Goal: Task Accomplishment & Management: Manage account settings

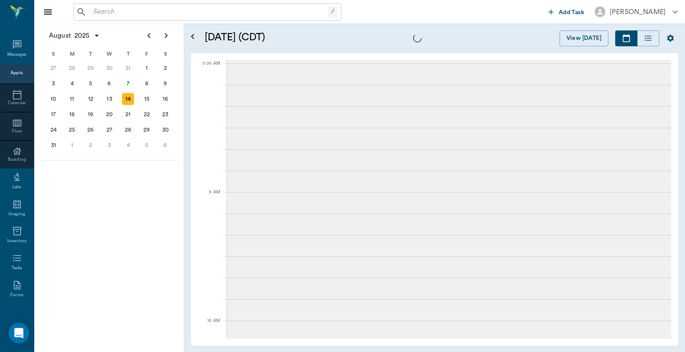
click at [14, 78] on div "Appts" at bounding box center [17, 73] width 12 height 10
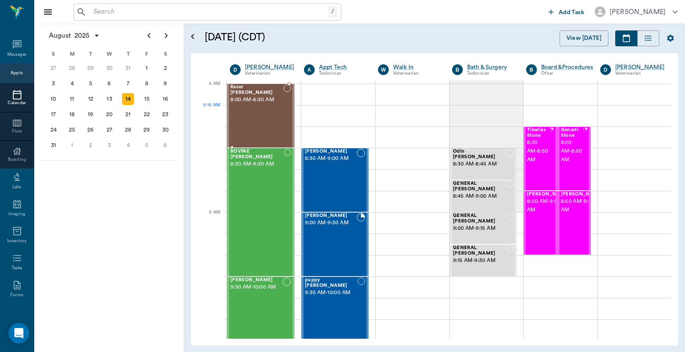
click at [287, 123] on div at bounding box center [287, 115] width 8 height 63
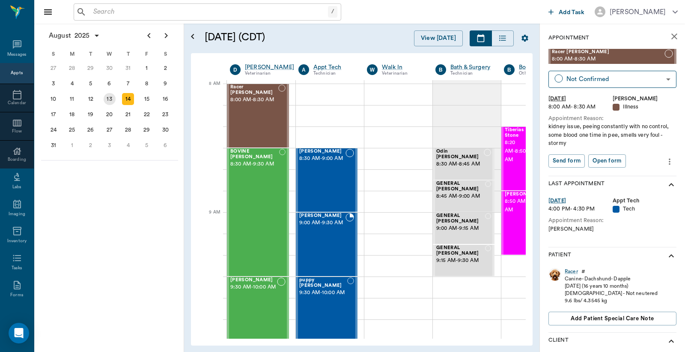
click at [105, 95] on div "13" at bounding box center [110, 99] width 12 height 12
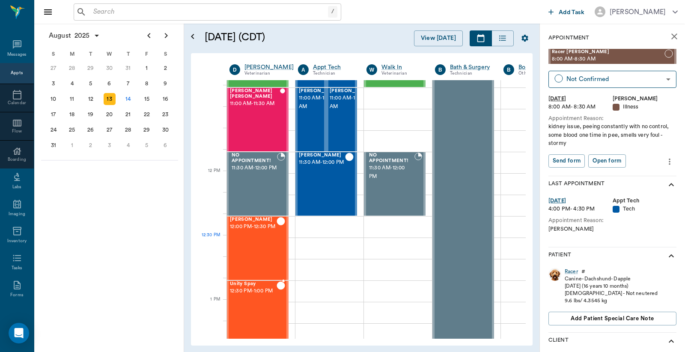
scroll to position [380, 0]
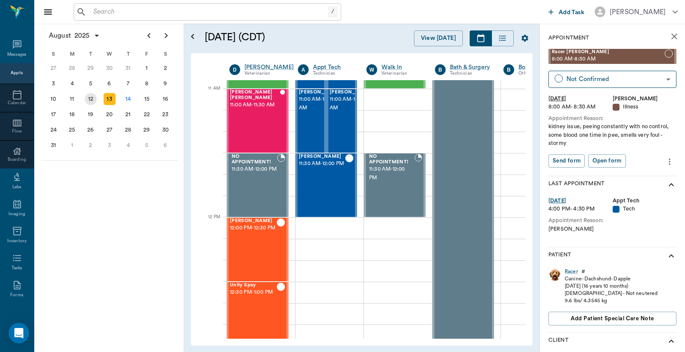
click at [92, 98] on div "12" at bounding box center [91, 99] width 12 height 12
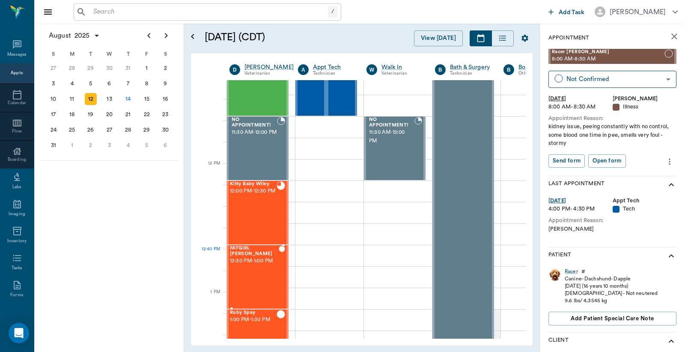
scroll to position [444, 0]
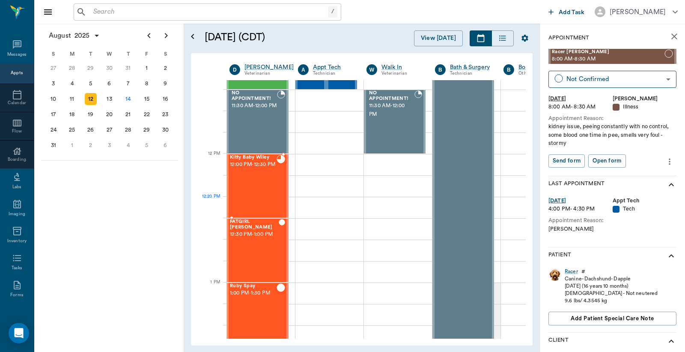
click at [268, 200] on div "Kitty Baby Wiley 12:00 PM - 12:30 PM" at bounding box center [253, 186] width 47 height 63
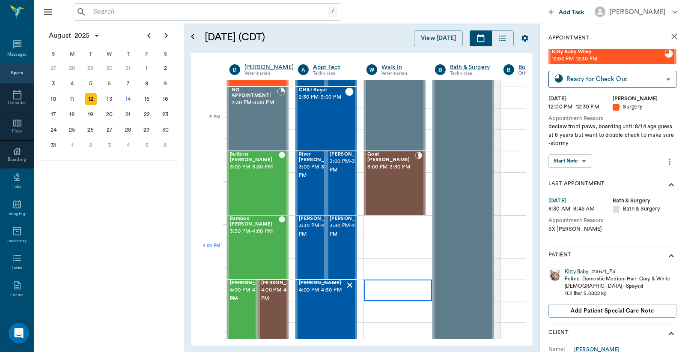
scroll to position [761, 0]
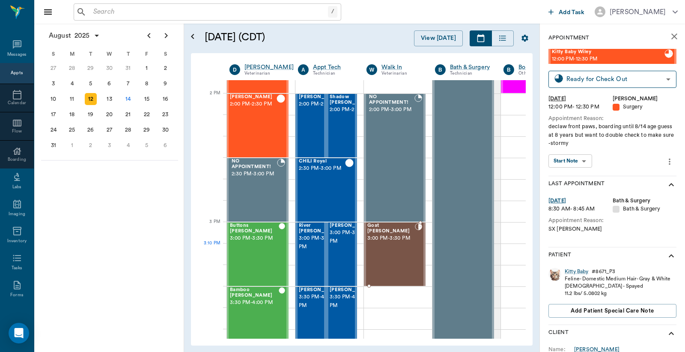
click at [397, 245] on div "Goat OSBURN 3:00 PM - 3:30 PM" at bounding box center [391, 254] width 48 height 63
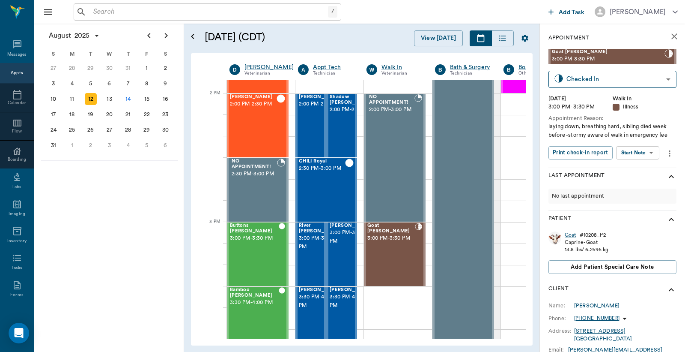
click at [162, 8] on input "text" at bounding box center [209, 12] width 238 height 12
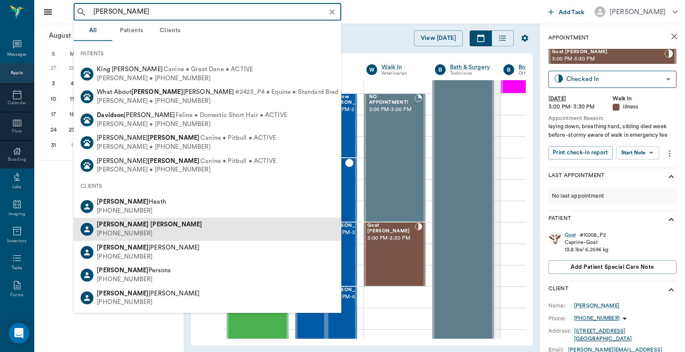
click at [135, 220] on div "David Clark" at bounding box center [149, 224] width 105 height 9
type input "david clark"
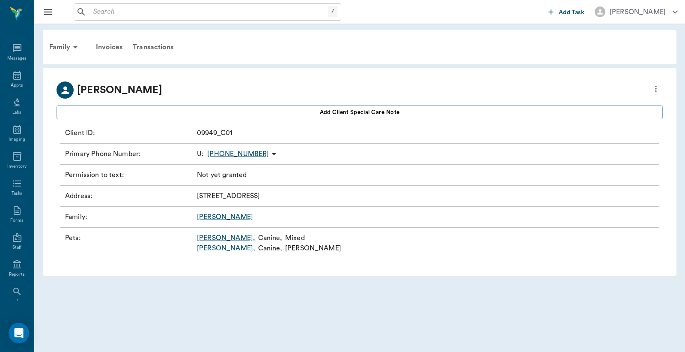
click at [208, 243] on link "Jarvis ," at bounding box center [226, 248] width 58 height 10
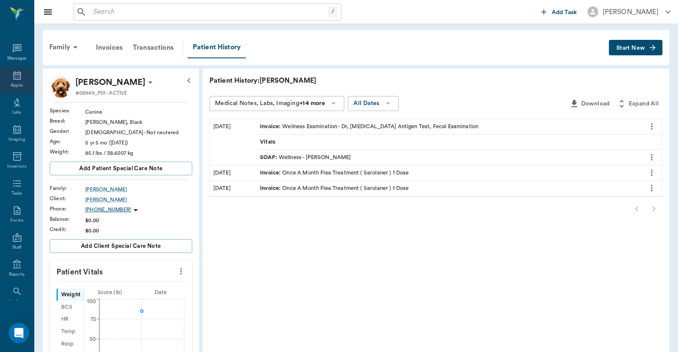
click at [13, 78] on icon at bounding box center [17, 75] width 8 height 9
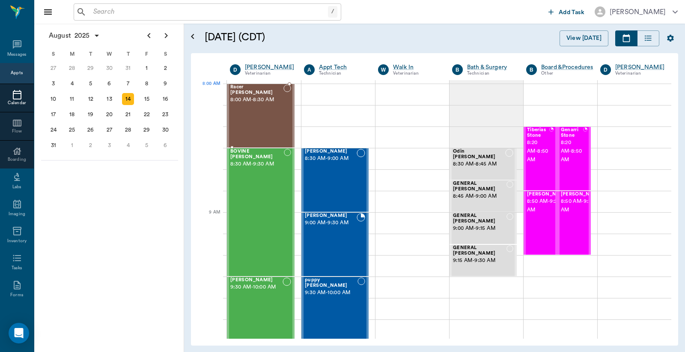
click at [254, 105] on div "Racer Ream 8:00 AM - 8:30 AM" at bounding box center [256, 115] width 53 height 63
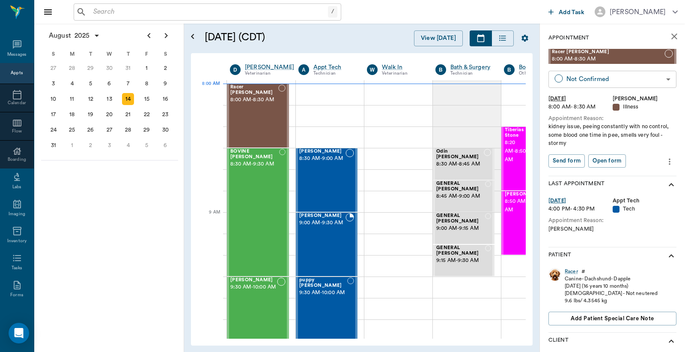
click at [596, 86] on body "/ ​ Add Task Dr. Bert Ellsworth Nectar Messages Appts Calendar Flow Boarding La…" at bounding box center [342, 176] width 685 height 352
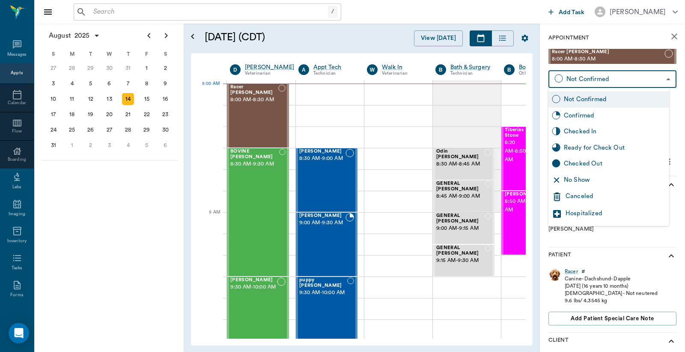
click at [594, 131] on div "Checked In" at bounding box center [615, 131] width 102 height 9
type input "CHECKED_IN"
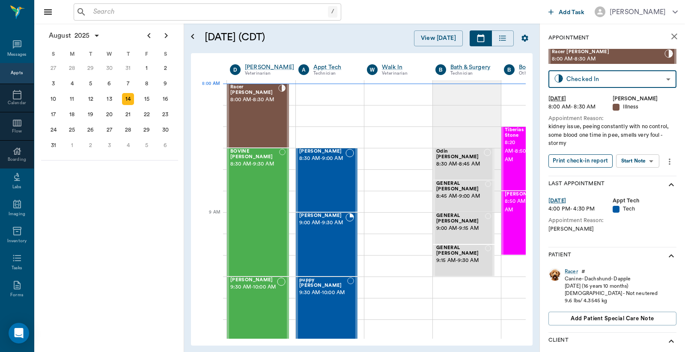
click at [581, 165] on button "Print check-in report" at bounding box center [581, 160] width 64 height 13
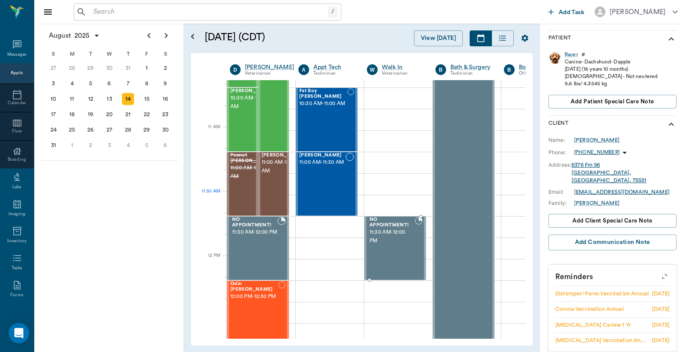
scroll to position [444, 0]
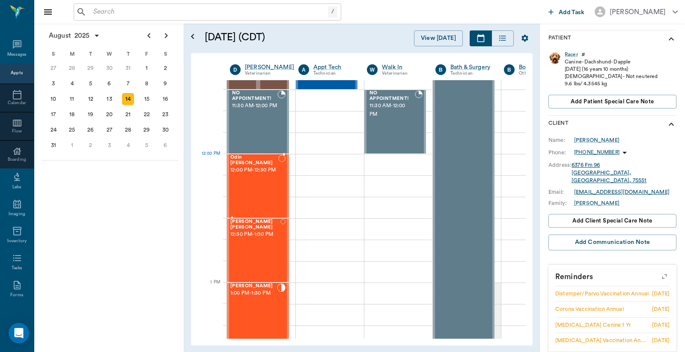
click at [261, 170] on span "12:00 PM - 12:30 PM" at bounding box center [254, 170] width 48 height 9
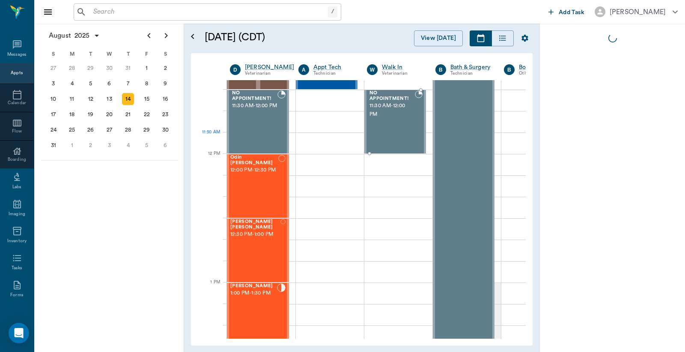
scroll to position [0, 0]
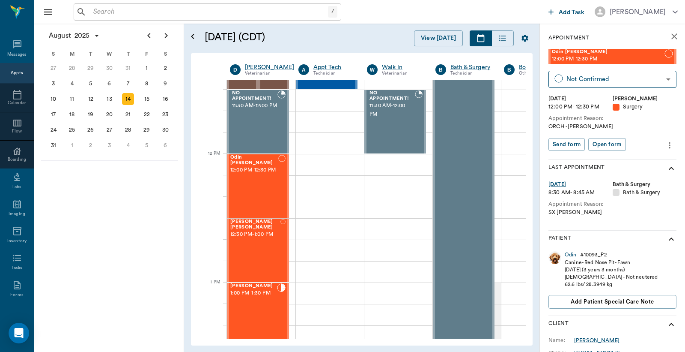
click at [665, 143] on icon "more" at bounding box center [669, 145] width 9 height 10
click at [628, 160] on span "Edit appointment" at bounding box center [626, 159] width 72 height 9
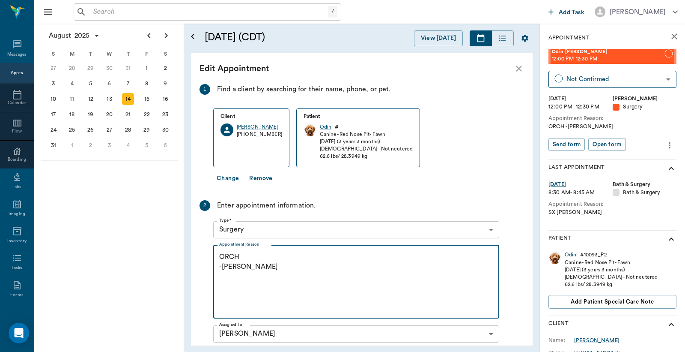
click at [247, 271] on textarea "ORCH -JESS" at bounding box center [356, 281] width 274 height 59
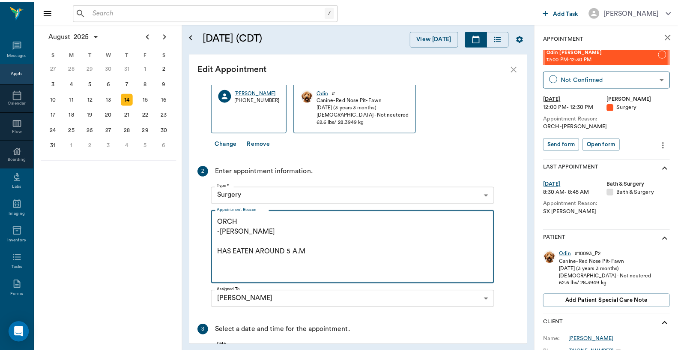
scroll to position [125, 0]
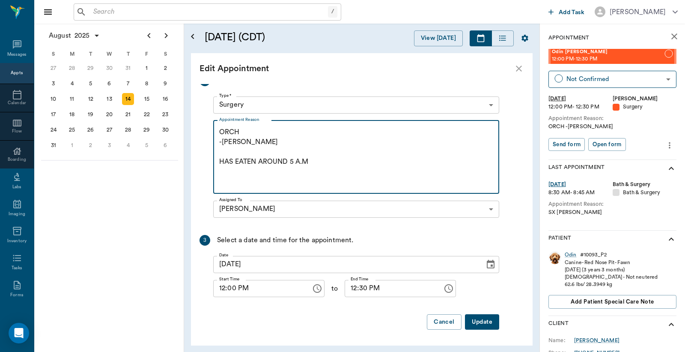
type textarea "ORCH -JESS HAS EATEN AROUND 5 A.M"
click at [476, 326] on button "Update" at bounding box center [482, 322] width 34 height 16
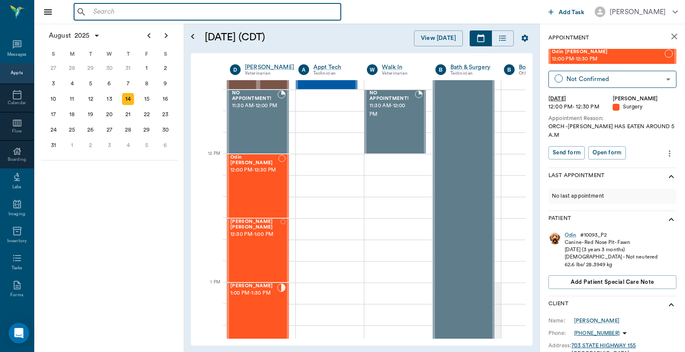
click at [92, 16] on input "text" at bounding box center [214, 12] width 248 height 12
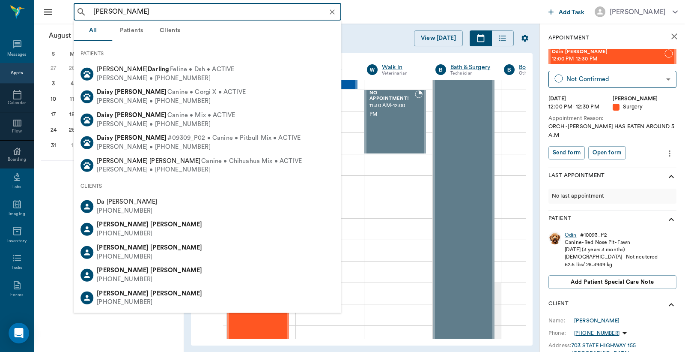
type input "david clark"
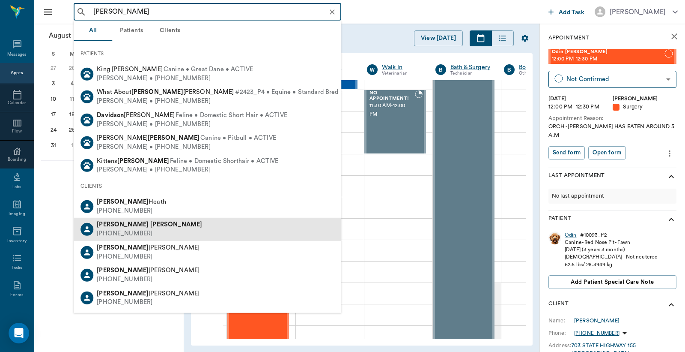
click at [138, 223] on div "David Clark" at bounding box center [149, 224] width 105 height 9
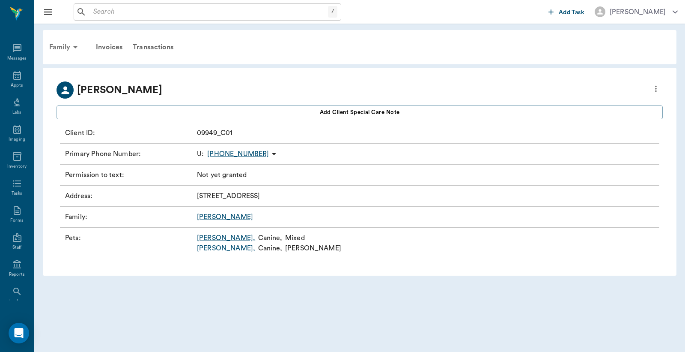
click at [73, 48] on icon at bounding box center [75, 47] width 10 height 10
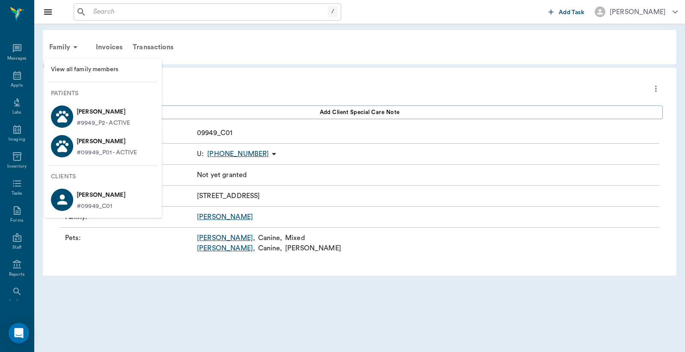
click at [92, 69] on span "View all family members" at bounding box center [103, 69] width 104 height 9
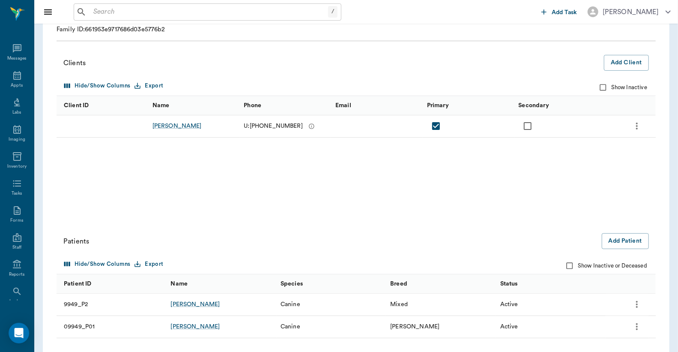
scroll to position [131, 0]
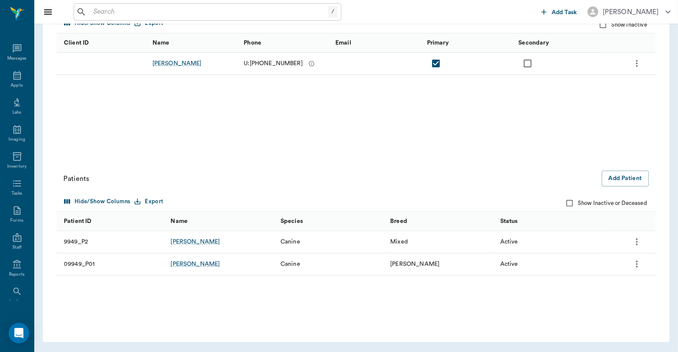
click at [632, 260] on icon "more" at bounding box center [637, 264] width 10 height 10
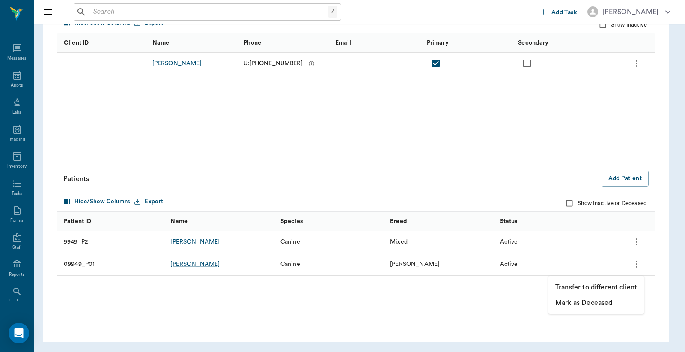
click at [598, 301] on p "Mark as Deceased" at bounding box center [583, 302] width 57 height 10
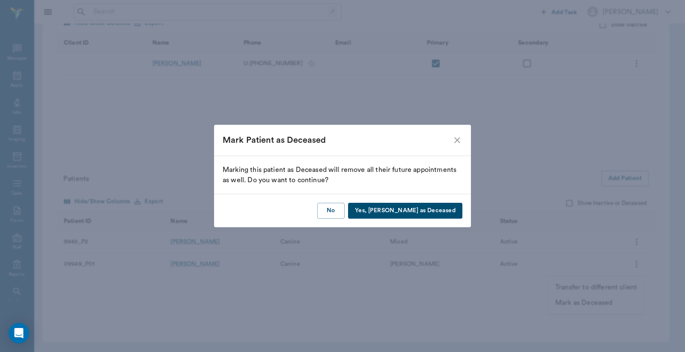
drag, startPoint x: 398, startPoint y: 212, endPoint x: 415, endPoint y: 212, distance: 17.1
click at [400, 212] on button "Yes, Mark as Deceased" at bounding box center [405, 211] width 114 height 16
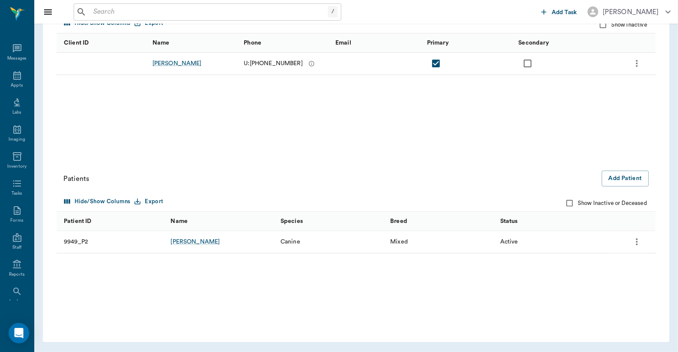
click at [164, 17] on input "text" at bounding box center [209, 12] width 238 height 12
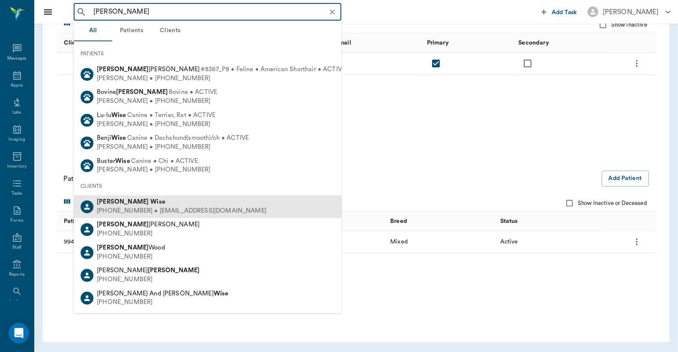
click at [130, 200] on div "Barry Wise" at bounding box center [182, 202] width 170 height 9
type input "barry wise"
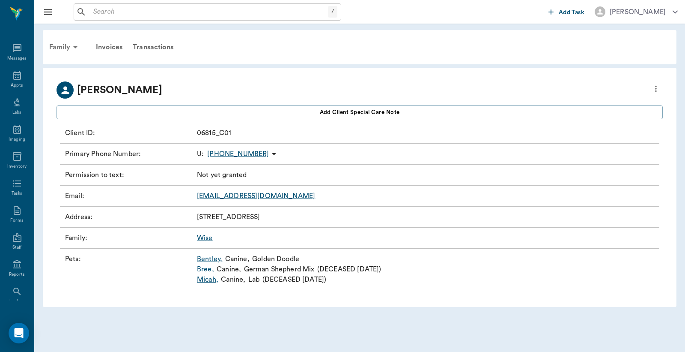
click at [68, 45] on div "Family" at bounding box center [65, 47] width 42 height 21
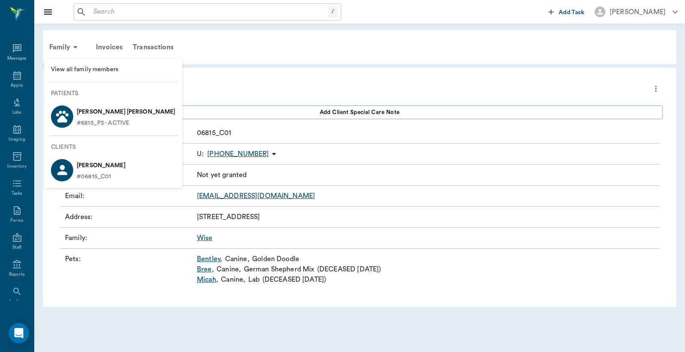
click at [215, 83] on div at bounding box center [342, 176] width 685 height 352
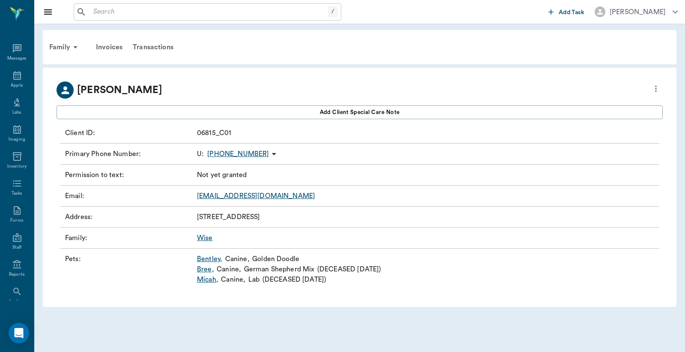
click at [126, 12] on input "text" at bounding box center [209, 12] width 238 height 12
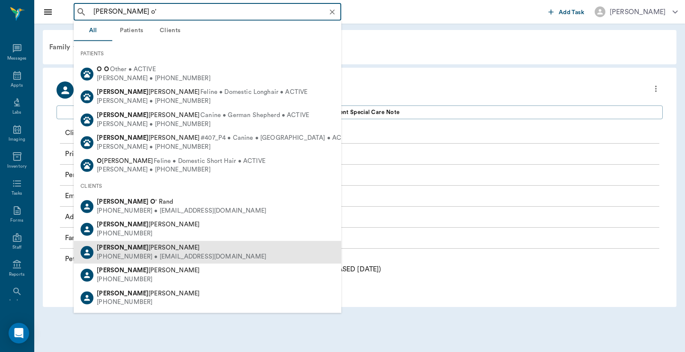
click at [172, 257] on div "(870) 904-1892 • jlfuller033814@gmail.com" at bounding box center [182, 256] width 170 height 9
type input "jamie o'"
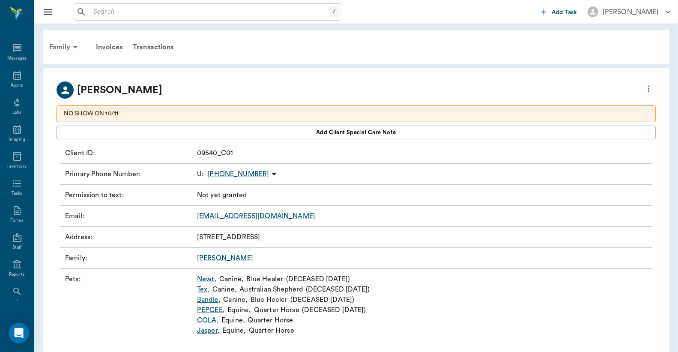
click at [67, 45] on div "Family" at bounding box center [65, 47] width 42 height 21
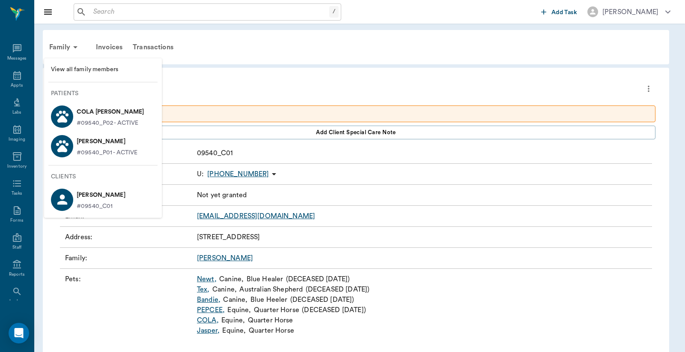
click at [94, 18] on div at bounding box center [342, 176] width 685 height 352
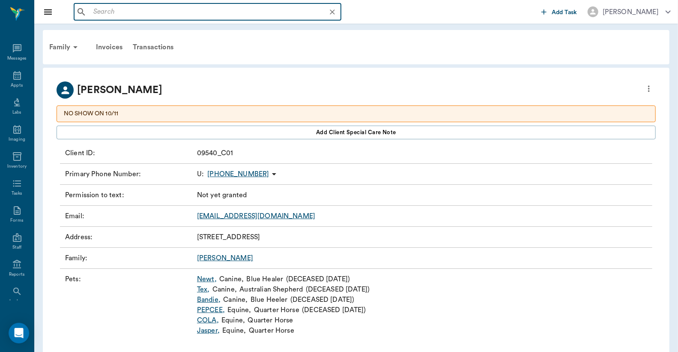
click at [98, 14] on input "text" at bounding box center [214, 12] width 249 height 12
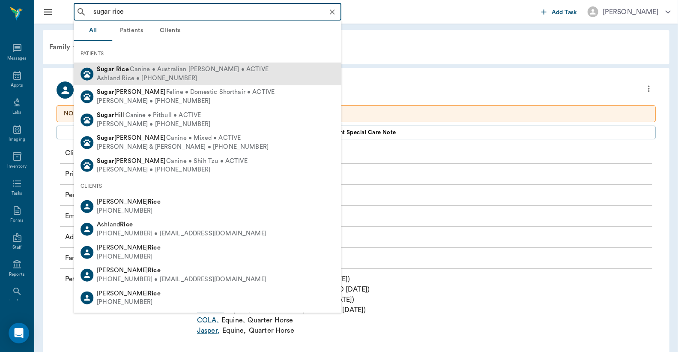
click at [166, 66] on span "Canine • Australian Shepard • ACTIVE" at bounding box center [199, 69] width 139 height 9
type input "sugar rice"
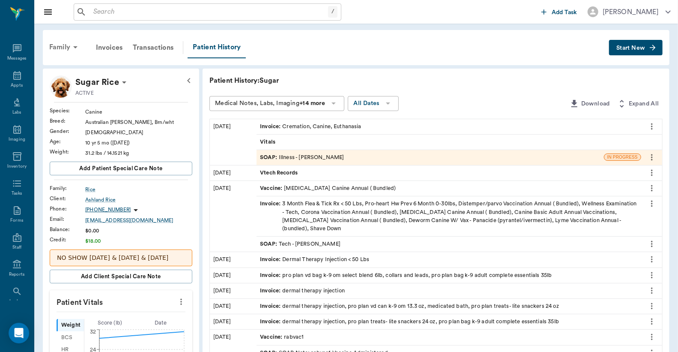
click at [51, 45] on div "Family" at bounding box center [65, 47] width 42 height 21
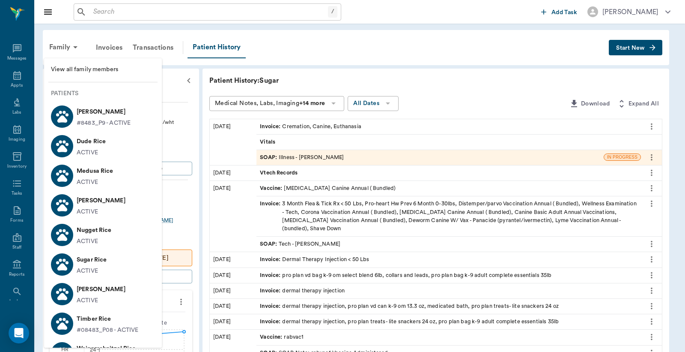
click at [98, 67] on span "View all family members" at bounding box center [103, 69] width 104 height 9
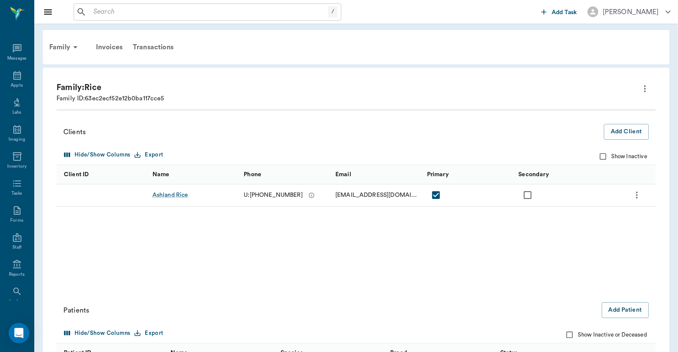
scroll to position [228, 0]
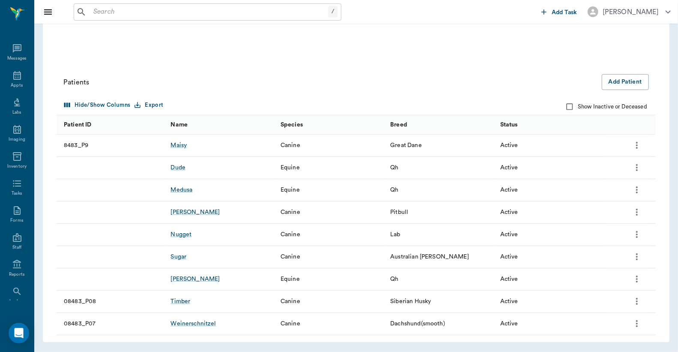
click at [639, 259] on icon "more" at bounding box center [637, 256] width 10 height 10
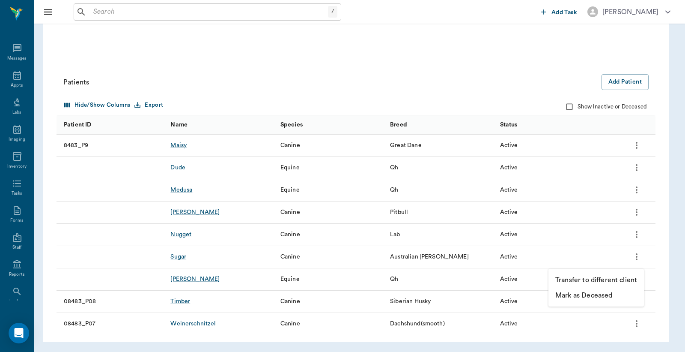
click at [601, 293] on p "Mark as Deceased" at bounding box center [583, 295] width 57 height 10
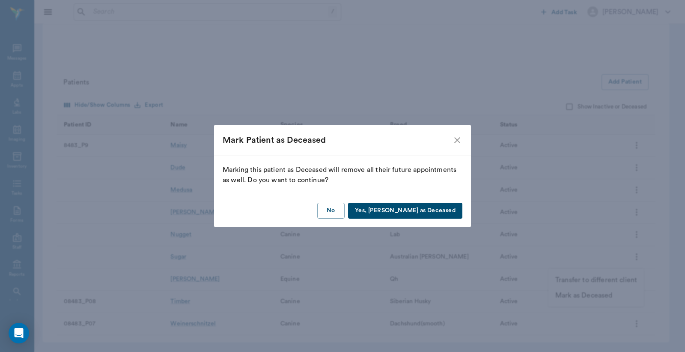
click at [412, 207] on button "Yes, Mark as Deceased" at bounding box center [405, 211] width 114 height 16
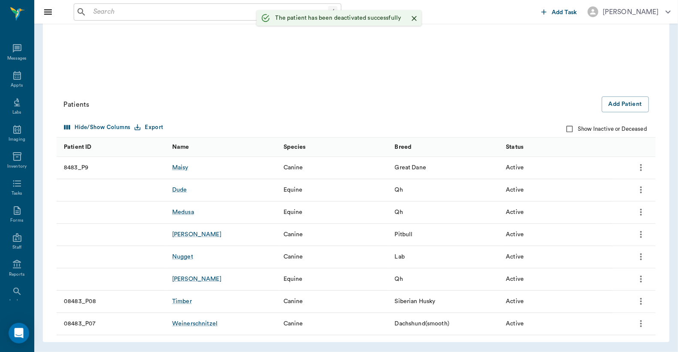
scroll to position [206, 0]
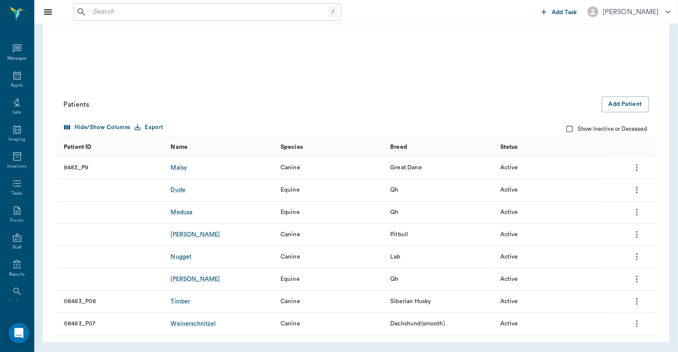
click at [163, 19] on div "/ ​" at bounding box center [208, 11] width 268 height 17
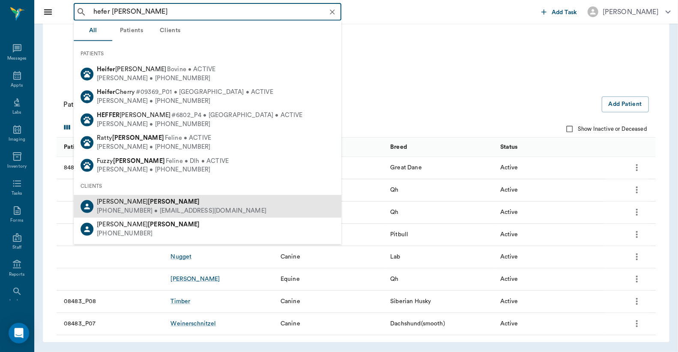
click at [157, 204] on div "Michele Nettles" at bounding box center [182, 201] width 170 height 9
type input "hefer nettles"
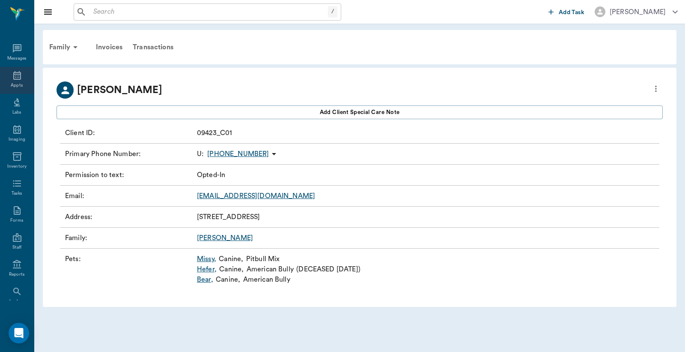
click at [9, 81] on div "Appts" at bounding box center [17, 80] width 34 height 27
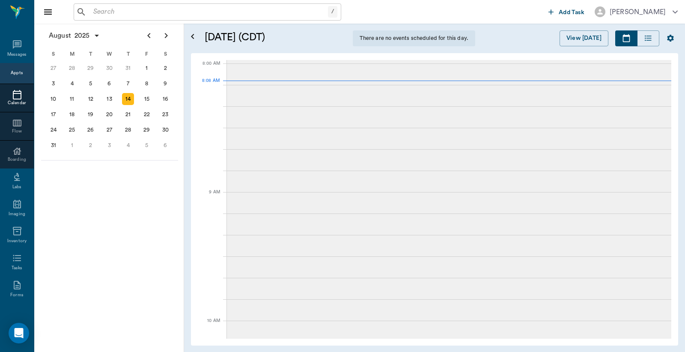
scroll to position [2, 0]
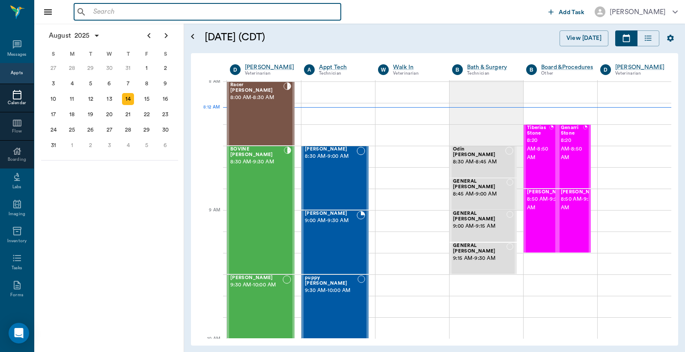
click at [125, 11] on input "text" at bounding box center [214, 12] width 248 height 12
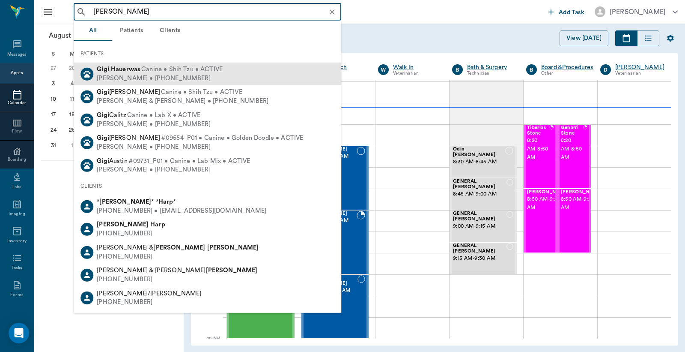
click at [191, 78] on div "Charlotte Hauerwas • (903) 691-9586" at bounding box center [160, 78] width 126 height 9
type input "gigi ha"
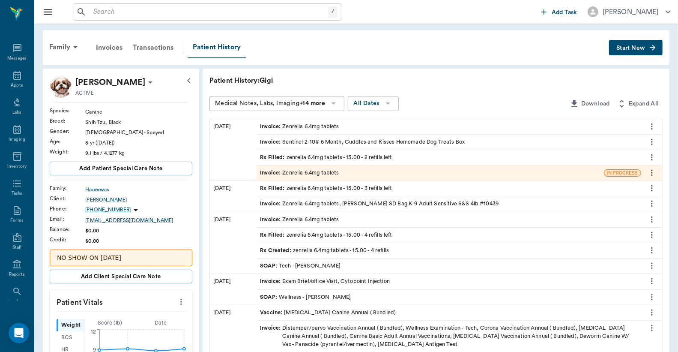
click at [381, 155] on div "Rx Filled : zenrelia 6.4mg tablets - 15.00 - 2 refills left" at bounding box center [326, 157] width 132 height 8
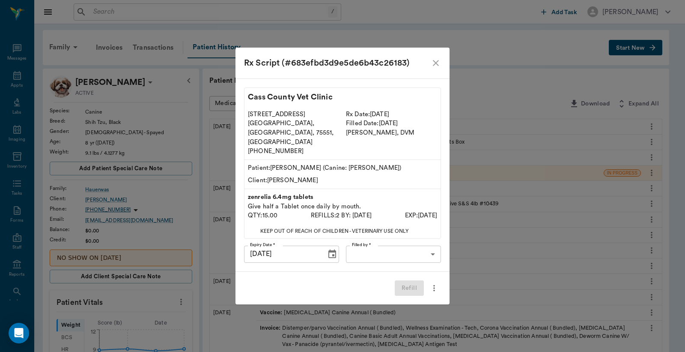
click at [434, 66] on icon "close" at bounding box center [436, 63] width 6 height 6
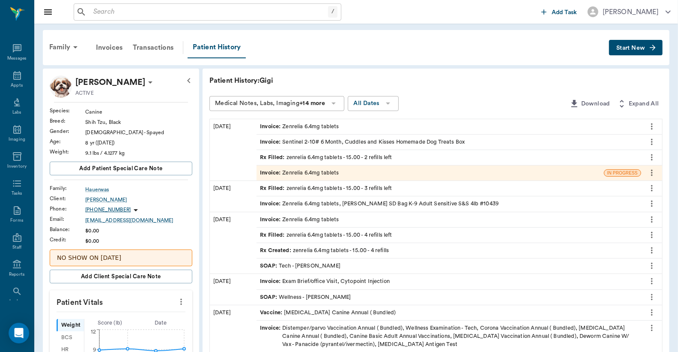
click at [378, 156] on div "Rx Filled : zenrelia 6.4mg tablets - 15.00 - 2 refills left" at bounding box center [326, 157] width 132 height 8
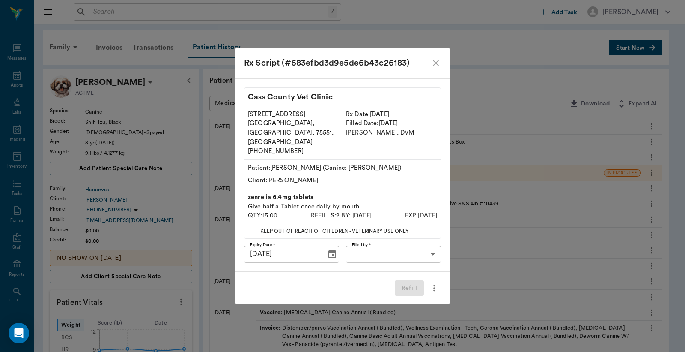
click at [435, 283] on icon "more" at bounding box center [433, 288] width 9 height 10
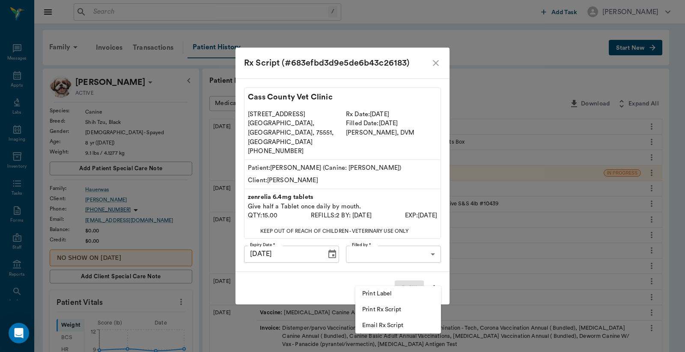
drag, startPoint x: 379, startPoint y: 260, endPoint x: 423, endPoint y: 180, distance: 91.8
click at [378, 260] on div at bounding box center [342, 176] width 685 height 352
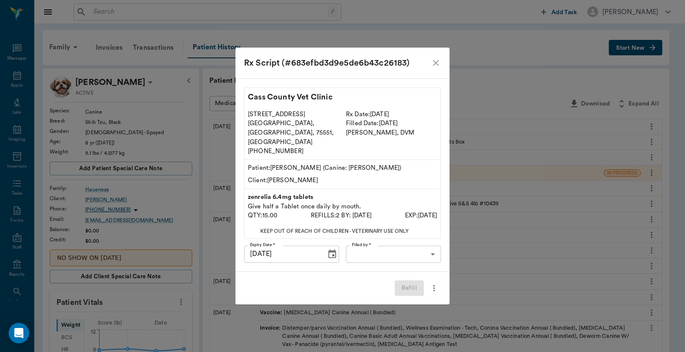
click at [438, 66] on icon "close" at bounding box center [436, 63] width 6 height 6
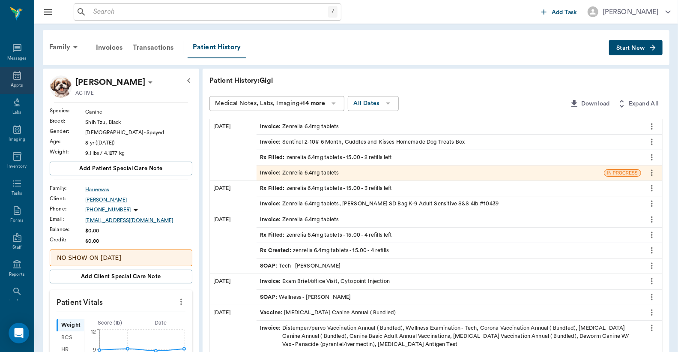
click at [15, 75] on icon at bounding box center [17, 75] width 8 height 9
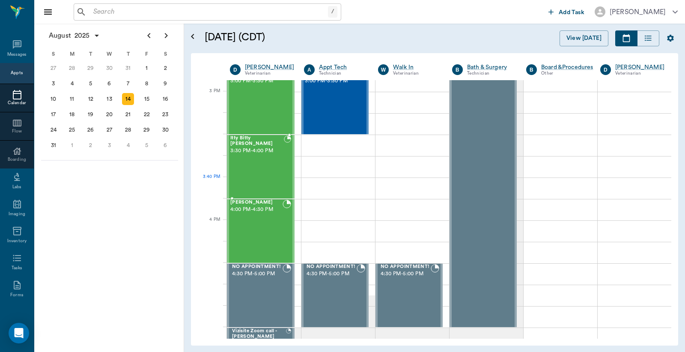
scroll to position [951, 0]
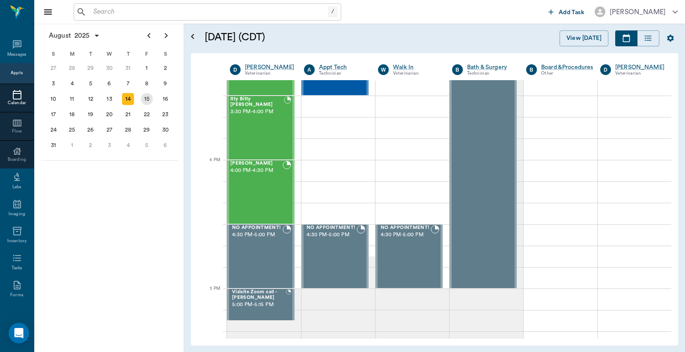
click at [148, 95] on div "15" at bounding box center [147, 99] width 12 height 12
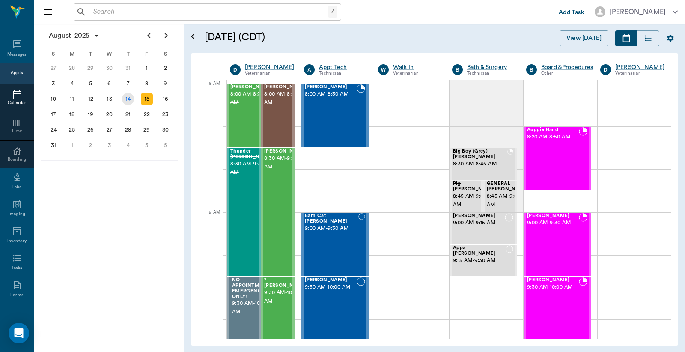
click at [128, 96] on div "14" at bounding box center [128, 99] width 12 height 12
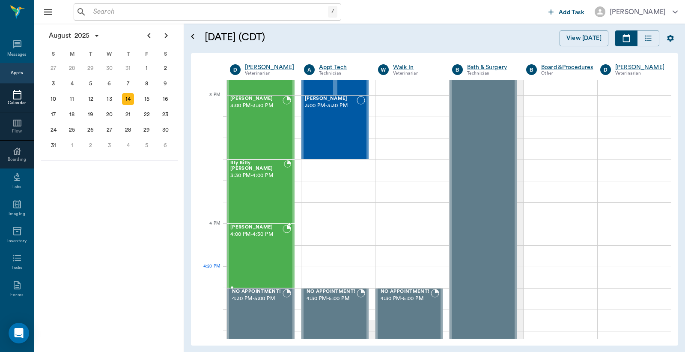
scroll to position [888, 0]
click at [295, 294] on div at bounding box center [264, 297] width 74 height 21
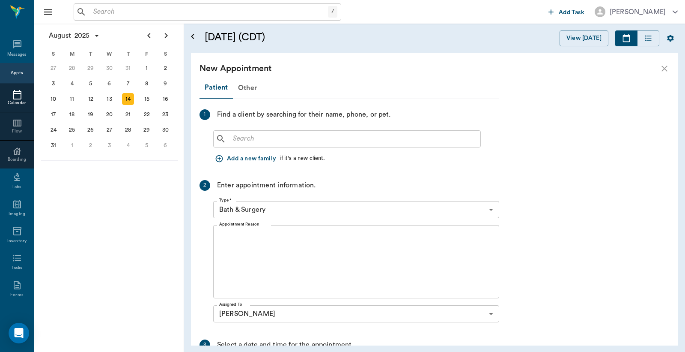
click at [240, 135] on input "text" at bounding box center [354, 139] width 248 height 12
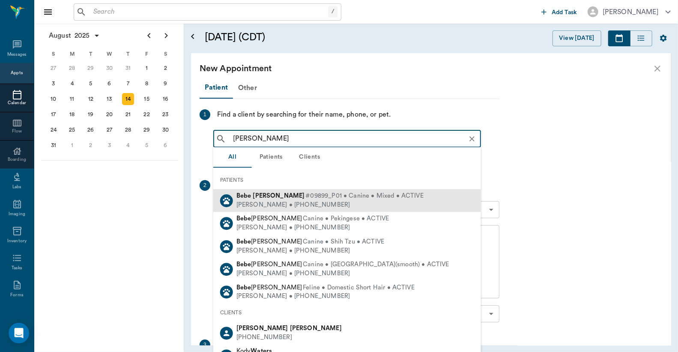
click at [286, 203] on div "Freida Watson • (407) 719-8831" at bounding box center [329, 204] width 187 height 9
type input "bebe wat"
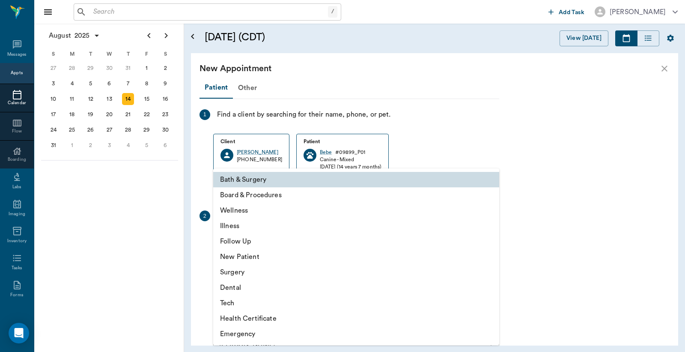
click at [268, 239] on body "/ ​ Add Task Dr. Bert Ellsworth Nectar Messages Appts Calendar Flow Boarding La…" at bounding box center [342, 176] width 685 height 352
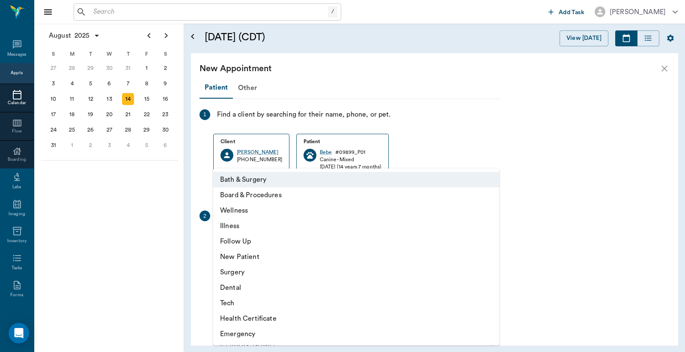
click at [240, 225] on li "Illness" at bounding box center [356, 225] width 286 height 15
type input "65d2be4f46e3a538d89b8c15"
type input "05:00 PM"
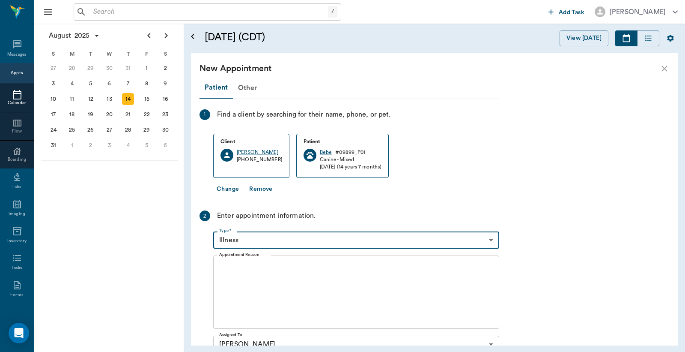
click at [266, 273] on textarea "Appointment Reason" at bounding box center [356, 291] width 274 height 59
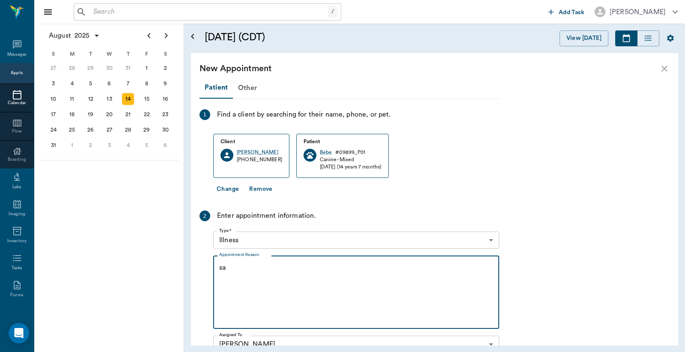
type textarea "s"
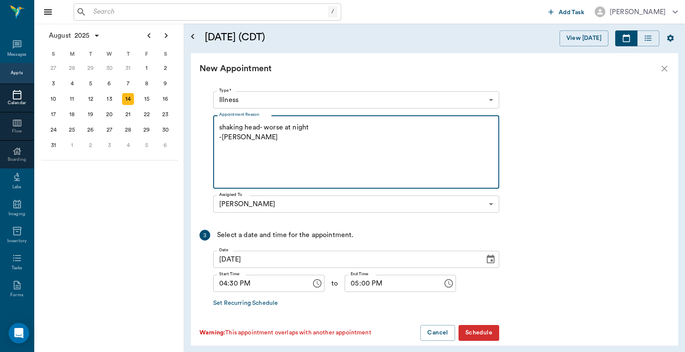
scroll to position [150, 0]
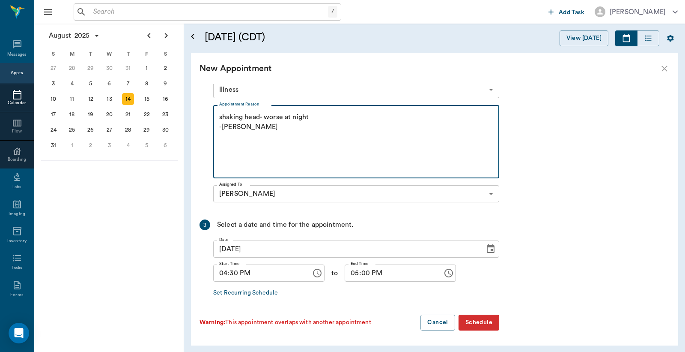
type textarea "shaking head- worse at night -jess"
click at [480, 315] on button "Schedule" at bounding box center [479, 322] width 41 height 16
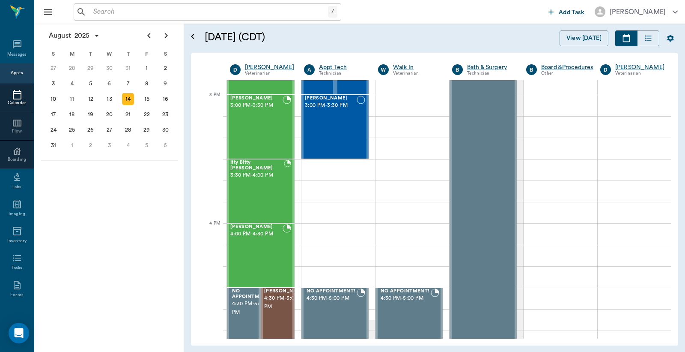
click at [128, 98] on div "14" at bounding box center [128, 99] width 12 height 12
click at [577, 36] on button "View [DATE]" at bounding box center [584, 38] width 49 height 16
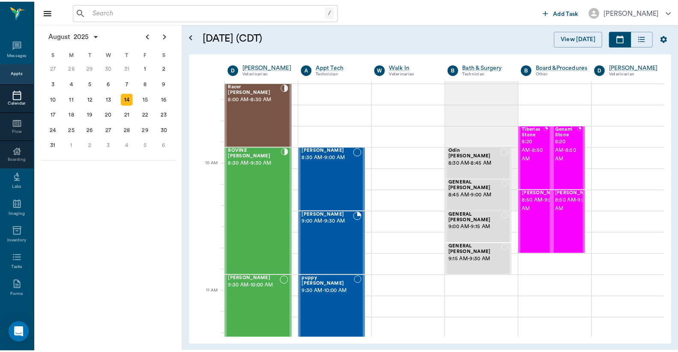
scroll to position [1, 0]
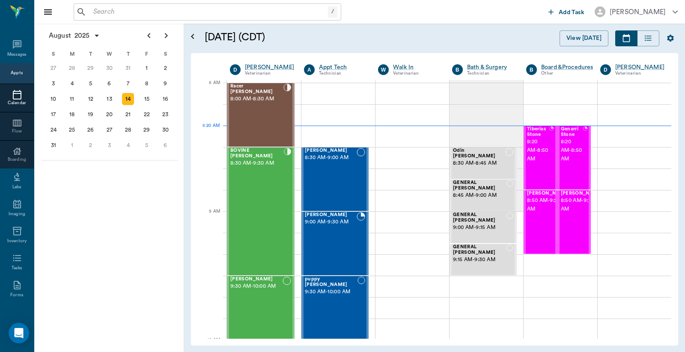
click at [161, 10] on input "text" at bounding box center [209, 12] width 238 height 12
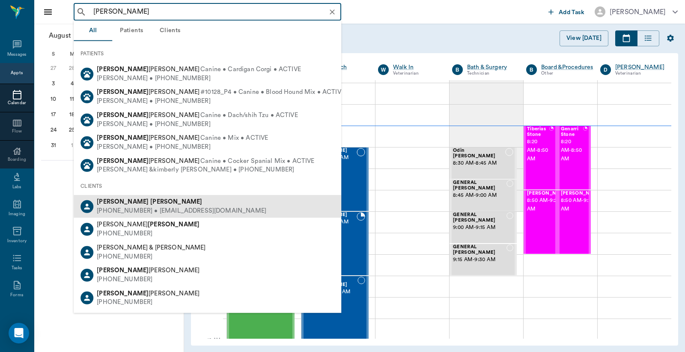
click at [182, 207] on div "(714) 599-4465 • jayniwyatt@gmail.com" at bounding box center [182, 210] width 170 height 9
type input "jayni wyatt"
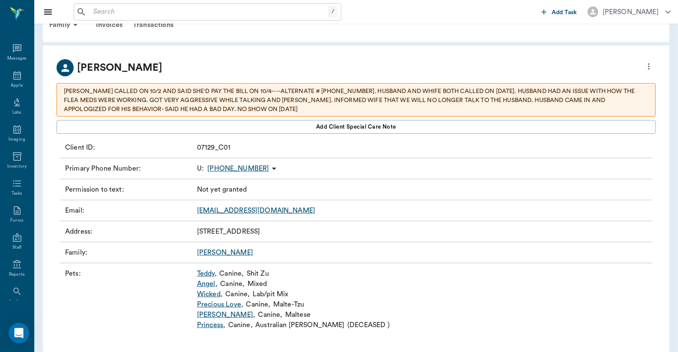
scroll to position [33, 0]
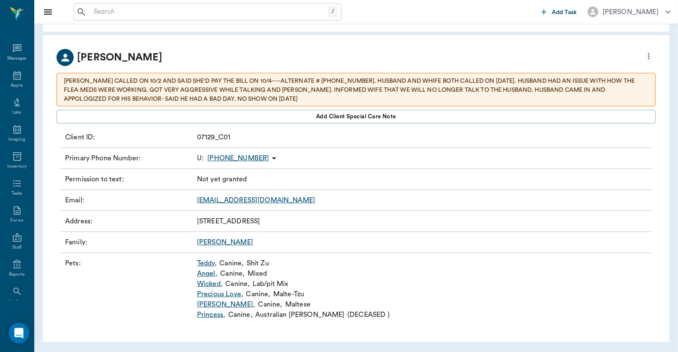
click at [204, 242] on link "Wyatt" at bounding box center [225, 242] width 56 height 7
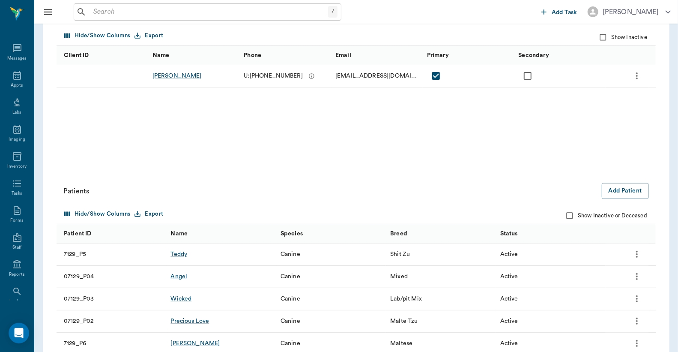
scroll to position [127, 0]
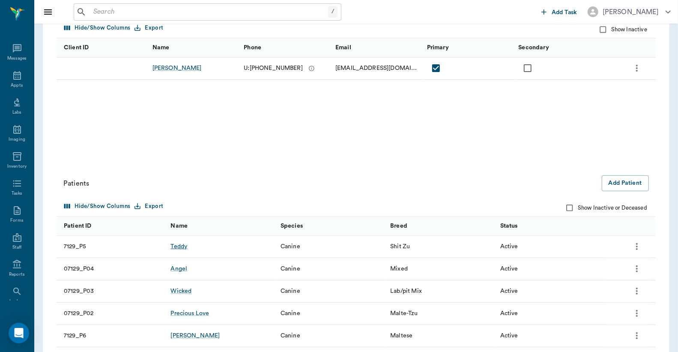
click at [177, 245] on div "Teddy" at bounding box center [178, 246] width 17 height 9
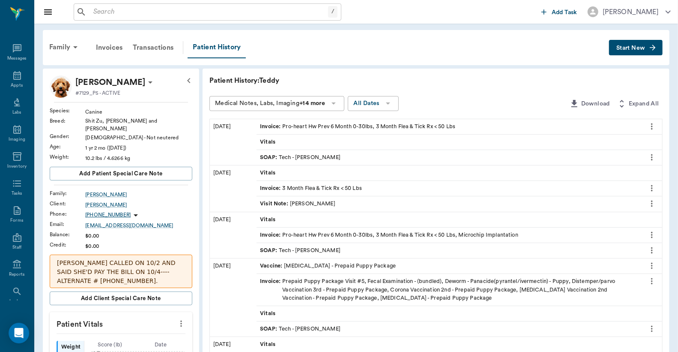
click at [635, 48] on span "Start New" at bounding box center [630, 48] width 29 height 0
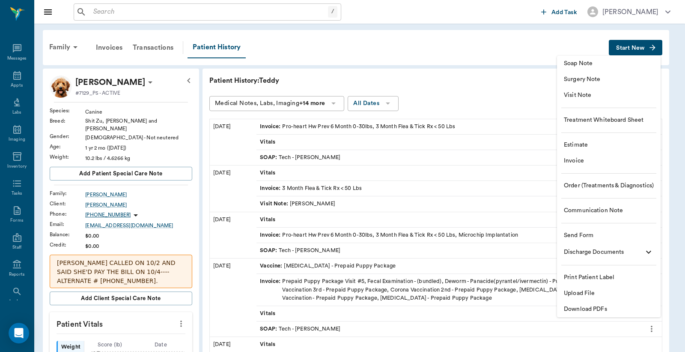
click at [592, 310] on span "Download PDFs" at bounding box center [609, 308] width 90 height 9
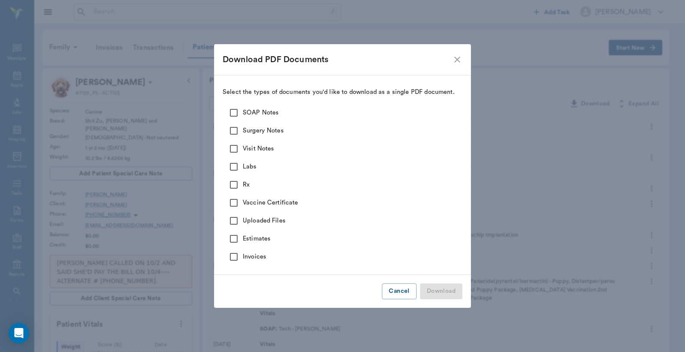
click at [228, 107] on input "SOAP Notes" at bounding box center [234, 113] width 18 height 18
checkbox input "true"
click at [237, 131] on input "Surgery Notes" at bounding box center [234, 131] width 18 height 18
checkbox input "true"
click at [236, 146] on input "Visit Notes" at bounding box center [234, 149] width 18 height 18
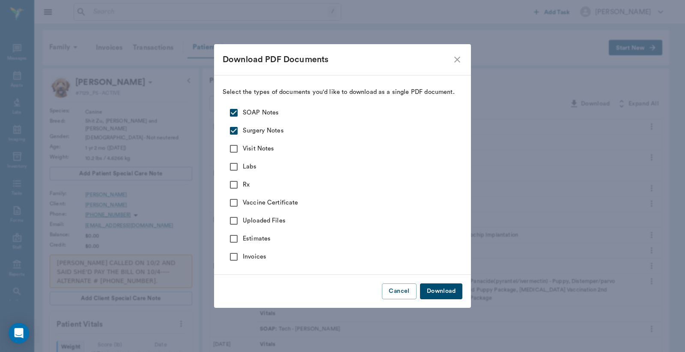
checkbox input "true"
click at [236, 164] on input "Labs" at bounding box center [234, 167] width 18 height 18
checkbox input "true"
click at [234, 185] on input "Rx" at bounding box center [234, 185] width 18 height 18
checkbox input "true"
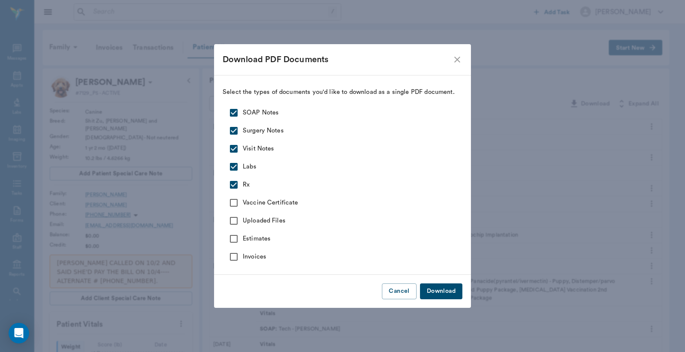
click at [238, 203] on input "Vaccine Certificate" at bounding box center [234, 203] width 18 height 18
checkbox input "true"
click at [232, 224] on input "Uploaded Files" at bounding box center [234, 221] width 18 height 18
checkbox input "true"
click at [453, 288] on button "Download" at bounding box center [441, 291] width 42 height 16
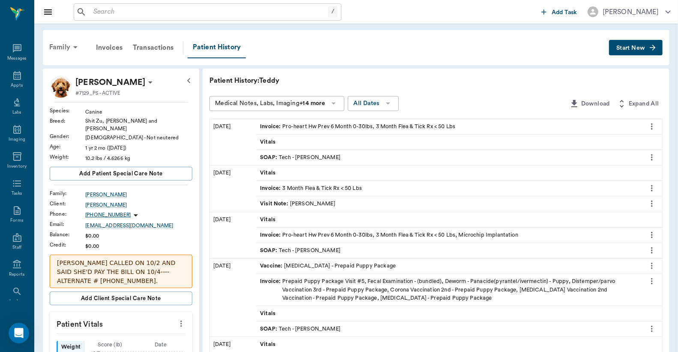
click at [69, 46] on div "Family" at bounding box center [65, 47] width 42 height 21
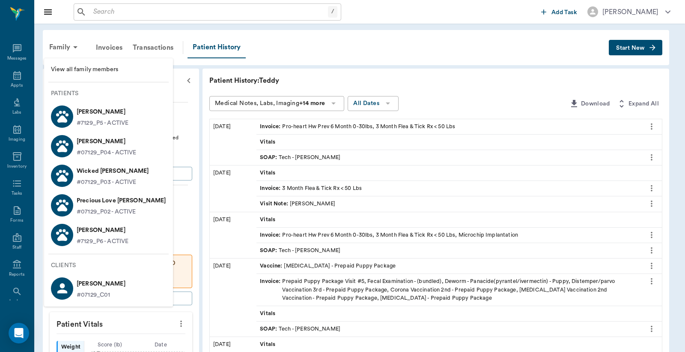
click at [95, 197] on p "Precious Love Wyatt" at bounding box center [121, 201] width 89 height 14
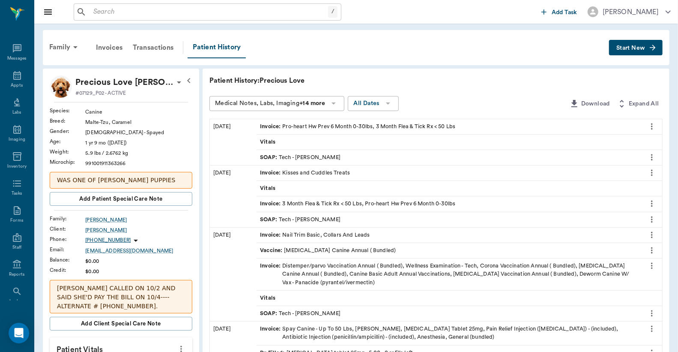
click at [641, 48] on span "Start New" at bounding box center [630, 48] width 29 height 0
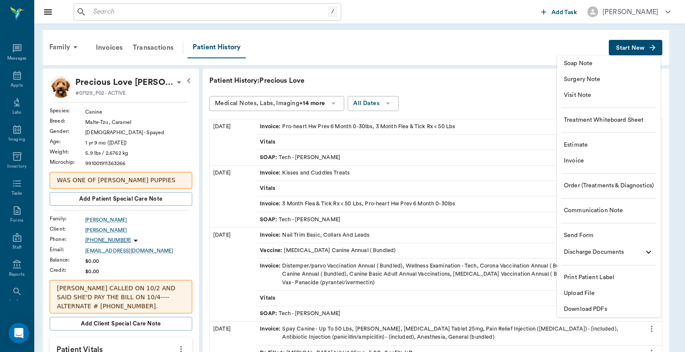
click at [593, 310] on span "Download PDFs" at bounding box center [609, 308] width 90 height 9
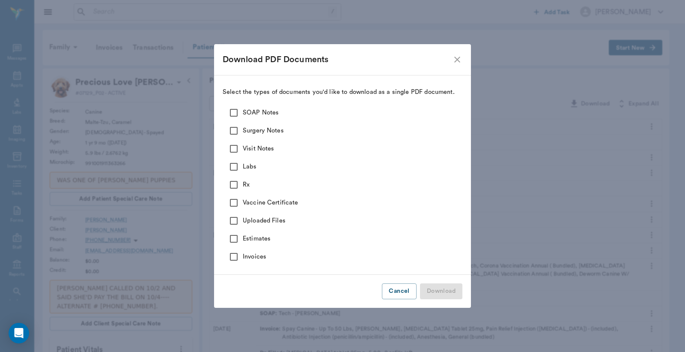
click at [236, 113] on input "SOAP Notes" at bounding box center [234, 113] width 18 height 18
checkbox input "true"
click at [234, 134] on input "Surgery Notes" at bounding box center [234, 131] width 18 height 18
checkbox input "true"
drag, startPoint x: 235, startPoint y: 147, endPoint x: 236, endPoint y: 155, distance: 7.9
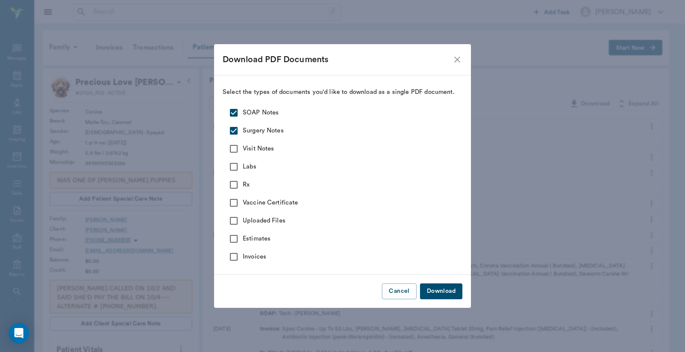
click at [235, 148] on input "Visit Notes" at bounding box center [234, 149] width 18 height 18
checkbox input "true"
click at [238, 164] on input "Labs" at bounding box center [234, 167] width 18 height 18
checkbox input "true"
click at [239, 181] on input "Rx" at bounding box center [234, 185] width 18 height 18
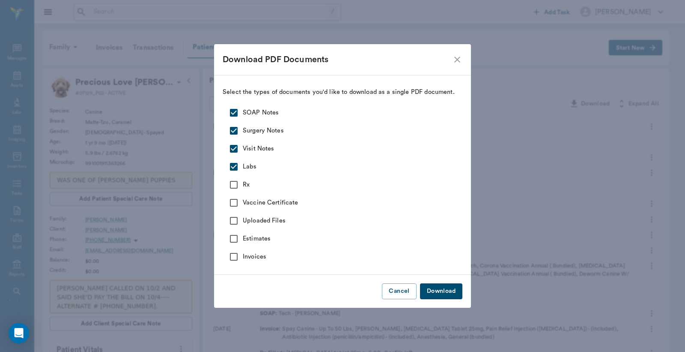
checkbox input "true"
click at [238, 202] on input "Vaccine Certificate" at bounding box center [234, 203] width 18 height 18
checkbox input "true"
click at [233, 216] on input "Uploaded Files" at bounding box center [234, 221] width 18 height 18
checkbox input "true"
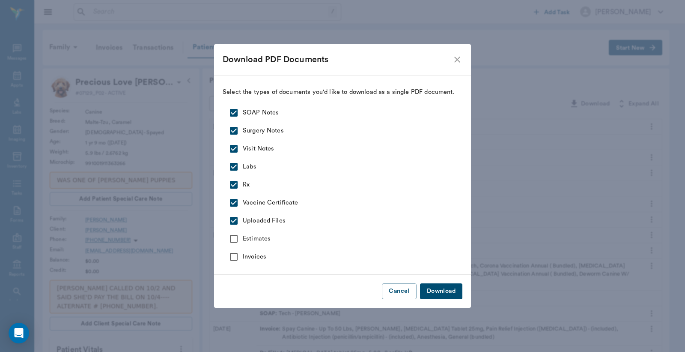
click at [429, 284] on button "Download" at bounding box center [441, 291] width 42 height 16
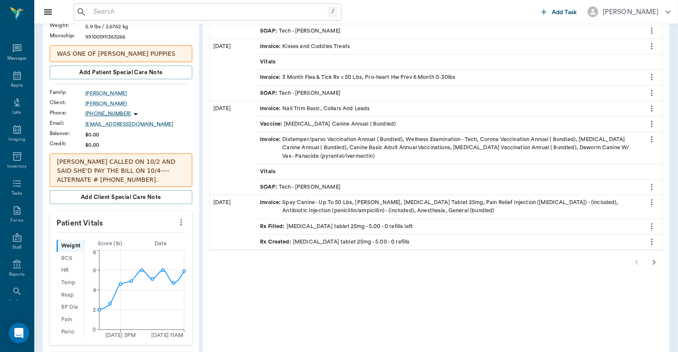
scroll to position [127, 0]
click at [12, 78] on icon at bounding box center [17, 75] width 10 height 10
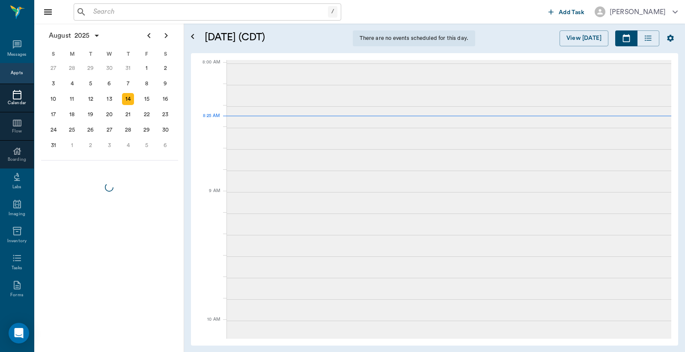
scroll to position [1, 0]
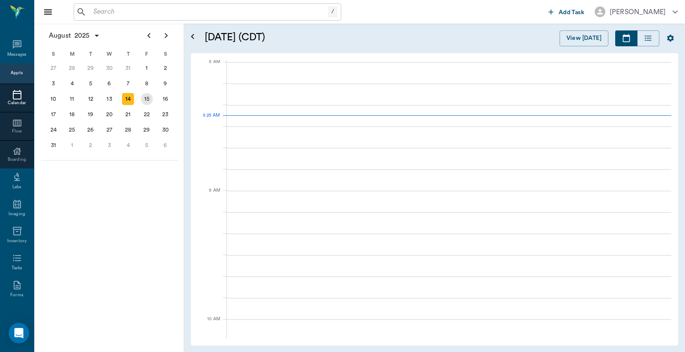
click at [144, 97] on div "15" at bounding box center [147, 99] width 12 height 12
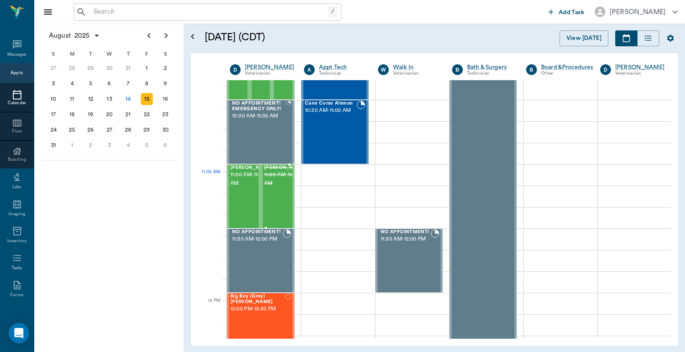
scroll to position [317, 0]
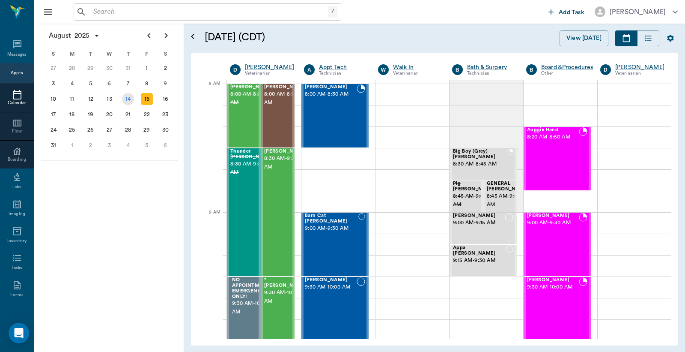
click at [130, 98] on div "14" at bounding box center [128, 99] width 12 height 12
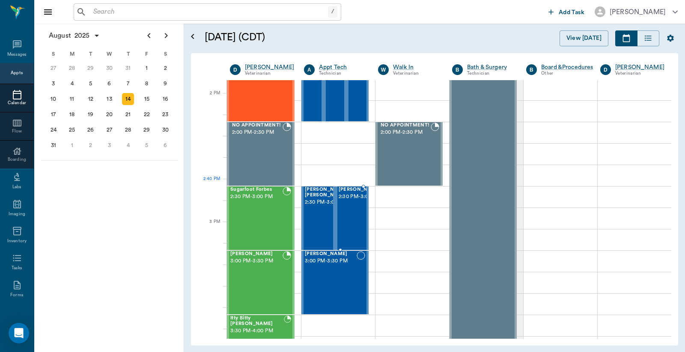
scroll to position [761, 0]
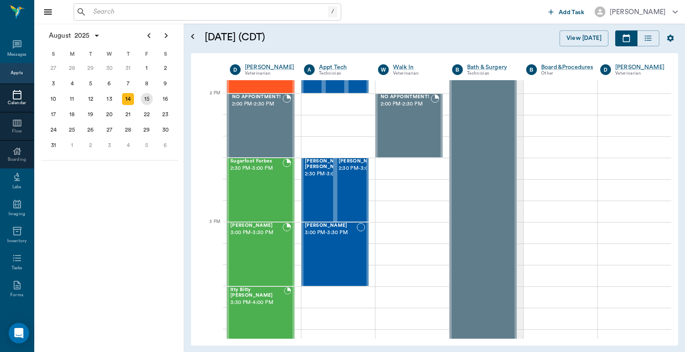
click at [145, 97] on div "15" at bounding box center [147, 99] width 12 height 12
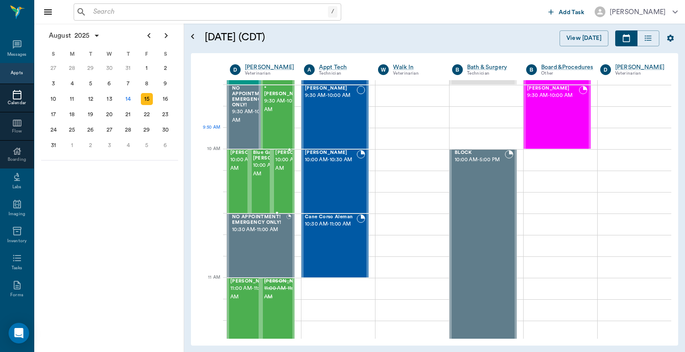
scroll to position [190, 0]
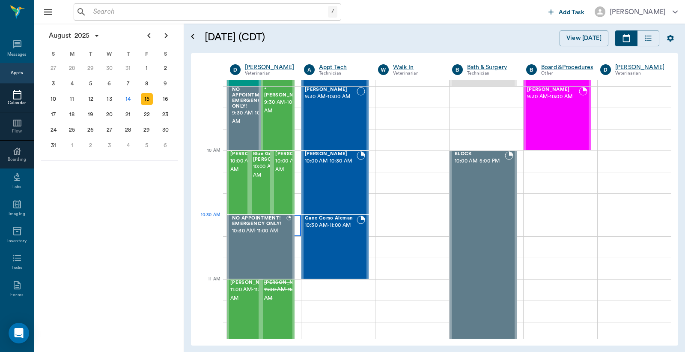
click at [295, 220] on div at bounding box center [264, 225] width 74 height 21
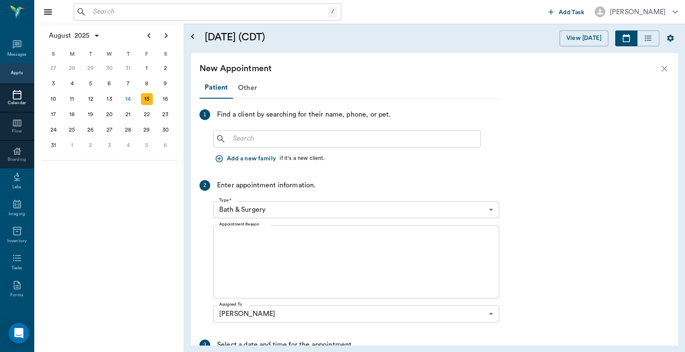
click at [246, 138] on input "text" at bounding box center [354, 139] width 248 height 12
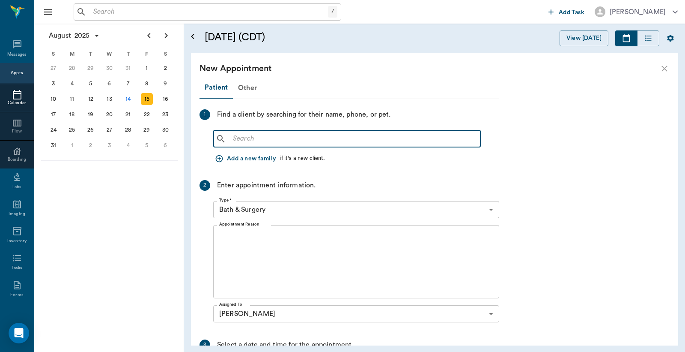
click at [251, 136] on input "text" at bounding box center [354, 139] width 248 height 12
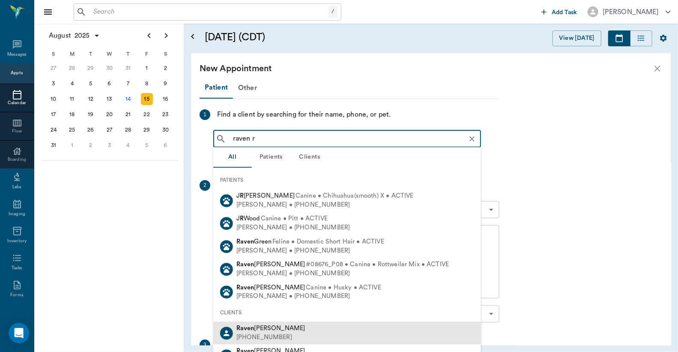
click at [249, 325] on b "Raven" at bounding box center [245, 328] width 18 height 6
type input "raven r"
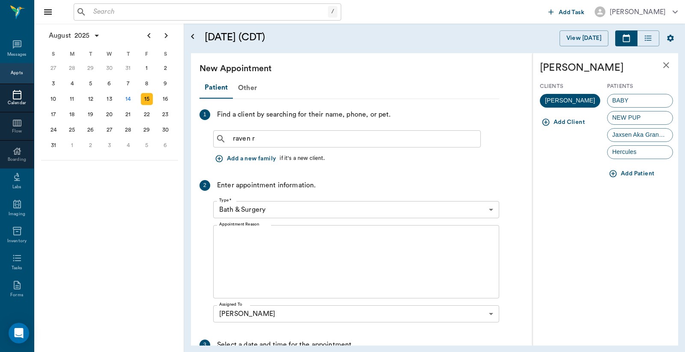
click at [637, 174] on button "Add Patient" at bounding box center [632, 174] width 51 height 16
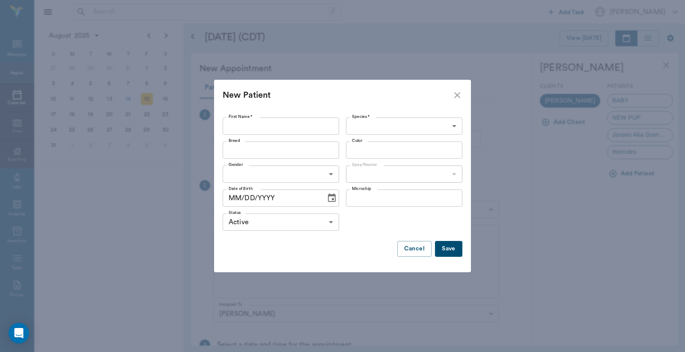
click at [302, 125] on input "First Name *" at bounding box center [281, 125] width 116 height 17
click at [377, 123] on body "/ ​ Add Task Dr. Bert Ellsworth Nectar Messages Appts Calendar Flow Boarding La…" at bounding box center [342, 176] width 685 height 352
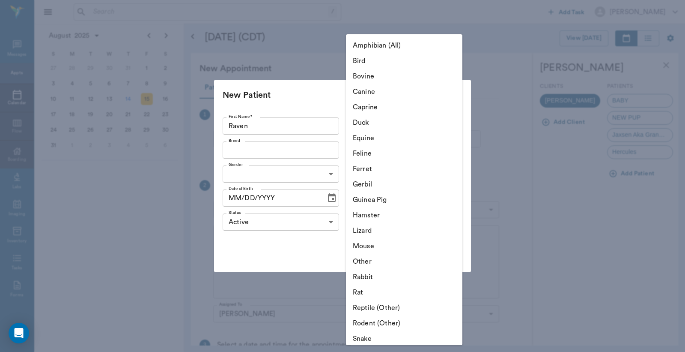
drag, startPoint x: 288, startPoint y: 127, endPoint x: 202, endPoint y: 128, distance: 86.1
click at [203, 127] on div at bounding box center [342, 176] width 685 height 352
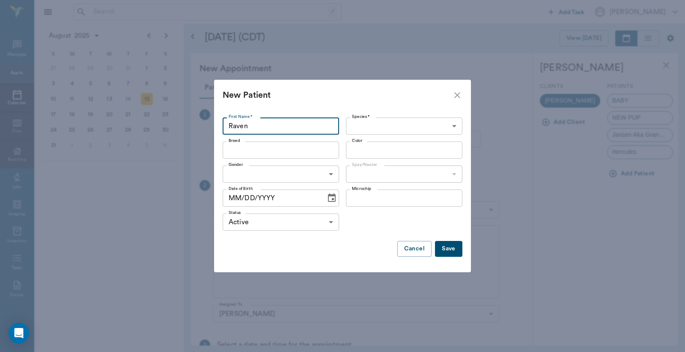
drag, startPoint x: 258, startPoint y: 126, endPoint x: 163, endPoint y: 146, distance: 96.6
click at [192, 136] on div "New Patient First Name * Raven First Name * Species * ​ Species * Breed Breed C…" at bounding box center [342, 176] width 685 height 352
type input "twinkie"
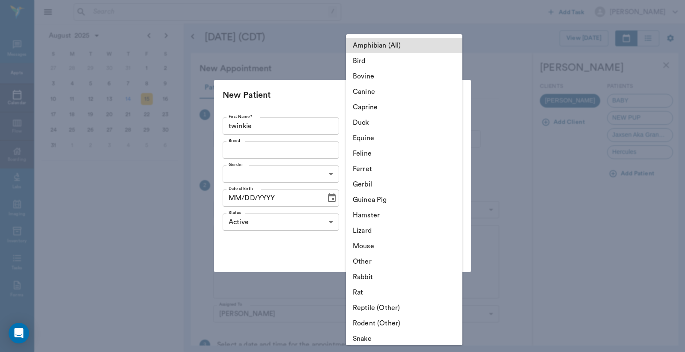
click at [393, 125] on body "/ ​ Add Task Dr. Bert Ellsworth Nectar Messages Appts Calendar Flow Boarding La…" at bounding box center [342, 176] width 685 height 352
drag, startPoint x: 429, startPoint y: 89, endPoint x: 421, endPoint y: 95, distance: 9.8
click at [429, 89] on li "Canine" at bounding box center [404, 91] width 116 height 15
type input "Canine"
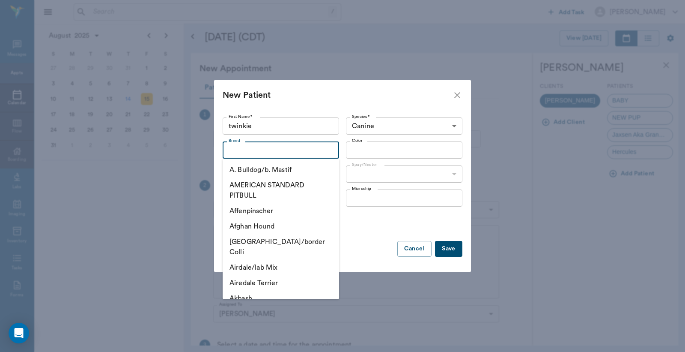
click at [284, 152] on input "Breed" at bounding box center [273, 150] width 97 height 12
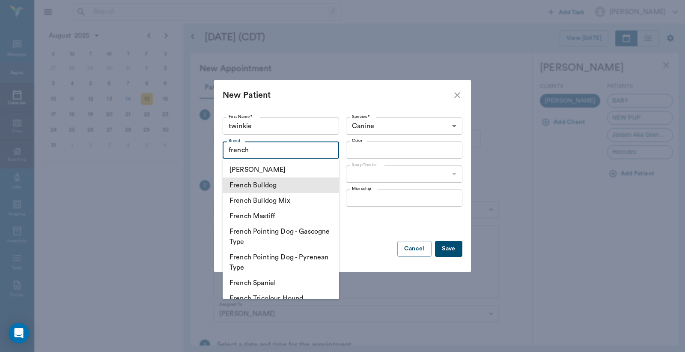
click at [270, 189] on li "French Bulldog" at bounding box center [281, 184] width 116 height 15
type input "French Bulldog"
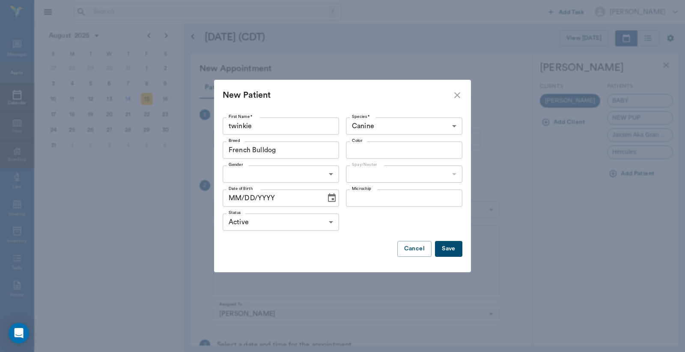
click at [382, 152] on input "Color" at bounding box center [397, 150] width 97 height 12
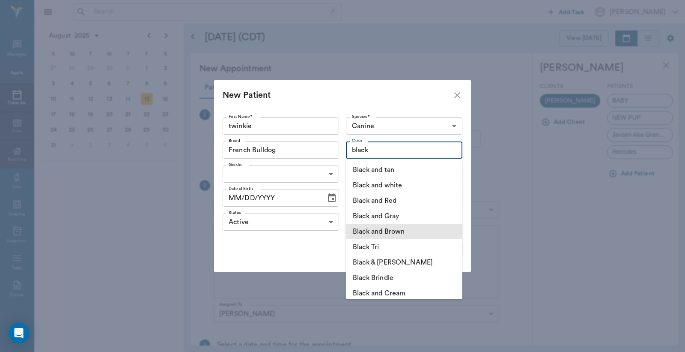
click at [395, 229] on li "Black and Brown" at bounding box center [404, 231] width 116 height 15
type input "Black and Brown"
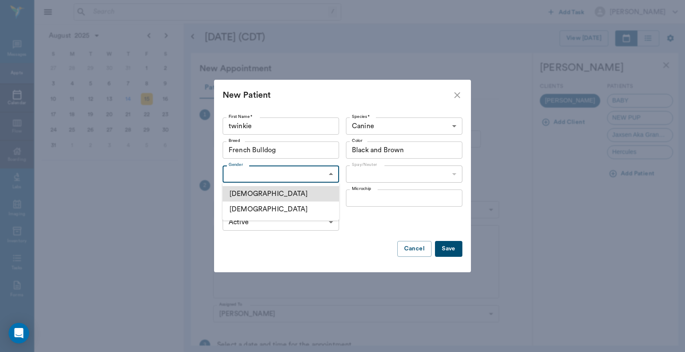
click at [275, 173] on body "/ ​ Add Task Dr. Bert Ellsworth Nectar Messages Appts Calendar Flow Boarding La…" at bounding box center [342, 176] width 685 height 352
click at [266, 207] on li "Female" at bounding box center [281, 208] width 116 height 15
type input "FEMALE"
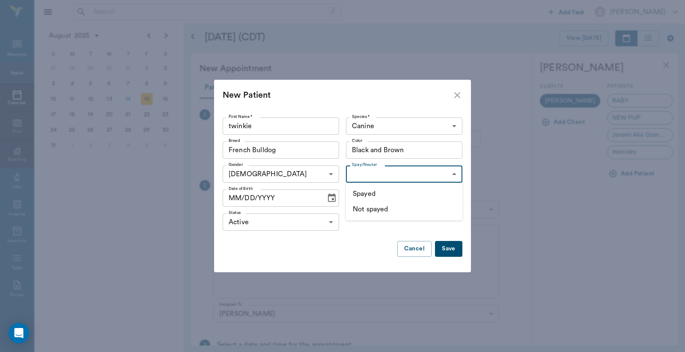
click at [373, 177] on body "/ ​ Add Task Dr. Bert Ellsworth Nectar Messages Appts Calendar Flow Boarding La…" at bounding box center [342, 176] width 685 height 352
click at [370, 210] on li "Not spayed" at bounding box center [404, 208] width 116 height 15
type input "false"
click at [236, 197] on input "MM/DD/YYYY" at bounding box center [271, 197] width 97 height 17
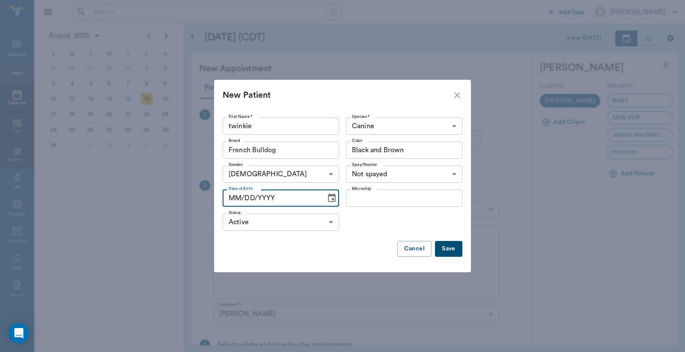
click at [332, 197] on icon "Choose date" at bounding box center [332, 198] width 10 height 10
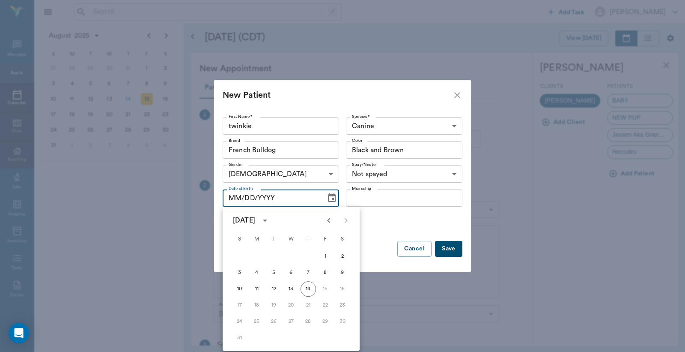
click at [448, 251] on button "Save" at bounding box center [448, 249] width 27 height 16
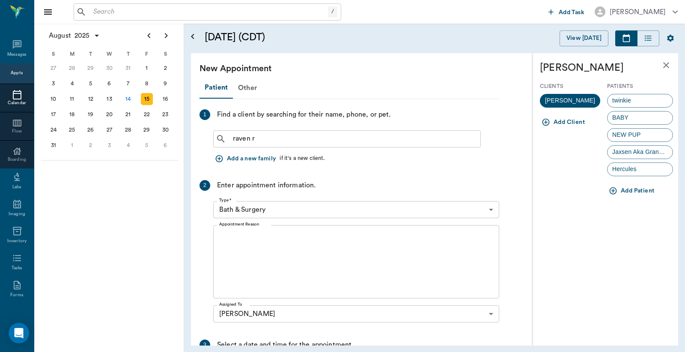
click at [649, 100] on div "twinkie" at bounding box center [640, 101] width 66 height 14
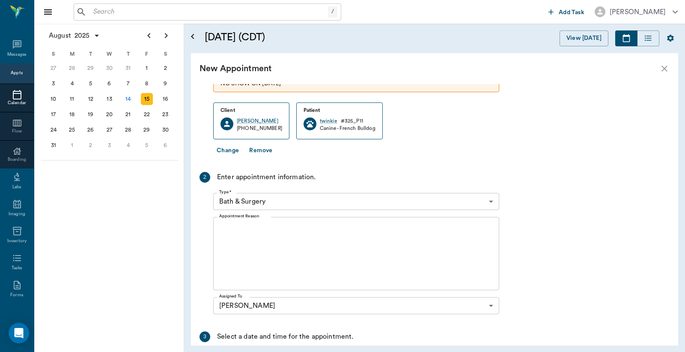
scroll to position [56, 0]
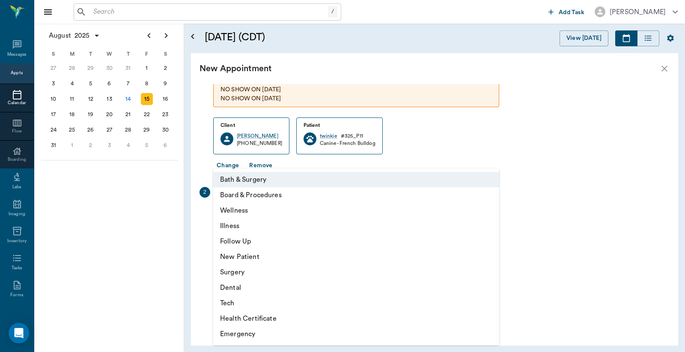
click at [306, 218] on body "/ ​ Add Task Dr. Bert Ellsworth Nectar Messages Appts Calendar Flow Boarding La…" at bounding box center [342, 176] width 685 height 352
click at [288, 224] on li "Illness" at bounding box center [356, 225] width 286 height 15
type input "65d2be4f46e3a538d89b8c15"
type input "11:00 AM"
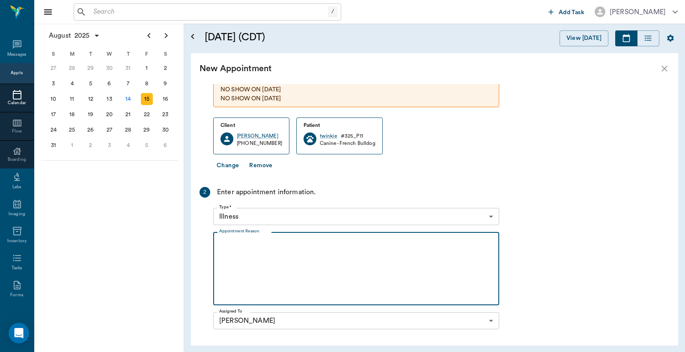
click at [280, 259] on textarea "Appointment Reason" at bounding box center [356, 268] width 274 height 59
type textarea "u"
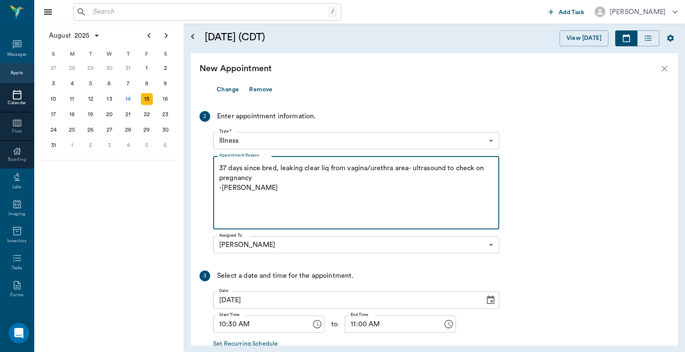
scroll to position [182, 0]
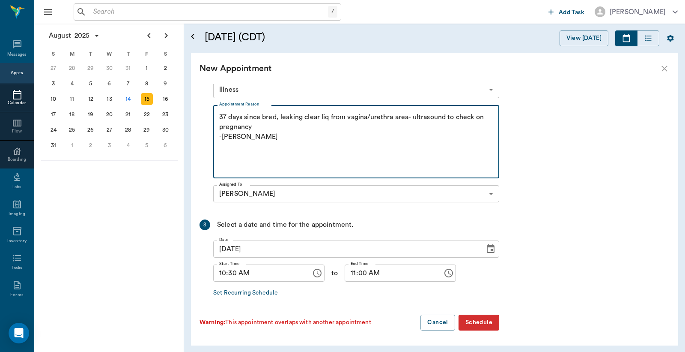
type textarea "37 days since bred, leaking clear liq from vagina/urethra area- ultrasound to c…"
click at [469, 327] on button "Schedule" at bounding box center [479, 322] width 41 height 16
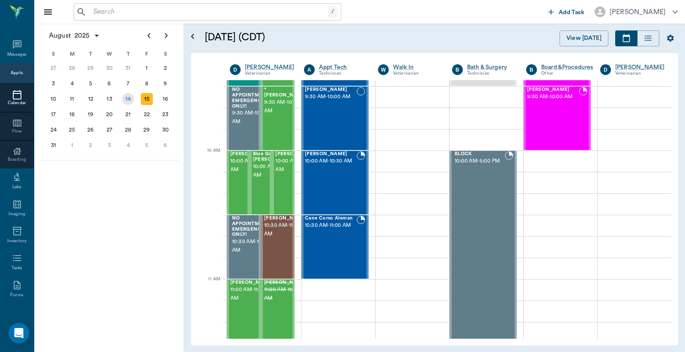
click at [127, 98] on div "14" at bounding box center [128, 99] width 12 height 12
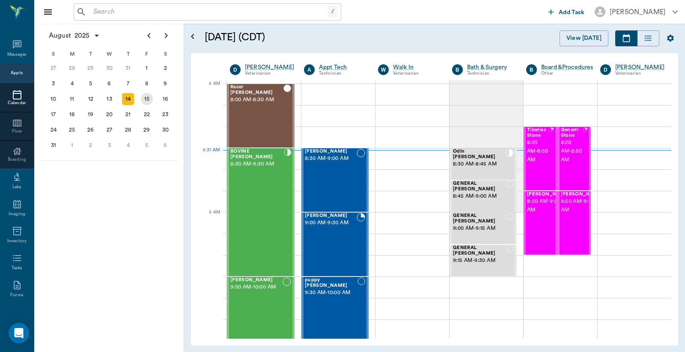
click at [147, 98] on div "15" at bounding box center [147, 99] width 12 height 12
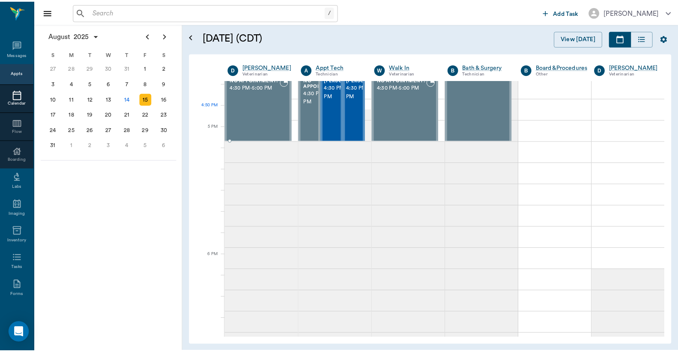
scroll to position [1015, 0]
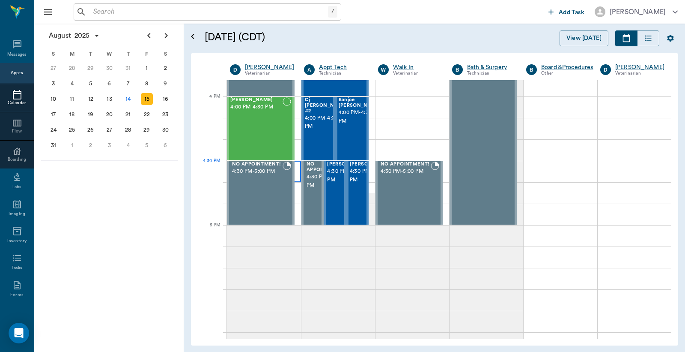
click at [296, 166] on div at bounding box center [264, 171] width 74 height 21
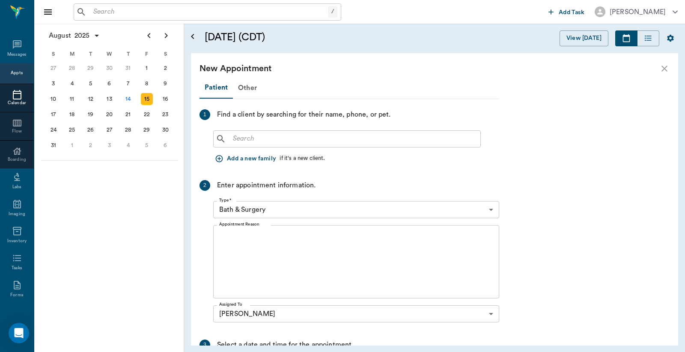
click at [261, 135] on input "text" at bounding box center [354, 139] width 248 height 12
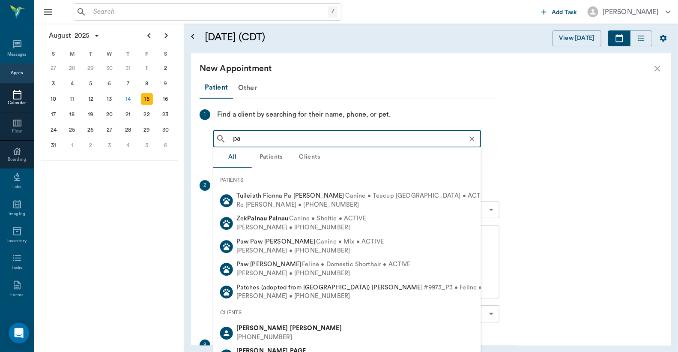
type input "p"
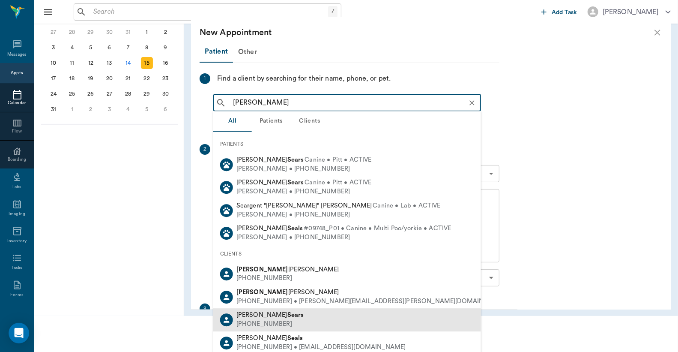
scroll to position [63, 0]
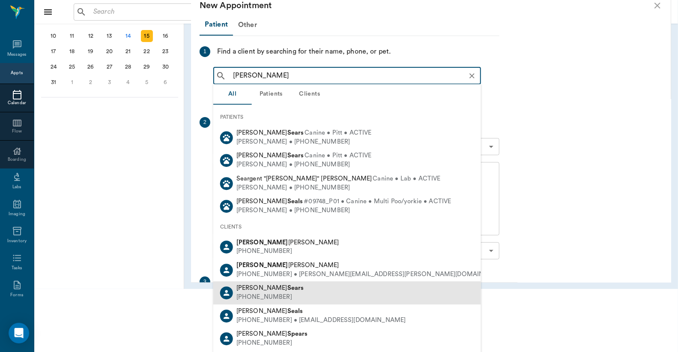
click at [289, 295] on div "Trisha Sears (903) 824-7247" at bounding box center [347, 292] width 268 height 23
type input "tricia sears"
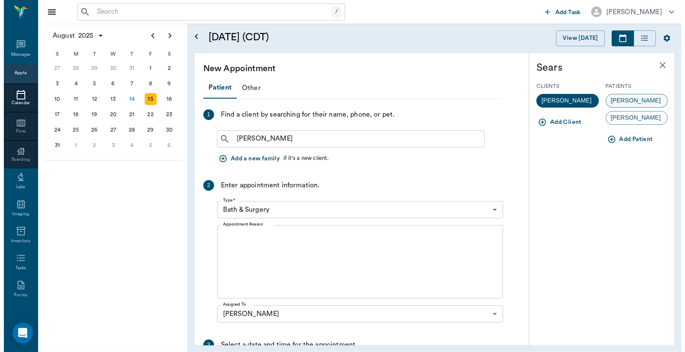
scroll to position [0, 0]
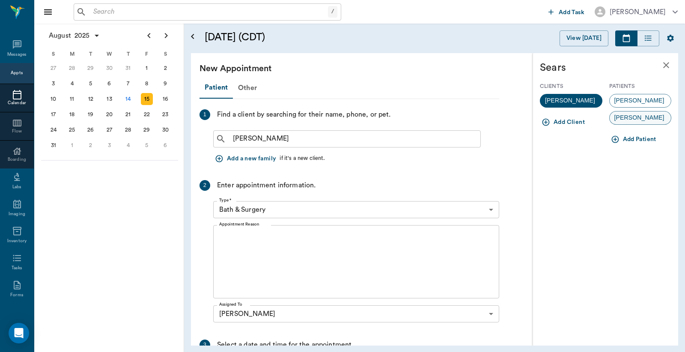
click at [641, 119] on div "Riggs" at bounding box center [640, 118] width 63 height 14
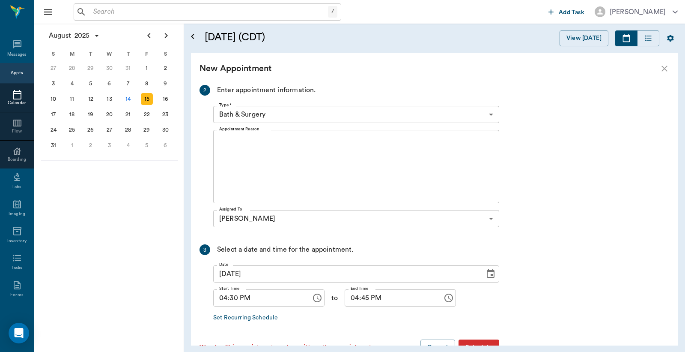
scroll to position [127, 0]
click at [257, 112] on body "/ ​ Add Task Dr. Bert Ellsworth Nectar Messages Appts Calendar Flow Boarding La…" at bounding box center [342, 176] width 685 height 352
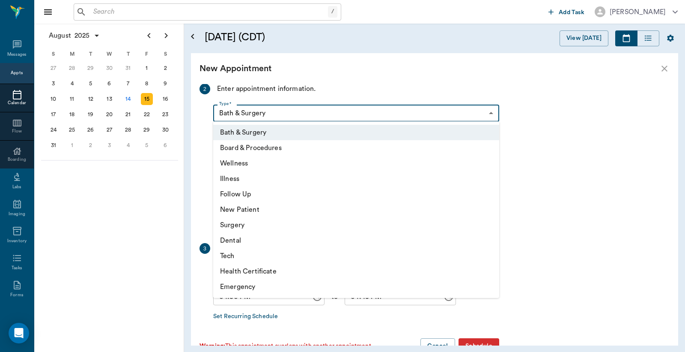
click at [233, 178] on li "Illness" at bounding box center [356, 178] width 286 height 15
type input "65d2be4f46e3a538d89b8c15"
type input "05:00 PM"
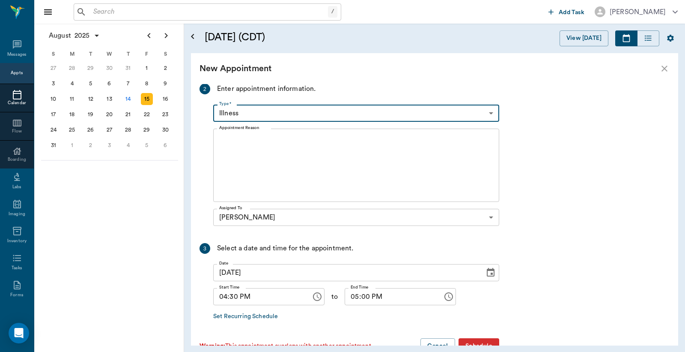
click at [265, 116] on body "/ ​ Add Task Dr. Bert Ellsworth Nectar Messages Appts Calendar Flow Boarding La…" at bounding box center [342, 176] width 685 height 352
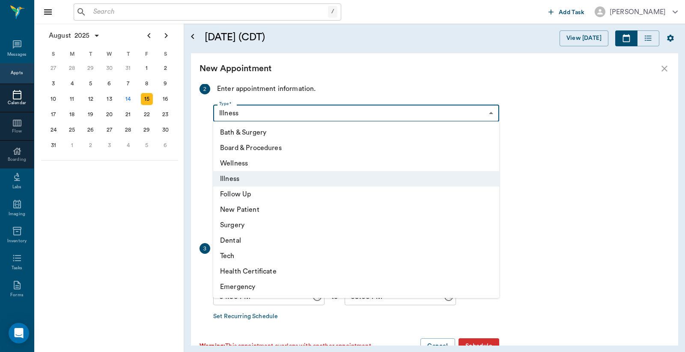
click at [246, 160] on li "Wellness" at bounding box center [356, 162] width 286 height 15
type input "65d2be4f46e3a538d89b8c14"
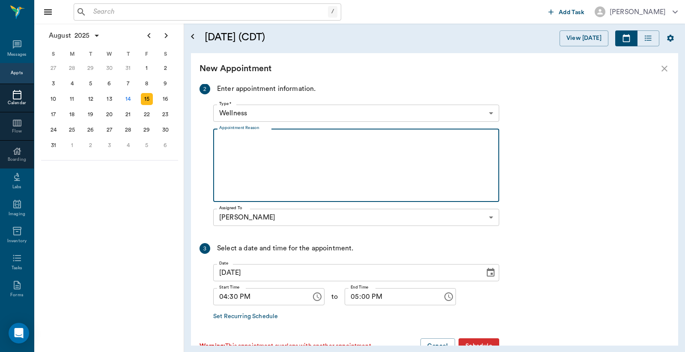
click at [284, 157] on textarea "Appointment Reason" at bounding box center [356, 165] width 274 height 59
type textarea "having trouble walking- owner suspects joint pain -jess"
click at [493, 338] on button "Schedule" at bounding box center [479, 346] width 41 height 16
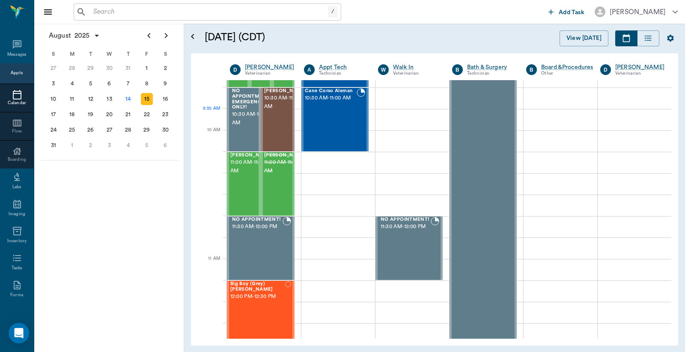
scroll to position [0, 0]
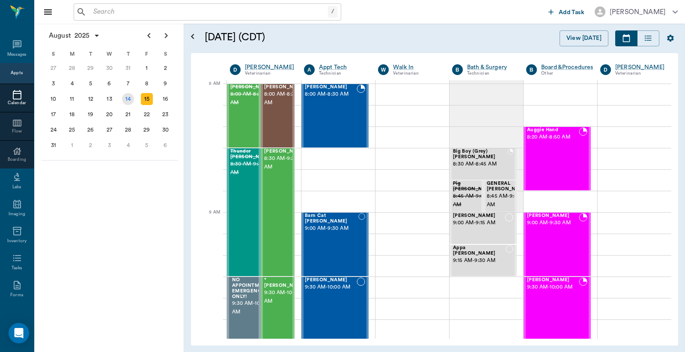
drag, startPoint x: 125, startPoint y: 97, endPoint x: 208, endPoint y: 118, distance: 85.3
click at [126, 97] on div "14" at bounding box center [128, 99] width 12 height 12
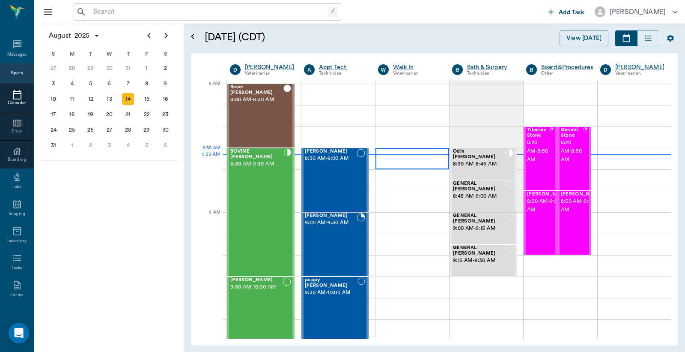
click at [391, 156] on div at bounding box center [413, 158] width 74 height 21
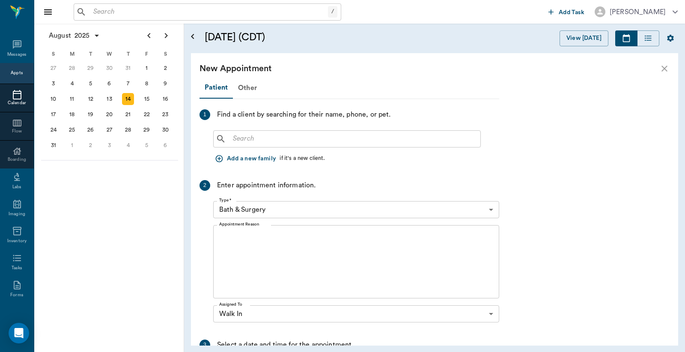
click at [254, 160] on button "Add a new family" at bounding box center [246, 159] width 66 height 16
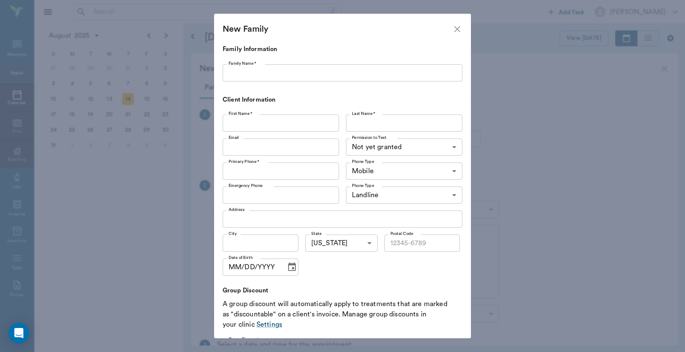
click at [273, 75] on input "Family Name *" at bounding box center [343, 72] width 240 height 17
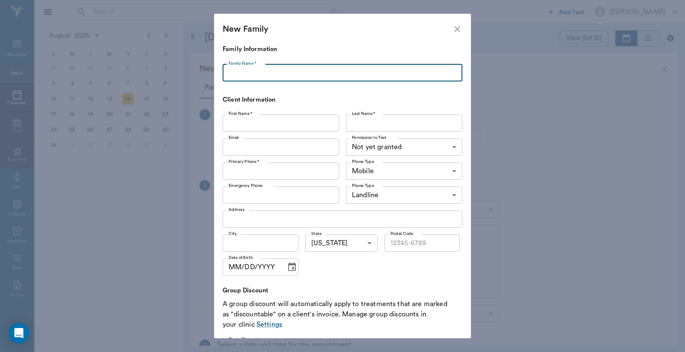
type input "b"
type input "Braddock"
click at [278, 116] on input "First Name *" at bounding box center [281, 122] width 116 height 17
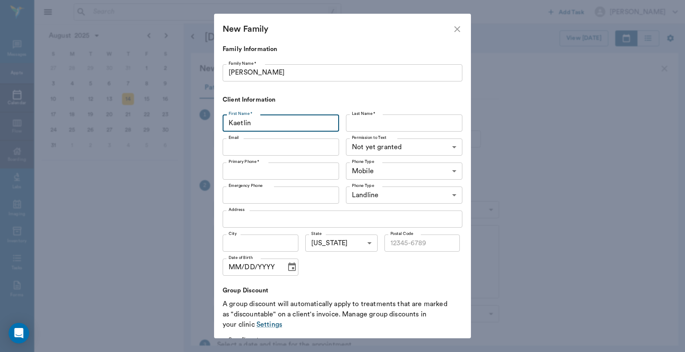
type input "Kaetlin"
click at [373, 126] on input "Last Name *" at bounding box center [404, 122] width 116 height 17
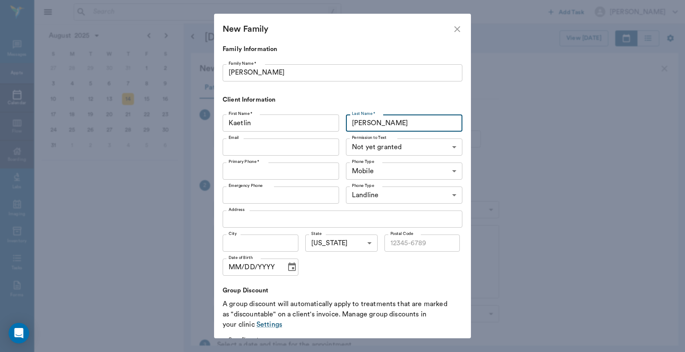
type input "Braddock"
drag, startPoint x: 297, startPoint y: 147, endPoint x: 307, endPoint y: 147, distance: 10.7
click at [298, 147] on input "Email" at bounding box center [281, 146] width 116 height 17
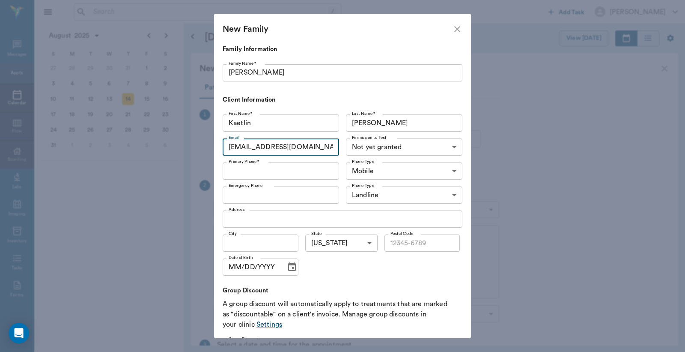
type input "arthurkaetlin@gmail.com"
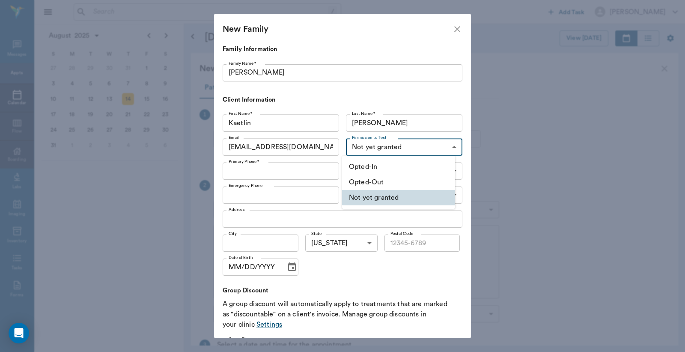
click at [420, 148] on body "/ ​ Add Task Dr. Bert Ellsworth Nectar Messages Appts Calendar Flow Boarding La…" at bounding box center [342, 176] width 685 height 352
click at [397, 168] on li "Opted-In" at bounding box center [398, 166] width 113 height 15
type input "OPT_IN"
click at [293, 165] on input "Primary Phone *" at bounding box center [281, 170] width 116 height 17
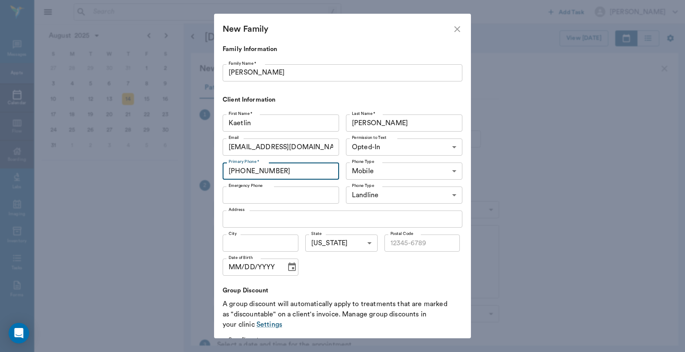
type input "(945) 240-1235"
click at [293, 211] on input "Address" at bounding box center [343, 218] width 240 height 17
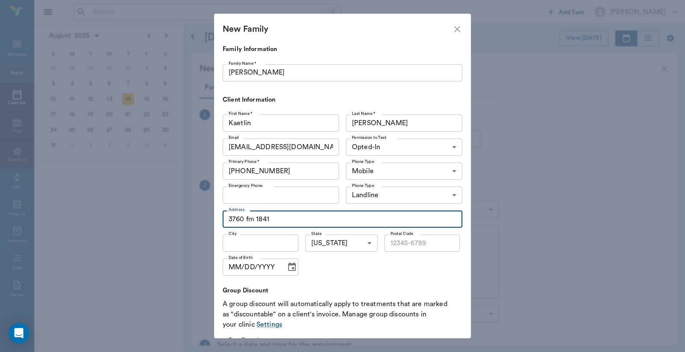
type input "3760 fm 1841"
click at [270, 240] on input "City" at bounding box center [261, 242] width 76 height 17
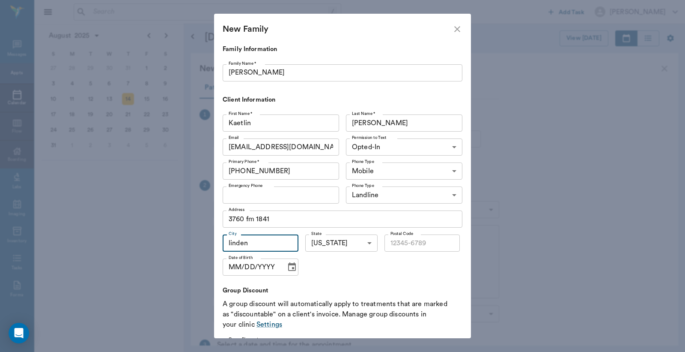
type input "linden"
drag, startPoint x: 426, startPoint y: 243, endPoint x: 400, endPoint y: 245, distance: 25.3
click at [426, 243] on input "Postal Code" at bounding box center [423, 242] width 76 height 17
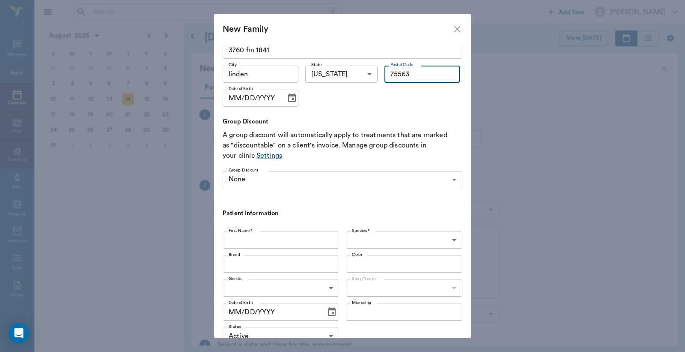
scroll to position [190, 0]
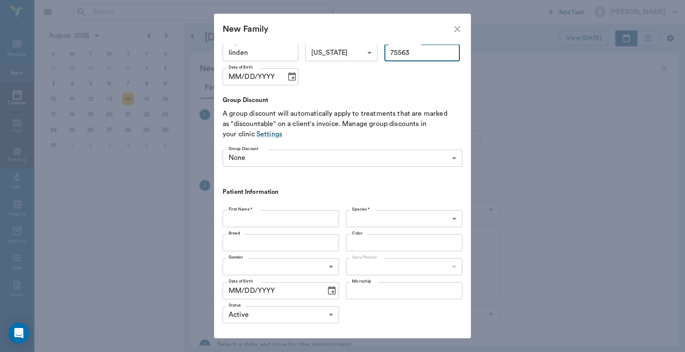
type input "75563"
click at [323, 218] on input "First Name *" at bounding box center [281, 218] width 116 height 17
type input "Cruz"
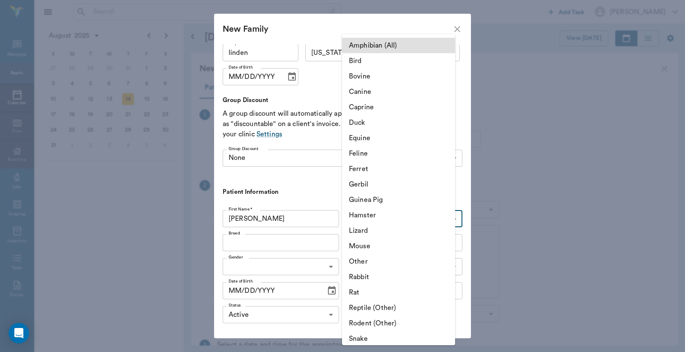
click at [394, 224] on body "/ ​ Add Task Dr. Bert Ellsworth Nectar Messages Appts Calendar Flow Boarding La…" at bounding box center [342, 176] width 685 height 352
click at [385, 90] on li "Canine" at bounding box center [398, 91] width 113 height 15
type input "Canine"
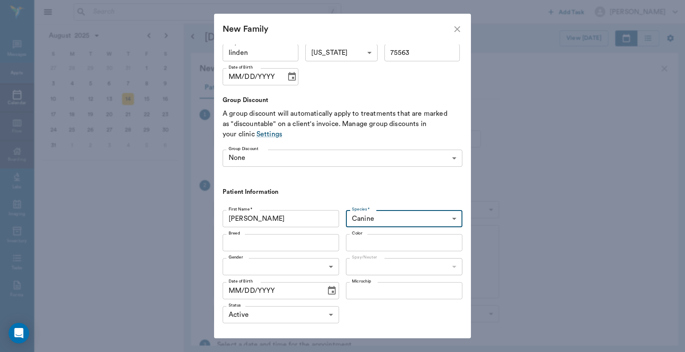
click at [296, 242] on input "Breed" at bounding box center [273, 242] width 97 height 12
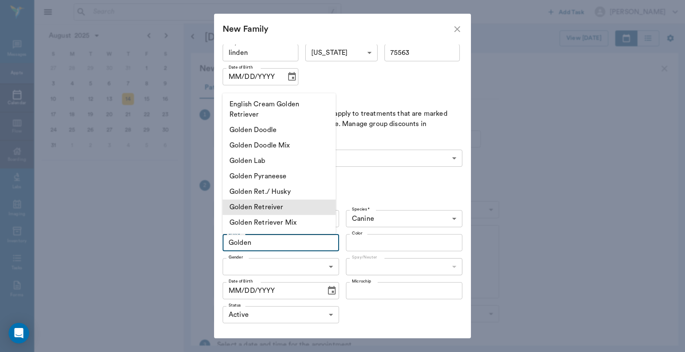
click at [289, 211] on li "Golden Retreiver" at bounding box center [279, 206] width 113 height 15
type input "Golden Retreiver"
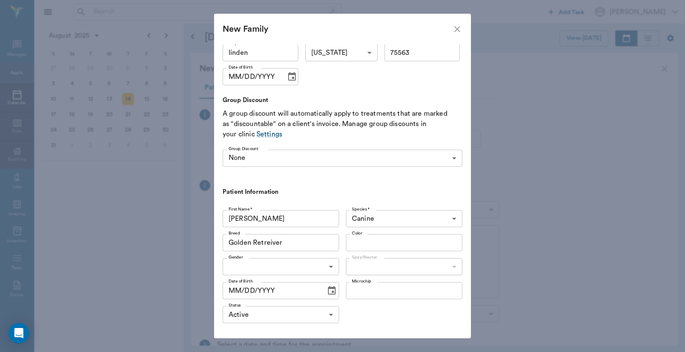
drag, startPoint x: 372, startPoint y: 244, endPoint x: 408, endPoint y: 246, distance: 36.5
click at [373, 244] on input "Color" at bounding box center [397, 242] width 97 height 12
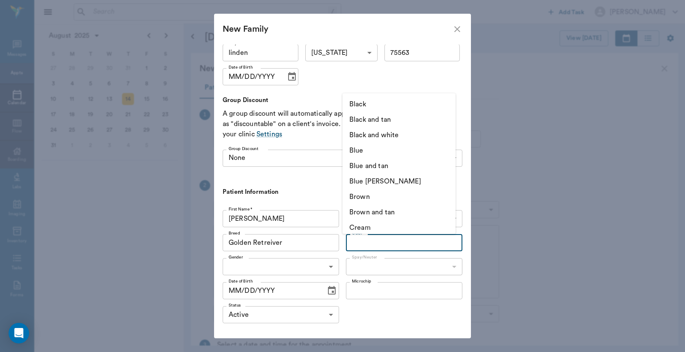
click at [367, 241] on input "Color" at bounding box center [397, 242] width 97 height 12
click at [384, 240] on input "Color" at bounding box center [397, 242] width 97 height 12
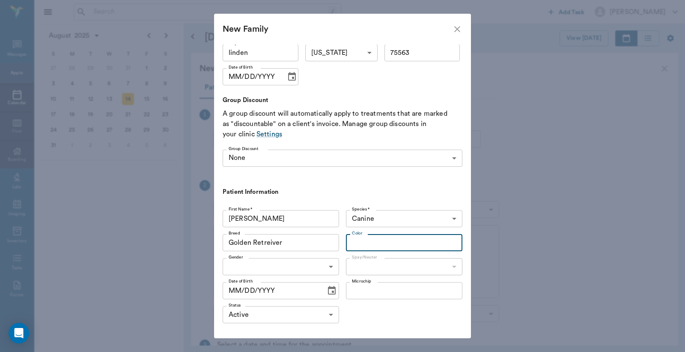
click at [382, 242] on input "Color" at bounding box center [397, 242] width 97 height 12
type input "g"
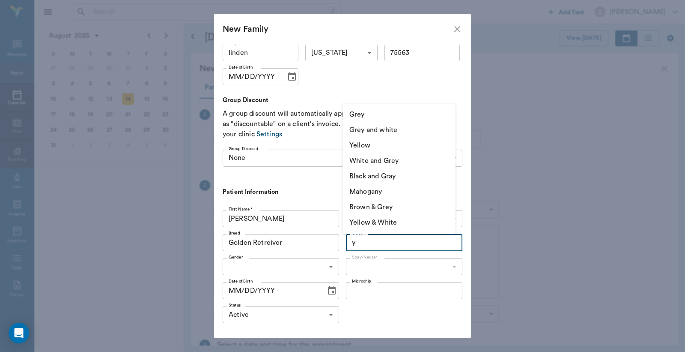
scroll to position [0, 0]
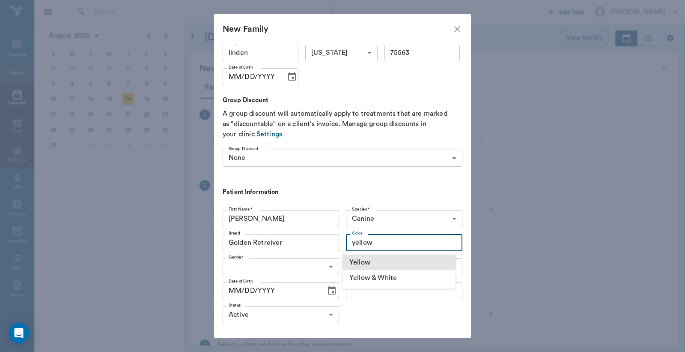
click at [364, 259] on li "Yellow" at bounding box center [399, 261] width 113 height 15
type input "Yellow"
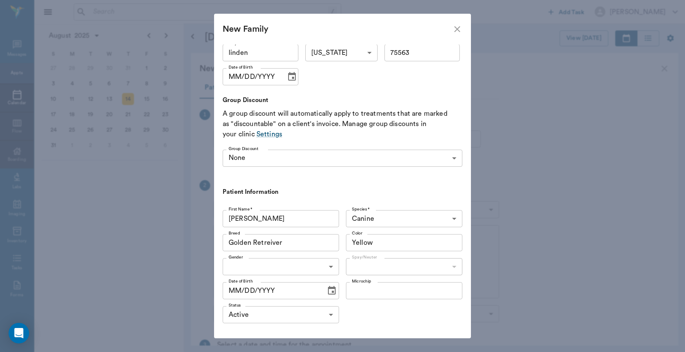
click at [292, 267] on body "/ ​ Add Task Dr. Bert Ellsworth Nectar Messages Appts Calendar Flow Boarding La…" at bounding box center [342, 176] width 685 height 352
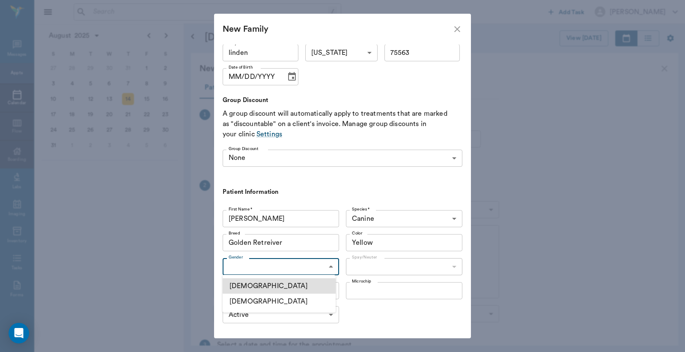
drag, startPoint x: 286, startPoint y: 285, endPoint x: 312, endPoint y: 285, distance: 26.1
click at [290, 285] on li "[DEMOGRAPHIC_DATA]" at bounding box center [279, 285] width 113 height 15
type input "[DEMOGRAPHIC_DATA]"
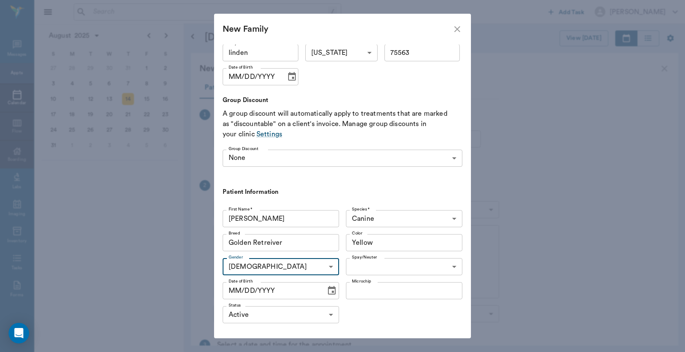
click at [377, 267] on body "/ ​ Add Task Dr. Bert Ellsworth Nectar Messages Appts Calendar Flow Boarding La…" at bounding box center [342, 176] width 685 height 352
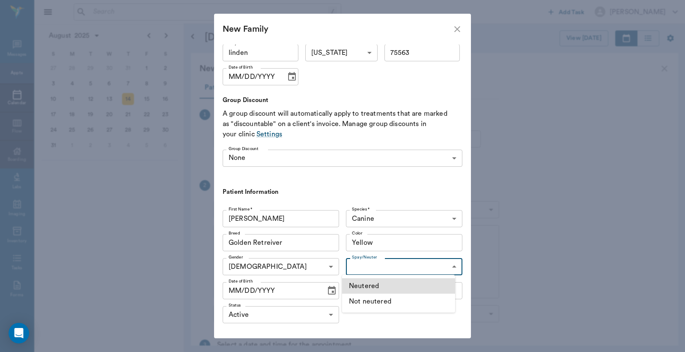
click at [379, 302] on li "Not neutered" at bounding box center [398, 300] width 113 height 15
type input "false"
click at [238, 288] on input "MM/DD/YYYY" at bounding box center [271, 290] width 97 height 17
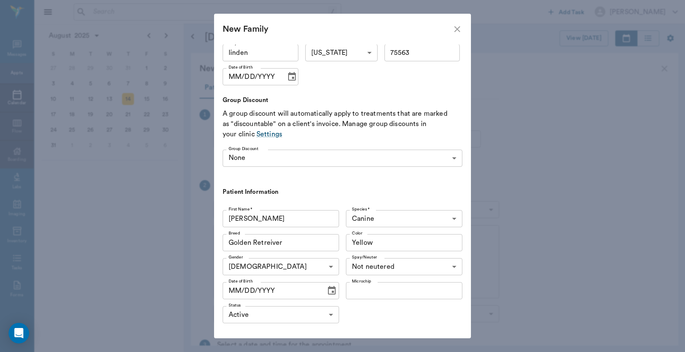
click at [327, 289] on icon "Choose date" at bounding box center [332, 290] width 10 height 10
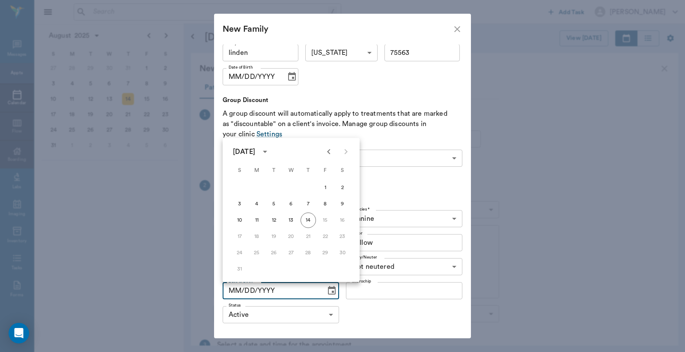
click at [255, 148] on div "August 2025" at bounding box center [244, 151] width 22 height 10
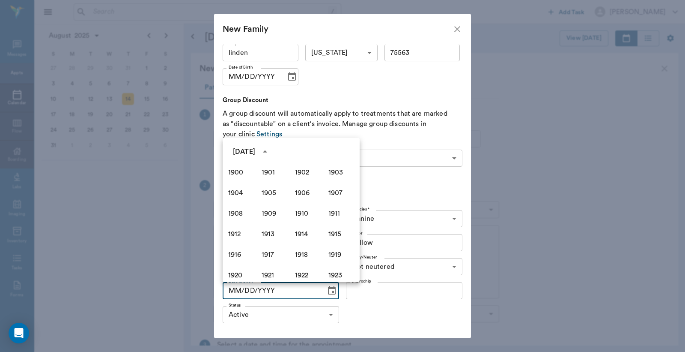
scroll to position [587, 0]
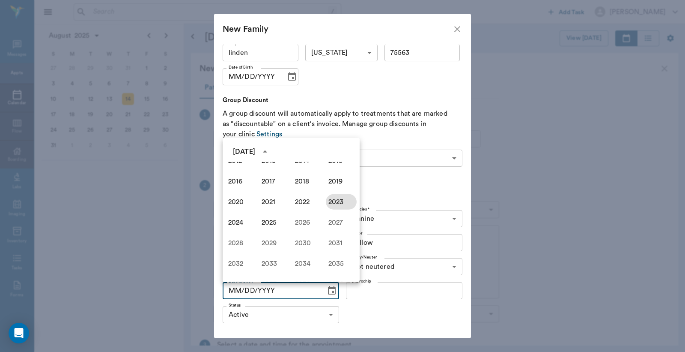
click at [326, 200] on button "2023" at bounding box center [341, 201] width 31 height 15
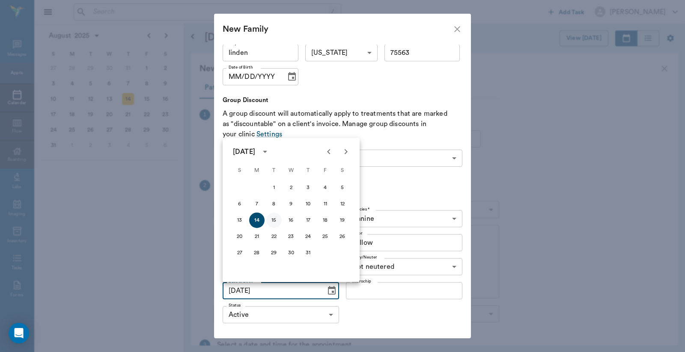
click at [273, 217] on button "15" at bounding box center [273, 219] width 15 height 15
type input "08/15/2023"
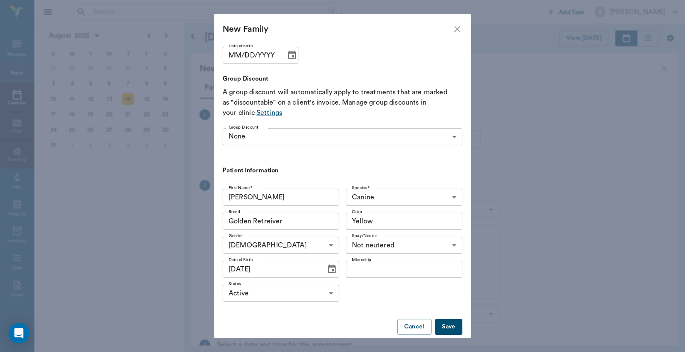
scroll to position [223, 0]
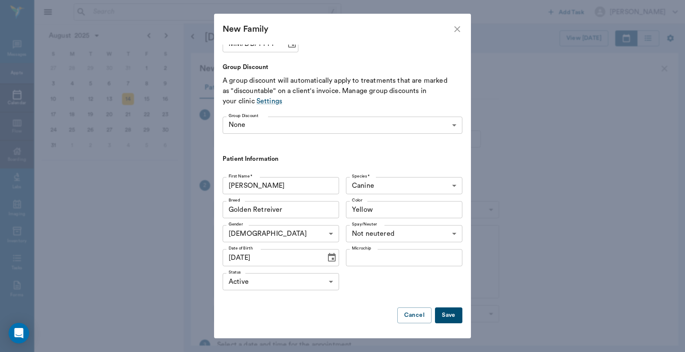
click at [437, 310] on button "Save" at bounding box center [448, 315] width 27 height 16
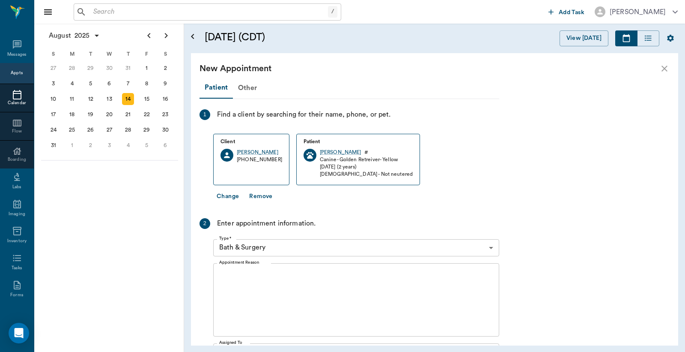
scroll to position [0, 0]
click at [299, 243] on body "/ ​ Add Task Dr. Bert Ellsworth Nectar Messages Appts Calendar Flow Boarding La…" at bounding box center [342, 176] width 685 height 352
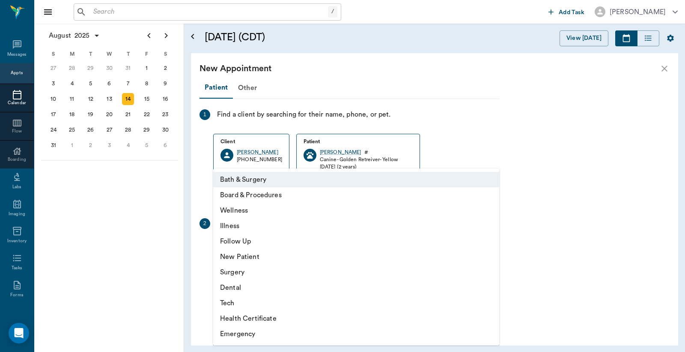
click at [247, 209] on li "Wellness" at bounding box center [356, 210] width 286 height 15
type input "65d2be4f46e3a538d89b8c14"
type input "09:00 AM"
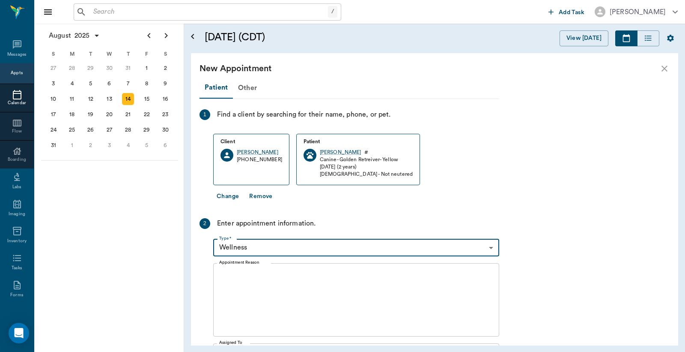
click at [311, 298] on textarea "Appointment Reason" at bounding box center [356, 299] width 274 height 59
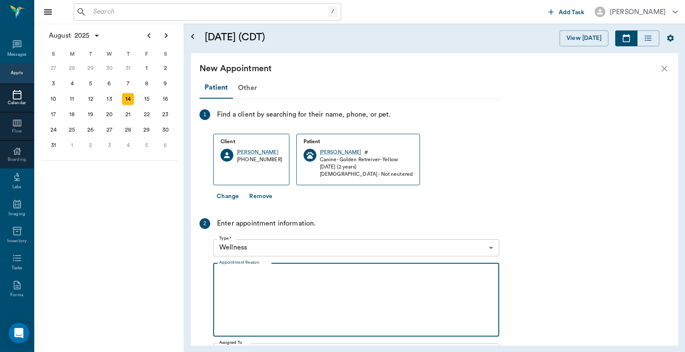
click at [317, 274] on textarea "Appointment Reason" at bounding box center [356, 299] width 274 height 59
type textarea "e"
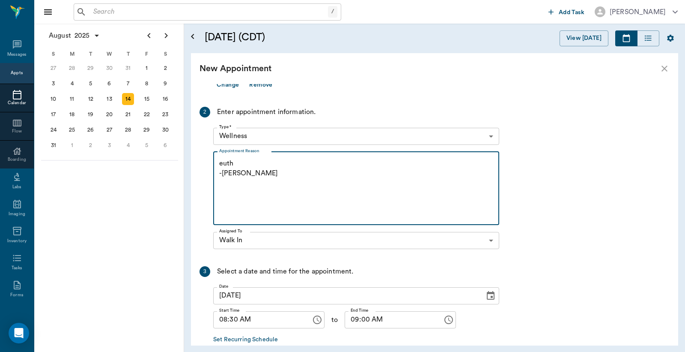
scroll to position [158, 0]
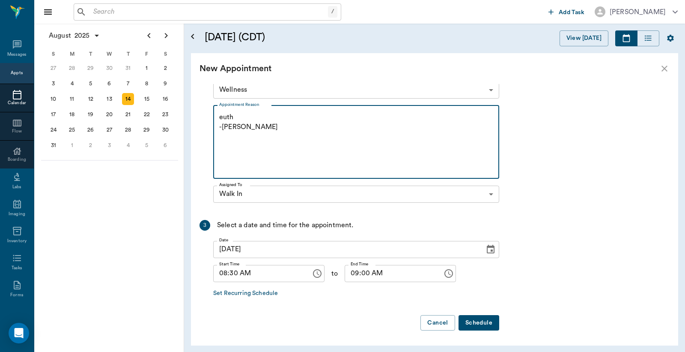
type textarea "euth -jess"
click at [489, 322] on button "Schedule" at bounding box center [479, 323] width 41 height 16
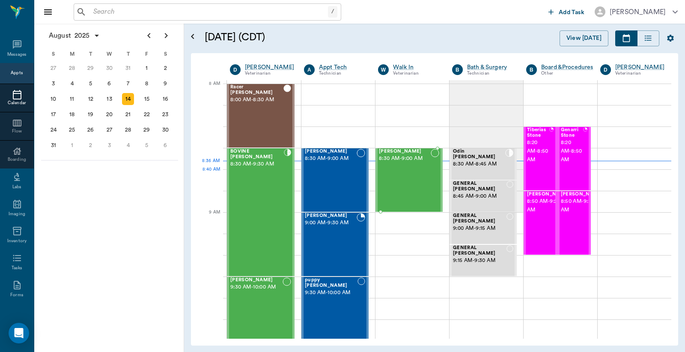
click at [406, 179] on div "Cruz Braddock 8:30 AM - 9:00 AM" at bounding box center [405, 180] width 52 height 63
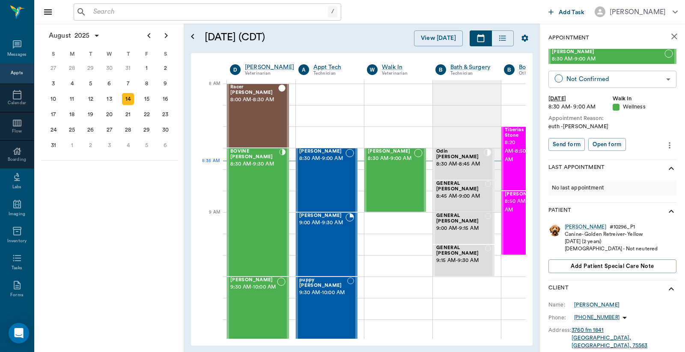
click at [587, 80] on body "/ ​ Add Task Dr. Bert Ellsworth Nectar Messages Appts Calendar Flow Boarding La…" at bounding box center [342, 176] width 685 height 352
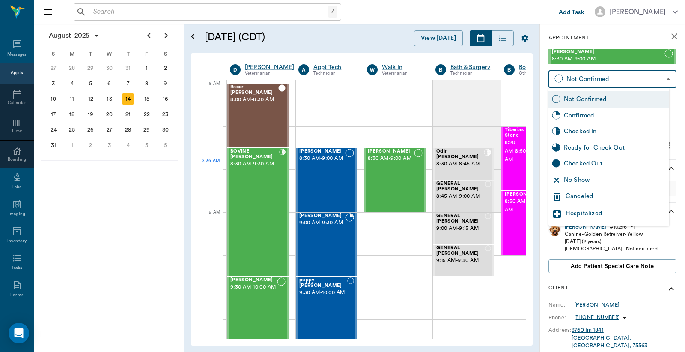
click at [590, 128] on div "Checked In" at bounding box center [615, 131] width 102 height 9
type input "CHECKED_IN"
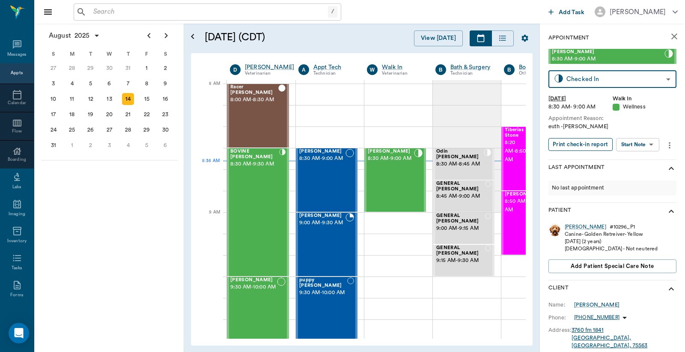
click at [596, 144] on button "Print check-in report" at bounding box center [581, 144] width 64 height 13
click at [570, 224] on div "Cruz" at bounding box center [586, 226] width 42 height 7
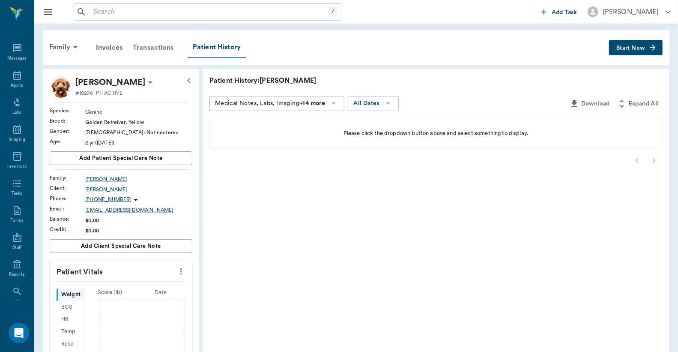
click at [150, 45] on div "Transactions" at bounding box center [153, 47] width 51 height 21
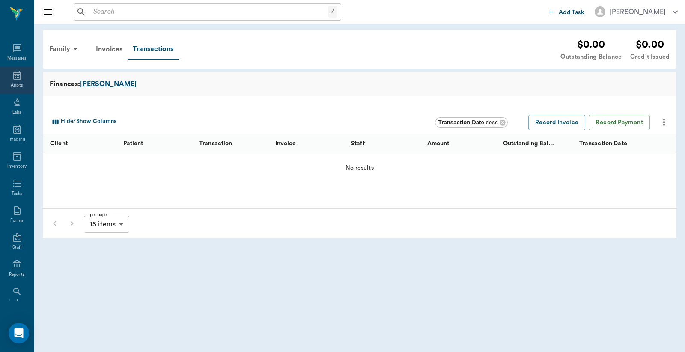
click at [7, 78] on div "Appts" at bounding box center [17, 80] width 34 height 27
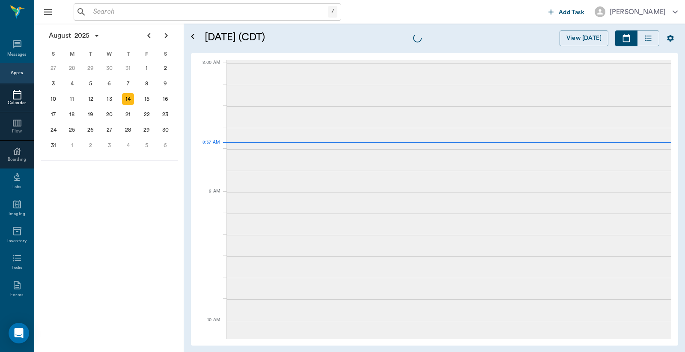
scroll to position [0, 0]
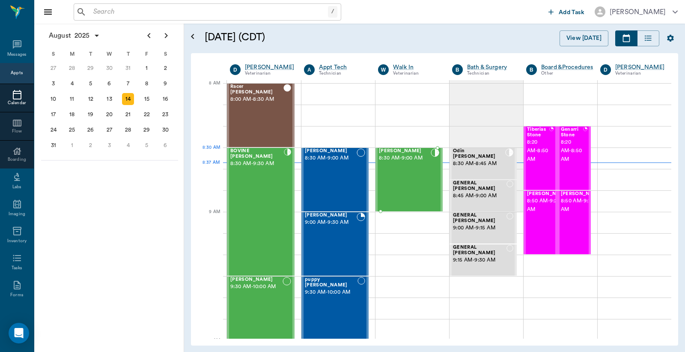
click at [397, 165] on div "Cruz Braddock 8:30 AM - 9:00 AM" at bounding box center [405, 179] width 52 height 63
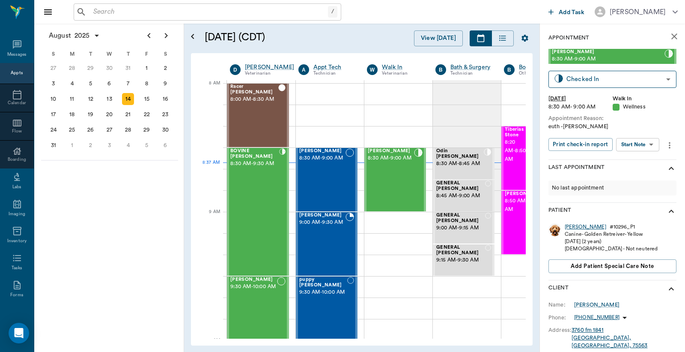
click at [573, 224] on div "Cruz" at bounding box center [586, 226] width 42 height 7
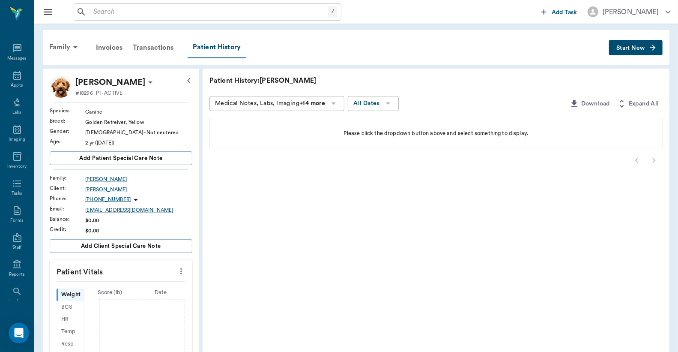
click at [619, 44] on button "Start New" at bounding box center [636, 48] width 54 height 16
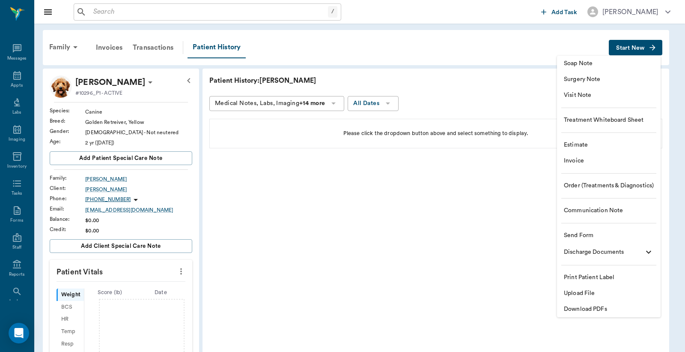
click at [572, 160] on span "Invoice" at bounding box center [609, 160] width 90 height 9
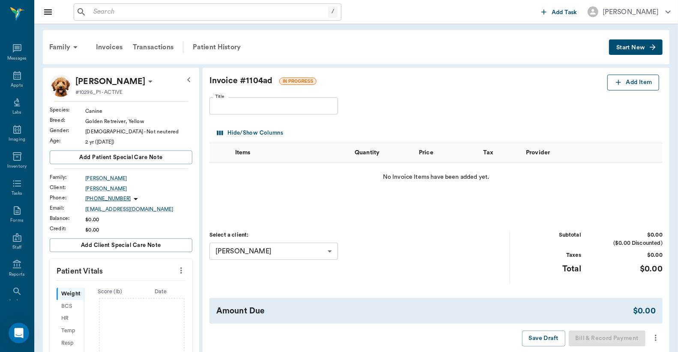
click at [650, 83] on button "Add Item" at bounding box center [633, 83] width 52 height 16
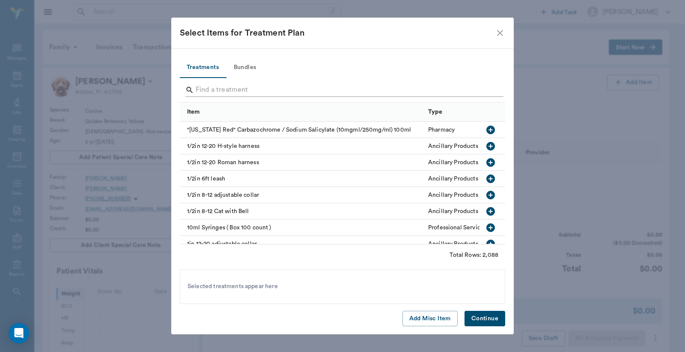
click at [255, 88] on input "Search" at bounding box center [343, 90] width 295 height 14
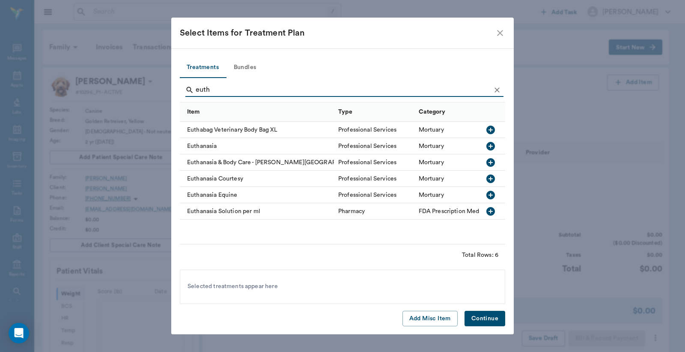
type input "euth"
click at [497, 139] on div at bounding box center [491, 146] width 14 height 15
click at [492, 320] on button "Continue" at bounding box center [485, 318] width 41 height 16
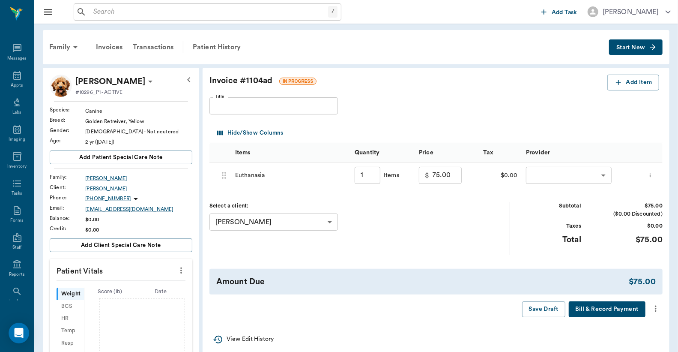
click at [558, 176] on body "/ ​ Add Task Dr. Bert Ellsworth Nectar Messages Appts Labs Imaging Inventory Ta…" at bounding box center [339, 283] width 678 height 567
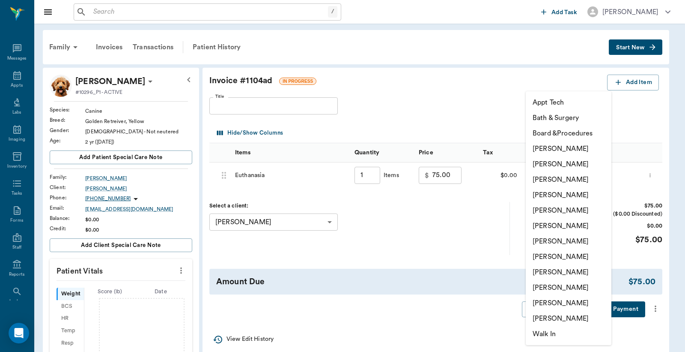
click at [572, 241] on li "Jessie Mitchell" at bounding box center [569, 240] width 86 height 15
type input "none-63ec2ed152e12b0ba117cd50"
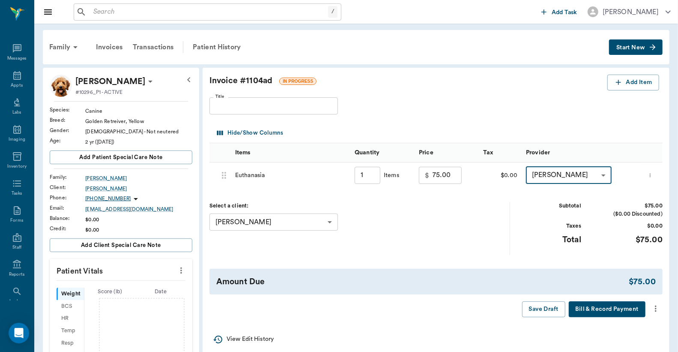
click at [656, 309] on icon "more" at bounding box center [655, 308] width 9 height 10
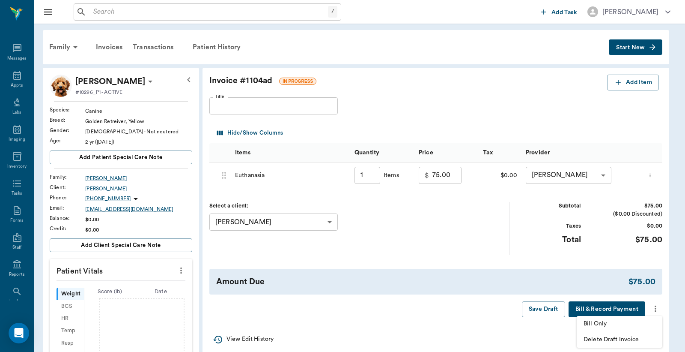
click at [599, 320] on span "Bill Only" at bounding box center [620, 323] width 72 height 9
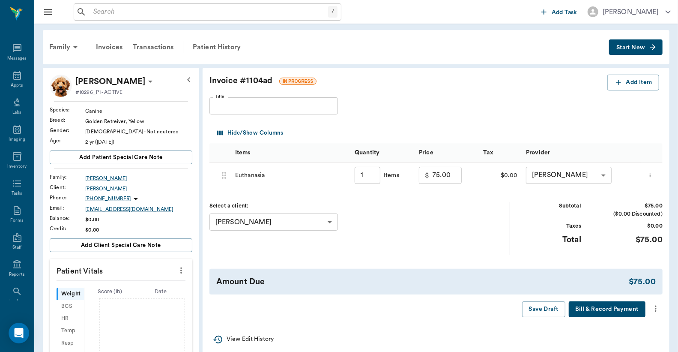
type input "1.00"
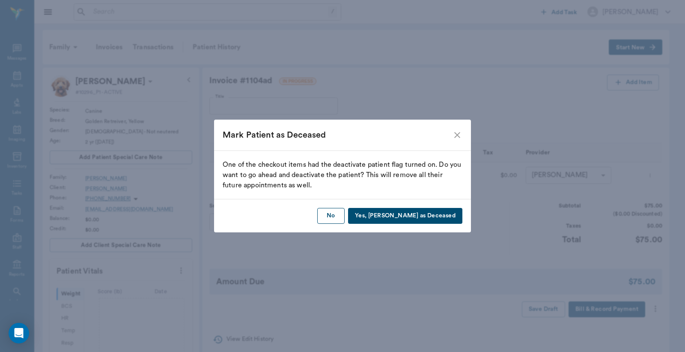
click at [345, 215] on button "No" at bounding box center [330, 216] width 27 height 16
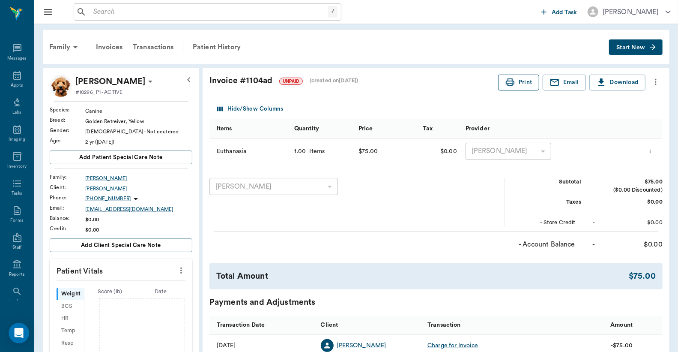
click at [509, 82] on icon "button" at bounding box center [510, 82] width 10 height 10
click at [159, 46] on div "Transactions" at bounding box center [153, 47] width 51 height 21
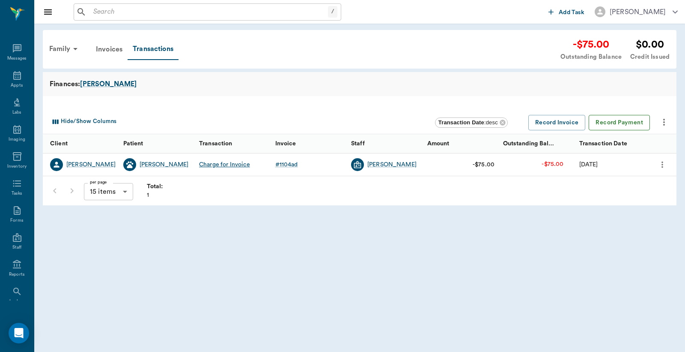
click at [637, 127] on button "Record Payment" at bounding box center [619, 123] width 61 height 16
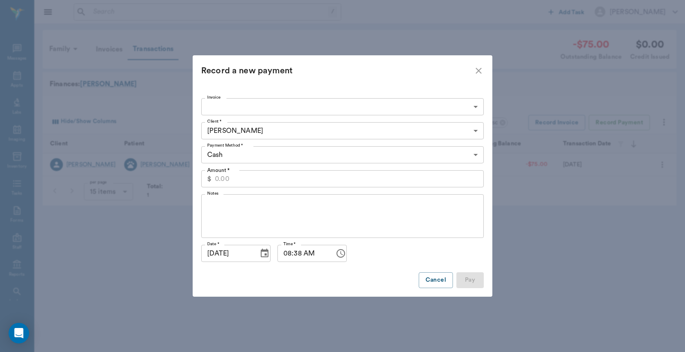
click at [267, 155] on body "/ ​ Add Task Dr. Bert Ellsworth Nectar Messages Appts Labs Imaging Inventory Ta…" at bounding box center [342, 176] width 685 height 352
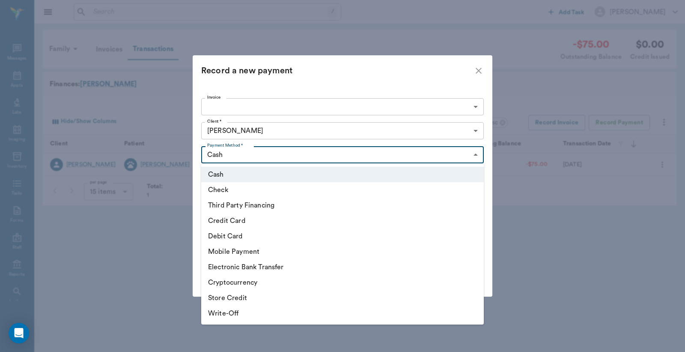
click at [279, 241] on li "Debit Card" at bounding box center [342, 235] width 283 height 15
type input "DEBIT_CARD"
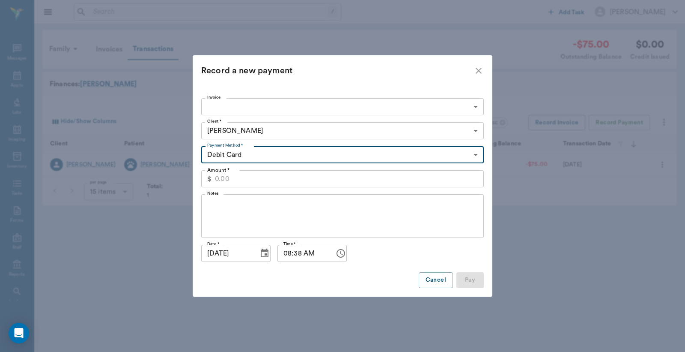
click at [244, 182] on input "Amount *" at bounding box center [349, 178] width 269 height 17
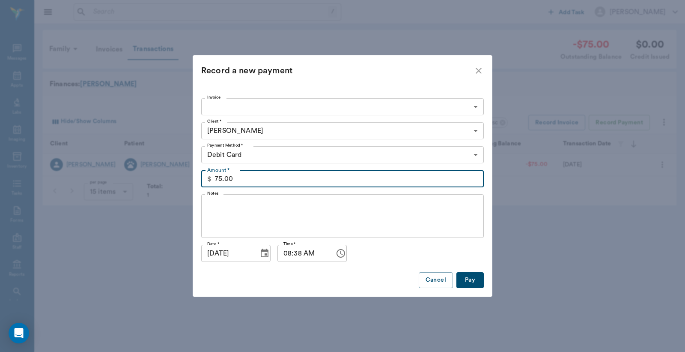
type input "75.00"
click at [473, 279] on button "Pay" at bounding box center [469, 280] width 27 height 16
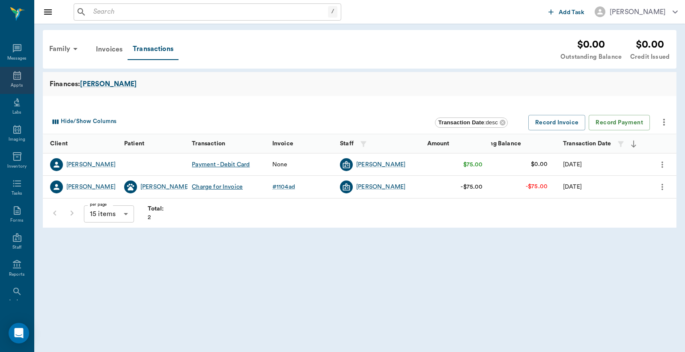
click at [12, 73] on icon at bounding box center [17, 75] width 10 height 10
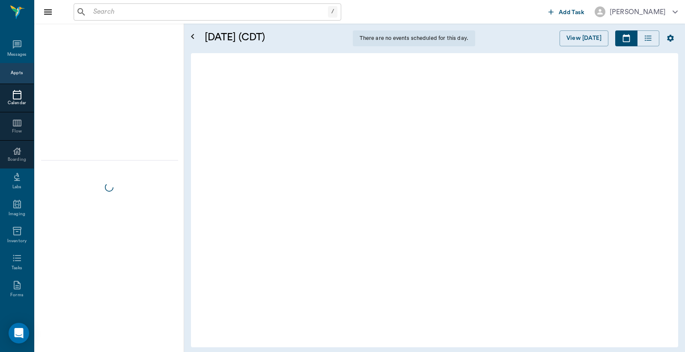
scroll to position [0, 0]
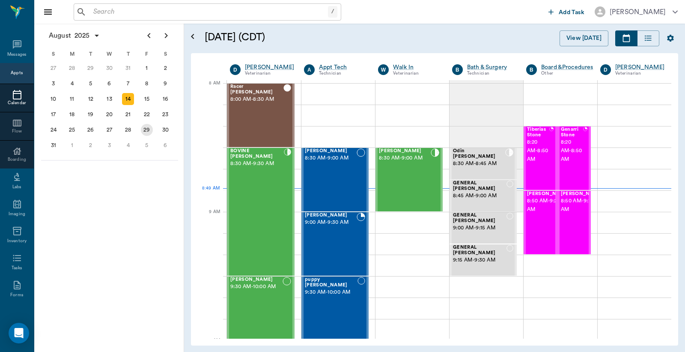
click at [144, 126] on div "29" at bounding box center [147, 130] width 12 height 12
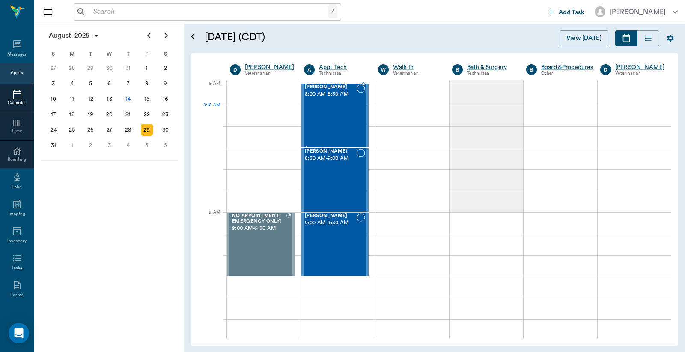
click at [348, 121] on div "Tucker Bertrand 8:00 AM - 8:30 AM" at bounding box center [331, 115] width 52 height 63
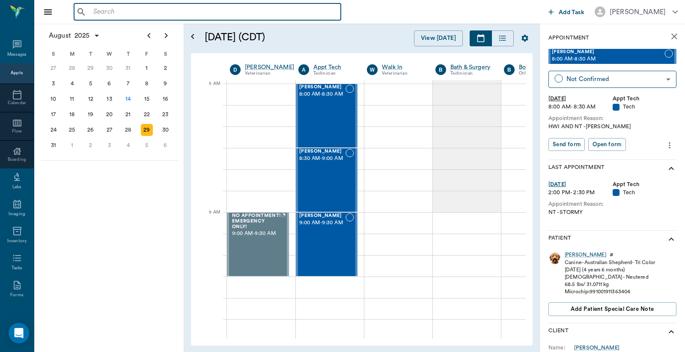
click at [143, 14] on input "text" at bounding box center [214, 12] width 248 height 12
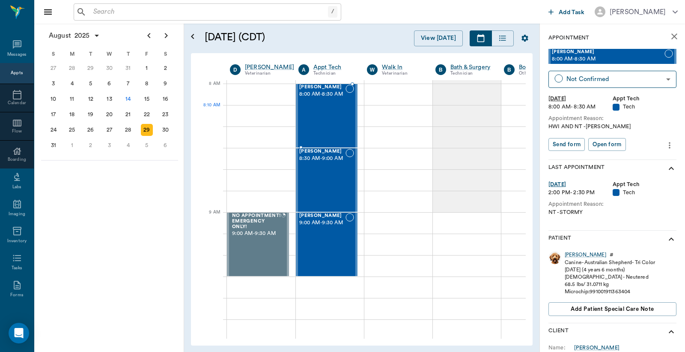
click at [312, 110] on div "Tucker Bertrand 8:00 AM - 8:30 AM" at bounding box center [322, 115] width 46 height 63
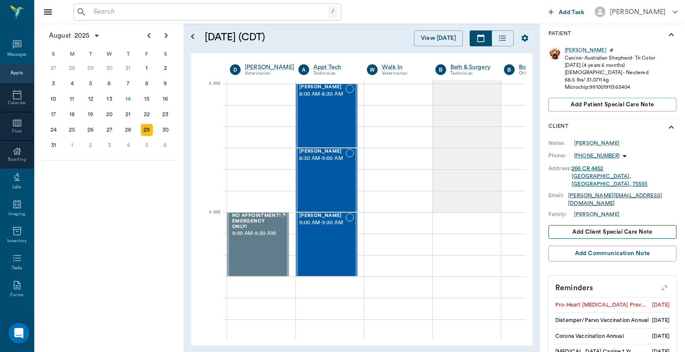
scroll to position [208, 0]
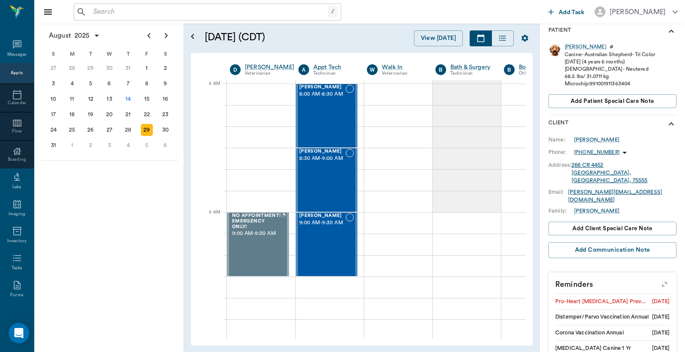
click at [659, 278] on icon "button" at bounding box center [665, 284] width 12 height 12
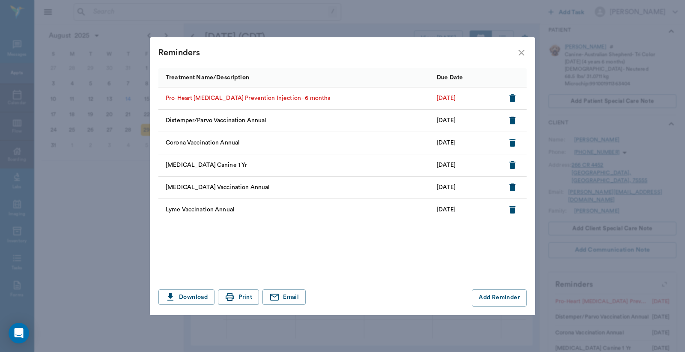
drag, startPoint x: 522, startPoint y: 50, endPoint x: 543, endPoint y: 61, distance: 23.8
click at [521, 50] on icon "close" at bounding box center [521, 53] width 10 height 10
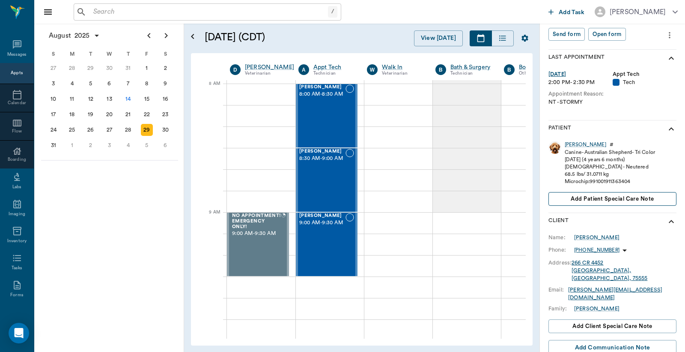
scroll to position [0, 0]
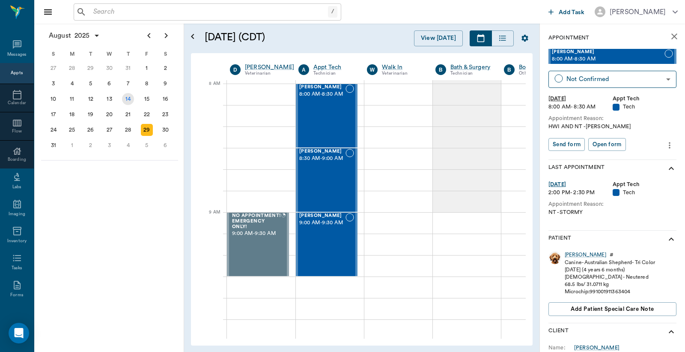
click at [131, 95] on div "14" at bounding box center [128, 99] width 12 height 12
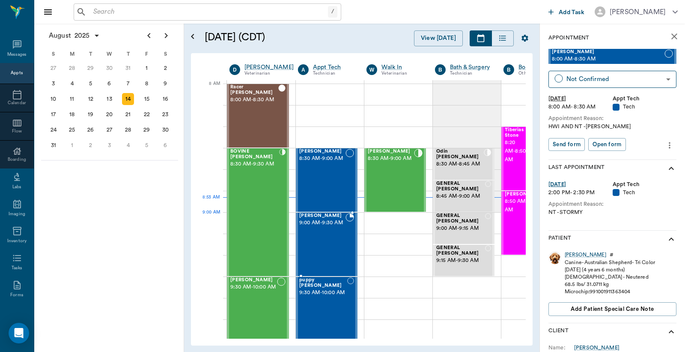
scroll to position [0, 0]
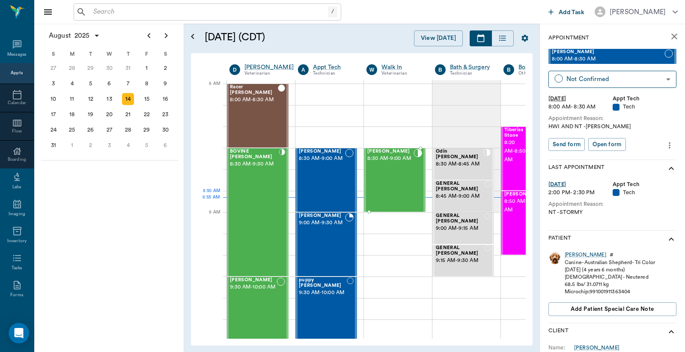
click at [397, 191] on div "Cruz Braddock 8:30 AM - 9:00 AM" at bounding box center [390, 180] width 46 height 63
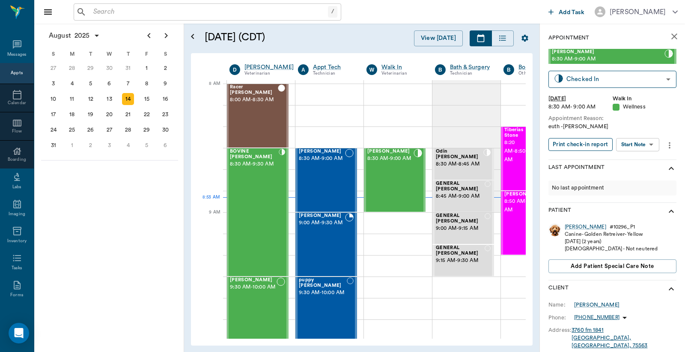
click at [577, 146] on button "Print check-in report" at bounding box center [581, 144] width 64 height 13
drag, startPoint x: 326, startPoint y: 166, endPoint x: 650, endPoint y: 60, distance: 340.3
click at [326, 163] on span "8:30 AM - 9:00 AM" at bounding box center [322, 158] width 46 height 9
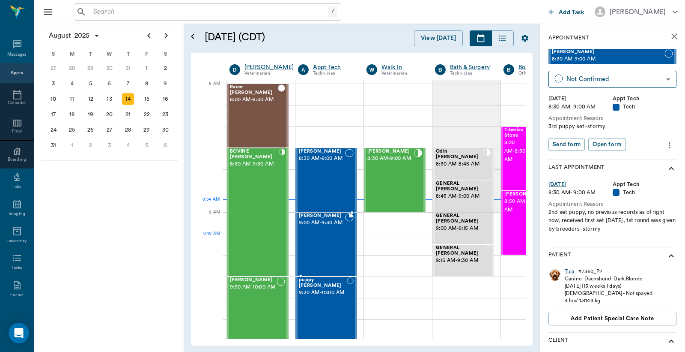
click at [331, 227] on span "9:00 AM - 9:30 AM" at bounding box center [322, 222] width 46 height 9
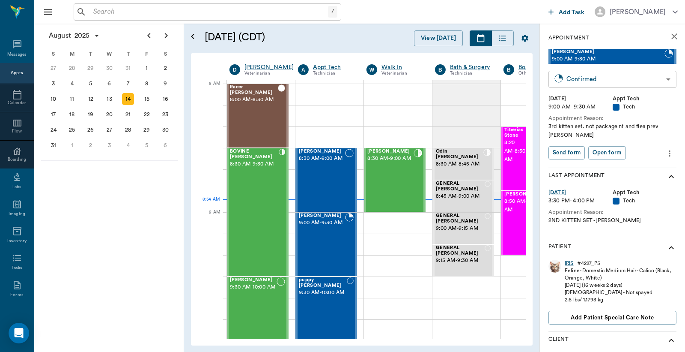
click at [628, 79] on body "/ ​ Add Task Dr. Bert Ellsworth Nectar Messages Appts Calendar Flow Boarding La…" at bounding box center [342, 176] width 685 height 352
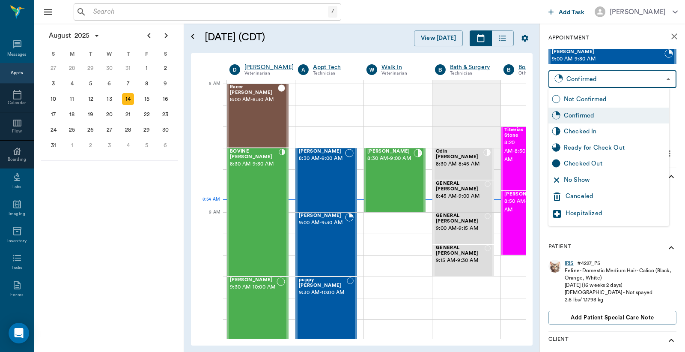
click at [606, 129] on div "Checked In" at bounding box center [615, 131] width 102 height 9
type input "CHECKED_IN"
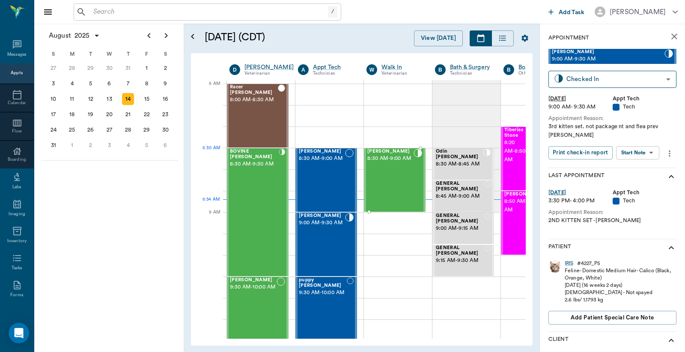
click at [401, 163] on span "8:30 AM - 9:00 AM" at bounding box center [390, 158] width 46 height 9
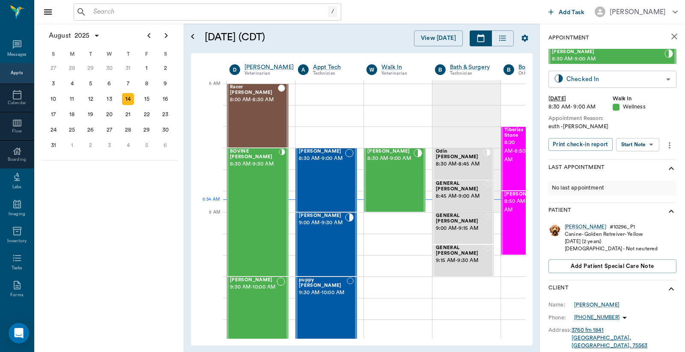
click at [588, 78] on body "/ ​ Add Task Dr. Bert Ellsworth Nectar Messages Appts Calendar Flow Boarding La…" at bounding box center [342, 176] width 685 height 352
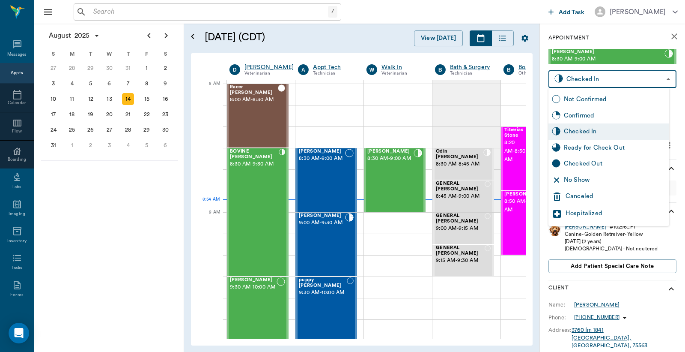
click at [577, 161] on div "Checked Out" at bounding box center [615, 163] width 102 height 9
type input "CHECKED_OUT"
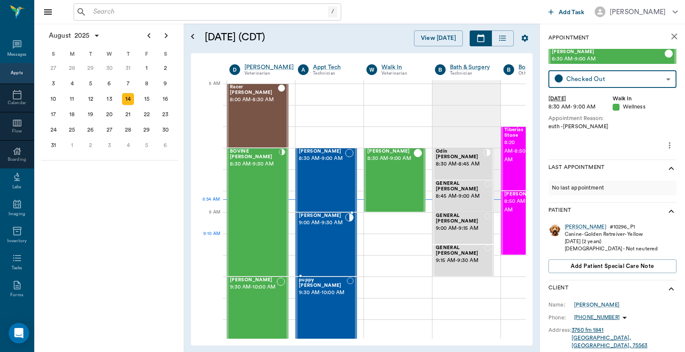
click at [333, 239] on div "IRIS Norman 9:00 AM - 9:30 AM" at bounding box center [322, 244] width 46 height 63
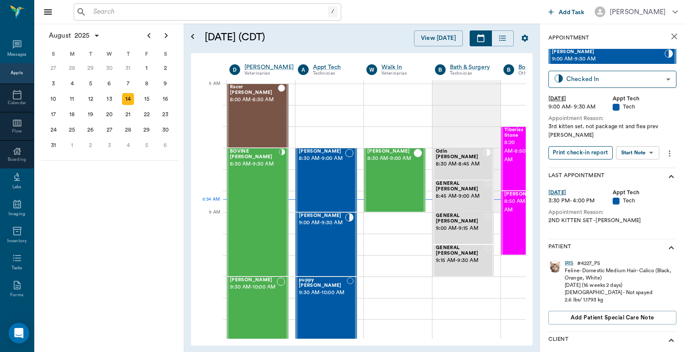
click at [585, 146] on button "Print check-in report" at bounding box center [581, 152] width 64 height 13
click at [337, 194] on div "Tula Clark 8:30 AM - 9:00 AM" at bounding box center [322, 180] width 46 height 63
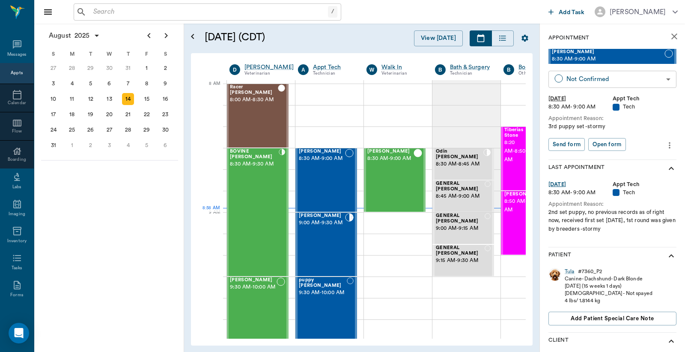
click at [619, 77] on body "/ ​ Add Task Dr. Bert Ellsworth Nectar Messages Appts Calendar Flow Boarding La…" at bounding box center [342, 176] width 685 height 352
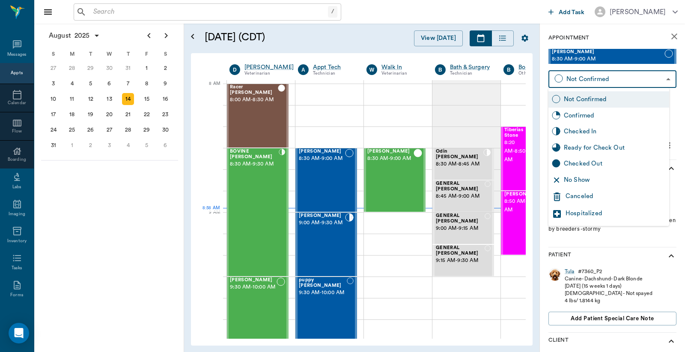
click at [591, 182] on div "No Show" at bounding box center [615, 179] width 102 height 9
type input "NO_SHOW"
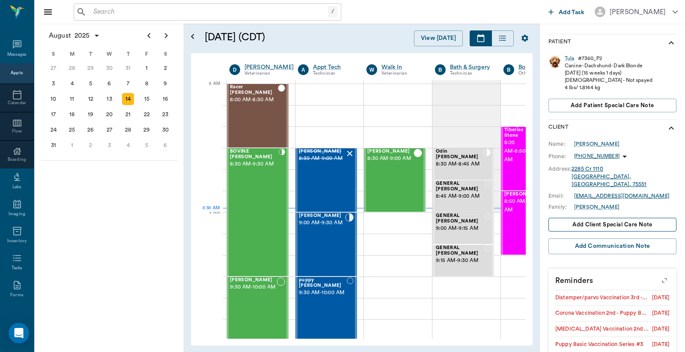
scroll to position [217, 0]
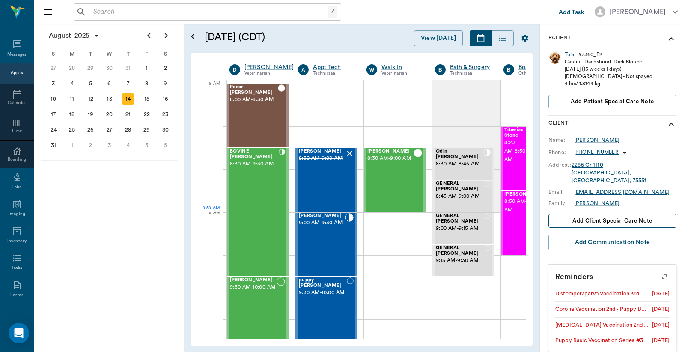
click at [654, 214] on button "Add client Special Care Note" at bounding box center [613, 221] width 128 height 14
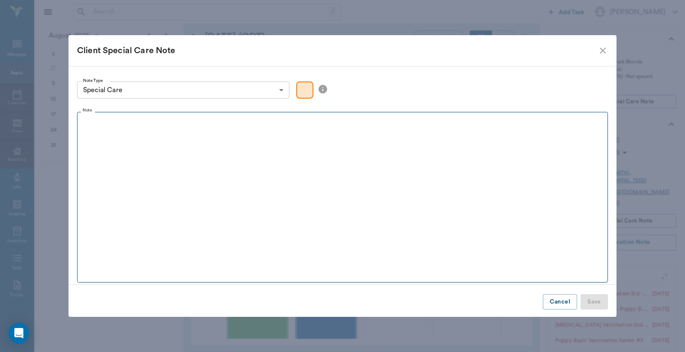
click at [258, 130] on div at bounding box center [342, 126] width 523 height 21
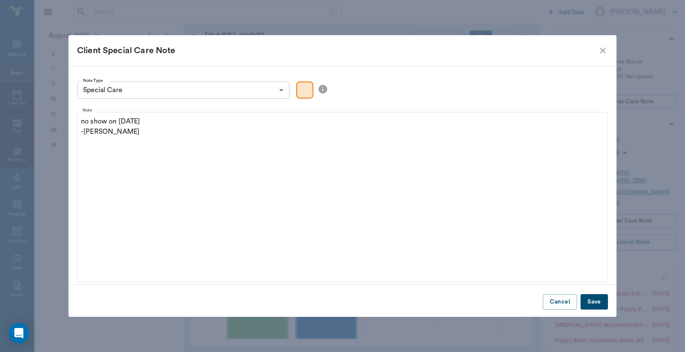
click at [596, 301] on button "Save" at bounding box center [594, 302] width 27 height 16
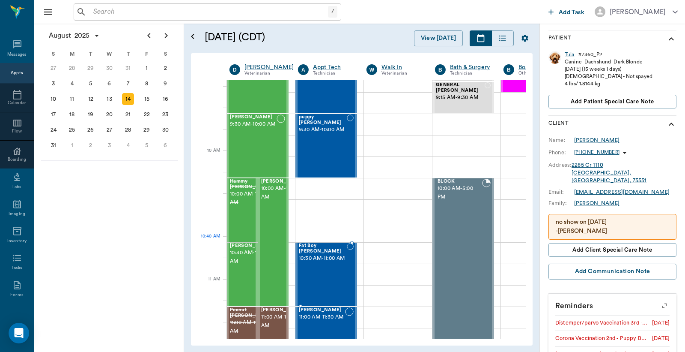
scroll to position [190, 0]
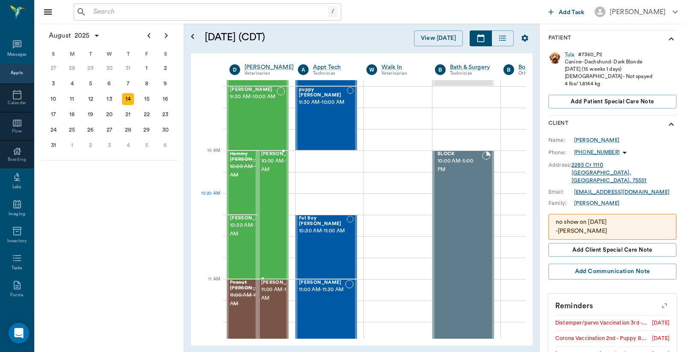
click at [277, 211] on div "[PERSON_NAME] 10:00 AM - 11:00 AM" at bounding box center [282, 214] width 43 height 127
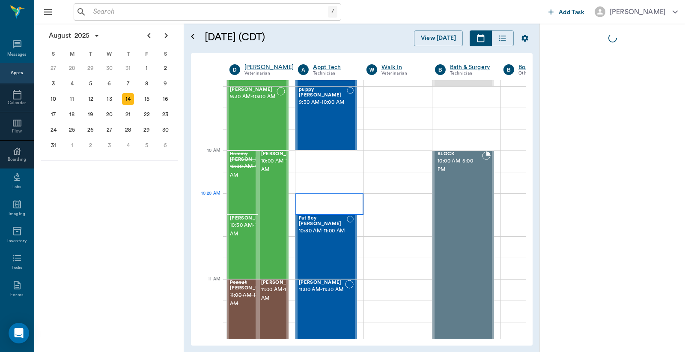
scroll to position [0, 0]
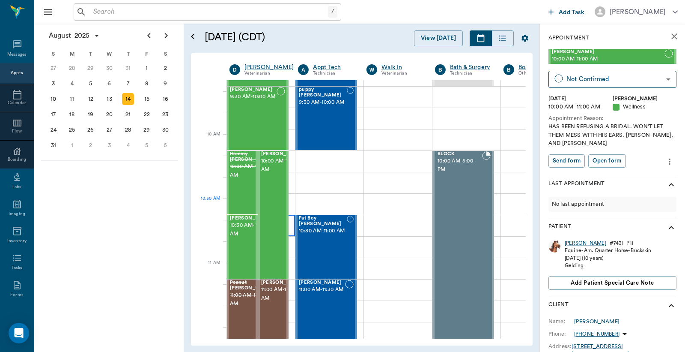
scroll to position [317, 0]
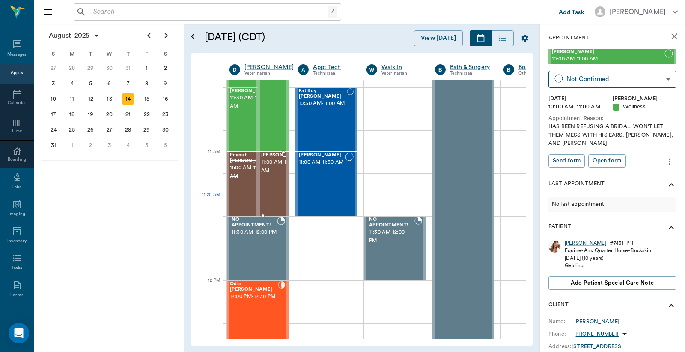
click at [274, 206] on div "[PERSON_NAME] 11:00 AM - 11:30 AM" at bounding box center [282, 183] width 43 height 63
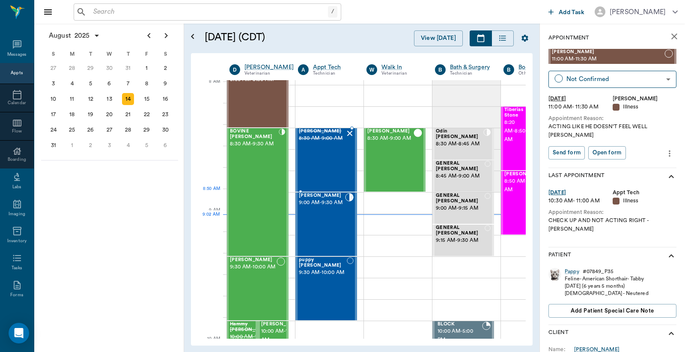
scroll to position [0, 0]
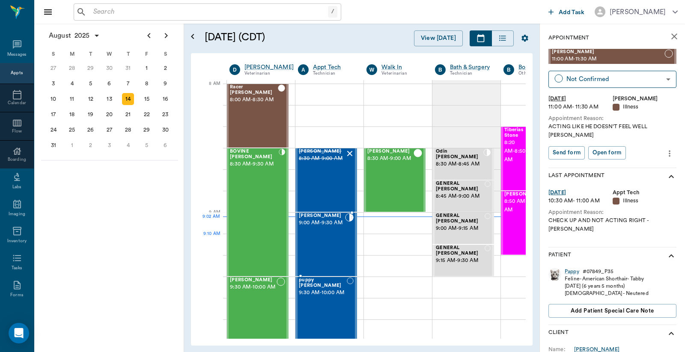
click at [328, 242] on div "IRIS Norman 9:00 AM - 9:30 AM" at bounding box center [322, 244] width 46 height 63
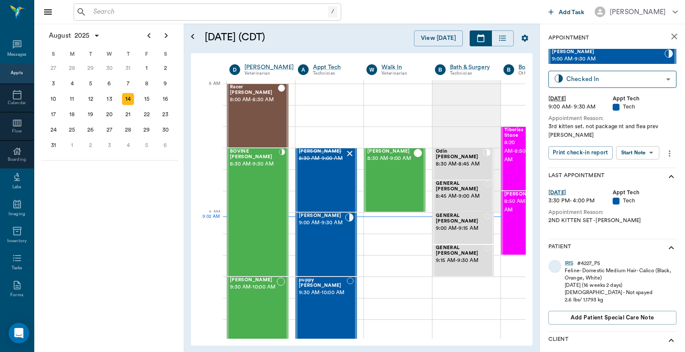
type input "READY_TO_CHECKOUT"
click at [567, 259] on div "IRIS" at bounding box center [569, 262] width 9 height 7
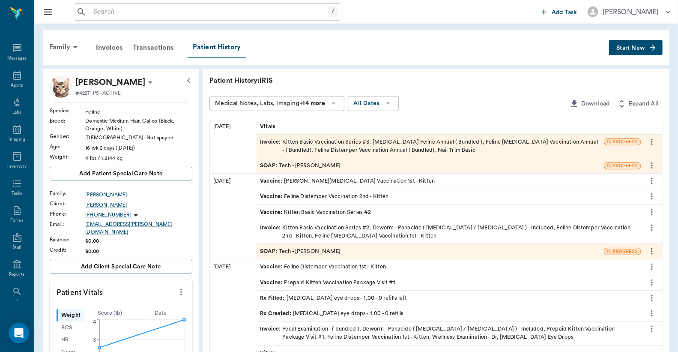
click at [316, 162] on div "SOAP : Tech - Julie Dickerson" at bounding box center [300, 165] width 81 height 8
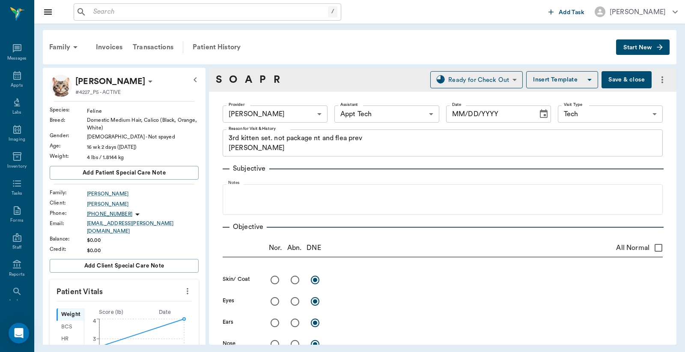
type input "63ec2e7e52e12b0ba117b124"
type input "63ec2f075fda476ae8351a4c"
type input "65d2be4f46e3a538d89b8c1a"
type textarea "3rd kitten set. not package nt and flea prev lory"
type input "[DATE]"
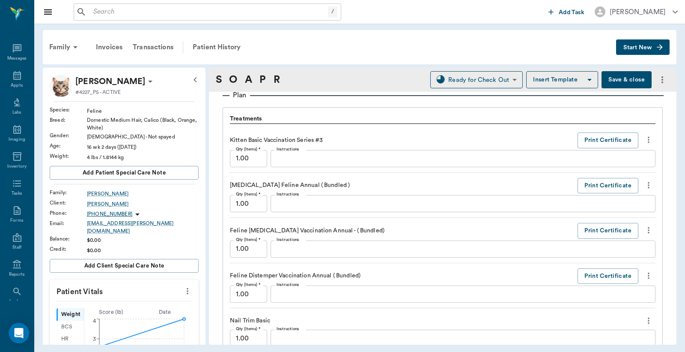
scroll to position [571, 0]
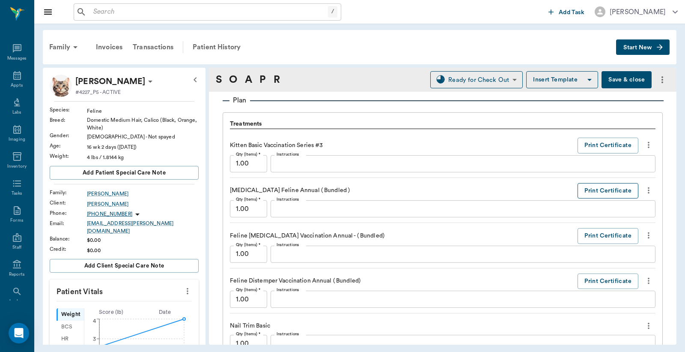
click at [619, 193] on button "Print Certificate" at bounding box center [608, 191] width 61 height 16
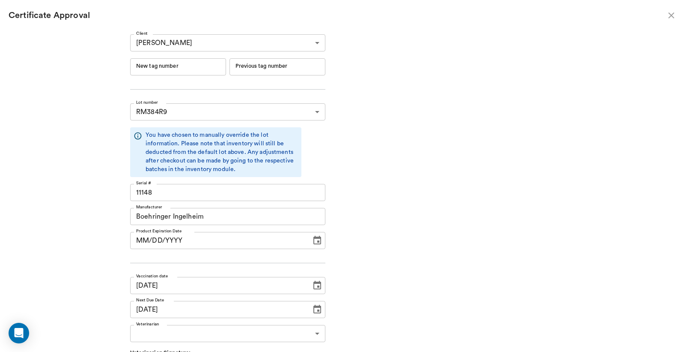
type input "06/19/2026"
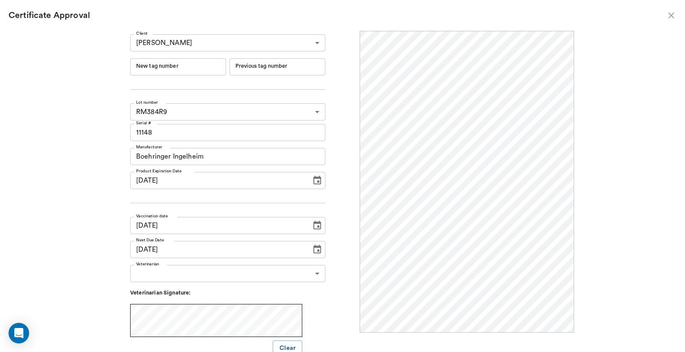
scroll to position [0, 0]
click at [177, 68] on input "New tag number" at bounding box center [178, 66] width 96 height 17
type input "251199"
click at [182, 267] on body "/ ​ Add Task Dr. Bert Ellsworth Nectar Messages Appts Labs Imaging Inventory Ta…" at bounding box center [342, 176] width 685 height 352
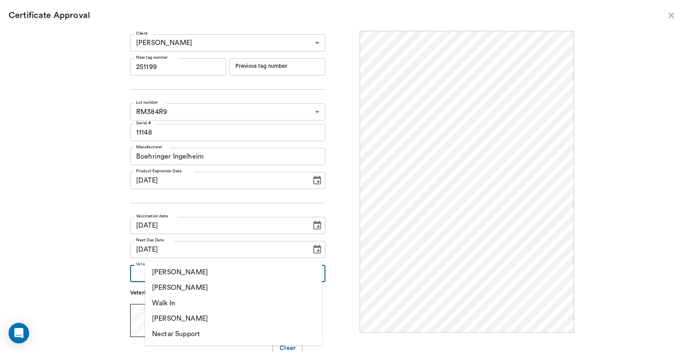
drag, startPoint x: 177, startPoint y: 281, endPoint x: 195, endPoint y: 281, distance: 18.0
click at [178, 282] on li "[PERSON_NAME]" at bounding box center [233, 287] width 177 height 15
type input "63ec2f075fda476ae8351a4d"
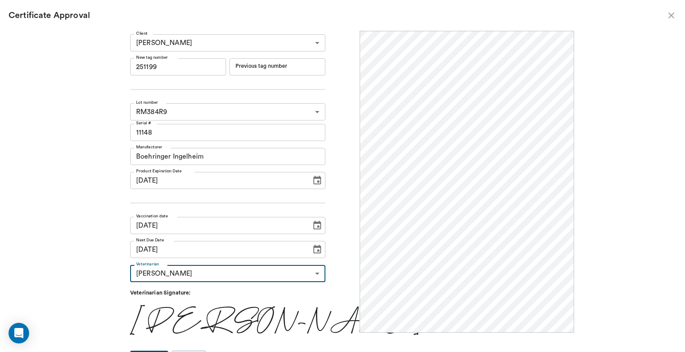
scroll to position [14, 0]
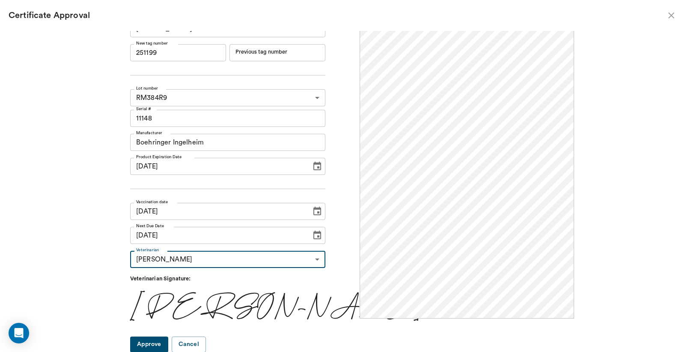
click at [161, 345] on button "Approve" at bounding box center [149, 344] width 38 height 16
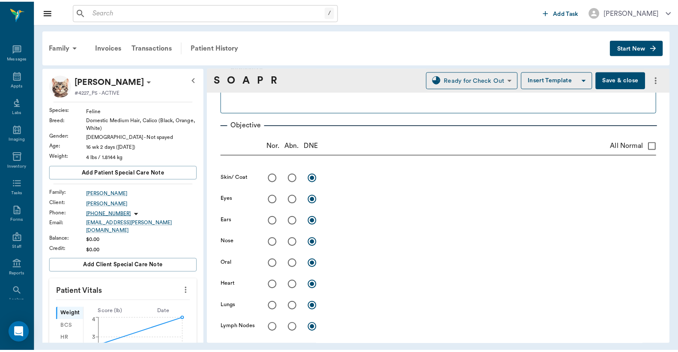
scroll to position [0, 0]
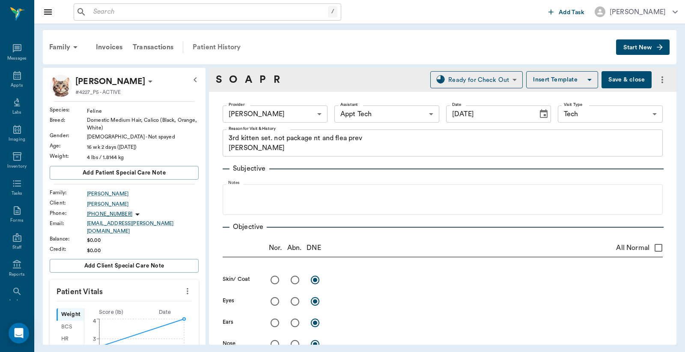
click at [233, 44] on div "Patient History" at bounding box center [217, 47] width 58 height 21
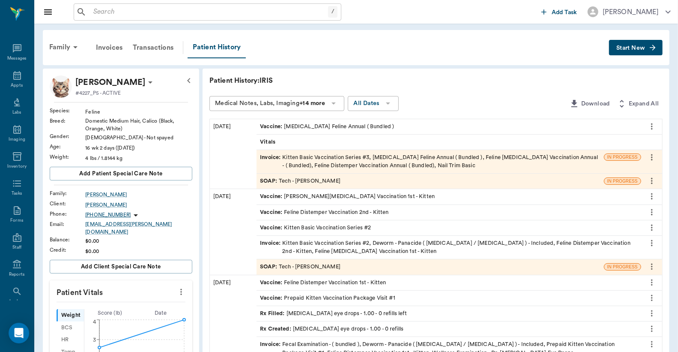
click at [331, 163] on div "Invoice : Kitten Basic Vaccination Series #3, Rabies Vaccination Feline Annual …" at bounding box center [430, 161] width 340 height 16
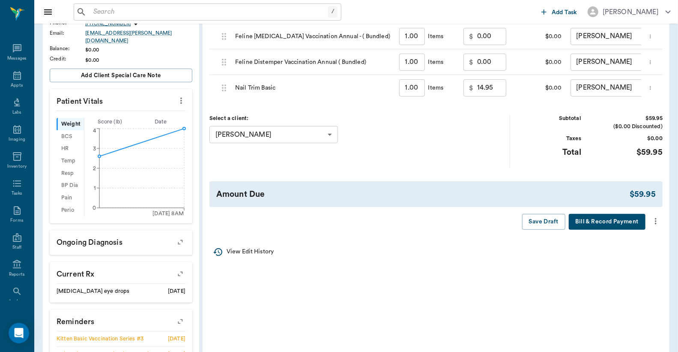
scroll to position [127, 0]
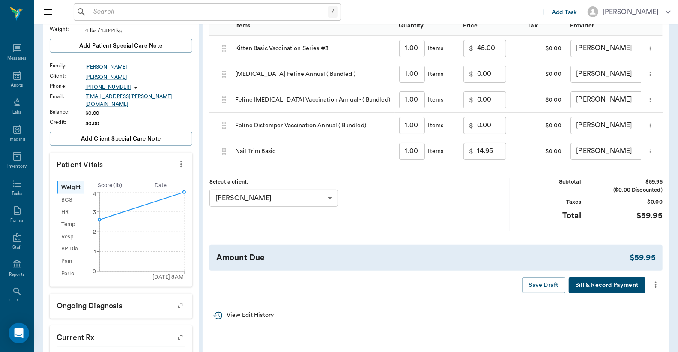
click at [654, 289] on icon "more" at bounding box center [655, 284] width 9 height 10
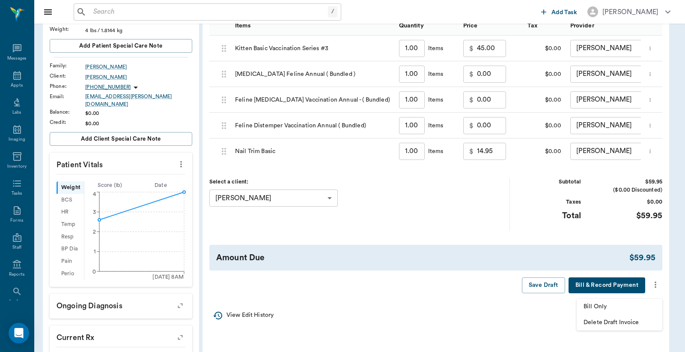
click at [617, 303] on span "Bill Only" at bounding box center [620, 306] width 72 height 9
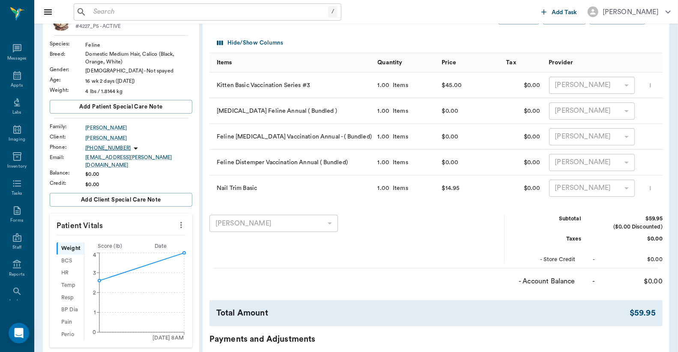
scroll to position [0, 0]
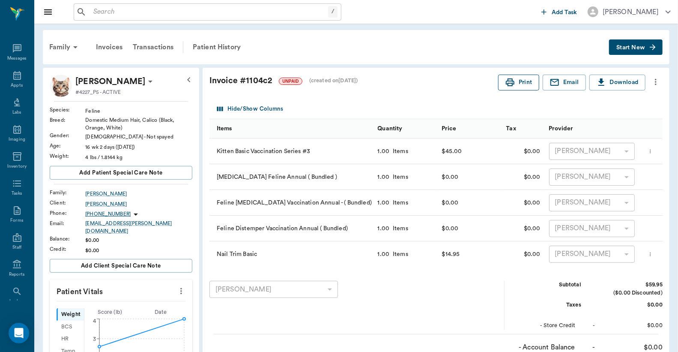
click at [534, 85] on button "Print" at bounding box center [518, 83] width 41 height 16
drag, startPoint x: 59, startPoint y: 43, endPoint x: 67, endPoint y: 45, distance: 8.9
click at [59, 43] on div "Family" at bounding box center [65, 47] width 42 height 21
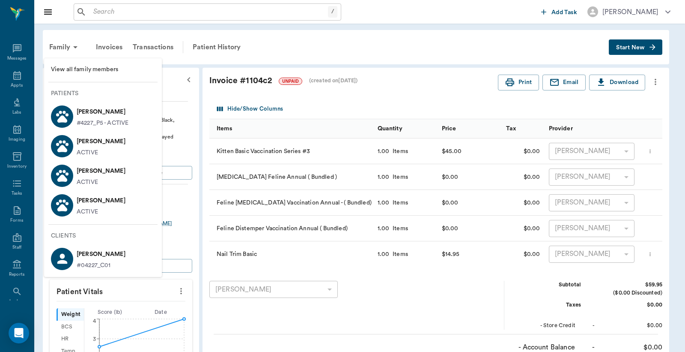
click at [100, 135] on p "Jojo Norman" at bounding box center [101, 141] width 49 height 14
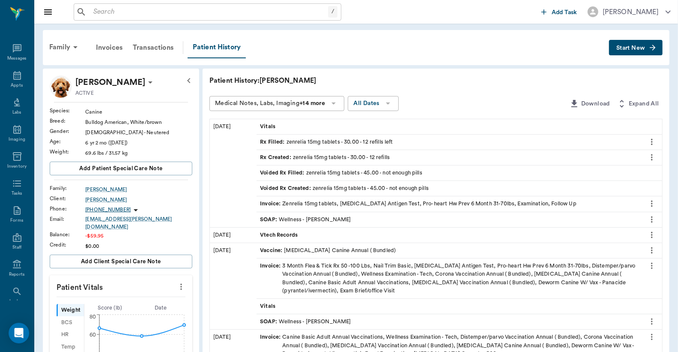
click at [331, 140] on div "Rx Filled : zenrelia 15mg tablets - 30.00 - 12 refills left" at bounding box center [326, 142] width 133 height 8
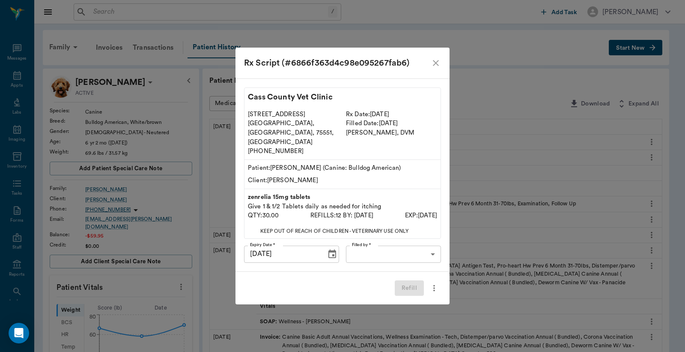
click at [438, 68] on icon "close" at bounding box center [436, 63] width 10 height 10
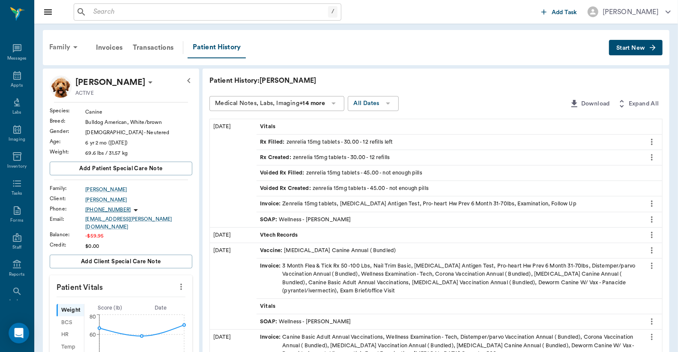
click at [58, 48] on div "Family" at bounding box center [65, 47] width 42 height 21
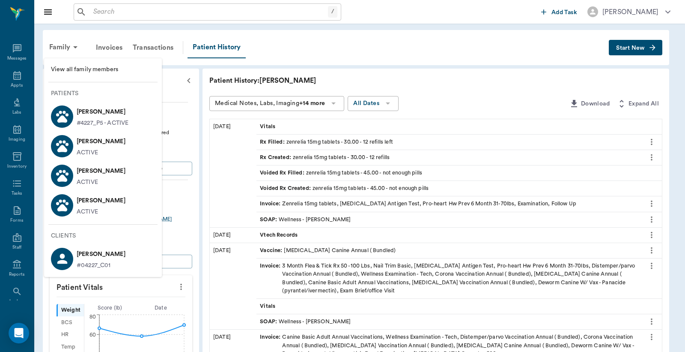
click at [106, 171] on p "Bruno Norman" at bounding box center [101, 171] width 49 height 14
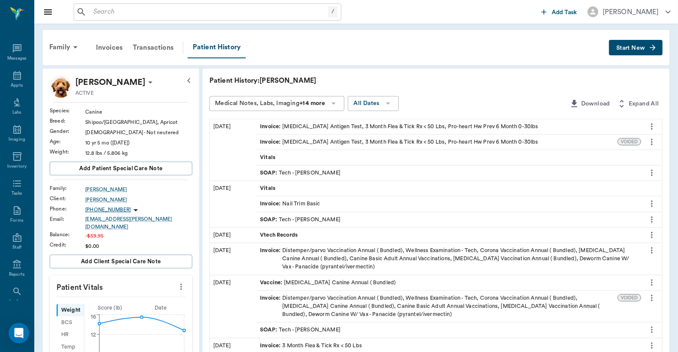
click at [637, 48] on span "Start New" at bounding box center [630, 48] width 29 height 0
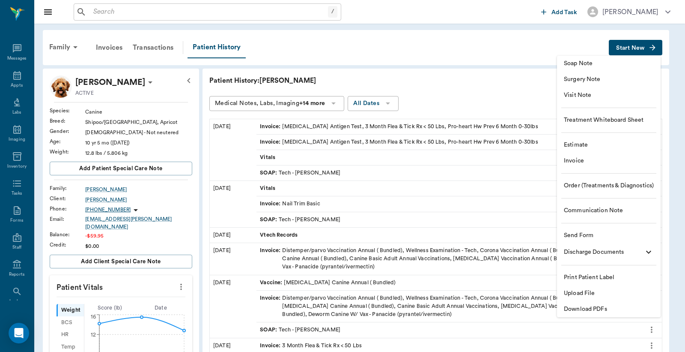
click at [583, 165] on span "Invoice" at bounding box center [609, 160] width 90 height 9
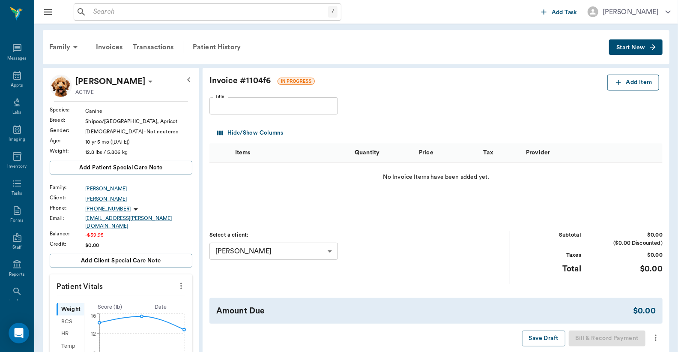
click at [634, 79] on button "Add Item" at bounding box center [633, 83] width 52 height 16
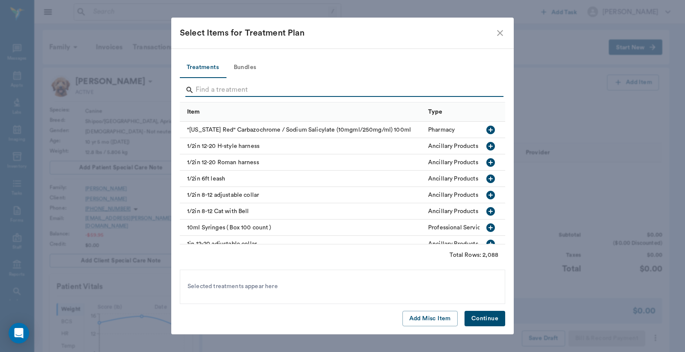
click at [239, 91] on input "Search" at bounding box center [343, 90] width 295 height 14
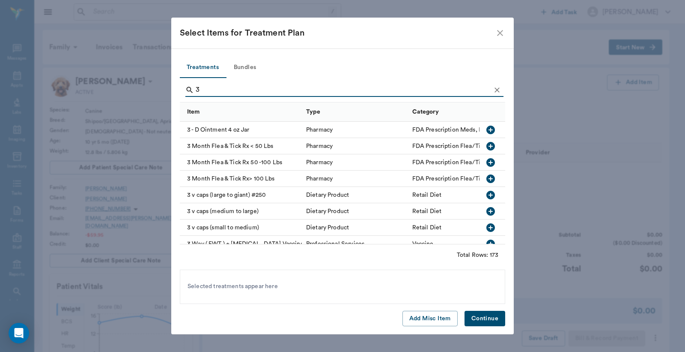
type input "3"
click at [486, 146] on icon "button" at bounding box center [490, 146] width 9 height 9
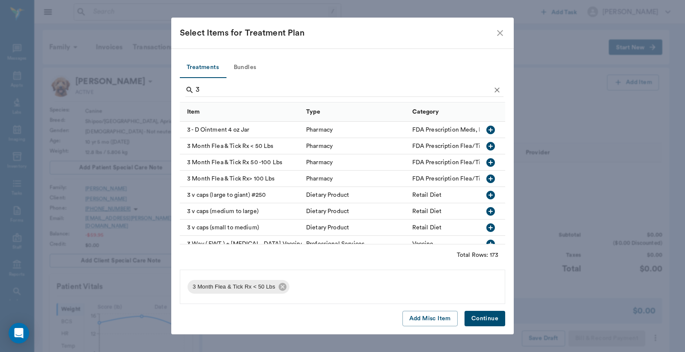
click at [481, 316] on button "Continue" at bounding box center [485, 318] width 41 height 16
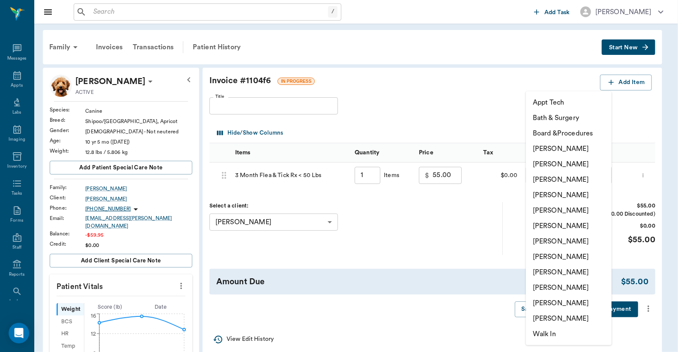
click at [578, 179] on body "/ ​ Add Task Dr. Bert Ellsworth Nectar Messages Appts Labs Imaging Inventory Ta…" at bounding box center [339, 322] width 678 height 644
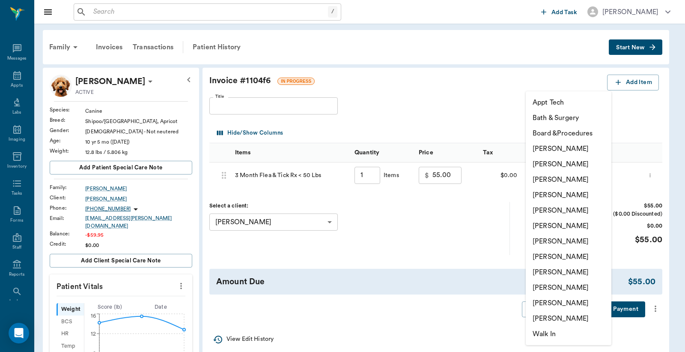
click at [570, 244] on li "Jessie Mitchell" at bounding box center [569, 240] width 86 height 15
type input "none-63ec2ed152e12b0ba117cd50"
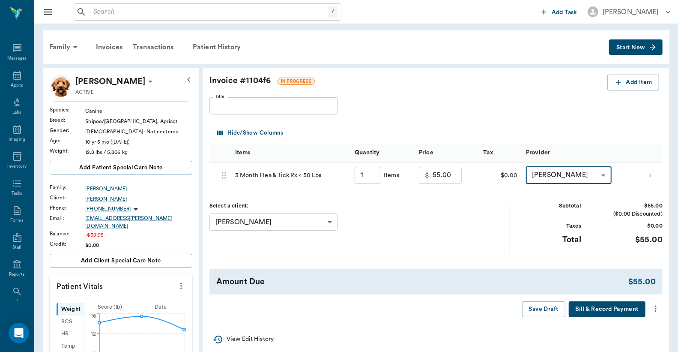
click at [654, 310] on icon "more" at bounding box center [655, 308] width 9 height 10
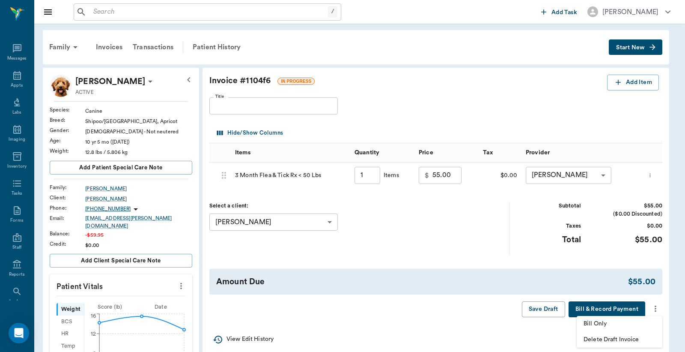
click at [587, 321] on span "Bill Only" at bounding box center [620, 323] width 72 height 9
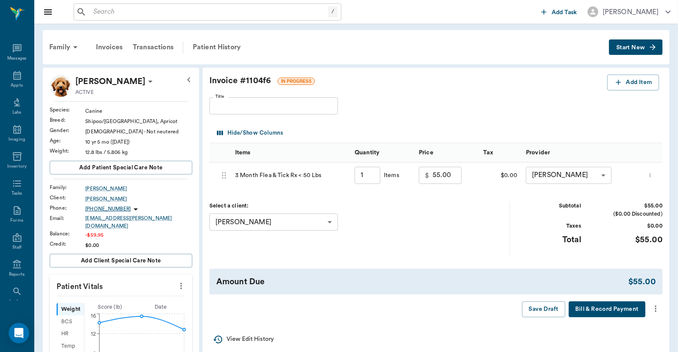
type input "1.00"
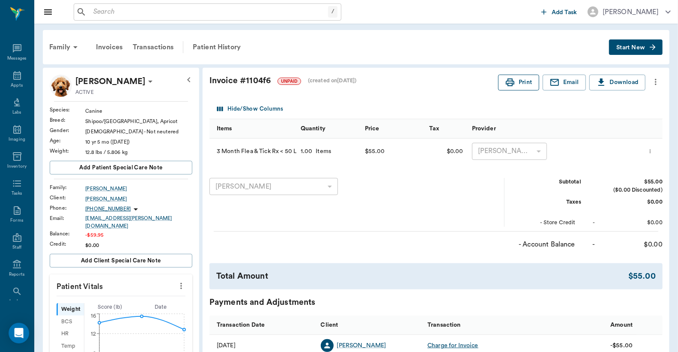
click at [528, 80] on button "Print" at bounding box center [518, 83] width 41 height 16
click at [159, 46] on div "Transactions" at bounding box center [153, 47] width 51 height 21
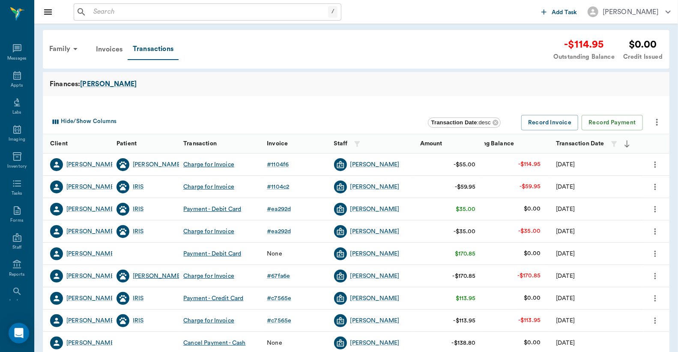
click at [138, 273] on div "Jojo" at bounding box center [157, 275] width 49 height 9
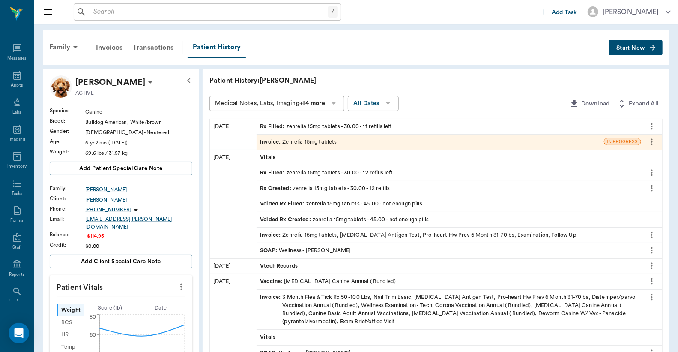
click at [292, 143] on div "Invoice : Zenrelia 15mg tablets" at bounding box center [298, 142] width 77 height 8
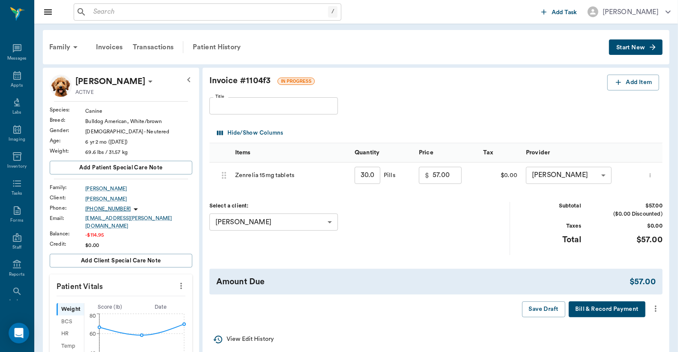
click at [656, 312] on icon "more" at bounding box center [655, 308] width 9 height 10
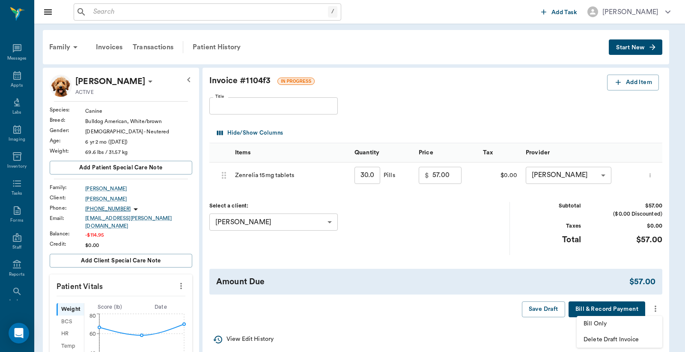
click at [601, 326] on span "Bill Only" at bounding box center [620, 323] width 72 height 9
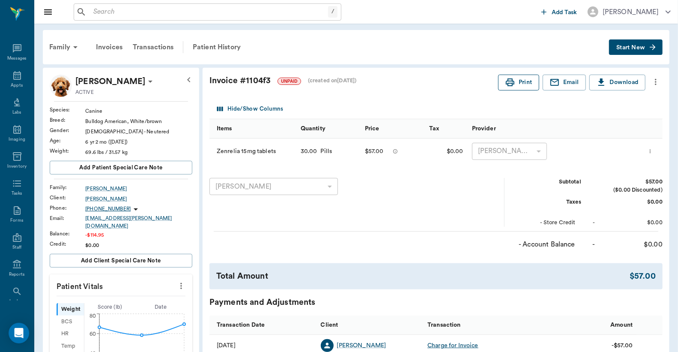
click at [502, 83] on button "Print" at bounding box center [518, 83] width 41 height 16
click at [171, 48] on div "Transactions" at bounding box center [153, 47] width 51 height 21
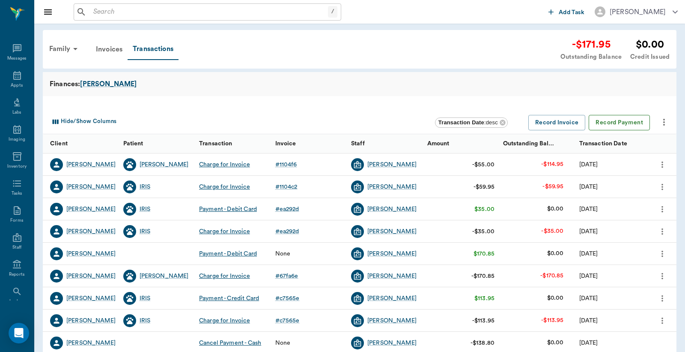
click at [617, 122] on button "Record Payment" at bounding box center [619, 123] width 61 height 16
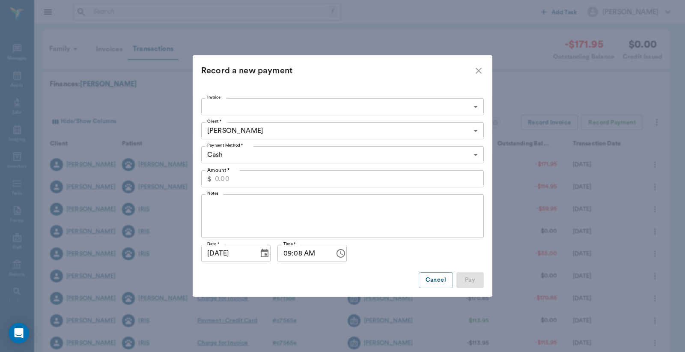
click at [317, 171] on input "Amount *" at bounding box center [349, 178] width 269 height 17
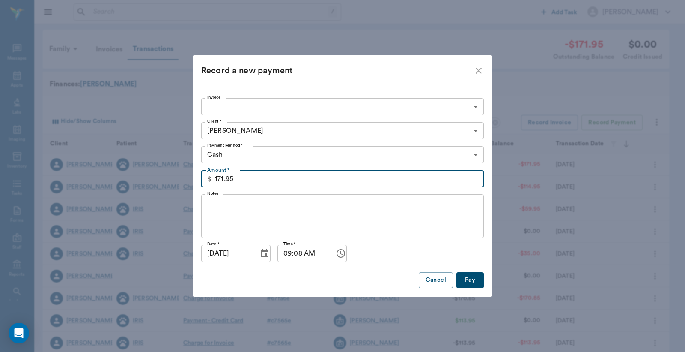
type input "171.95"
click at [387, 149] on body "/ ​ Add Task Dr. Bert Ellsworth Nectar Messages Appts Labs Imaging Inventory Ta…" at bounding box center [342, 263] width 685 height 527
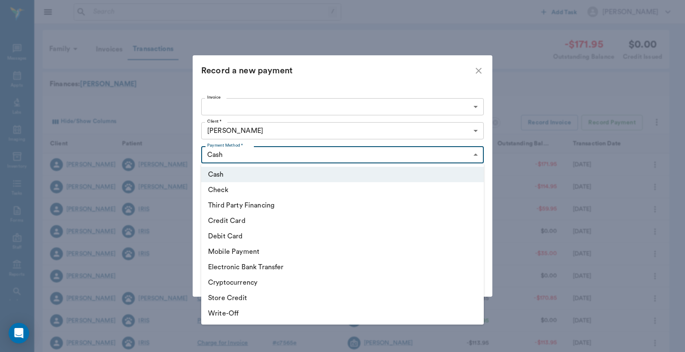
click at [423, 174] on li "Cash" at bounding box center [342, 174] width 283 height 15
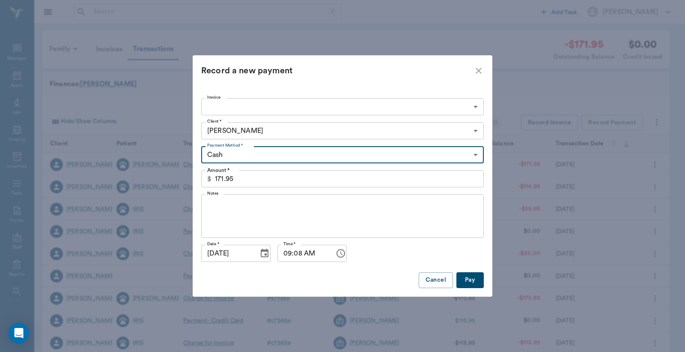
click at [473, 280] on button "Pay" at bounding box center [469, 280] width 27 height 16
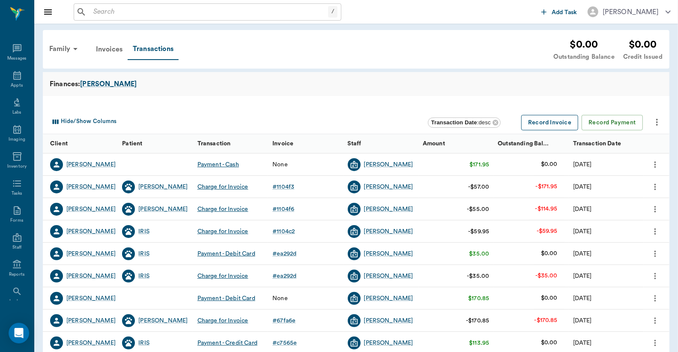
click at [554, 125] on button "Record Invoice" at bounding box center [549, 123] width 57 height 16
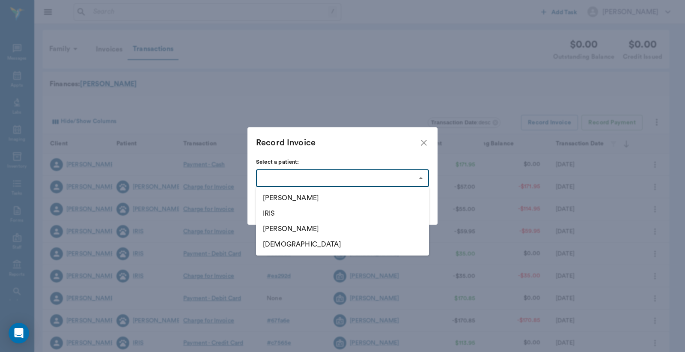
click at [397, 178] on body "/ ​ Add Task Dr. Bert Ellsworth Nectar Messages Appts Labs Imaging Inventory Ta…" at bounding box center [342, 263] width 685 height 527
click at [307, 213] on li "IRIS" at bounding box center [342, 213] width 173 height 15
type input "68629240b7c481fd3a8a8018"
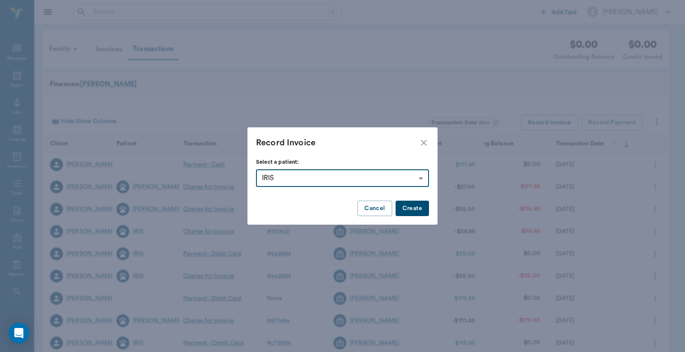
click at [410, 208] on button "Create" at bounding box center [412, 208] width 33 height 16
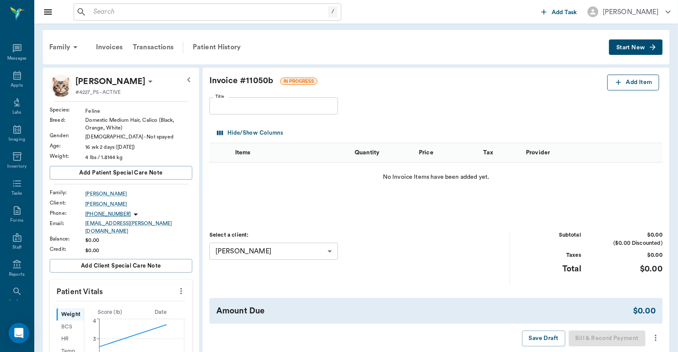
click at [629, 79] on button "Add Item" at bounding box center [633, 83] width 52 height 16
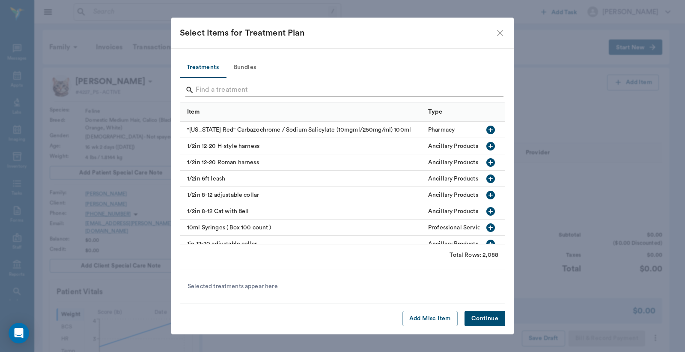
click at [220, 84] on input "Search" at bounding box center [343, 90] width 295 height 14
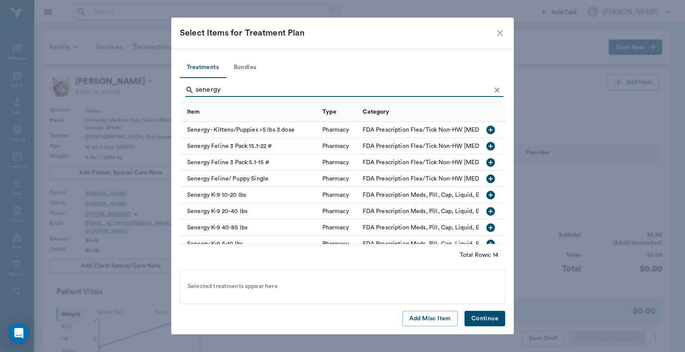
type input "senergy"
click at [486, 175] on icon "button" at bounding box center [491, 178] width 10 height 10
click at [491, 319] on button "Continue" at bounding box center [485, 318] width 41 height 16
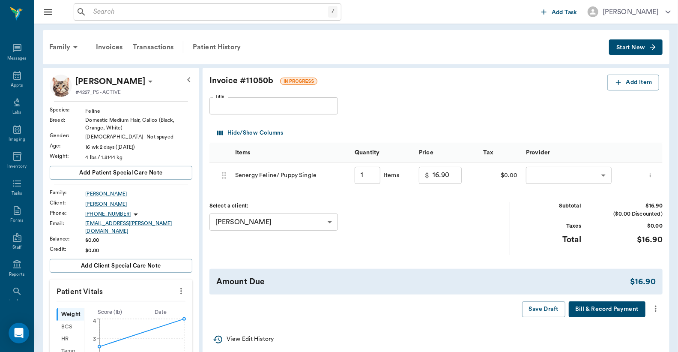
click at [589, 170] on body "/ ​ Add Task Dr. Bert Ellsworth Nectar Messages Appts Labs Imaging Inventory Ta…" at bounding box center [339, 332] width 678 height 665
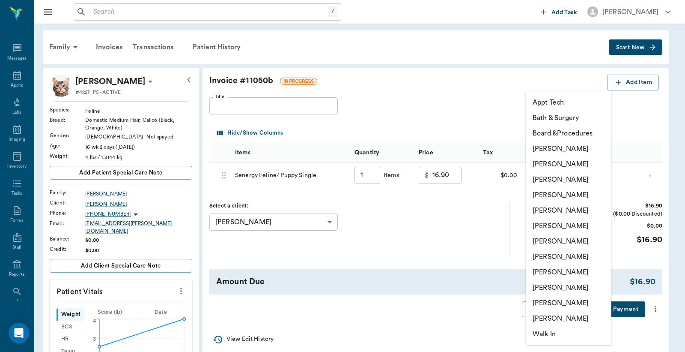
click at [573, 245] on li "Jessie Mitchell" at bounding box center [569, 240] width 86 height 15
type input "none-63ec2ed152e12b0ba117cd50"
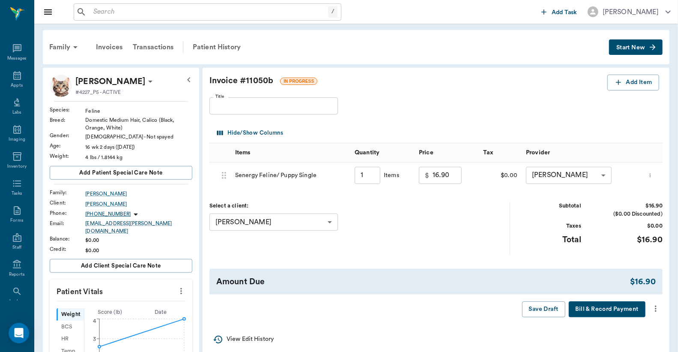
click at [654, 307] on icon "more" at bounding box center [655, 308] width 9 height 10
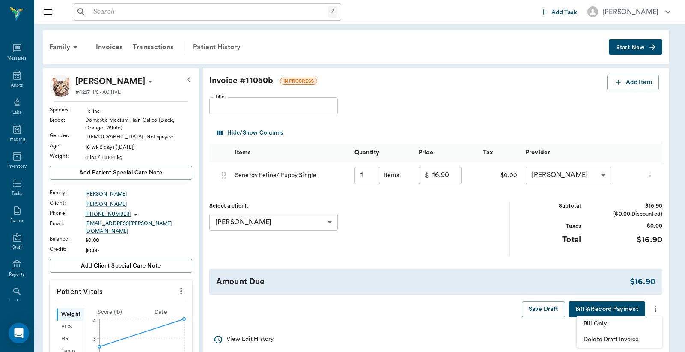
click at [613, 321] on span "Bill Only" at bounding box center [620, 323] width 72 height 9
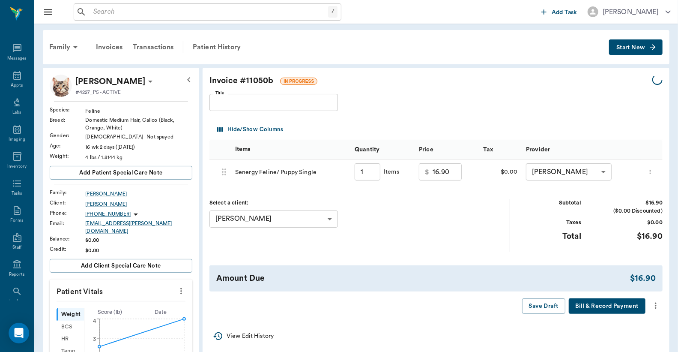
type input "1.00"
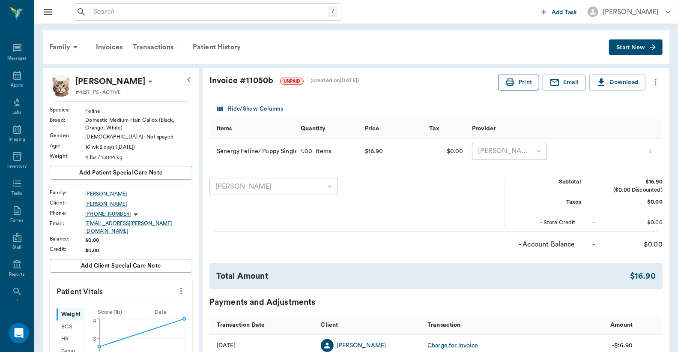
click at [519, 80] on button "Print" at bounding box center [518, 83] width 41 height 16
click at [160, 45] on div "Transactions" at bounding box center [153, 47] width 51 height 21
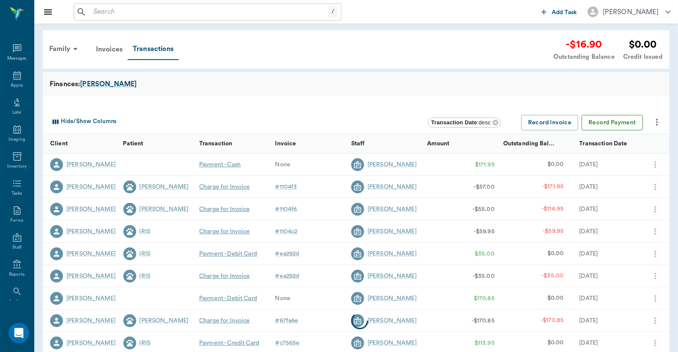
click at [625, 127] on button "Record Payment" at bounding box center [612, 123] width 61 height 16
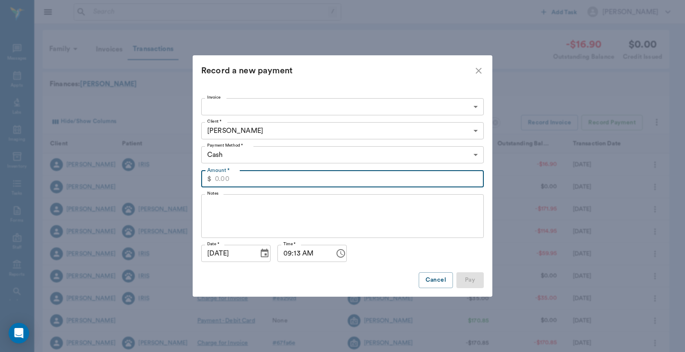
click at [344, 180] on input "Amount *" at bounding box center [349, 178] width 269 height 17
type input "16.90"
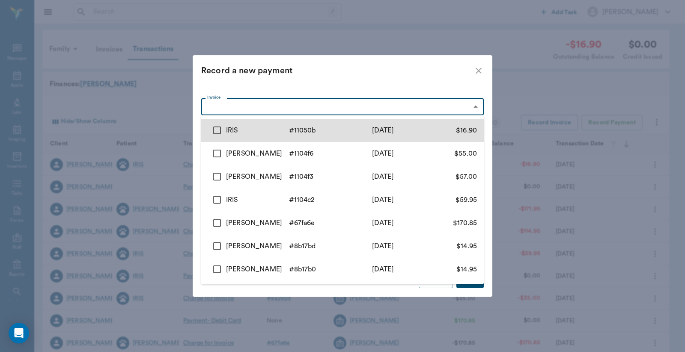
click at [361, 107] on body "/ ​ Add Task Dr. Bert Ellsworth Nectar Messages Appts Labs Imaging Inventory Ta…" at bounding box center [342, 263] width 685 height 527
click at [217, 132] on input "checkbox" at bounding box center [217, 130] width 18 height 18
checkbox input "true"
type input "689def0ded37b777db11050b"
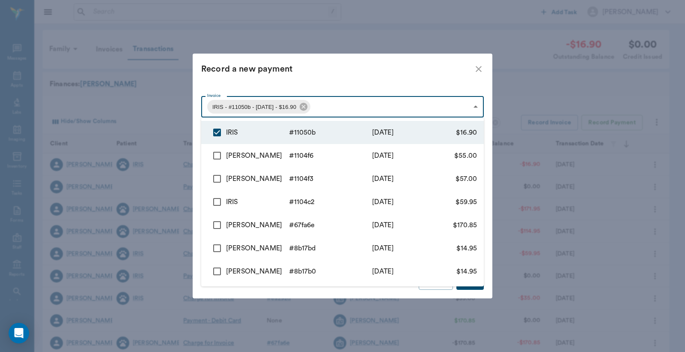
click at [384, 76] on div at bounding box center [342, 176] width 685 height 352
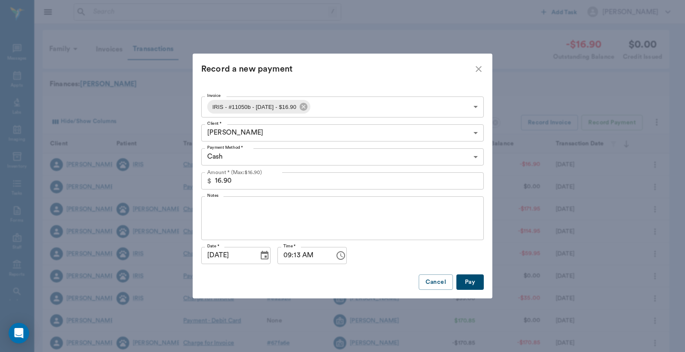
click at [475, 280] on button "Pay" at bounding box center [469, 282] width 27 height 16
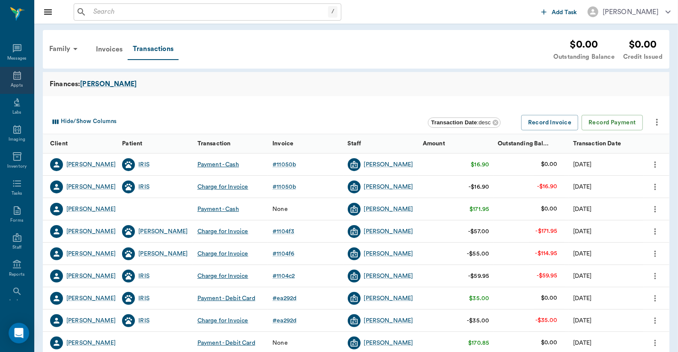
click at [16, 81] on div "Appts" at bounding box center [17, 80] width 34 height 27
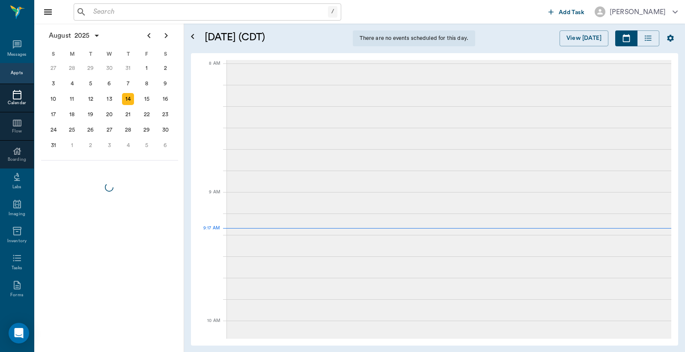
click at [108, 7] on input "text" at bounding box center [209, 12] width 238 height 12
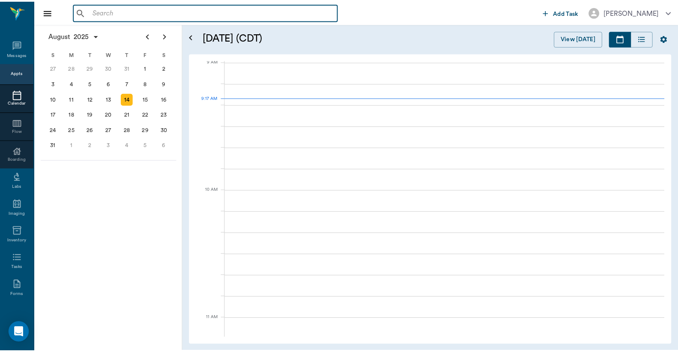
scroll to position [130, 0]
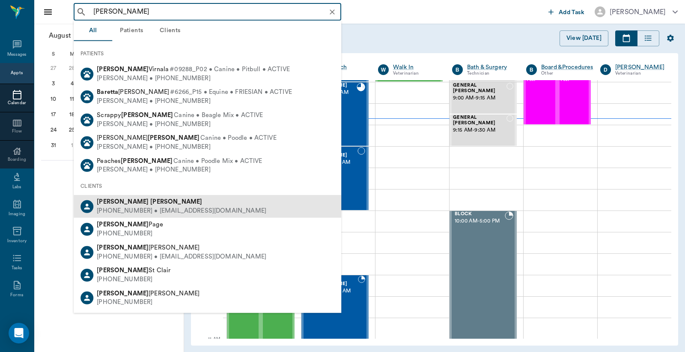
click at [149, 207] on div "(903) 277-0355 • JLBARENTINE13@gmail.com" at bounding box center [182, 210] width 170 height 9
type input "jason bare"
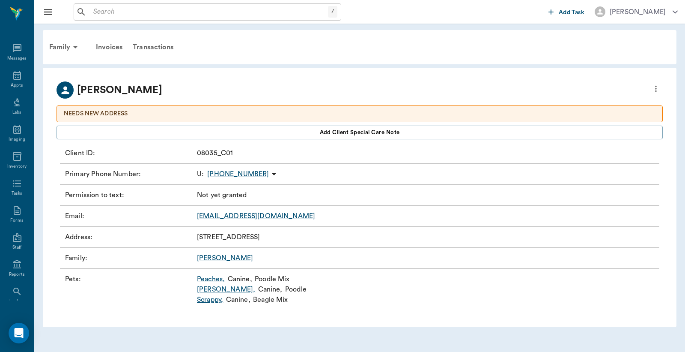
click at [217, 258] on link "Barentine" at bounding box center [225, 257] width 56 height 7
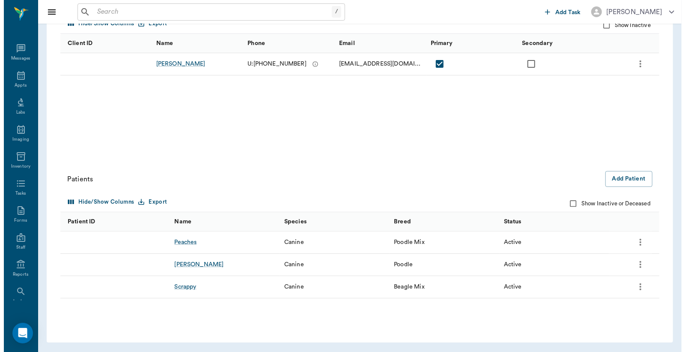
scroll to position [131, 0]
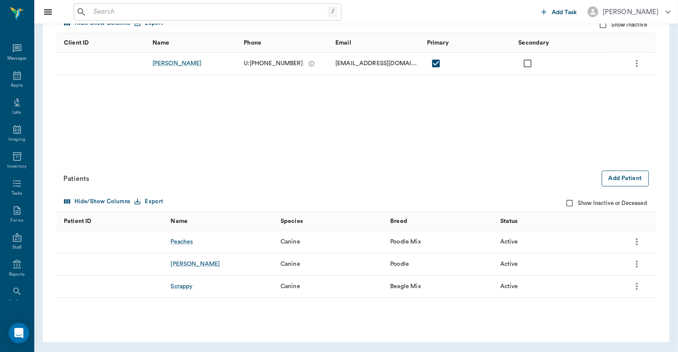
click at [637, 178] on button "Add Patient" at bounding box center [625, 178] width 47 height 16
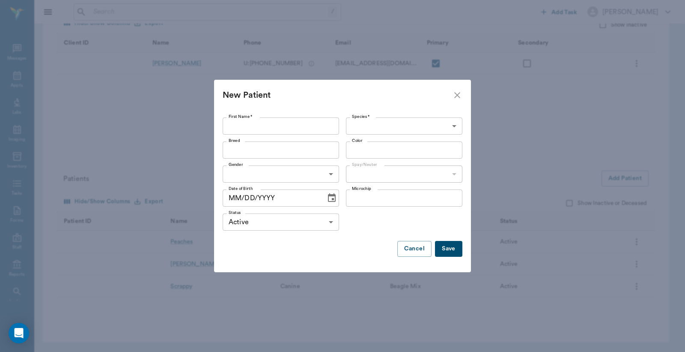
click at [285, 125] on input "First Name *" at bounding box center [281, 125] width 116 height 17
type input "Marley"
click at [385, 130] on body "/ ​ Add Task Dr. Bert Ellsworth Nectar Messages Appts Labs Imaging Inventory Ta…" at bounding box center [342, 110] width 685 height 483
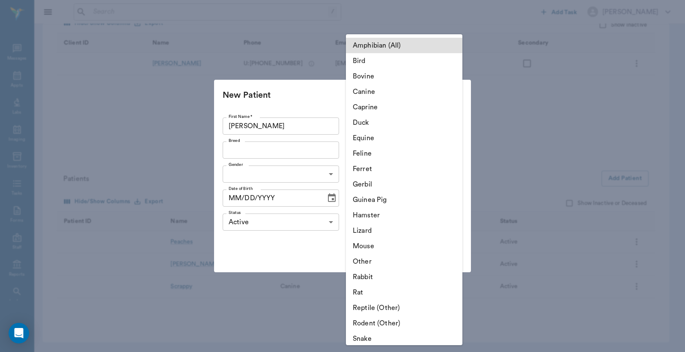
click at [381, 95] on li "Canine" at bounding box center [404, 91] width 116 height 15
type input "Canine"
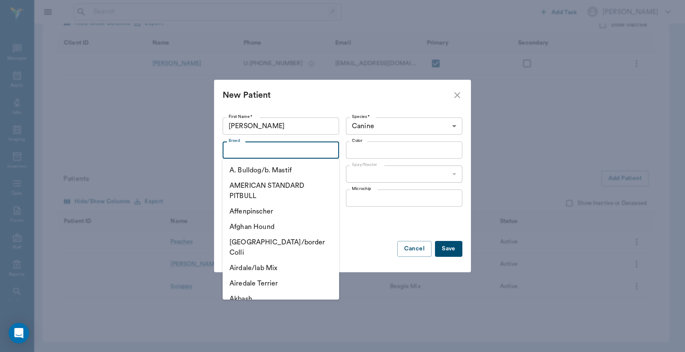
click at [270, 152] on input "Breed" at bounding box center [273, 150] width 97 height 12
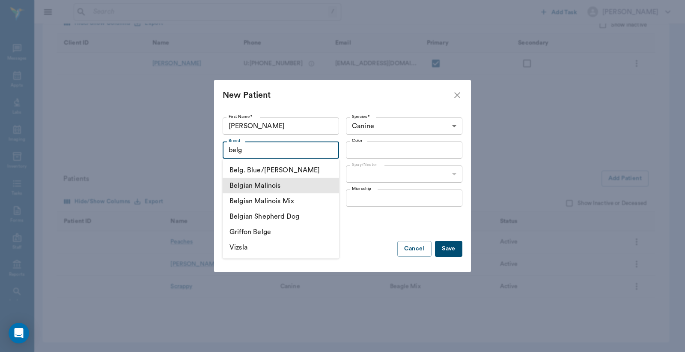
click at [271, 187] on li "Belgian Malinois" at bounding box center [281, 185] width 116 height 15
type input "Belgian Malinois"
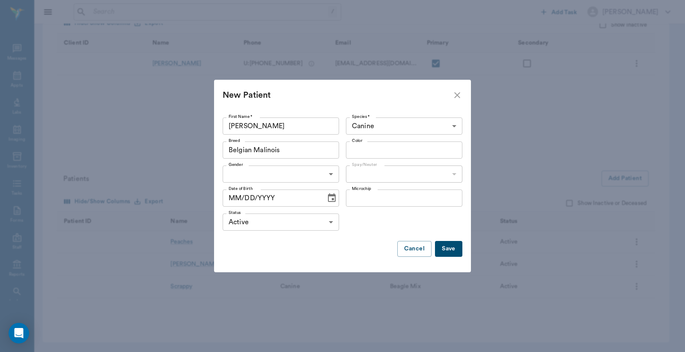
click at [369, 143] on div "Color" at bounding box center [404, 149] width 116 height 17
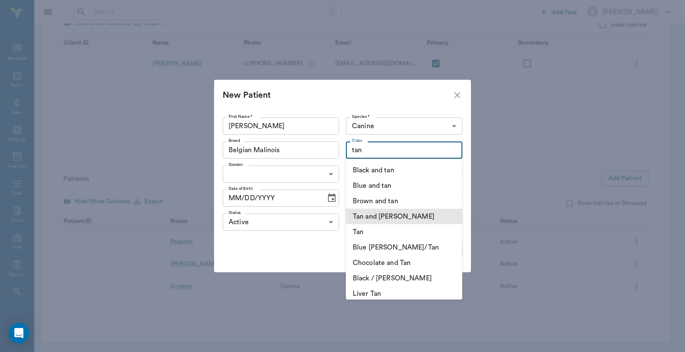
click at [396, 217] on li "Tan and White" at bounding box center [404, 216] width 116 height 15
type input "Tan and White"
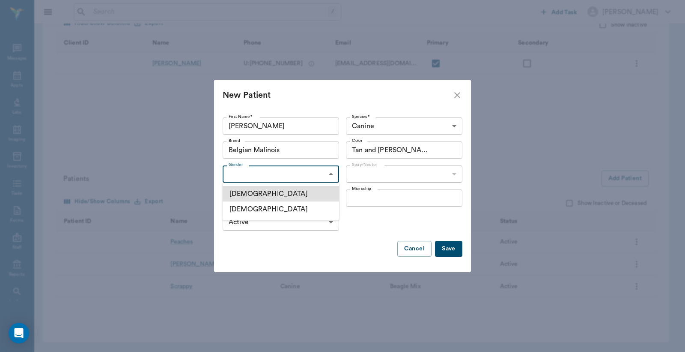
click at [301, 173] on body "/ ​ Add Task Dr. Bert Ellsworth Nectar Messages Appts Labs Imaging Inventory Ta…" at bounding box center [342, 110] width 685 height 483
click at [300, 191] on li "[DEMOGRAPHIC_DATA]" at bounding box center [281, 193] width 116 height 15
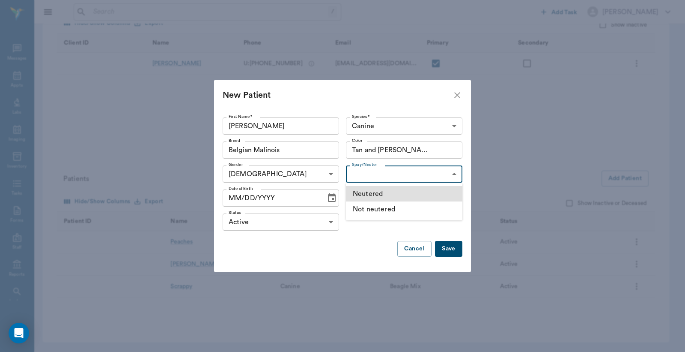
click at [412, 176] on body "/ ​ Add Task Dr. Bert Ellsworth Nectar Messages Appts Labs Imaging Inventory Ta…" at bounding box center [342, 110] width 685 height 483
click at [260, 176] on div at bounding box center [342, 176] width 685 height 352
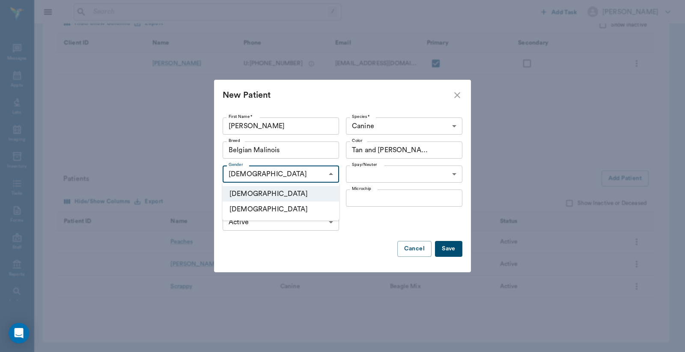
click at [274, 174] on body "/ ​ Add Task Dr. Bert Ellsworth Nectar Messages Appts Labs Imaging Inventory Ta…" at bounding box center [342, 110] width 685 height 483
click at [270, 210] on li "Female" at bounding box center [281, 208] width 116 height 15
type input "FEMALE"
click at [380, 172] on body "/ ​ Add Task Dr. Bert Ellsworth Nectar Messages Appts Labs Imaging Inventory Ta…" at bounding box center [342, 110] width 685 height 483
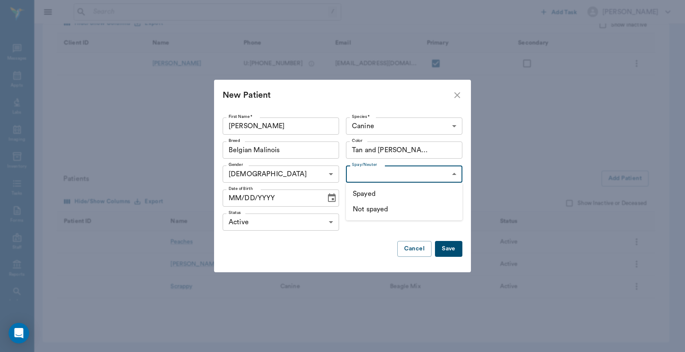
click at [377, 230] on div at bounding box center [342, 176] width 685 height 352
click at [450, 251] on button "Save" at bounding box center [448, 249] width 27 height 16
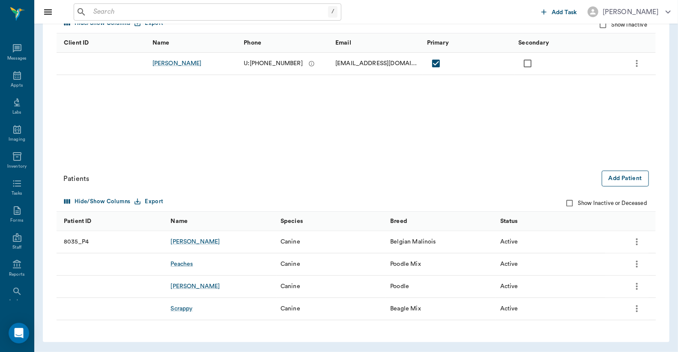
click at [627, 178] on button "Add Patient" at bounding box center [625, 178] width 47 height 16
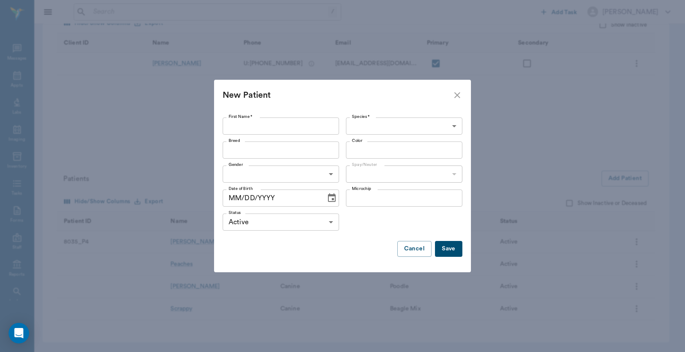
click at [271, 126] on input "First Name *" at bounding box center [281, 125] width 116 height 17
type input "m"
type input "Mia"
click at [397, 122] on body "/ ​ Add Task Dr. Bert Ellsworth Nectar Messages Appts Labs Imaging Inventory Ta…" at bounding box center [342, 110] width 685 height 483
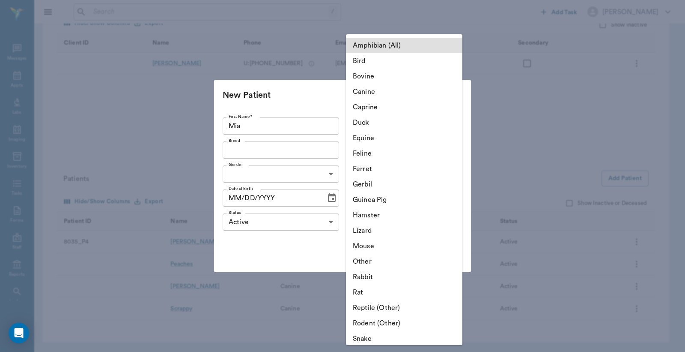
click at [382, 95] on li "Canine" at bounding box center [404, 91] width 116 height 15
type input "Canine"
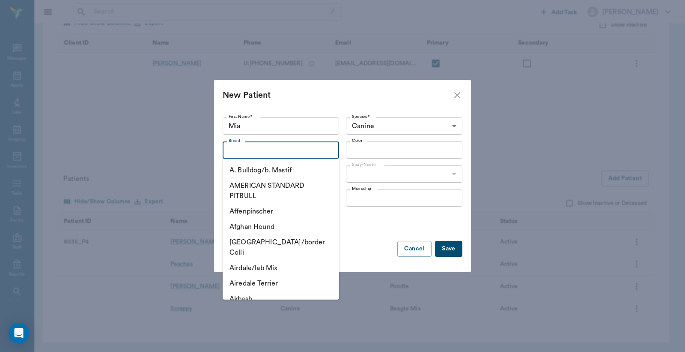
click at [289, 151] on input "Breed" at bounding box center [273, 150] width 97 height 12
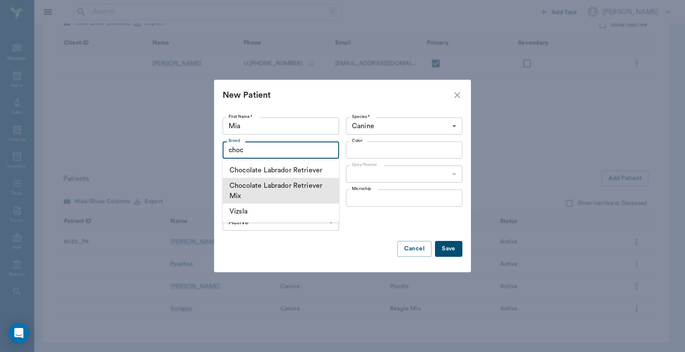
click at [320, 185] on li "Chocolate Labrador Retriever Mix" at bounding box center [281, 191] width 116 height 26
type input "Chocolate Labrador Retriever Mix"
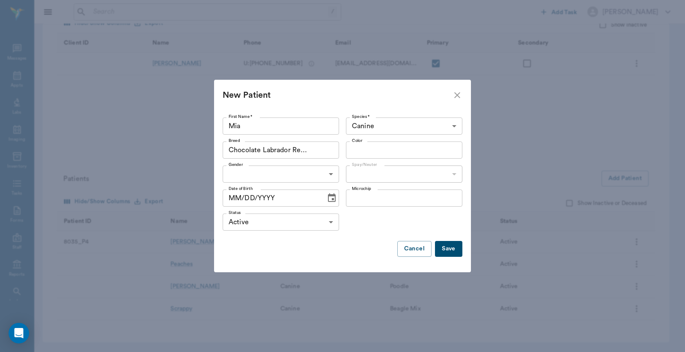
click at [358, 150] on input "Color" at bounding box center [397, 150] width 97 height 12
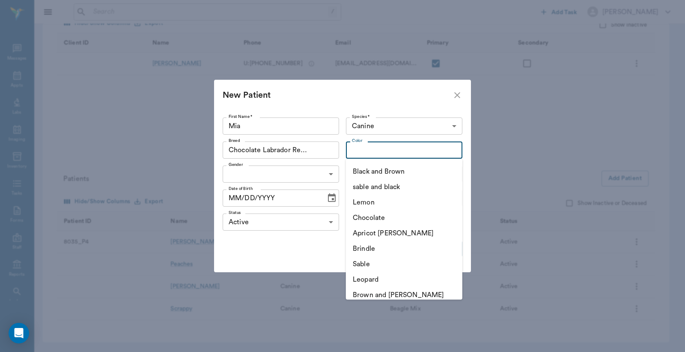
scroll to position [444, 0]
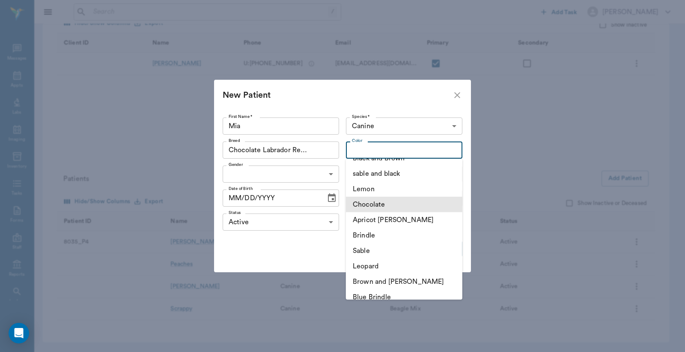
click at [385, 208] on li "Chocolate" at bounding box center [404, 204] width 116 height 15
type input "Chocolate"
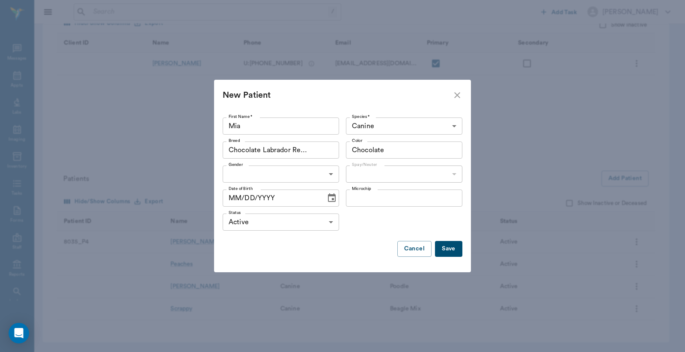
click at [328, 170] on body "/ ​ Add Task Dr. Bert Ellsworth Nectar Messages Appts Labs Imaging Inventory Ta…" at bounding box center [342, 110] width 685 height 483
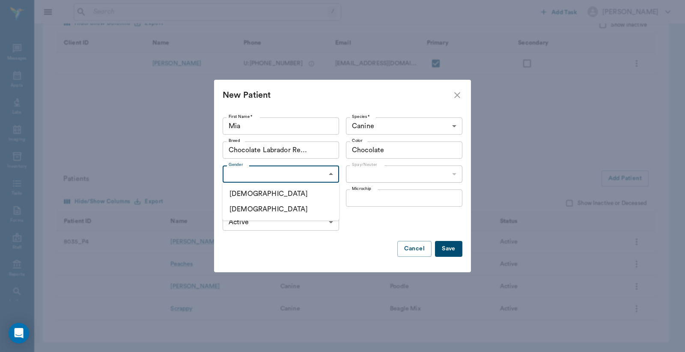
click at [253, 208] on li "Female" at bounding box center [281, 208] width 116 height 15
type input "FEMALE"
click at [371, 176] on body "/ ​ Add Task Dr. Bert Ellsworth Nectar Messages Appts Labs Imaging Inventory Ta…" at bounding box center [342, 110] width 685 height 483
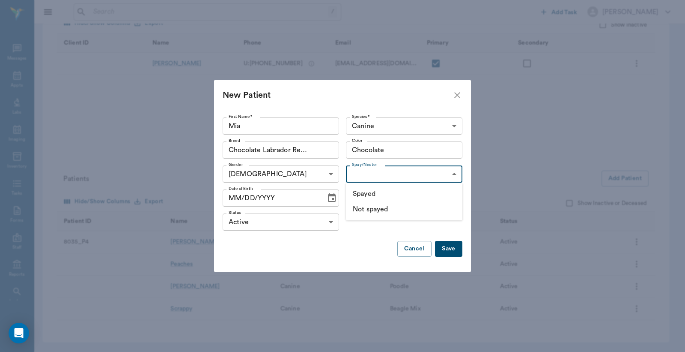
click at [362, 231] on div at bounding box center [342, 176] width 685 height 352
click at [332, 195] on icon "Choose date" at bounding box center [332, 197] width 8 height 9
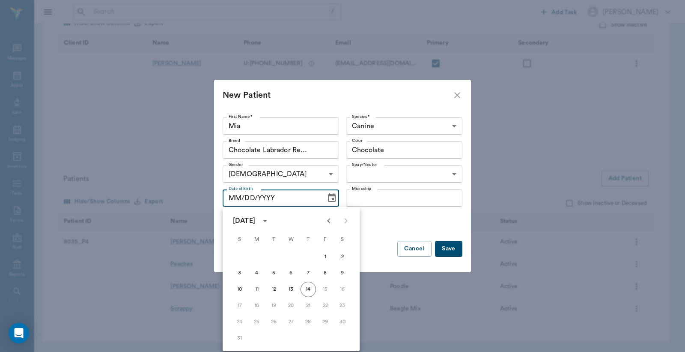
click at [272, 216] on button "calendar view is open, switch to year view" at bounding box center [265, 220] width 15 height 15
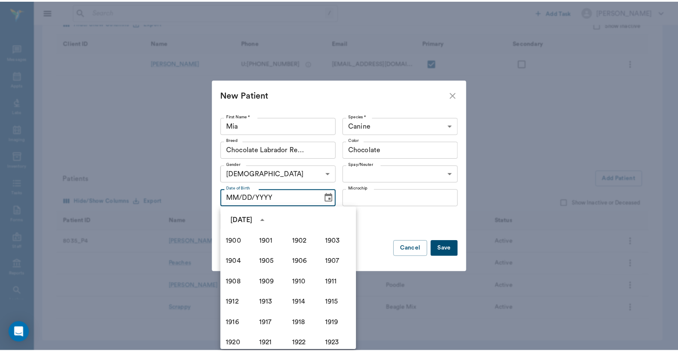
scroll to position [587, 0]
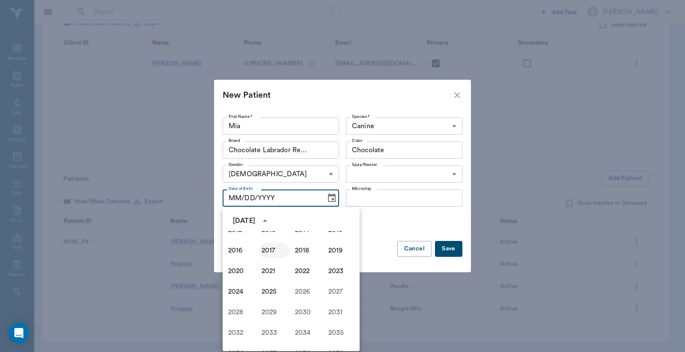
click at [262, 246] on button "2017" at bounding box center [274, 249] width 31 height 15
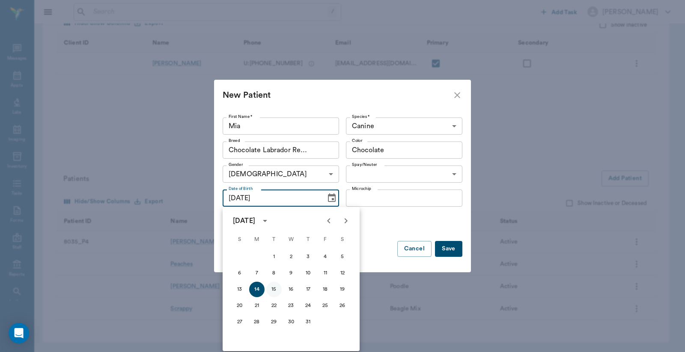
click at [268, 287] on button "15" at bounding box center [273, 288] width 15 height 15
type input "08/15/2017"
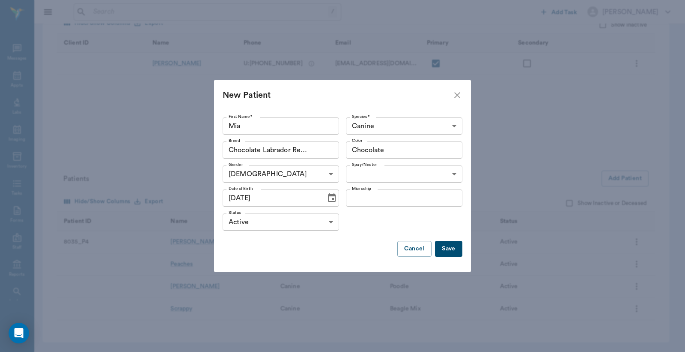
click at [456, 246] on button "Save" at bounding box center [448, 249] width 27 height 16
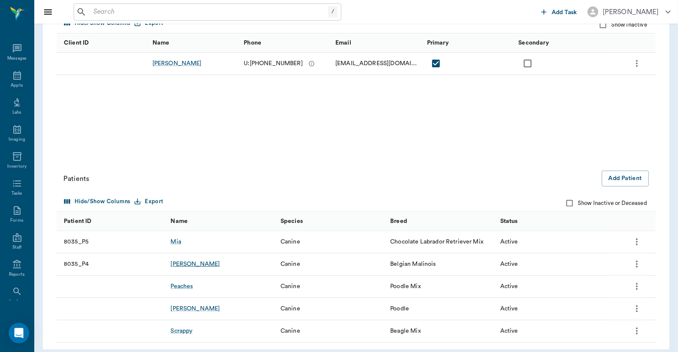
click at [182, 265] on div "Marley" at bounding box center [194, 263] width 49 height 9
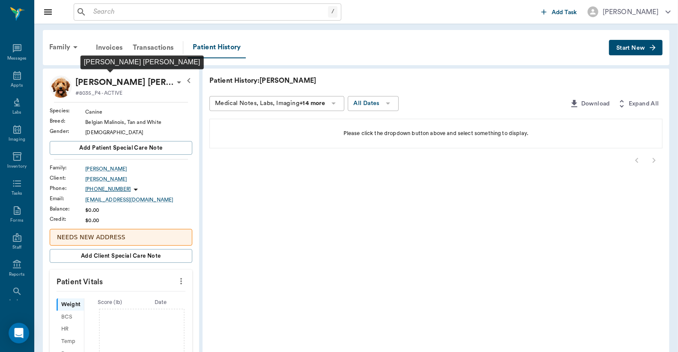
click at [107, 86] on p "Marley Barentine" at bounding box center [124, 82] width 98 height 14
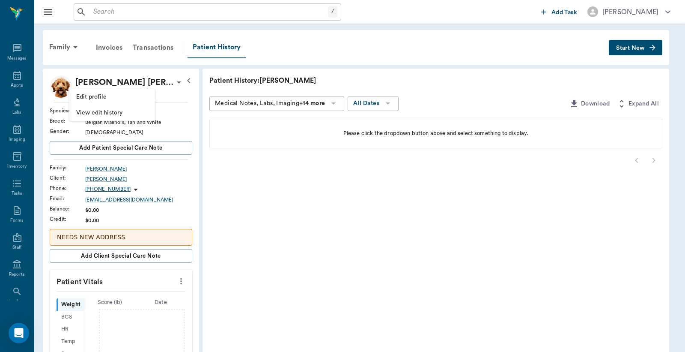
click at [95, 99] on span "Edit profile" at bounding box center [112, 96] width 72 height 9
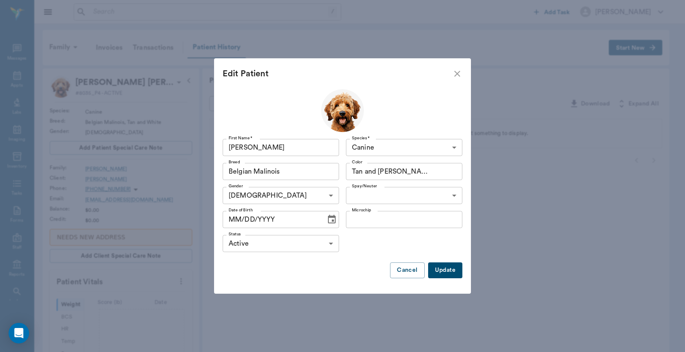
click at [329, 221] on icon "Choose date" at bounding box center [332, 219] width 10 height 10
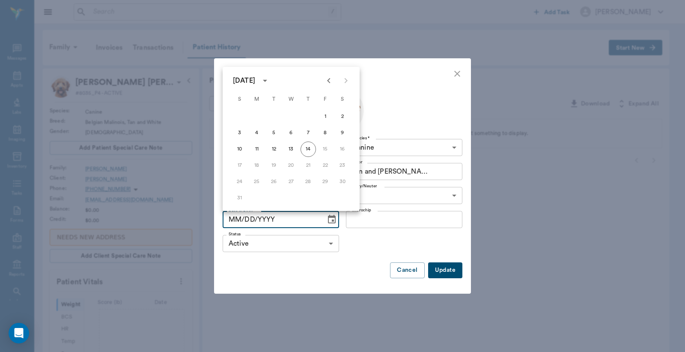
click at [267, 80] on icon "calendar view is open, switch to year view" at bounding box center [265, 81] width 4 height 2
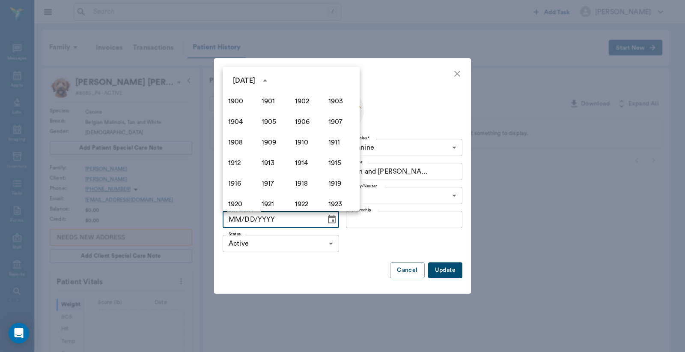
scroll to position [587, 0]
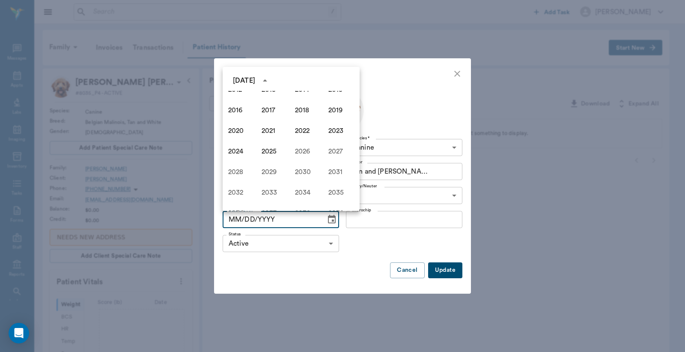
click at [227, 123] on div "2020" at bounding box center [240, 130] width 33 height 21
click at [230, 127] on button "2020" at bounding box center [241, 130] width 31 height 15
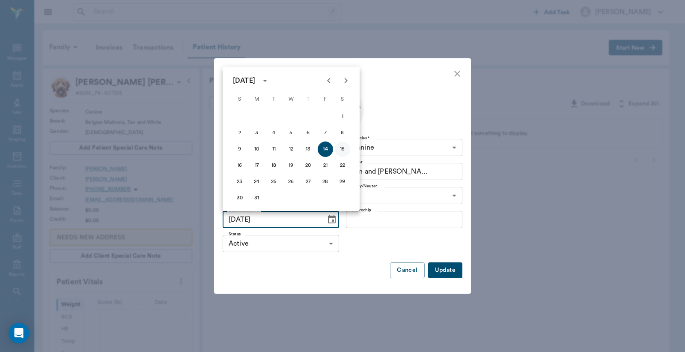
click at [343, 151] on button "15" at bounding box center [342, 148] width 15 height 15
type input "08/15/2020"
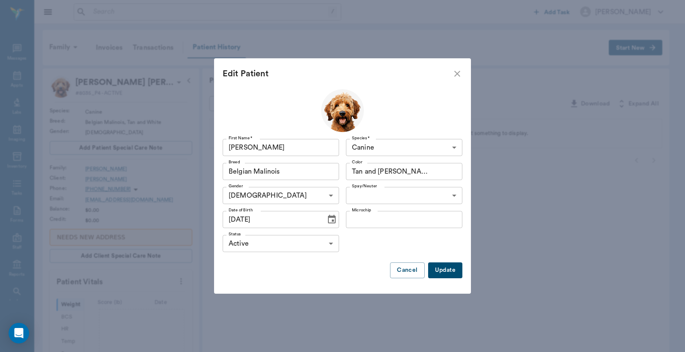
click at [442, 268] on button "Update" at bounding box center [445, 270] width 34 height 16
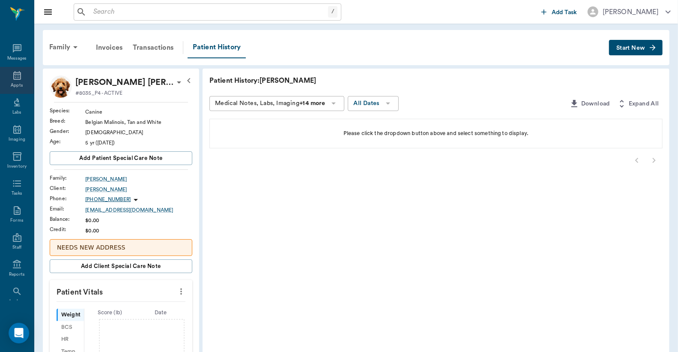
click at [7, 78] on div "Appts" at bounding box center [17, 80] width 34 height 27
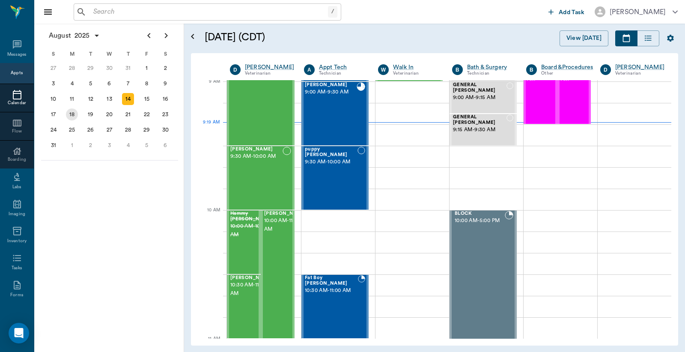
click at [75, 116] on div "18" at bounding box center [72, 114] width 12 height 12
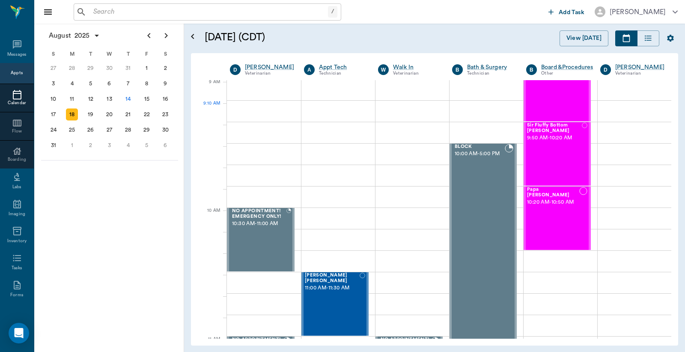
scroll to position [127, 0]
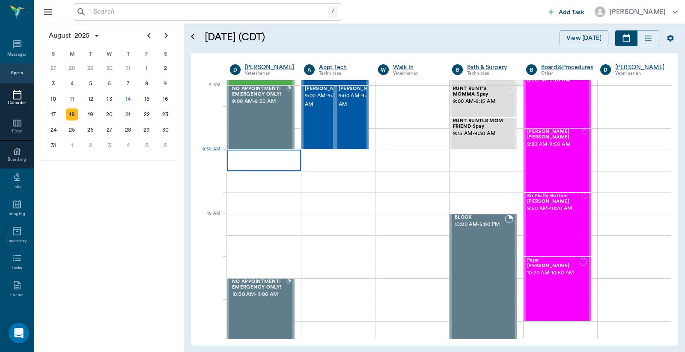
click at [255, 163] on div at bounding box center [264, 159] width 74 height 21
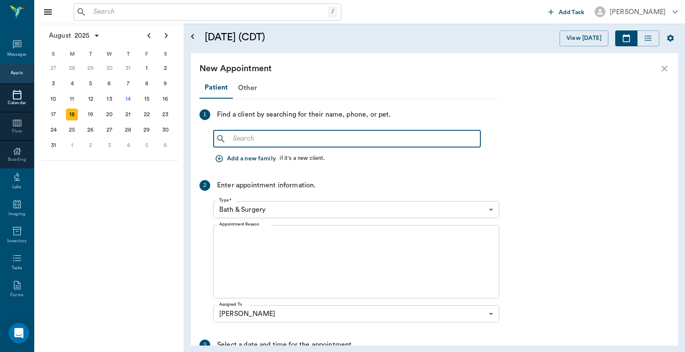
click at [236, 138] on input "text" at bounding box center [354, 139] width 248 height 12
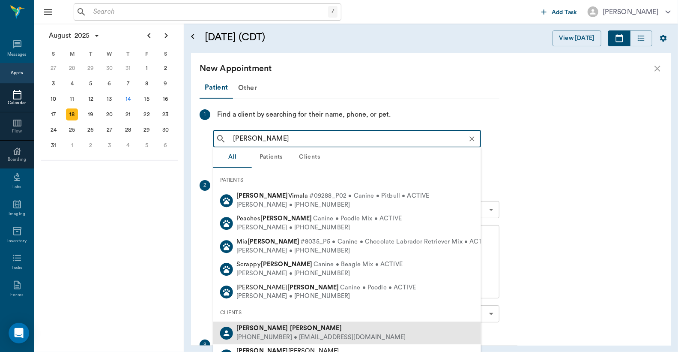
click at [306, 335] on div "(903) 277-0355 • JLBARENTINE13@gmail.com" at bounding box center [321, 337] width 170 height 9
type input "jason barent"
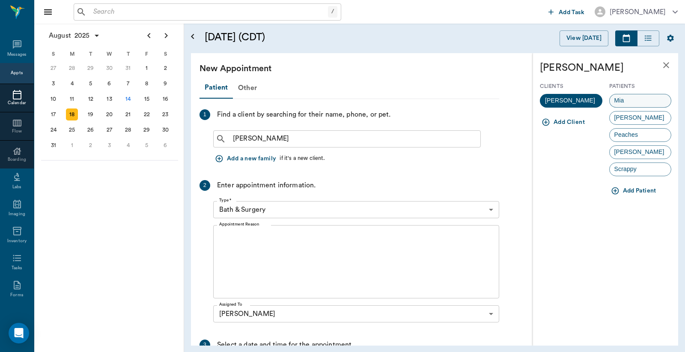
click at [637, 102] on div "Mia" at bounding box center [640, 101] width 63 height 14
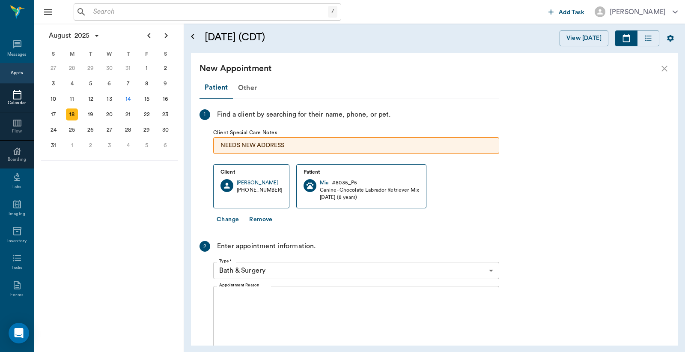
click at [304, 267] on body "/ ​ Add Task Dr. Bert Ellsworth Nectar Messages Appts Calendar Flow Boarding La…" at bounding box center [342, 176] width 685 height 352
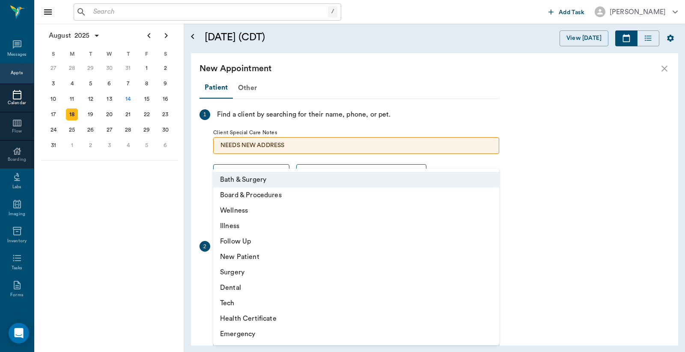
click at [254, 214] on li "Wellness" at bounding box center [356, 210] width 286 height 15
type input "65d2be4f46e3a538d89b8c14"
type input "10:00 AM"
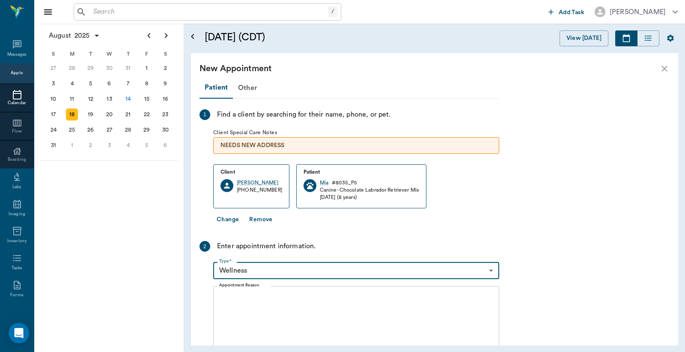
click at [258, 326] on textarea "Appointment Reason" at bounding box center [356, 322] width 274 height 59
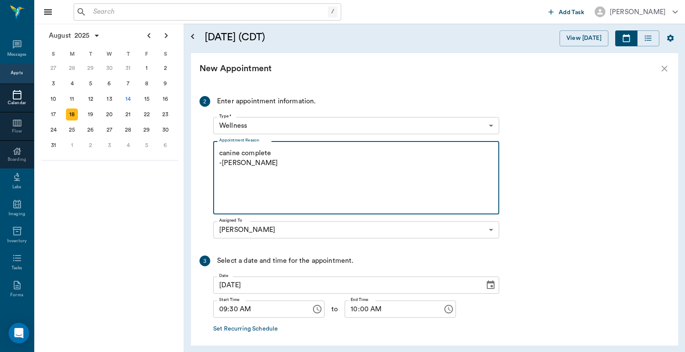
scroll to position [181, 0]
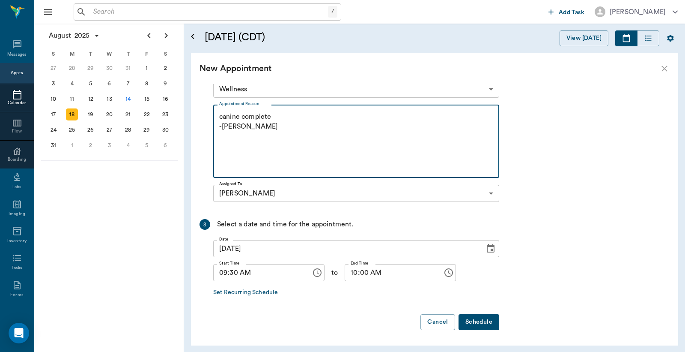
type textarea "canine complete -jess"
click at [482, 314] on button "Schedule" at bounding box center [479, 322] width 41 height 16
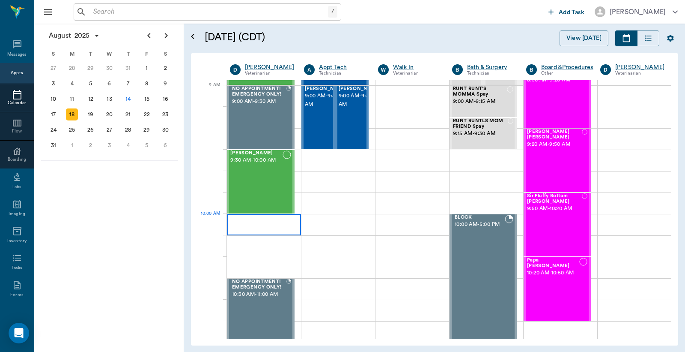
click at [259, 224] on div at bounding box center [264, 224] width 74 height 21
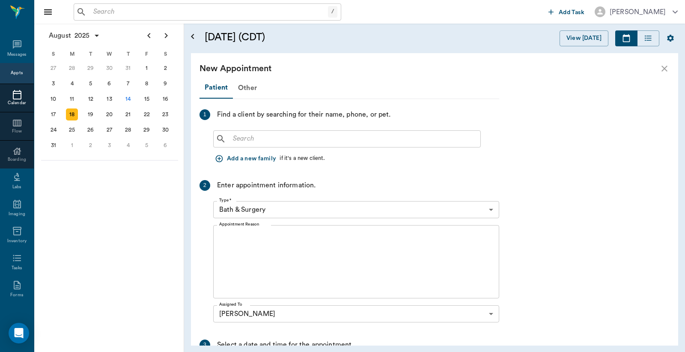
click at [245, 144] on div "​" at bounding box center [347, 138] width 268 height 17
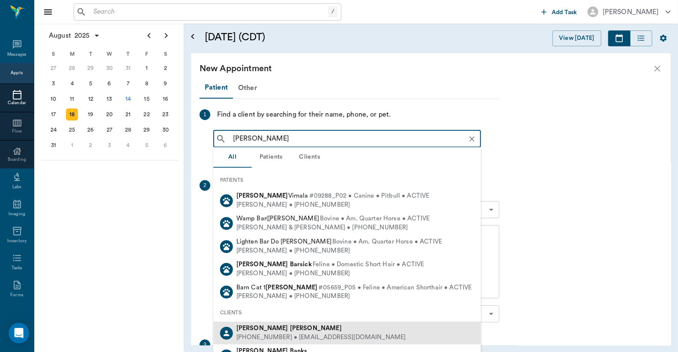
click at [302, 329] on div "Jason Barentine" at bounding box center [321, 328] width 170 height 9
type input "jason bar"
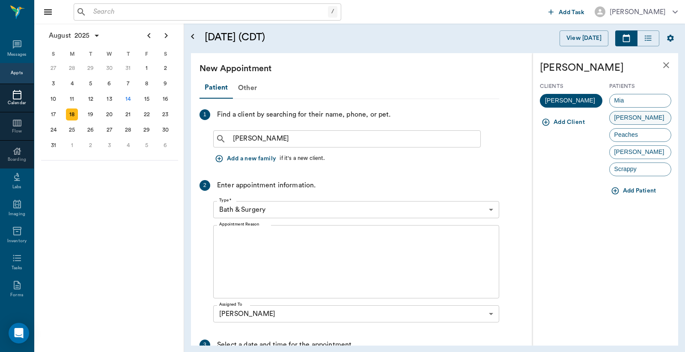
click at [651, 116] on div "Marley" at bounding box center [640, 118] width 63 height 14
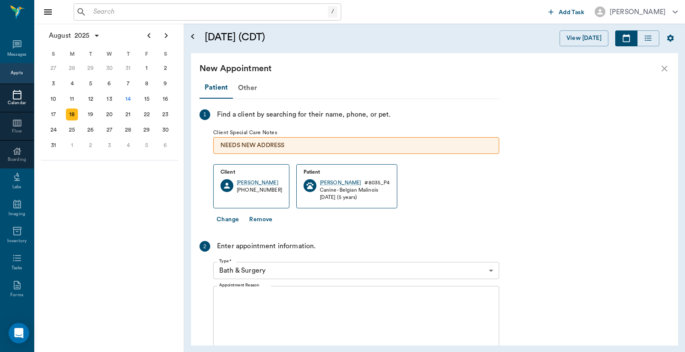
click at [311, 265] on body "/ ​ Add Task Dr. Bert Ellsworth Nectar Messages Appts Calendar Flow Boarding La…" at bounding box center [342, 176] width 685 height 352
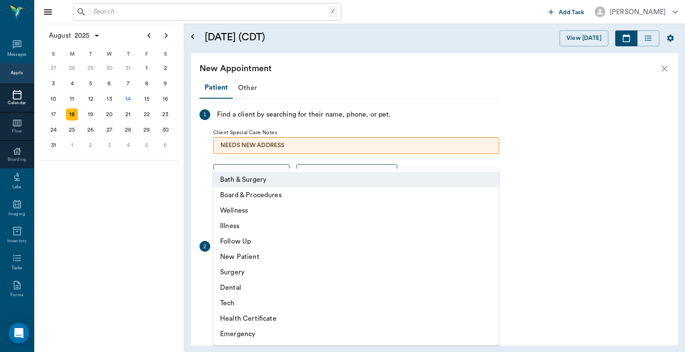
click at [271, 215] on li "Wellness" at bounding box center [356, 210] width 286 height 15
type input "65d2be4f46e3a538d89b8c14"
type input "10:30 AM"
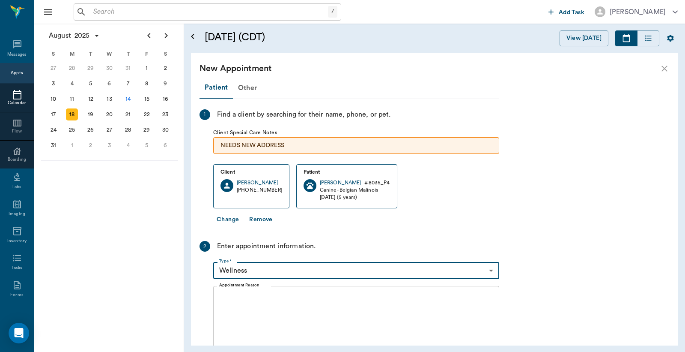
click at [276, 298] on textarea "Appointment Reason" at bounding box center [356, 322] width 274 height 59
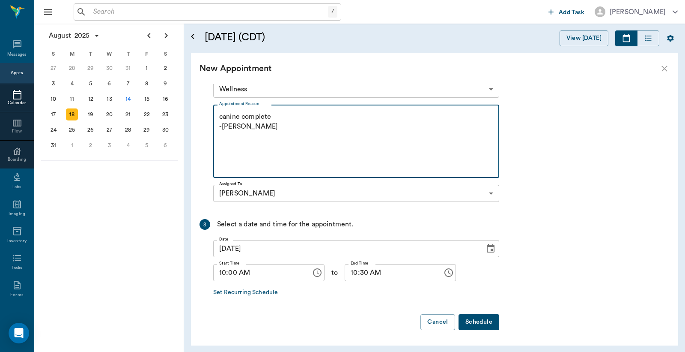
type textarea "canine complete -jess"
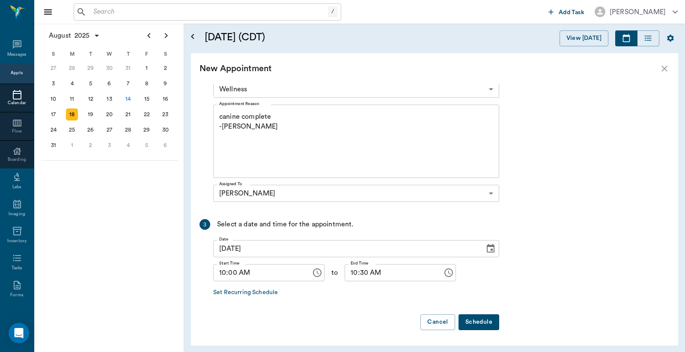
click at [486, 317] on button "Schedule" at bounding box center [479, 322] width 41 height 16
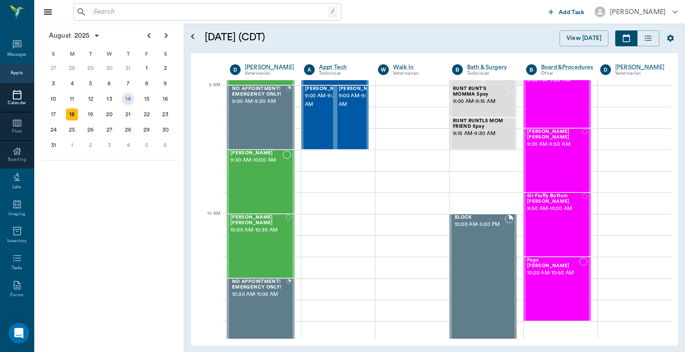
click at [125, 98] on div "14" at bounding box center [128, 99] width 12 height 12
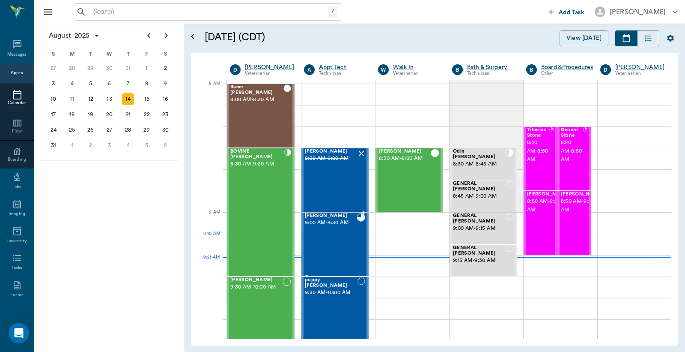
click at [340, 242] on div "IRIS Norman 9:00 AM - 9:30 AM" at bounding box center [331, 244] width 52 height 63
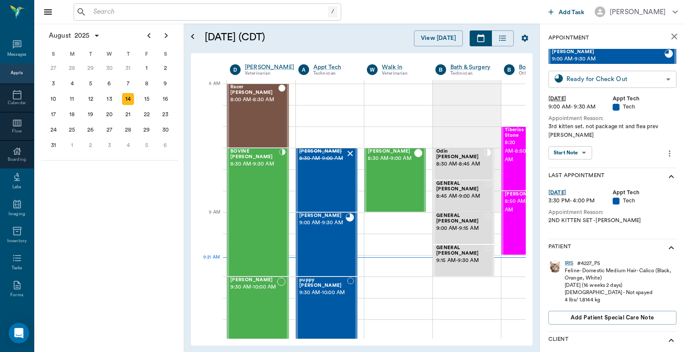
click at [630, 80] on body "/ ​ Add Task Dr. Bert Ellsworth Nectar Messages Appts Calendar Flow Boarding La…" at bounding box center [342, 176] width 685 height 352
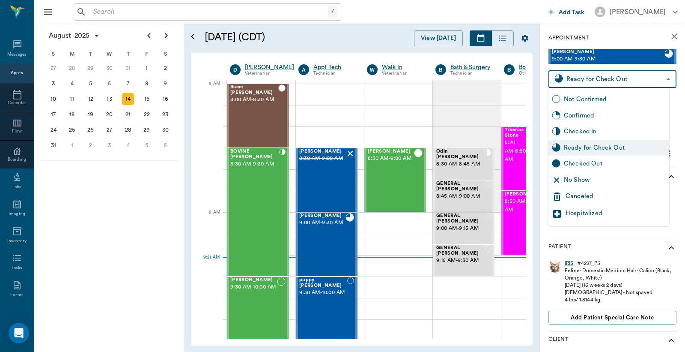
click at [610, 164] on div "Checked Out" at bounding box center [615, 163] width 102 height 9
type input "CHECKED_OUT"
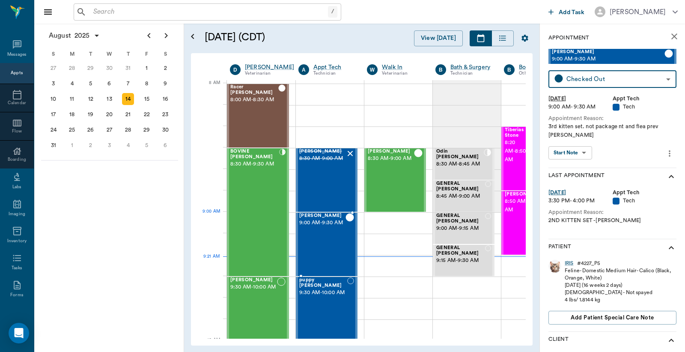
scroll to position [63, 0]
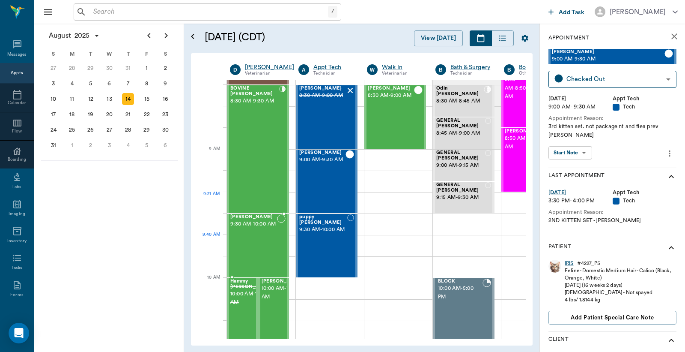
click at [260, 245] on div "[PERSON_NAME] 9:30 AM - 10:00 AM" at bounding box center [253, 245] width 47 height 63
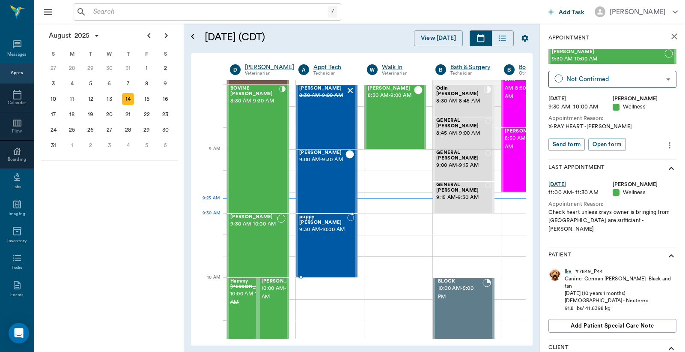
click at [338, 229] on span "9:30 AM - 10:00 AM" at bounding box center [323, 229] width 48 height 9
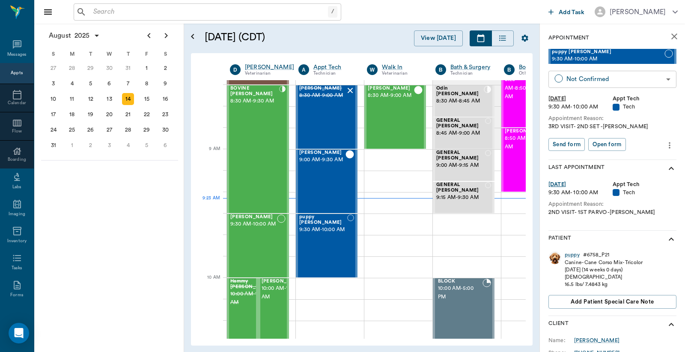
click at [602, 79] on body "/ ​ Add Task Dr. Bert Ellsworth Nectar Messages Appts Calendar Flow Boarding La…" at bounding box center [342, 176] width 685 height 352
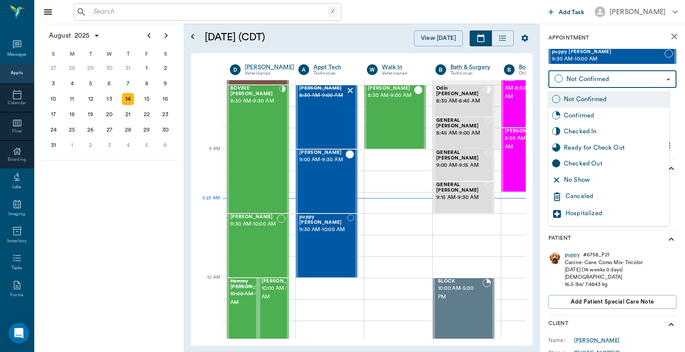
click at [584, 131] on div "Checked In" at bounding box center [615, 131] width 102 height 9
type input "CHECKED_IN"
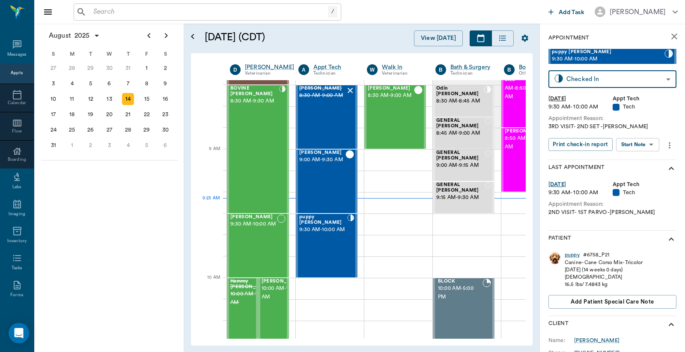
click at [574, 256] on div "puppy" at bounding box center [572, 254] width 15 height 7
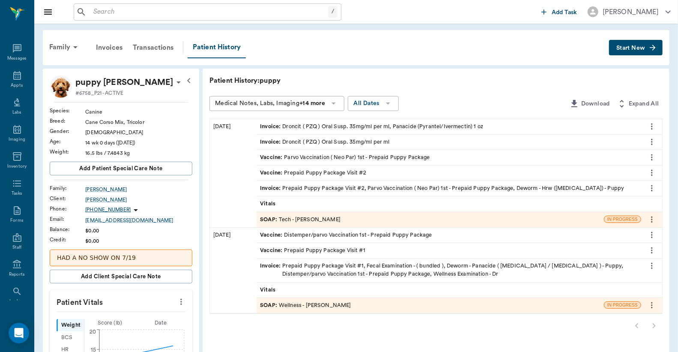
click at [173, 83] on icon at bounding box center [178, 82] width 10 height 10
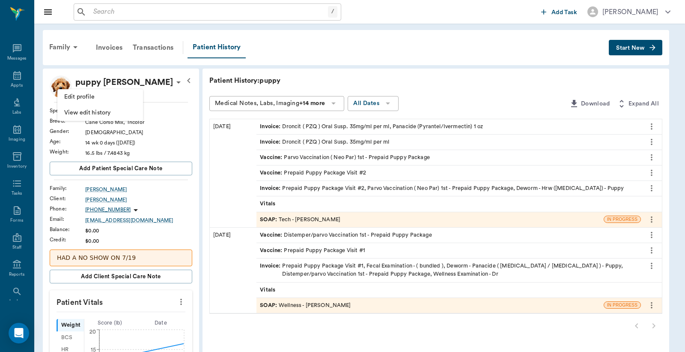
click at [119, 101] on li "Edit profile" at bounding box center [100, 97] width 86 height 16
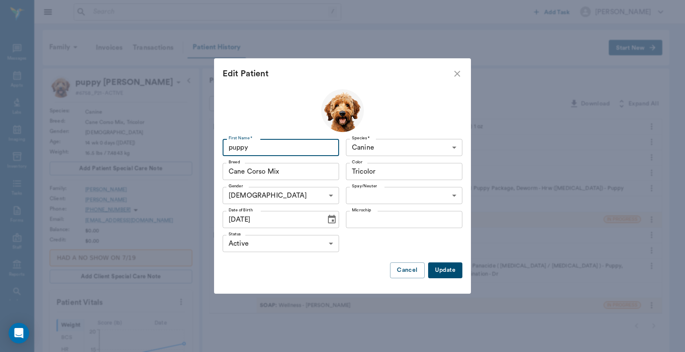
drag, startPoint x: 271, startPoint y: 146, endPoint x: 124, endPoint y: 165, distance: 148.4
click at [134, 156] on div "Edit Patient First Name * puppy First Name * Species * Canine Canine Species * …" at bounding box center [342, 176] width 685 height 352
type input "Jax"
click at [447, 267] on button "Update" at bounding box center [445, 270] width 34 height 16
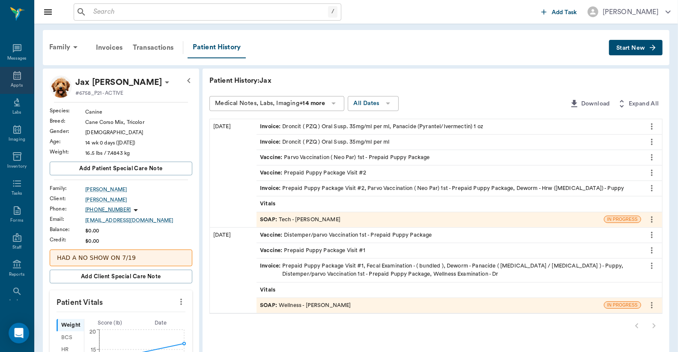
click at [20, 75] on div "Appts" at bounding box center [17, 80] width 34 height 27
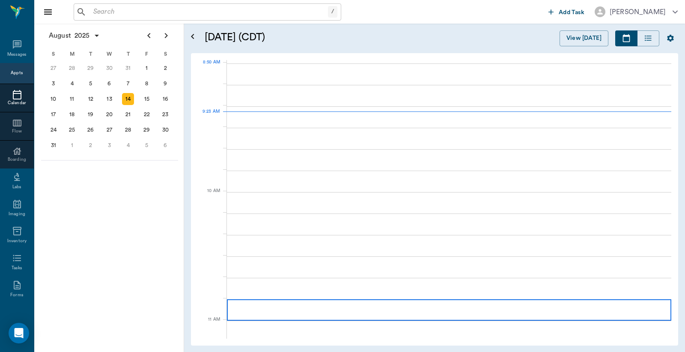
scroll to position [129, 0]
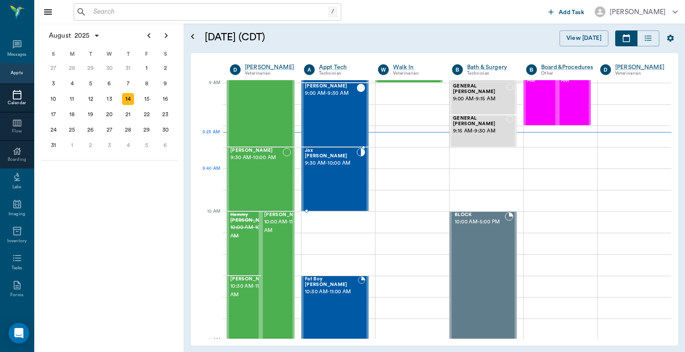
click at [320, 184] on div "Jax [PERSON_NAME] 9:30 AM - 10:00 AM" at bounding box center [331, 179] width 52 height 63
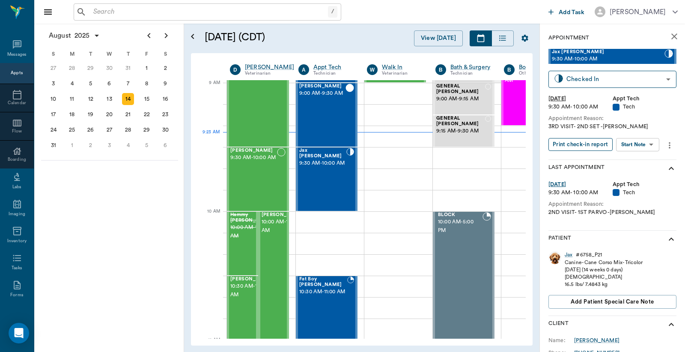
click at [597, 142] on button "Print check-in report" at bounding box center [581, 144] width 64 height 13
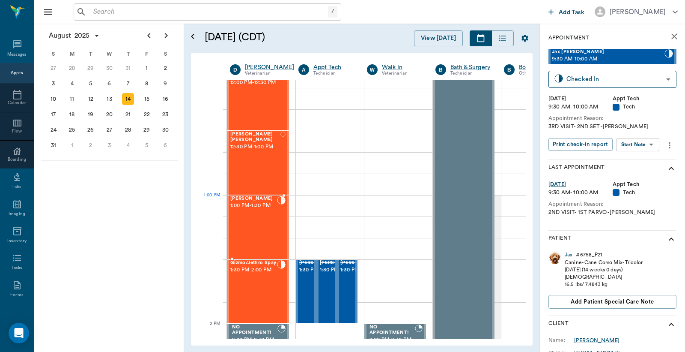
scroll to position [510, 0]
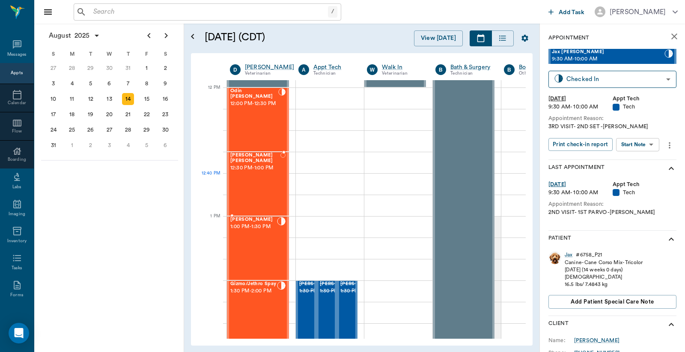
click at [268, 194] on div "[PERSON_NAME] [PERSON_NAME] 12:30 PM - 1:00 PM" at bounding box center [255, 183] width 50 height 63
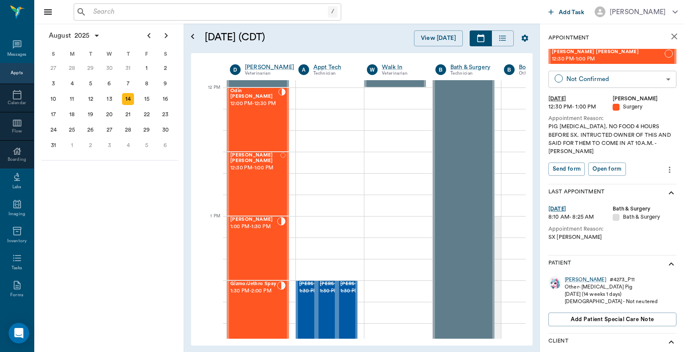
click at [602, 75] on body "/ ​ Add Task [PERSON_NAME] Nectar Messages Appts Calendar Flow Boarding Labs Im…" at bounding box center [342, 176] width 685 height 352
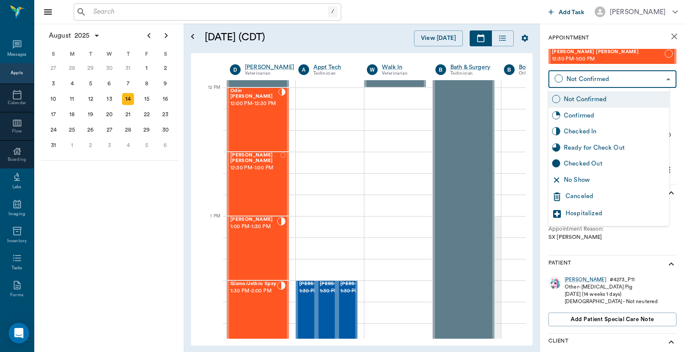
click at [591, 134] on div "Checked In" at bounding box center [615, 131] width 102 height 9
type input "CHECKED_IN"
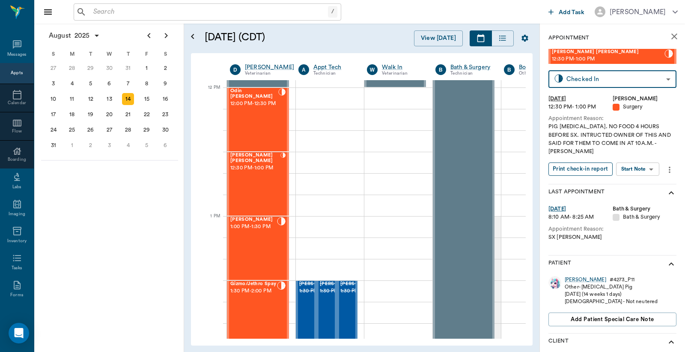
click at [581, 171] on button "Print check-in report" at bounding box center [581, 168] width 64 height 13
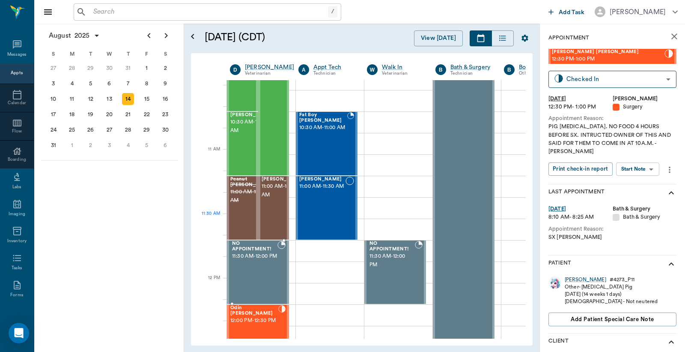
scroll to position [319, 0]
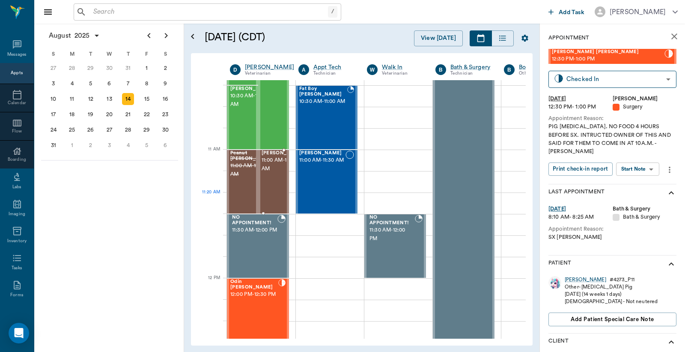
click at [278, 173] on span "11:00 AM - 11:30 AM" at bounding box center [283, 164] width 43 height 17
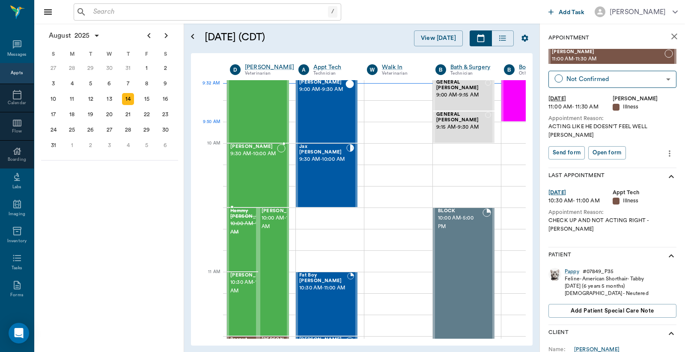
scroll to position [129, 0]
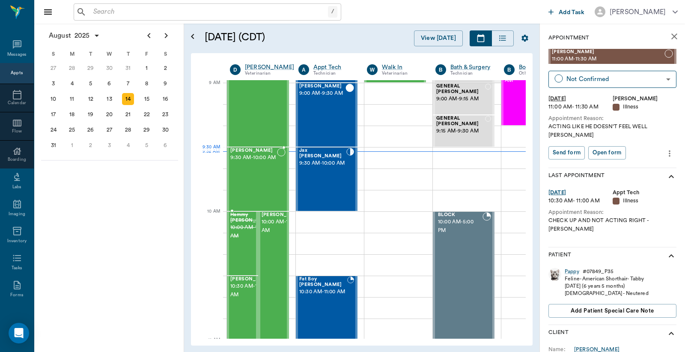
click at [267, 162] on span "9:30 AM - 10:00 AM" at bounding box center [253, 157] width 47 height 9
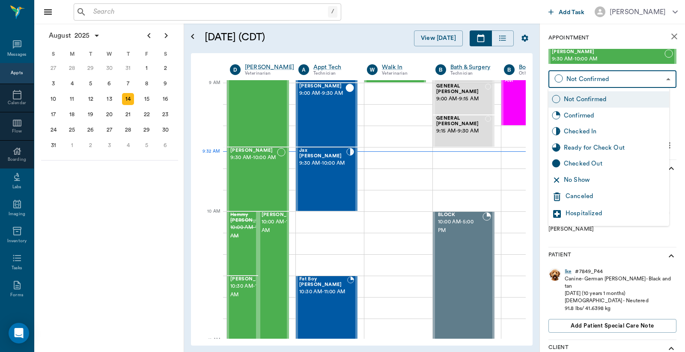
drag, startPoint x: 639, startPoint y: 78, endPoint x: 619, endPoint y: 104, distance: 32.4
click at [639, 78] on body "/ ​ Add Task [PERSON_NAME] Nectar Messages Appts Calendar Flow Boarding Labs Im…" at bounding box center [342, 176] width 685 height 352
click at [594, 134] on div "Checked In" at bounding box center [615, 131] width 102 height 9
type input "CHECKED_IN"
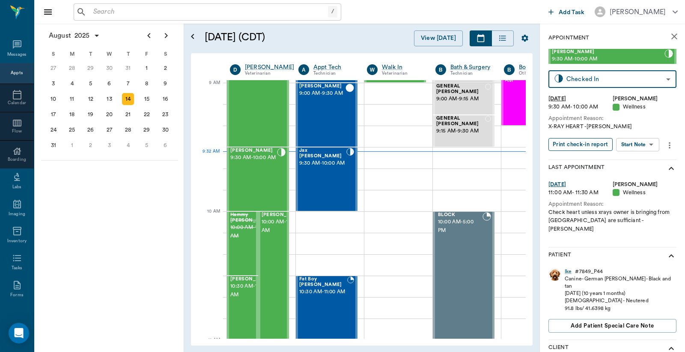
click at [571, 144] on button "Print check-in report" at bounding box center [581, 144] width 64 height 13
click at [270, 235] on span "10:00 AM - 11:00 AM" at bounding box center [283, 226] width 43 height 17
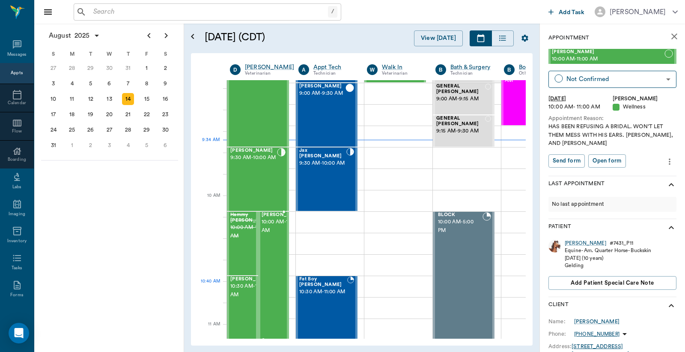
scroll to position [193, 0]
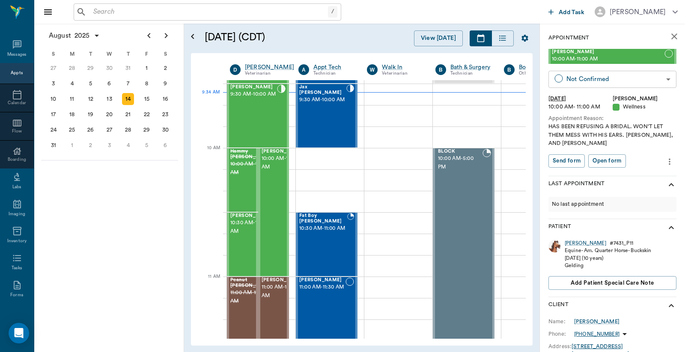
click at [610, 78] on body "/ ​ Add Task [PERSON_NAME] Nectar Messages Appts Calendar Flow Boarding Labs Im…" at bounding box center [342, 176] width 685 height 352
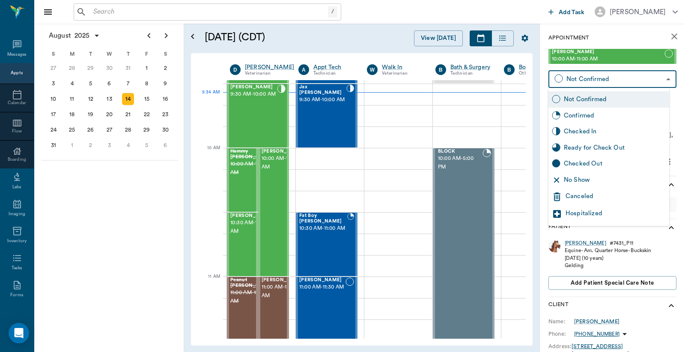
click at [599, 131] on div "Checked In" at bounding box center [615, 131] width 102 height 9
type input "CHECKED_IN"
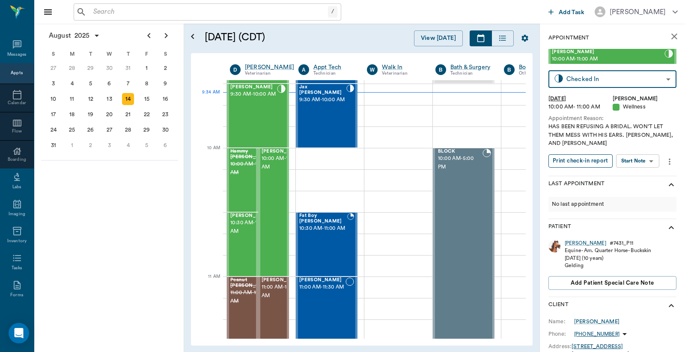
click at [584, 162] on button "Print check-in report" at bounding box center [581, 160] width 64 height 13
click at [241, 225] on span "10:30 AM - 11:00 AM" at bounding box center [251, 226] width 43 height 17
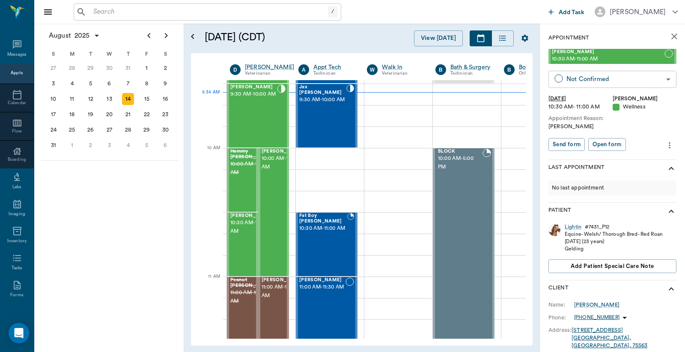
click at [596, 80] on body "/ ​ Add Task [PERSON_NAME] Nectar Messages Appts Calendar Flow Boarding Labs Im…" at bounding box center [342, 176] width 685 height 352
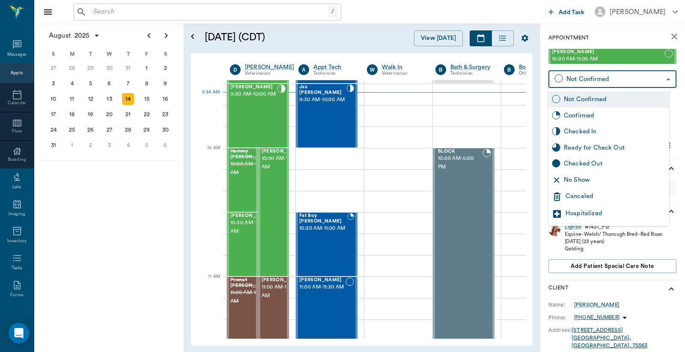
click at [653, 40] on div at bounding box center [342, 176] width 685 height 352
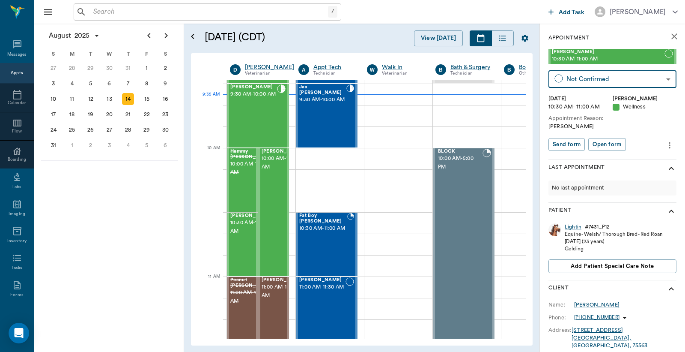
click at [579, 229] on div "Lightin" at bounding box center [573, 226] width 17 height 7
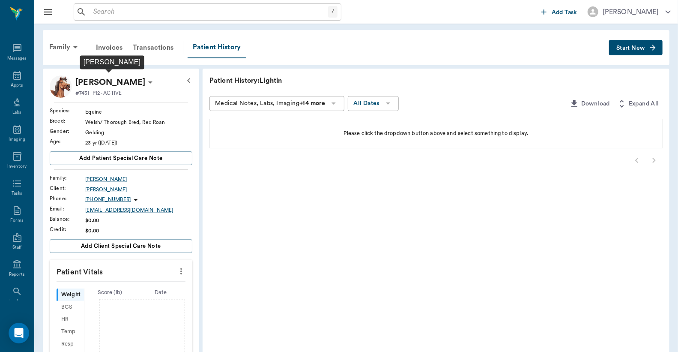
click at [105, 82] on p "[PERSON_NAME]" at bounding box center [110, 82] width 70 height 14
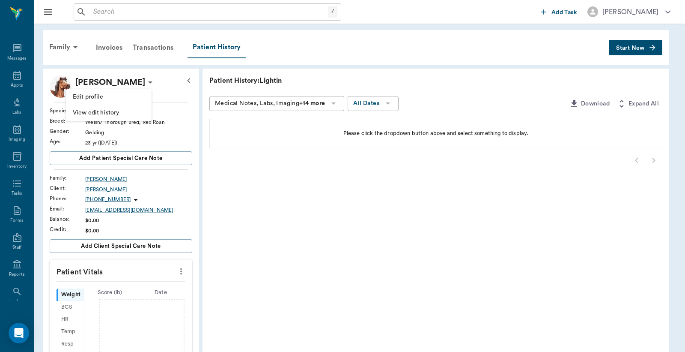
click at [104, 91] on li "Edit profile" at bounding box center [109, 97] width 86 height 16
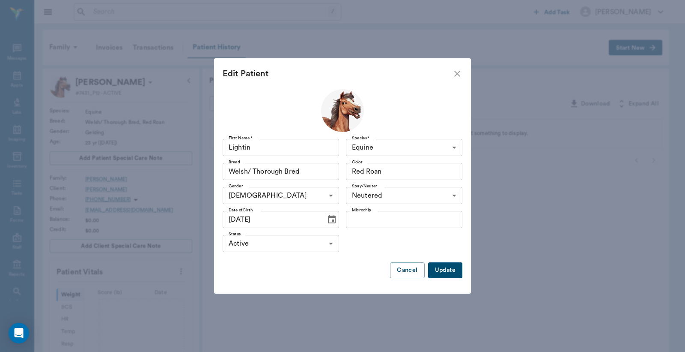
click at [264, 147] on input "Lightin" at bounding box center [281, 147] width 116 height 17
type input "Lightning"
click at [452, 275] on button "Update" at bounding box center [445, 270] width 34 height 16
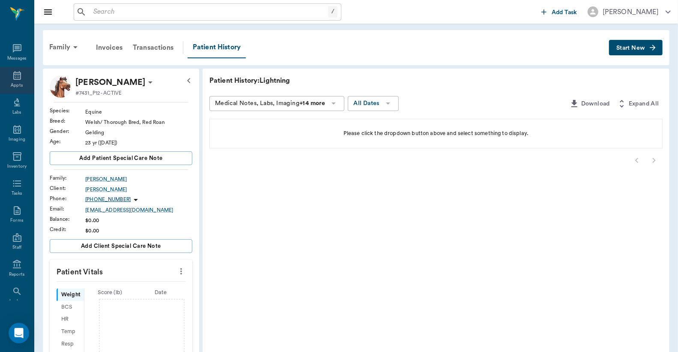
click at [16, 75] on icon at bounding box center [17, 75] width 10 height 10
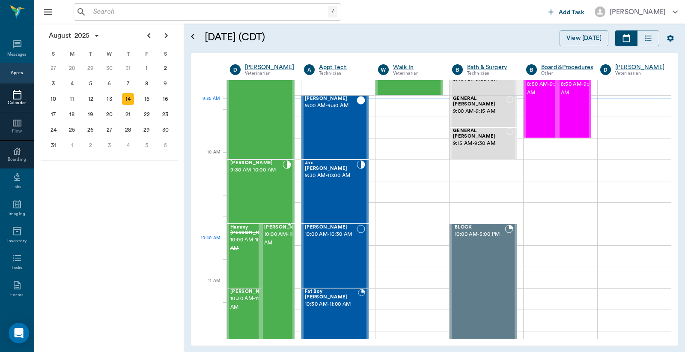
scroll to position [190, 0]
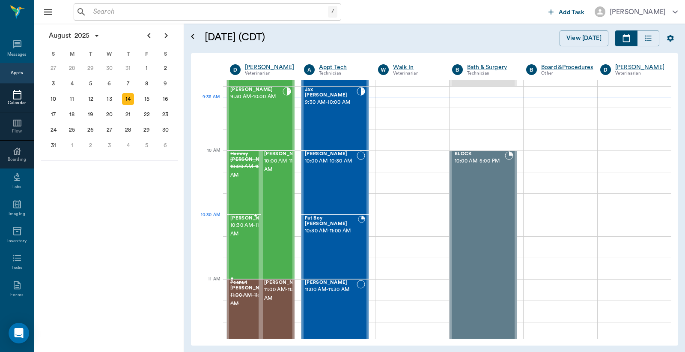
click at [241, 227] on span "10:30 AM - 11:00 AM" at bounding box center [251, 229] width 43 height 17
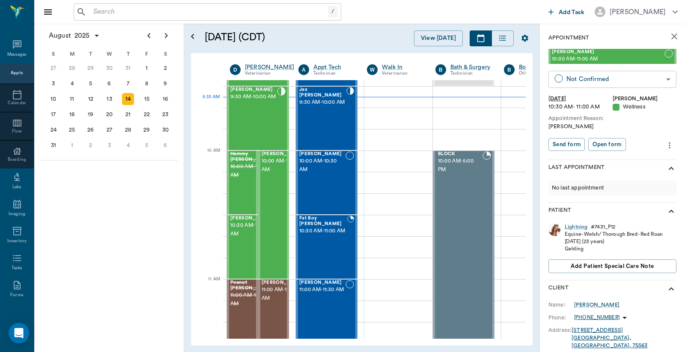
click at [600, 80] on body "/ ​ Add Task [PERSON_NAME] Nectar Messages Appts Calendar Flow Boarding Labs Im…" at bounding box center [342, 176] width 685 height 352
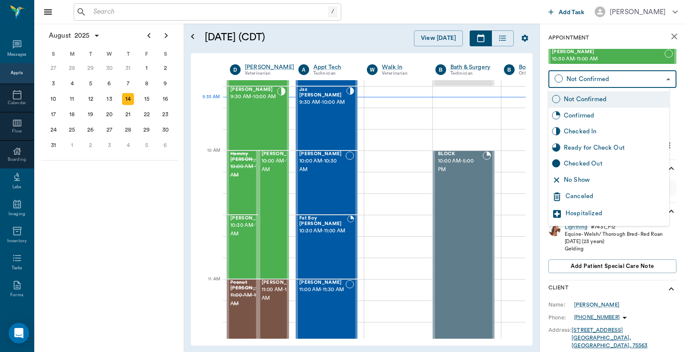
click at [585, 126] on div "Checked In" at bounding box center [609, 131] width 121 height 16
type input "CHECKED_IN"
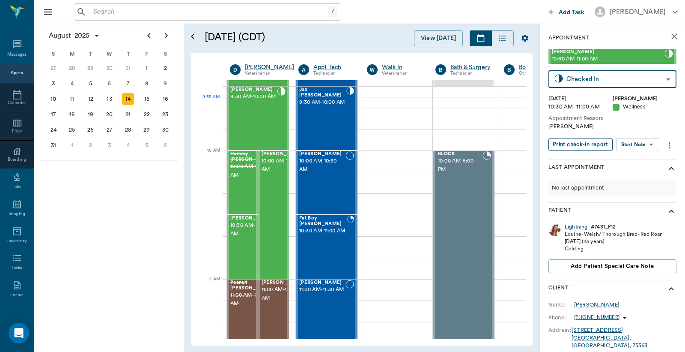
click at [583, 143] on button "Print check-in report" at bounding box center [581, 144] width 64 height 13
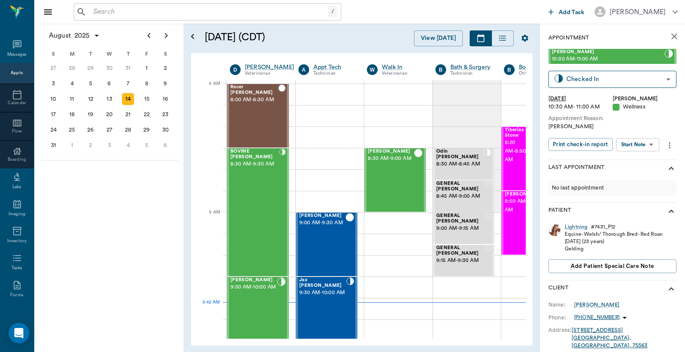
click at [110, 15] on input "text" at bounding box center [209, 12] width 238 height 12
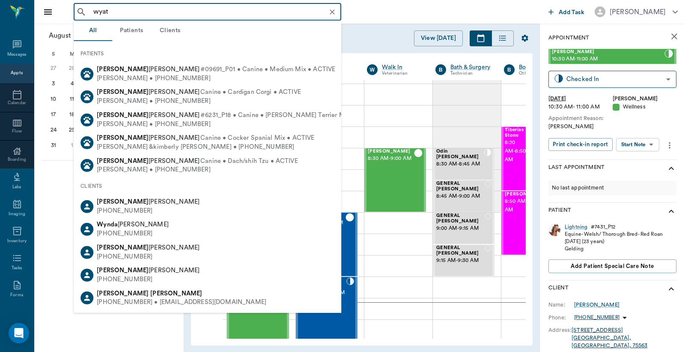
type input "[PERSON_NAME]"
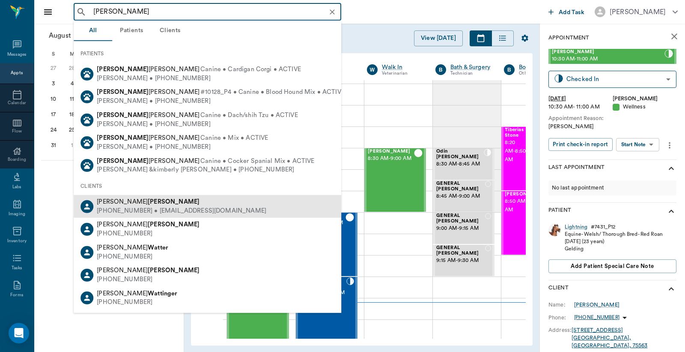
click at [178, 207] on div "[PHONE_NUMBER] • [EMAIL_ADDRESS][DOMAIN_NAME]" at bounding box center [182, 210] width 170 height 9
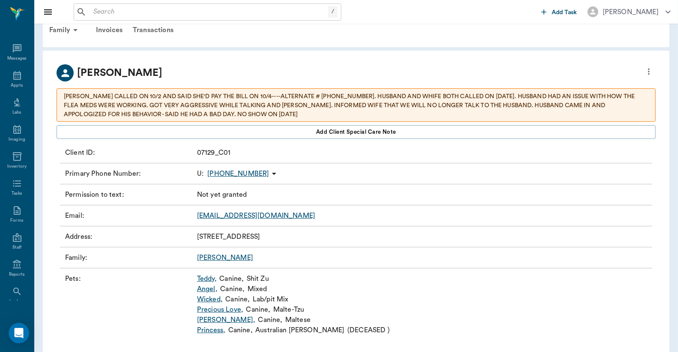
scroll to position [33, 0]
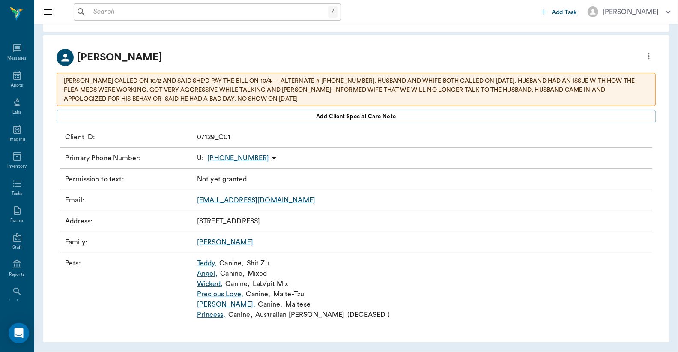
click at [212, 313] on link "Princess ," at bounding box center [211, 314] width 28 height 10
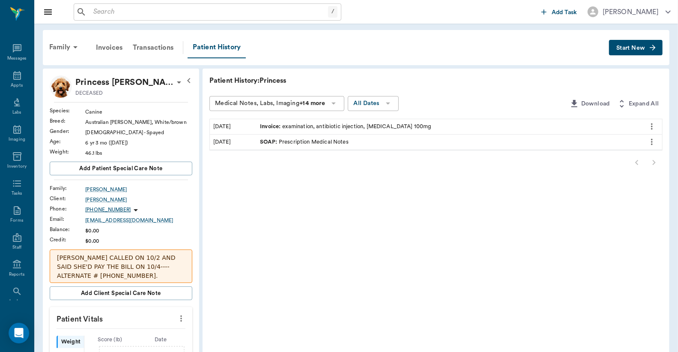
click at [287, 143] on div "SOAP : Prescription Medical Notes" at bounding box center [304, 142] width 89 height 8
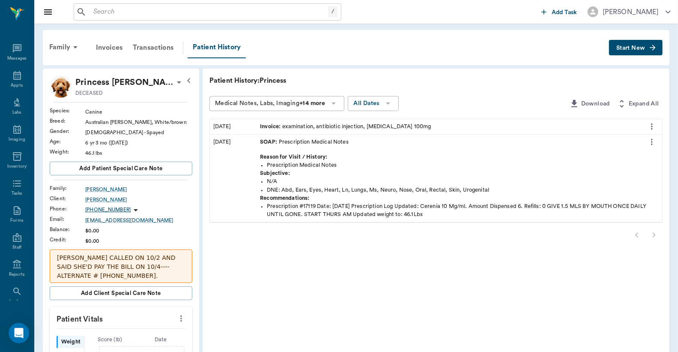
click at [653, 140] on icon "more" at bounding box center [651, 142] width 9 height 10
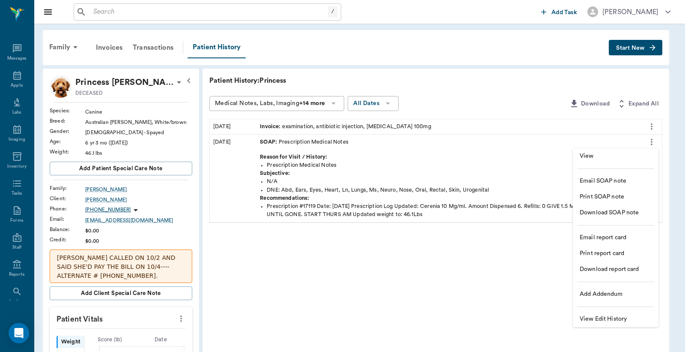
click at [609, 156] on span "View" at bounding box center [616, 156] width 72 height 9
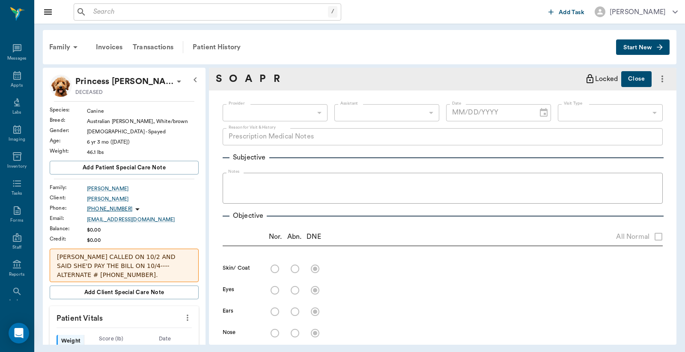
type textarea "Prescription Medical Notes"
type input "[DATE]"
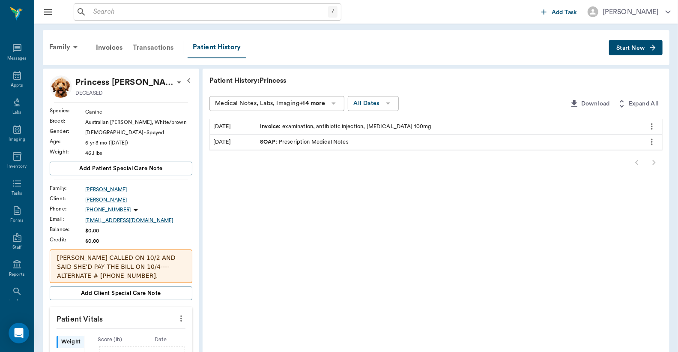
click at [155, 47] on div "Transactions" at bounding box center [153, 47] width 51 height 21
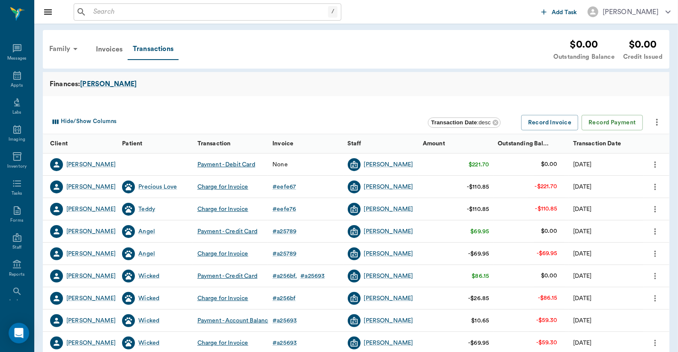
click at [64, 51] on div "Family" at bounding box center [65, 49] width 42 height 21
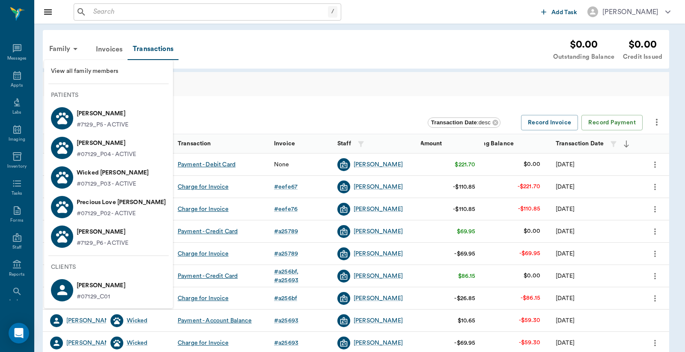
click at [98, 72] on span "View all family members" at bounding box center [108, 71] width 115 height 9
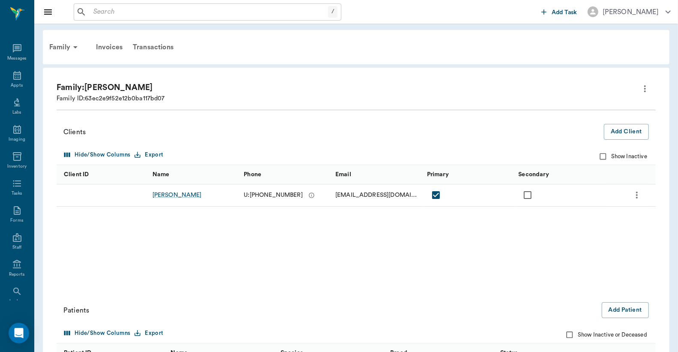
scroll to position [139, 0]
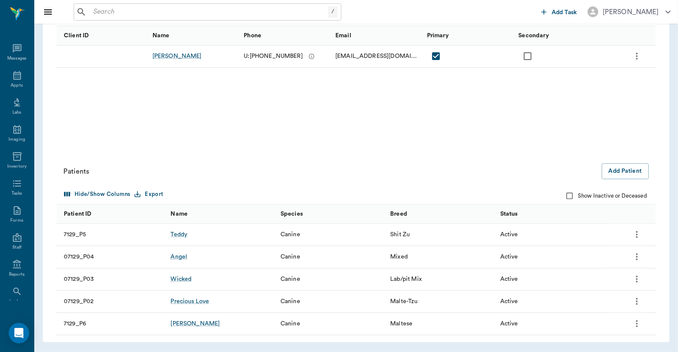
click at [572, 197] on input "Show Inactive or Deceased" at bounding box center [569, 196] width 16 height 16
checkbox input "true"
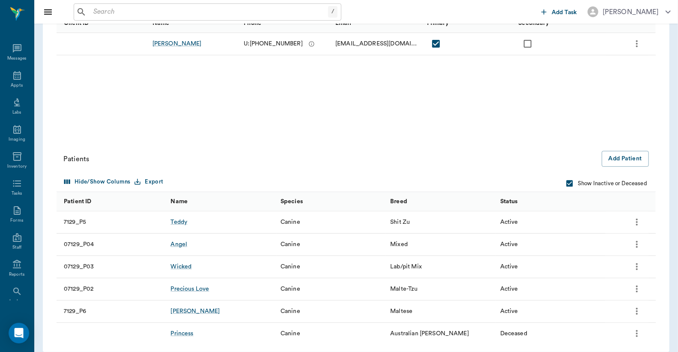
scroll to position [161, 0]
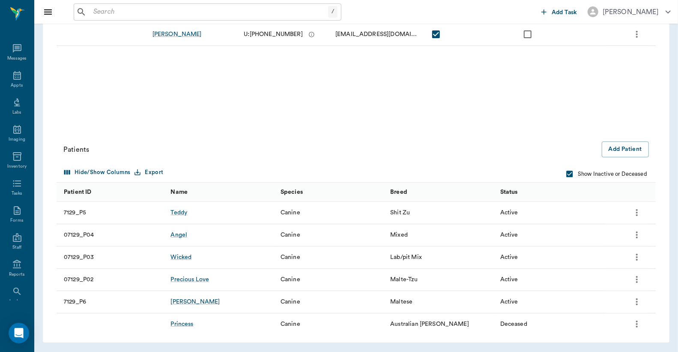
click at [641, 321] on icon "more" at bounding box center [637, 324] width 10 height 10
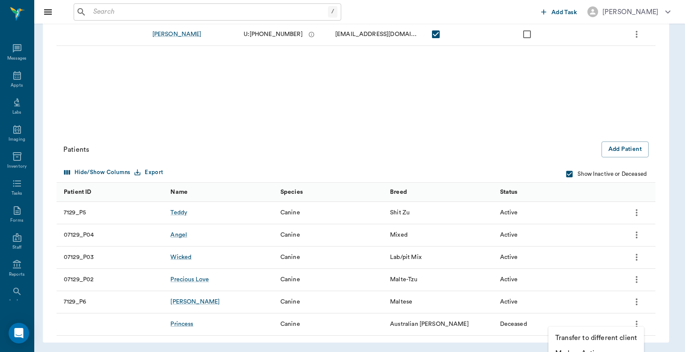
click at [188, 321] on div at bounding box center [342, 176] width 685 height 352
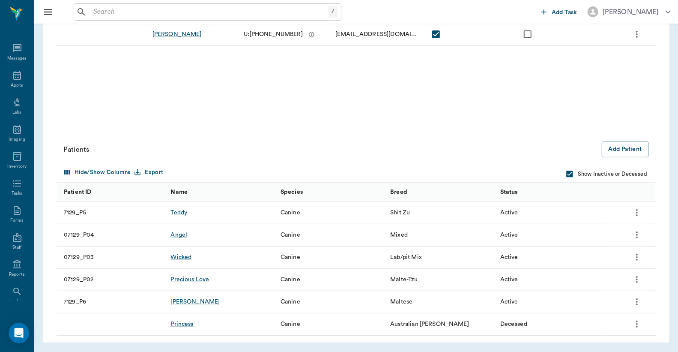
click at [186, 322] on div "Princess" at bounding box center [181, 323] width 23 height 9
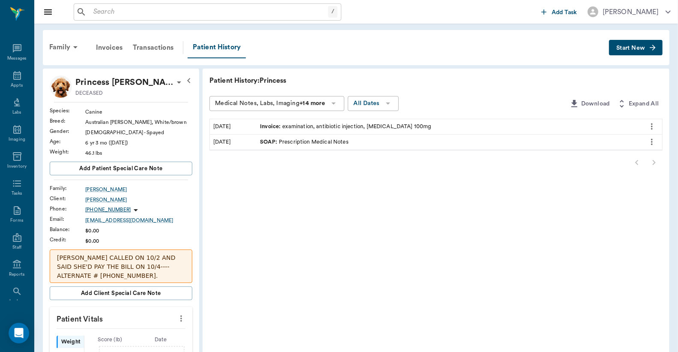
click at [648, 47] on icon "button" at bounding box center [652, 47] width 9 height 9
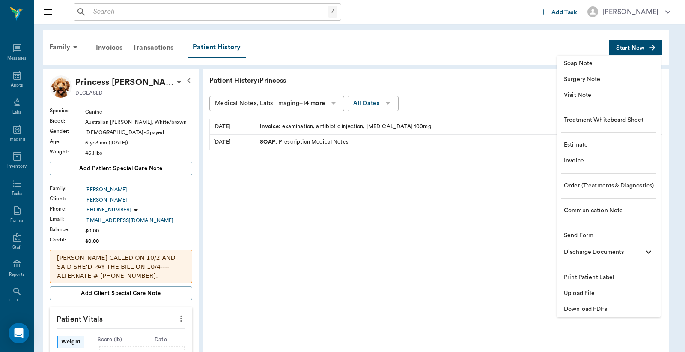
click at [594, 310] on span "Download PDFs" at bounding box center [609, 308] width 90 height 9
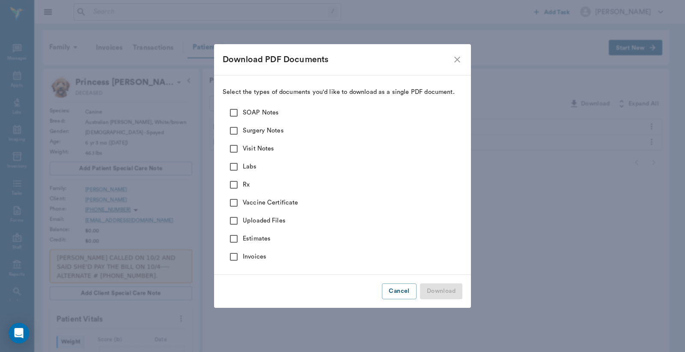
click at [233, 113] on input "SOAP Notes" at bounding box center [234, 113] width 18 height 18
checkbox input "true"
click at [233, 129] on input "Surgery Notes" at bounding box center [234, 131] width 18 height 18
checkbox input "true"
click at [234, 146] on input "Visit Notes" at bounding box center [234, 149] width 18 height 18
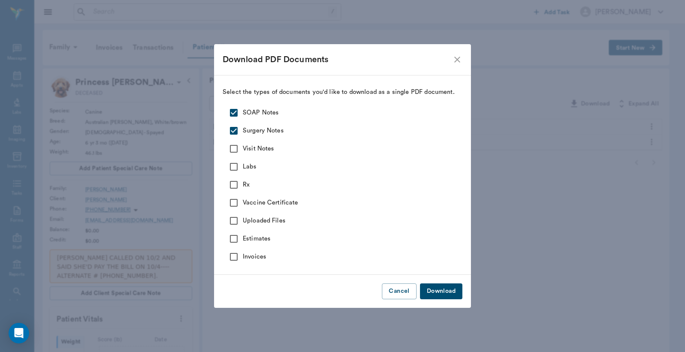
checkbox input "true"
click at [233, 163] on input "Labs" at bounding box center [234, 167] width 18 height 18
checkbox input "true"
click at [233, 183] on input "Rx" at bounding box center [234, 185] width 18 height 18
checkbox input "true"
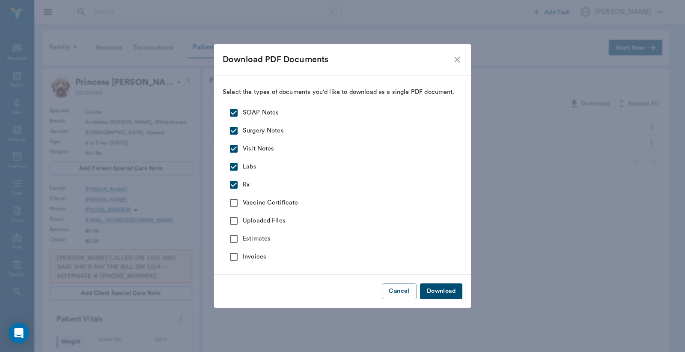
click at [234, 200] on input "Vaccine Certificate" at bounding box center [234, 203] width 18 height 18
checkbox input "true"
click at [233, 217] on input "Uploaded Files" at bounding box center [234, 221] width 18 height 18
checkbox input "true"
click at [447, 289] on button "Download" at bounding box center [441, 291] width 42 height 16
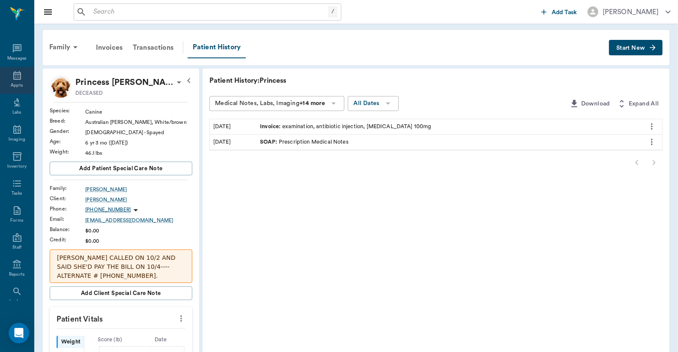
click at [18, 71] on icon at bounding box center [17, 75] width 10 height 10
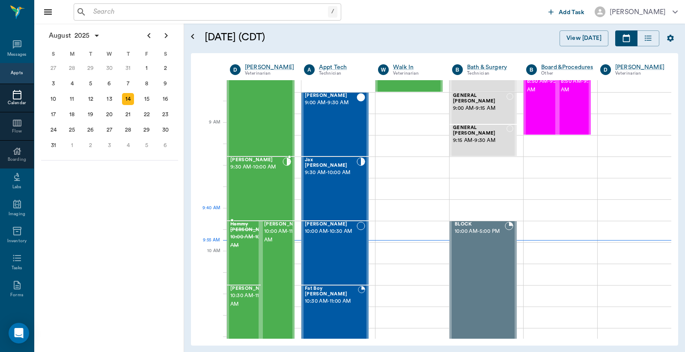
scroll to position [127, 0]
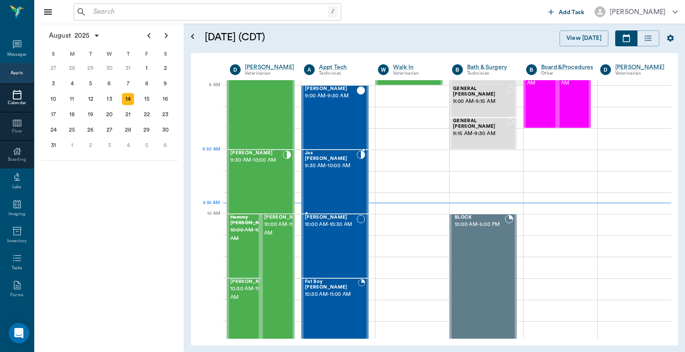
click at [341, 167] on div "Jax [PERSON_NAME] 9:30 AM - 10:00 AM" at bounding box center [331, 181] width 52 height 63
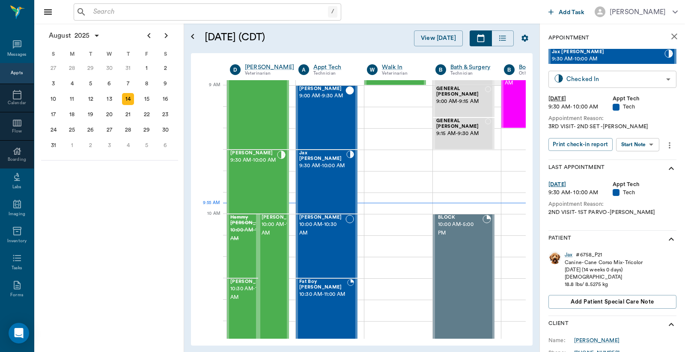
click at [609, 81] on body "/ ​ Add Task [PERSON_NAME] Nectar Messages Appts Calendar Flow Boarding Labs Im…" at bounding box center [342, 176] width 685 height 352
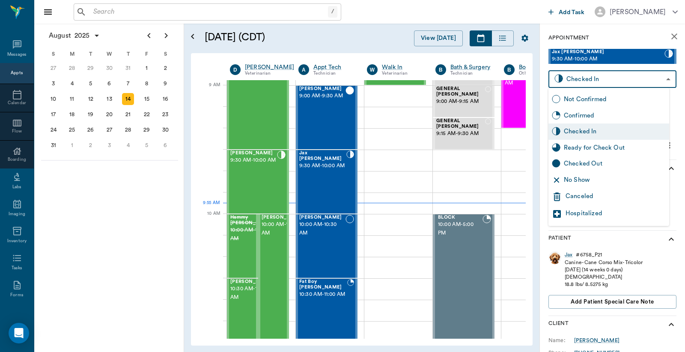
click at [601, 165] on div "Checked Out" at bounding box center [615, 163] width 102 height 9
type input "CHECKED_OUT"
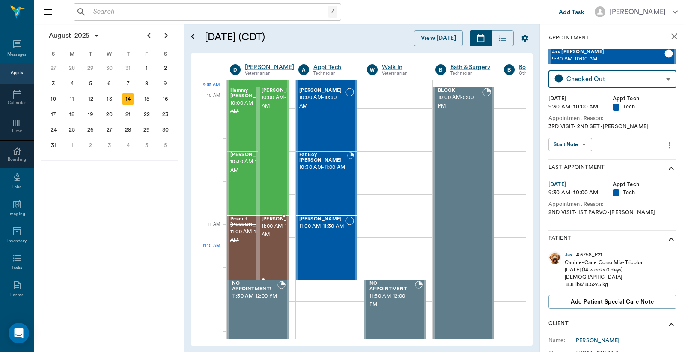
scroll to position [190, 0]
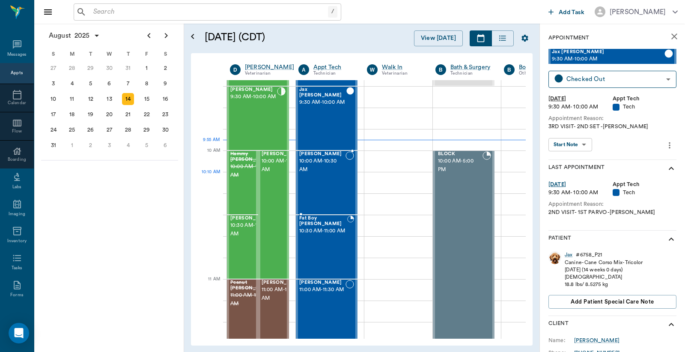
click at [331, 188] on div "[PERSON_NAME] 10:00 AM - 10:30 AM" at bounding box center [322, 182] width 46 height 63
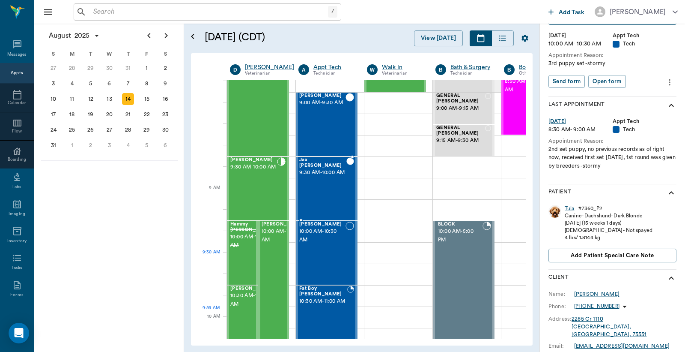
scroll to position [127, 0]
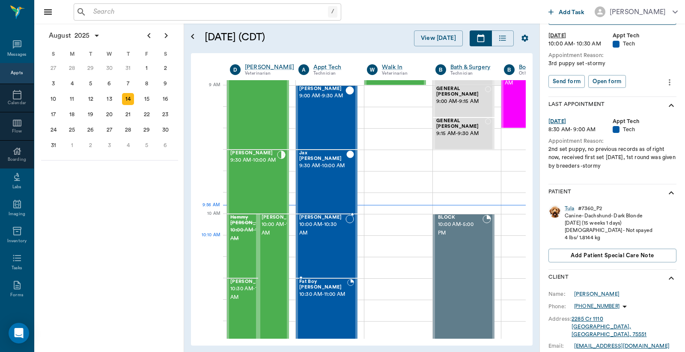
click at [335, 256] on div "[PERSON_NAME] 10:00 AM - 10:30 AM" at bounding box center [322, 246] width 46 height 63
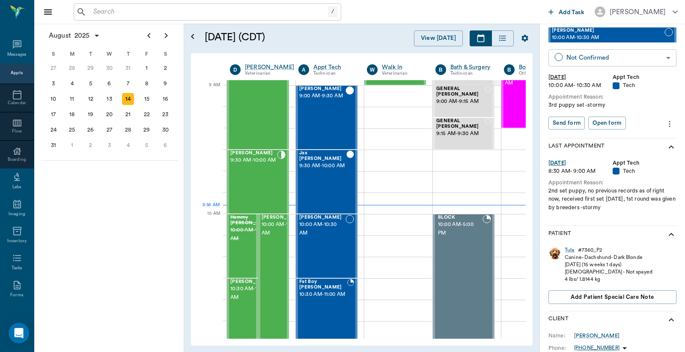
scroll to position [0, 0]
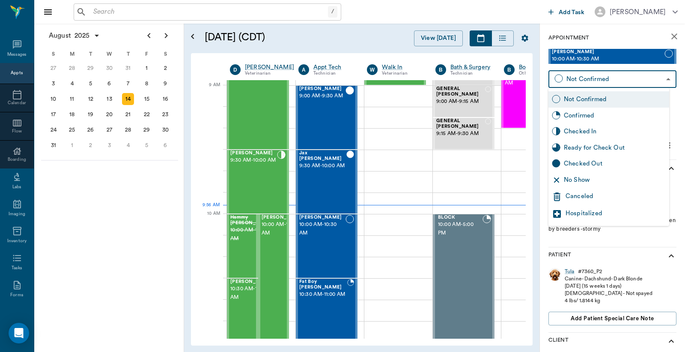
click at [613, 78] on body "/ ​ Add Task [PERSON_NAME] Nectar Messages Appts Calendar Flow Boarding Labs Im…" at bounding box center [342, 176] width 685 height 352
click at [594, 128] on div "Checked In" at bounding box center [615, 131] width 102 height 9
type input "CHECKED_IN"
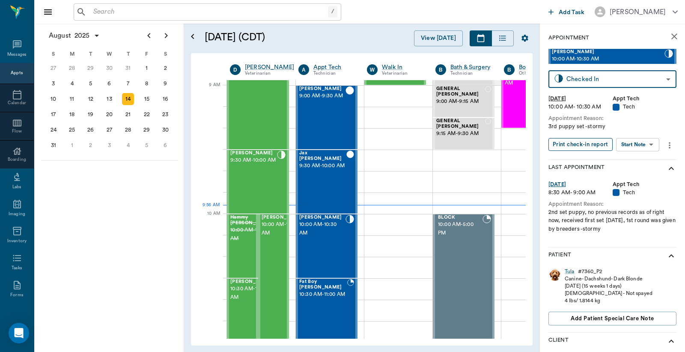
click at [576, 140] on button "Print check-in report" at bounding box center [581, 144] width 64 height 13
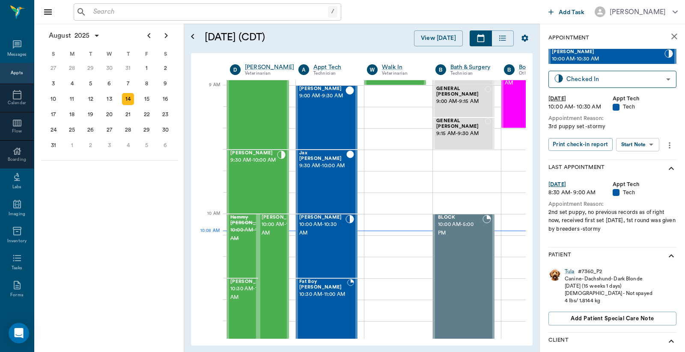
click at [284, 2] on div "/ ​ Add Task [PERSON_NAME]" at bounding box center [359, 12] width 651 height 24
click at [286, 9] on input "text" at bounding box center [209, 12] width 238 height 12
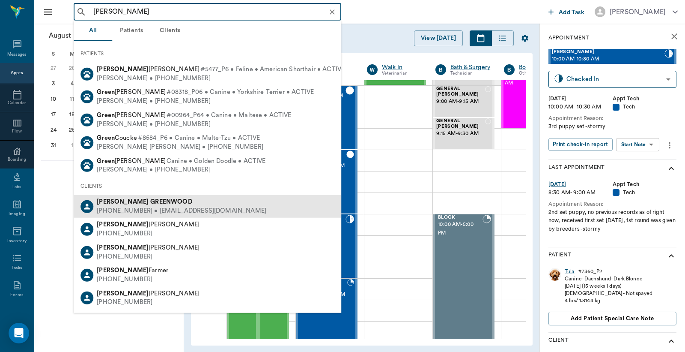
click at [215, 206] on div "[PHONE_NUMBER] • [EMAIL_ADDRESS][DOMAIN_NAME]" at bounding box center [182, 210] width 170 height 9
type input "[PERSON_NAME]"
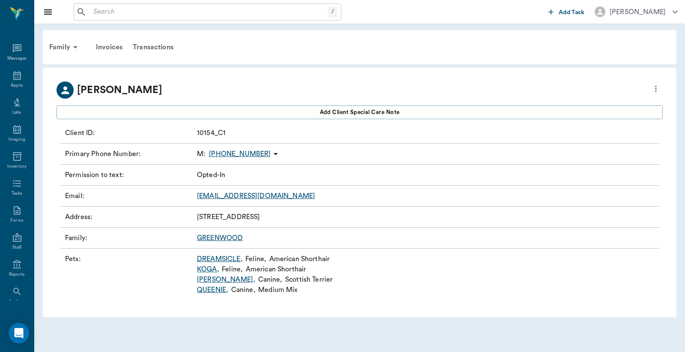
click at [231, 257] on link "DREAMSICLE ," at bounding box center [220, 258] width 46 height 10
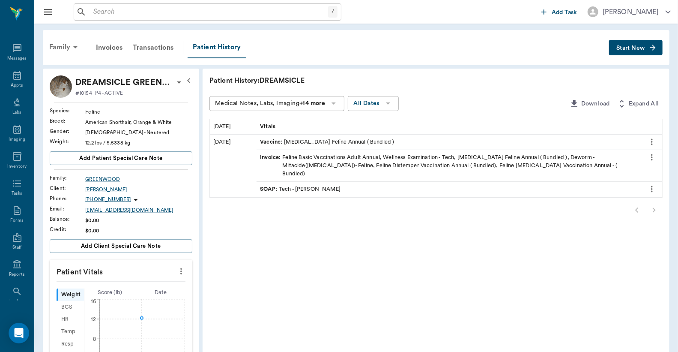
click at [54, 45] on div "Family" at bounding box center [65, 47] width 42 height 21
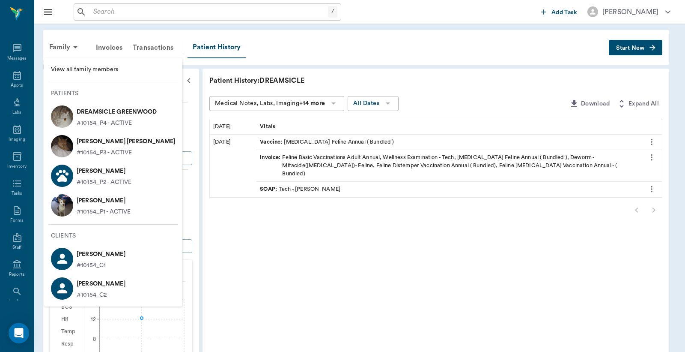
click at [101, 148] on p "#10154_P3 - ACTIVE" at bounding box center [104, 152] width 55 height 9
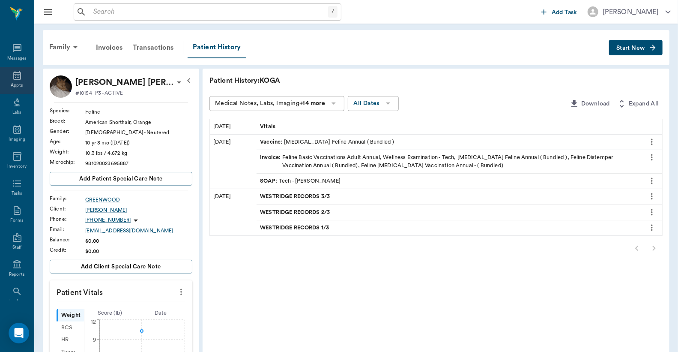
click at [14, 76] on icon at bounding box center [17, 75] width 10 height 10
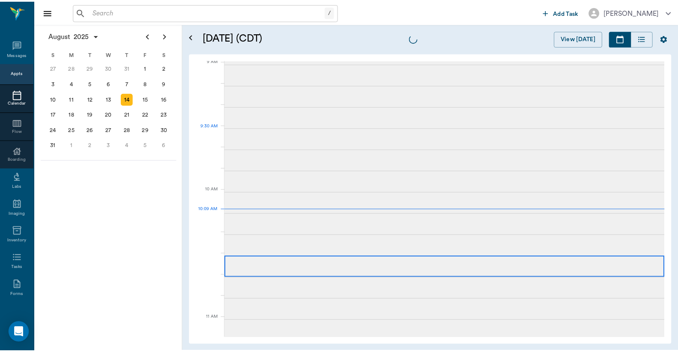
scroll to position [258, 0]
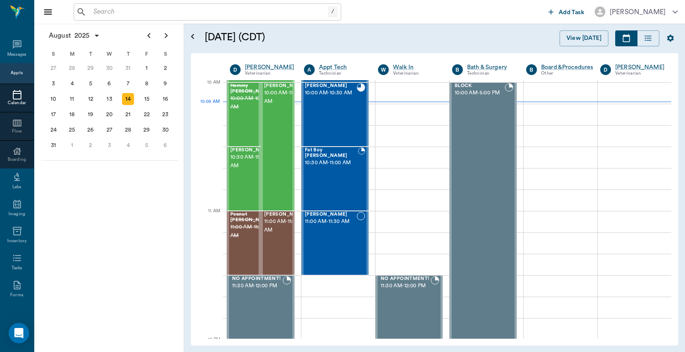
click at [112, 9] on input "text" at bounding box center [209, 12] width 238 height 12
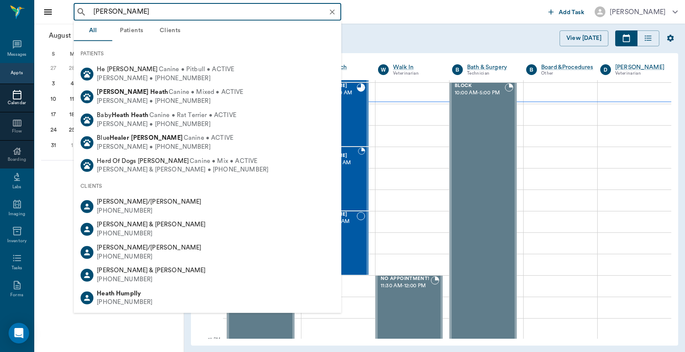
type input "heather greenwood"
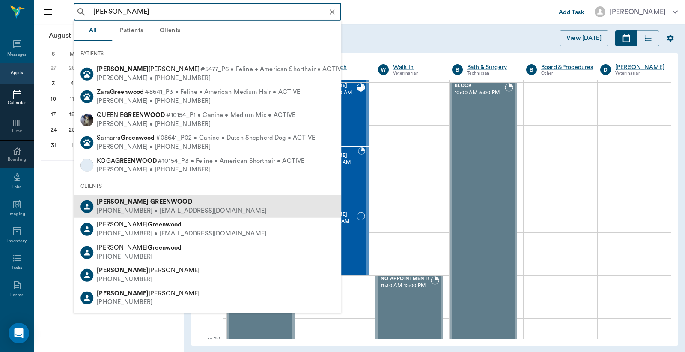
click at [150, 204] on b "GREENWOOD" at bounding box center [171, 201] width 42 height 6
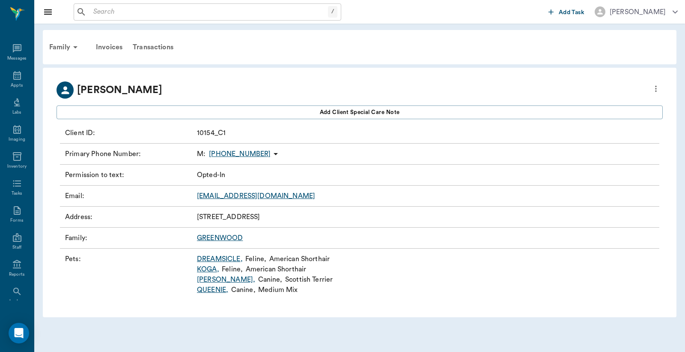
click at [207, 277] on link "LEON ," at bounding box center [226, 279] width 58 height 10
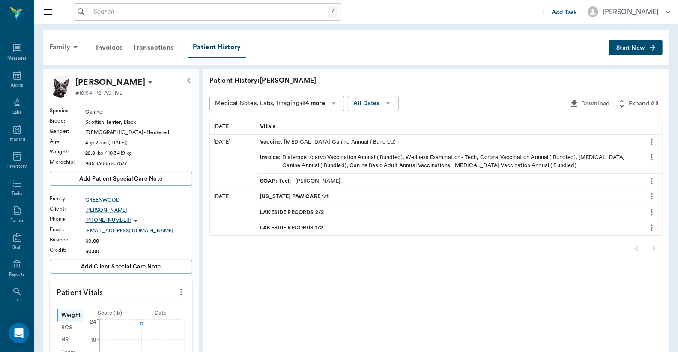
click at [56, 45] on div "Family" at bounding box center [65, 47] width 42 height 21
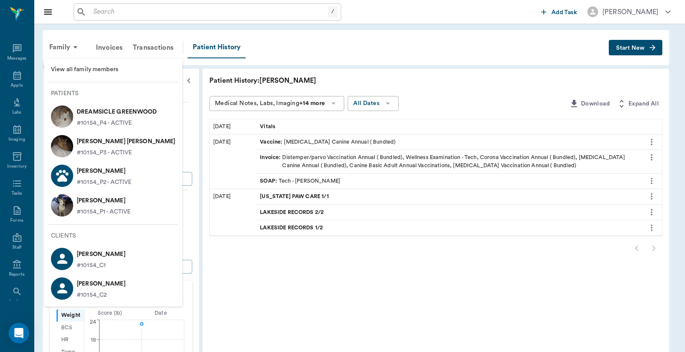
click at [128, 200] on p "QUEENIE GREENWOOD" at bounding box center [104, 201] width 54 height 14
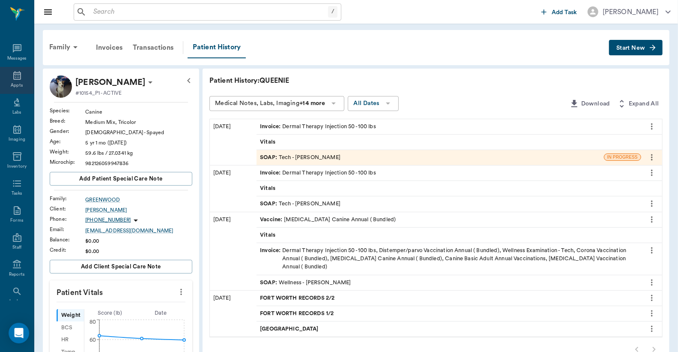
click at [14, 76] on icon at bounding box center [17, 75] width 10 height 10
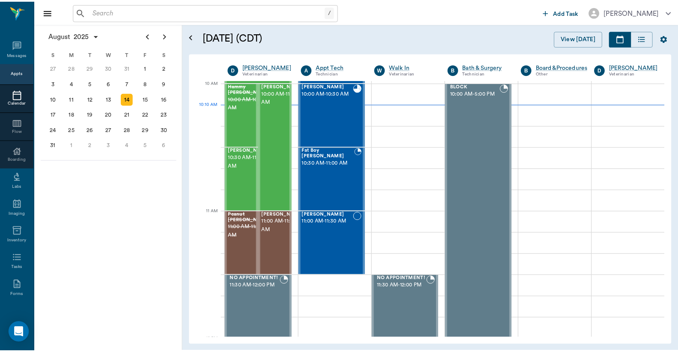
scroll to position [257, 0]
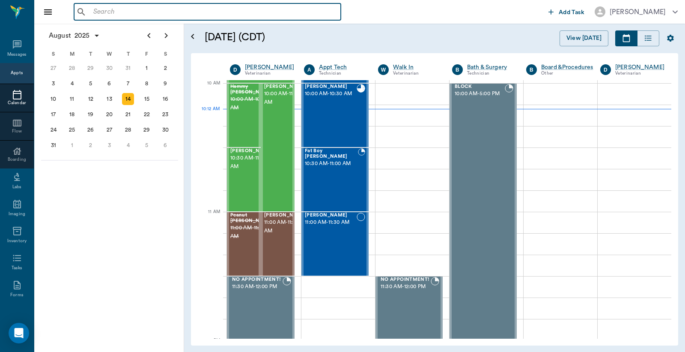
click at [142, 17] on input "text" at bounding box center [214, 12] width 248 height 12
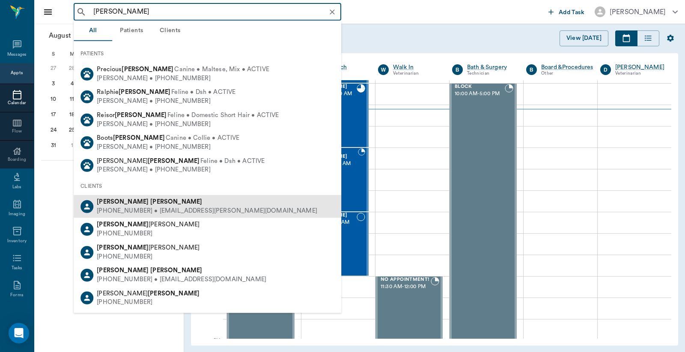
click at [183, 202] on div "Cameron Holzer" at bounding box center [207, 201] width 221 height 9
type input "cameron hol"
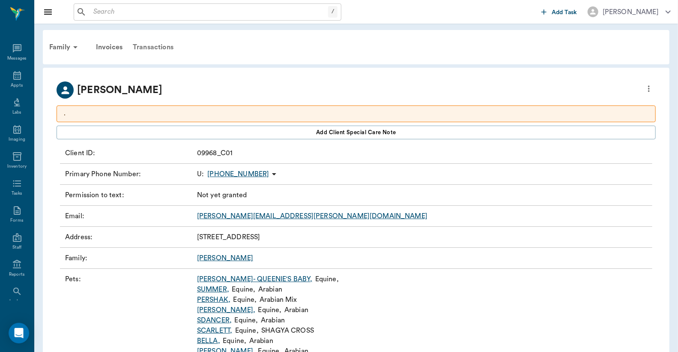
click at [154, 51] on div "Transactions" at bounding box center [153, 47] width 51 height 21
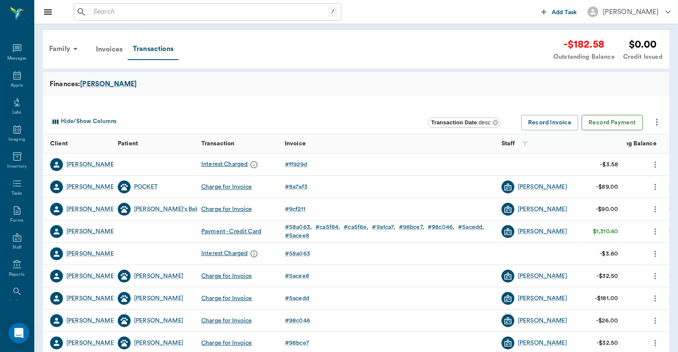
click at [625, 122] on button "Record Payment" at bounding box center [612, 123] width 61 height 16
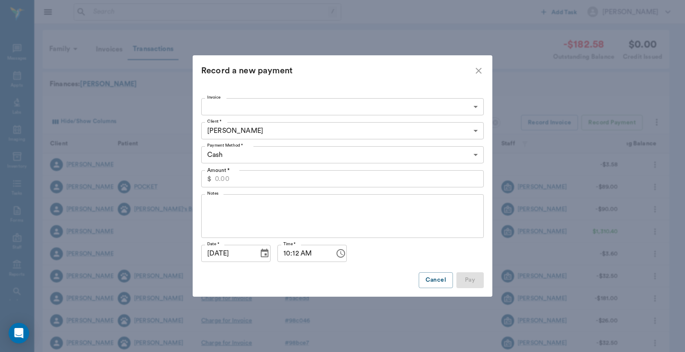
click at [254, 180] on input "Amount *" at bounding box center [349, 178] width 269 height 17
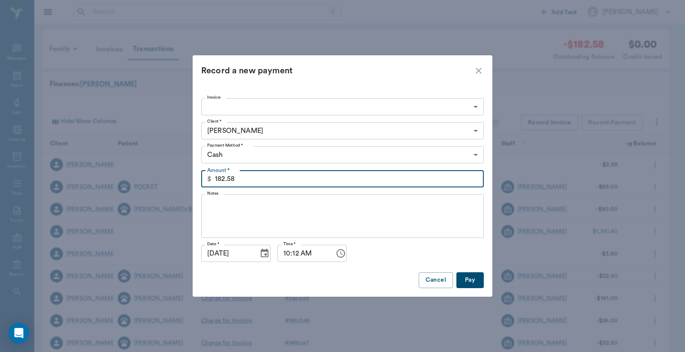
type input "182.58"
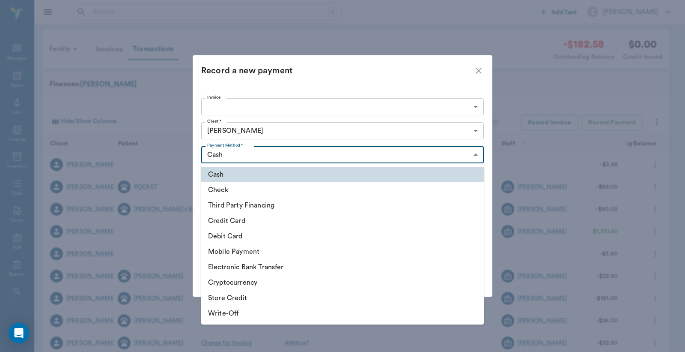
click at [239, 153] on body "/ ​ Add Task Dr. Bert Ellsworth Nectar Messages Appts Labs Imaging Inventory Ta…" at bounding box center [342, 263] width 685 height 527
click at [240, 219] on li "Credit Card" at bounding box center [342, 220] width 283 height 15
type input "CREDIT_CARD"
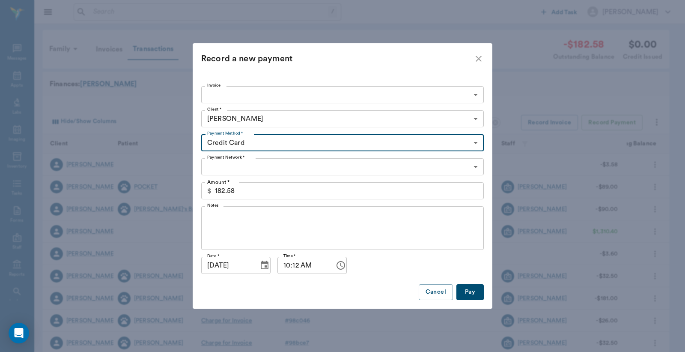
click at [246, 166] on body "/ ​ Add Task Dr. Bert Ellsworth Nectar Messages Appts Labs Imaging Inventory Ta…" at bounding box center [342, 263] width 685 height 527
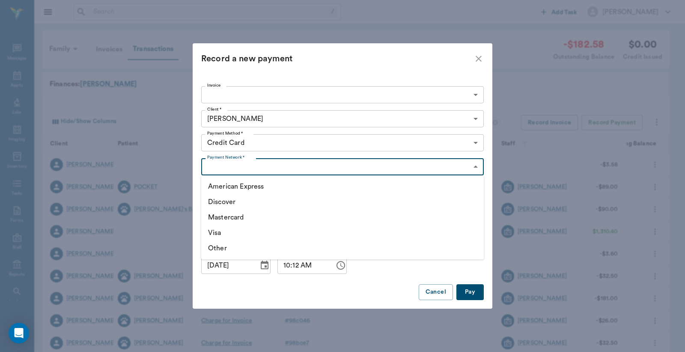
click at [221, 236] on li "Visa" at bounding box center [342, 232] width 283 height 15
type input "VISA"
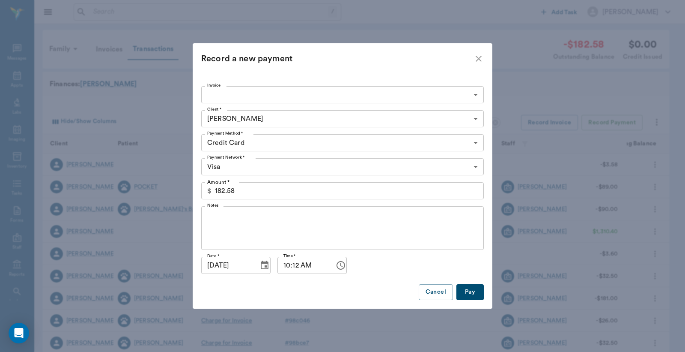
click at [475, 292] on button "Pay" at bounding box center [469, 292] width 27 height 16
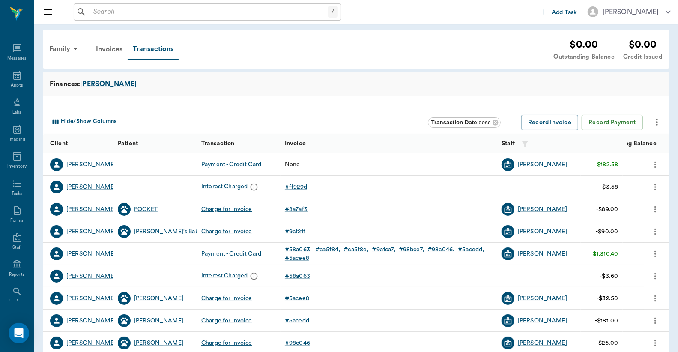
click at [92, 83] on div "Holzer" at bounding box center [108, 84] width 57 height 10
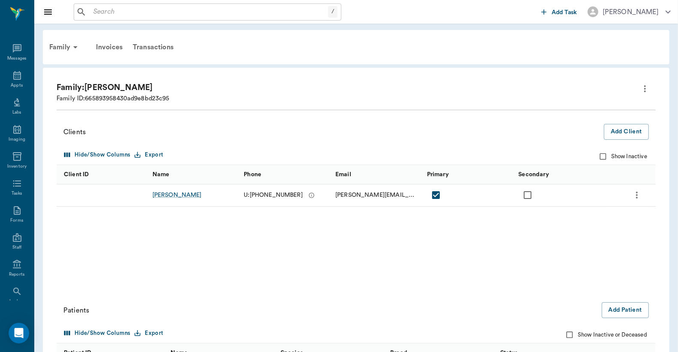
scroll to position [253, 0]
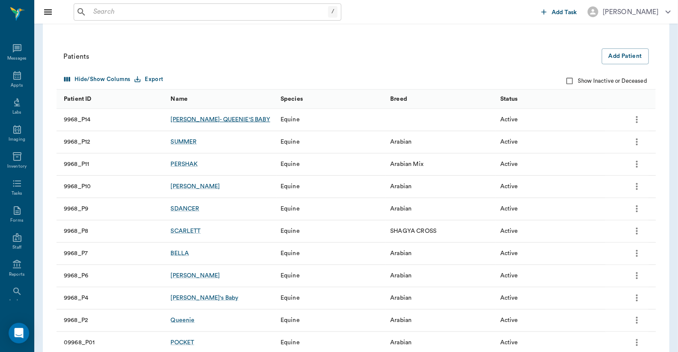
click at [216, 122] on div "ELLA- QUEENIE'S BABY" at bounding box center [219, 119] width 99 height 9
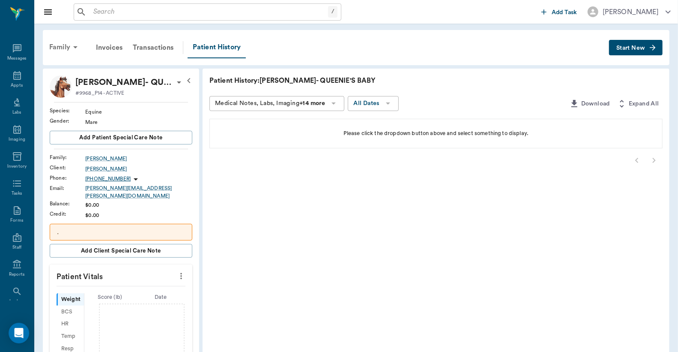
click at [69, 48] on div "Family" at bounding box center [65, 47] width 42 height 21
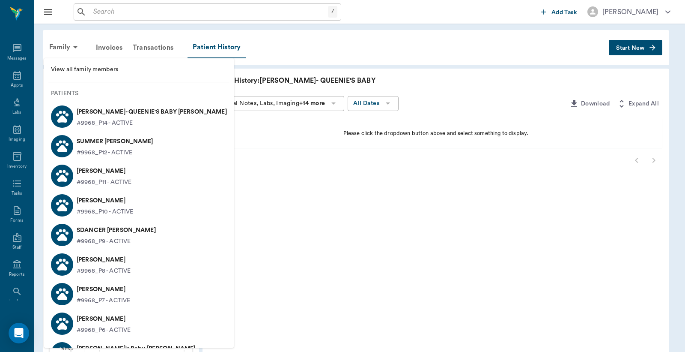
click at [98, 138] on p "SUMMER Holzer" at bounding box center [115, 141] width 77 height 14
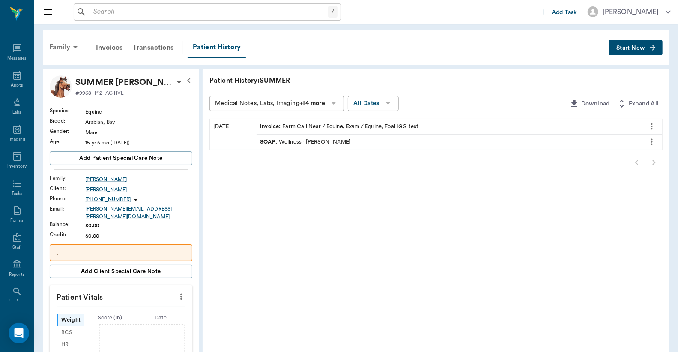
click at [62, 45] on div "Family" at bounding box center [65, 47] width 42 height 21
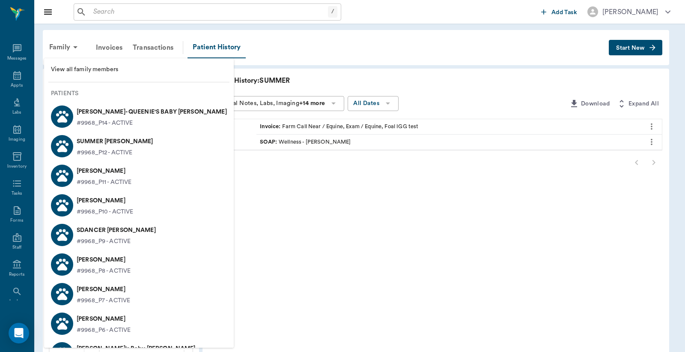
click at [92, 110] on p "ELLA- QUEENIE'S BABY Holzer" at bounding box center [152, 112] width 150 height 14
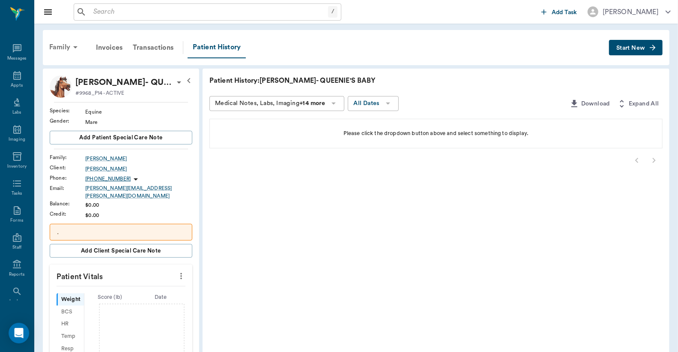
click at [53, 48] on div "Family" at bounding box center [65, 47] width 42 height 21
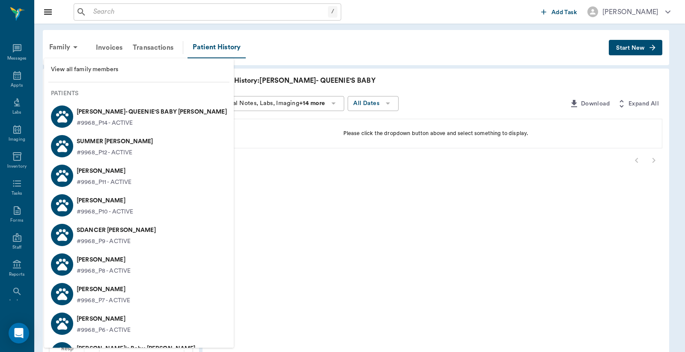
click at [93, 148] on p "#9968_P12 - ACTIVE" at bounding box center [105, 152] width 56 height 9
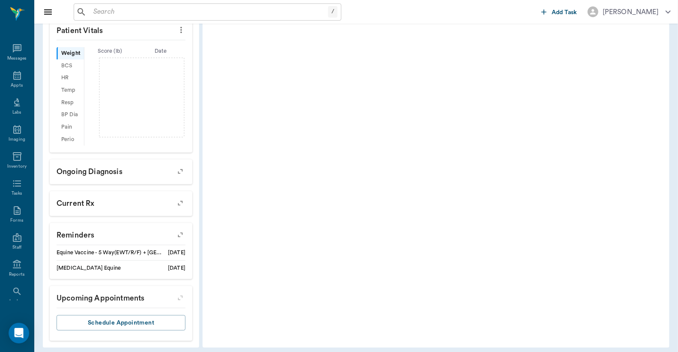
scroll to position [267, 0]
click at [181, 230] on icon "button" at bounding box center [180, 234] width 12 height 12
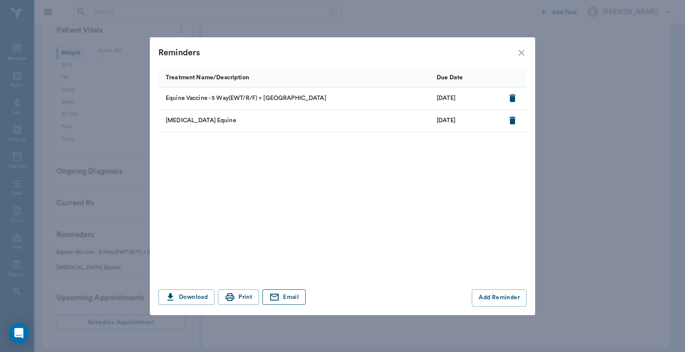
click at [294, 298] on button "Email" at bounding box center [283, 297] width 43 height 16
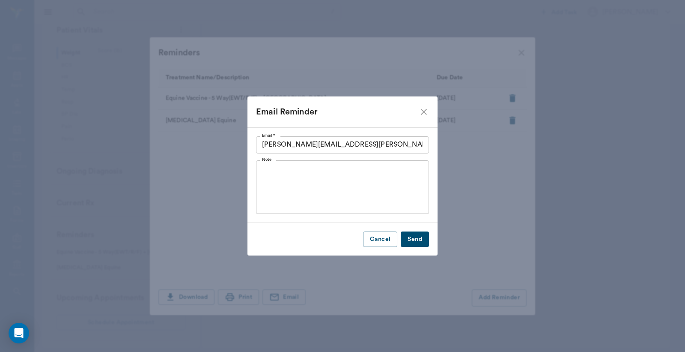
click at [423, 238] on button "Send" at bounding box center [415, 239] width 28 height 16
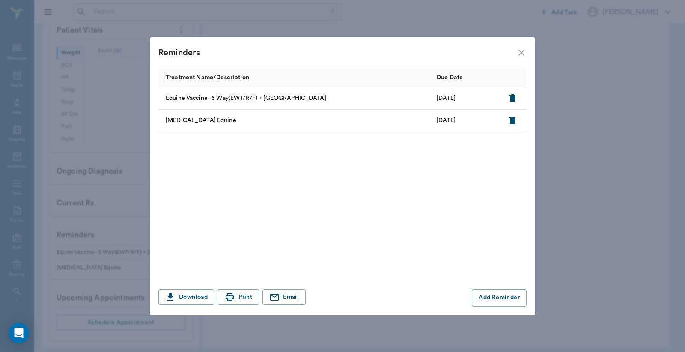
click at [521, 49] on icon "close" at bounding box center [521, 53] width 10 height 10
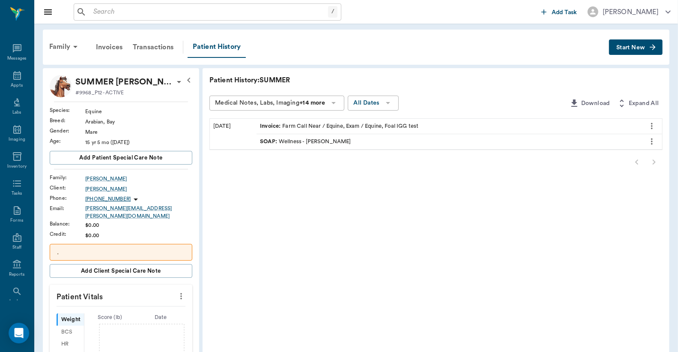
scroll to position [0, 0]
click at [68, 44] on div "Family" at bounding box center [65, 47] width 42 height 21
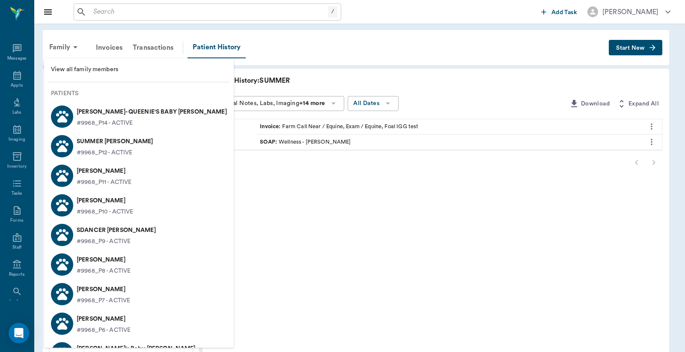
click at [106, 173] on p "PERSHAK Holzer" at bounding box center [104, 171] width 55 height 14
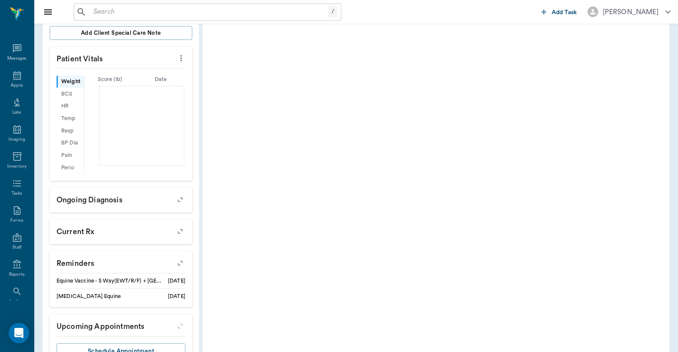
scroll to position [253, 0]
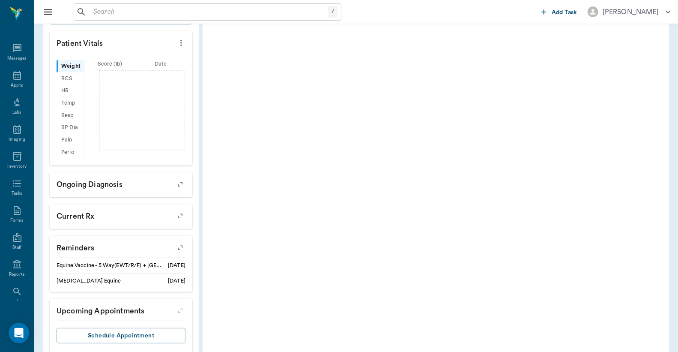
click at [181, 242] on icon "button" at bounding box center [180, 248] width 12 height 12
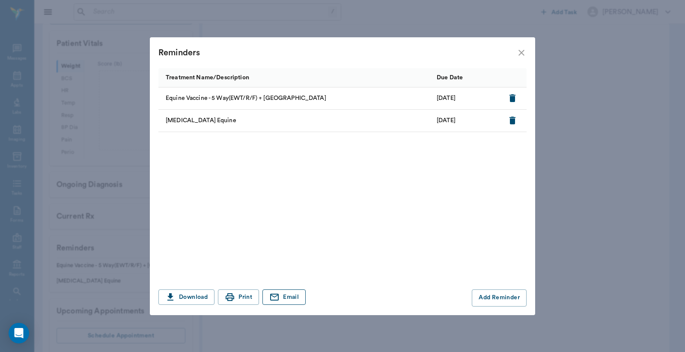
click at [280, 299] on icon "button" at bounding box center [274, 297] width 10 height 10
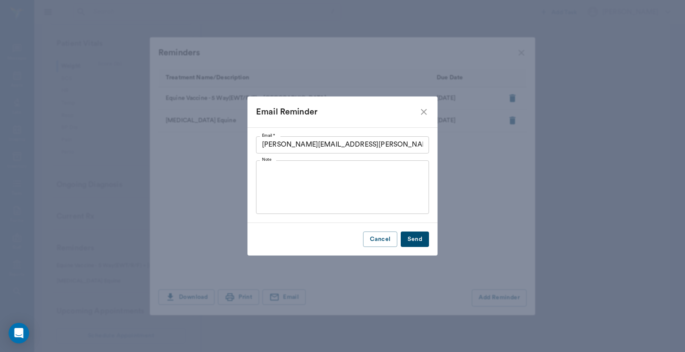
click at [414, 237] on button "Send" at bounding box center [415, 239] width 28 height 16
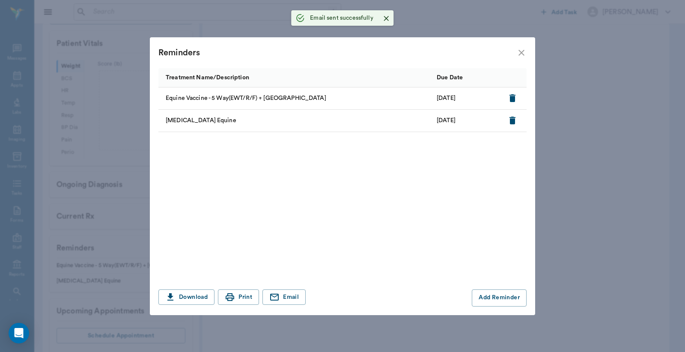
click at [520, 52] on icon "close" at bounding box center [521, 53] width 10 height 10
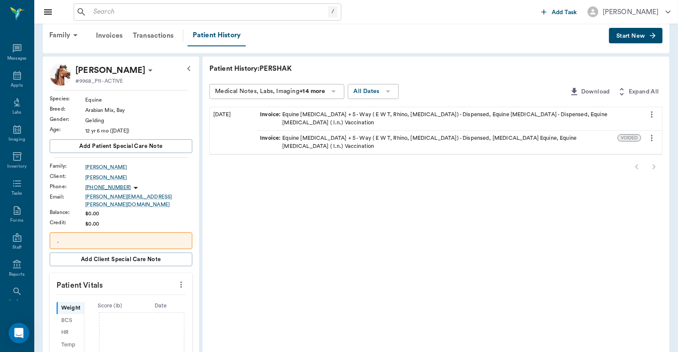
scroll to position [0, 0]
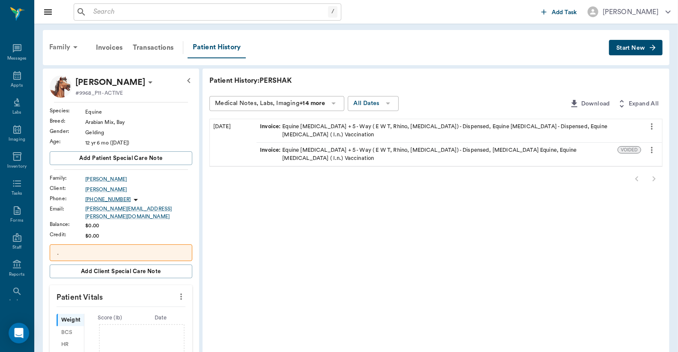
click at [75, 45] on icon at bounding box center [75, 47] width 10 height 10
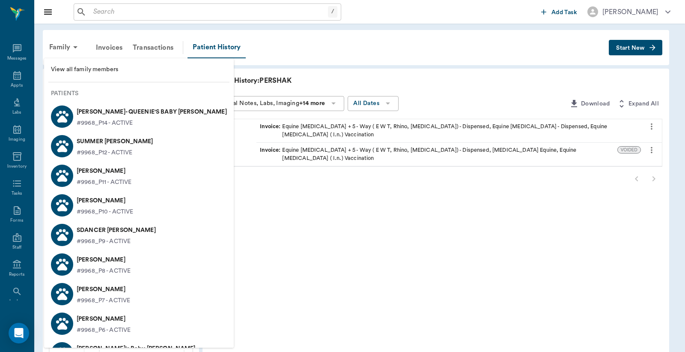
click at [101, 196] on p "TARA Holzer" at bounding box center [105, 201] width 57 height 14
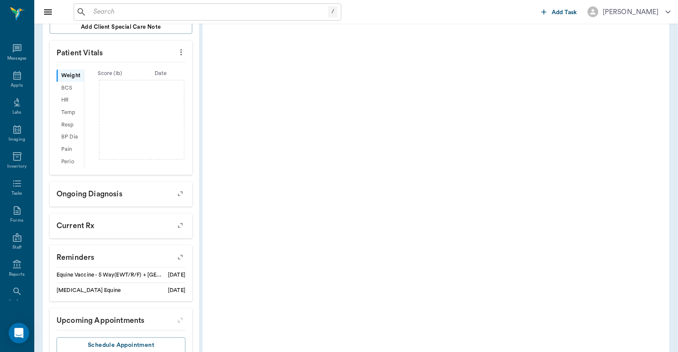
scroll to position [267, 0]
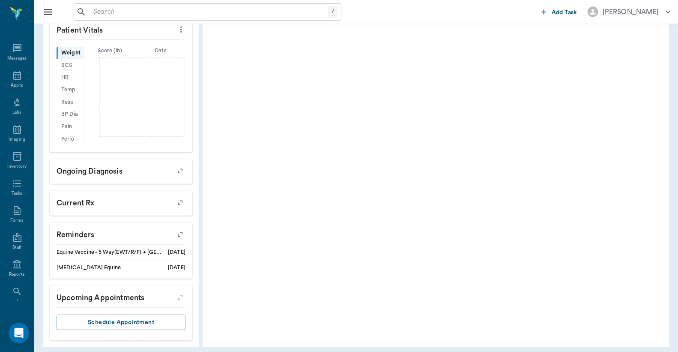
click at [182, 232] on icon "button" at bounding box center [180, 234] width 12 height 12
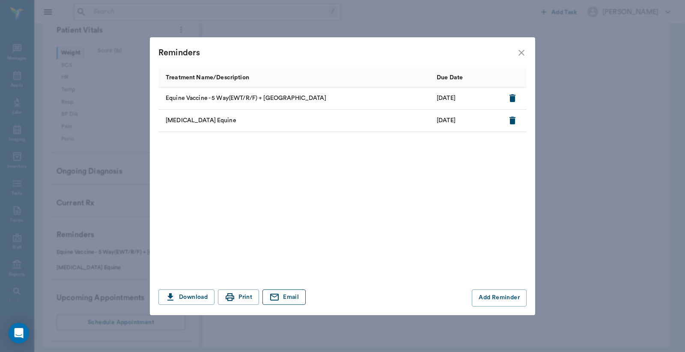
click at [280, 300] on button "Email" at bounding box center [283, 297] width 43 height 16
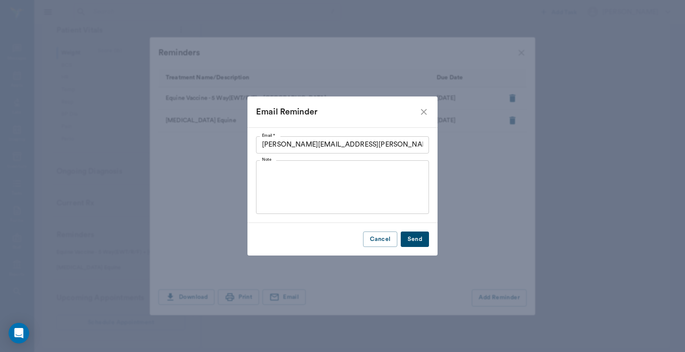
click at [421, 238] on button "Send" at bounding box center [415, 239] width 28 height 16
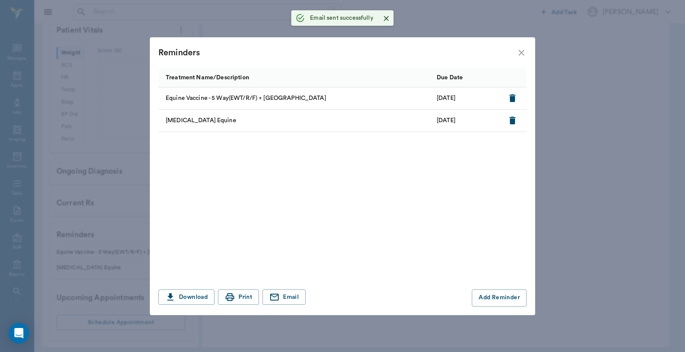
click at [521, 54] on icon "close" at bounding box center [521, 53] width 10 height 10
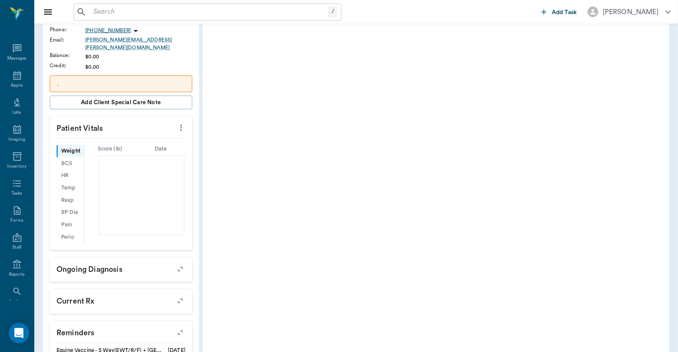
scroll to position [13, 0]
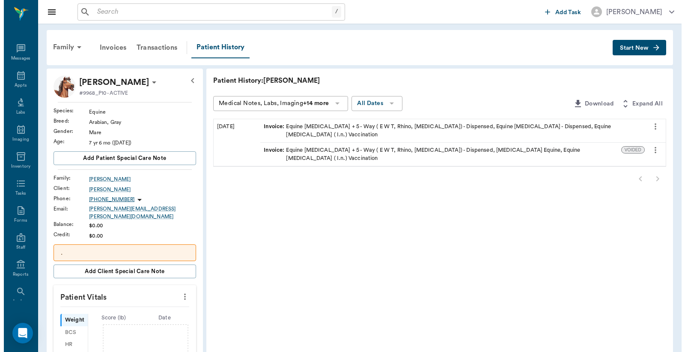
scroll to position [13, 0]
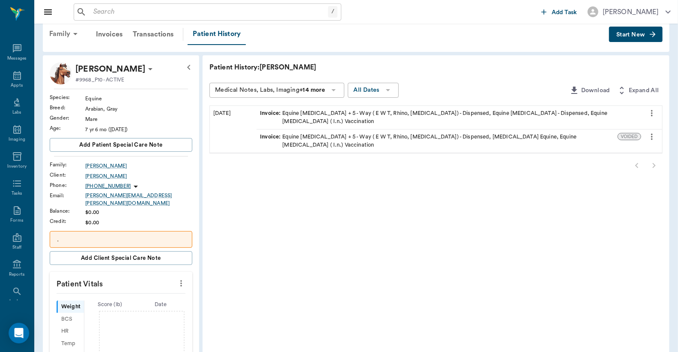
click at [58, 36] on div "Family" at bounding box center [65, 34] width 42 height 21
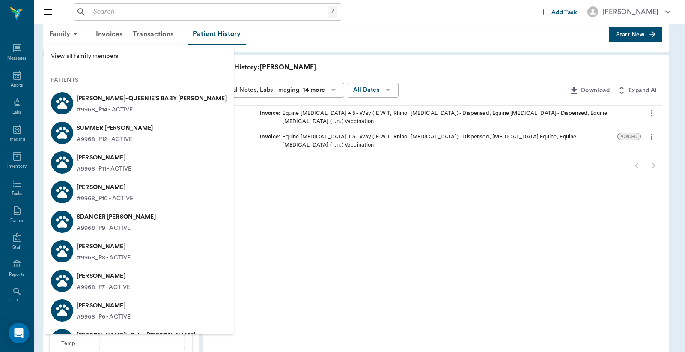
click at [65, 35] on div at bounding box center [342, 176] width 685 height 352
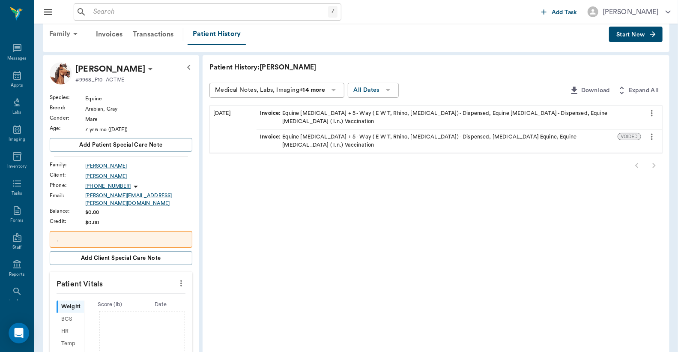
click at [74, 39] on icon at bounding box center [75, 34] width 10 height 10
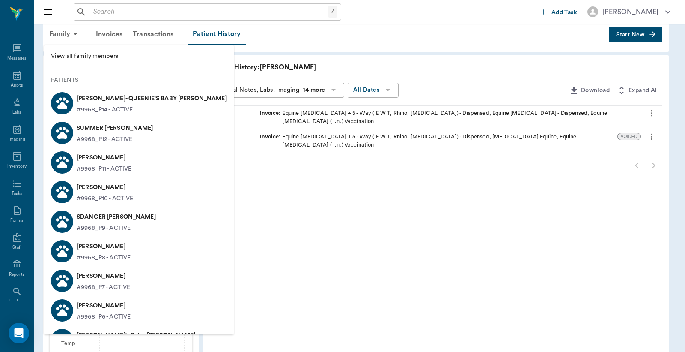
click at [90, 224] on p "#9968_P9 - ACTIVE" at bounding box center [104, 228] width 54 height 9
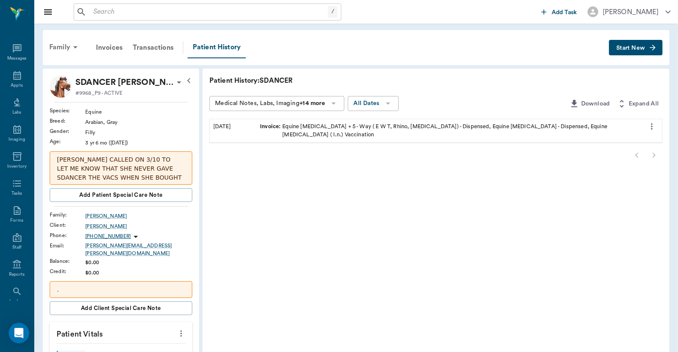
click at [66, 53] on div "Family" at bounding box center [65, 47] width 42 height 21
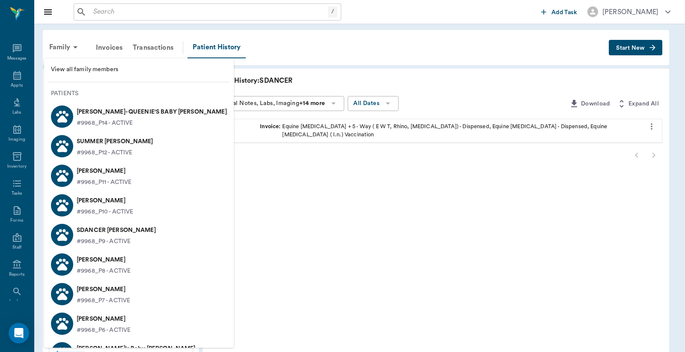
click at [101, 265] on p "[PERSON_NAME]" at bounding box center [104, 260] width 54 height 14
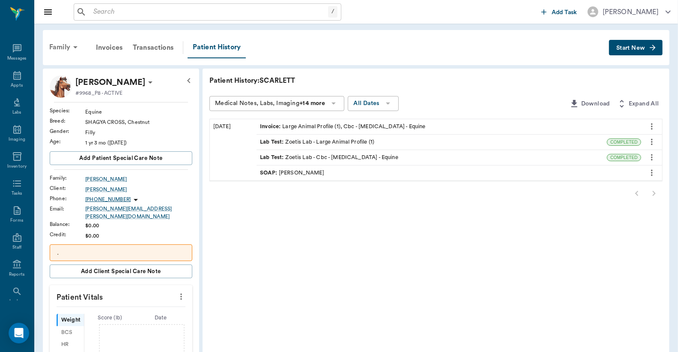
click at [69, 48] on div "Family" at bounding box center [65, 47] width 42 height 21
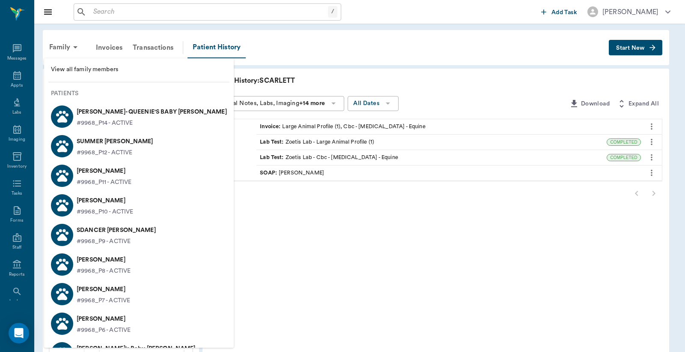
click at [103, 287] on p "[PERSON_NAME]" at bounding box center [104, 289] width 54 height 14
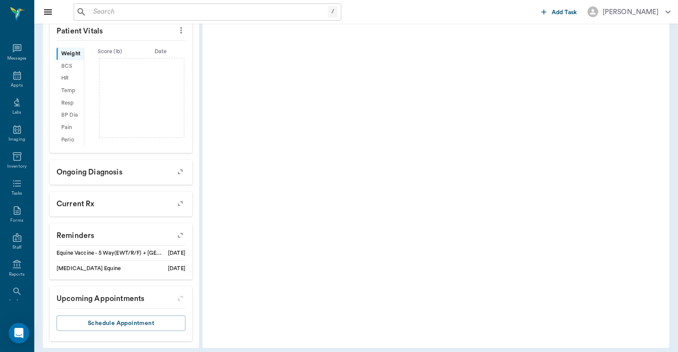
scroll to position [267, 0]
click at [178, 229] on icon "button" at bounding box center [180, 234] width 12 height 12
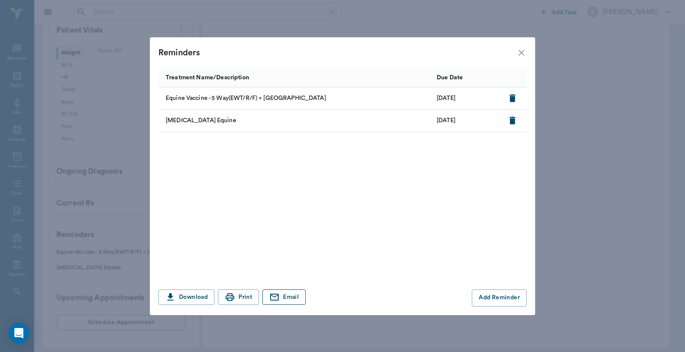
click at [284, 302] on button "Email" at bounding box center [283, 297] width 43 height 16
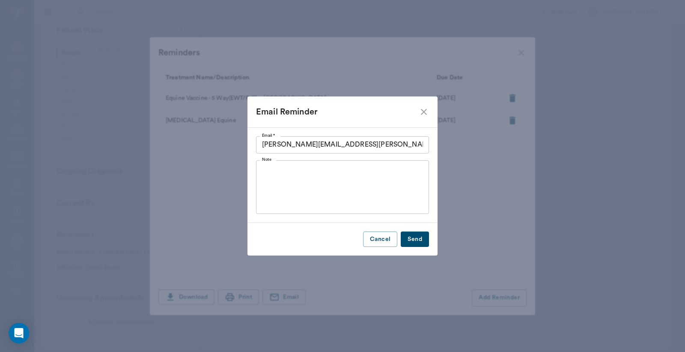
click at [416, 240] on button "Send" at bounding box center [415, 239] width 28 height 16
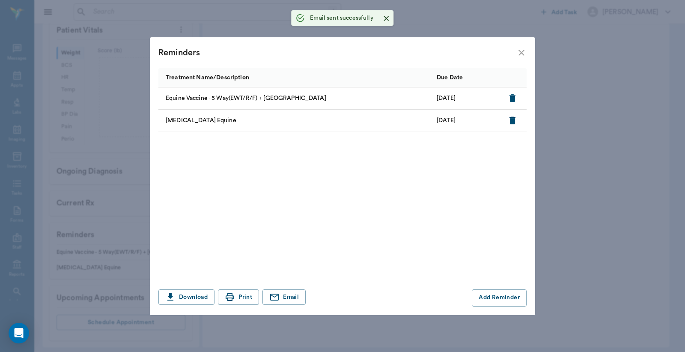
click at [520, 48] on icon "close" at bounding box center [521, 53] width 10 height 10
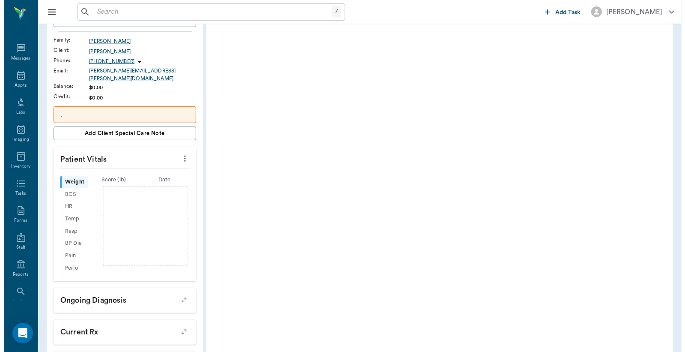
scroll to position [0, 0]
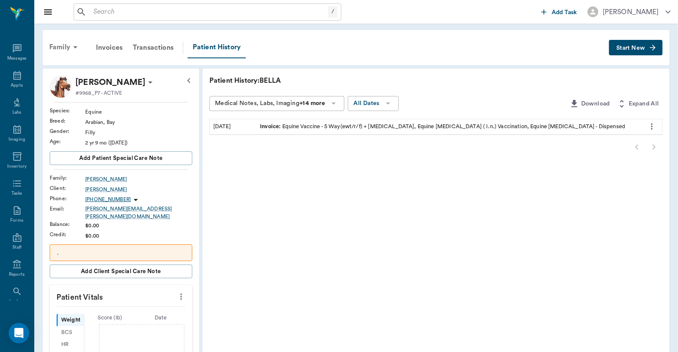
click at [69, 44] on div "Family" at bounding box center [65, 47] width 42 height 21
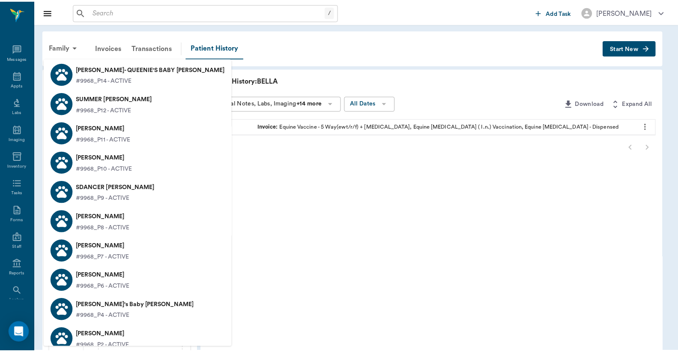
scroll to position [63, 0]
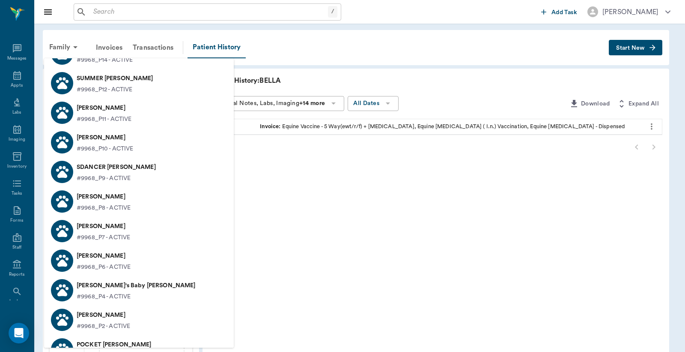
click at [110, 257] on p "[PERSON_NAME]" at bounding box center [104, 256] width 54 height 14
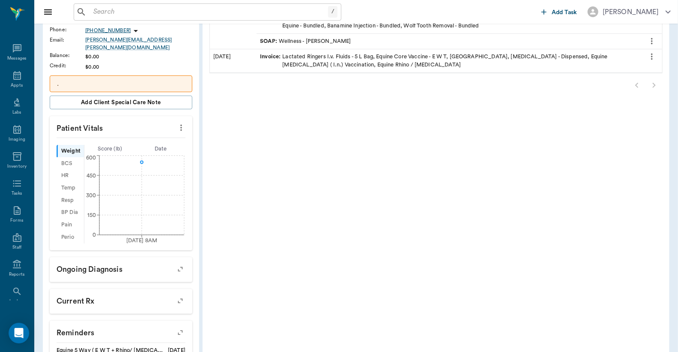
scroll to position [253, 0]
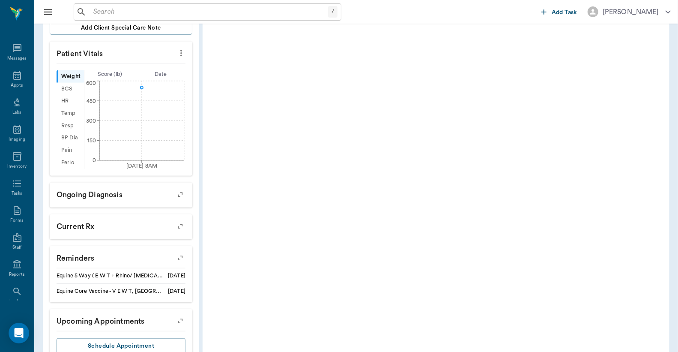
click at [183, 256] on icon "button" at bounding box center [180, 258] width 12 height 12
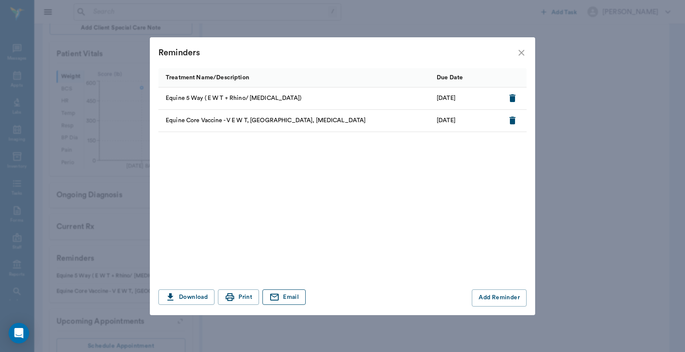
click at [297, 299] on button "Email" at bounding box center [283, 297] width 43 height 16
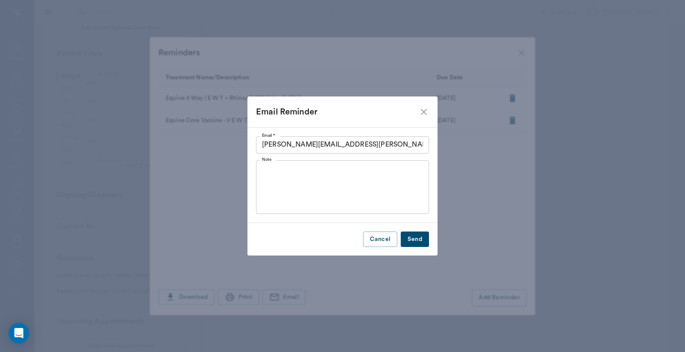
click at [417, 239] on button "Send" at bounding box center [415, 239] width 28 height 16
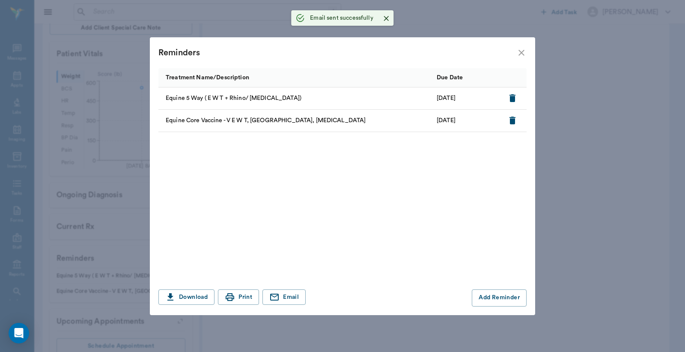
click at [516, 53] on icon "close" at bounding box center [521, 53] width 10 height 10
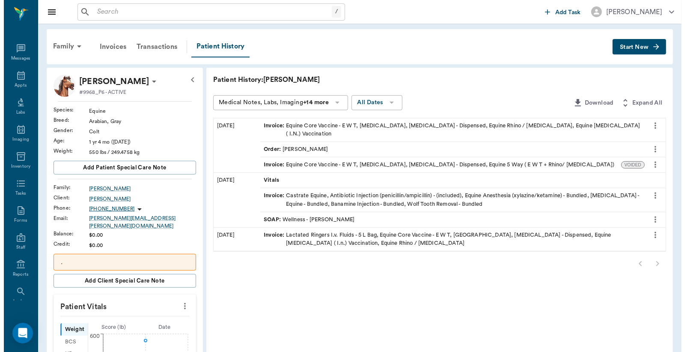
scroll to position [0, 0]
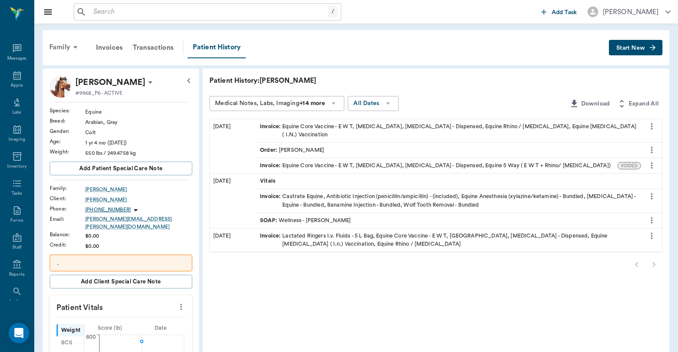
click at [57, 51] on div "Family" at bounding box center [65, 47] width 42 height 21
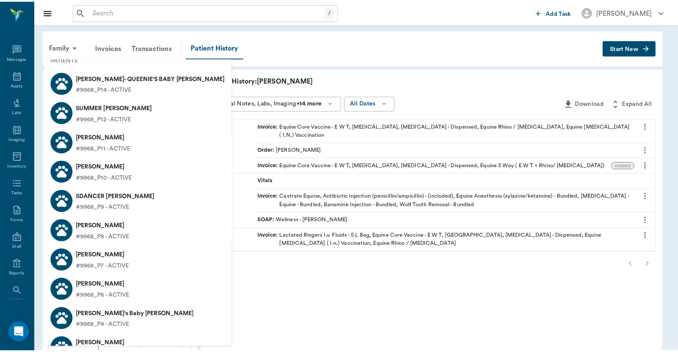
scroll to position [63, 0]
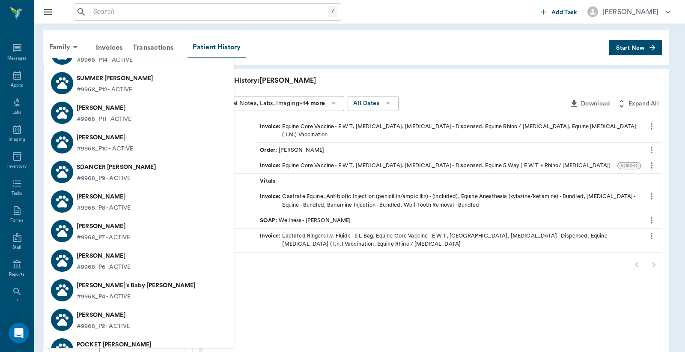
click at [303, 83] on div at bounding box center [342, 176] width 685 height 352
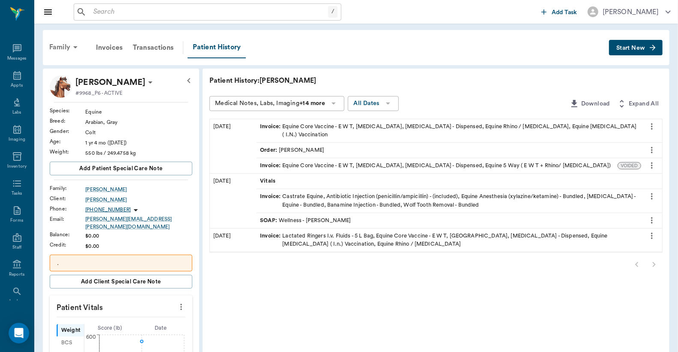
click at [73, 45] on icon at bounding box center [75, 47] width 10 height 10
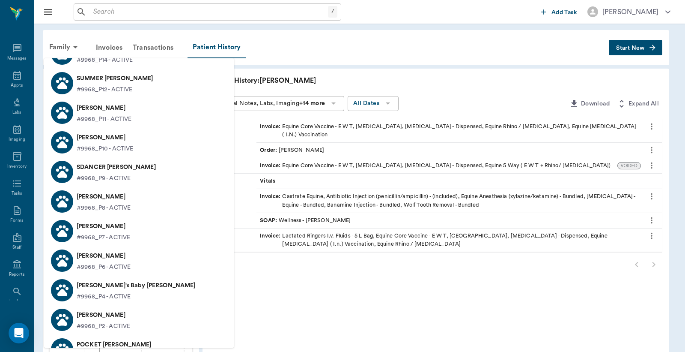
click at [98, 223] on p "BELLA Holzer" at bounding box center [104, 226] width 54 height 14
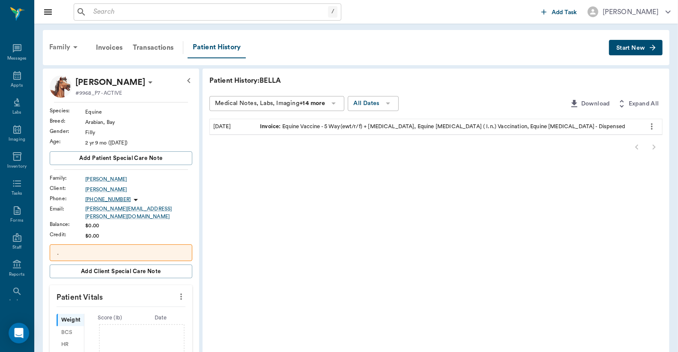
click at [73, 48] on icon at bounding box center [75, 47] width 10 height 10
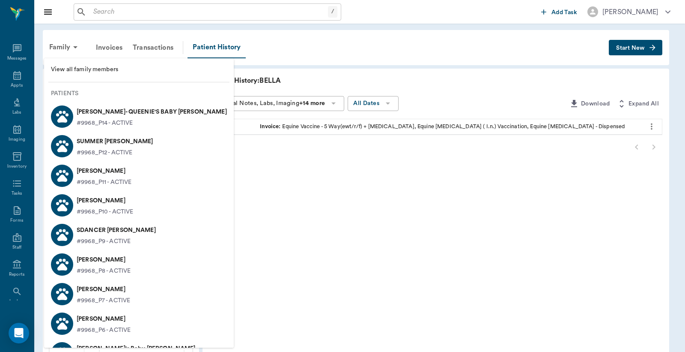
click at [89, 319] on p "Axel Holzer" at bounding box center [104, 319] width 54 height 14
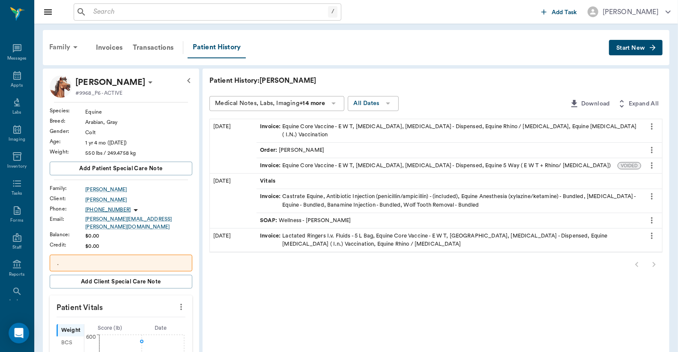
click at [66, 47] on div "Family" at bounding box center [65, 47] width 42 height 21
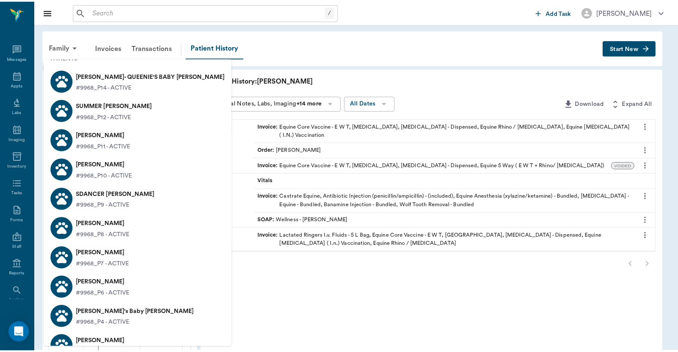
scroll to position [63, 0]
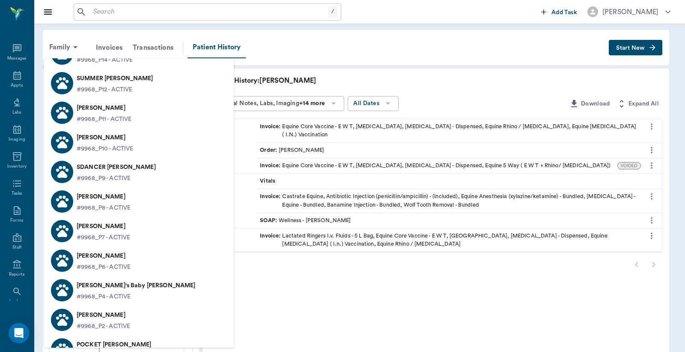
click at [131, 288] on p "Ella Maggie's Baby Holzer" at bounding box center [136, 285] width 119 height 14
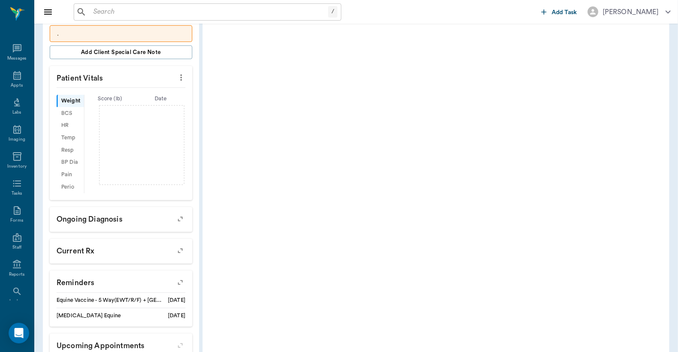
scroll to position [253, 0]
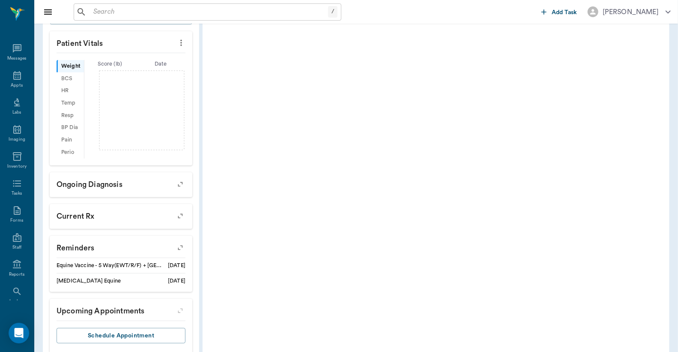
click at [183, 242] on icon "button" at bounding box center [180, 248] width 12 height 12
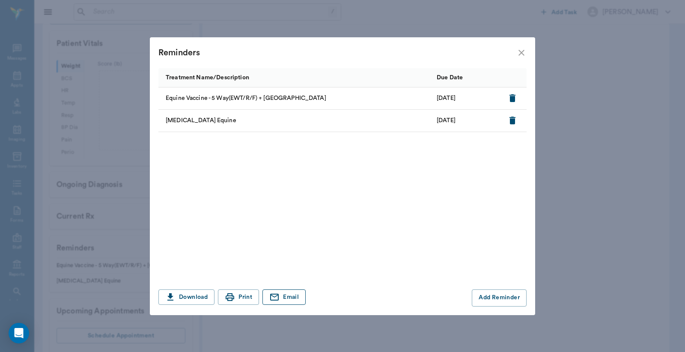
click at [297, 297] on button "Email" at bounding box center [283, 297] width 43 height 16
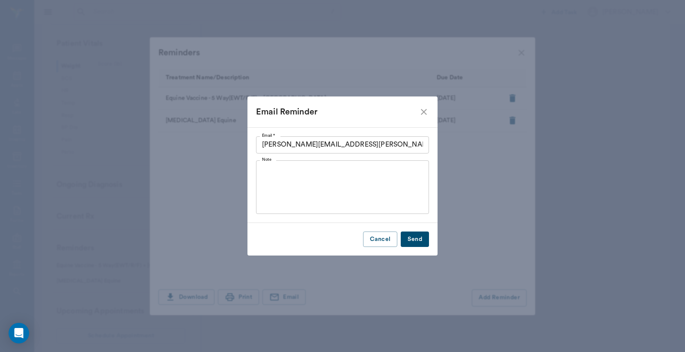
click at [417, 240] on button "Send" at bounding box center [415, 239] width 28 height 16
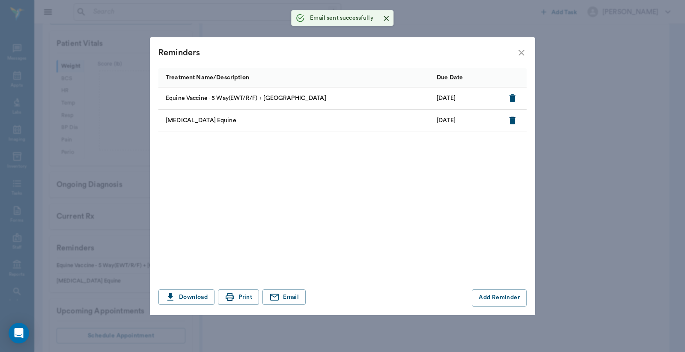
click at [521, 53] on icon "close" at bounding box center [522, 53] width 6 height 6
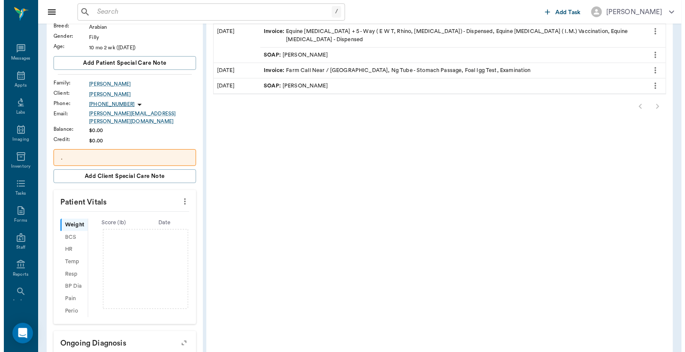
scroll to position [0, 0]
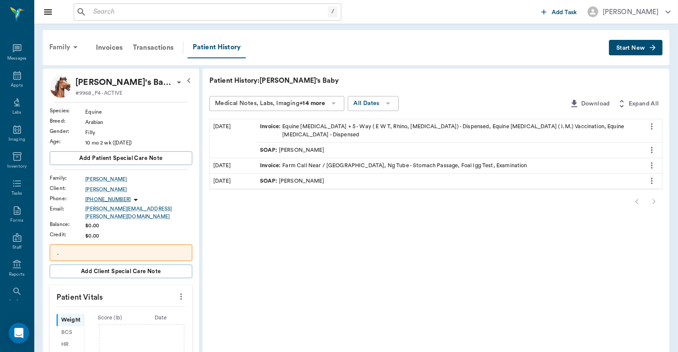
click at [61, 47] on div "Family" at bounding box center [65, 47] width 42 height 21
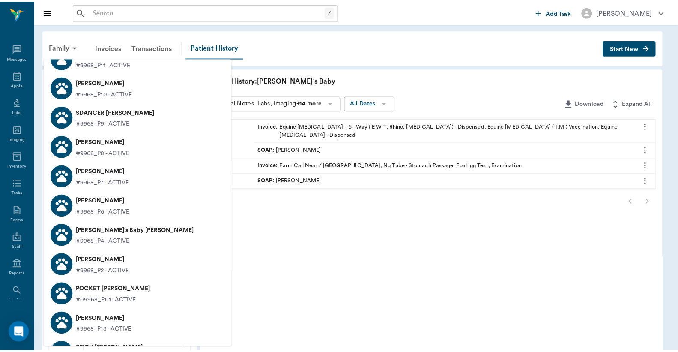
scroll to position [127, 0]
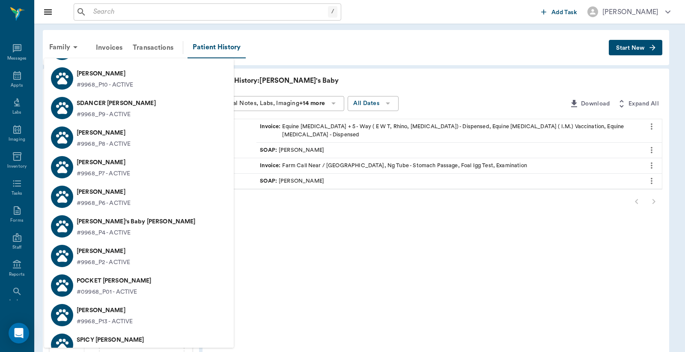
click at [125, 249] on p "Queenie Holzer" at bounding box center [104, 251] width 54 height 14
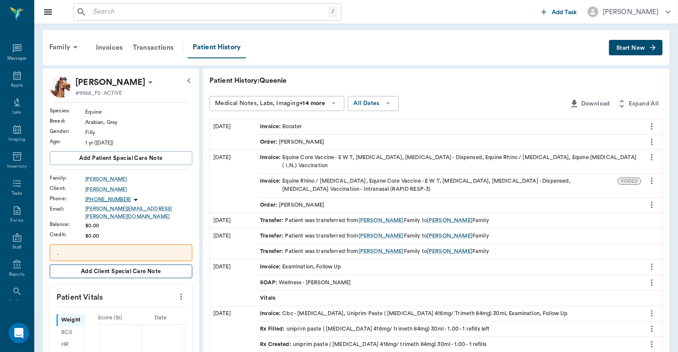
scroll to position [253, 0]
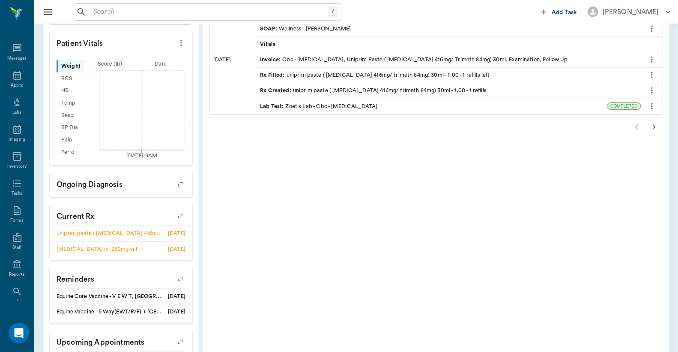
click at [182, 276] on icon "button" at bounding box center [180, 279] width 12 height 12
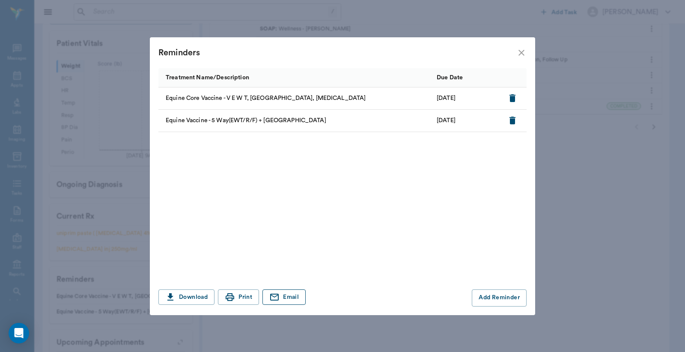
click at [272, 297] on icon "button" at bounding box center [274, 297] width 10 height 10
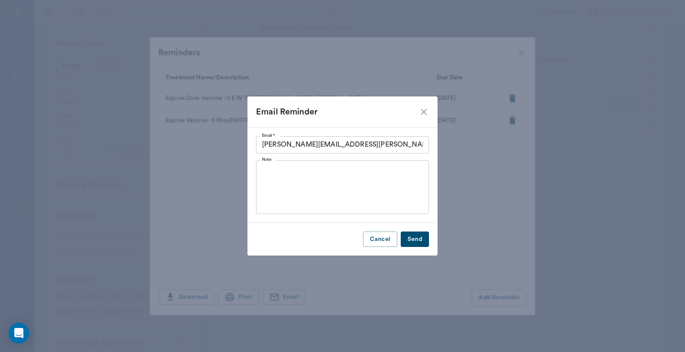
click at [416, 238] on button "Send" at bounding box center [415, 239] width 28 height 16
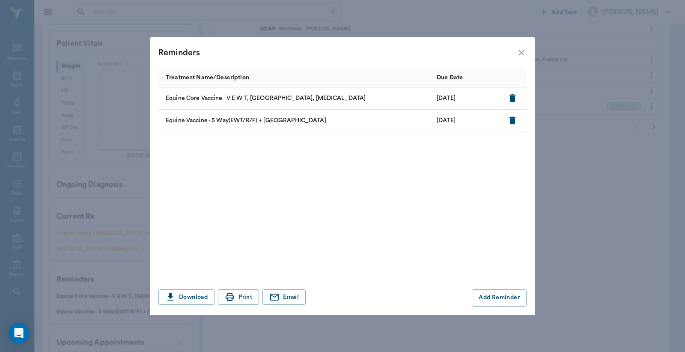
click at [524, 53] on icon "close" at bounding box center [521, 53] width 10 height 10
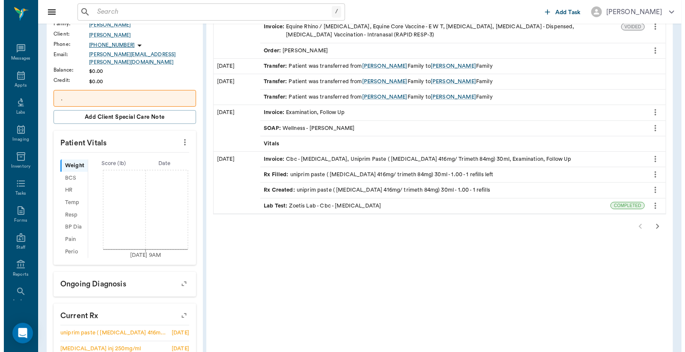
scroll to position [0, 0]
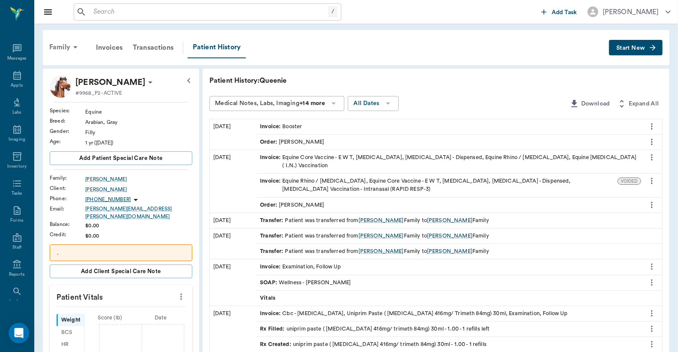
click at [68, 47] on div "Family" at bounding box center [65, 47] width 42 height 21
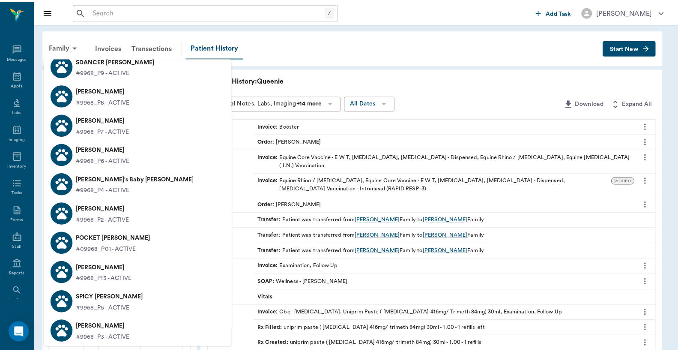
scroll to position [190, 0]
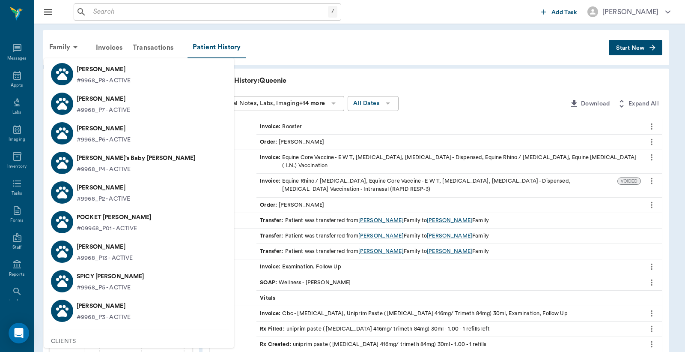
click at [114, 216] on p "POCKET Holzer" at bounding box center [114, 217] width 75 height 14
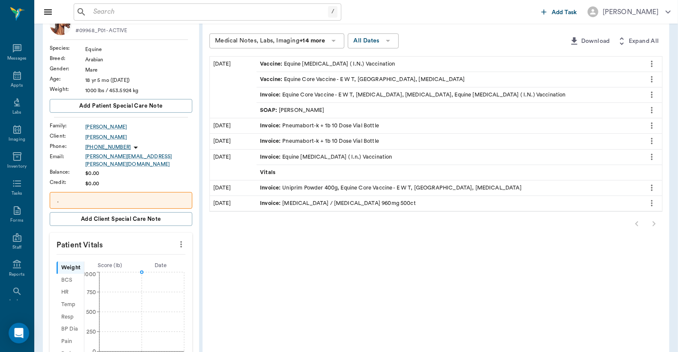
scroll to position [190, 0]
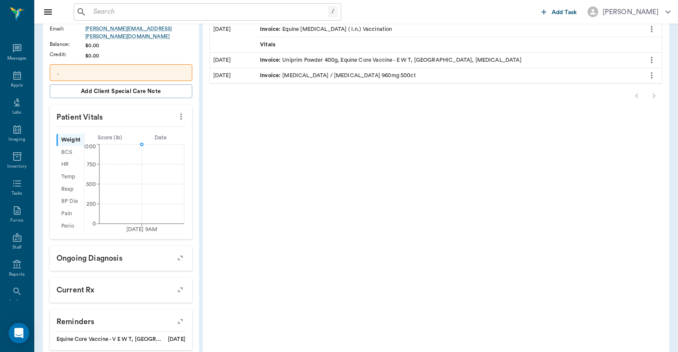
click at [181, 315] on icon "button" at bounding box center [180, 321] width 12 height 12
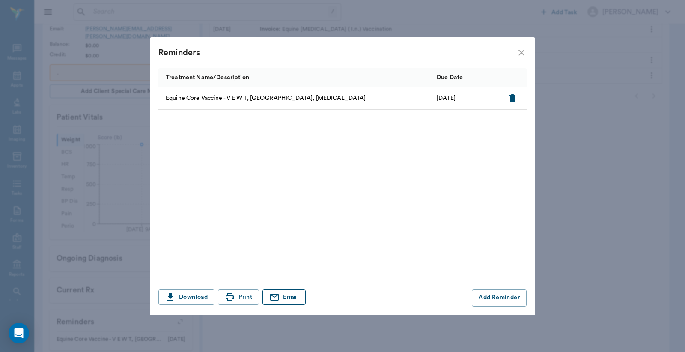
click at [278, 294] on icon "button" at bounding box center [274, 296] width 9 height 7
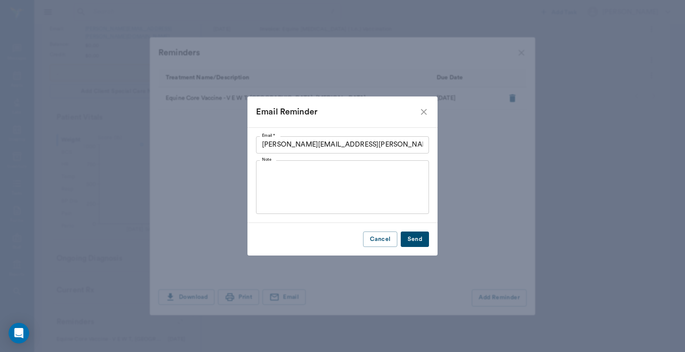
click at [420, 236] on button "Send" at bounding box center [415, 239] width 28 height 16
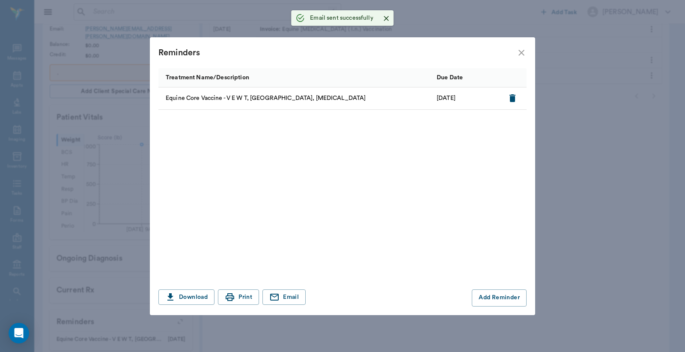
click at [525, 53] on icon "close" at bounding box center [521, 53] width 10 height 10
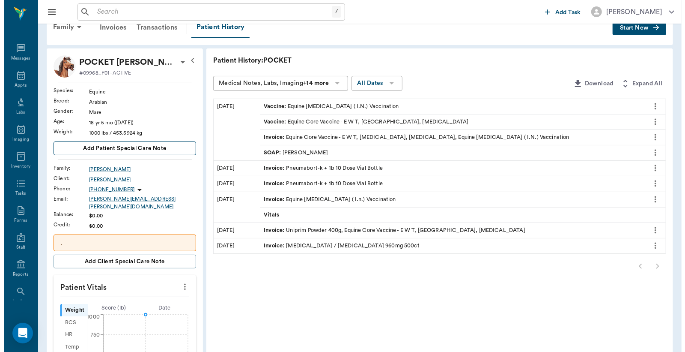
scroll to position [0, 0]
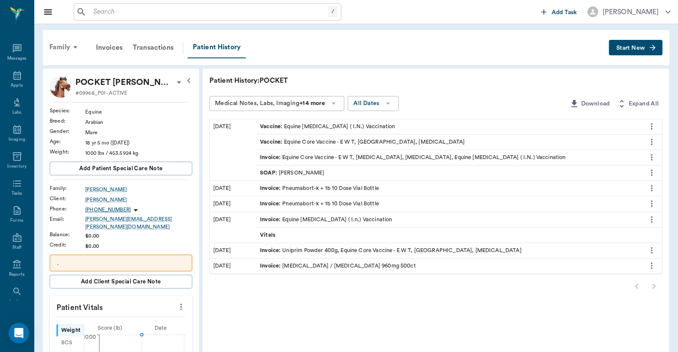
click at [68, 48] on div "Family" at bounding box center [65, 47] width 42 height 21
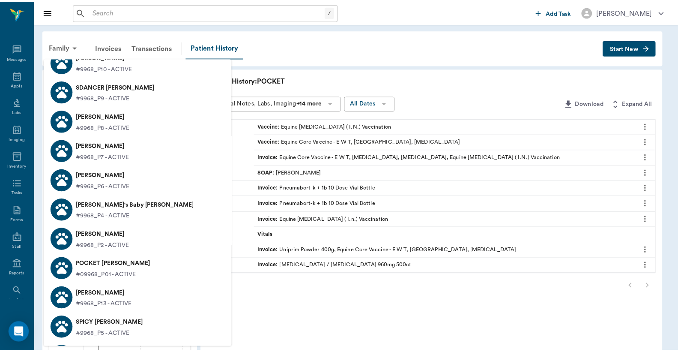
scroll to position [190, 0]
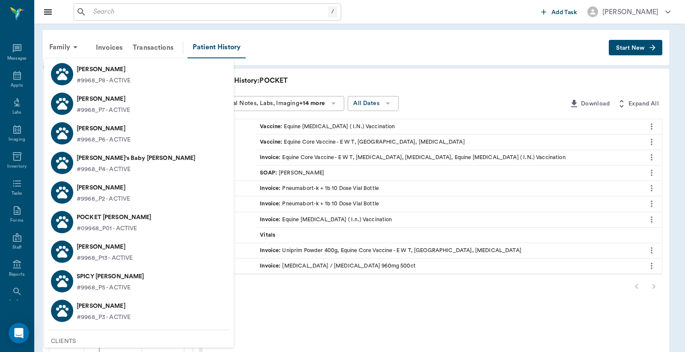
click at [119, 253] on p "#9968_P13 - ACTIVE" at bounding box center [105, 257] width 56 height 9
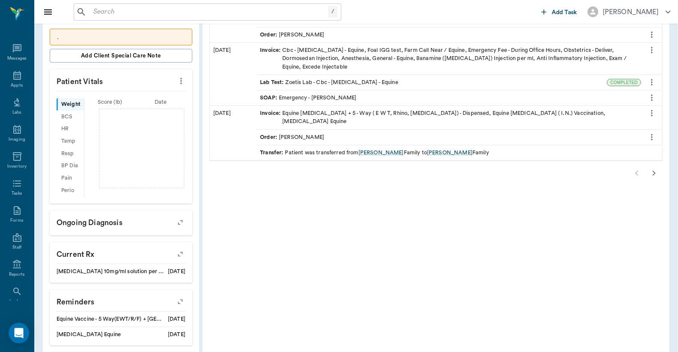
scroll to position [253, 0]
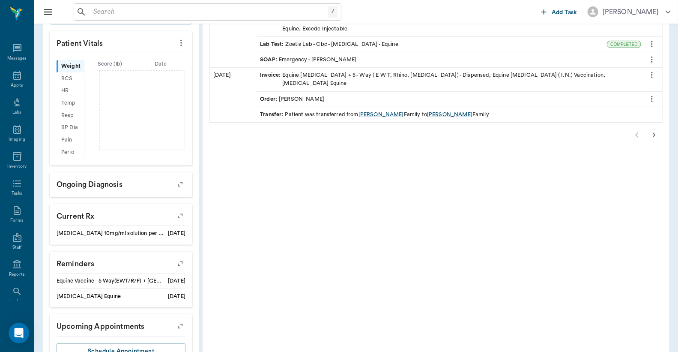
click at [183, 258] on icon "button" at bounding box center [180, 263] width 12 height 12
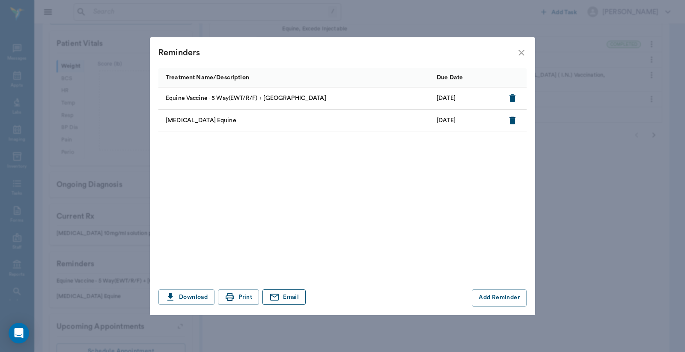
click at [293, 295] on button "Email" at bounding box center [283, 297] width 43 height 16
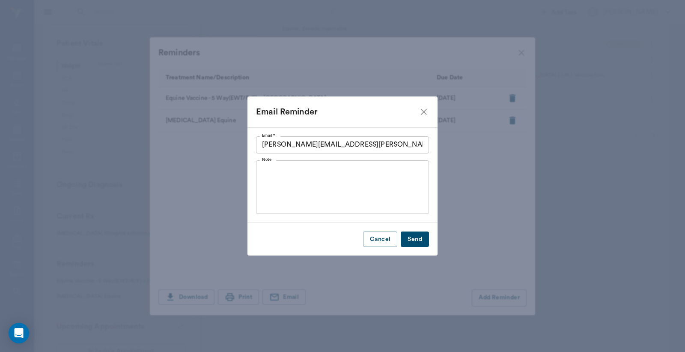
click at [415, 240] on button "Send" at bounding box center [415, 239] width 28 height 16
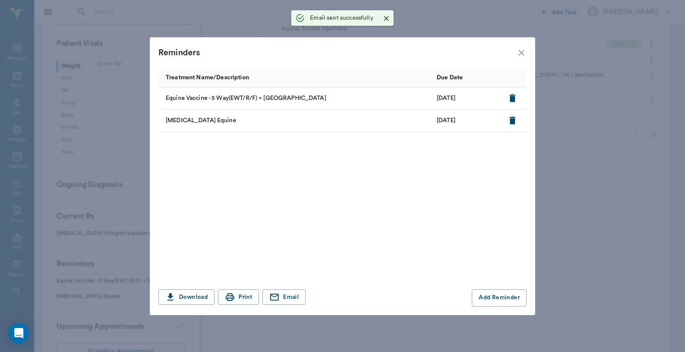
click at [523, 51] on icon "close" at bounding box center [522, 53] width 6 height 6
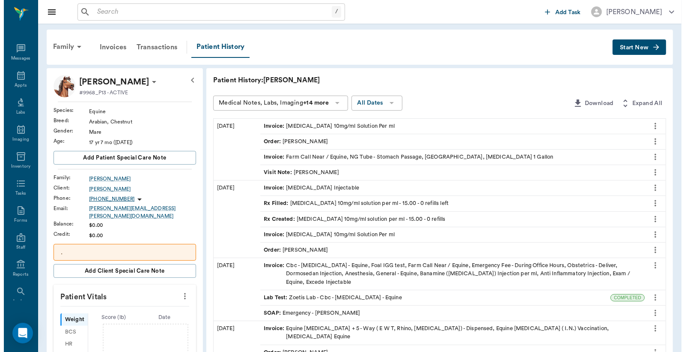
scroll to position [0, 0]
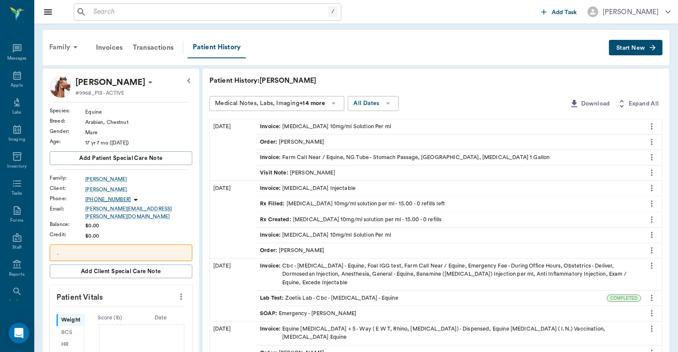
click at [66, 49] on div "Family" at bounding box center [65, 47] width 42 height 21
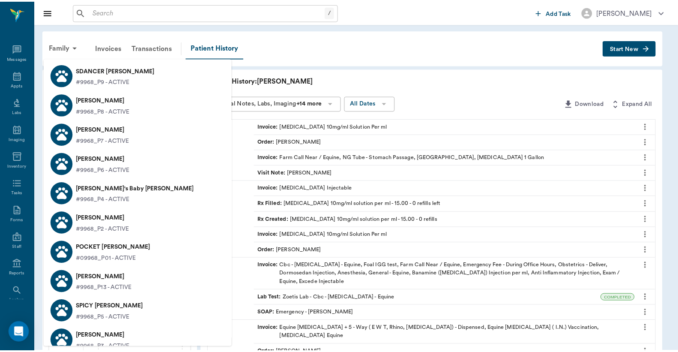
scroll to position [190, 0]
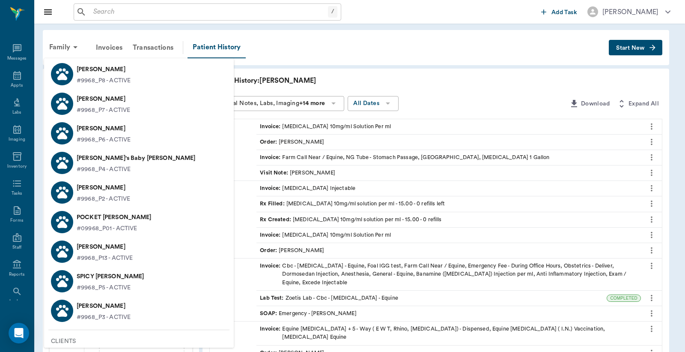
click at [113, 277] on p "SPICY Holzer" at bounding box center [111, 276] width 68 height 14
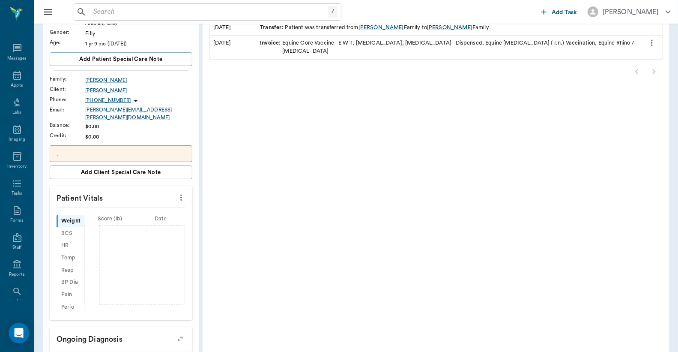
scroll to position [190, 0]
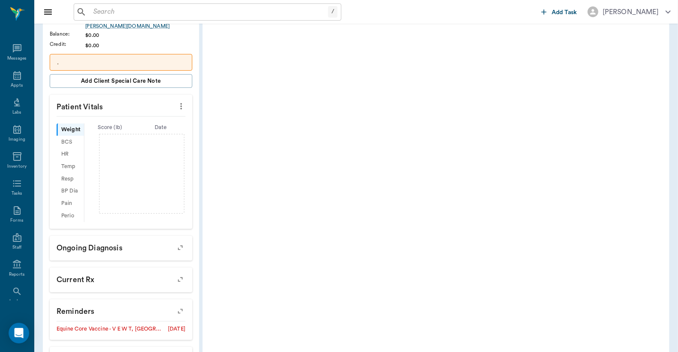
click at [183, 305] on icon "button" at bounding box center [180, 311] width 12 height 12
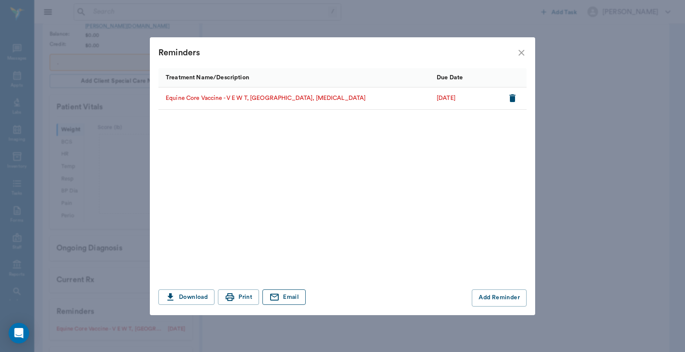
click at [277, 293] on icon "button" at bounding box center [274, 296] width 9 height 7
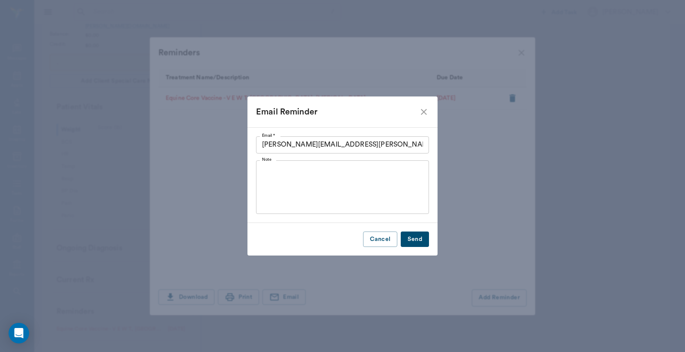
click at [415, 233] on button "Send" at bounding box center [415, 239] width 28 height 16
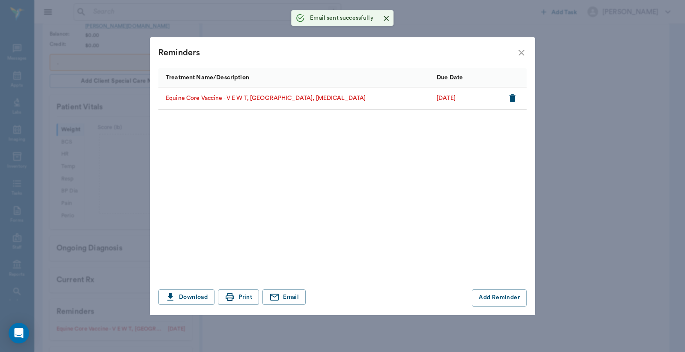
click at [522, 50] on icon "close" at bounding box center [521, 53] width 10 height 10
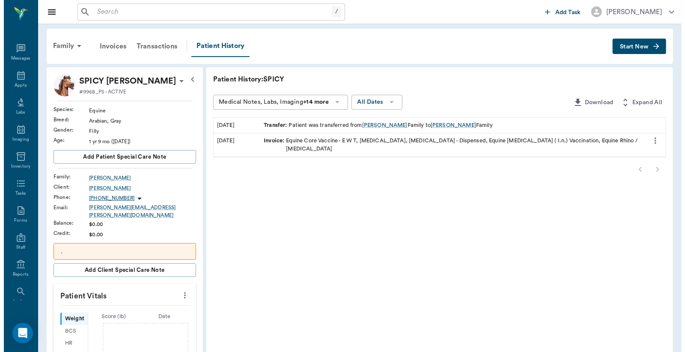
scroll to position [0, 0]
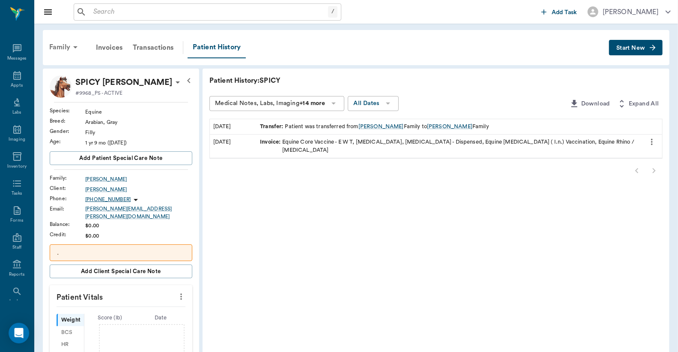
click at [58, 44] on div "Family" at bounding box center [65, 47] width 42 height 21
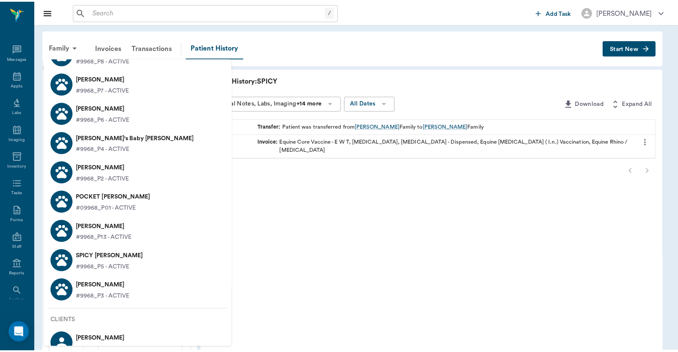
scroll to position [224, 0]
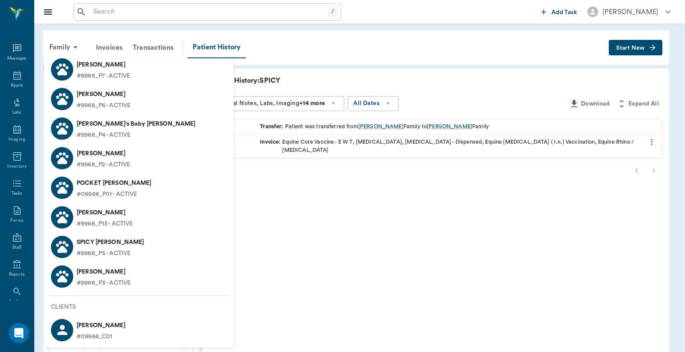
drag, startPoint x: 104, startPoint y: 268, endPoint x: 108, endPoint y: 275, distance: 8.1
click at [104, 269] on p "Maggie Holzer" at bounding box center [104, 272] width 54 height 14
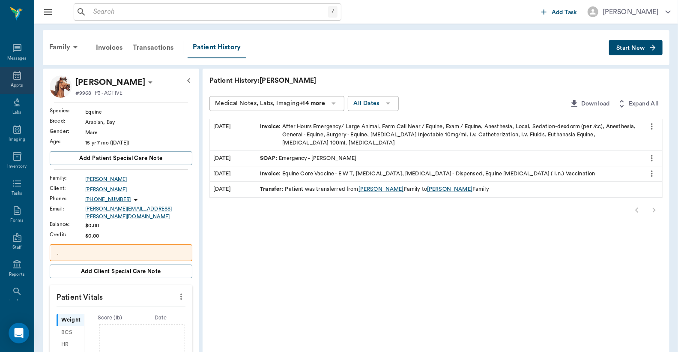
click at [16, 78] on icon at bounding box center [17, 75] width 10 height 10
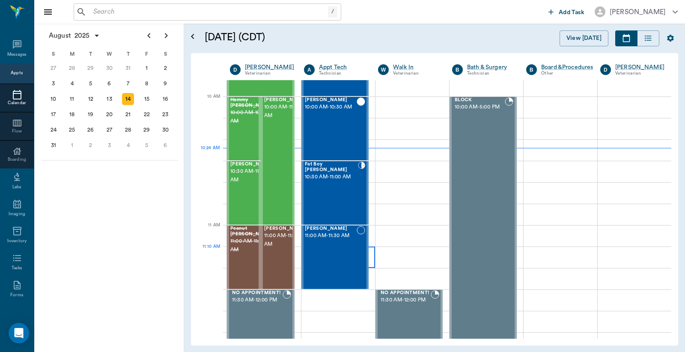
scroll to position [258, 0]
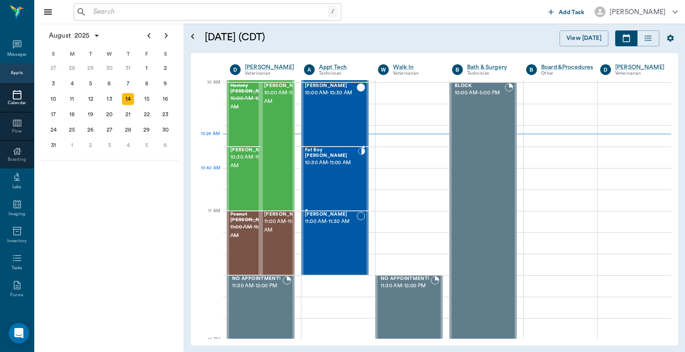
click at [352, 185] on div "Fat Boy Byrum 10:30 AM - 11:00 AM" at bounding box center [331, 178] width 53 height 63
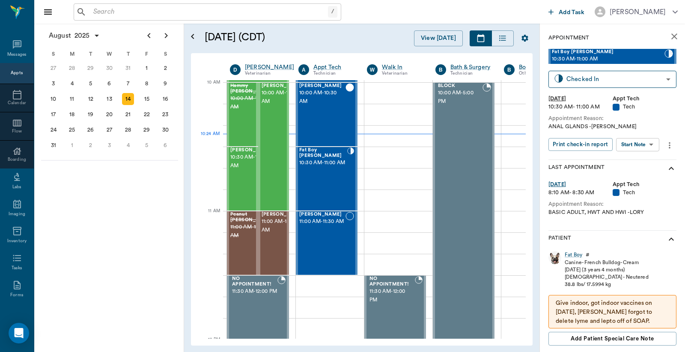
click at [11, 71] on div "Appts" at bounding box center [17, 73] width 12 height 6
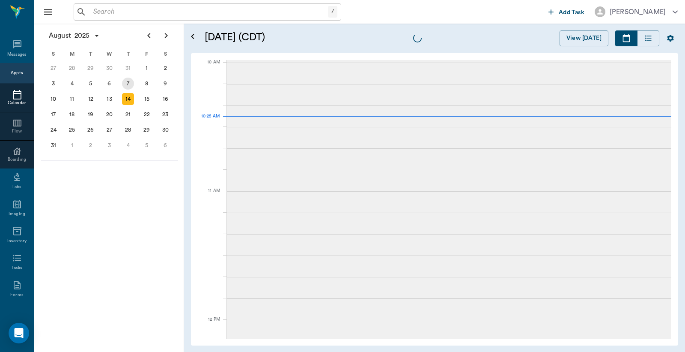
scroll to position [257, 0]
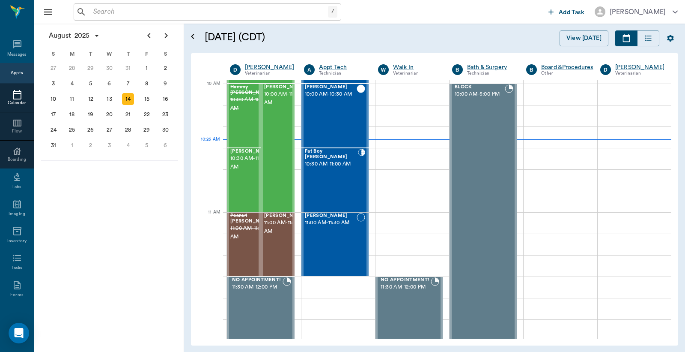
click at [105, 12] on input "text" at bounding box center [209, 12] width 238 height 12
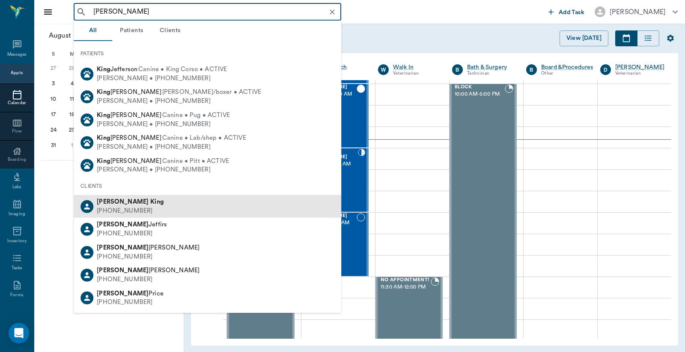
click at [119, 202] on span "Christy King" at bounding box center [130, 201] width 67 height 6
type input "christy king"
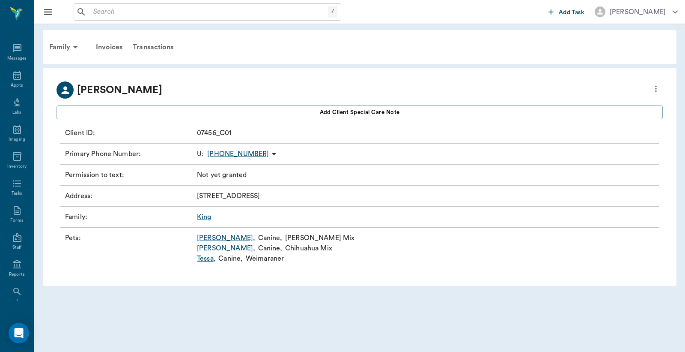
click at [656, 86] on icon "more" at bounding box center [656, 89] width 2 height 6
click at [578, 101] on span "Edit profile" at bounding box center [594, 103] width 121 height 9
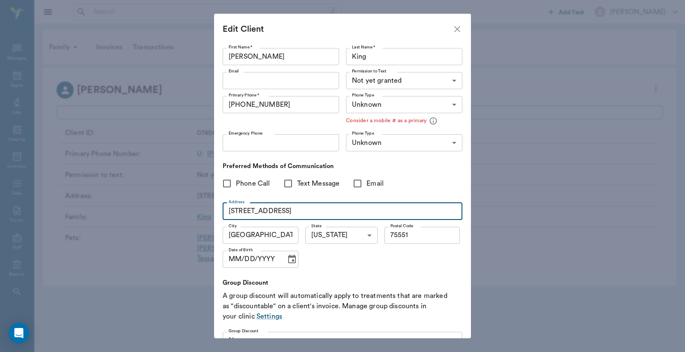
drag, startPoint x: 283, startPoint y: 209, endPoint x: 32, endPoint y: 209, distance: 250.5
click at [66, 209] on div "Edit Client First Name * Christy First Name * Last Name * King Last Name * Emai…" at bounding box center [342, 176] width 685 height 352
click at [246, 211] on input "281 cr 4120" at bounding box center [343, 211] width 240 height 17
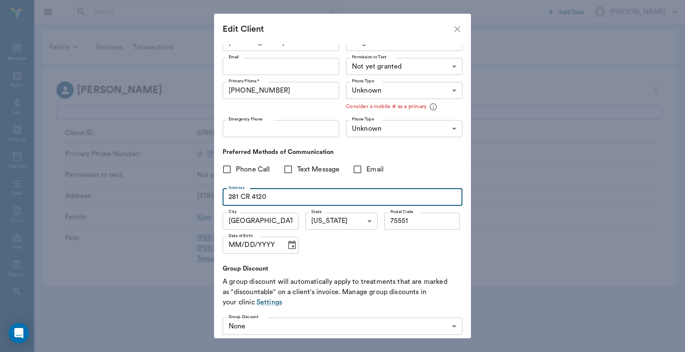
scroll to position [55, 0]
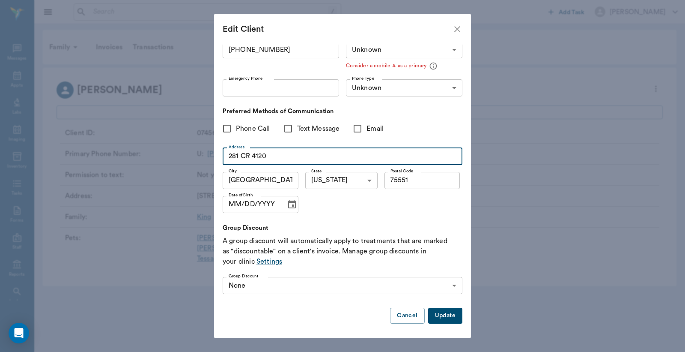
type input "281 CR 4120"
click at [437, 313] on button "Update" at bounding box center [445, 315] width 34 height 16
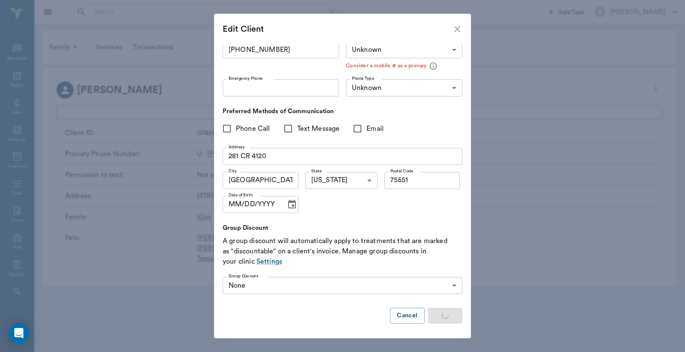
type input "MOBILE"
type input "LANDLINE"
type input "UNKNOWN"
type input "75551"
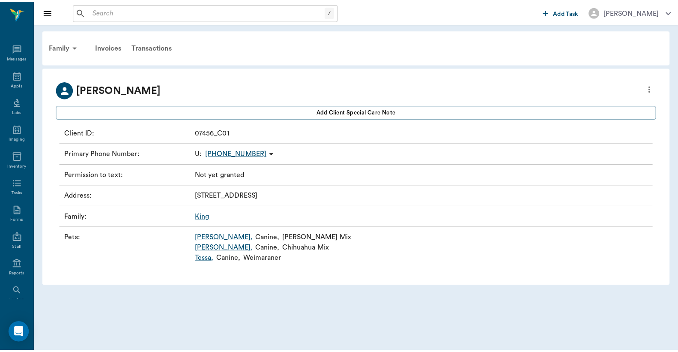
scroll to position [0, 0]
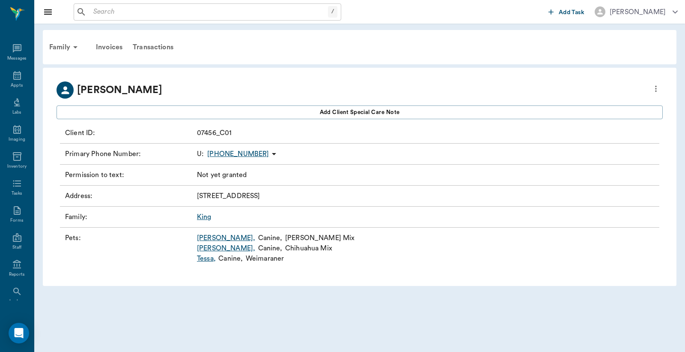
click at [136, 14] on input "text" at bounding box center [209, 12] width 238 height 12
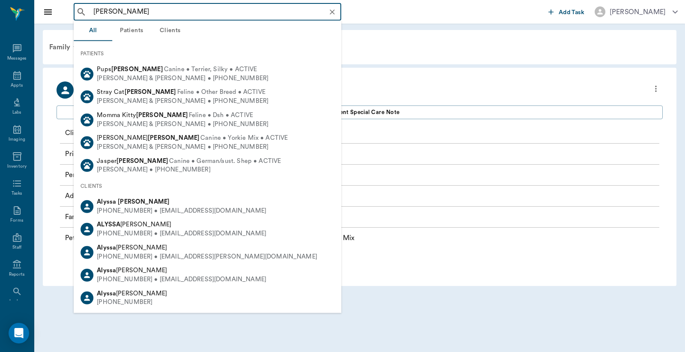
click at [146, 198] on div "Alyssa Hawkins" at bounding box center [182, 201] width 170 height 9
type input "alyssa hawkins"
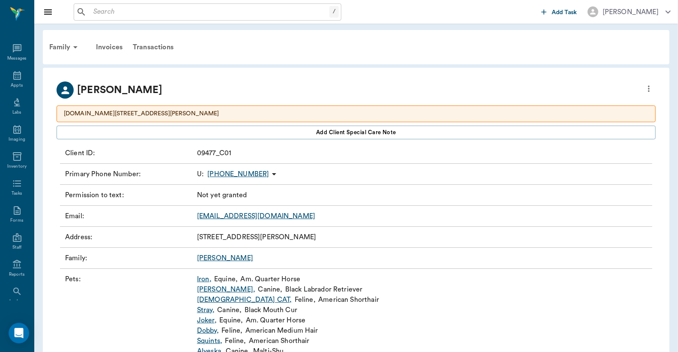
click at [217, 258] on link "Hawkins" at bounding box center [225, 257] width 56 height 7
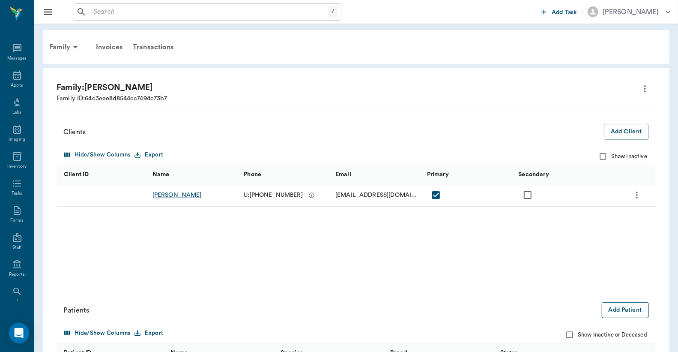
click at [622, 310] on button "Add Patient" at bounding box center [625, 310] width 47 height 16
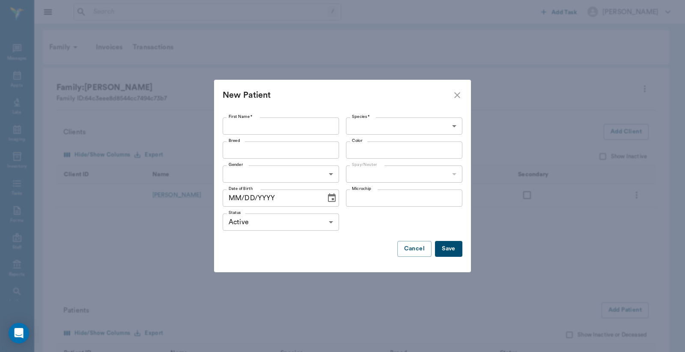
click at [283, 120] on input "First Name *" at bounding box center [281, 125] width 116 height 17
type input "Tulsa"
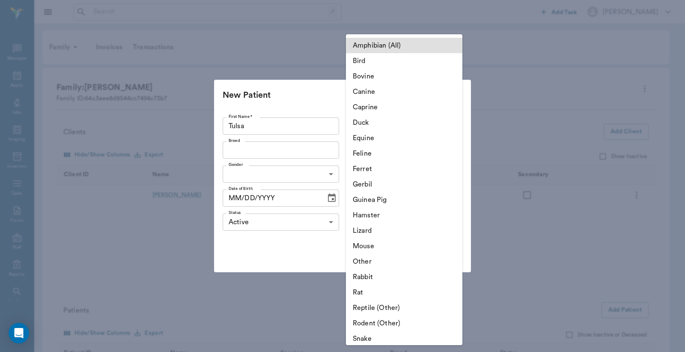
click at [383, 126] on body "/ ​ Add Task Dr. Bert Ellsworth Nectar Messages Appts Labs Imaging Inventory Ta…" at bounding box center [342, 312] width 685 height 624
click at [374, 140] on li "Equine" at bounding box center [404, 137] width 116 height 15
type input "Equine"
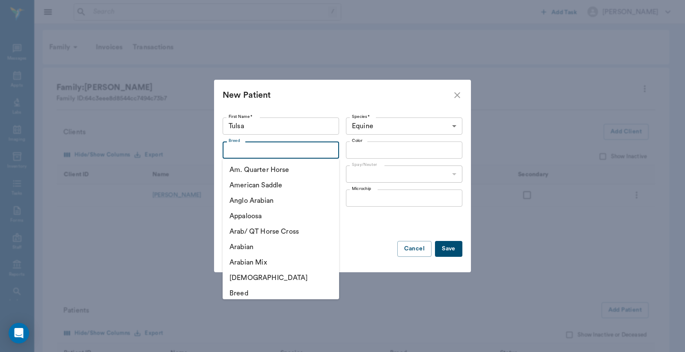
click at [305, 150] on input "Breed" at bounding box center [273, 150] width 97 height 12
type input "w"
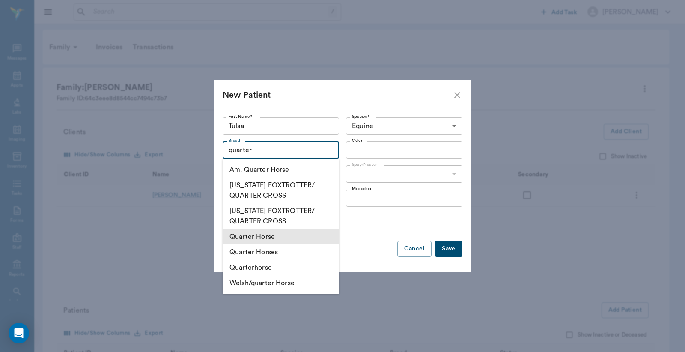
click at [289, 232] on li "Quarter Horse" at bounding box center [281, 236] width 116 height 15
type input "Quarter Horse"
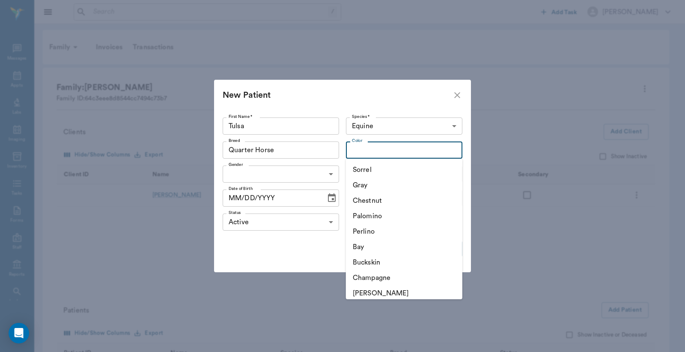
click at [378, 149] on input "Color" at bounding box center [397, 150] width 97 height 12
click at [373, 241] on li "Bay" at bounding box center [404, 246] width 116 height 15
type input "Bay"
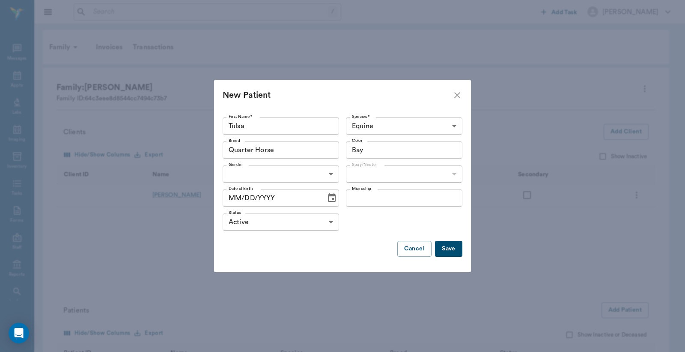
click at [287, 173] on body "/ ​ Add Task Dr. Bert Ellsworth Nectar Messages Appts Labs Imaging Inventory Ta…" at bounding box center [342, 312] width 685 height 624
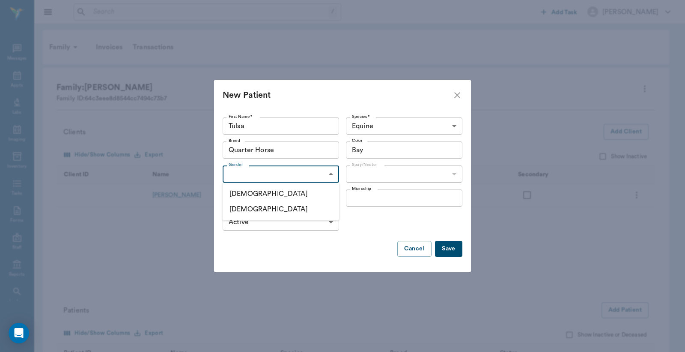
drag, startPoint x: 279, startPoint y: 209, endPoint x: 320, endPoint y: 194, distance: 43.9
click at [280, 209] on li "Female" at bounding box center [281, 208] width 116 height 15
type input "FEMALE"
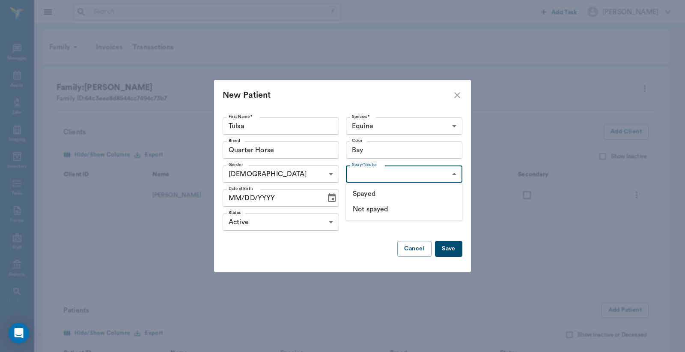
click at [358, 175] on body "/ ​ Add Task Dr. Bert Ellsworth Nectar Messages Appts Labs Imaging Inventory Ta…" at bounding box center [342, 312] width 685 height 624
click at [374, 210] on li "Not spayed" at bounding box center [404, 208] width 116 height 15
type input "false"
click at [450, 248] on button "Save" at bounding box center [448, 249] width 27 height 16
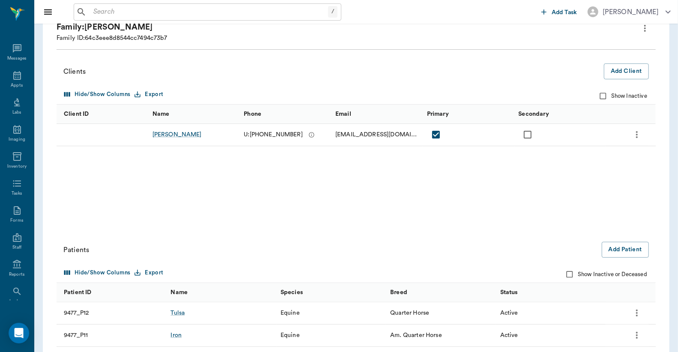
scroll to position [127, 0]
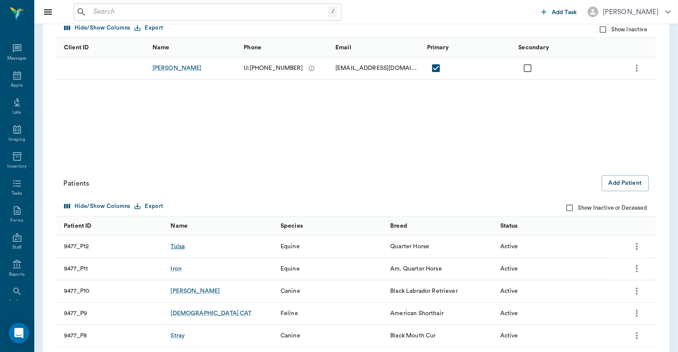
click at [176, 246] on div "Tulsa" at bounding box center [177, 246] width 14 height 9
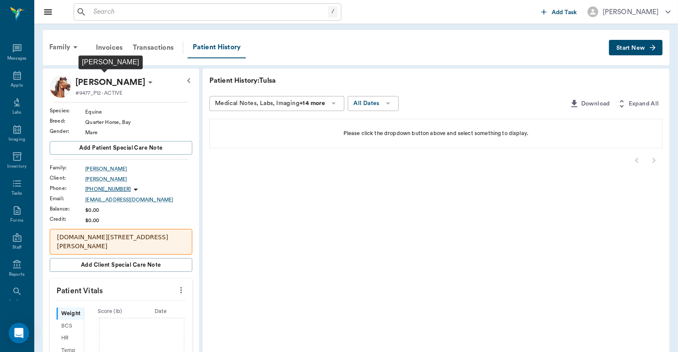
click at [90, 86] on p "Tulsa Hawkins" at bounding box center [110, 82] width 70 height 14
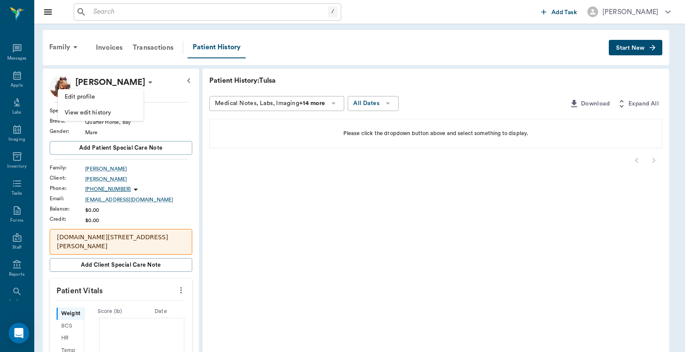
click at [105, 92] on li "Edit profile" at bounding box center [101, 97] width 86 height 16
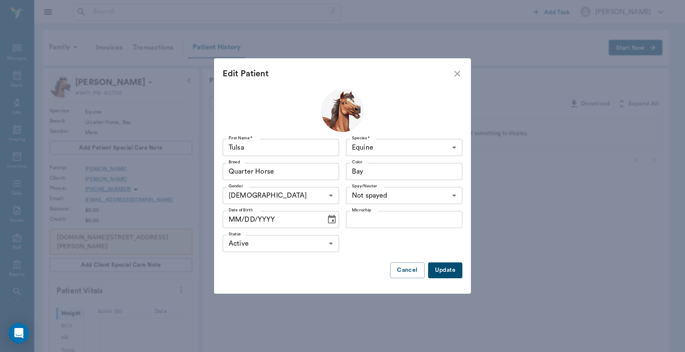
click at [328, 216] on icon "Choose date" at bounding box center [332, 219] width 8 height 9
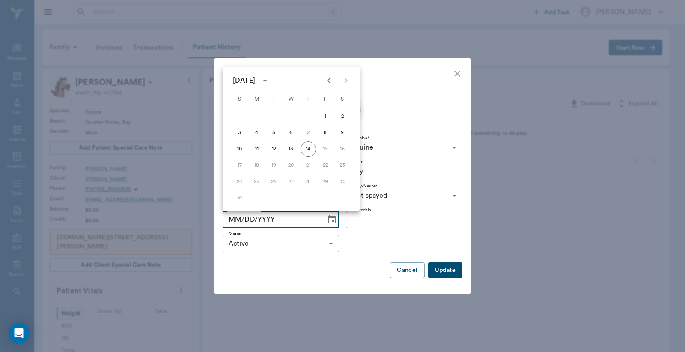
click at [272, 80] on button "calendar view is open, switch to year view" at bounding box center [265, 80] width 15 height 15
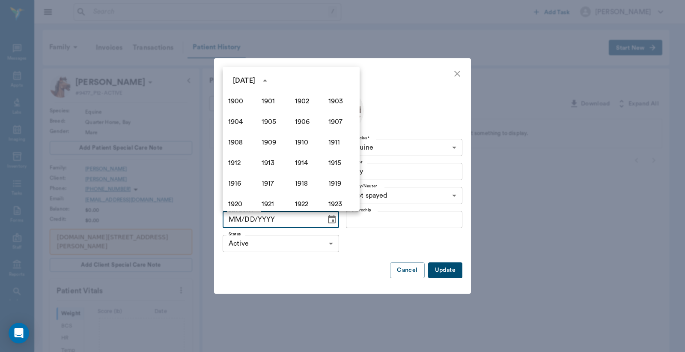
scroll to position [587, 0]
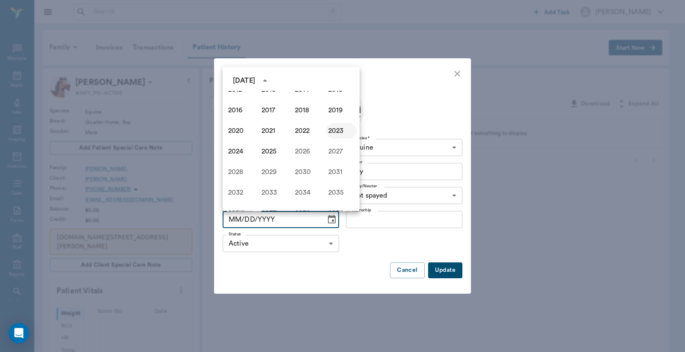
click at [331, 130] on button "2023" at bounding box center [341, 130] width 31 height 15
type input "08/14/2023"
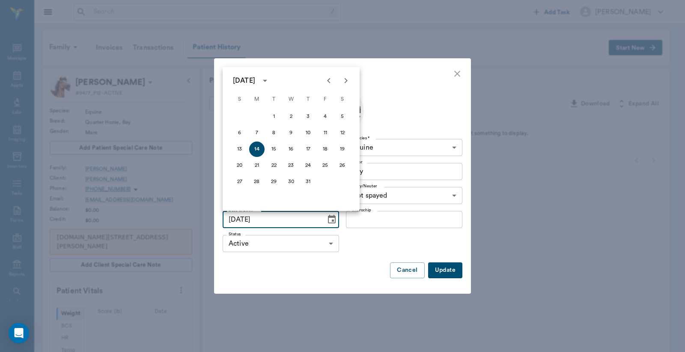
click at [448, 274] on button "Update" at bounding box center [445, 270] width 34 height 16
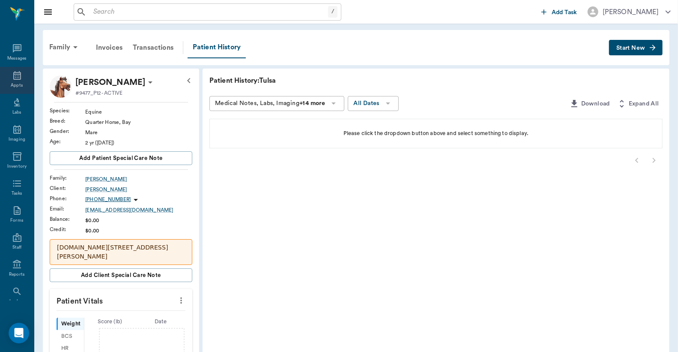
click at [13, 74] on icon at bounding box center [17, 75] width 8 height 9
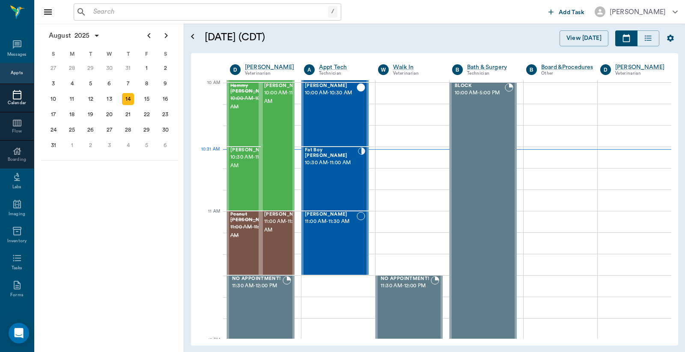
scroll to position [258, 0]
click at [67, 110] on div "18" at bounding box center [72, 114] width 12 height 12
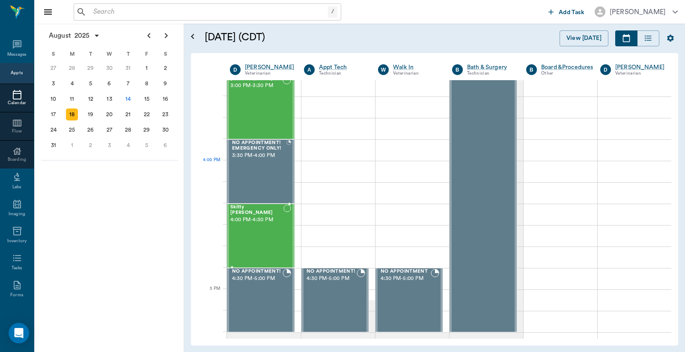
scroll to position [888, 0]
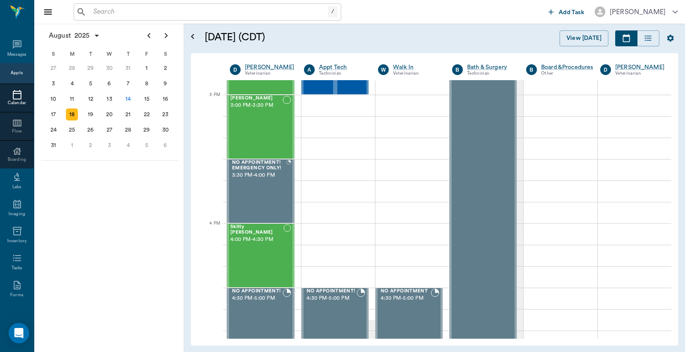
click at [79, 108] on div "18" at bounding box center [72, 114] width 19 height 15
click at [87, 109] on div "19" at bounding box center [91, 114] width 12 height 12
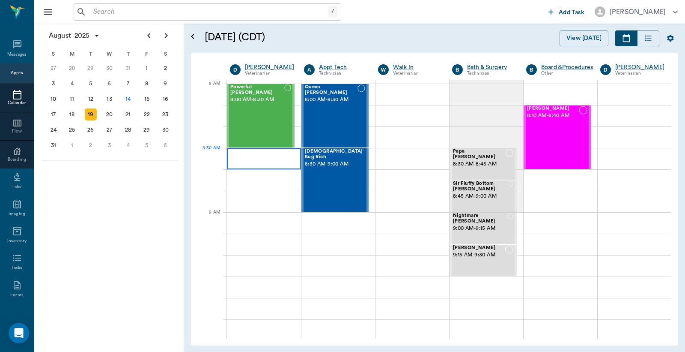
click at [270, 164] on div at bounding box center [264, 158] width 74 height 21
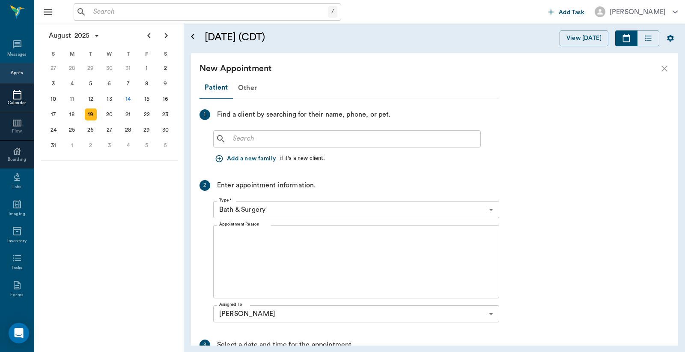
click at [665, 65] on icon "close" at bounding box center [664, 68] width 10 height 10
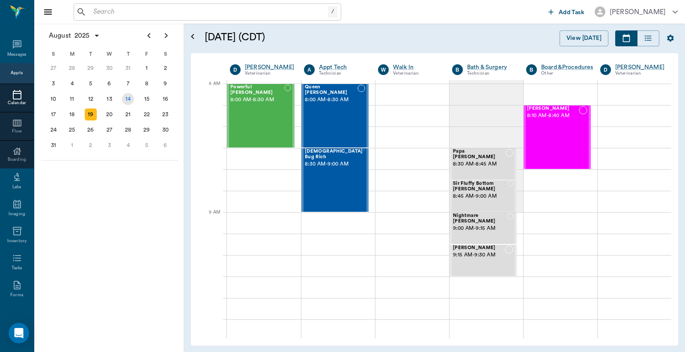
click at [130, 104] on div "14" at bounding box center [128, 98] width 19 height 15
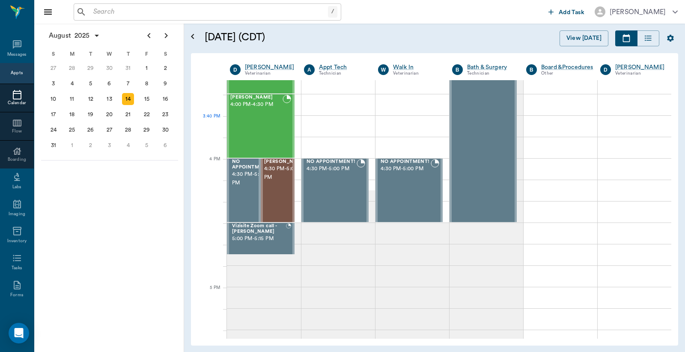
scroll to position [951, 0]
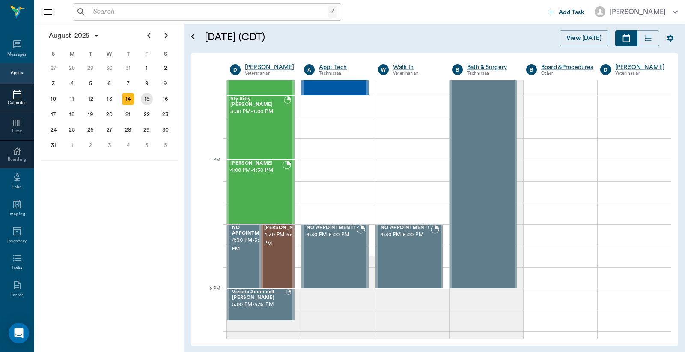
click at [146, 99] on div "15" at bounding box center [147, 99] width 12 height 12
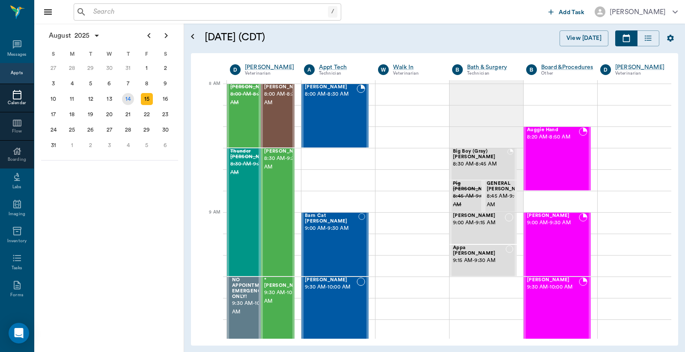
click at [126, 100] on div "14" at bounding box center [128, 99] width 12 height 12
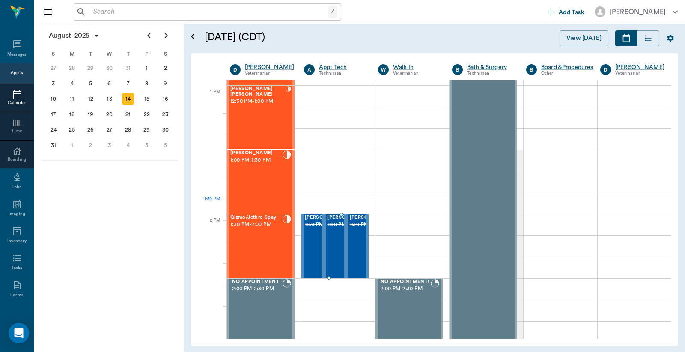
scroll to position [571, 0]
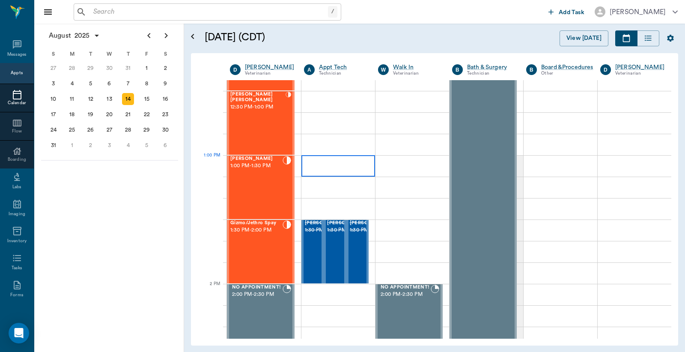
click at [349, 162] on div at bounding box center [338, 165] width 74 height 21
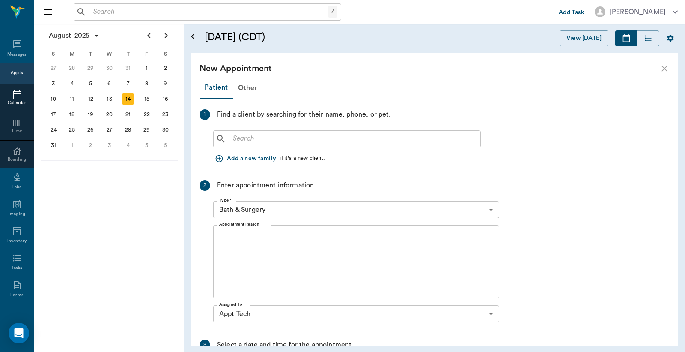
click at [283, 142] on input "text" at bounding box center [354, 139] width 248 height 12
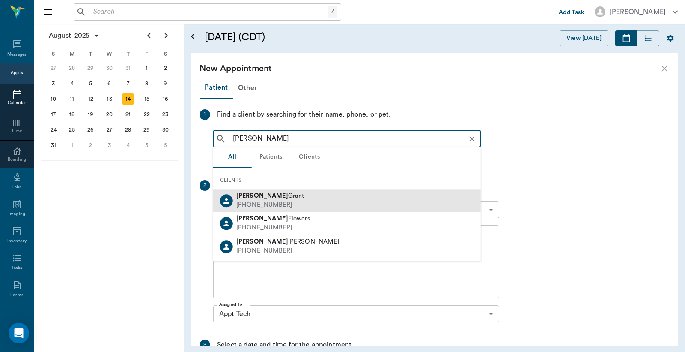
click at [292, 199] on div "Monique Grant (830) 237-9535" at bounding box center [347, 200] width 268 height 23
type input "monique"
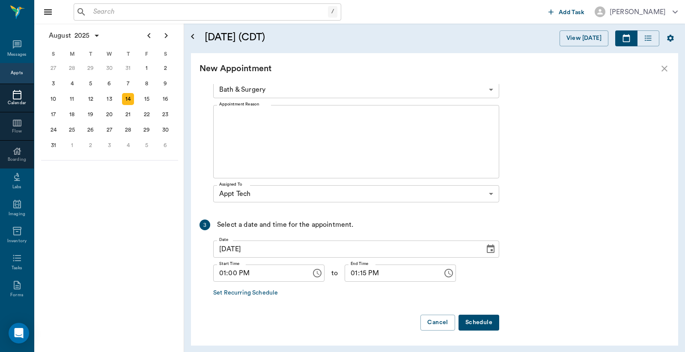
scroll to position [63, 0]
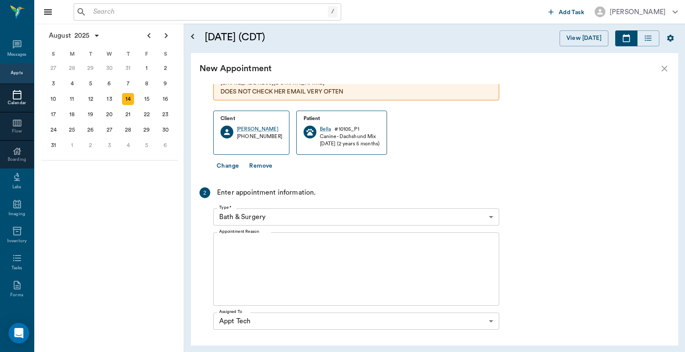
click at [265, 212] on body "/ ​ Add Task Dr. Bert Ellsworth Nectar Messages Appts Calendar Flow Boarding La…" at bounding box center [342, 176] width 685 height 352
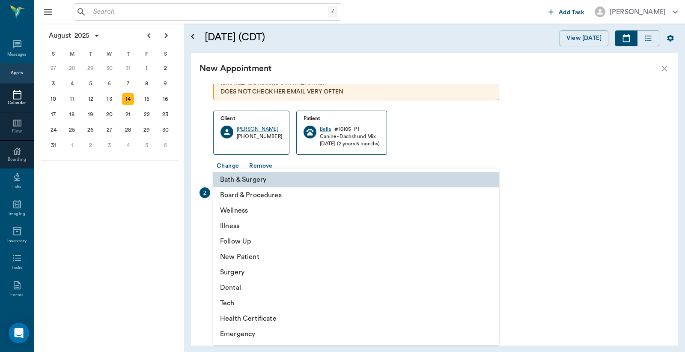
click at [248, 301] on li "Tech" at bounding box center [356, 302] width 286 height 15
type input "65d2be4f46e3a538d89b8c1a"
type input "01:30 PM"
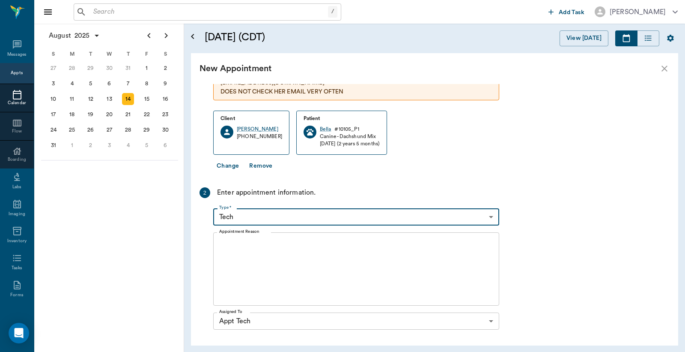
click at [259, 248] on textarea "Appointment Reason" at bounding box center [356, 268] width 274 height 59
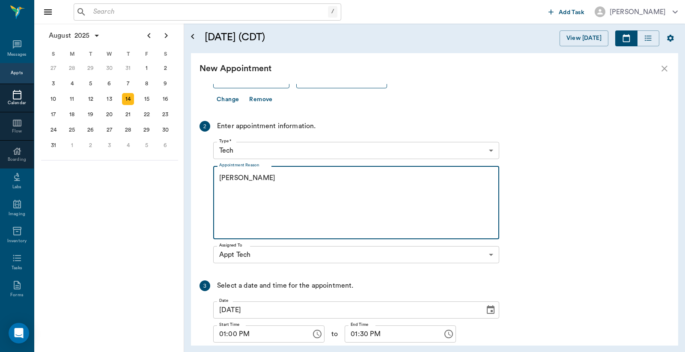
scroll to position [190, 0]
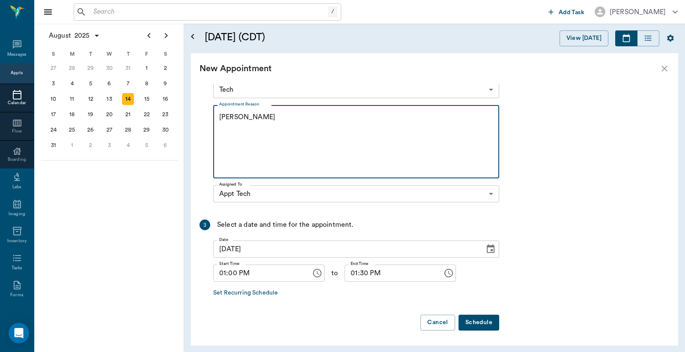
type textarea "hwi -jess"
click at [491, 318] on button "Schedule" at bounding box center [479, 322] width 41 height 16
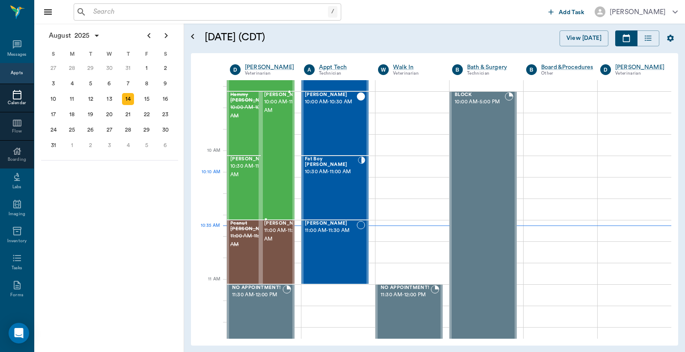
scroll to position [190, 0]
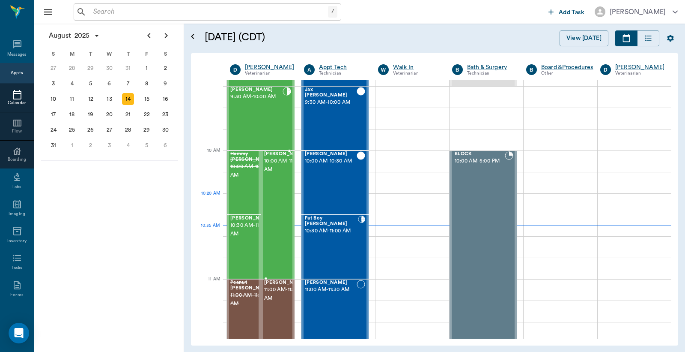
click at [281, 208] on div "Woodrow Vaughan 10:00 AM - 11:00 AM" at bounding box center [285, 214] width 43 height 127
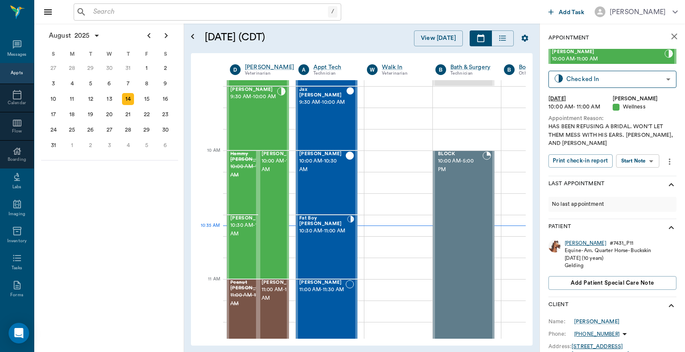
click at [575, 240] on div "Woodrow" at bounding box center [586, 242] width 42 height 7
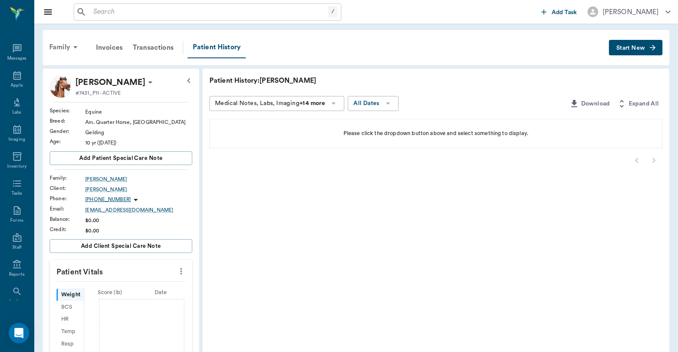
click at [63, 46] on div "Family" at bounding box center [65, 47] width 42 height 21
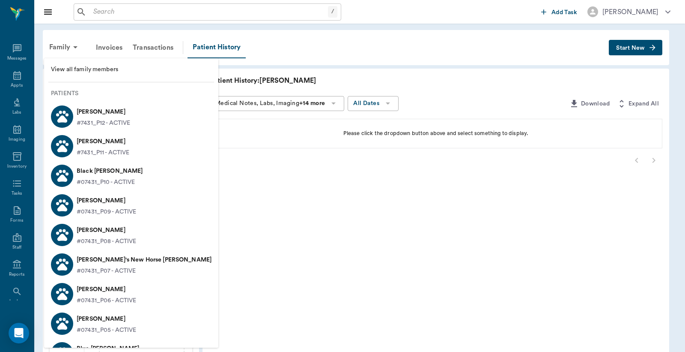
click at [113, 122] on p "#7431_P12 - ACTIVE" at bounding box center [104, 123] width 54 height 9
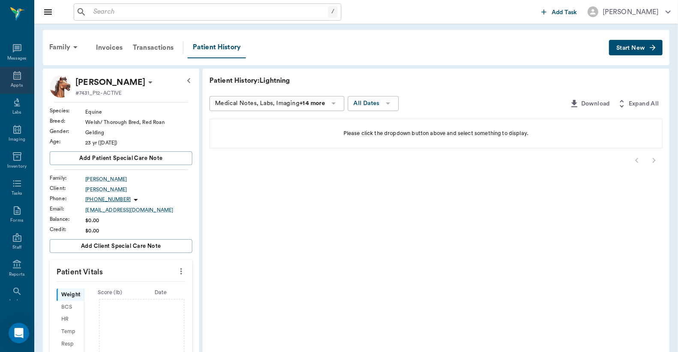
click at [17, 79] on icon at bounding box center [17, 75] width 10 height 10
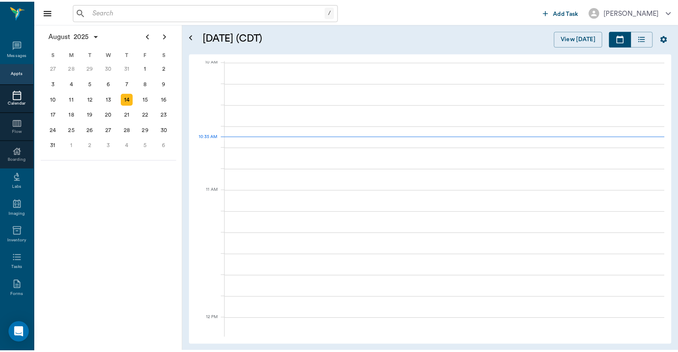
scroll to position [258, 0]
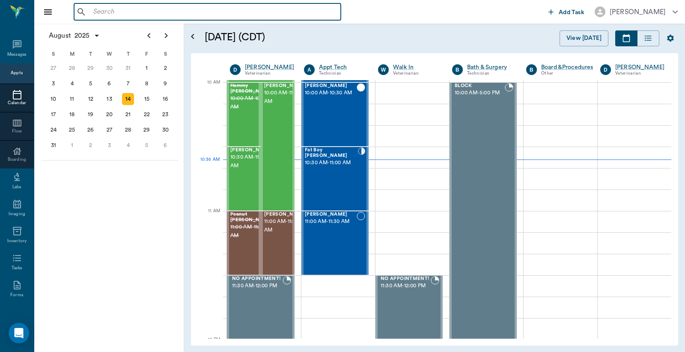
click at [113, 10] on input "text" at bounding box center [214, 12] width 248 height 12
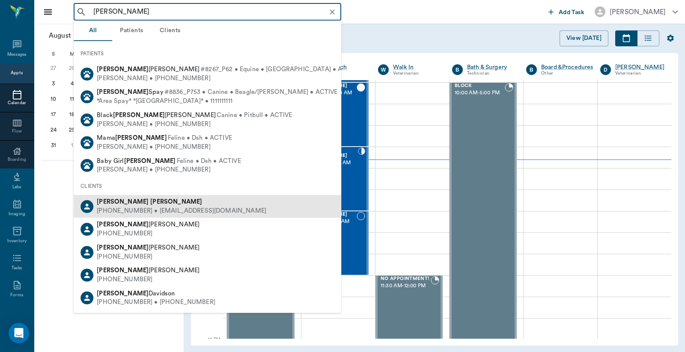
click at [185, 206] on div "(318) 205-8404 • CCVC75551@gmail.com" at bounding box center [182, 210] width 170 height 9
type input "judy graves"
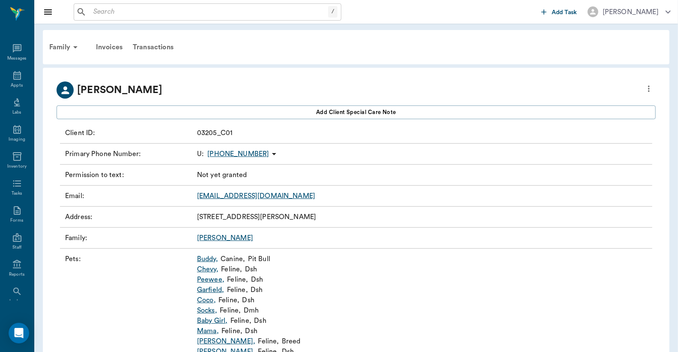
scroll to position [63, 0]
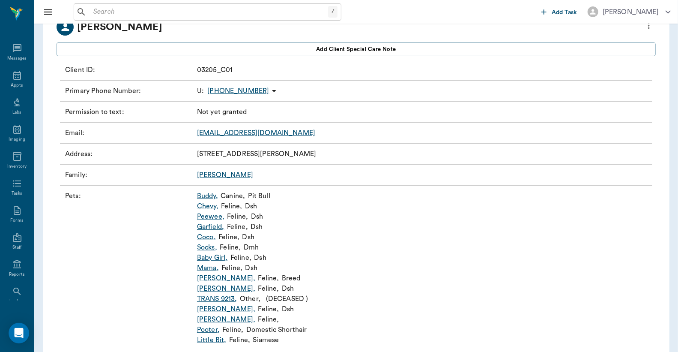
click at [210, 275] on link "Leroy ," at bounding box center [226, 278] width 58 height 10
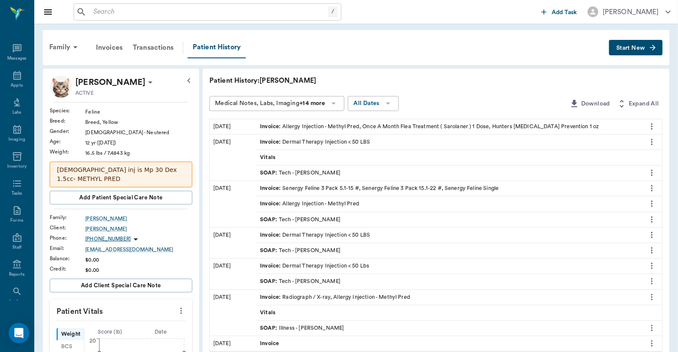
click at [317, 169] on div "SOAP : Tech - Julie Dickerson" at bounding box center [300, 173] width 81 height 8
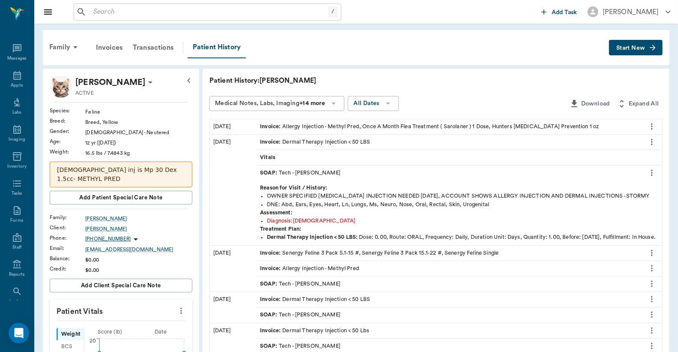
scroll to position [63, 0]
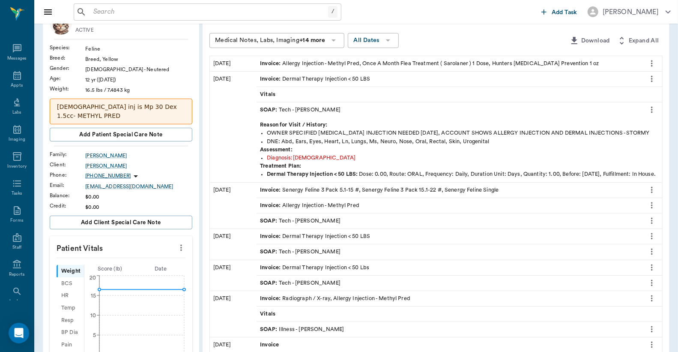
click at [309, 225] on div "SOAP : Tech - Madison Todd" at bounding box center [300, 221] width 81 height 8
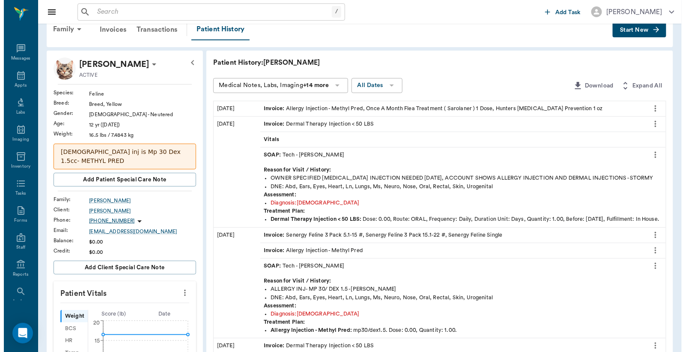
scroll to position [0, 0]
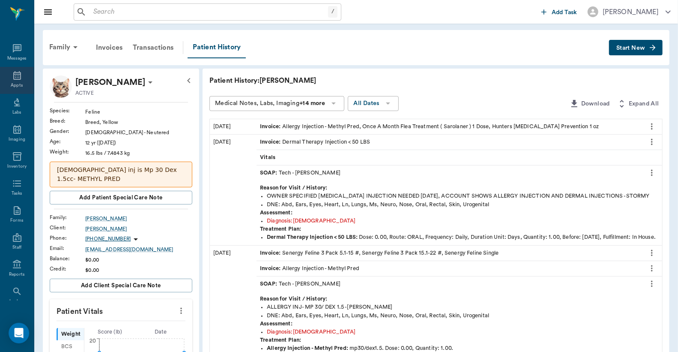
click at [18, 81] on div "Appts" at bounding box center [17, 80] width 34 height 27
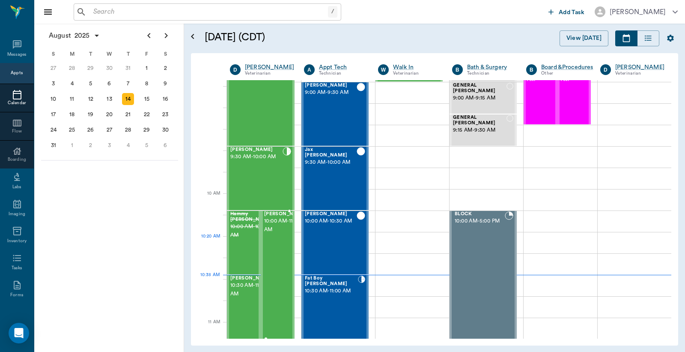
scroll to position [194, 0]
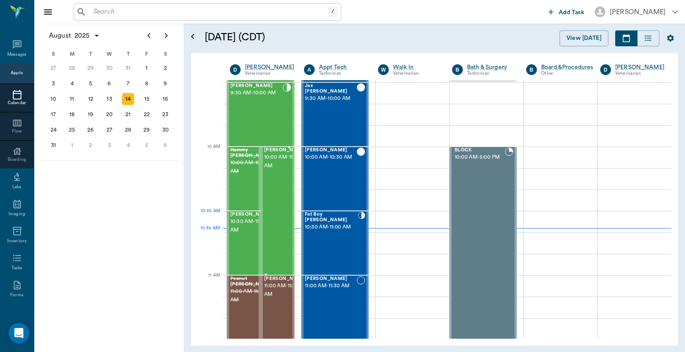
click at [274, 221] on div "Woodrow Vaughan 10:00 AM - 11:00 AM" at bounding box center [285, 210] width 43 height 127
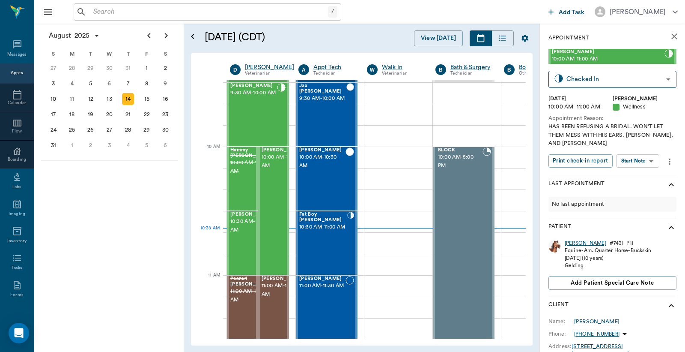
click at [581, 242] on div "Woodrow" at bounding box center [586, 242] width 42 height 7
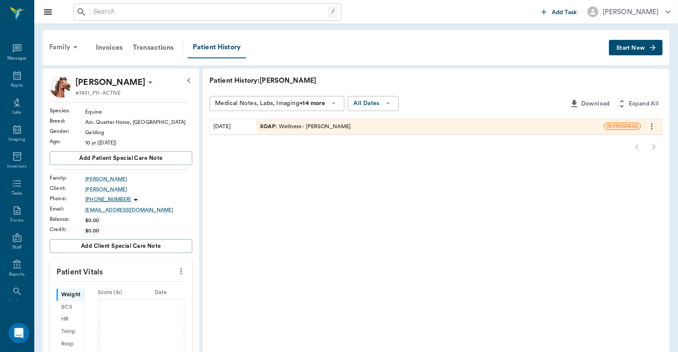
click at [60, 45] on div "Family" at bounding box center [65, 47] width 42 height 21
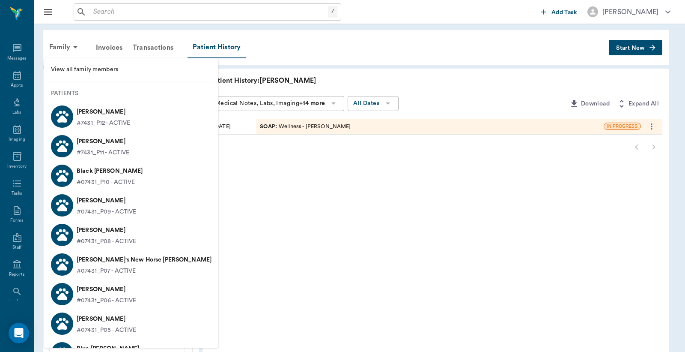
click at [16, 80] on div at bounding box center [342, 176] width 685 height 352
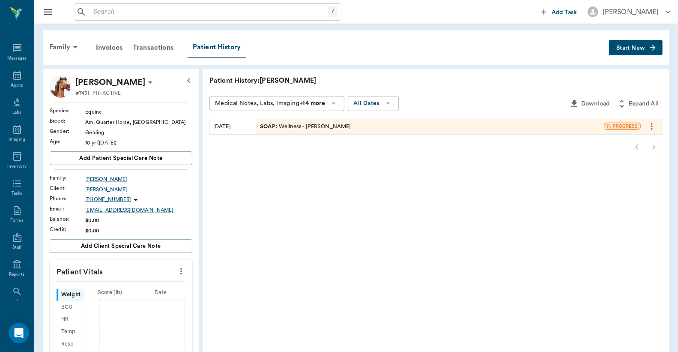
click at [14, 79] on icon at bounding box center [17, 75] width 8 height 9
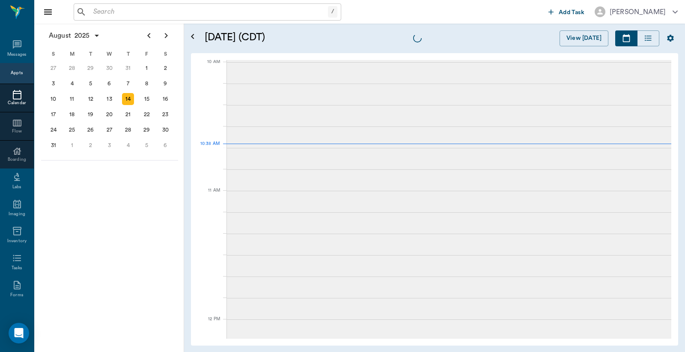
scroll to position [258, 0]
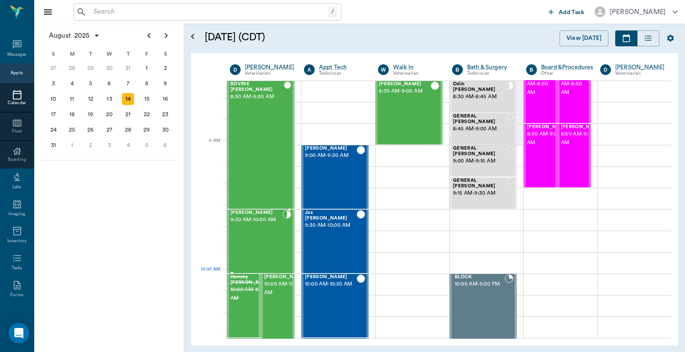
scroll to position [131, 0]
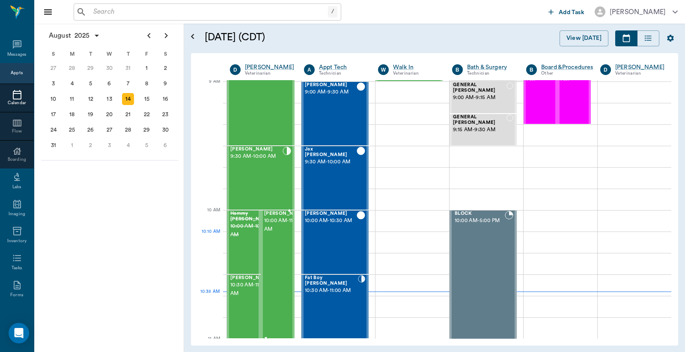
click at [279, 233] on span "10:00 AM - 11:00 AM" at bounding box center [285, 224] width 43 height 17
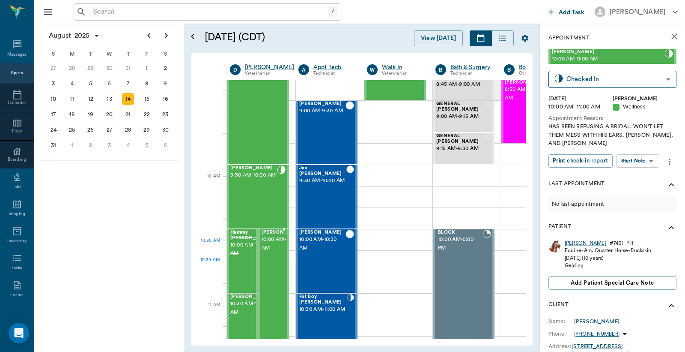
scroll to position [194, 0]
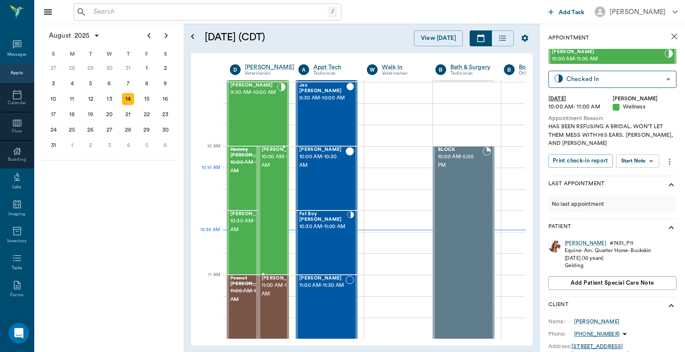
drag, startPoint x: 271, startPoint y: 185, endPoint x: 295, endPoint y: 187, distance: 24.1
click at [271, 185] on div "[PERSON_NAME] 10:00 AM - 11:00 AM" at bounding box center [283, 210] width 43 height 127
click at [581, 245] on div "[PERSON_NAME]" at bounding box center [586, 242] width 42 height 7
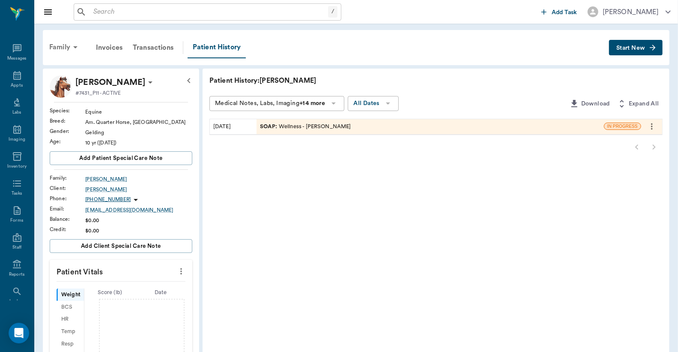
click at [60, 39] on div "Family" at bounding box center [65, 47] width 42 height 21
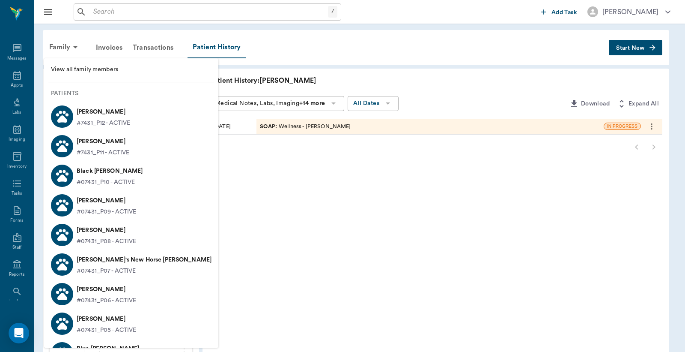
click at [92, 109] on p "[PERSON_NAME]" at bounding box center [104, 112] width 54 height 14
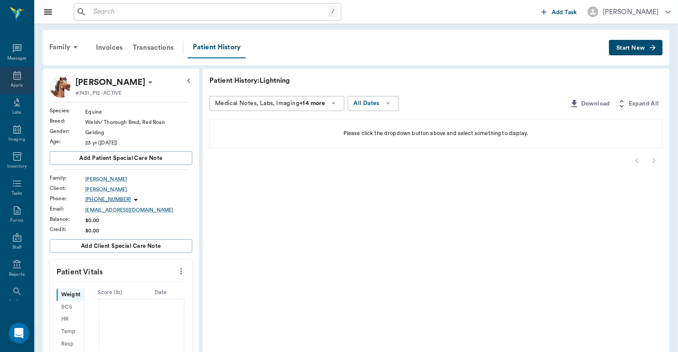
click at [16, 71] on icon at bounding box center [17, 75] width 10 height 10
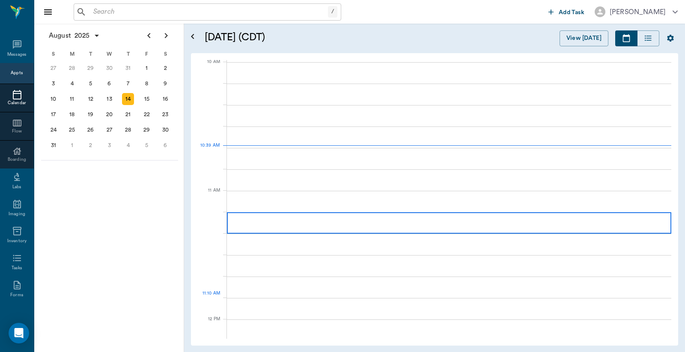
scroll to position [258, 0]
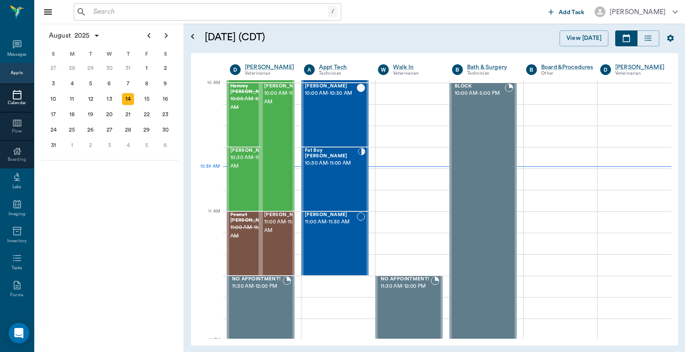
click at [189, 6] on input "text" at bounding box center [209, 12] width 238 height 12
click at [248, 169] on span "10:30 AM - 11:00 AM" at bounding box center [251, 161] width 43 height 17
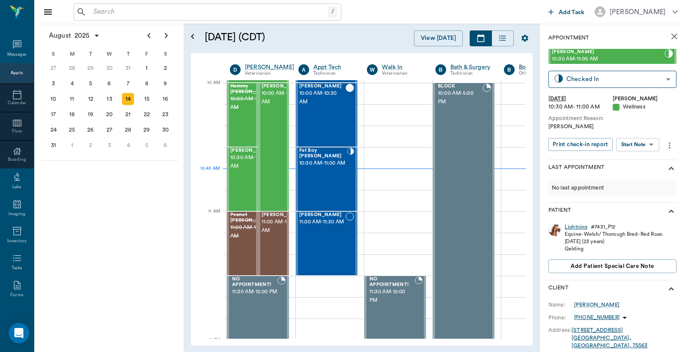
click at [581, 226] on div "Lightning" at bounding box center [576, 226] width 23 height 7
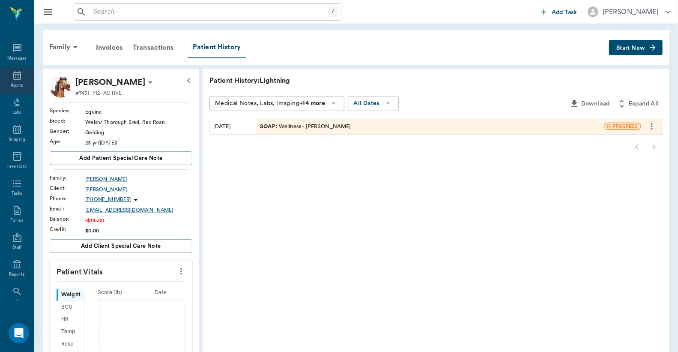
click at [14, 76] on icon at bounding box center [17, 75] width 10 height 10
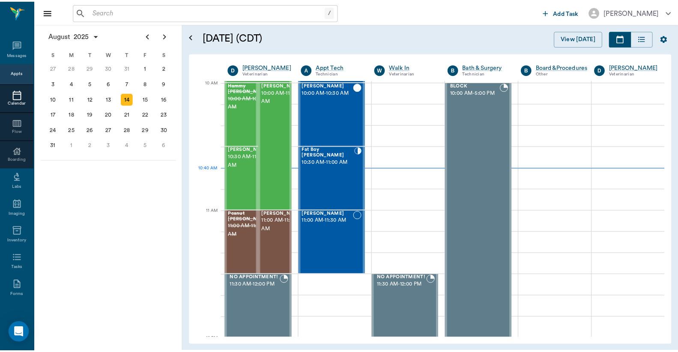
scroll to position [258, 0]
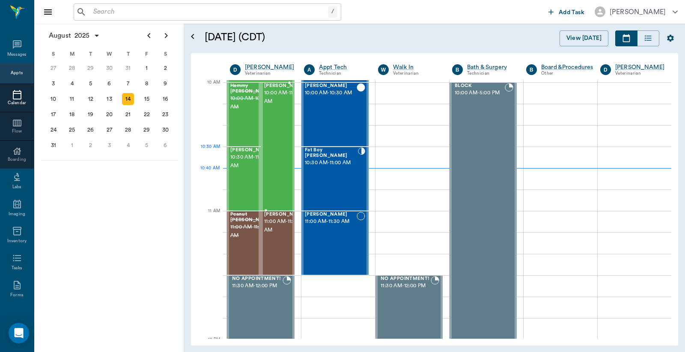
click at [280, 161] on div "[PERSON_NAME] 10:00 AM - 11:00 AM" at bounding box center [285, 146] width 43 height 127
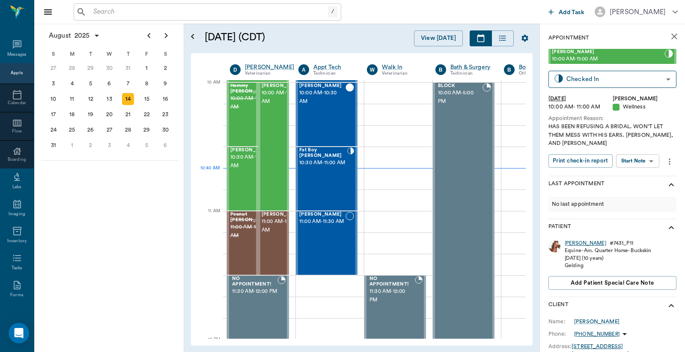
type input "READY_TO_CHECKOUT"
click at [578, 243] on div "[PERSON_NAME]" at bounding box center [586, 242] width 42 height 7
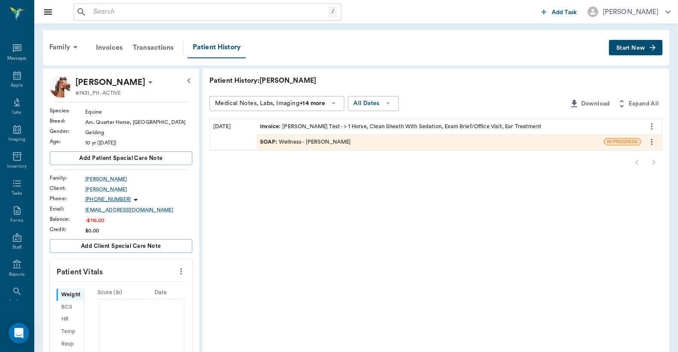
click at [293, 126] on div "Invoice : [PERSON_NAME] Test - > 1 Horse, Clean Sheath With Sedation, Exam Brie…" at bounding box center [400, 126] width 281 height 8
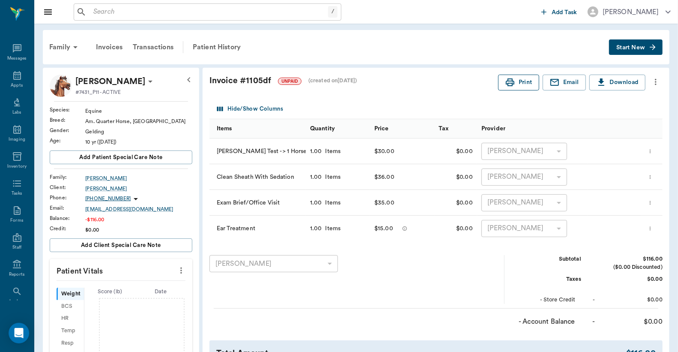
click at [524, 86] on button "Print" at bounding box center [518, 83] width 41 height 16
click at [66, 44] on div "Family" at bounding box center [65, 47] width 42 height 21
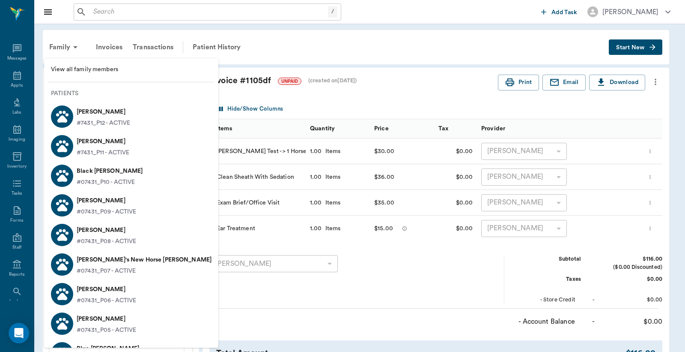
click at [120, 143] on p "[PERSON_NAME]" at bounding box center [103, 141] width 53 height 14
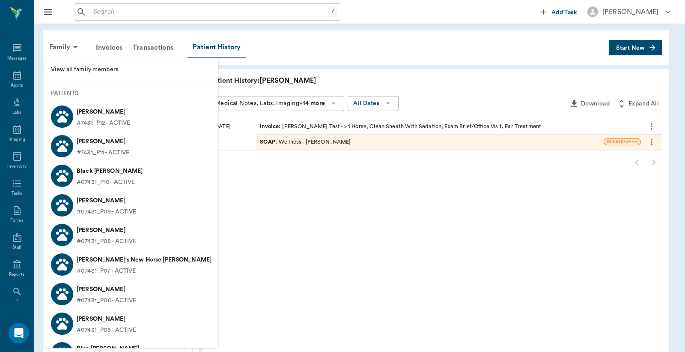
click at [195, 118] on div at bounding box center [342, 176] width 685 height 352
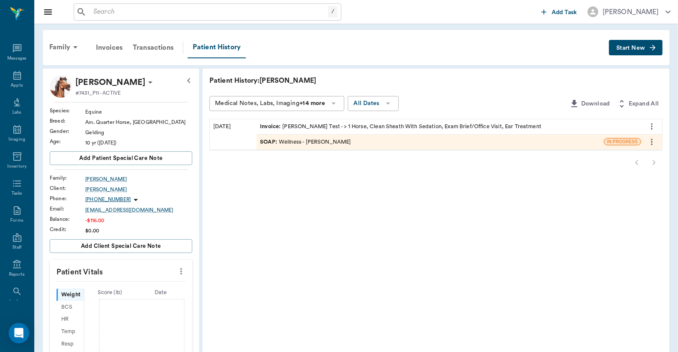
click at [274, 122] on span "Invoice :" at bounding box center [271, 126] width 22 height 8
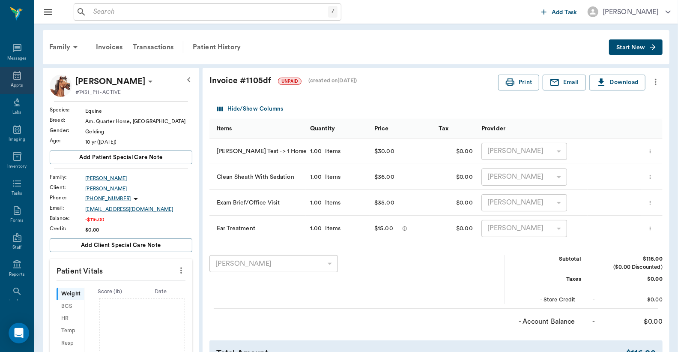
click at [11, 82] on div "Appts" at bounding box center [17, 85] width 12 height 6
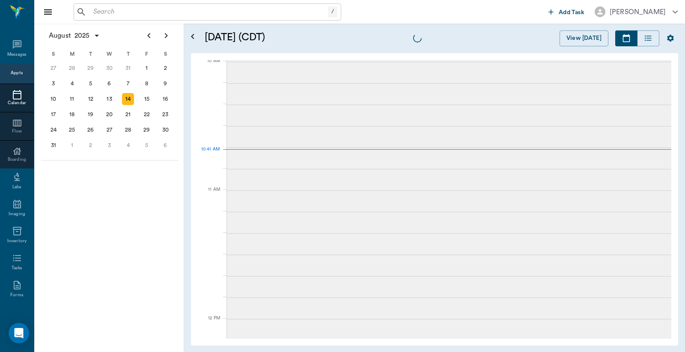
scroll to position [259, 0]
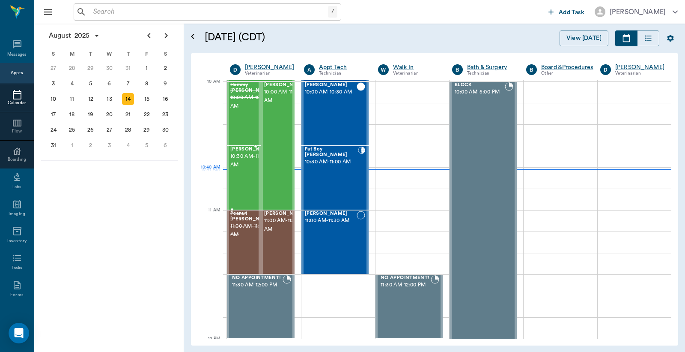
click at [239, 169] on span "10:30 AM - 11:00 AM" at bounding box center [251, 160] width 43 height 17
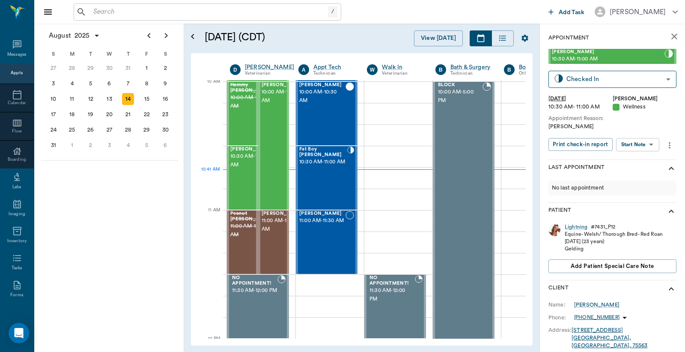
type input "READY_TO_CHECKOUT"
click at [582, 227] on div "Lightning" at bounding box center [576, 226] width 23 height 7
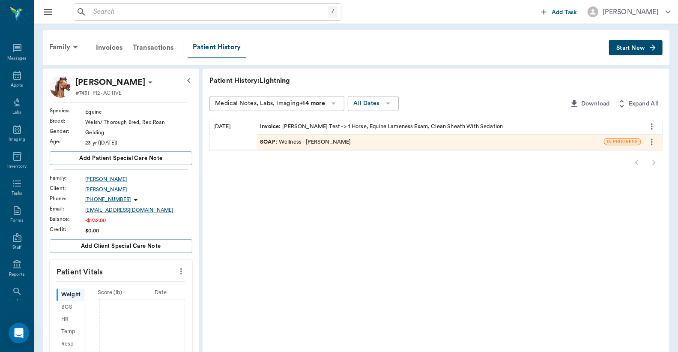
click at [361, 123] on div "Invoice : [PERSON_NAME] Test - > 1 Horse, Equine Lameness Exam, Clean Sheath Wi…" at bounding box center [381, 126] width 243 height 8
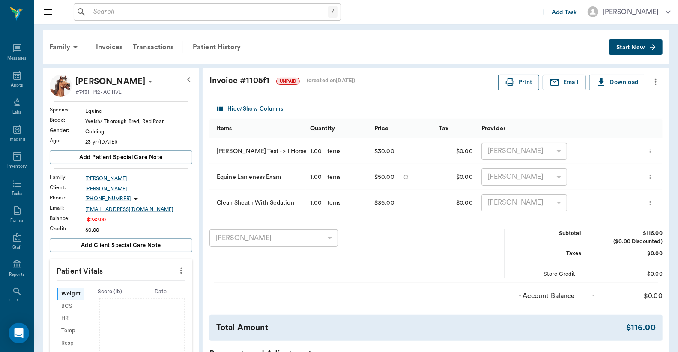
click at [517, 83] on button "Print" at bounding box center [518, 83] width 41 height 16
click at [158, 46] on div "Transactions" at bounding box center [153, 47] width 51 height 21
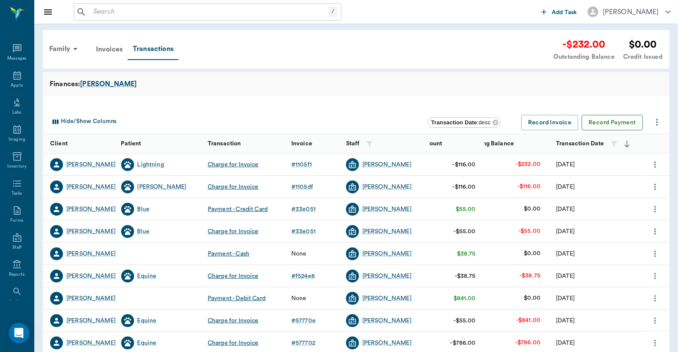
click at [631, 124] on button "Record Payment" at bounding box center [612, 123] width 61 height 16
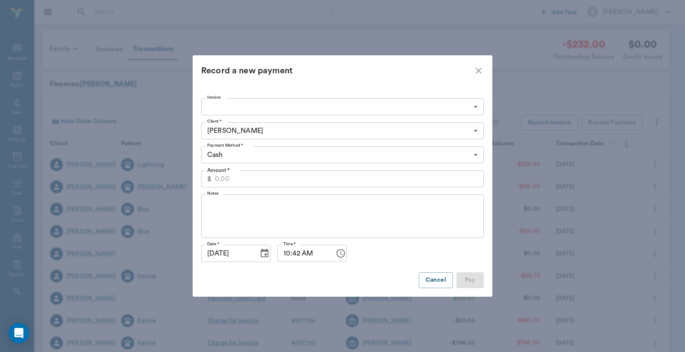
click at [309, 180] on input "Amount *" at bounding box center [349, 178] width 269 height 17
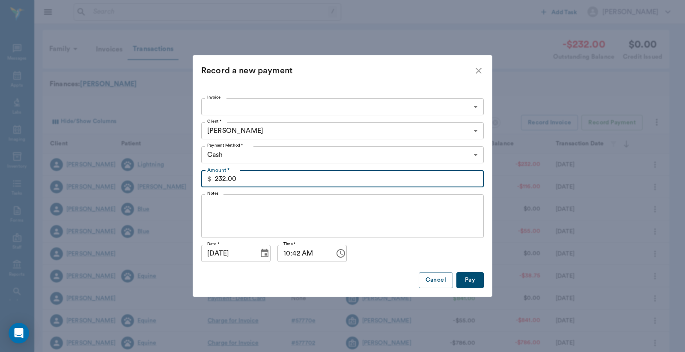
type input "232.00"
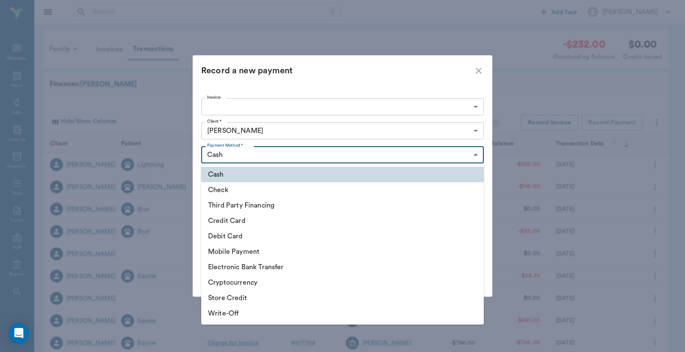
click at [353, 151] on body "/ ​ Add Task [PERSON_NAME] Nectar Messages Appts Labs Imaging Inventory Tasks F…" at bounding box center [342, 263] width 685 height 527
click at [307, 228] on li "Debit Card" at bounding box center [342, 235] width 283 height 15
type input "DEBIT_CARD"
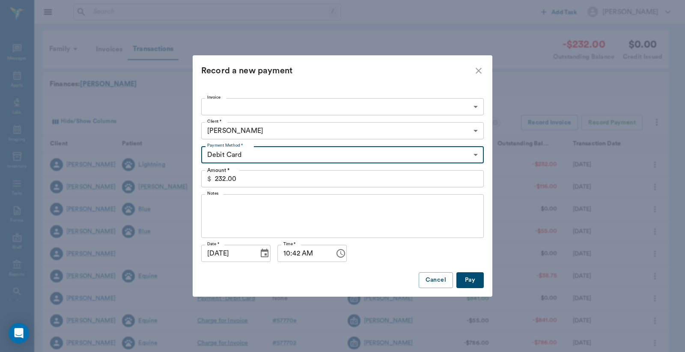
click at [470, 283] on button "Pay" at bounding box center [469, 280] width 27 height 16
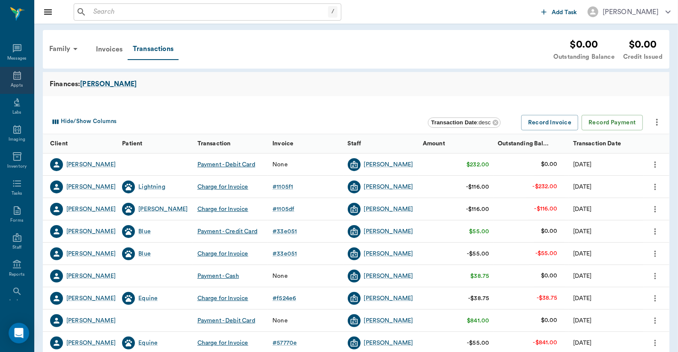
click at [14, 73] on icon at bounding box center [17, 75] width 10 height 10
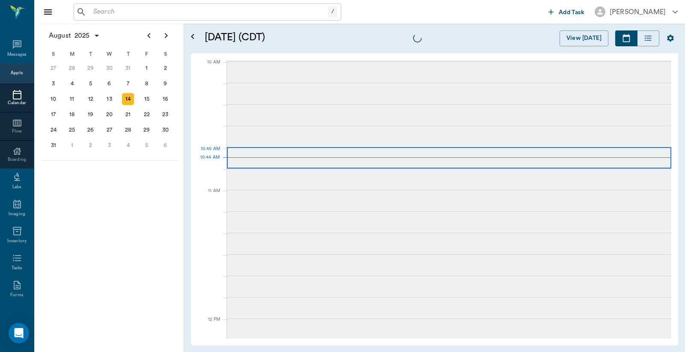
scroll to position [257, 0]
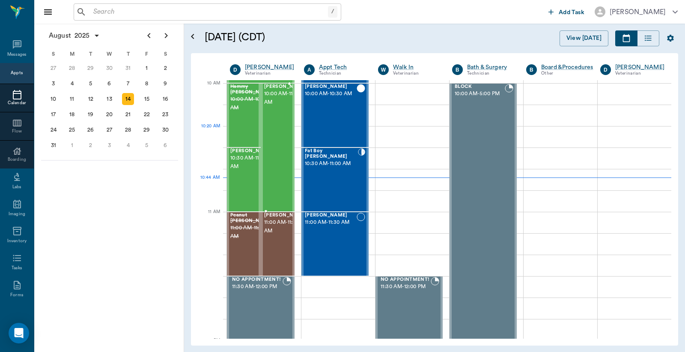
click at [270, 147] on div "Woodrow Vaughan 10:00 AM - 11:00 AM" at bounding box center [285, 147] width 43 height 127
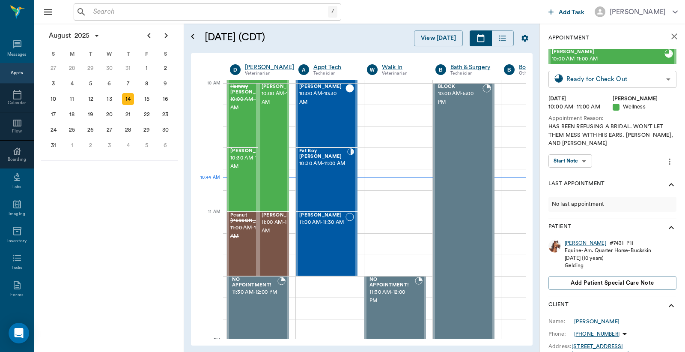
click at [617, 81] on body "/ ​ Add Task Dr. Bert Ellsworth Nectar Messages Appts Calendar Flow Boarding La…" at bounding box center [342, 176] width 685 height 352
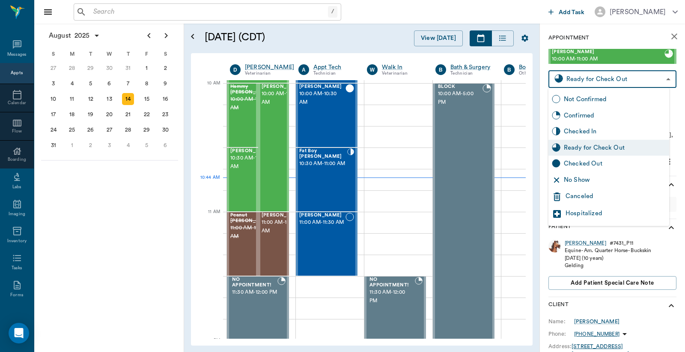
click at [602, 165] on div "Checked Out" at bounding box center [615, 163] width 102 height 9
type input "CHECKED_OUT"
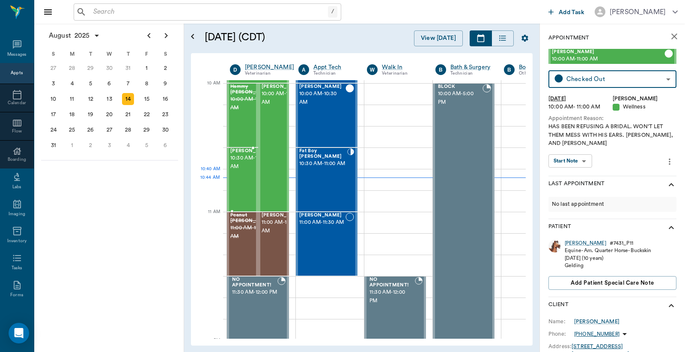
click at [245, 171] on span "10:30 AM - 11:00 AM" at bounding box center [251, 162] width 43 height 17
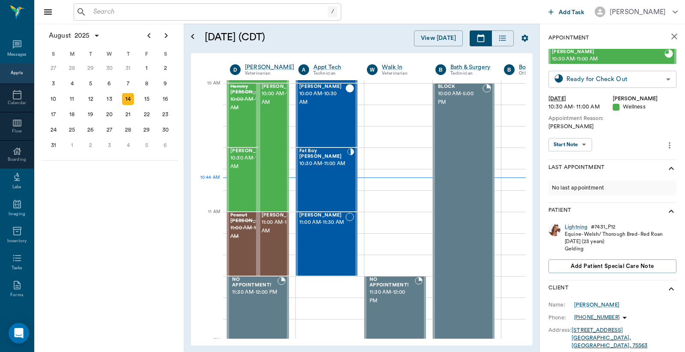
click at [578, 79] on body "/ ​ Add Task Dr. Bert Ellsworth Nectar Messages Appts Calendar Flow Boarding La…" at bounding box center [342, 176] width 685 height 352
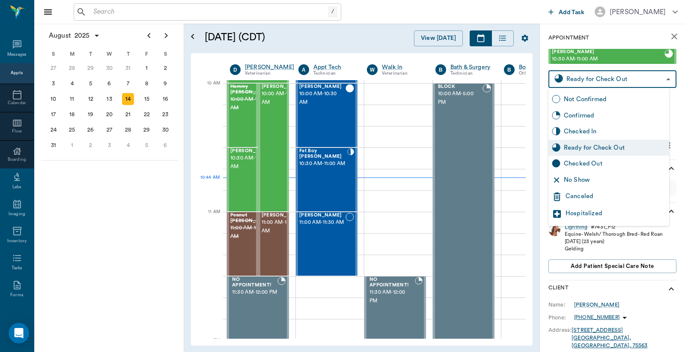
click at [580, 166] on div "Checked Out" at bounding box center [615, 163] width 102 height 9
type input "CHECKED_OUT"
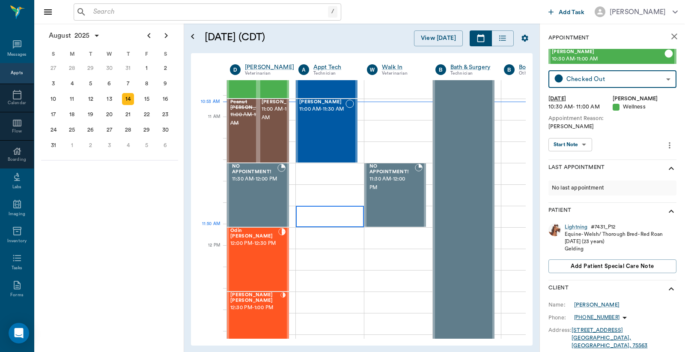
scroll to position [384, 0]
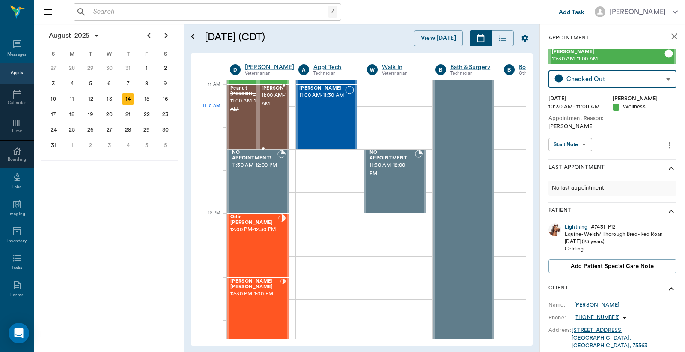
click at [277, 108] on span "11:00 AM - 11:30 AM" at bounding box center [283, 99] width 43 height 17
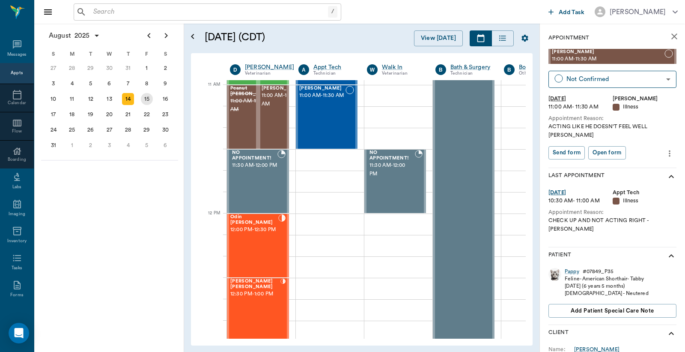
click at [145, 95] on div "15" at bounding box center [147, 99] width 12 height 12
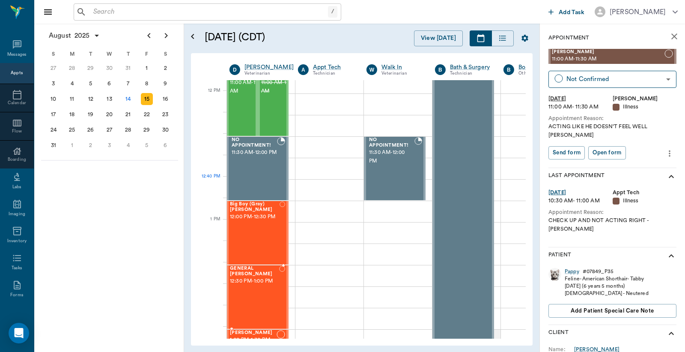
scroll to position [190, 0]
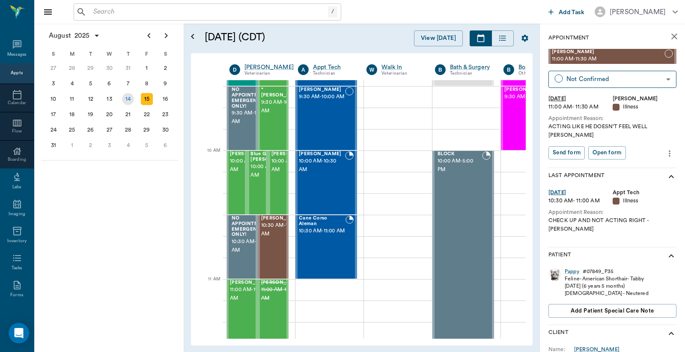
click at [133, 95] on div "14" at bounding box center [128, 99] width 12 height 12
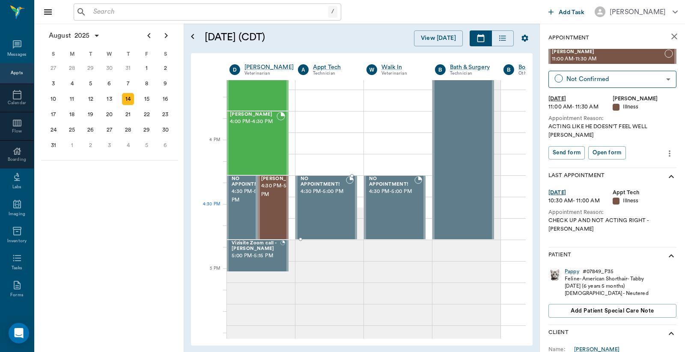
scroll to position [1015, 0]
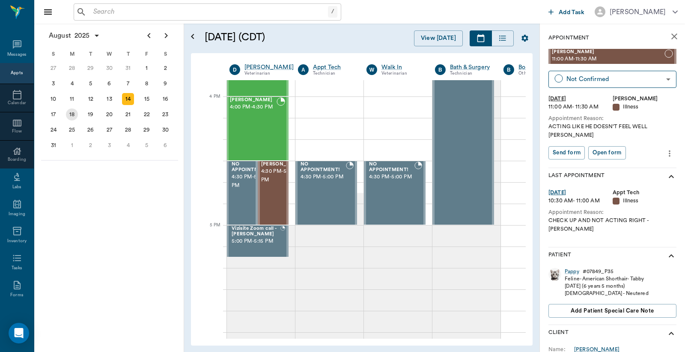
click at [76, 110] on div "18" at bounding box center [72, 114] width 12 height 12
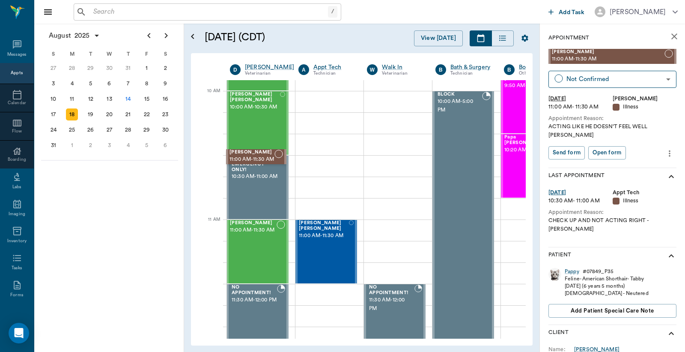
scroll to position [250, 0]
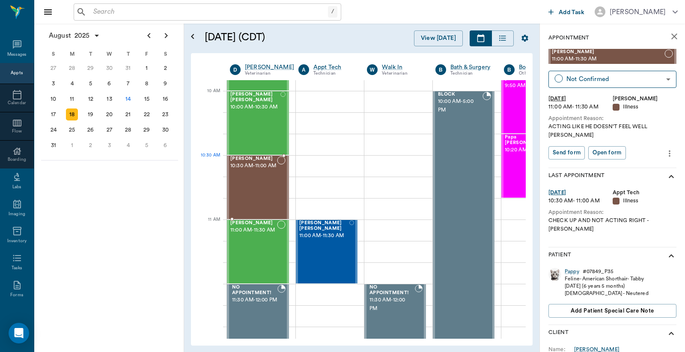
drag, startPoint x: 635, startPoint y: 57, endPoint x: 250, endPoint y: 165, distance: 399.2
click at [665, 148] on icon "more" at bounding box center [669, 153] width 9 height 10
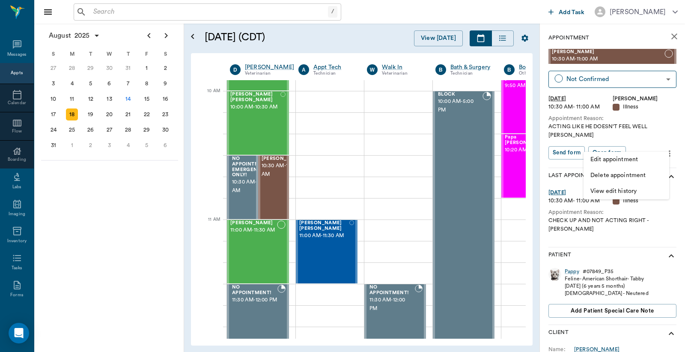
click at [612, 161] on span "Edit appointment" at bounding box center [626, 159] width 72 height 9
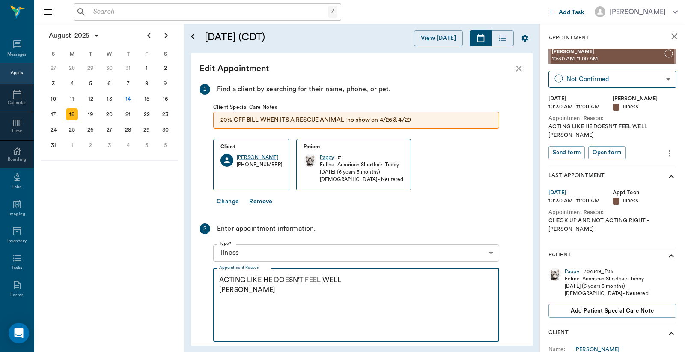
click at [273, 296] on textarea "ACTING LIKE HE DOESN'T FEEL WELL LORY" at bounding box center [356, 304] width 274 height 59
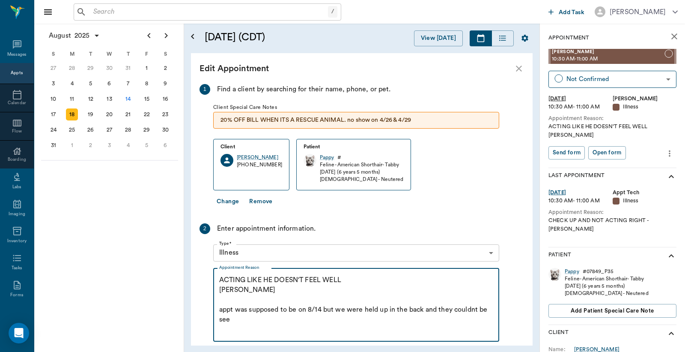
click at [473, 308] on textarea "ACTING LIKE HE DOESN'T FEEL WELL LORY appt was supposed to be on 8/14 but we we…" at bounding box center [356, 304] width 274 height 59
click at [480, 311] on textarea "ACTING LIKE HE DOESN'T FEEL WELL LORY appt was supposed to be on 8/14 but we we…" at bounding box center [356, 304] width 274 height 59
click at [477, 310] on textarea "ACTING LIKE HE DOESN'T FEEL WELL LORY appt was supposed to be on 8/14 but we we…" at bounding box center [356, 304] width 274 height 59
click at [474, 311] on textarea "ACTING LIKE HE DOESN'T FEEL WELL LORY appt was supposed to be on 8/14 but we we…" at bounding box center [356, 304] width 274 height 59
click at [476, 308] on textarea "ACTING LIKE HE DOESN'T FEEL WELL LORY appt was supposed to be on 8/14 but we we…" at bounding box center [356, 304] width 274 height 59
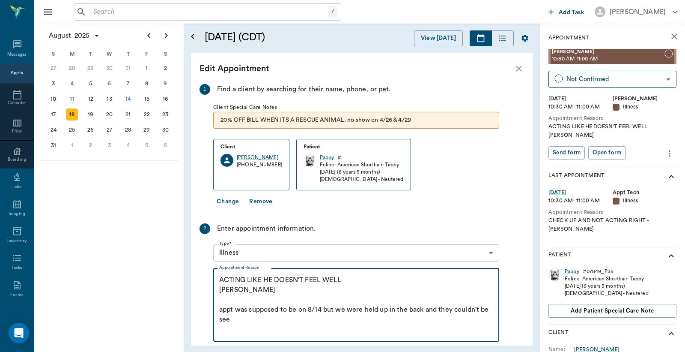
click at [245, 317] on textarea "ACTING LIKE HE DOESN'T FEEL WELL LORY appt was supposed to be on 8/14 but we we…" at bounding box center [356, 304] width 274 height 59
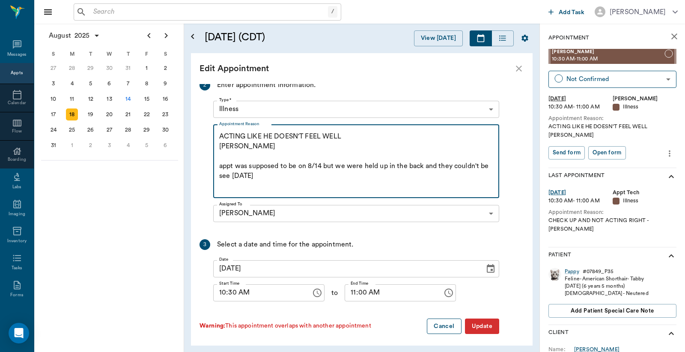
scroll to position [147, 0]
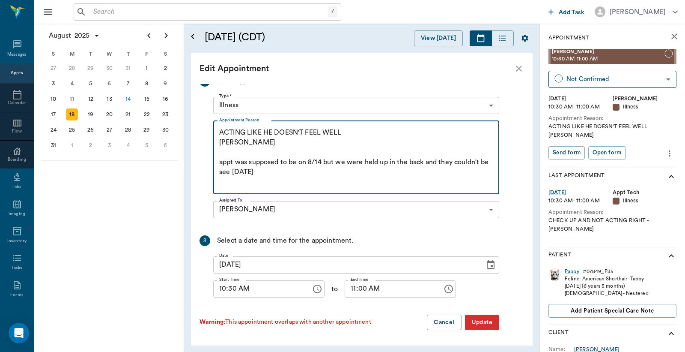
type textarea "ACTING LIKE HE DOESN'T FEEL WELL LORY appt was supposed to be on 8/14 but we we…"
click at [474, 322] on button "Update" at bounding box center [482, 322] width 34 height 16
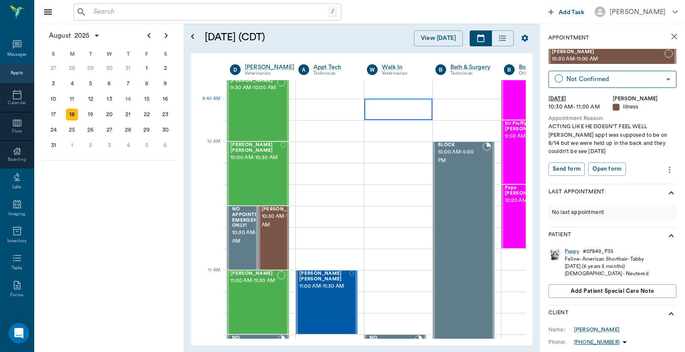
scroll to position [0, 0]
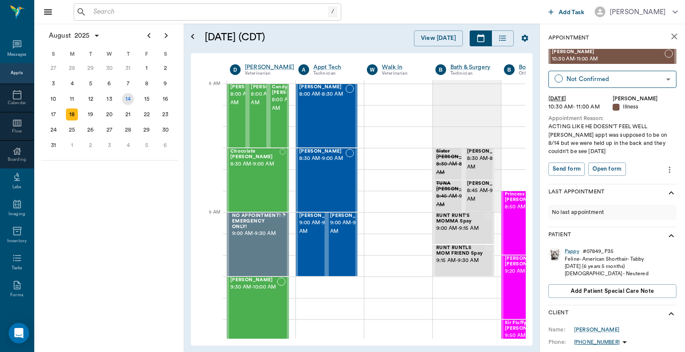
click at [127, 97] on div "14" at bounding box center [128, 99] width 12 height 12
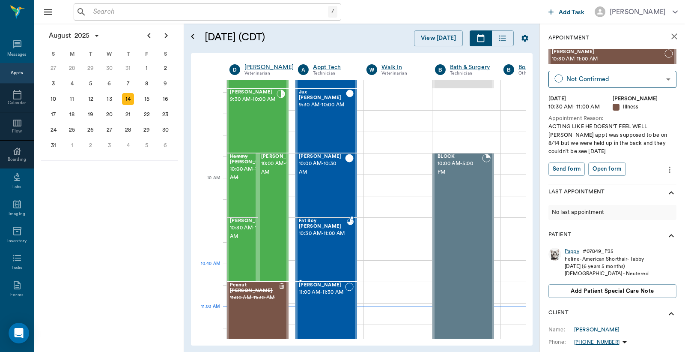
scroll to position [190, 0]
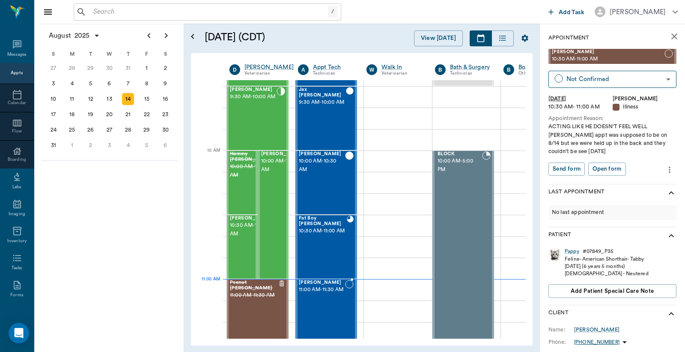
click at [342, 292] on span "11:00 AM - 11:30 AM" at bounding box center [322, 289] width 46 height 9
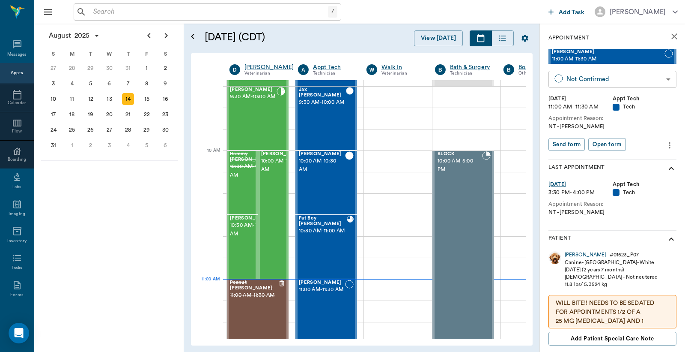
click at [584, 75] on body "/ ​ Add Task Dr. Bert Ellsworth Nectar Messages Appts Calendar Flow Boarding La…" at bounding box center [342, 176] width 685 height 352
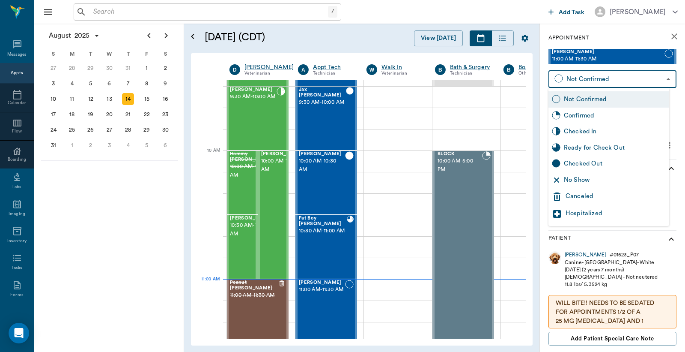
click at [576, 134] on div "Checked In" at bounding box center [615, 131] width 102 height 9
type input "CHECKED_IN"
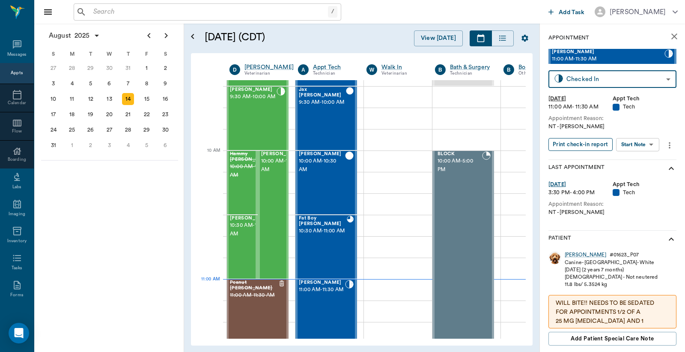
click at [571, 144] on button "Print check-in report" at bounding box center [581, 144] width 64 height 13
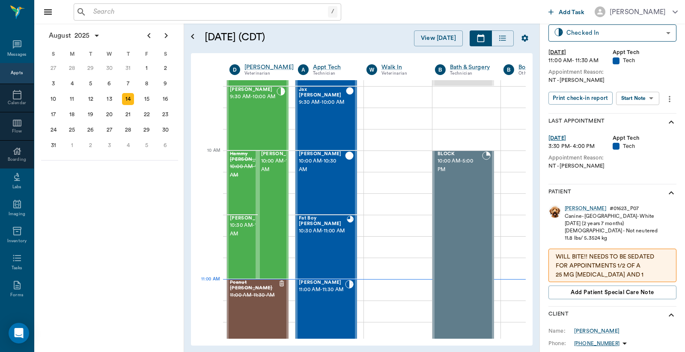
scroll to position [246, 0]
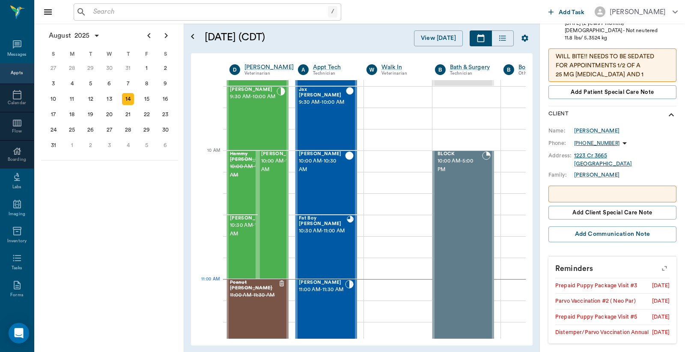
click at [659, 268] on icon "button" at bounding box center [665, 268] width 12 height 12
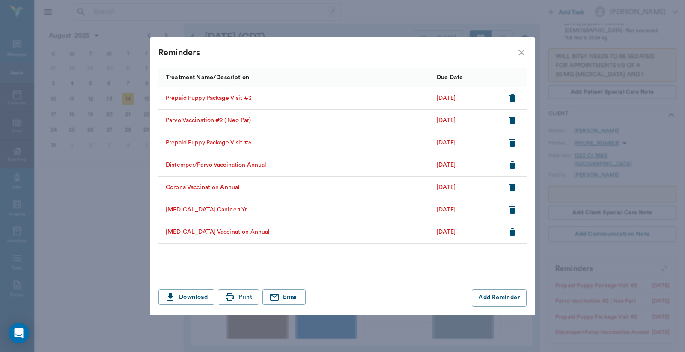
click at [522, 54] on icon "close" at bounding box center [521, 53] width 10 height 10
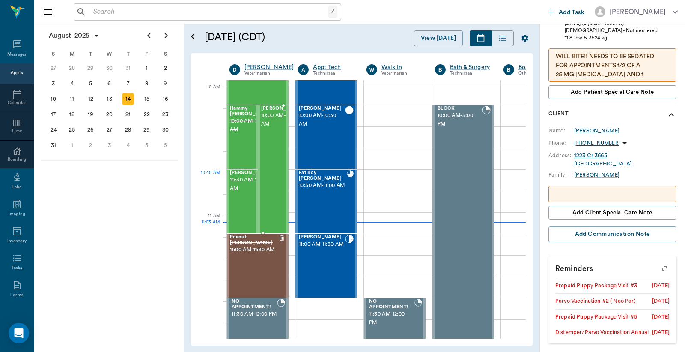
scroll to position [253, 0]
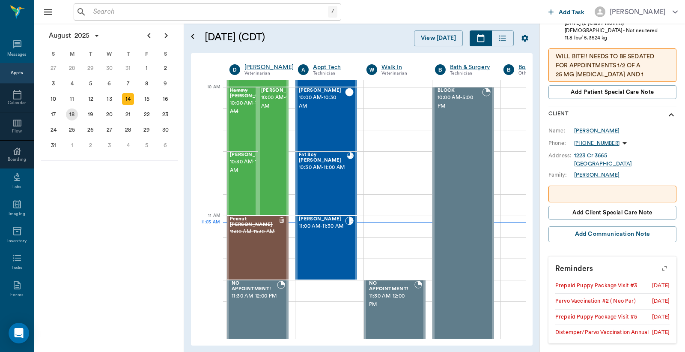
click at [66, 113] on div "18" at bounding box center [72, 114] width 12 height 12
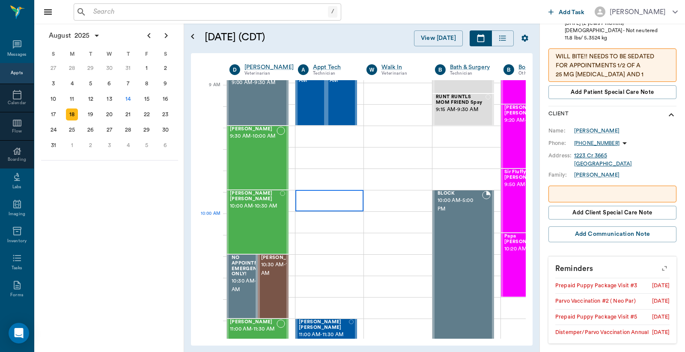
scroll to position [254, 0]
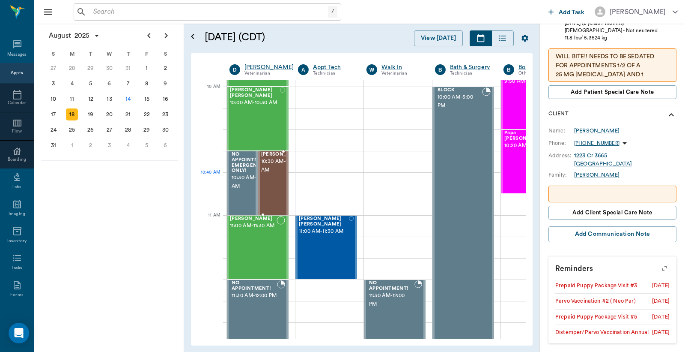
click at [276, 174] on span "10:30 AM - 11:00 AM" at bounding box center [282, 165] width 43 height 17
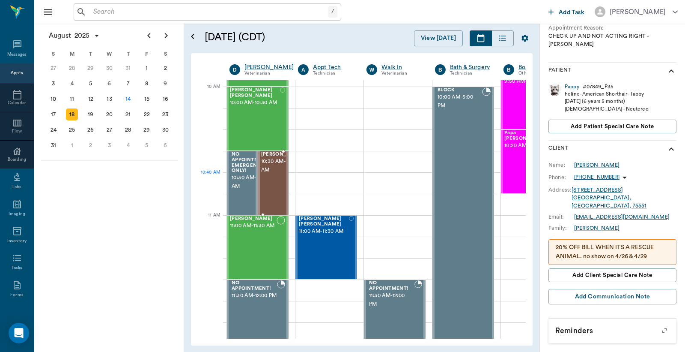
scroll to position [157, 0]
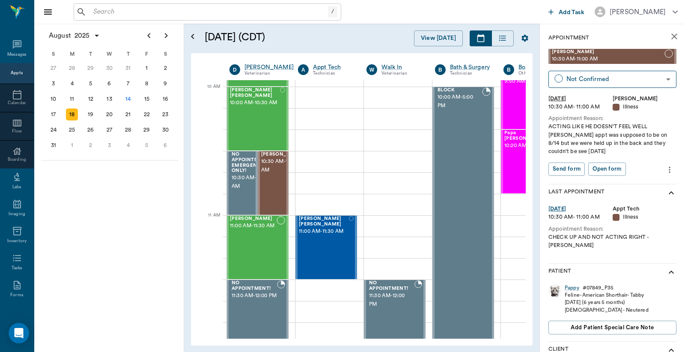
click at [665, 170] on icon "more" at bounding box center [669, 169] width 9 height 10
click at [634, 183] on span "Edit appointment" at bounding box center [626, 184] width 72 height 9
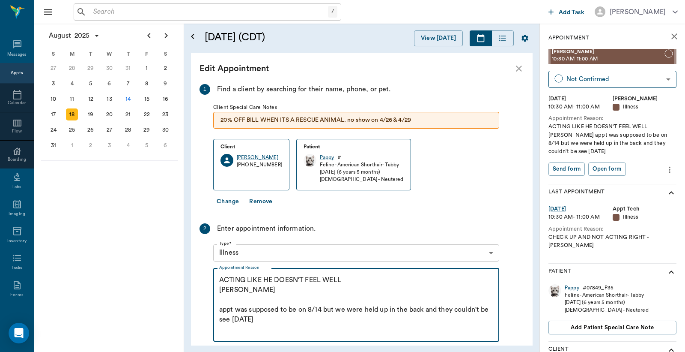
drag, startPoint x: 252, startPoint y: 319, endPoint x: 232, endPoint y: 319, distance: 19.7
click at [232, 319] on textarea "ACTING LIKE HE DOESN'T FEEL WELL LORY appt was supposed to be on 8/14 but we we…" at bounding box center [356, 304] width 274 height 59
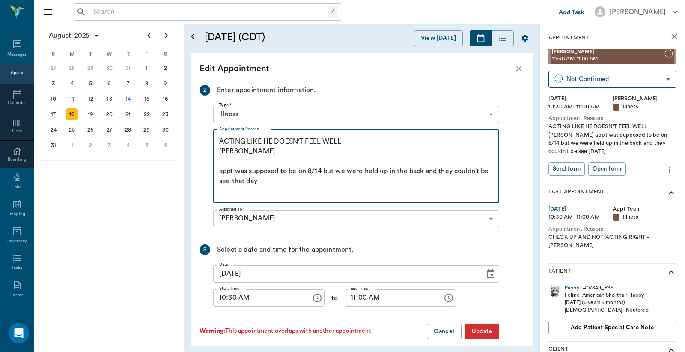
scroll to position [147, 0]
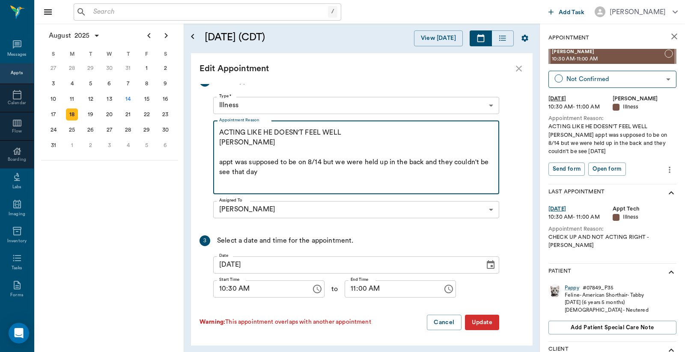
type textarea "ACTING LIKE HE DOESN'T FEEL WELL [PERSON_NAME] appt was supposed to be on 8/14 …"
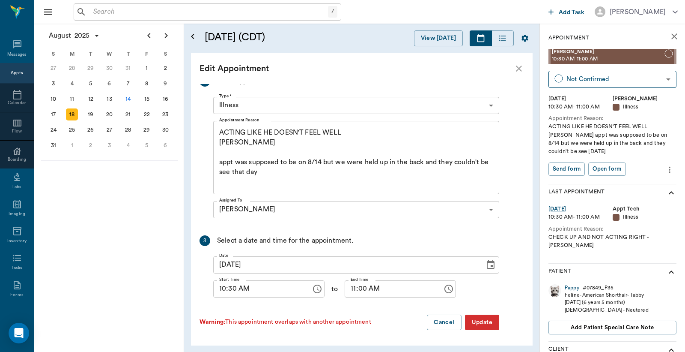
click at [490, 323] on button "Update" at bounding box center [482, 322] width 34 height 16
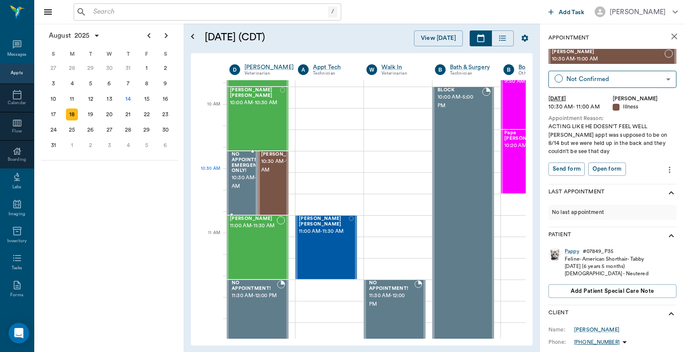
scroll to position [190, 0]
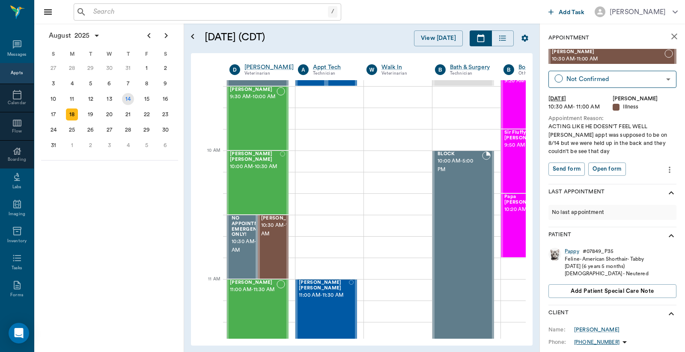
click at [130, 98] on div "14" at bounding box center [128, 99] width 12 height 12
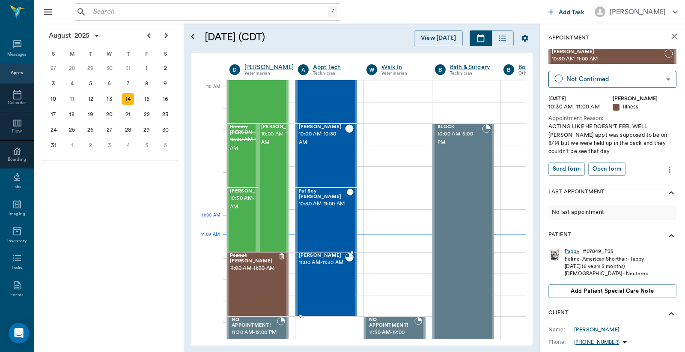
scroll to position [254, 0]
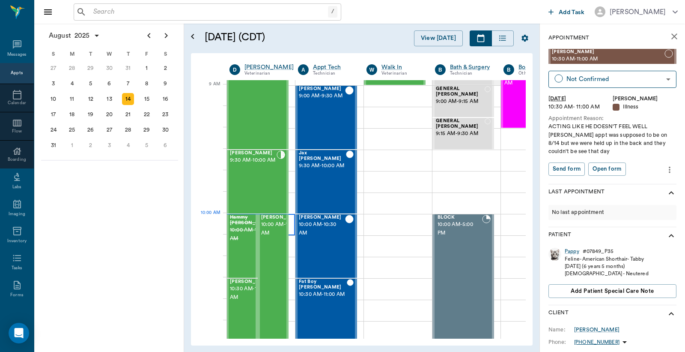
scroll to position [317, 0]
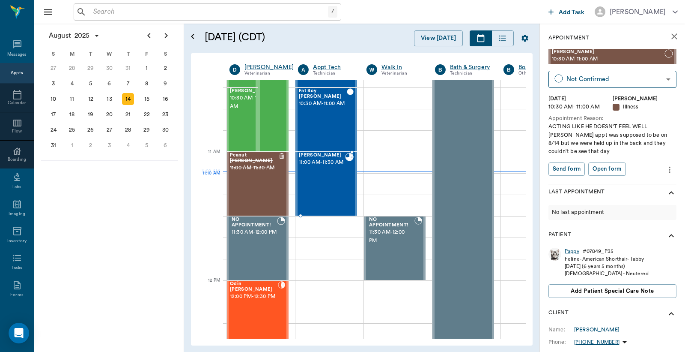
click at [319, 191] on div "[PERSON_NAME] 11:00 AM - 11:30 AM" at bounding box center [322, 183] width 46 height 63
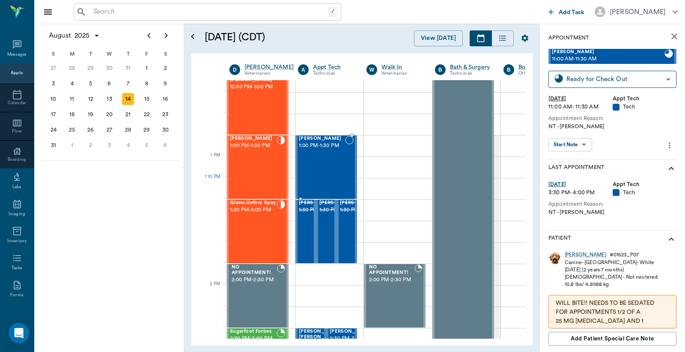
scroll to position [571, 0]
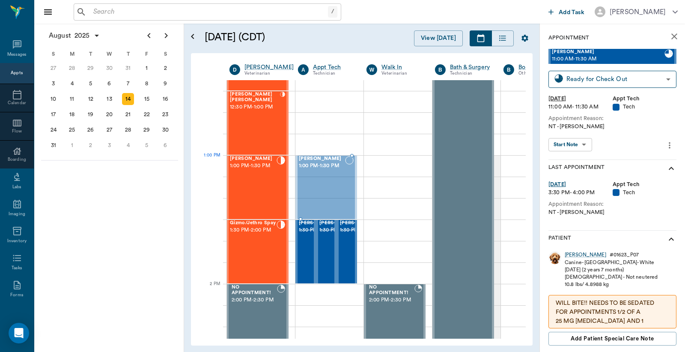
drag, startPoint x: 325, startPoint y: 188, endPoint x: 328, endPoint y: 192, distance: 5.2
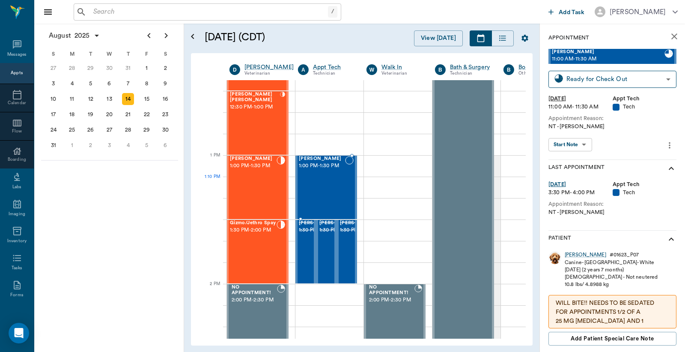
click at [301, 192] on div "[PERSON_NAME] 1:00 PM - 1:30 PM" at bounding box center [322, 187] width 46 height 63
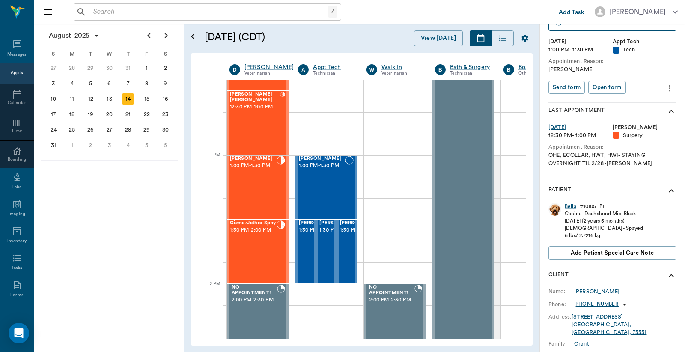
scroll to position [234, 0]
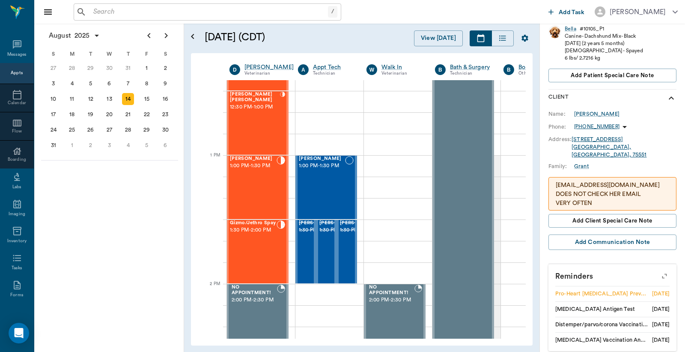
click at [662, 266] on button "button" at bounding box center [665, 276] width 22 height 22
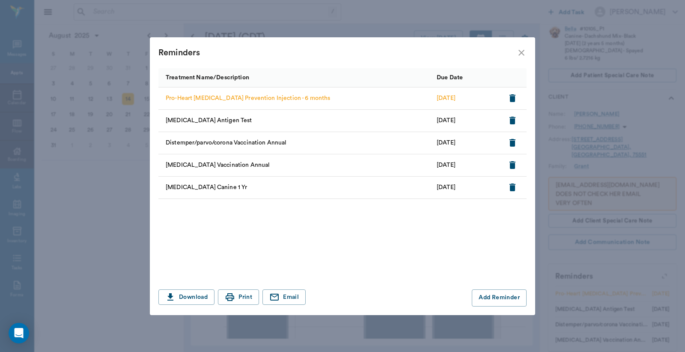
click at [522, 50] on icon "close" at bounding box center [521, 53] width 10 height 10
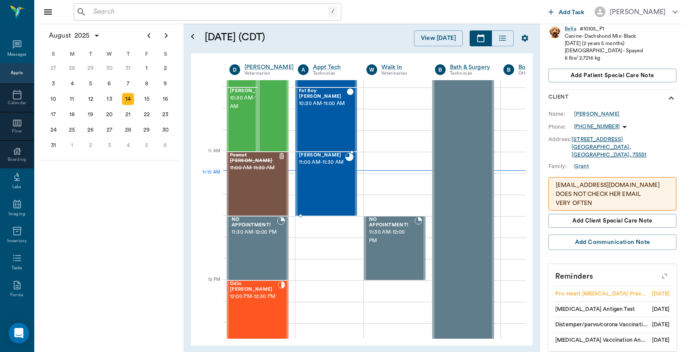
scroll to position [380, 0]
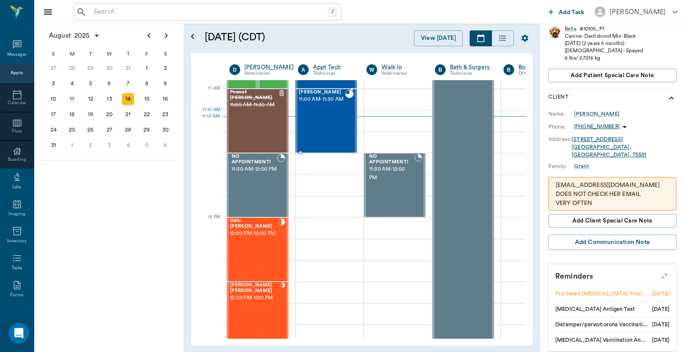
click at [330, 124] on div "[PERSON_NAME] 11:00 AM - 11:30 AM" at bounding box center [322, 120] width 46 height 63
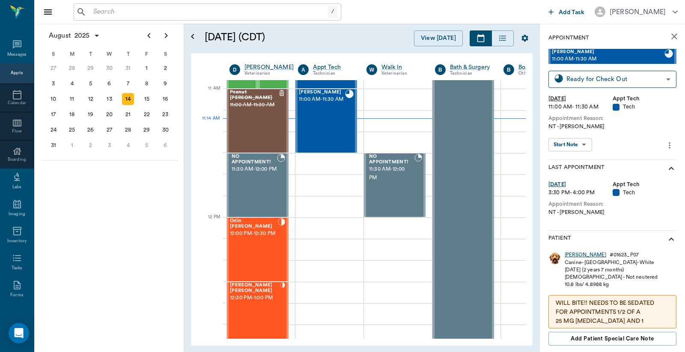
click at [576, 252] on div "[PERSON_NAME]" at bounding box center [586, 254] width 42 height 7
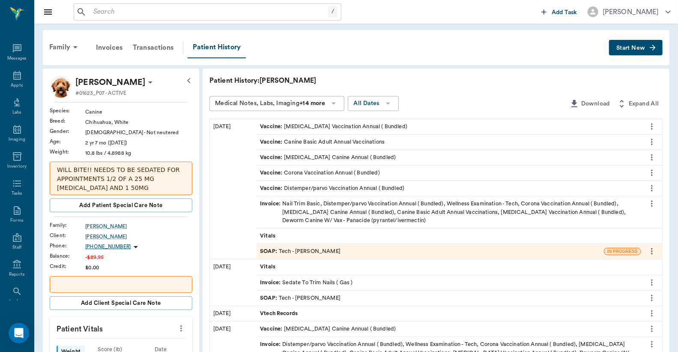
click at [292, 250] on div "SOAP : Tech - [PERSON_NAME]" at bounding box center [300, 251] width 81 height 8
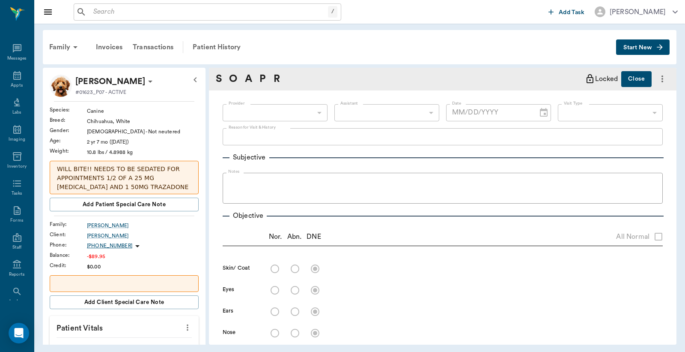
type input "63ec2e7e52e12b0ba117b124"
type input "65d2be4f46e3a538d89b8c1a"
type textarea "NT -[PERSON_NAME]"
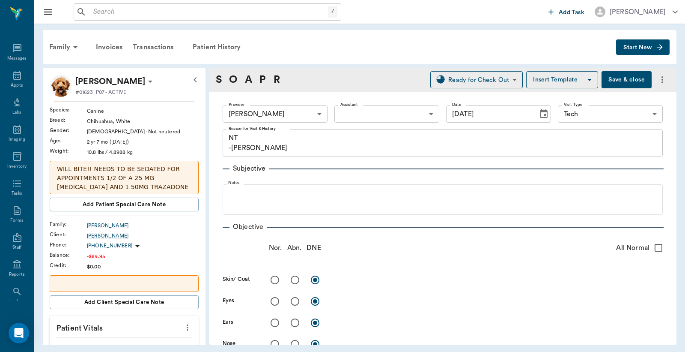
type input "[DATE]"
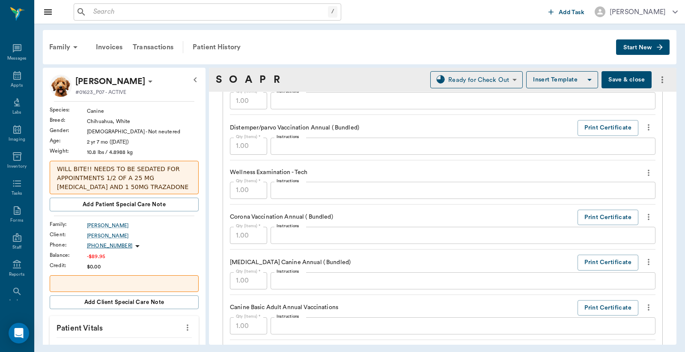
scroll to position [634, 0]
click at [593, 259] on button "Print Certificate" at bounding box center [608, 261] width 61 height 16
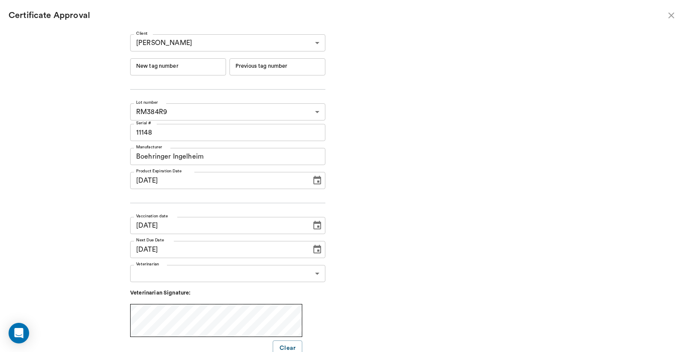
type input "241205"
type input "241204"
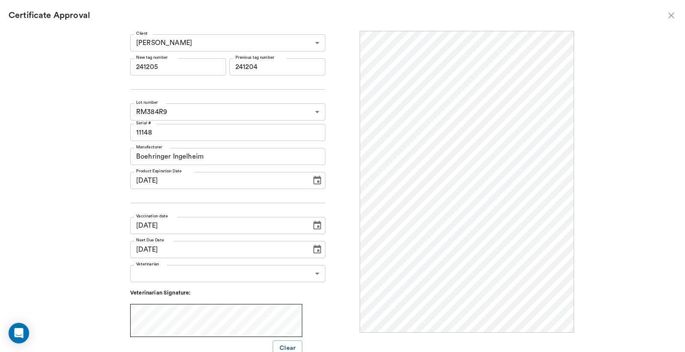
scroll to position [0, 0]
drag, startPoint x: 187, startPoint y: 64, endPoint x: 15, endPoint y: 65, distance: 171.7
click at [36, 63] on div "Client [PERSON_NAME] 63ec2dfb52e12b0ba1177c80 Client New tag number 241205 New …" at bounding box center [342, 191] width 685 height 321
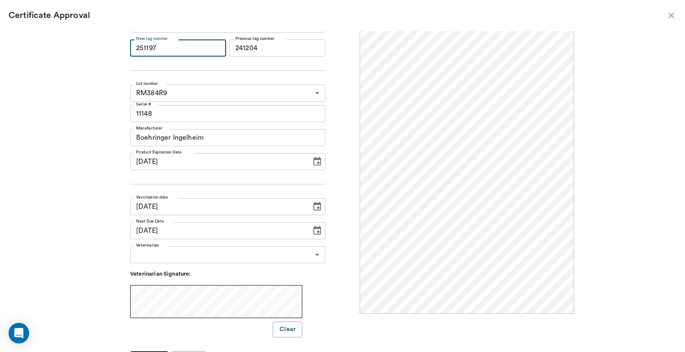
scroll to position [33, 0]
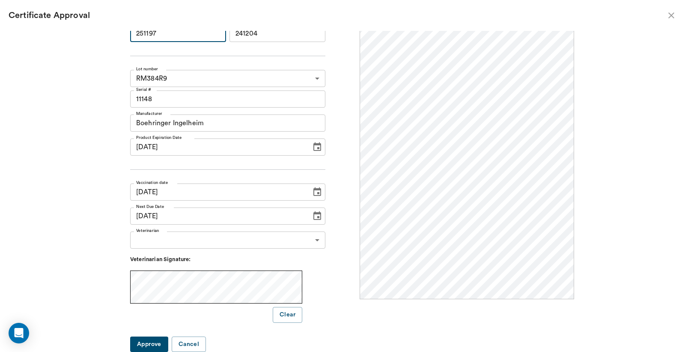
type input "251197"
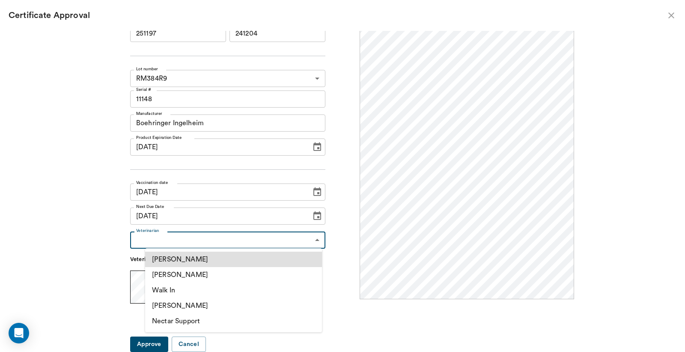
click at [206, 237] on body "/ ​ Add Task [PERSON_NAME] Nectar Messages Appts Labs Imaging Inventory Tasks F…" at bounding box center [342, 176] width 685 height 352
drag, startPoint x: 199, startPoint y: 272, endPoint x: 198, endPoint y: 280, distance: 8.1
click at [199, 272] on li "[PERSON_NAME]" at bounding box center [233, 274] width 177 height 15
type input "63ec2f075fda476ae8351a4d"
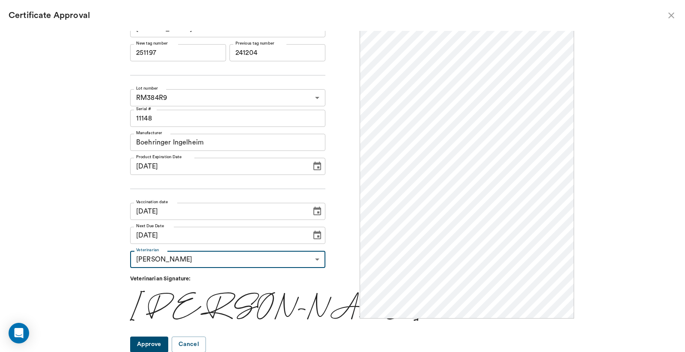
scroll to position [0, 0]
click at [168, 340] on button "Approve" at bounding box center [149, 344] width 38 height 16
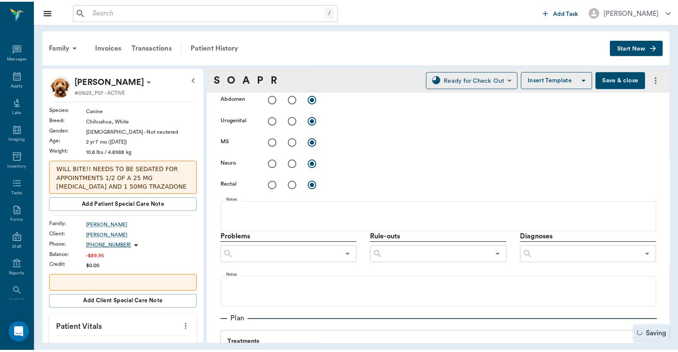
scroll to position [317, 0]
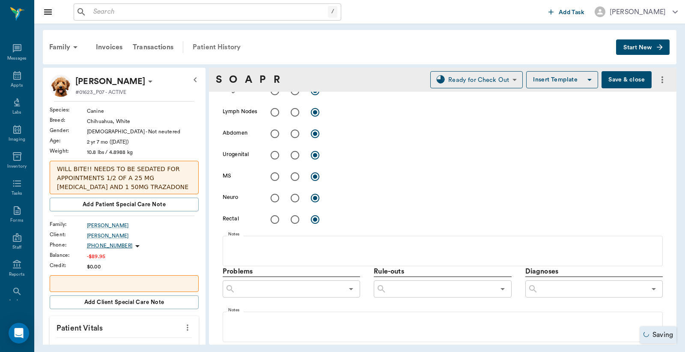
click at [236, 49] on div "Patient History" at bounding box center [217, 47] width 58 height 21
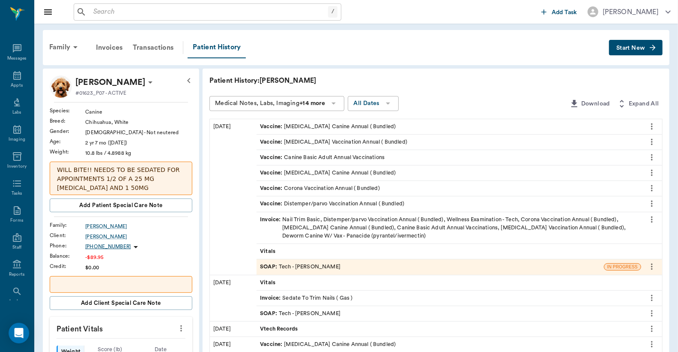
click at [332, 223] on div "Invoice : Nail Trim Basic, Distemper/parvo Vaccination Annual ( Bundled), Welln…" at bounding box center [449, 227] width 378 height 25
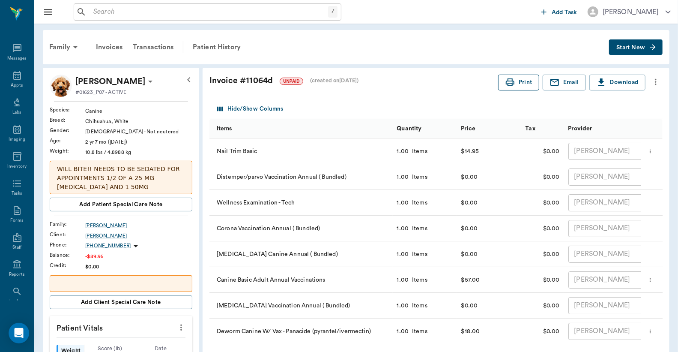
click at [520, 80] on button "Print" at bounding box center [518, 83] width 41 height 16
click at [152, 48] on div "Transactions" at bounding box center [153, 47] width 51 height 21
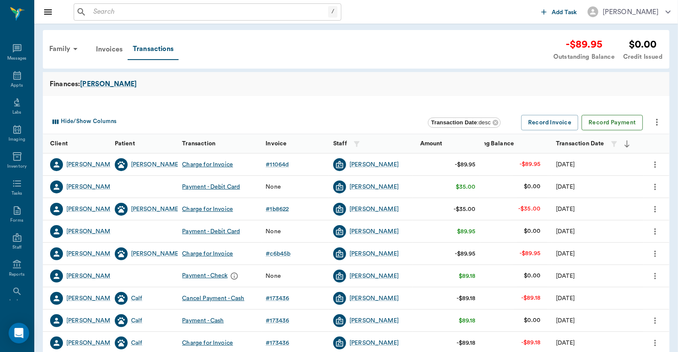
click at [605, 118] on button "Record Payment" at bounding box center [612, 123] width 61 height 16
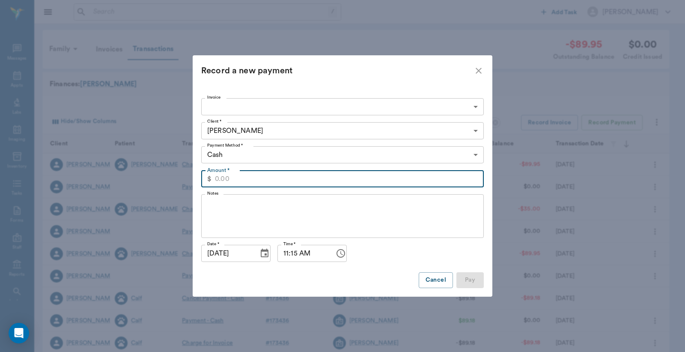
click at [290, 180] on input "Amount *" at bounding box center [349, 178] width 269 height 17
type input "89.95"
click at [290, 156] on body "/ ​ Add Task [PERSON_NAME] Nectar Messages Appts Labs Imaging Inventory Tasks F…" at bounding box center [342, 263] width 685 height 527
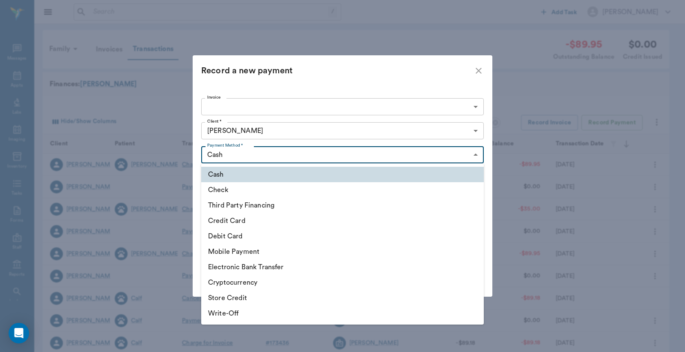
click at [277, 236] on li "Debit Card" at bounding box center [342, 235] width 283 height 15
type input "DEBIT_CARD"
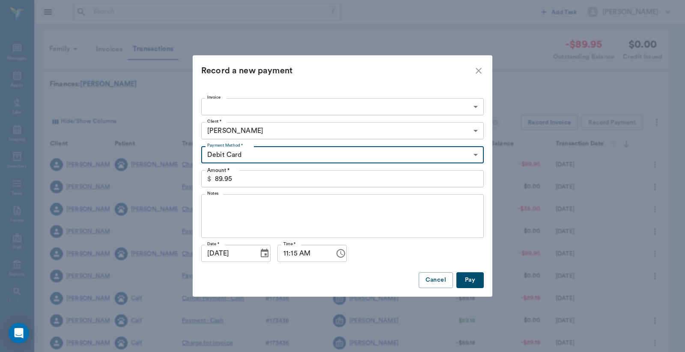
click at [467, 277] on button "Pay" at bounding box center [469, 280] width 27 height 16
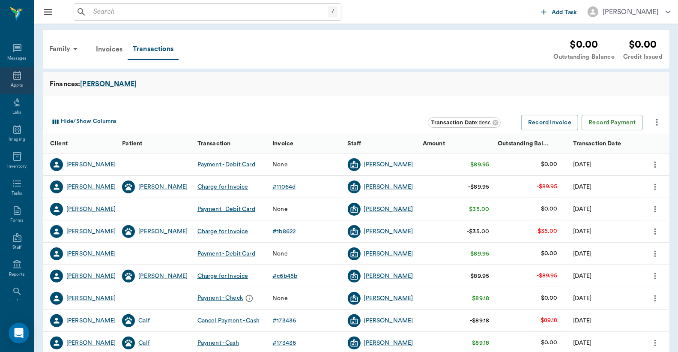
click at [12, 75] on icon at bounding box center [17, 75] width 10 height 10
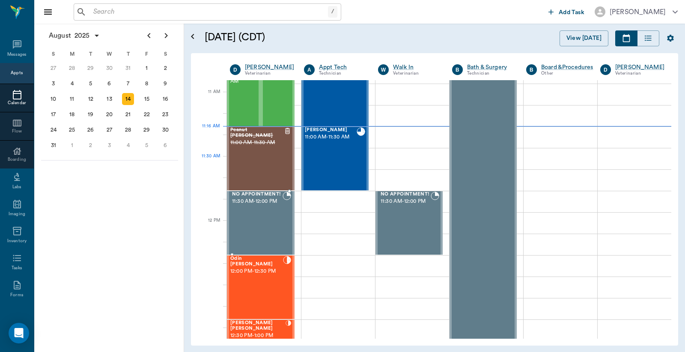
scroll to position [259, 0]
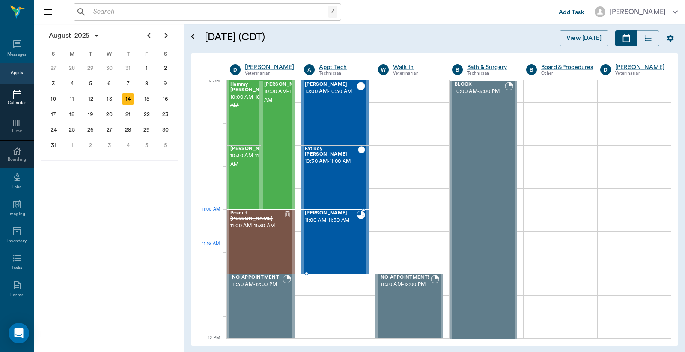
click at [330, 227] on div "[PERSON_NAME] 11:00 AM - 11:30 AM" at bounding box center [331, 241] width 52 height 63
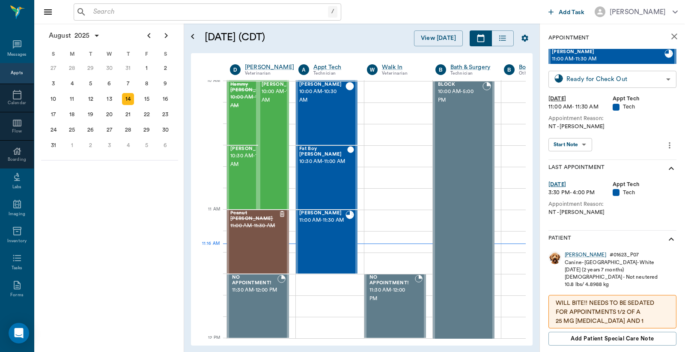
click at [621, 78] on body "/ ​ Add Task [PERSON_NAME] Nectar Messages Appts Calendar Flow Boarding Labs Im…" at bounding box center [342, 176] width 685 height 352
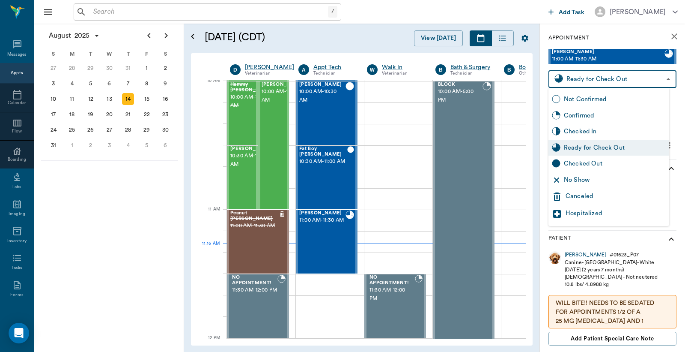
click at [593, 164] on div "Checked Out" at bounding box center [615, 163] width 102 height 9
type input "CHECKED_OUT"
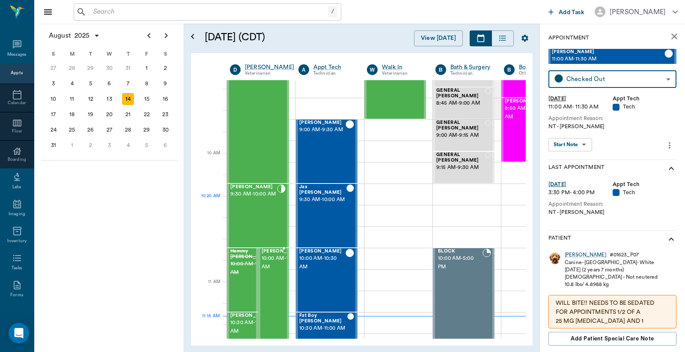
scroll to position [190, 0]
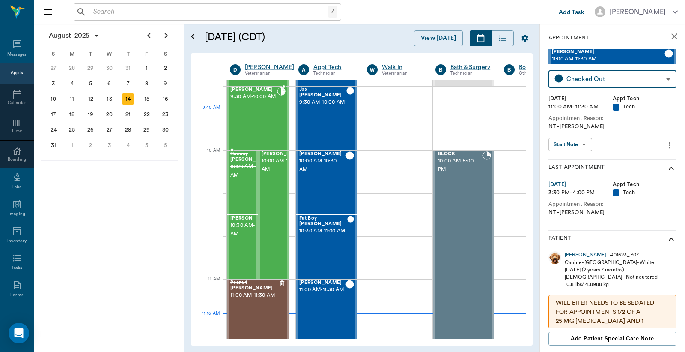
click at [267, 113] on div "[PERSON_NAME] 9:30 AM - 10:00 AM" at bounding box center [253, 118] width 47 height 63
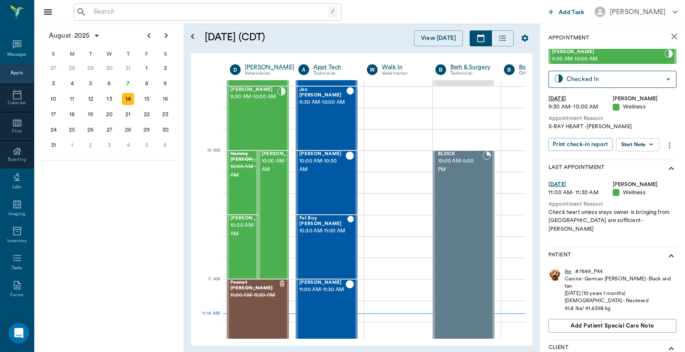
click at [568, 268] on div "Ike" at bounding box center [568, 271] width 7 height 7
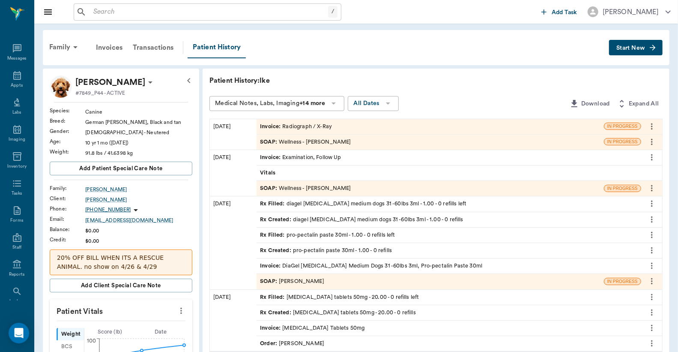
click at [283, 124] on div "Invoice : Radiograph / X-Ray" at bounding box center [296, 126] width 72 height 8
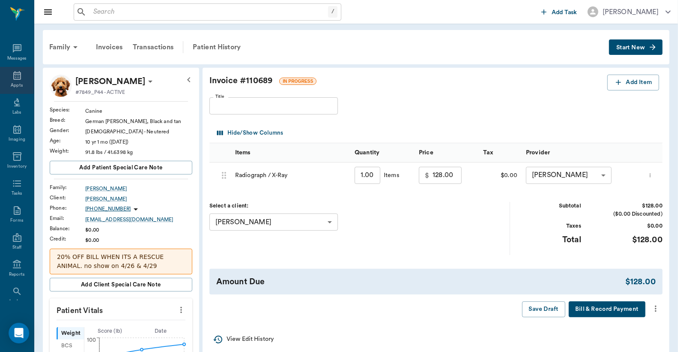
click at [16, 75] on icon at bounding box center [17, 75] width 10 height 10
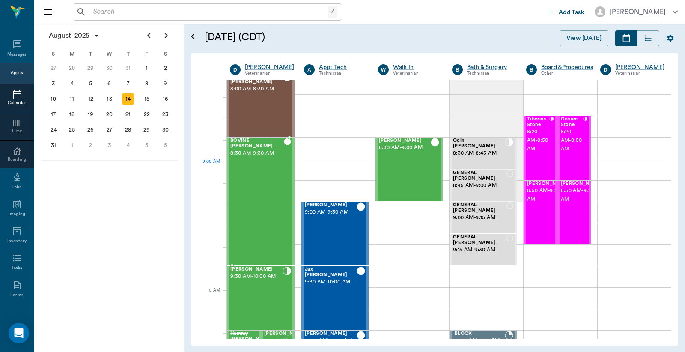
scroll to position [7, 0]
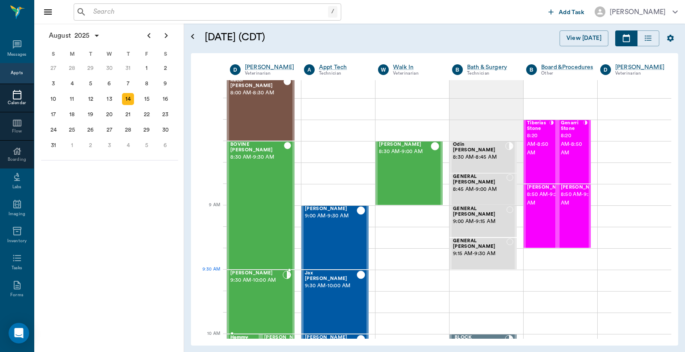
click at [263, 287] on div "[PERSON_NAME] 9:30 AM - 10:00 AM" at bounding box center [256, 301] width 52 height 63
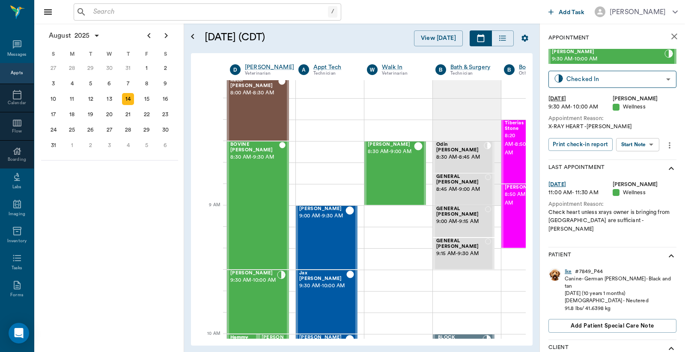
click at [567, 268] on div "Ike" at bounding box center [568, 271] width 7 height 7
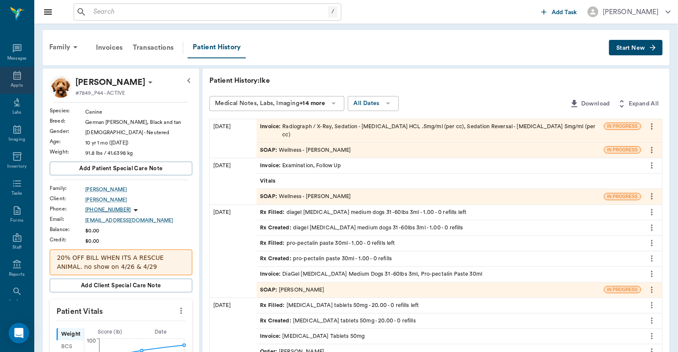
click at [11, 80] on div "Appts" at bounding box center [17, 80] width 34 height 27
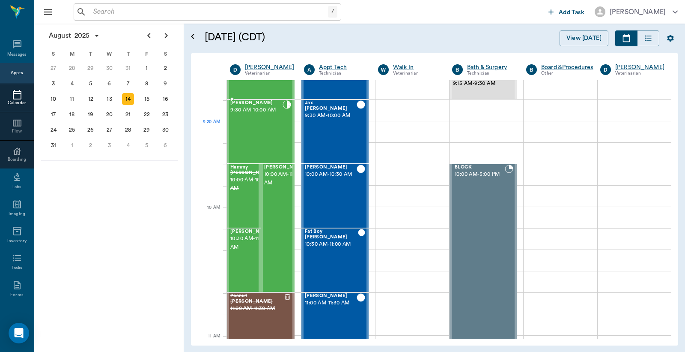
scroll to position [133, 0]
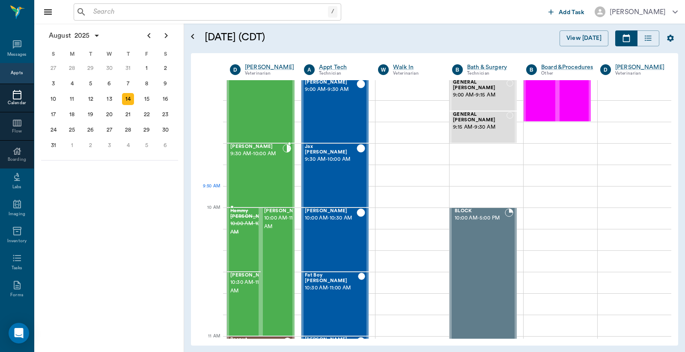
click at [275, 188] on div "[PERSON_NAME] 9:30 AM - 10:00 AM" at bounding box center [256, 175] width 52 height 63
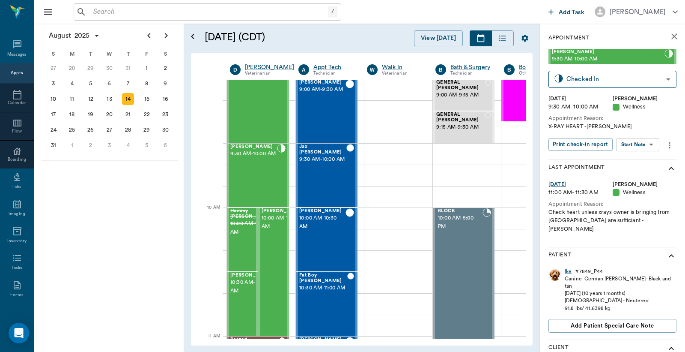
click at [568, 268] on div "Ike" at bounding box center [568, 271] width 7 height 7
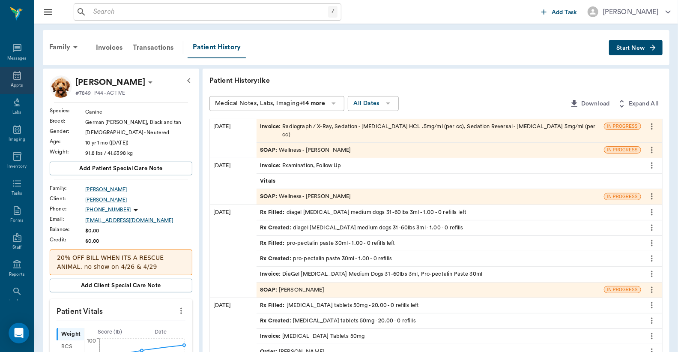
click at [22, 73] on div "Appts" at bounding box center [17, 80] width 34 height 27
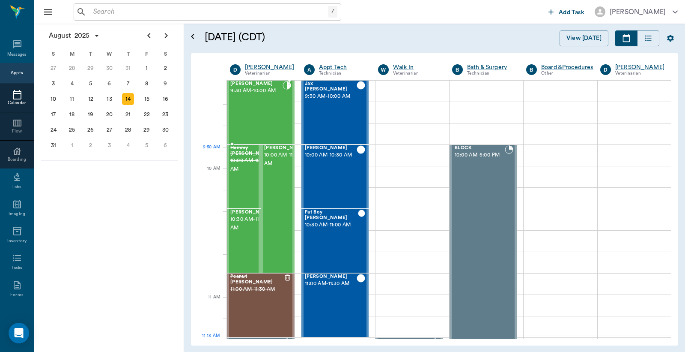
scroll to position [133, 0]
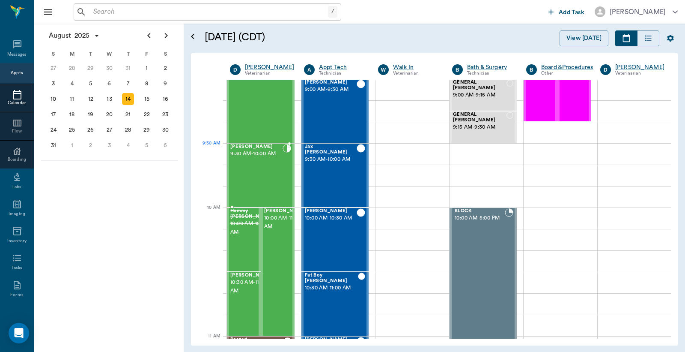
click at [276, 161] on div "[PERSON_NAME] 9:30 AM - 10:00 AM" at bounding box center [256, 175] width 52 height 63
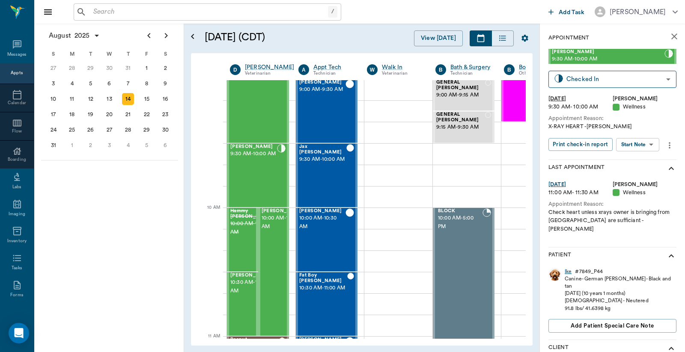
click at [571, 268] on div "Ike" at bounding box center [568, 271] width 7 height 7
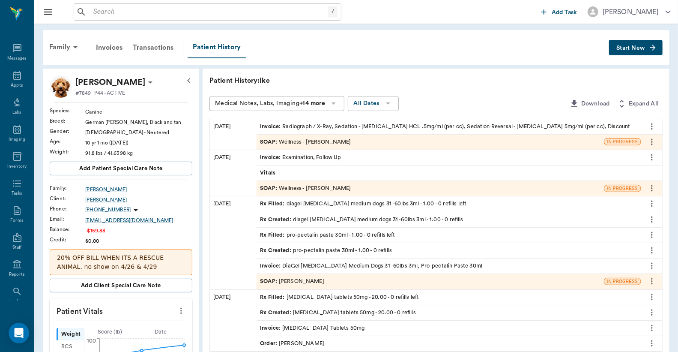
click at [285, 127] on div "Invoice : Radiograph / X-Ray, Sedation - [MEDICAL_DATA] HCL .5mg/ml (per cc), S…" at bounding box center [445, 126] width 370 height 8
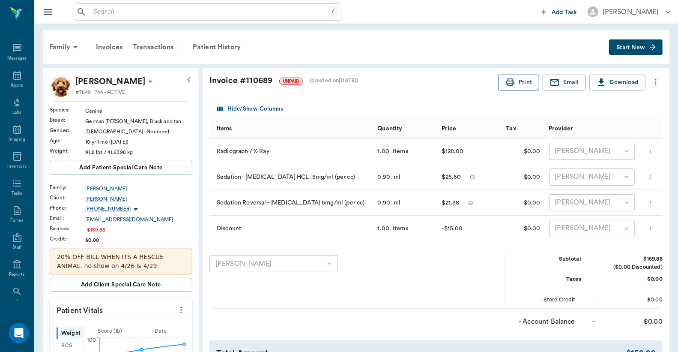
click at [520, 83] on button "Print" at bounding box center [518, 83] width 41 height 16
click at [160, 43] on div "Transactions" at bounding box center [153, 47] width 51 height 21
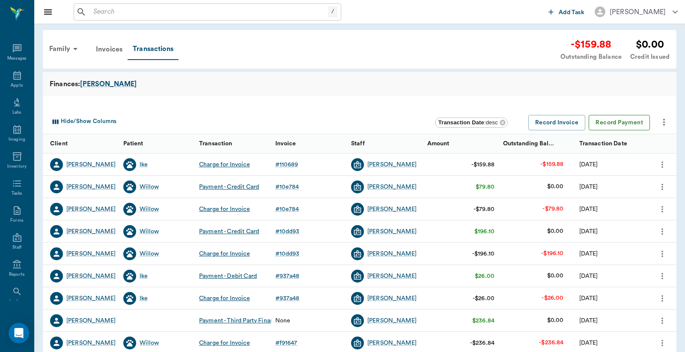
click at [632, 124] on button "Record Payment" at bounding box center [619, 123] width 61 height 16
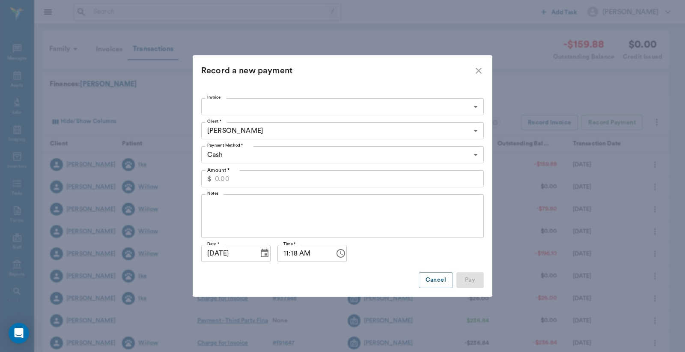
click at [308, 178] on input "Amount *" at bounding box center [349, 178] width 269 height 17
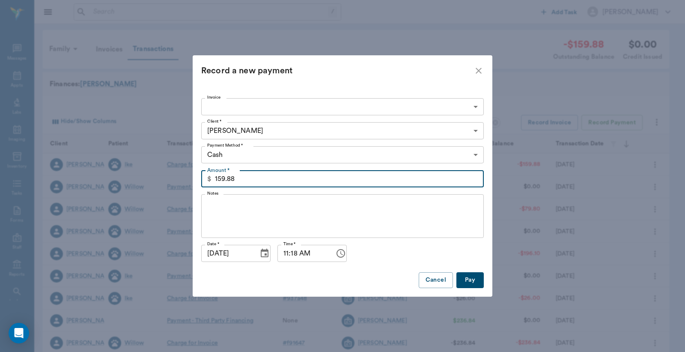
type input "159.88"
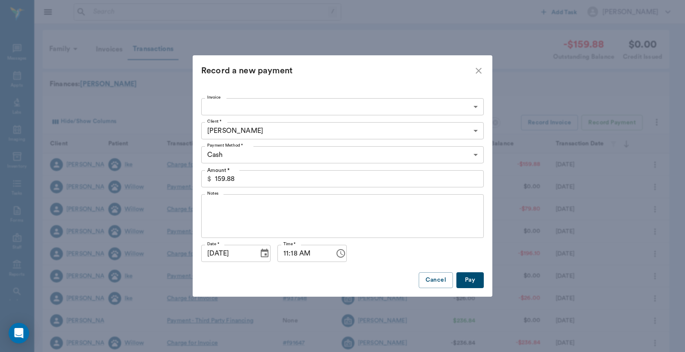
click at [478, 73] on icon "close" at bounding box center [479, 71] width 10 height 10
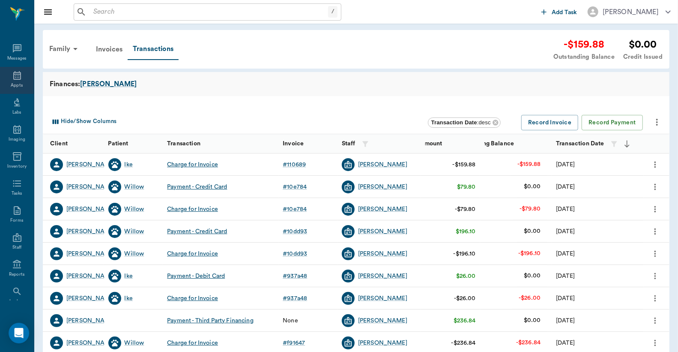
click at [15, 84] on div "Appts" at bounding box center [17, 85] width 12 height 6
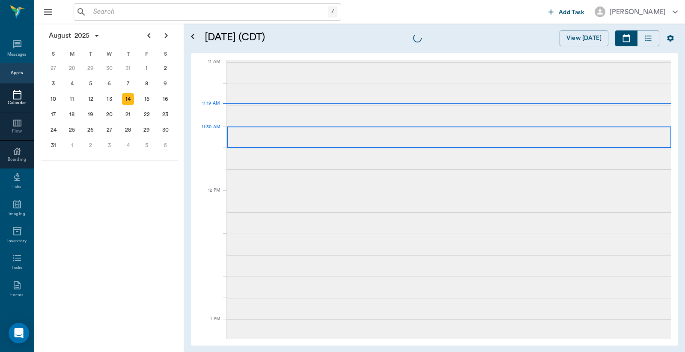
scroll to position [386, 0]
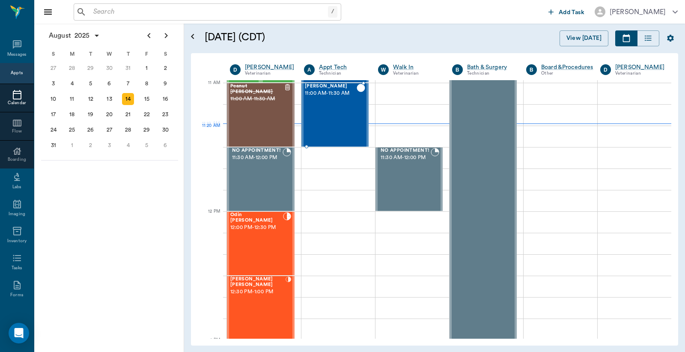
click at [346, 127] on div "[PERSON_NAME] 11:00 AM - 11:30 AM" at bounding box center [331, 114] width 52 height 63
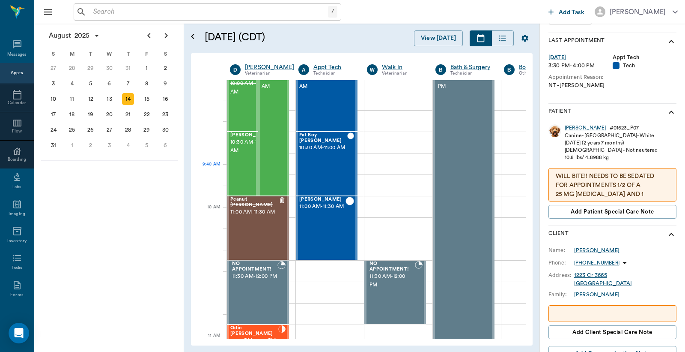
scroll to position [133, 0]
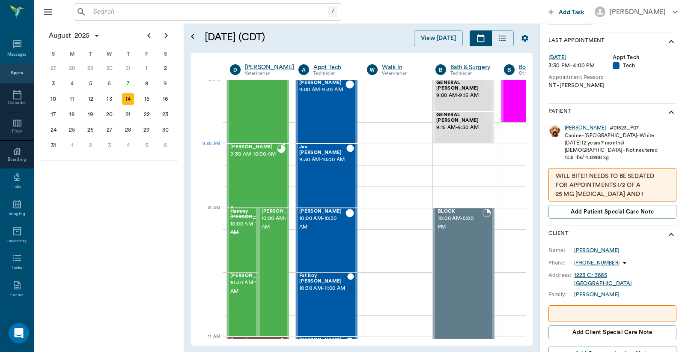
click at [253, 158] on span "9:30 AM - 10:00 AM" at bounding box center [253, 154] width 47 height 9
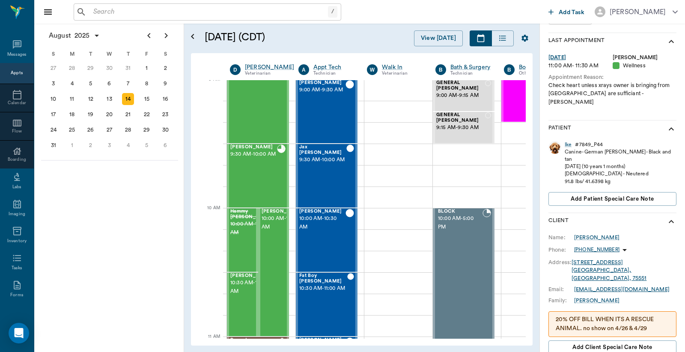
type input "READY_TO_CHECKOUT"
click at [567, 141] on div "Ike" at bounding box center [568, 144] width 7 height 7
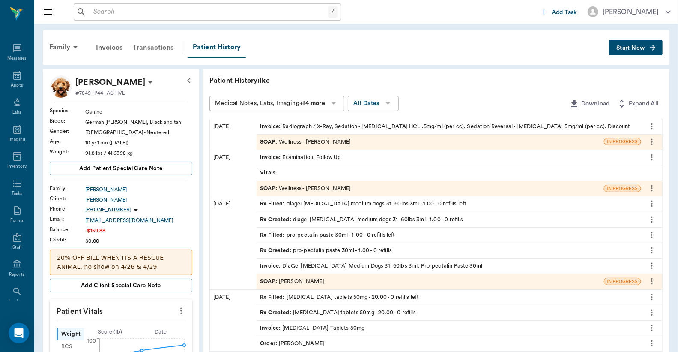
click at [155, 50] on div "Transactions" at bounding box center [153, 47] width 51 height 21
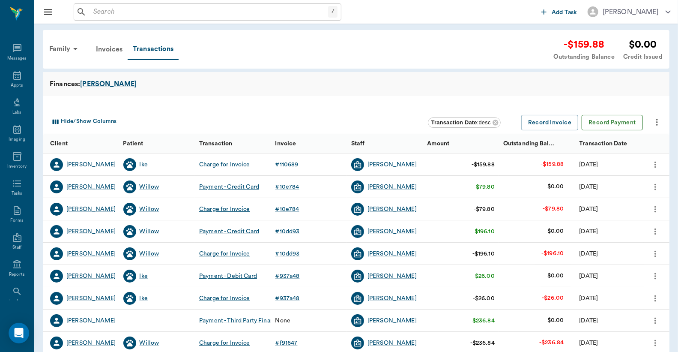
click at [618, 121] on button "Record Payment" at bounding box center [612, 123] width 61 height 16
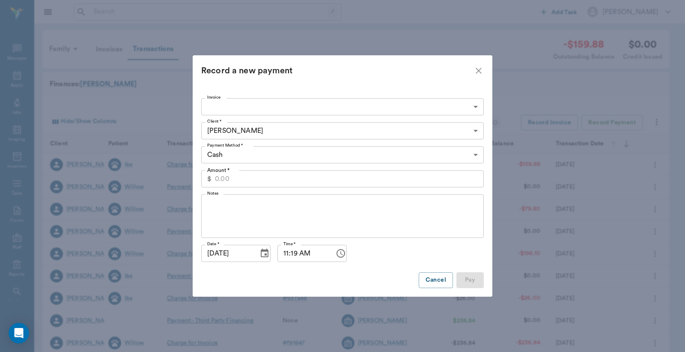
click at [228, 180] on input "Amount *" at bounding box center [349, 178] width 269 height 17
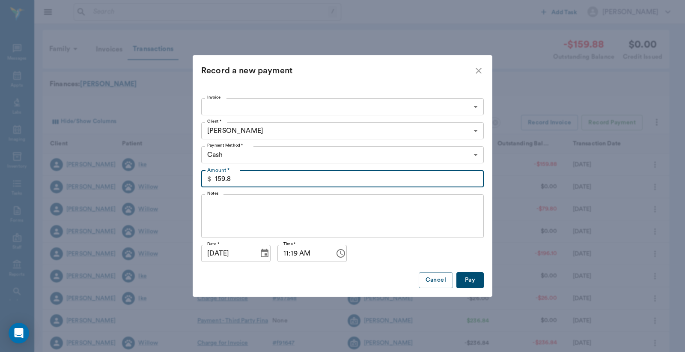
type input "159.88"
click at [283, 154] on body "/ ​ Add Task [PERSON_NAME] Nectar Messages Appts Labs Imaging Inventory Tasks F…" at bounding box center [342, 263] width 685 height 527
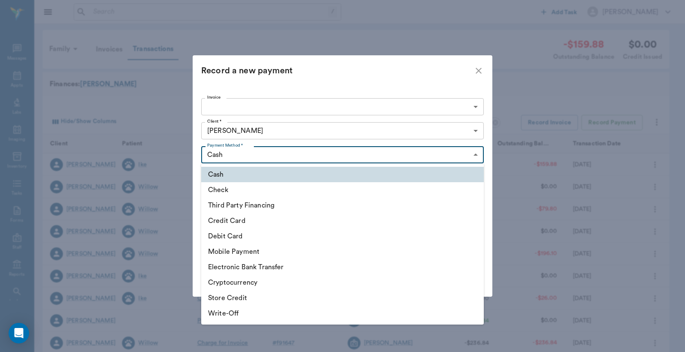
click at [280, 200] on li "Third Party Financing" at bounding box center [342, 204] width 283 height 15
type input "CREDIT"
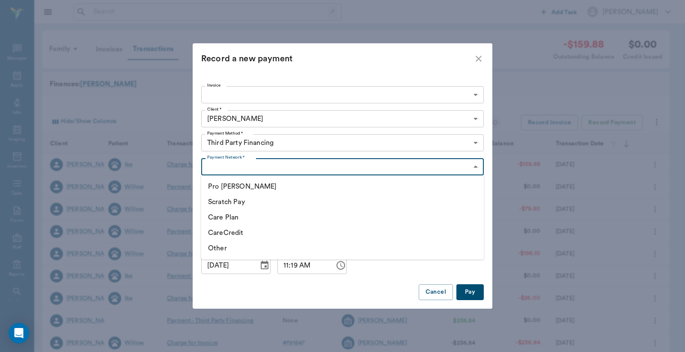
click at [243, 167] on body "/ ​ Add Task [PERSON_NAME] Nectar Messages Appts Labs Imaging Inventory Tasks F…" at bounding box center [342, 263] width 685 height 527
click at [237, 230] on li "CareCredit" at bounding box center [342, 232] width 283 height 15
type input "CARE_CREDIT"
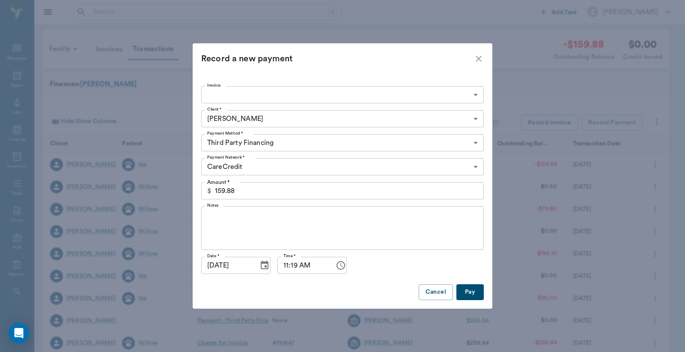
click at [472, 292] on button "Pay" at bounding box center [469, 292] width 27 height 16
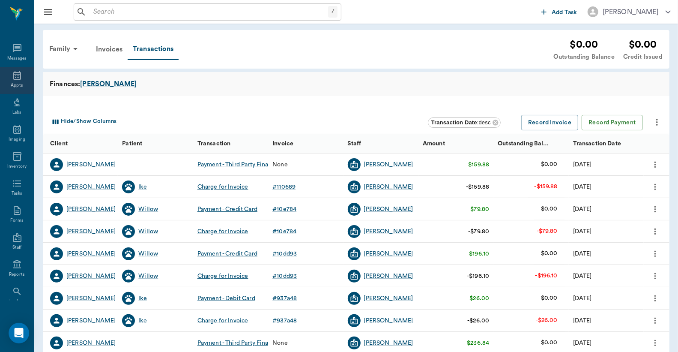
click at [12, 73] on icon at bounding box center [17, 75] width 10 height 10
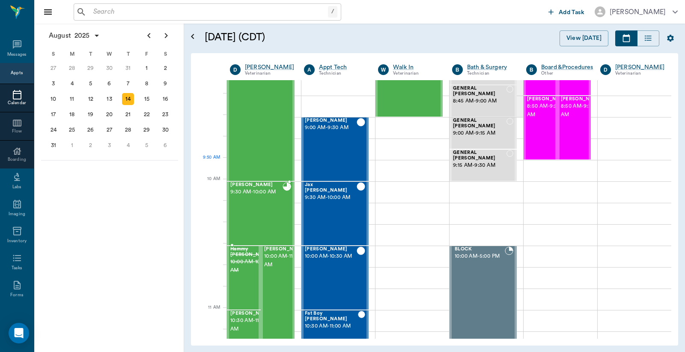
scroll to position [69, 0]
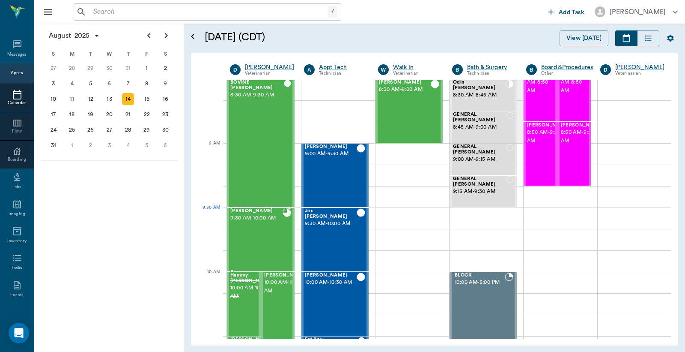
click at [274, 221] on span "9:30 AM - 10:00 AM" at bounding box center [256, 218] width 52 height 9
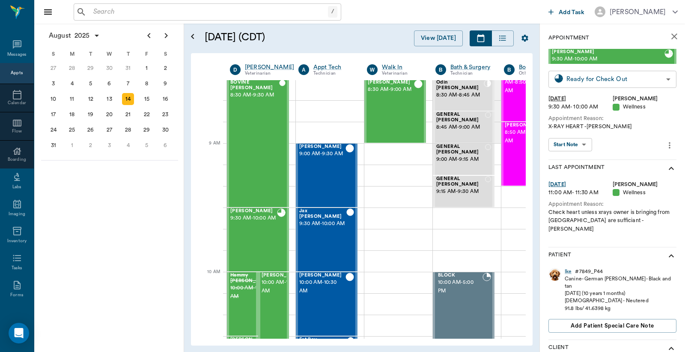
click at [641, 76] on body "/ ​ Add Task Dr. Bert Ellsworth Nectar Messages Appts Calendar Flow Boarding La…" at bounding box center [342, 176] width 685 height 352
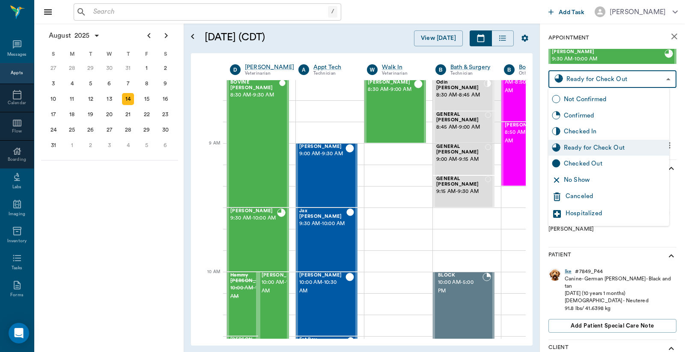
click at [593, 161] on div "Checked Out" at bounding box center [615, 163] width 102 height 9
type input "CHECKED_OUT"
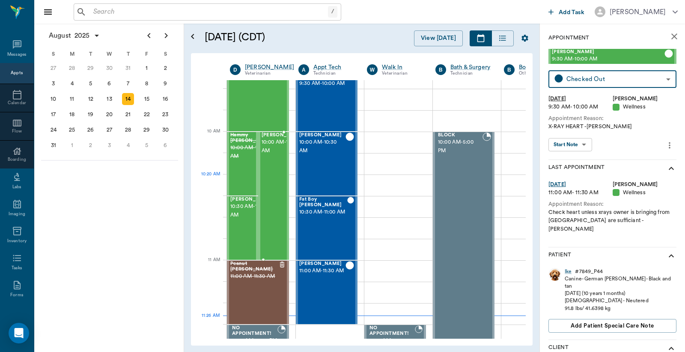
scroll to position [253, 0]
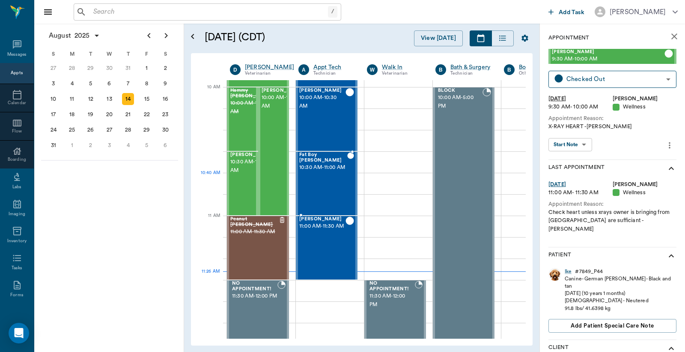
click at [331, 191] on div "Fat Boy Byrum 10:30 AM - 11:00 AM" at bounding box center [323, 183] width 48 height 63
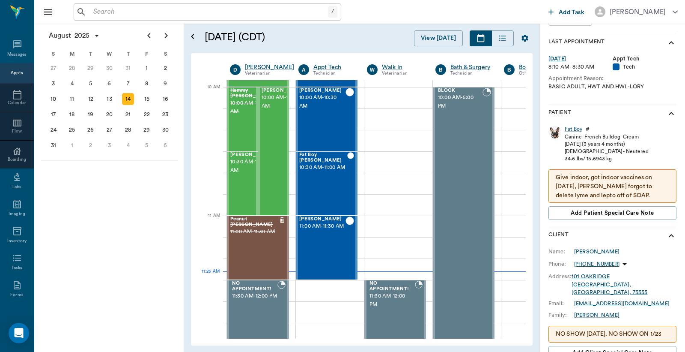
scroll to position [127, 0]
click at [658, 194] on p "Give indoor, got indoor vaccines on 7/17/25, Hunt forgot to delete lyme and lep…" at bounding box center [612, 185] width 113 height 27
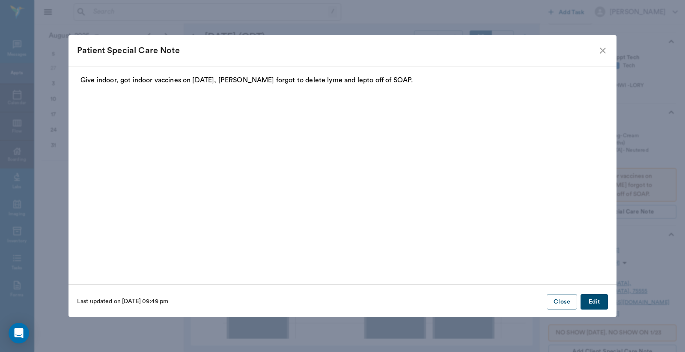
click at [81, 76] on p "Give indoor, got indoor vaccines on 7/17/25, Hunt forgot to delete lyme and lep…" at bounding box center [343, 80] width 524 height 10
click at [80, 79] on fieldset "Give indoor, got indoor vaccines on 7/17/25, Hunt forgot to delete lyme and lep…" at bounding box center [342, 173] width 531 height 196
click at [82, 79] on p "Give indoor, got indoor vaccines on 7/17/25, Hunt forgot to delete lyme and lep…" at bounding box center [343, 80] width 524 height 10
click at [593, 301] on button "Edit" at bounding box center [594, 302] width 27 height 16
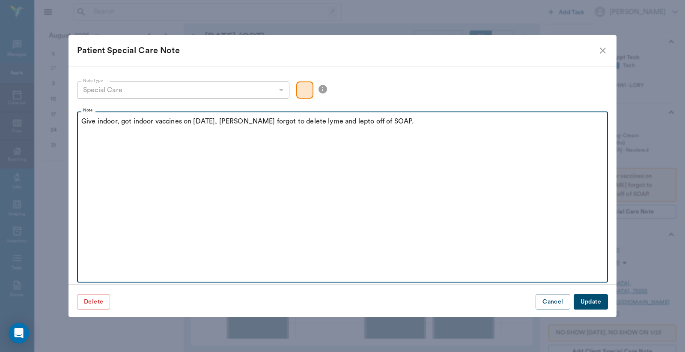
click at [82, 122] on p "Give indoor, got indoor vaccines on 7/17/25, Hunt forgot to delete lyme and lep…" at bounding box center [342, 121] width 522 height 10
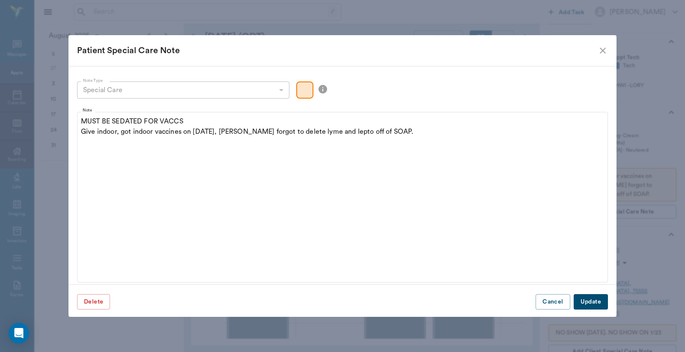
click at [582, 301] on button "Update" at bounding box center [591, 302] width 34 height 16
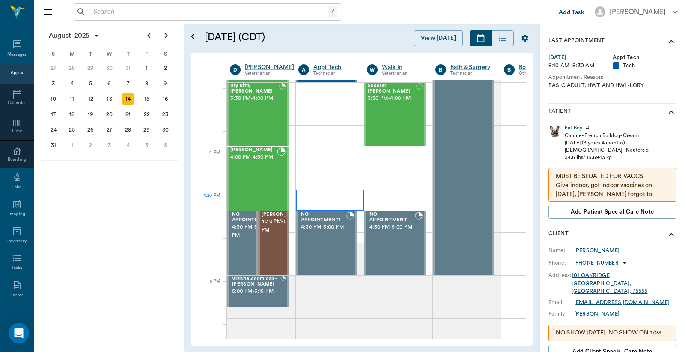
scroll to position [951, 0]
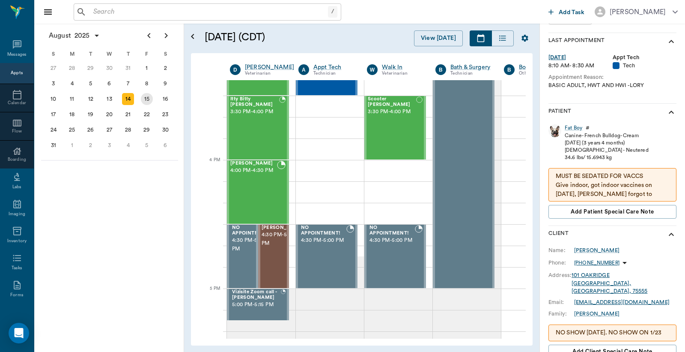
click at [149, 95] on div "15" at bounding box center [147, 99] width 12 height 12
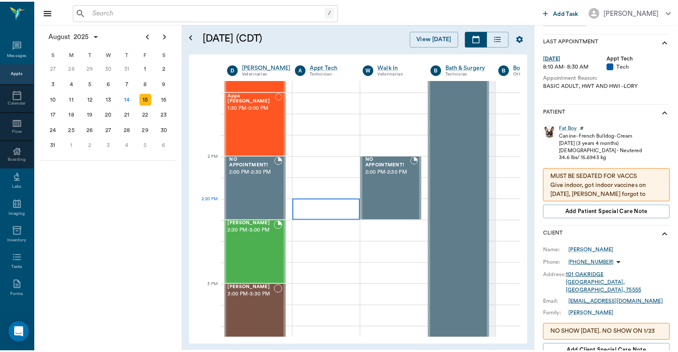
scroll to position [698, 0]
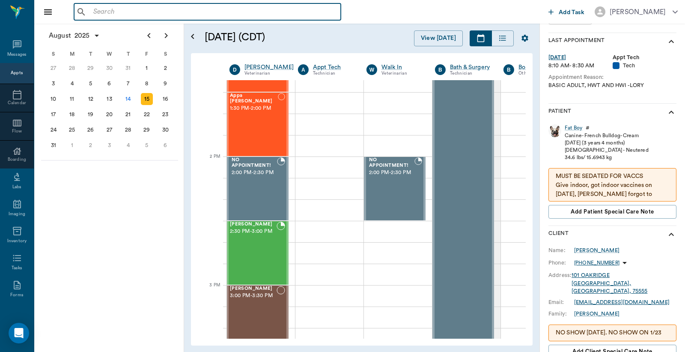
click at [107, 9] on input "text" at bounding box center [214, 12] width 248 height 12
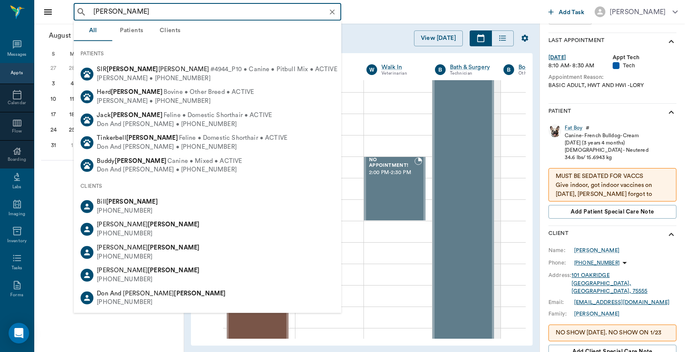
drag, startPoint x: 146, startPoint y: 9, endPoint x: 0, endPoint y: 1, distance: 146.7
click at [23, 2] on div "edwards ​ Add Task Dr. Bert Ellsworth Nectar Messages Appts Calendar Flow Board…" at bounding box center [342, 176] width 685 height 352
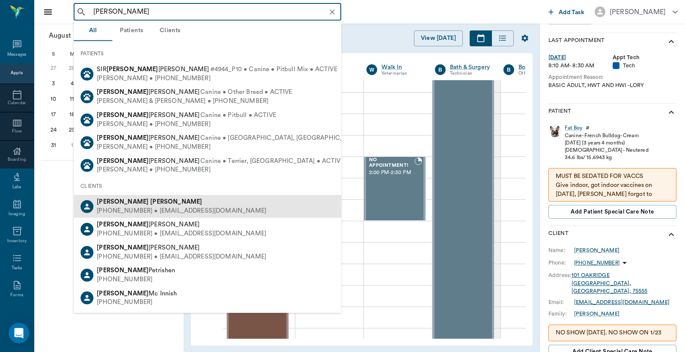
click at [198, 212] on div "(541) 780-8524 • SUNSETMOONLIGHTDARK@gmail.com" at bounding box center [182, 210] width 170 height 9
type input "molly edwards"
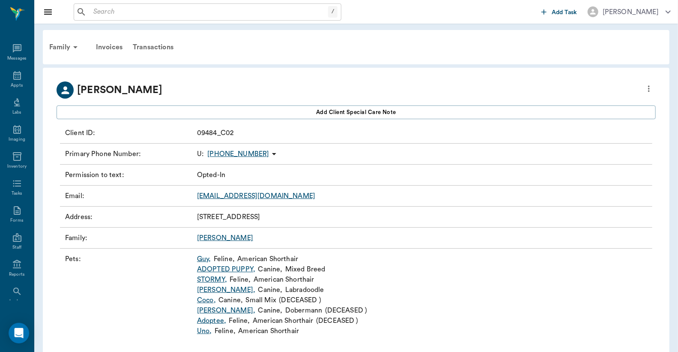
click at [215, 239] on link "Edwards" at bounding box center [225, 237] width 56 height 7
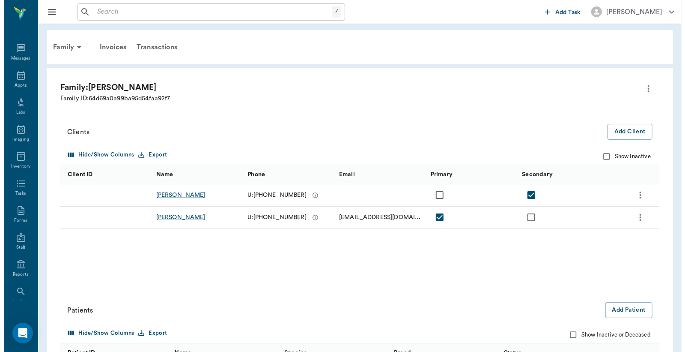
scroll to position [139, 0]
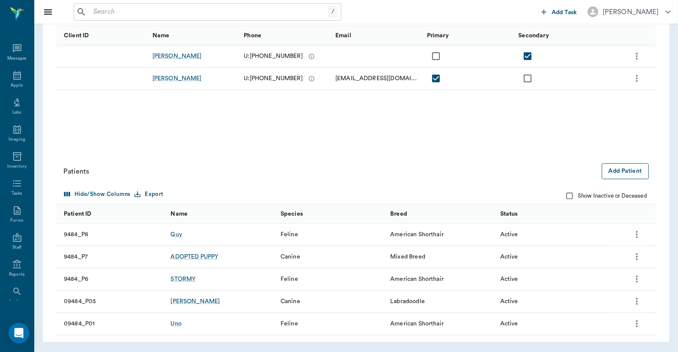
click at [626, 170] on button "Add Patient" at bounding box center [625, 171] width 47 height 16
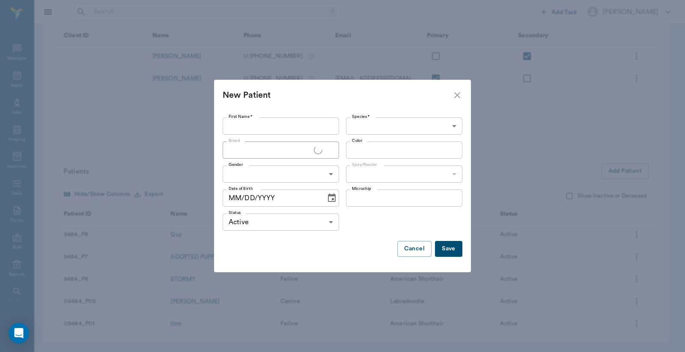
click at [248, 115] on label "First Name *" at bounding box center [241, 116] width 24 height 6
click at [248, 117] on input "First Name *" at bounding box center [281, 125] width 116 height 17
click at [230, 127] on input "joker" at bounding box center [281, 125] width 116 height 17
type input "Joker"
click at [287, 149] on input "Breed" at bounding box center [273, 150] width 97 height 12
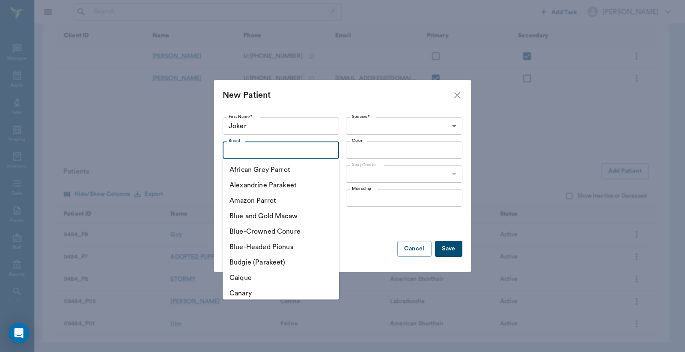
click at [364, 230] on div "Status Active ACTIVE Status" at bounding box center [343, 222] width 240 height 24
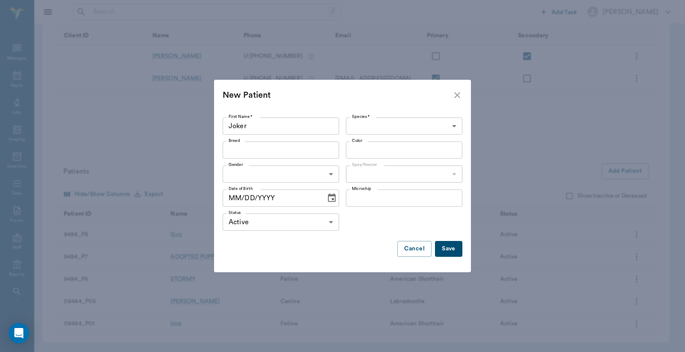
click at [240, 200] on input "MM/DD/YYYY" at bounding box center [271, 197] width 97 height 17
type input "08/09/2024"
click at [394, 116] on div "Species * ​ Species *" at bounding box center [403, 126] width 120 height 24
click at [394, 122] on body "/ ​ Add Task Dr. Bert Ellsworth Nectar Messages Appts Labs Imaging Inventory Ta…" at bounding box center [342, 106] width 685 height 490
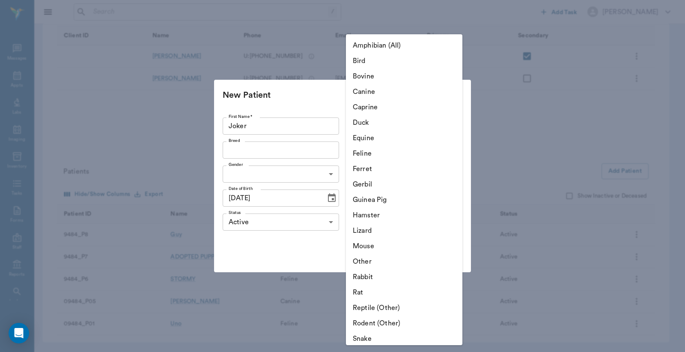
click at [397, 95] on li "Canine" at bounding box center [404, 91] width 116 height 15
type input "Canine"
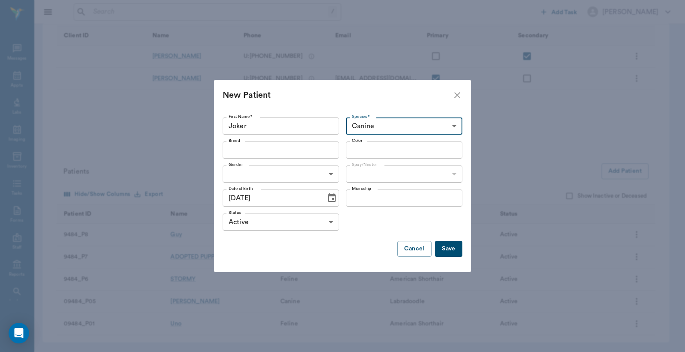
click at [293, 150] on input "Breed" at bounding box center [273, 150] width 97 height 12
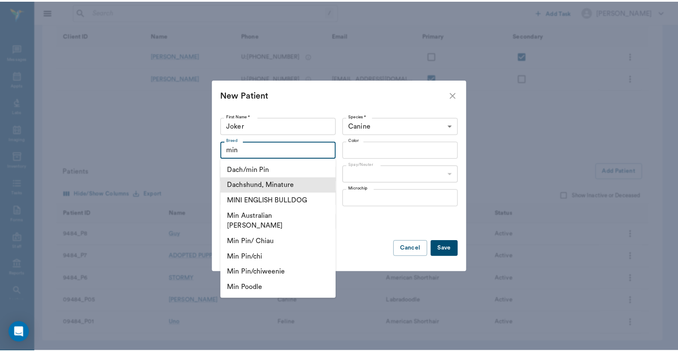
scroll to position [63, 0]
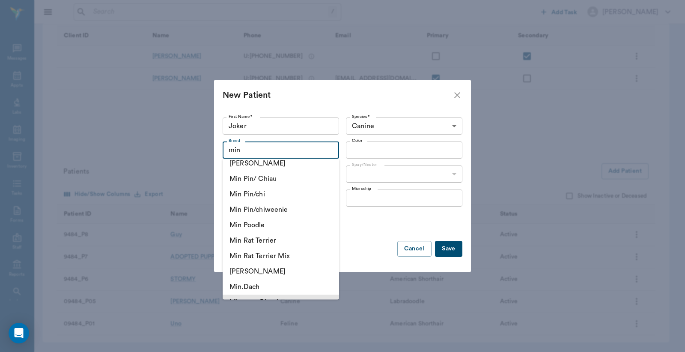
click at [288, 294] on li "Minature Pinscher" at bounding box center [281, 301] width 116 height 15
type input "Minature Pinscher"
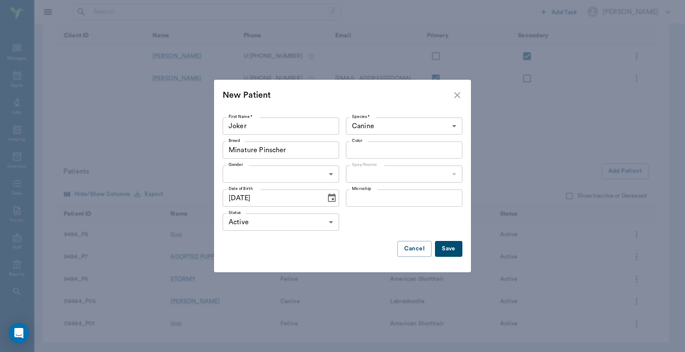
click at [290, 179] on body "/ ​ Add Task Dr. Bert Ellsworth Nectar Messages Appts Labs Imaging Inventory Ta…" at bounding box center [342, 106] width 685 height 490
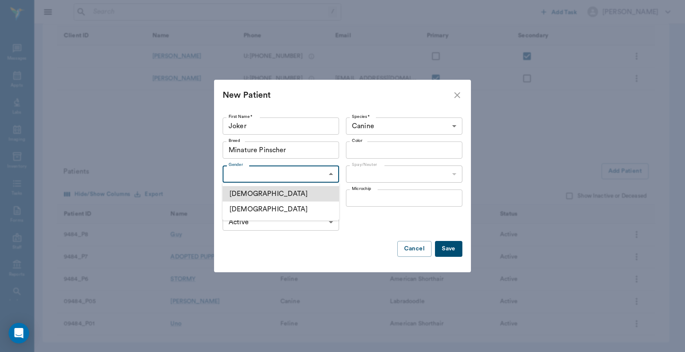
click at [257, 194] on li "Male" at bounding box center [281, 193] width 116 height 15
type input "MALE"
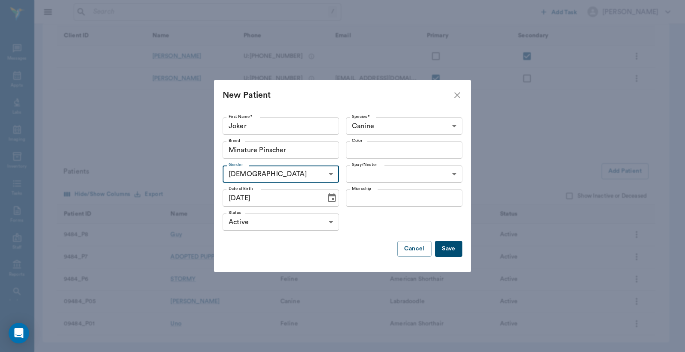
click at [390, 145] on input "Color" at bounding box center [397, 150] width 97 height 12
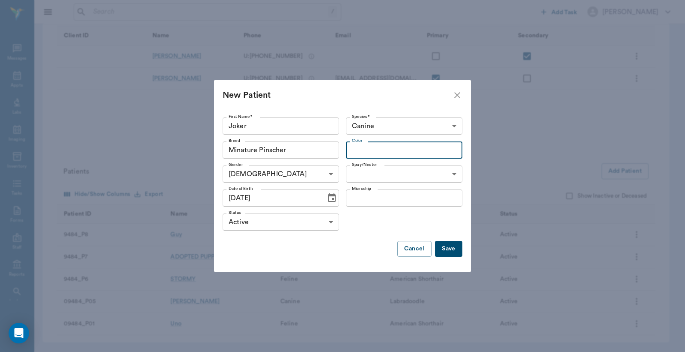
click at [412, 153] on input "Color" at bounding box center [397, 150] width 97 height 12
click at [386, 148] on input "Color" at bounding box center [397, 150] width 97 height 12
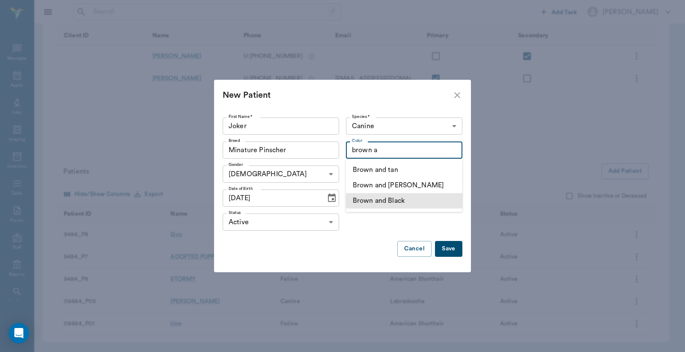
click at [395, 200] on li "Brown and Black" at bounding box center [404, 200] width 116 height 15
type input "Brown and Black"
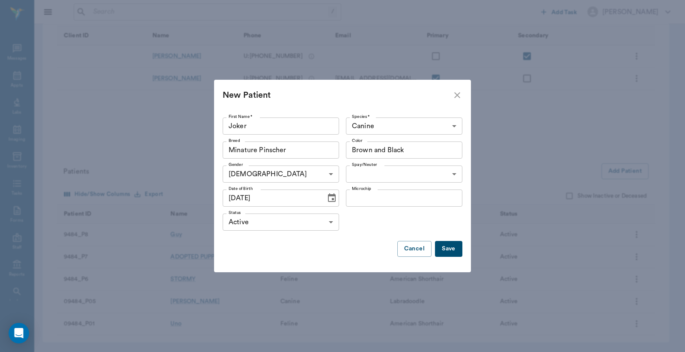
click at [397, 169] on body "/ ​ Add Task Dr. Bert Ellsworth Nectar Messages Appts Labs Imaging Inventory Ta…" at bounding box center [342, 106] width 685 height 490
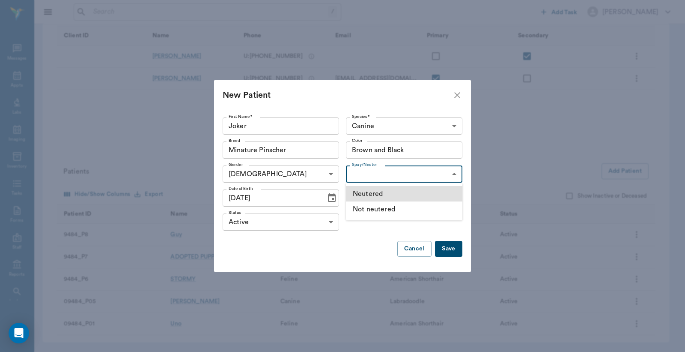
click at [389, 192] on li "Neutered" at bounding box center [404, 193] width 116 height 15
type input "true"
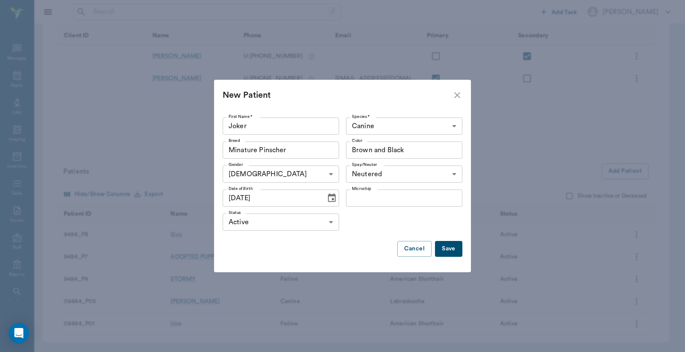
click at [447, 247] on button "Save" at bounding box center [448, 249] width 27 height 16
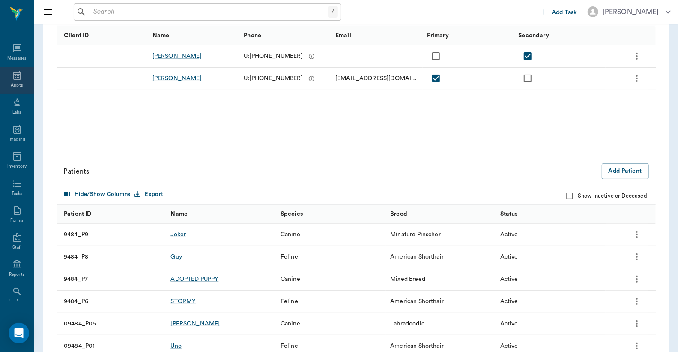
click at [12, 83] on div "Appts" at bounding box center [17, 85] width 12 height 6
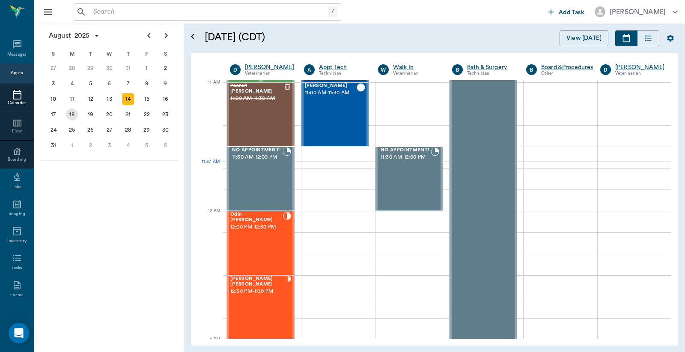
scroll to position [386, 0]
click at [72, 110] on div "18" at bounding box center [72, 114] width 12 height 12
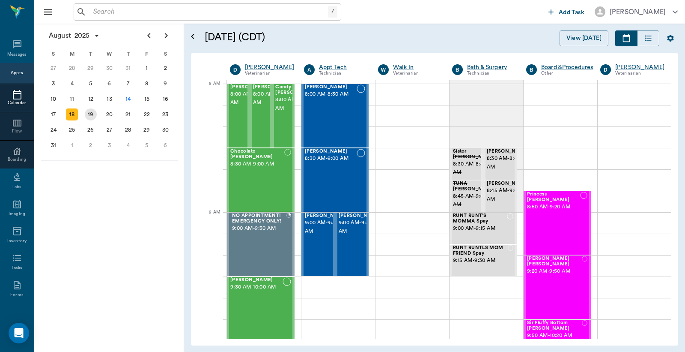
click at [90, 109] on div "19" at bounding box center [91, 114] width 12 height 12
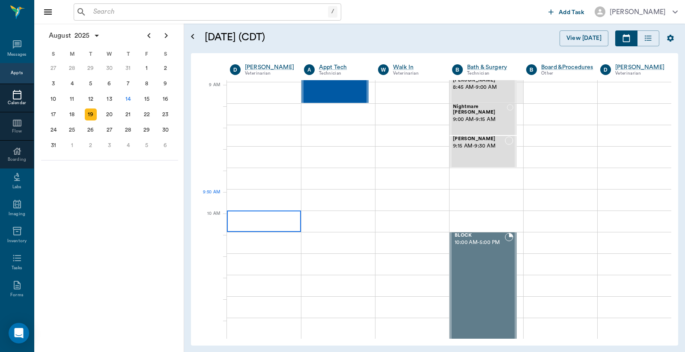
scroll to position [127, 0]
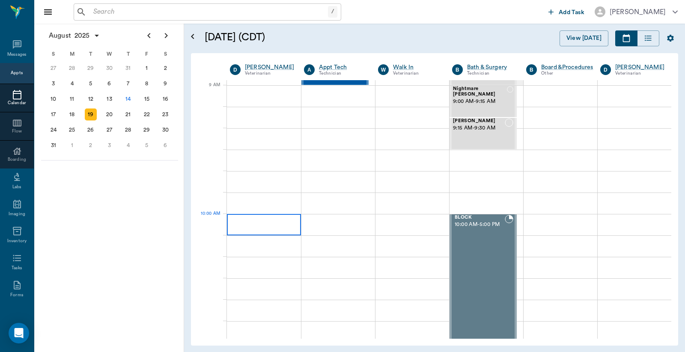
click at [250, 220] on div at bounding box center [264, 224] width 74 height 21
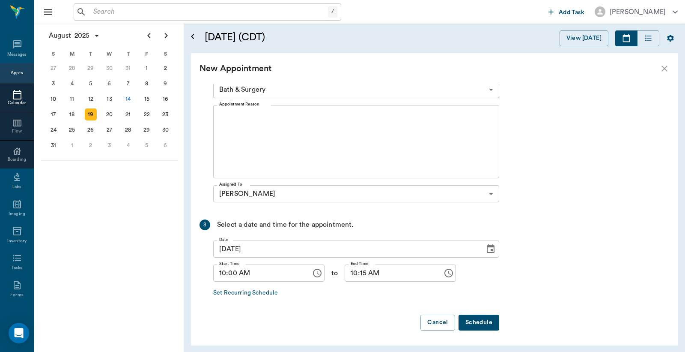
scroll to position [0, 0]
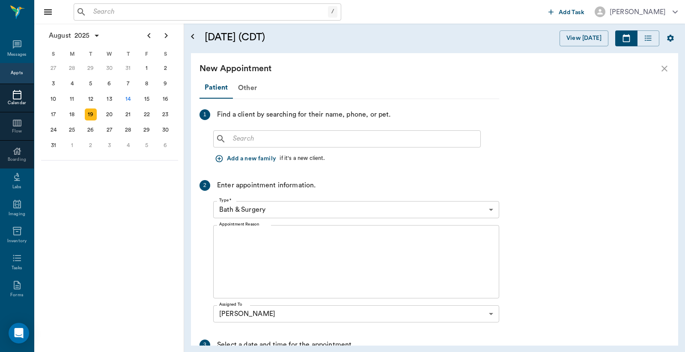
click at [242, 141] on input "text" at bounding box center [354, 139] width 248 height 12
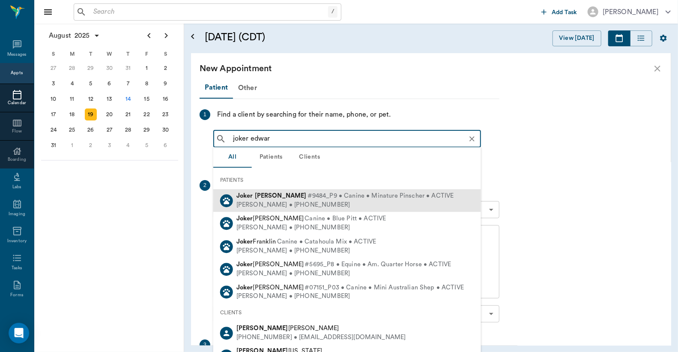
click at [273, 200] on div "Molly Edwards • (541) 780-8524" at bounding box center [345, 204] width 218 height 9
type input "joker edwar"
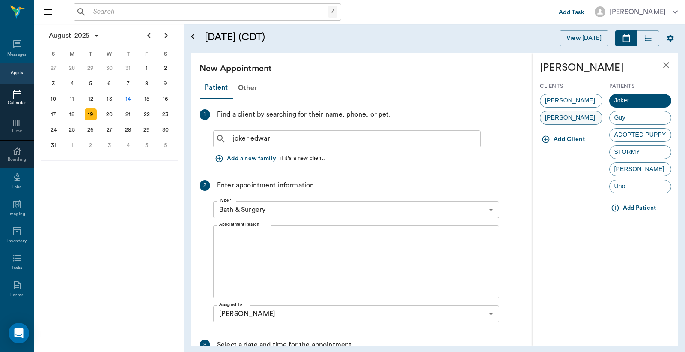
click at [576, 113] on span "Molly Edwards" at bounding box center [570, 117] width 60 height 9
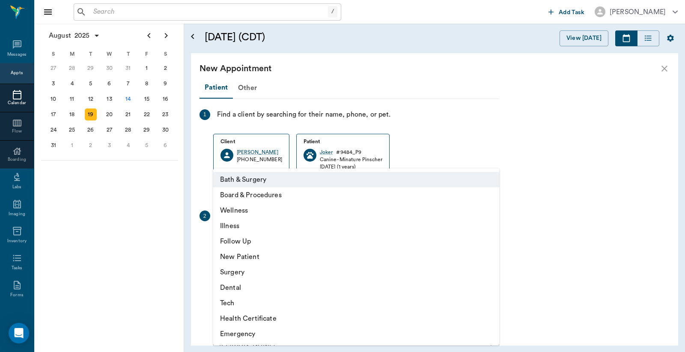
click at [304, 238] on body "/ ​ Add Task Dr. Bert Ellsworth Nectar Messages Appts Calendar Flow Boarding La…" at bounding box center [342, 176] width 685 height 352
click at [255, 217] on li "Wellness" at bounding box center [356, 210] width 286 height 15
type input "65d2be4f46e3a538d89b8c14"
type input "10:30 AM"
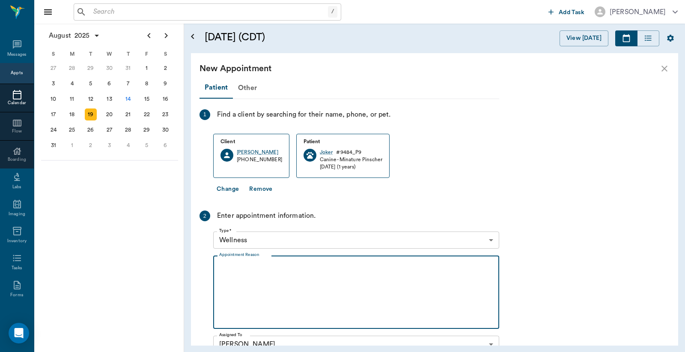
click at [257, 271] on textarea "Appointment Reason" at bounding box center [356, 291] width 274 height 59
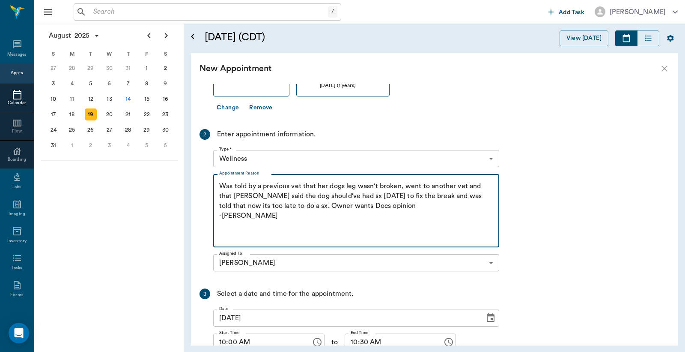
scroll to position [150, 0]
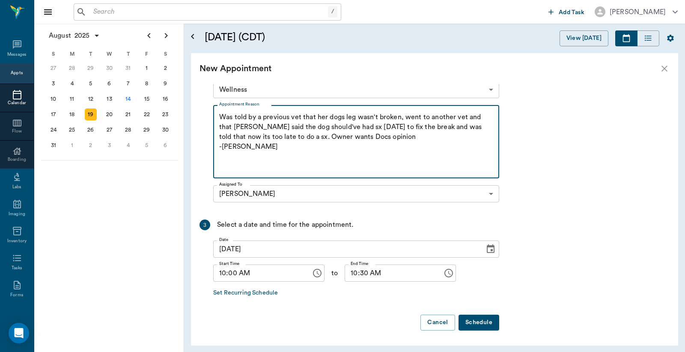
type textarea "Was told by a previous vet that her dogs leg wasn't broken, went to another vet…"
click at [466, 314] on div "Patient Other 1 Find a client by searching for their name, phone, or pet. Clien…" at bounding box center [350, 132] width 300 height 410
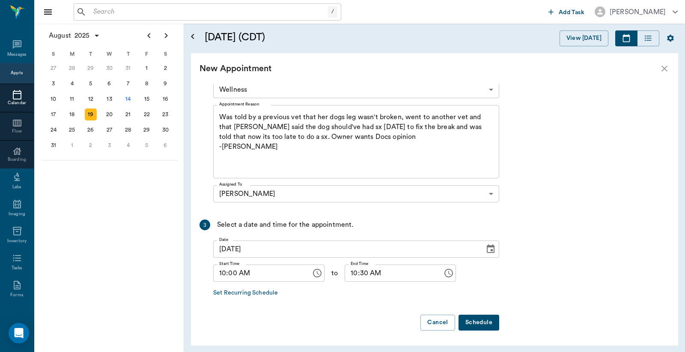
click at [465, 317] on button "Schedule" at bounding box center [479, 322] width 41 height 16
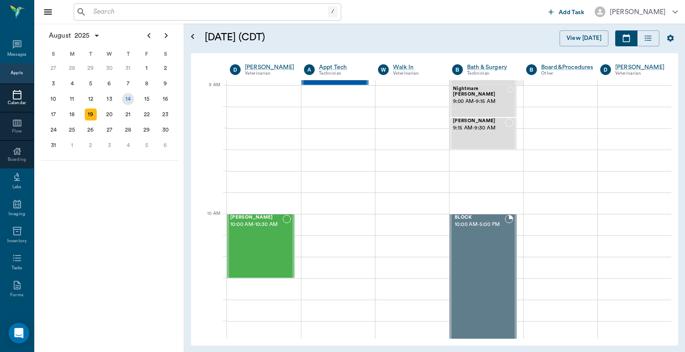
click at [130, 94] on div "14" at bounding box center [128, 99] width 12 height 12
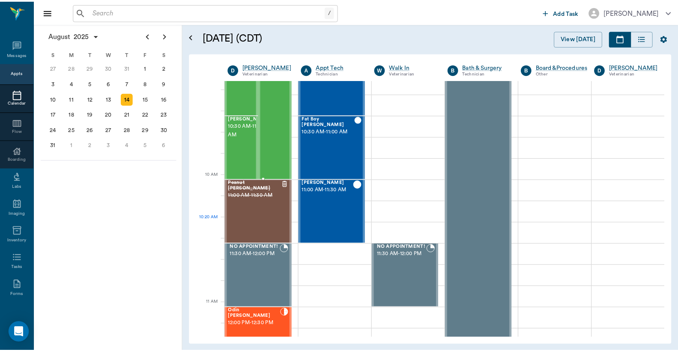
scroll to position [317, 0]
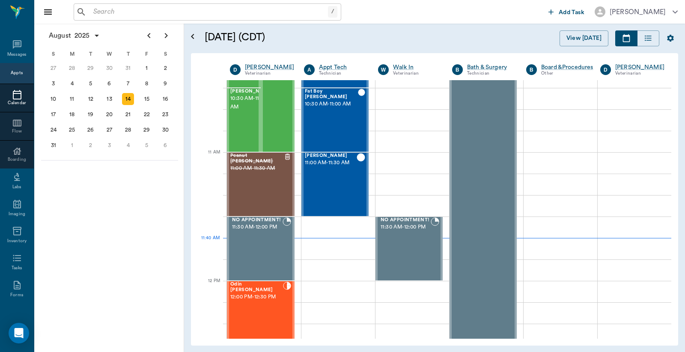
click at [161, 20] on div "/ ​" at bounding box center [208, 11] width 268 height 17
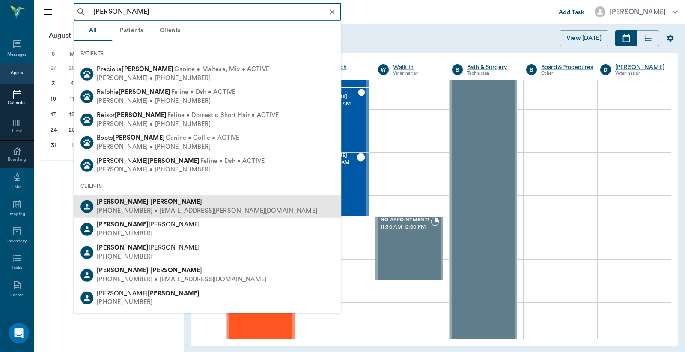
click at [205, 211] on div "(832) 215-0878 • CAMERON.HOLZER@gmail.com" at bounding box center [207, 210] width 221 height 9
type input "cameron hol"
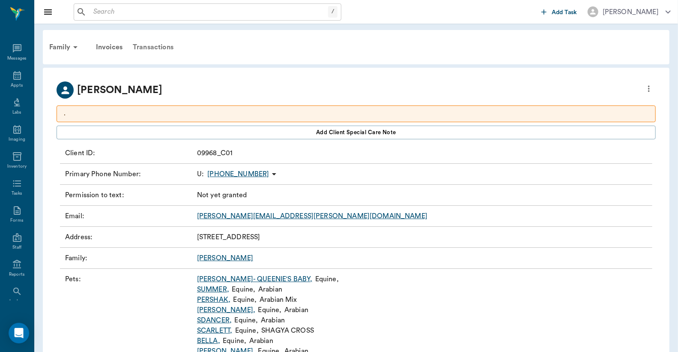
click at [150, 48] on div "Transactions" at bounding box center [153, 47] width 51 height 21
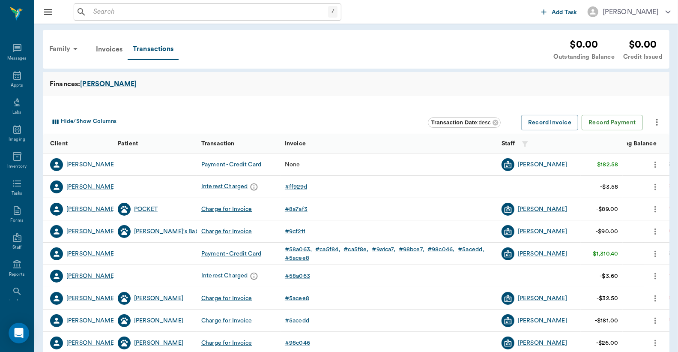
click at [56, 41] on div "Family" at bounding box center [65, 49] width 42 height 21
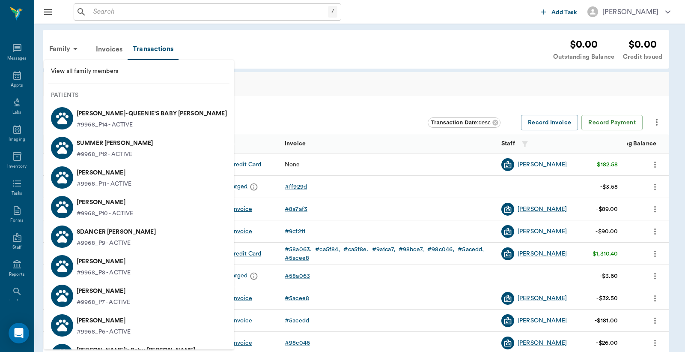
click at [62, 46] on div at bounding box center [342, 176] width 685 height 352
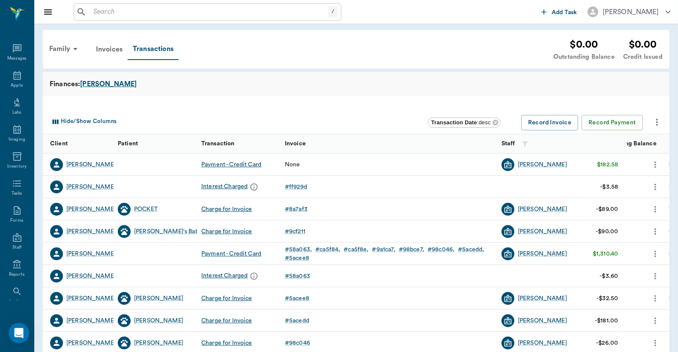
click at [93, 82] on div "Holzer" at bounding box center [108, 84] width 57 height 10
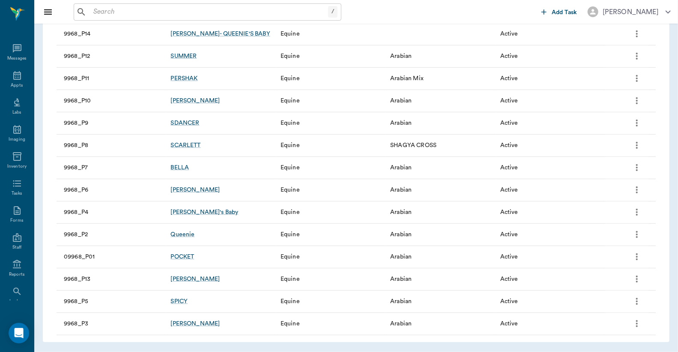
scroll to position [276, 0]
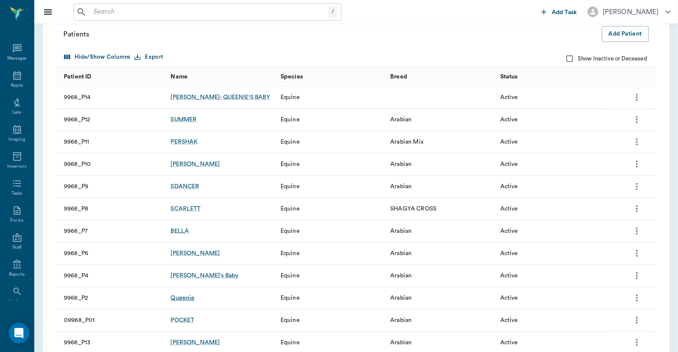
click at [191, 298] on div "Queenie" at bounding box center [182, 297] width 24 height 9
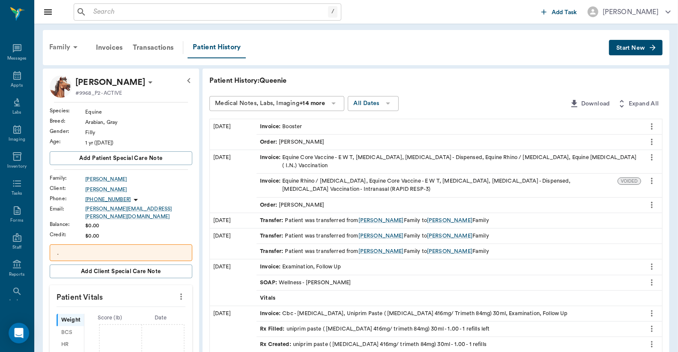
click at [62, 51] on div "Family" at bounding box center [65, 47] width 42 height 21
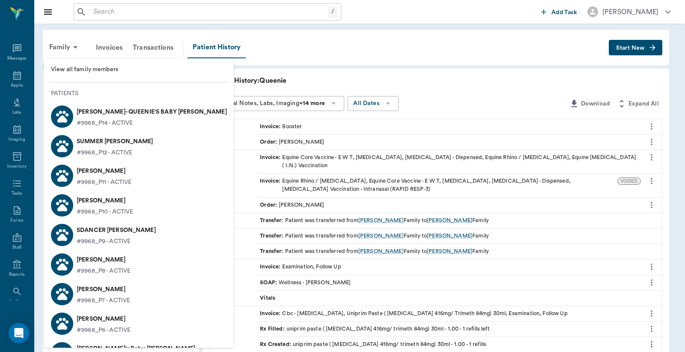
click at [91, 112] on p "ELLA- QUEENIE'S BABY Holzer" at bounding box center [152, 112] width 150 height 14
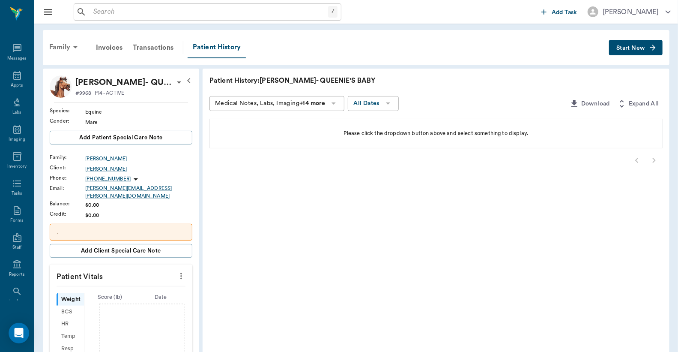
click at [69, 47] on div "Family" at bounding box center [65, 47] width 42 height 21
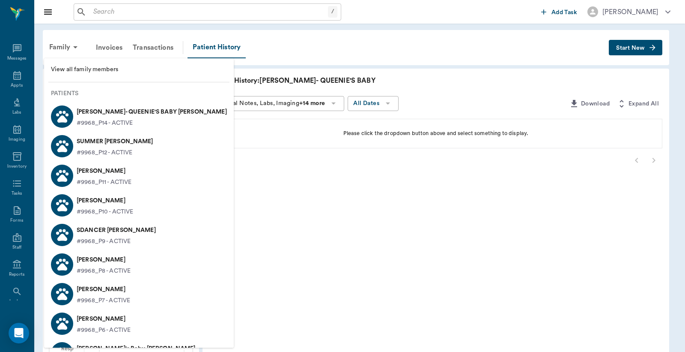
click at [86, 73] on span "View all family members" at bounding box center [139, 69] width 176 height 9
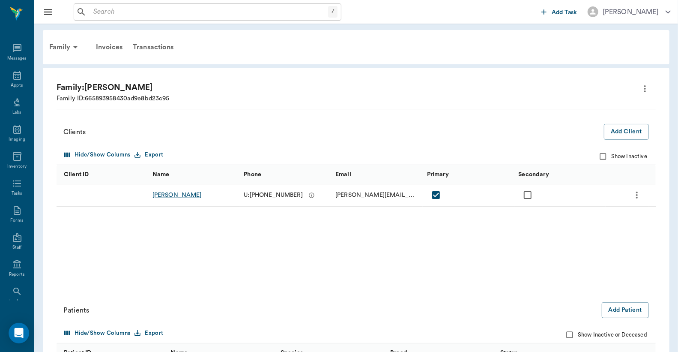
scroll to position [190, 0]
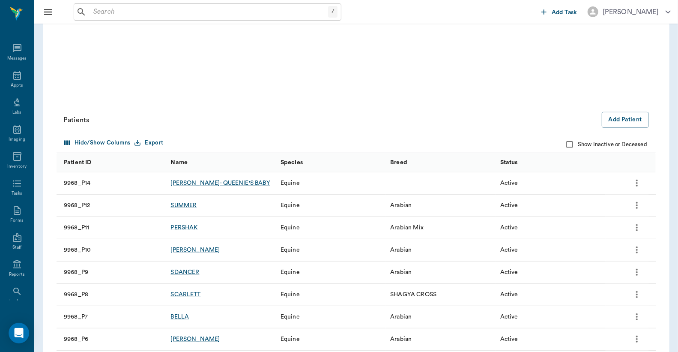
click at [637, 182] on icon "more" at bounding box center [637, 182] width 2 height 7
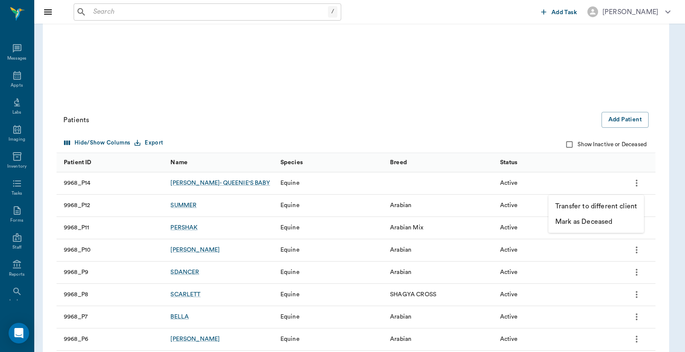
click at [580, 218] on p "Mark as Deceased" at bounding box center [583, 221] width 57 height 10
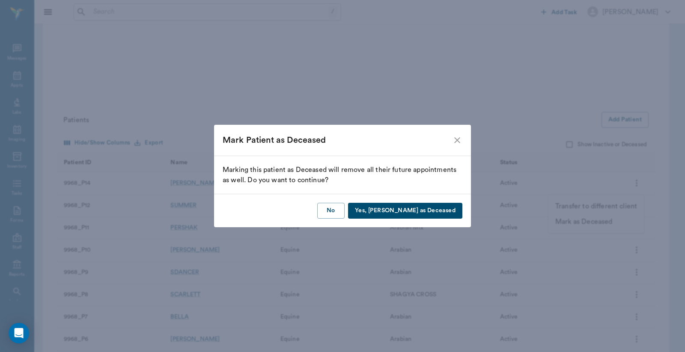
click at [435, 204] on button "Yes, Mark as Deceased" at bounding box center [405, 211] width 114 height 16
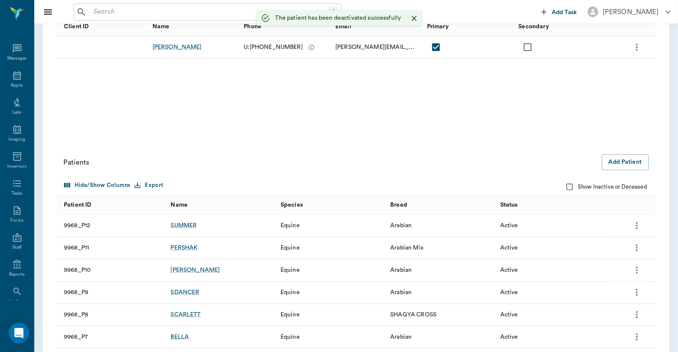
scroll to position [63, 0]
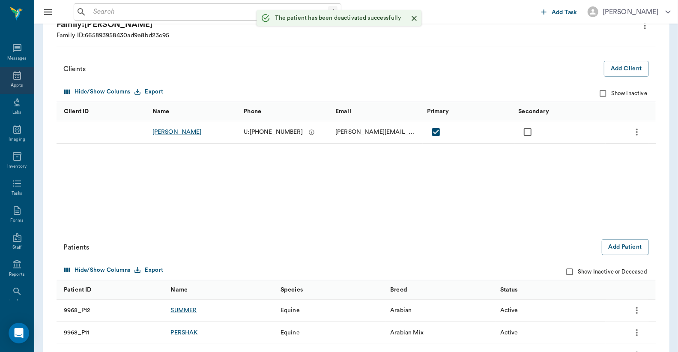
click at [19, 77] on div "Appts" at bounding box center [17, 80] width 34 height 27
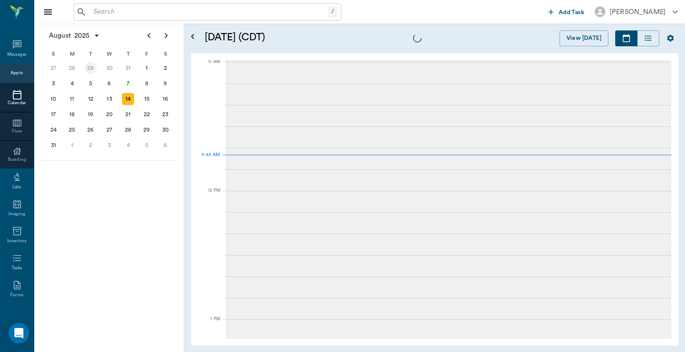
scroll to position [386, 0]
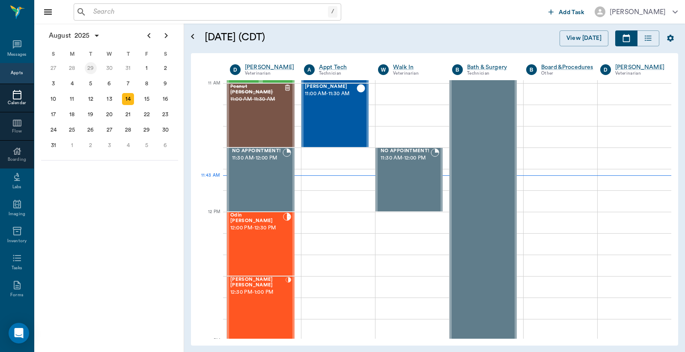
click at [91, 61] on div "29" at bounding box center [90, 67] width 19 height 15
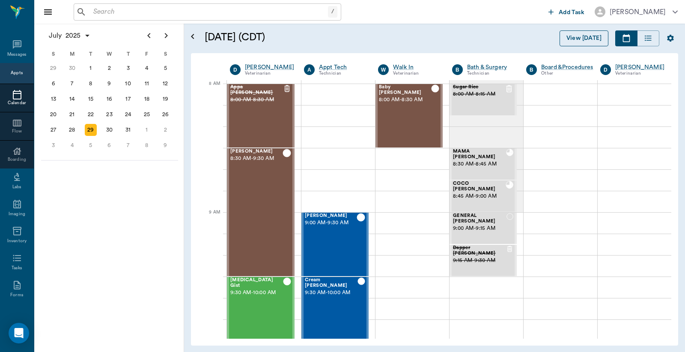
click at [600, 34] on button "View [DATE]" at bounding box center [584, 38] width 49 height 16
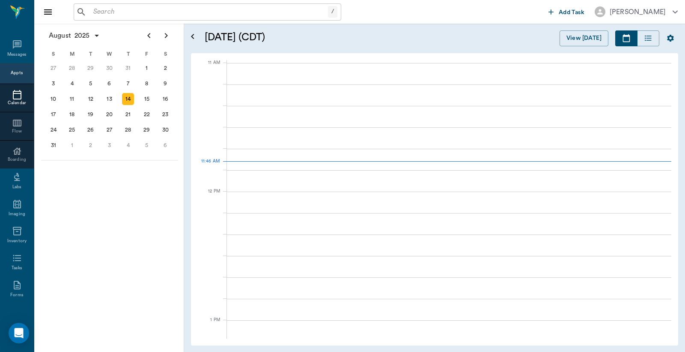
scroll to position [385, 0]
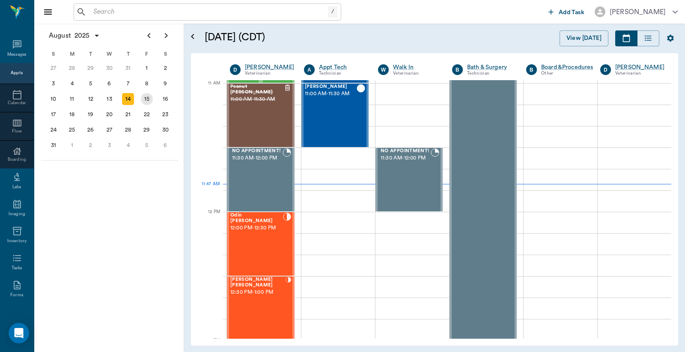
click at [148, 99] on div "15" at bounding box center [147, 99] width 12 height 12
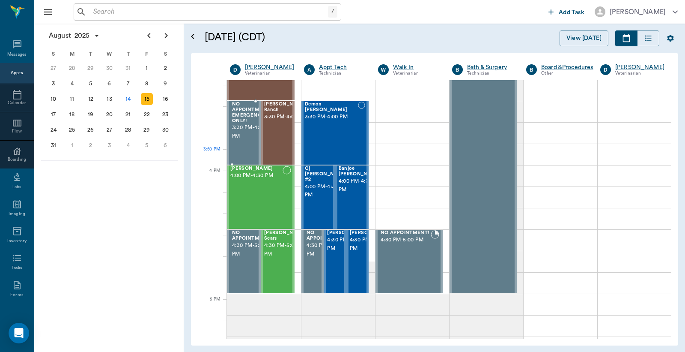
scroll to position [951, 0]
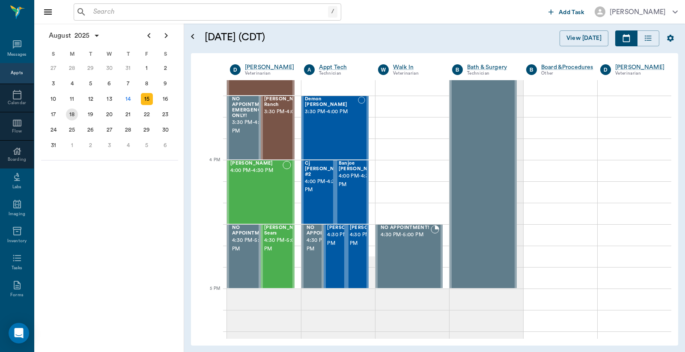
click at [76, 113] on div "18" at bounding box center [72, 114] width 12 height 12
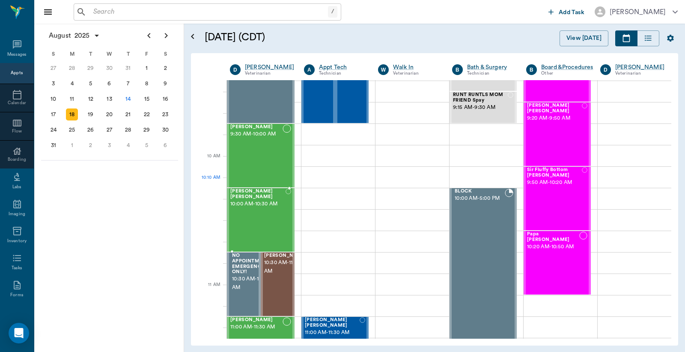
scroll to position [190, 0]
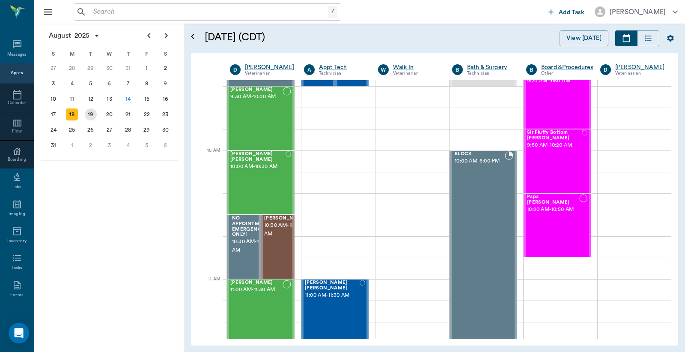
click at [95, 114] on div "19" at bounding box center [91, 114] width 12 height 12
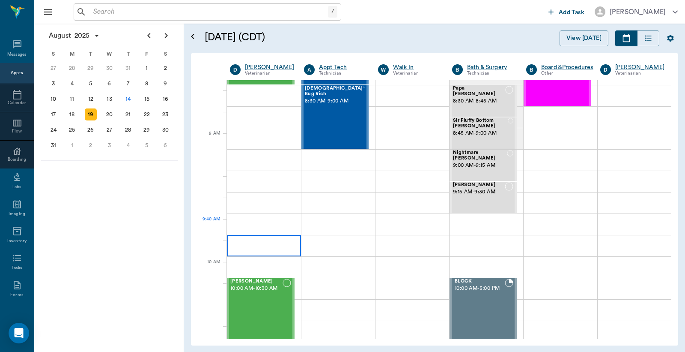
scroll to position [190, 0]
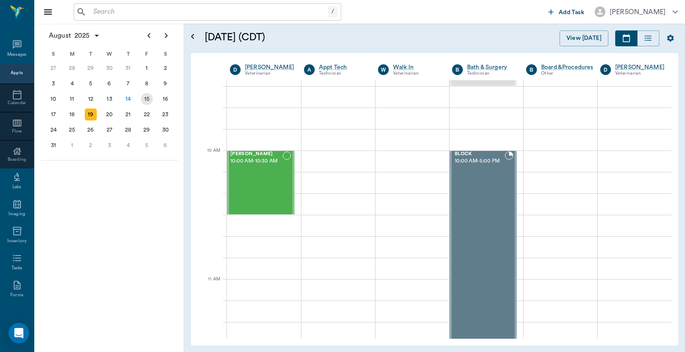
click at [146, 96] on div "15" at bounding box center [147, 99] width 12 height 12
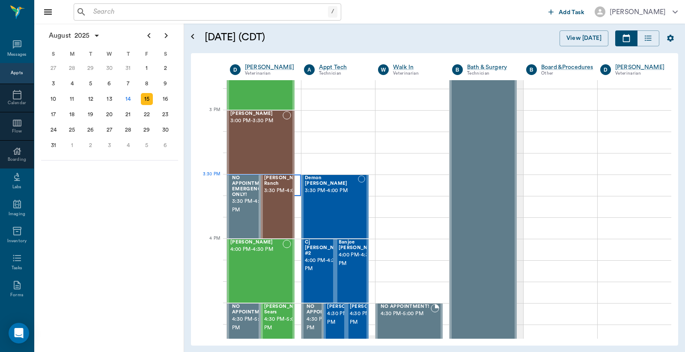
scroll to position [1015, 0]
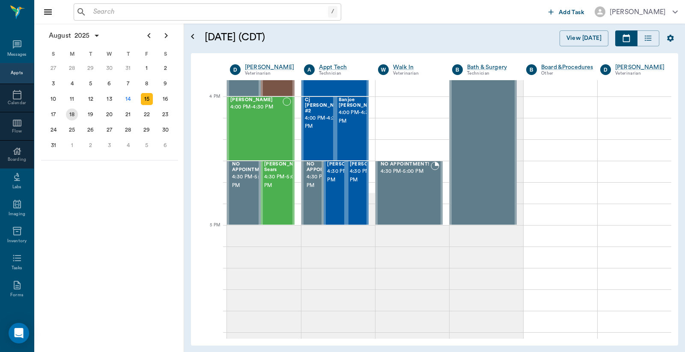
click at [69, 110] on div "18" at bounding box center [72, 114] width 12 height 12
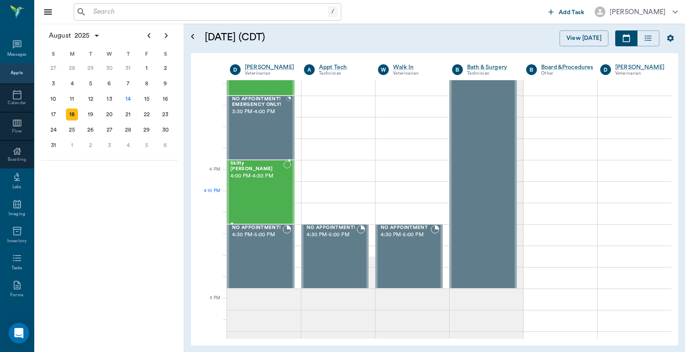
scroll to position [888, 0]
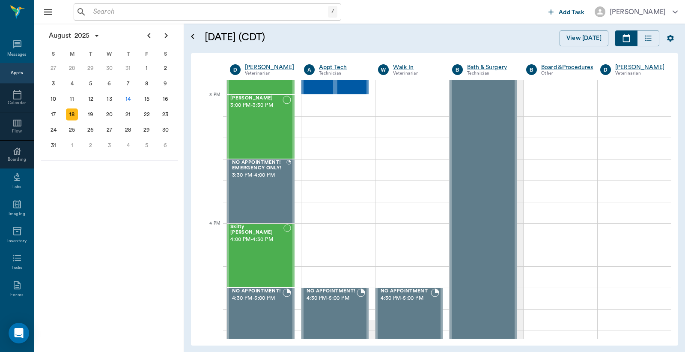
click at [113, 15] on input "text" at bounding box center [209, 12] width 238 height 12
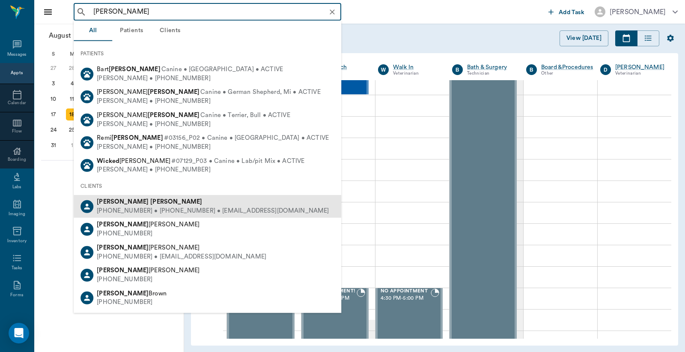
click at [185, 209] on div "[PHONE_NUMBER] • [PHONE_NUMBER] • [EMAIL_ADDRESS][DOMAIN_NAME]" at bounding box center [213, 210] width 232 height 9
type input "[PERSON_NAME]"
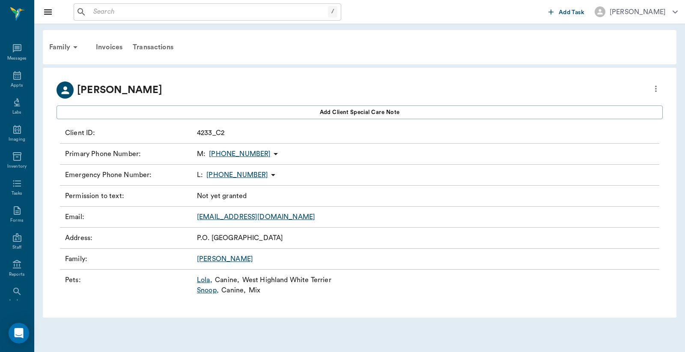
click at [207, 280] on link "Lola ," at bounding box center [204, 279] width 15 height 10
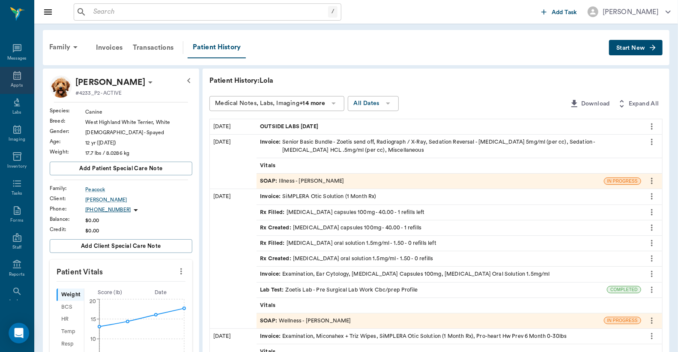
click at [16, 74] on icon at bounding box center [17, 75] width 8 height 9
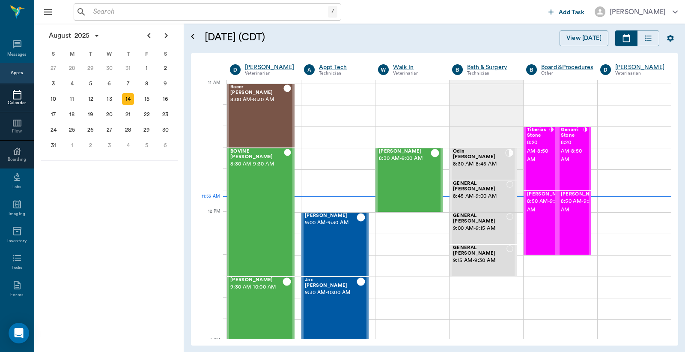
scroll to position [385, 0]
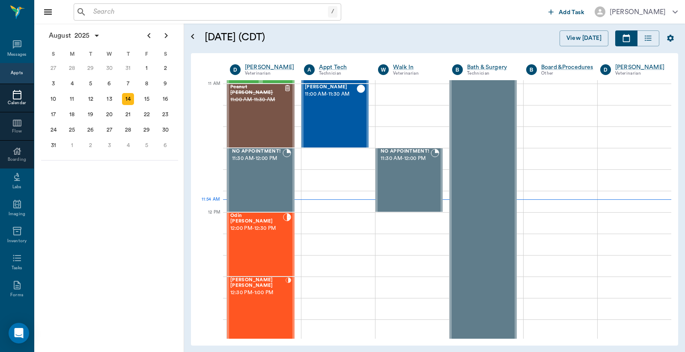
click at [108, 26] on div "[DATE]" at bounding box center [109, 36] width 137 height 24
click at [122, 19] on div "/ ​" at bounding box center [208, 11] width 268 height 17
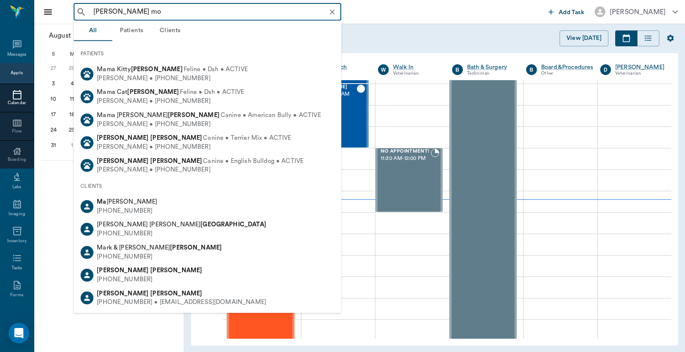
type input "[PERSON_NAME] mon"
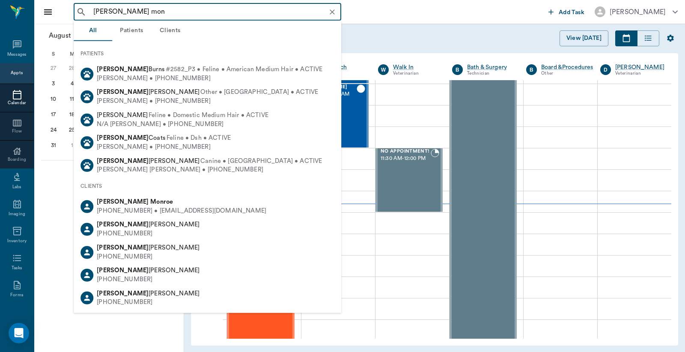
click at [334, 15] on icon "Clear" at bounding box center [332, 12] width 9 height 9
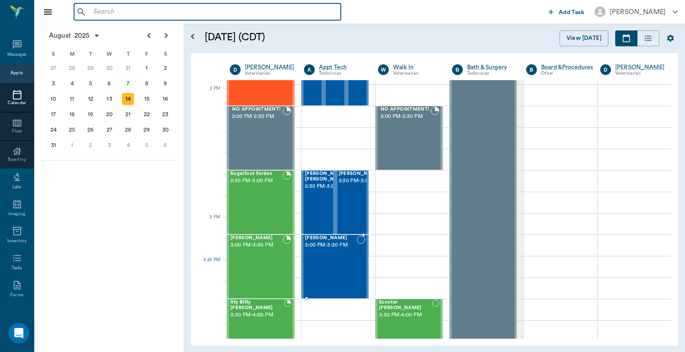
scroll to position [766, 0]
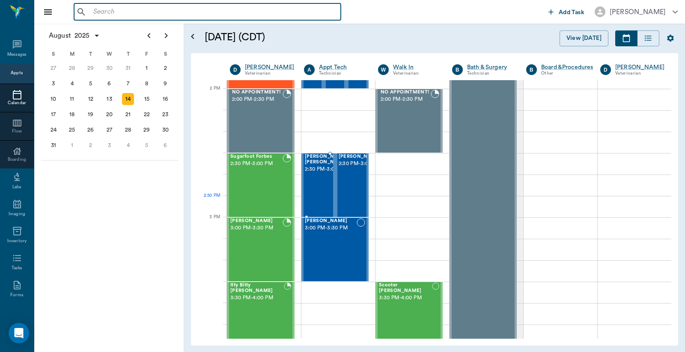
click at [311, 203] on div "[PERSON_NAME] [PERSON_NAME] 2:30 PM - 3:00 PM" at bounding box center [326, 185] width 43 height 63
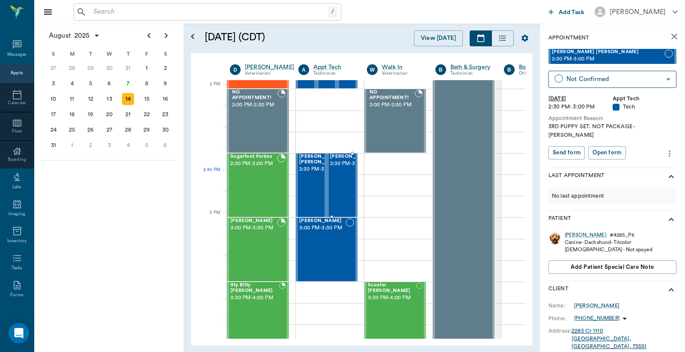
scroll to position [829, 0]
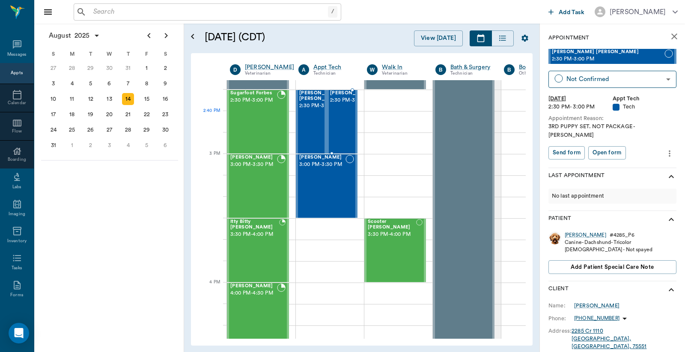
click at [338, 104] on span "2:30 PM - 3:00 PM" at bounding box center [351, 100] width 43 height 9
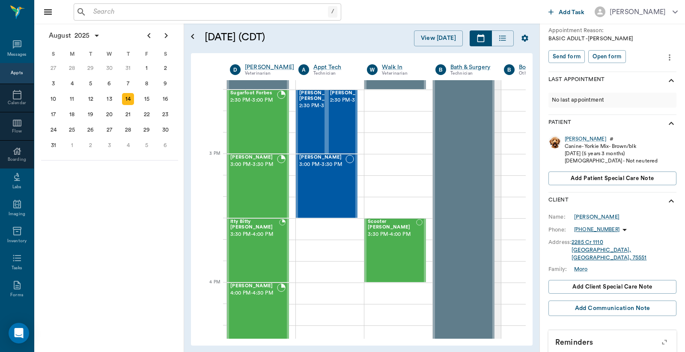
scroll to position [92, 0]
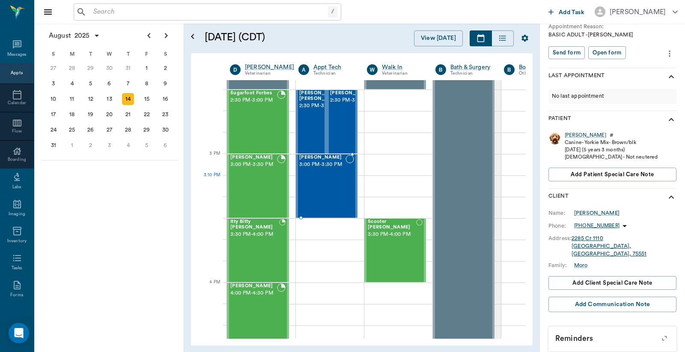
click at [342, 182] on div "[PERSON_NAME] 3:00 PM - 3:30 PM" at bounding box center [322, 186] width 46 height 63
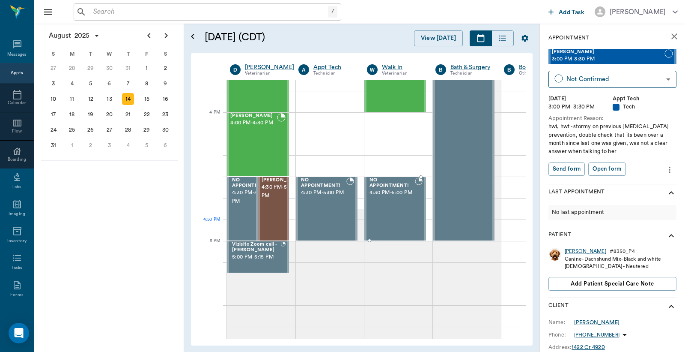
scroll to position [1020, 0]
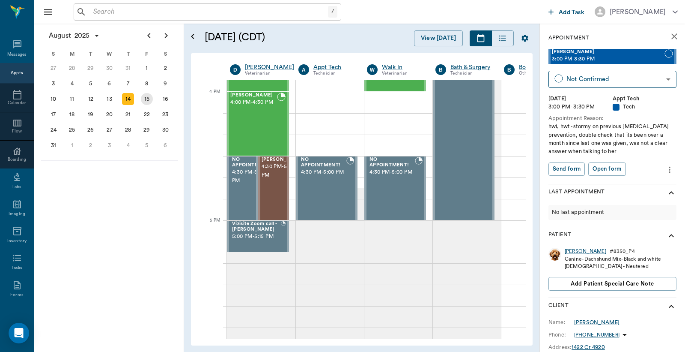
click at [143, 97] on div "15" at bounding box center [147, 99] width 12 height 12
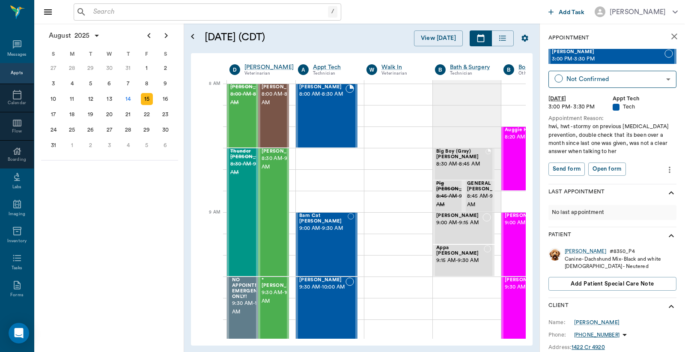
scroll to position [0, 0]
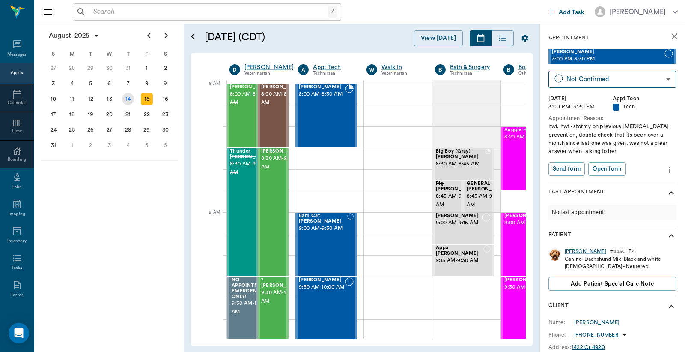
click at [130, 98] on div "14" at bounding box center [128, 99] width 12 height 12
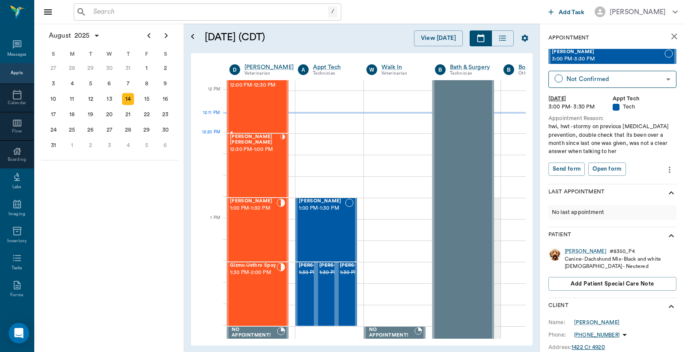
scroll to position [507, 0]
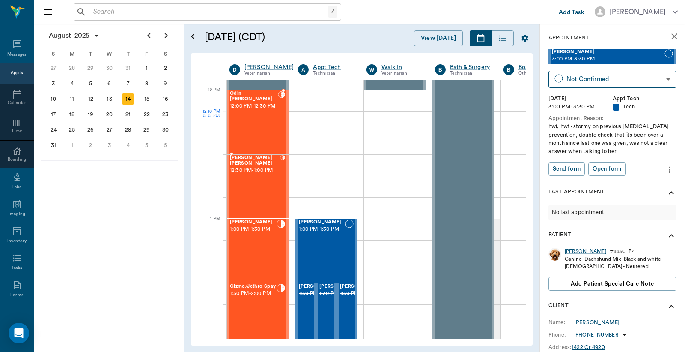
click at [281, 125] on div at bounding box center [281, 122] width 7 height 63
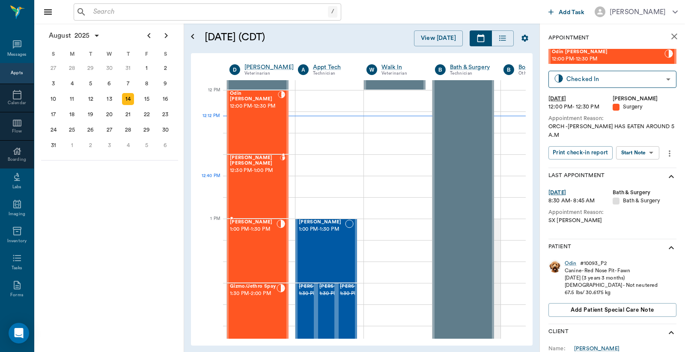
click at [242, 194] on div "[PERSON_NAME] [PERSON_NAME] 12:30 PM - 1:00 PM" at bounding box center [255, 186] width 50 height 63
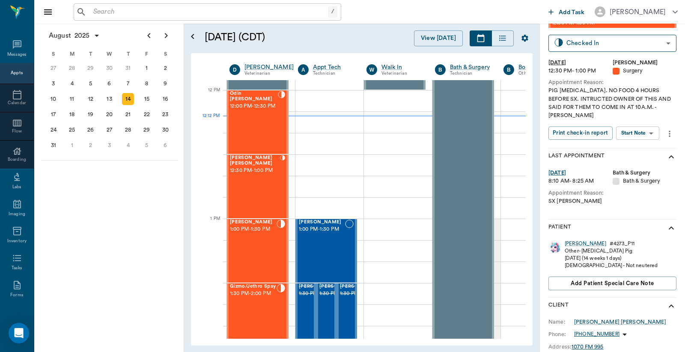
scroll to position [63, 0]
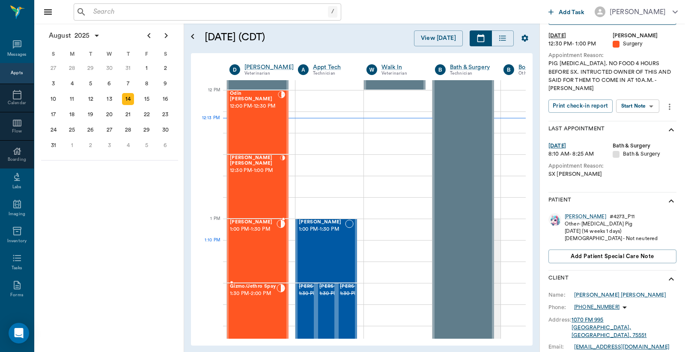
click at [246, 248] on div "Nora Spay 1:00 PM - 1:30 PM" at bounding box center [253, 250] width 47 height 63
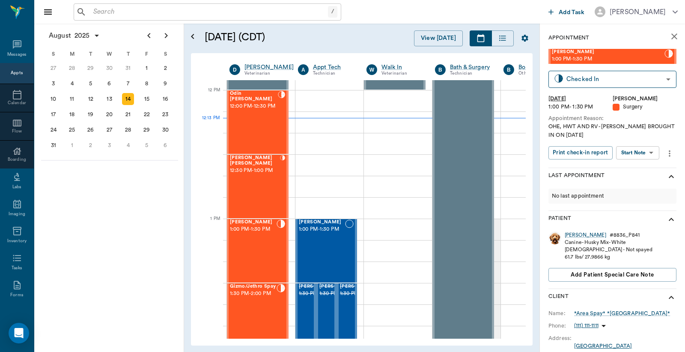
click at [245, 305] on div "Gizmo/Jethro Spay 1:30 PM - 2:00 PM" at bounding box center [253, 314] width 47 height 63
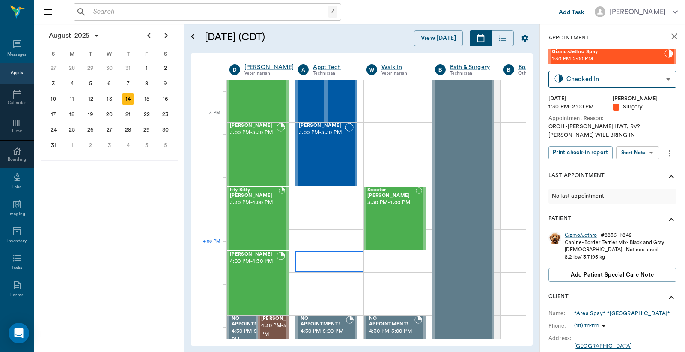
scroll to position [888, 0]
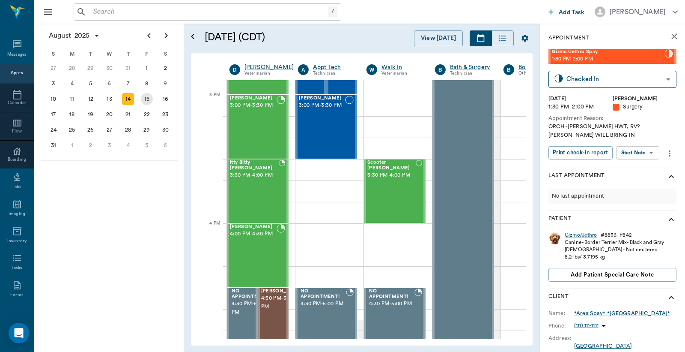
click at [146, 93] on div "15" at bounding box center [147, 99] width 12 height 12
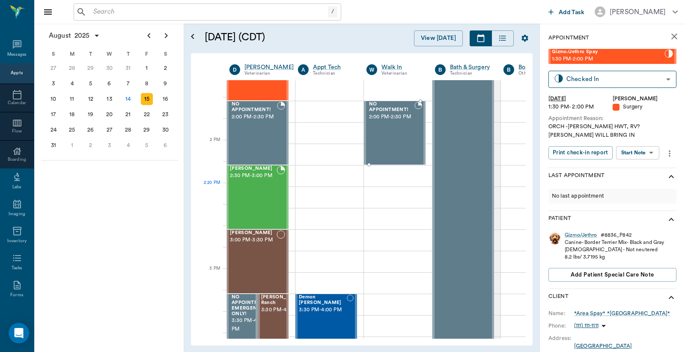
scroll to position [824, 0]
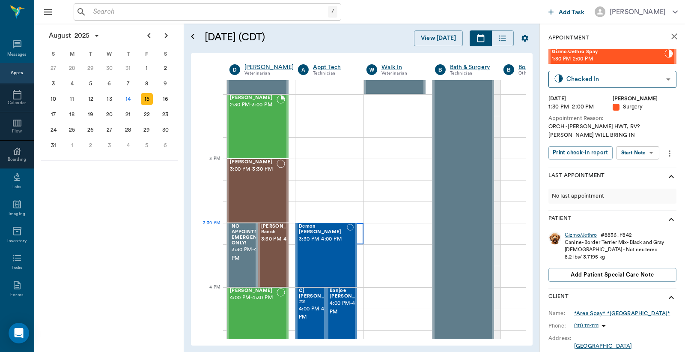
click at [361, 226] on div at bounding box center [329, 233] width 68 height 21
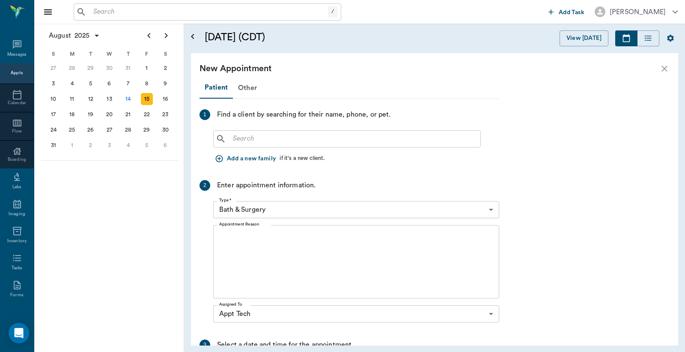
scroll to position [824, 0]
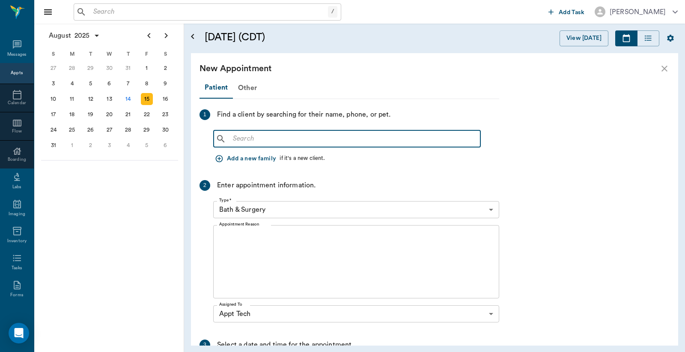
click at [242, 136] on input "text" at bounding box center [354, 139] width 248 height 12
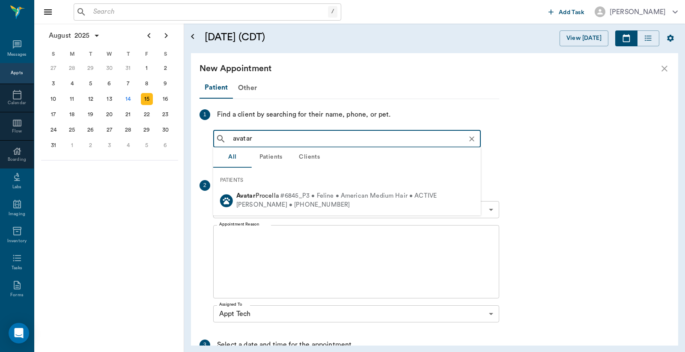
type input "avatar"
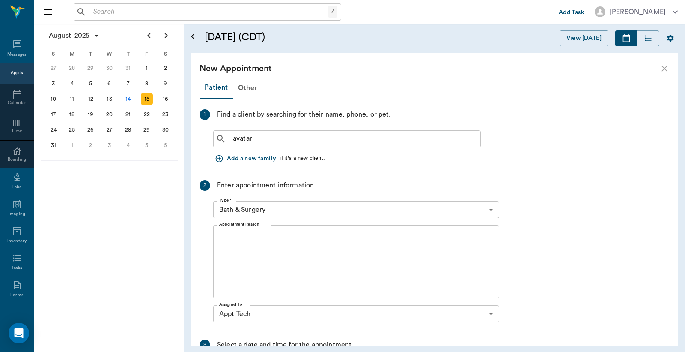
click at [664, 71] on icon "close" at bounding box center [664, 68] width 10 height 10
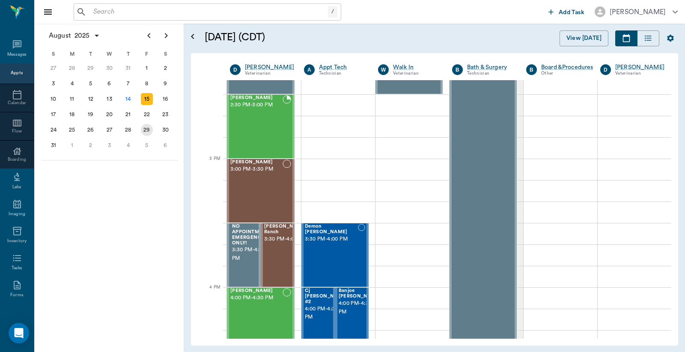
click at [145, 125] on div "29" at bounding box center [147, 130] width 12 height 12
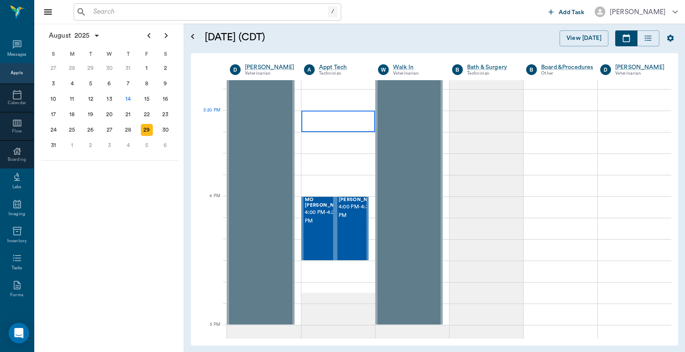
scroll to position [888, 0]
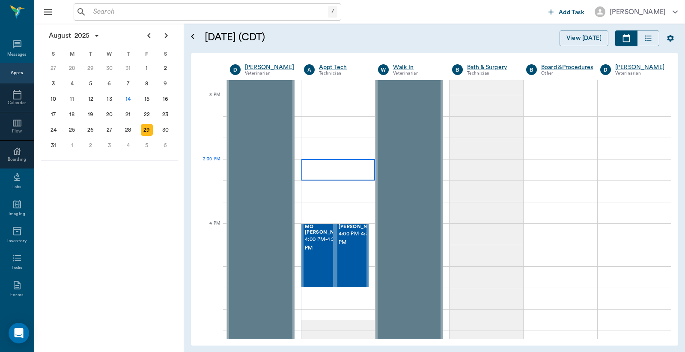
click at [312, 174] on div at bounding box center [338, 169] width 74 height 21
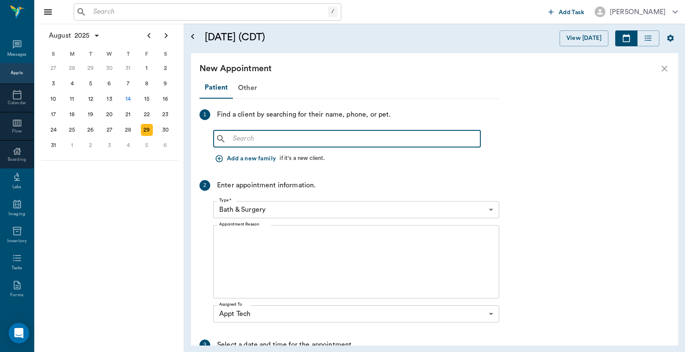
click at [275, 137] on input "text" at bounding box center [354, 139] width 248 height 12
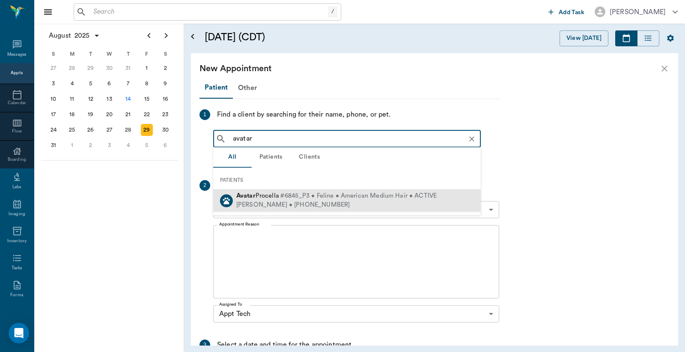
click at [330, 200] on div "Tara Procella • (903) 556-3556" at bounding box center [336, 204] width 200 height 9
type input "avatar"
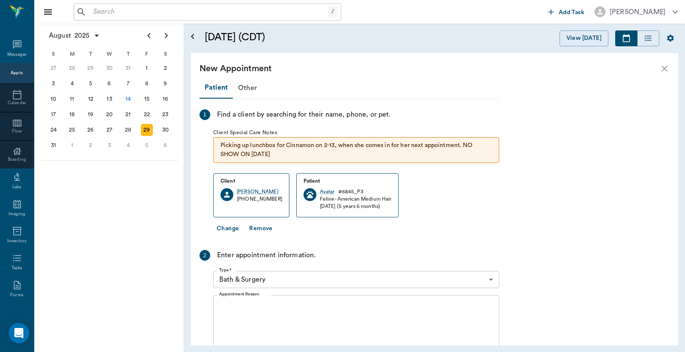
click at [253, 280] on body "/ ​ Add Task Dr. Bert Ellsworth Nectar Messages Appts Calendar Flow Boarding La…" at bounding box center [342, 176] width 685 height 352
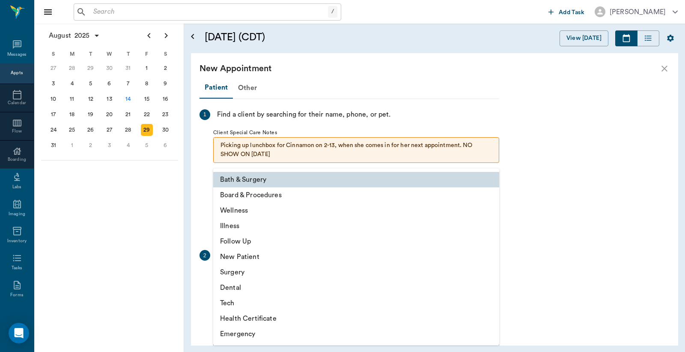
click at [241, 300] on li "Tech" at bounding box center [356, 302] width 286 height 15
type input "65d2be4f46e3a538d89b8c1a"
type input "04:00 PM"
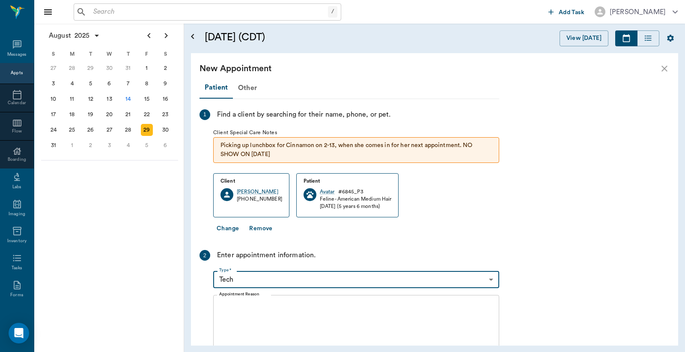
click at [234, 317] on textarea "Appointment Reason" at bounding box center [356, 331] width 274 height 59
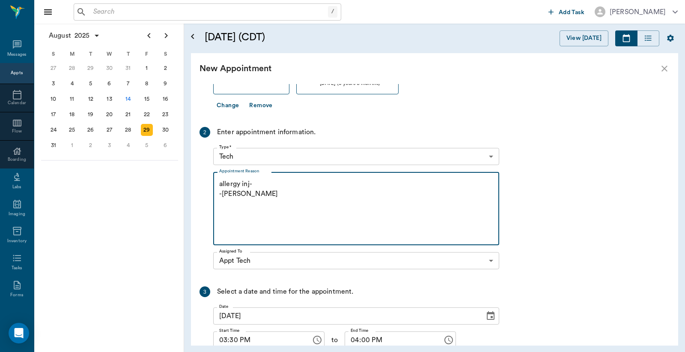
scroll to position [190, 0]
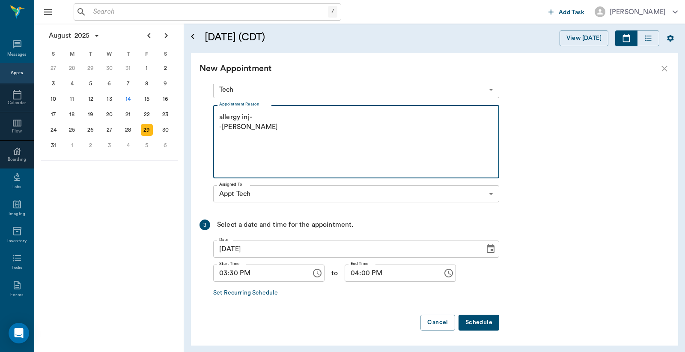
type textarea "allergy inj- -jess"
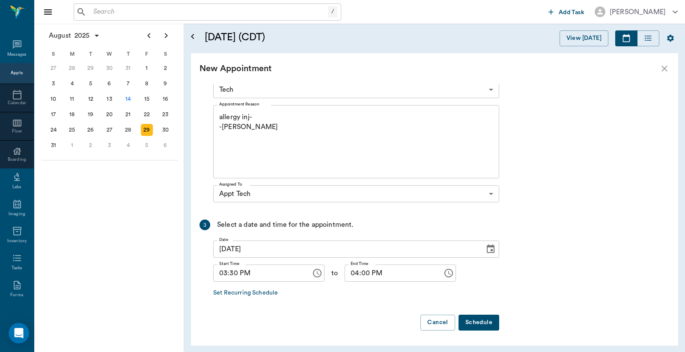
click at [490, 320] on button "Schedule" at bounding box center [479, 322] width 41 height 16
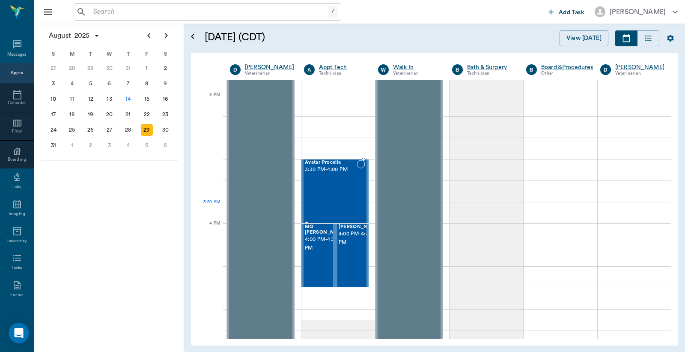
click at [343, 202] on div "Avatar Procella 3:30 PM - 4:00 PM" at bounding box center [331, 191] width 52 height 63
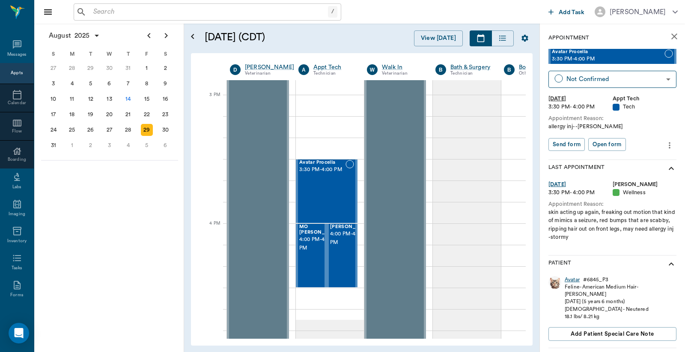
click at [570, 280] on div "Avatar" at bounding box center [572, 279] width 15 height 7
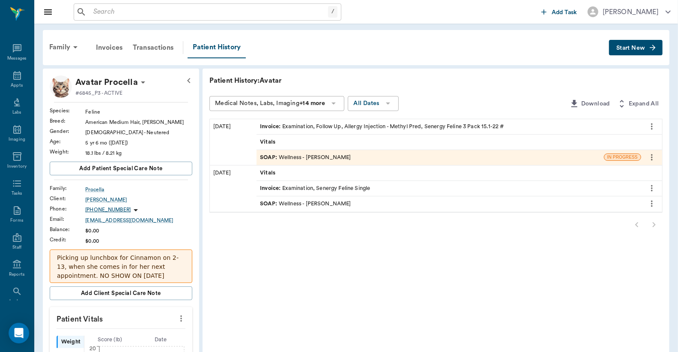
click at [313, 154] on div "SOAP : Wellness - Dr. Bert Ellsworth" at bounding box center [305, 157] width 91 height 8
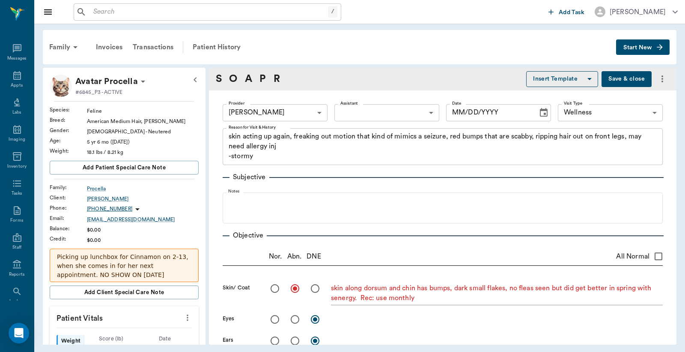
type input "63ec2f075fda476ae8351a4d"
type input "65d2be4f46e3a538d89b8c14"
type textarea "skin acting up again, freaking out motion that kind of mimics a seizure, red bu…"
radio input "true"
type textarea "skin along dorsum and chin has bumps, dark small flakes, no fleas seen but did …"
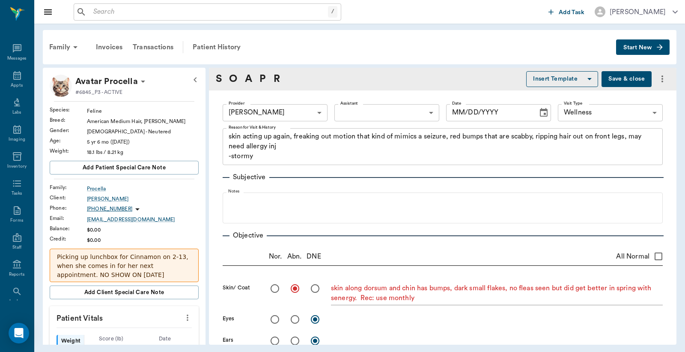
type input "07/30/2025"
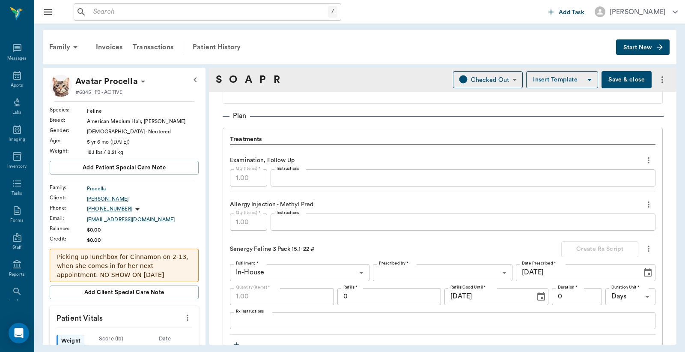
scroll to position [571, 0]
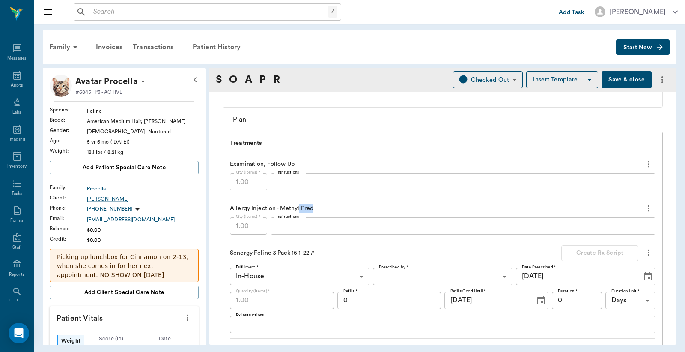
drag, startPoint x: 314, startPoint y: 208, endPoint x: 298, endPoint y: 205, distance: 16.1
click at [298, 205] on div "Allergy Injection - Methyl Pred" at bounding box center [443, 208] width 426 height 15
click at [298, 205] on p "Allergy Injection - Methyl Pred" at bounding box center [271, 208] width 83 height 9
drag, startPoint x: 314, startPoint y: 205, endPoint x: 224, endPoint y: 209, distance: 90.0
click at [225, 209] on div "Treatments Examination, Follow Up Qty (Items) * 1.00 Qty (Items) * Instructions…" at bounding box center [443, 262] width 440 height 263
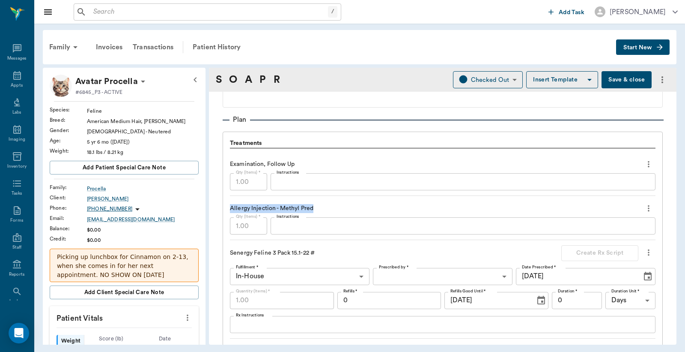
copy p "Allergy Injection - Methyl Pred"
click at [10, 80] on div "Appts" at bounding box center [17, 80] width 34 height 27
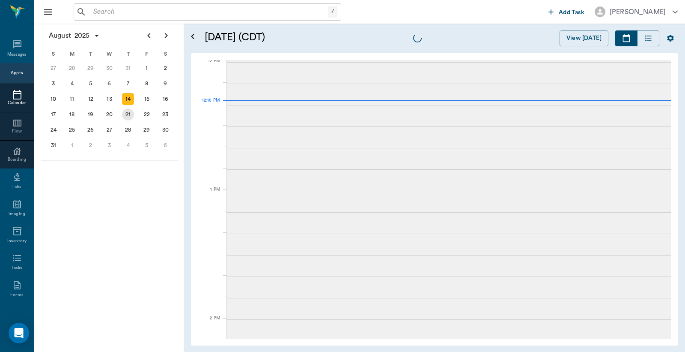
scroll to position [515, 0]
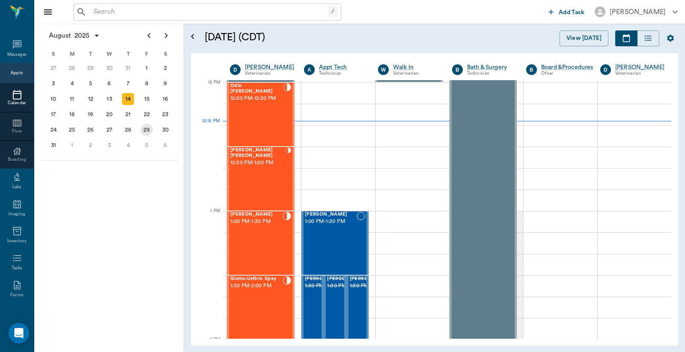
click at [144, 124] on div "29" at bounding box center [147, 130] width 12 height 12
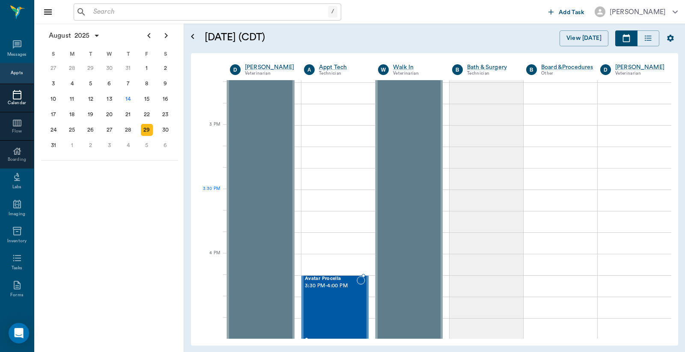
scroll to position [888, 0]
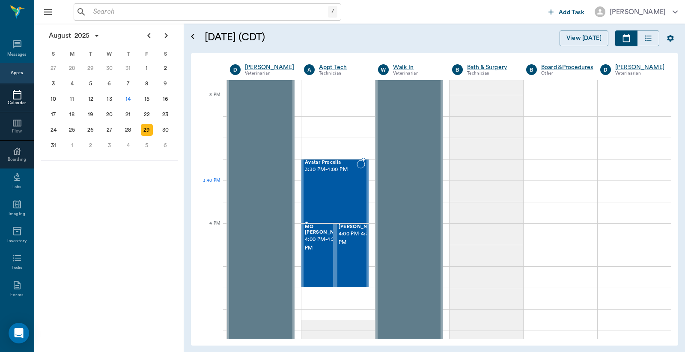
click at [347, 194] on div "Avatar Procella 3:30 PM - 4:00 PM" at bounding box center [331, 191] width 52 height 63
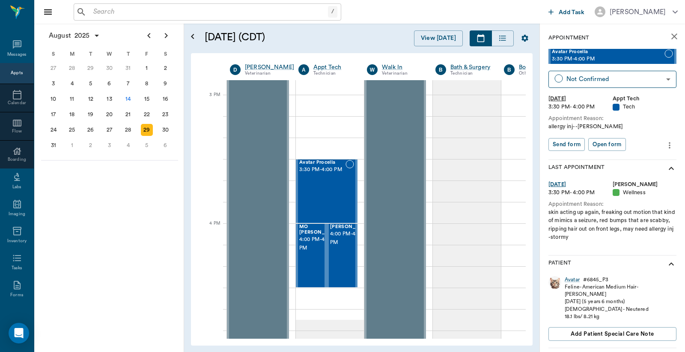
click at [665, 145] on icon "more" at bounding box center [669, 145] width 9 height 10
click at [623, 160] on span "Edit appointment" at bounding box center [626, 159] width 72 height 9
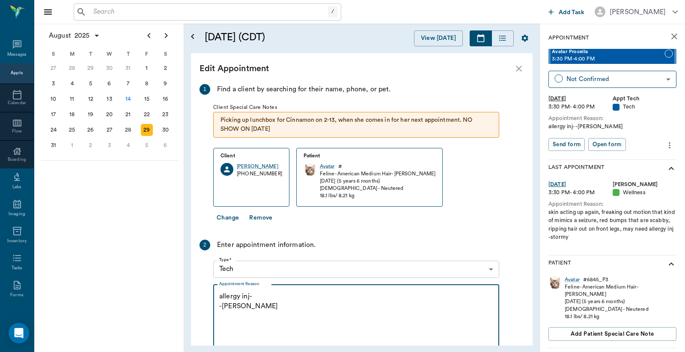
drag, startPoint x: 250, startPoint y: 294, endPoint x: 203, endPoint y: 290, distance: 47.3
click at [203, 290] on div "2 Enter appointment information. Type * Tech 65d2be4f46e3a538d89b8c1a Type * Ap…" at bounding box center [350, 312] width 300 height 146
drag, startPoint x: 229, startPoint y: 295, endPoint x: 162, endPoint y: 305, distance: 68.1
click at [162, 305] on div "August 2025 S M T W T F S 29 30 Jul 1 2 3 4 5 6 7 8 9 10 11 12 13 14 15 16 17 1…" at bounding box center [359, 188] width 651 height 328
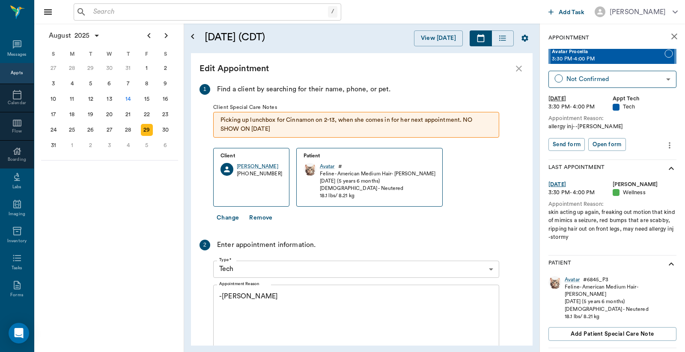
click at [221, 289] on div "-jess x Appointment Reason" at bounding box center [356, 320] width 286 height 73
click at [219, 293] on div "-jess x Appointment Reason" at bounding box center [356, 320] width 286 height 73
click at [223, 297] on textarea "-jess" at bounding box center [356, 320] width 274 height 59
paste textarea "Allergy Injection - Methyl Pred"
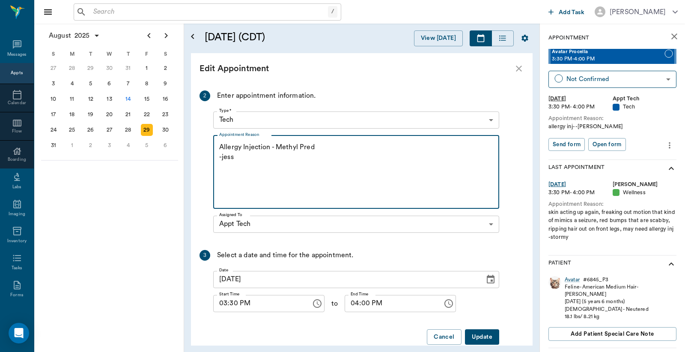
scroll to position [164, 0]
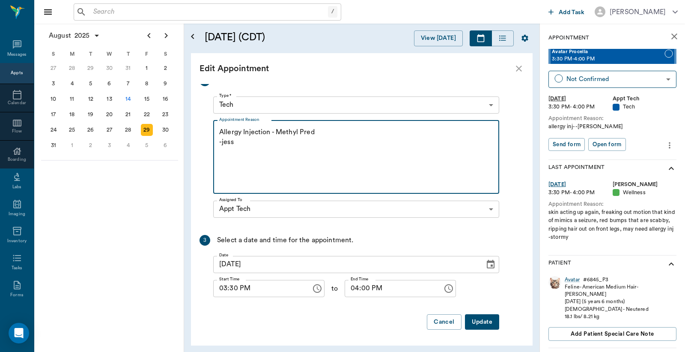
type textarea "Allergy Injection - Methyl Pred -jess"
click at [485, 319] on button "Update" at bounding box center [482, 322] width 34 height 16
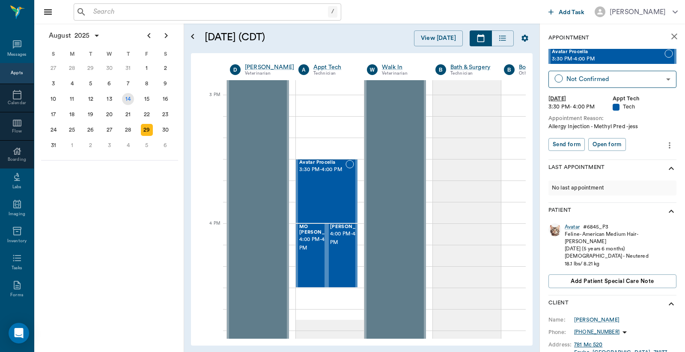
click at [130, 98] on div "14" at bounding box center [128, 99] width 12 height 12
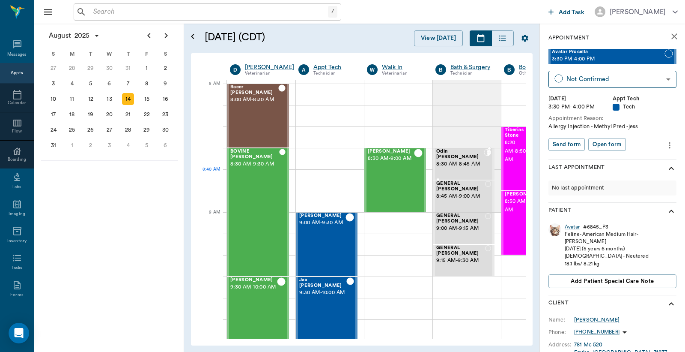
scroll to position [0, 0]
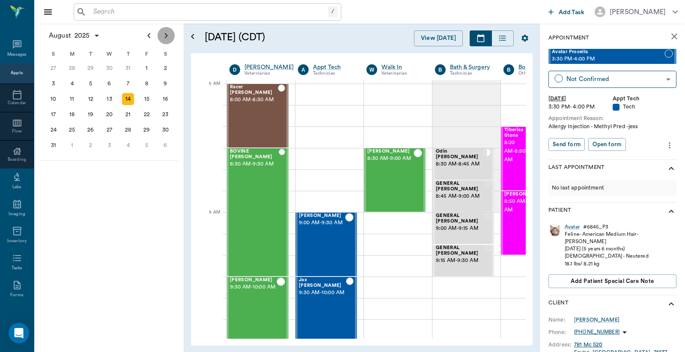
click at [166, 35] on icon "Next page" at bounding box center [166, 35] width 3 height 5
click at [163, 42] on button "Next page" at bounding box center [166, 35] width 17 height 17
click at [146, 125] on div "31" at bounding box center [147, 130] width 12 height 12
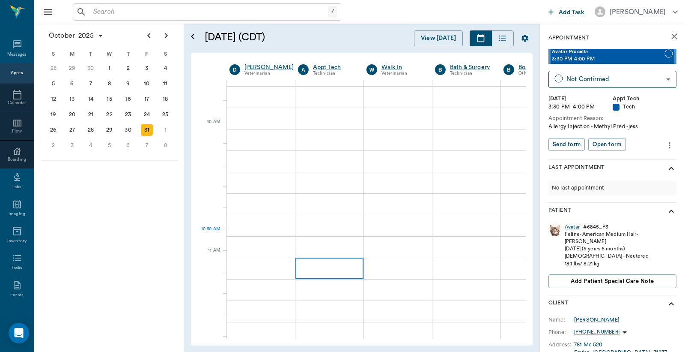
scroll to position [380, 0]
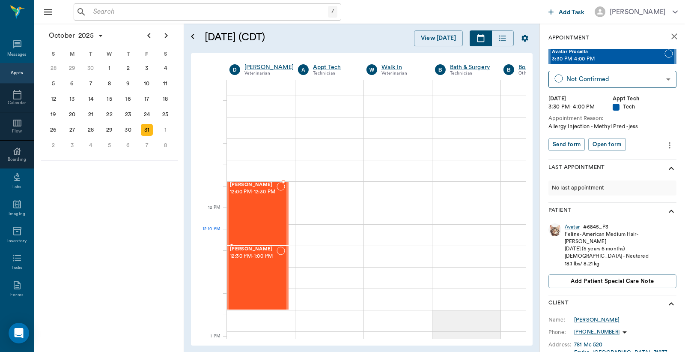
scroll to position [444, 0]
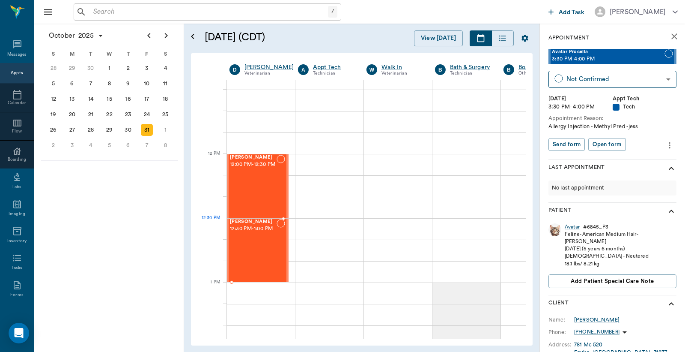
click at [236, 237] on div "[PERSON_NAME] 12:30 PM - 1:00 PM" at bounding box center [253, 250] width 47 height 63
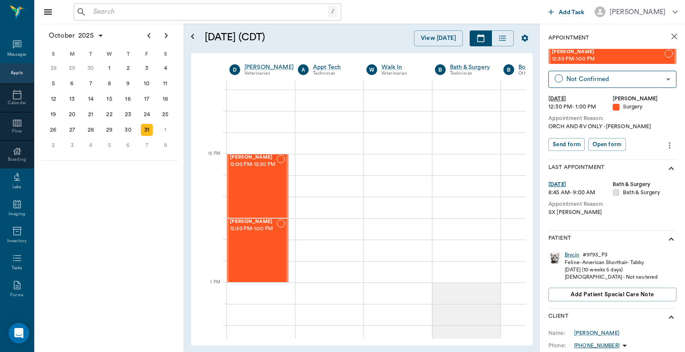
click at [574, 254] on div "Brycin" at bounding box center [572, 254] width 15 height 7
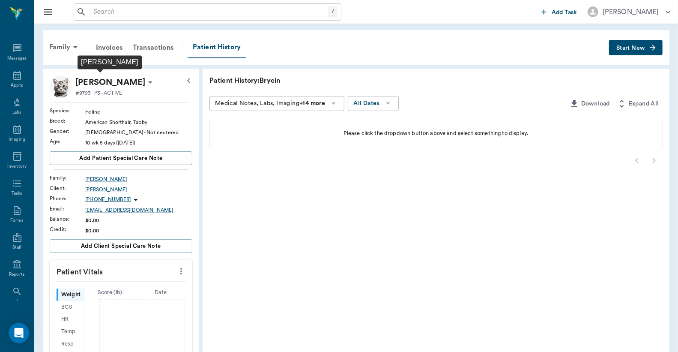
click at [90, 80] on p "[PERSON_NAME]" at bounding box center [110, 82] width 70 height 14
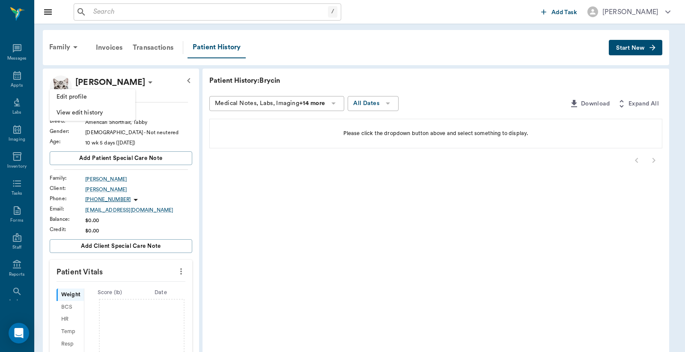
click at [92, 95] on span "Edit profile" at bounding box center [93, 96] width 72 height 9
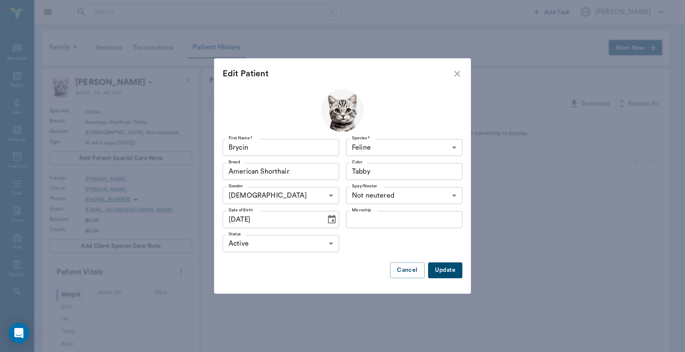
click at [245, 148] on input "Brycin" at bounding box center [281, 147] width 116 height 17
type input "Brycen"
click at [441, 272] on button "Update" at bounding box center [445, 270] width 34 height 16
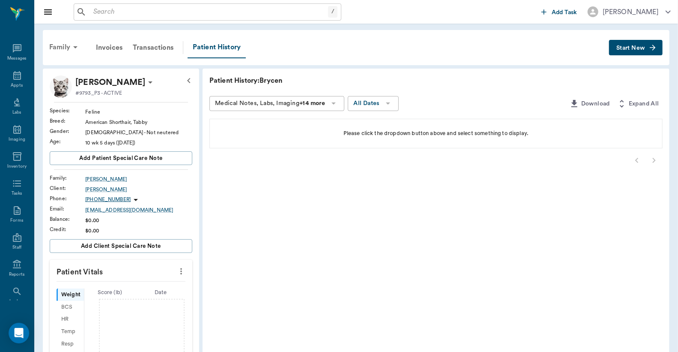
click at [65, 48] on div "Family" at bounding box center [65, 47] width 42 height 21
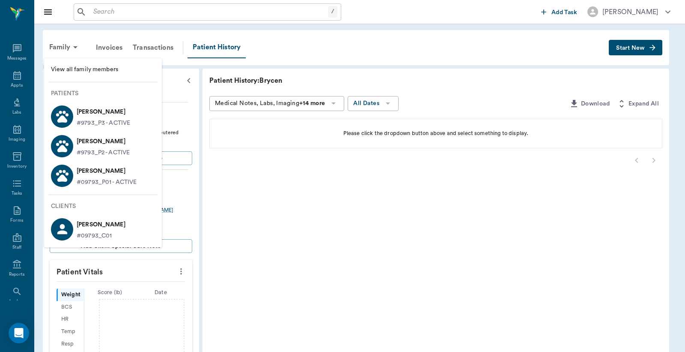
click at [10, 76] on div at bounding box center [342, 176] width 685 height 352
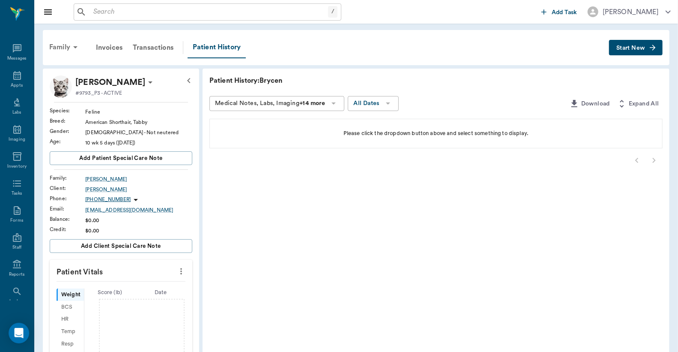
click at [70, 45] on div "Family" at bounding box center [65, 47] width 42 height 21
click at [16, 76] on icon at bounding box center [17, 75] width 10 height 10
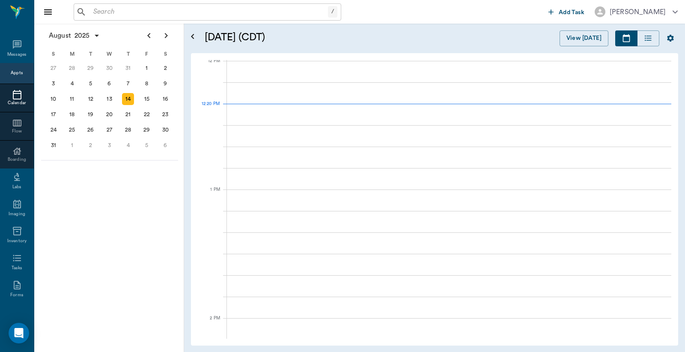
scroll to position [516, 0]
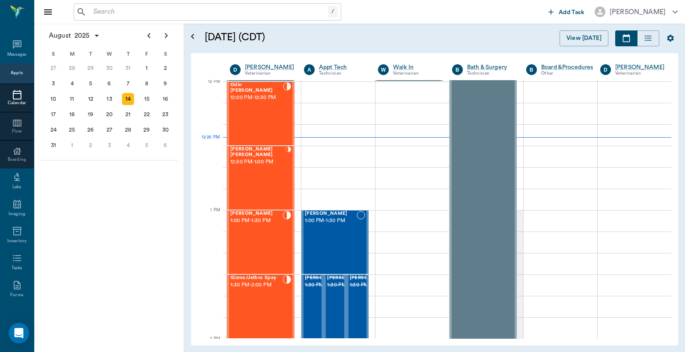
click at [17, 74] on div "Appts" at bounding box center [17, 73] width 12 height 6
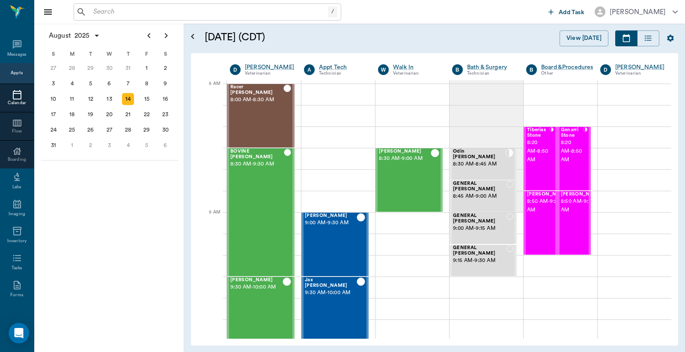
drag, startPoint x: 13, startPoint y: 77, endPoint x: 88, endPoint y: 96, distance: 77.3
click at [13, 77] on div "Appts" at bounding box center [17, 73] width 12 height 10
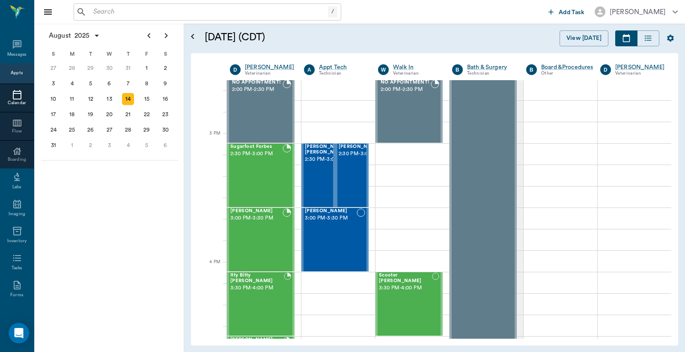
scroll to position [768, 0]
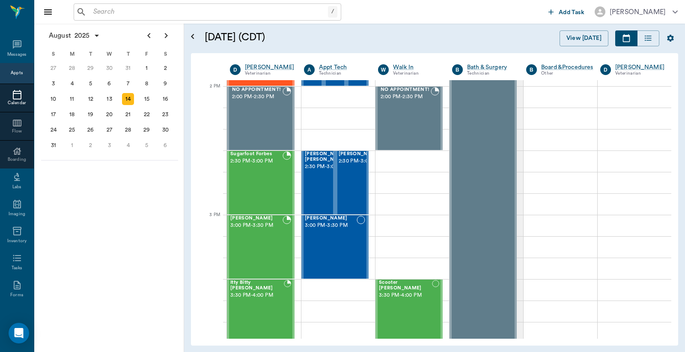
click at [193, 14] on input "text" at bounding box center [209, 12] width 238 height 12
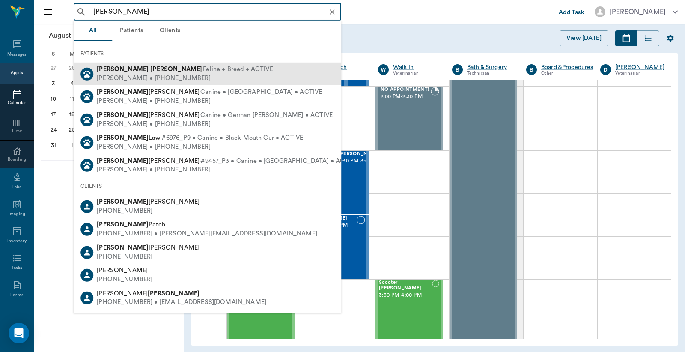
click at [203, 73] on span "Feline • Breed • ACTIVE" at bounding box center [238, 69] width 70 height 9
type input "[PERSON_NAME]"
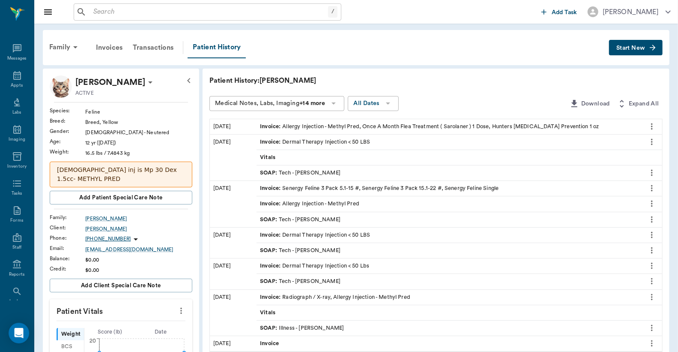
click at [623, 48] on span "Start New" at bounding box center [630, 48] width 29 height 0
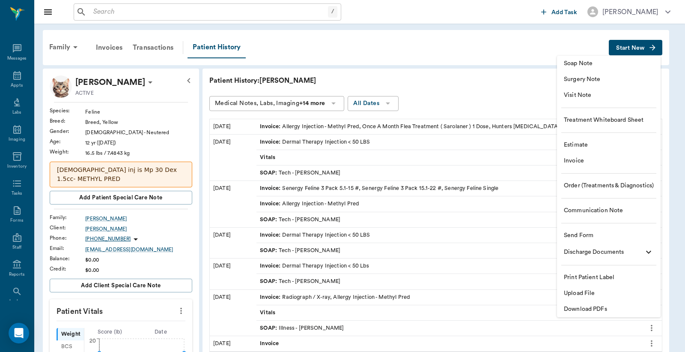
click at [568, 161] on span "Invoice" at bounding box center [609, 160] width 90 height 9
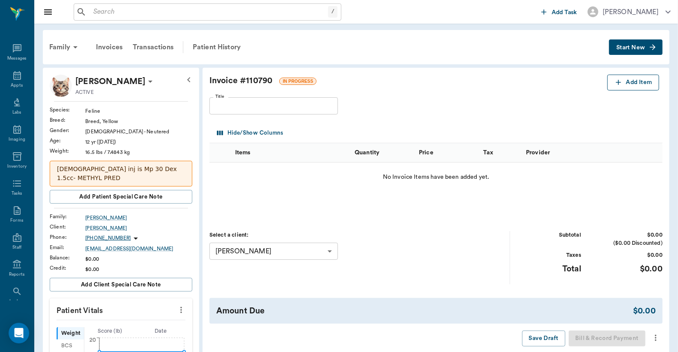
click at [640, 83] on button "Add Item" at bounding box center [633, 83] width 52 height 16
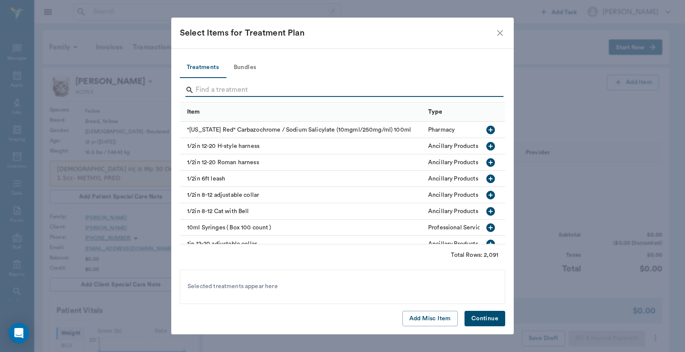
click at [291, 89] on input "Search" at bounding box center [343, 90] width 295 height 14
type input "m"
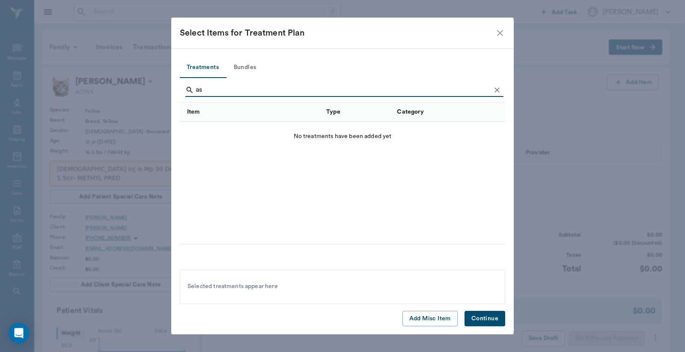
type input "a"
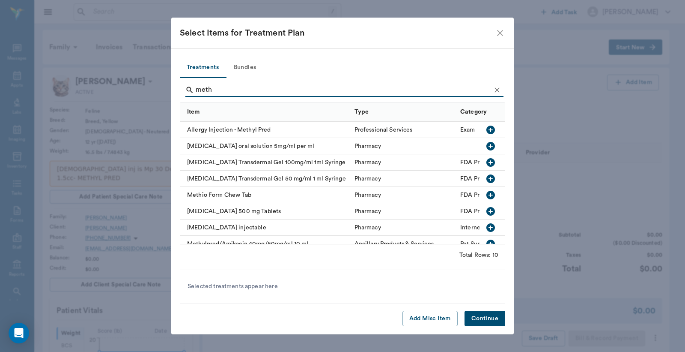
type input "meth"
click at [486, 128] on icon "button" at bounding box center [490, 129] width 9 height 9
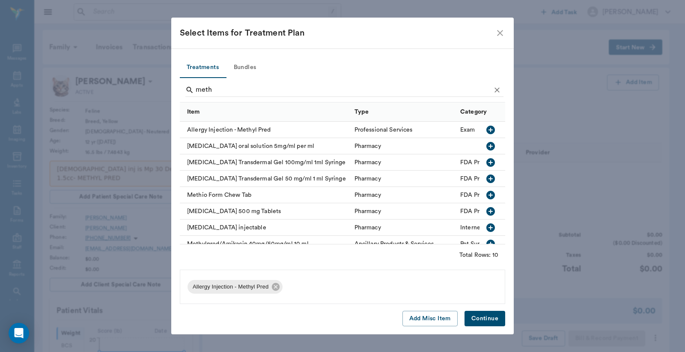
click at [485, 318] on button "Continue" at bounding box center [485, 318] width 41 height 16
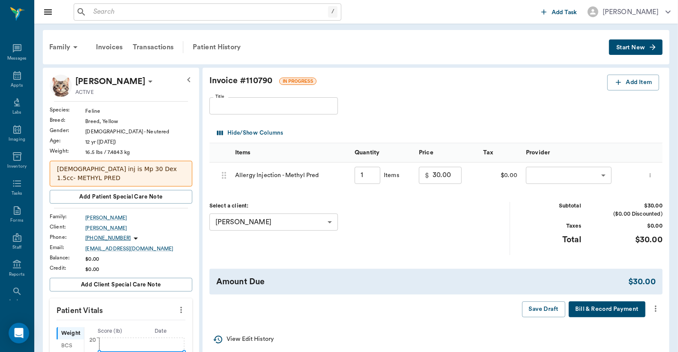
click at [554, 177] on body "/ ​ Add Task Dr. Bert Ellsworth Nectar Messages Appts Labs Imaging Inventory Ta…" at bounding box center [339, 326] width 678 height 652
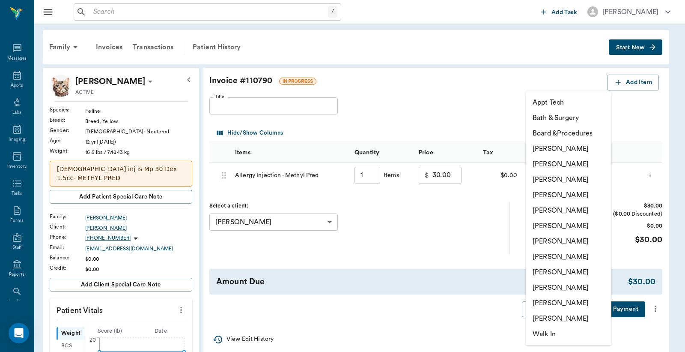
click at [542, 289] on li "Lorean Lingle" at bounding box center [569, 287] width 86 height 15
type input "none-63ec2ece52e12b0ba117cc90"
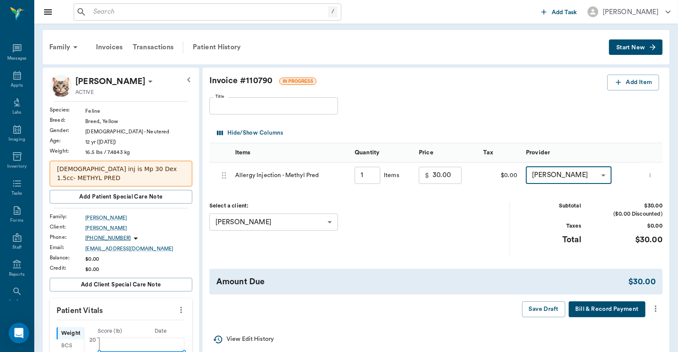
click at [590, 311] on button "Bill & Record Payment" at bounding box center [607, 309] width 77 height 16
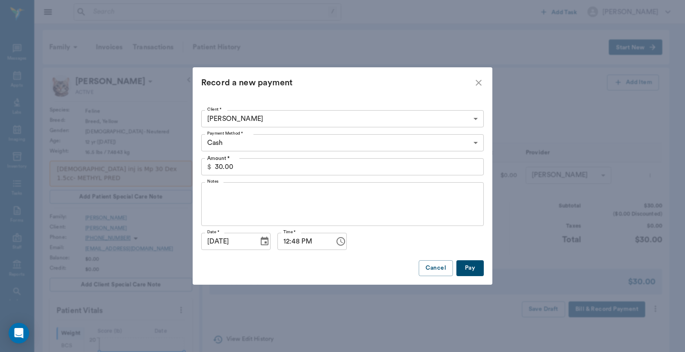
click at [464, 267] on button "Pay" at bounding box center [469, 268] width 27 height 16
type input "1.00"
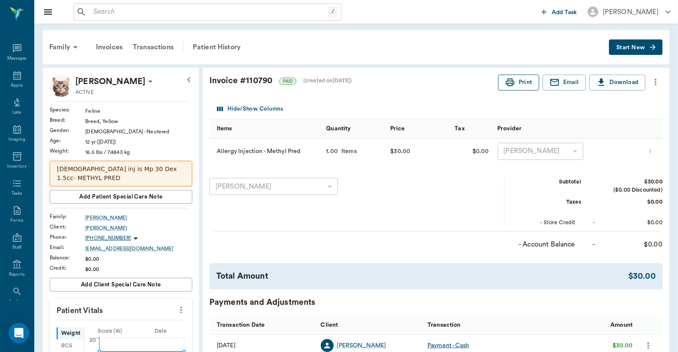
click at [525, 83] on button "Print" at bounding box center [518, 83] width 41 height 16
click at [12, 75] on icon at bounding box center [17, 75] width 10 height 10
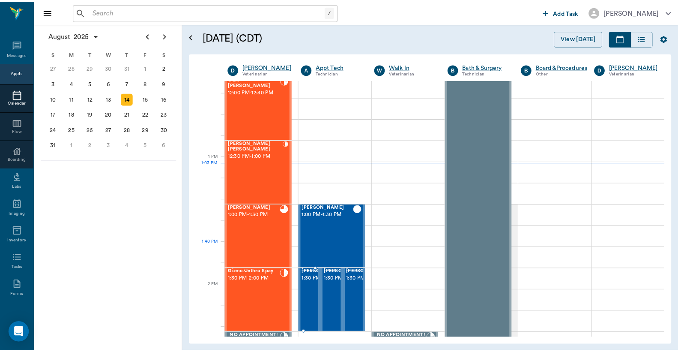
scroll to position [581, 0]
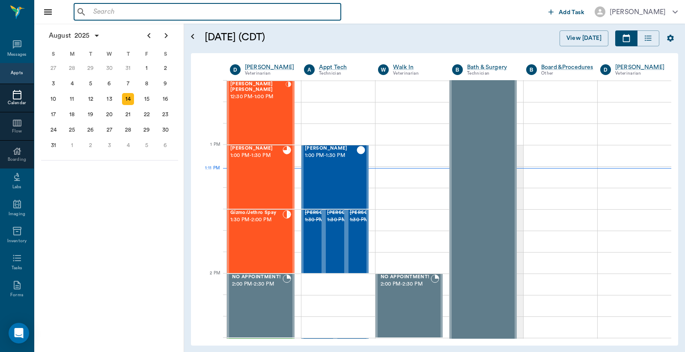
click at [171, 12] on input "text" at bounding box center [214, 12] width 248 height 12
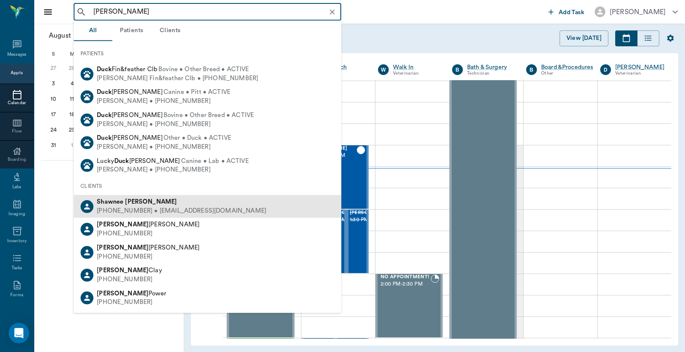
click at [107, 206] on div "(903) 219-2812 • SHAWNEEDUCK2012@gmail.com" at bounding box center [182, 210] width 170 height 9
type input "shawn duck"
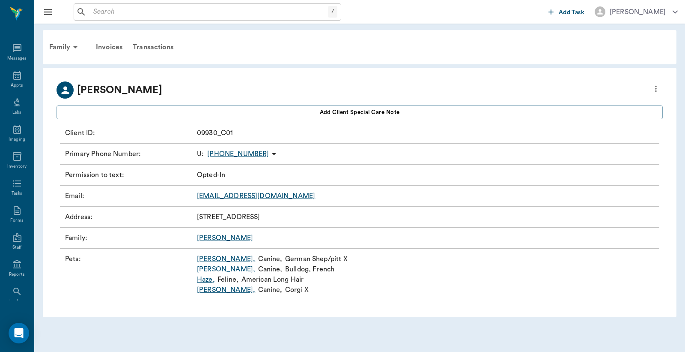
click at [204, 271] on link "Reba Lou ," at bounding box center [226, 269] width 58 height 10
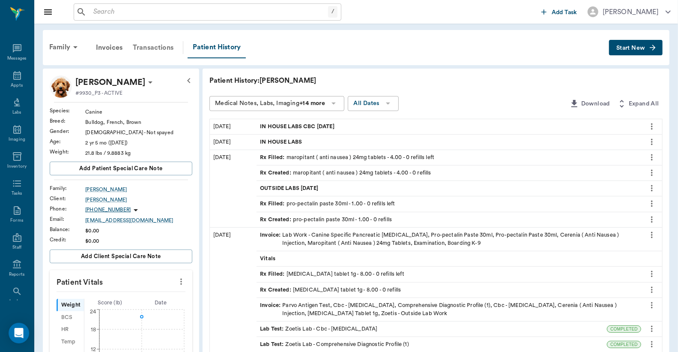
click at [164, 48] on div "Transactions" at bounding box center [153, 47] width 51 height 21
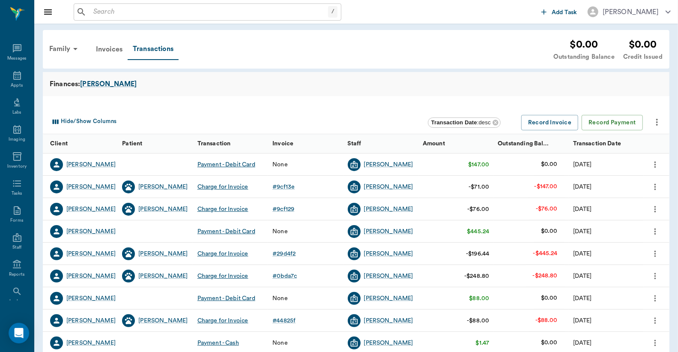
click at [130, 12] on input "text" at bounding box center [209, 12] width 238 height 12
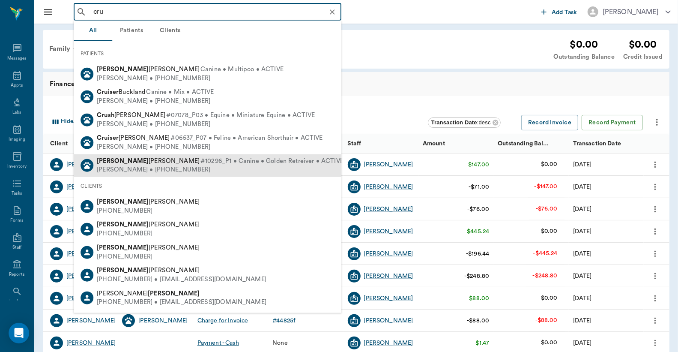
click at [200, 162] on span "#10296_P1 • Canine • Golden Retreiver • ACTIVE" at bounding box center [271, 160] width 143 height 9
type input "cru"
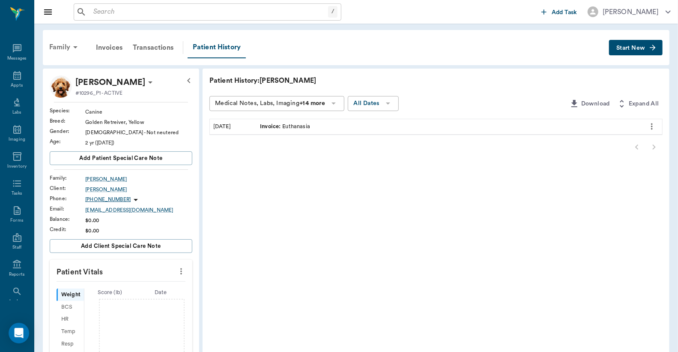
click at [66, 43] on div "Family" at bounding box center [65, 47] width 42 height 21
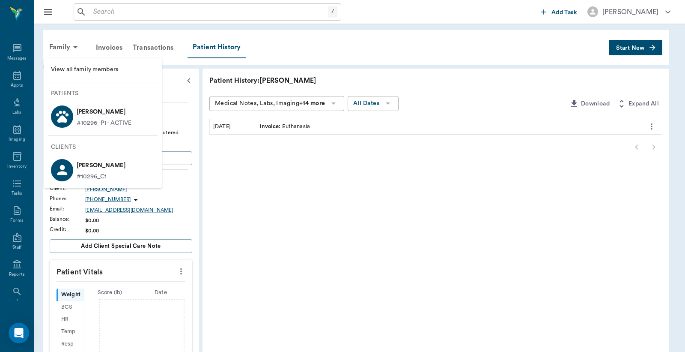
click at [80, 67] on span "View all family members" at bounding box center [103, 69] width 104 height 9
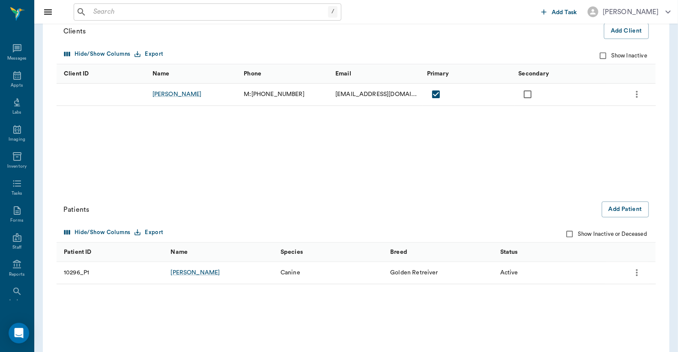
scroll to position [127, 0]
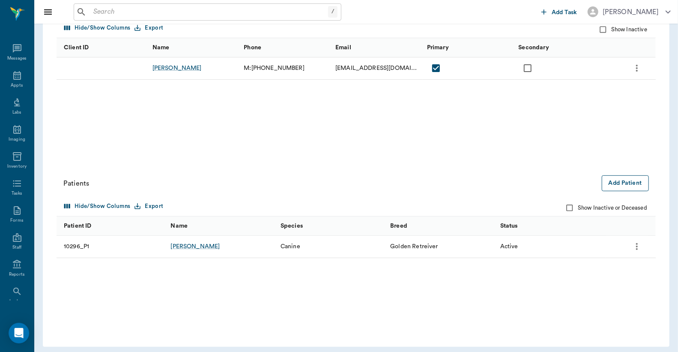
click at [622, 186] on button "Add Patient" at bounding box center [625, 183] width 47 height 16
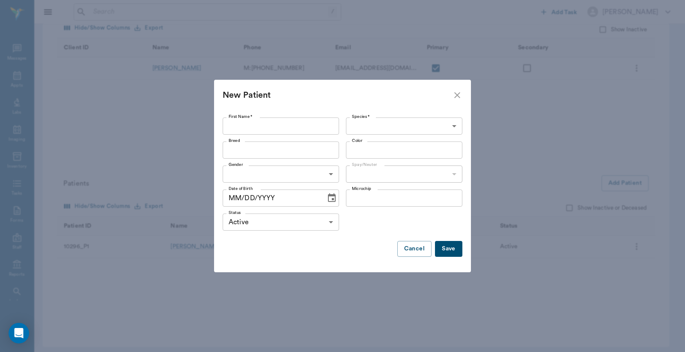
click at [289, 121] on input "First Name *" at bounding box center [281, 125] width 116 height 17
type input "Dixie"
click at [452, 131] on body "/ ​ Add Task Dr. Bert Ellsworth Nectar Messages Appts Labs Imaging Inventory Ta…" at bounding box center [342, 114] width 685 height 483
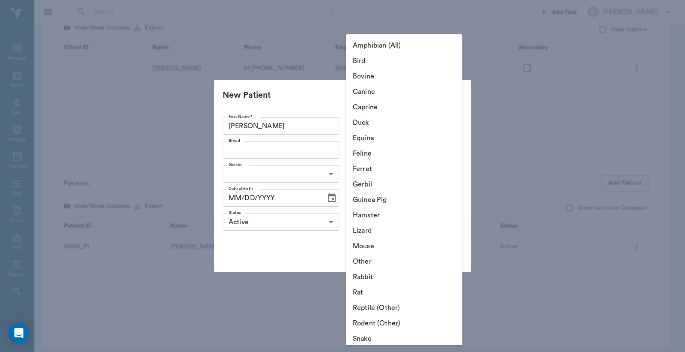
click at [382, 92] on li "Canine" at bounding box center [404, 91] width 116 height 15
type input "Canine"
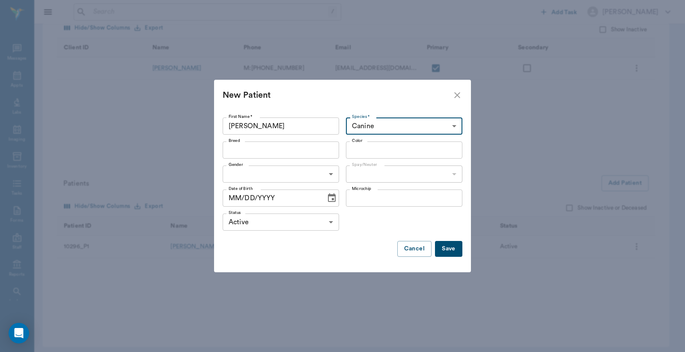
click at [314, 153] on input "Breed" at bounding box center [273, 150] width 97 height 12
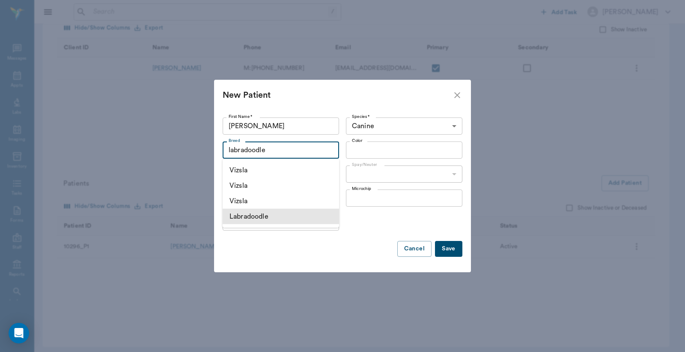
drag, startPoint x: 270, startPoint y: 215, endPoint x: 274, endPoint y: 210, distance: 6.4
click at [272, 213] on li "Labradoodle" at bounding box center [281, 216] width 116 height 15
type input "Labradoodle"
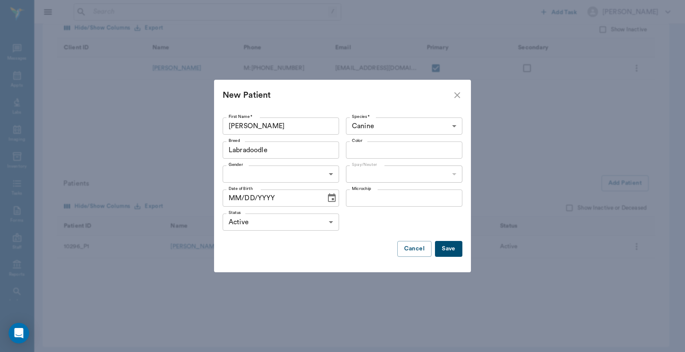
click at [424, 153] on input "Color" at bounding box center [397, 150] width 97 height 12
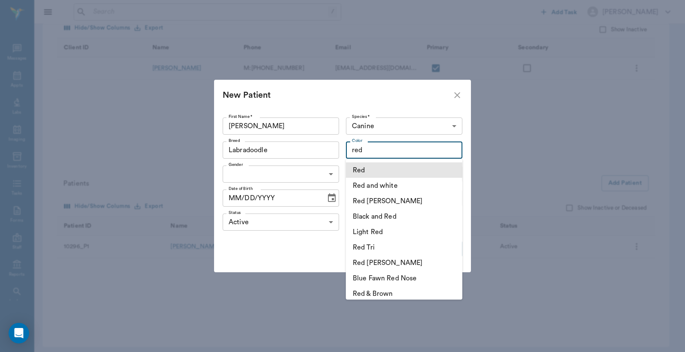
click at [387, 173] on li "Red" at bounding box center [404, 169] width 116 height 15
type input "Red"
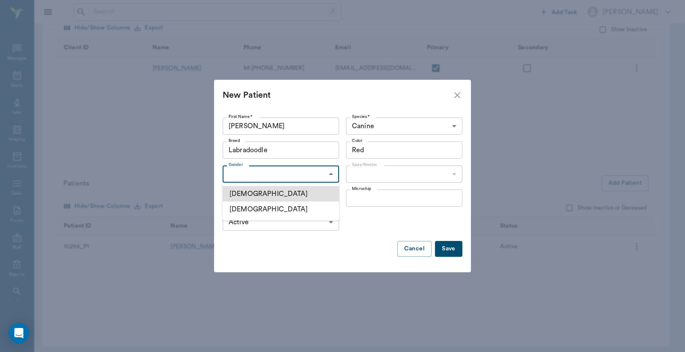
click at [326, 176] on body "/ ​ Add Task Dr. Bert Ellsworth Nectar Messages Appts Labs Imaging Inventory Ta…" at bounding box center [342, 114] width 685 height 483
click at [293, 212] on li "Female" at bounding box center [281, 208] width 116 height 15
type input "FEMALE"
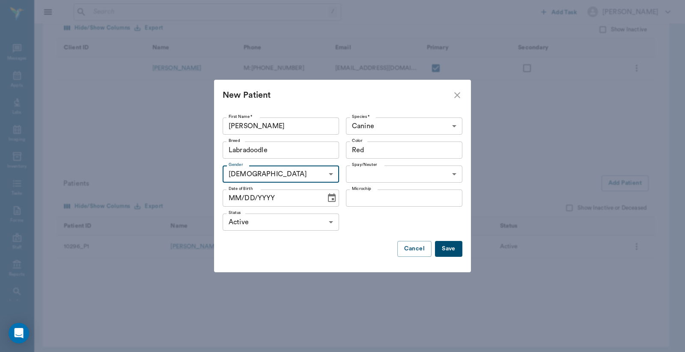
click at [455, 175] on body "/ ​ Add Task Dr. Bert Ellsworth Nectar Messages Appts Labs Imaging Inventory Ta…" at bounding box center [342, 114] width 685 height 483
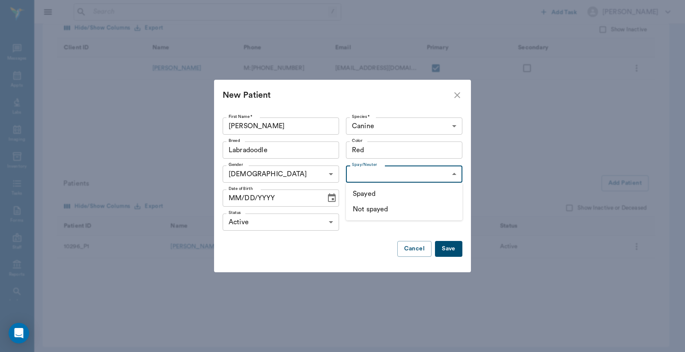
click at [388, 198] on li "Spayed" at bounding box center [404, 193] width 116 height 15
type input "true"
click at [449, 252] on button "Save" at bounding box center [448, 249] width 27 height 16
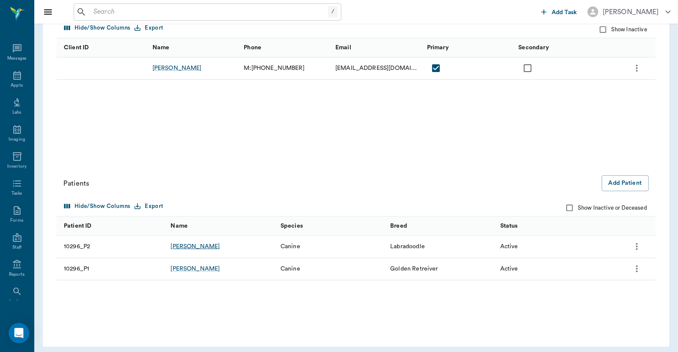
drag, startPoint x: 635, startPoint y: 245, endPoint x: 178, endPoint y: 249, distance: 457.8
click at [178, 249] on div "Dixie" at bounding box center [194, 246] width 49 height 9
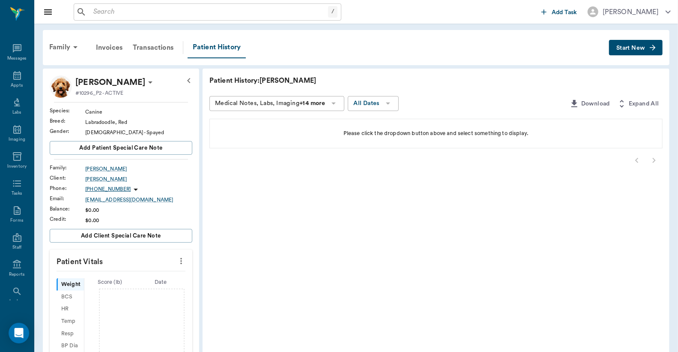
click at [145, 81] on icon at bounding box center [150, 82] width 10 height 10
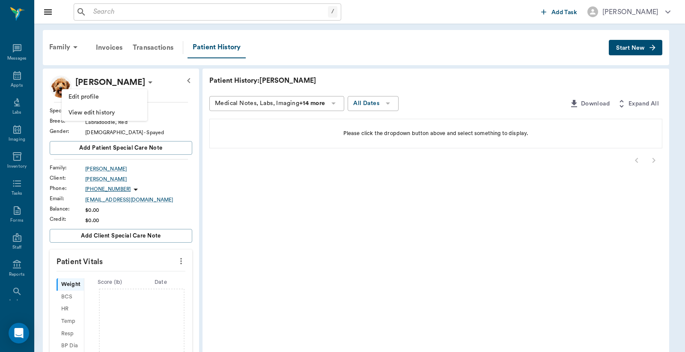
click at [98, 95] on span "Edit profile" at bounding box center [105, 96] width 72 height 9
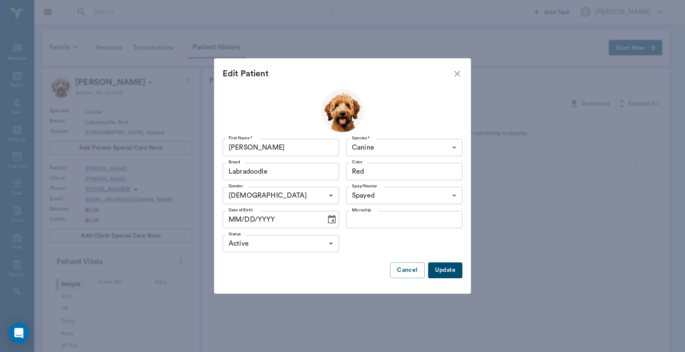
click at [328, 219] on icon "Choose date" at bounding box center [332, 219] width 8 height 9
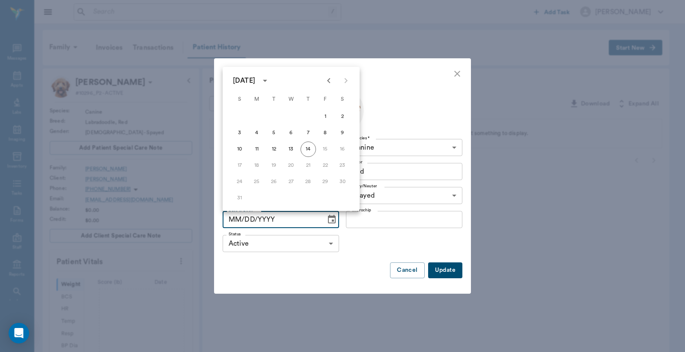
click at [330, 82] on icon "Previous month" at bounding box center [329, 80] width 10 height 10
click at [225, 221] on input "MM/DD/YYYY" at bounding box center [271, 219] width 97 height 17
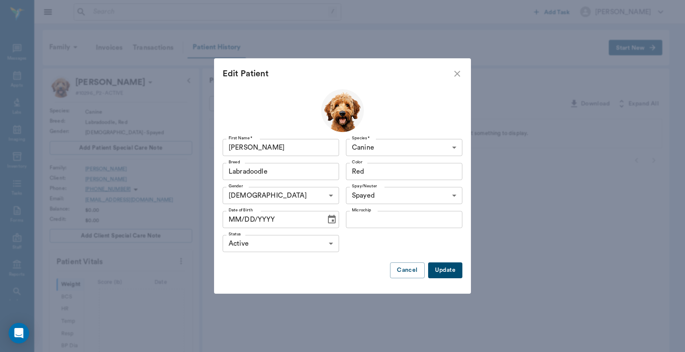
click at [237, 214] on input "MM/DD/YYYY" at bounding box center [271, 219] width 97 height 17
click at [240, 217] on input "MM/DD/YYYY" at bounding box center [271, 219] width 97 height 17
type input "03/14/2023"
click at [456, 267] on button "Update" at bounding box center [445, 270] width 34 height 16
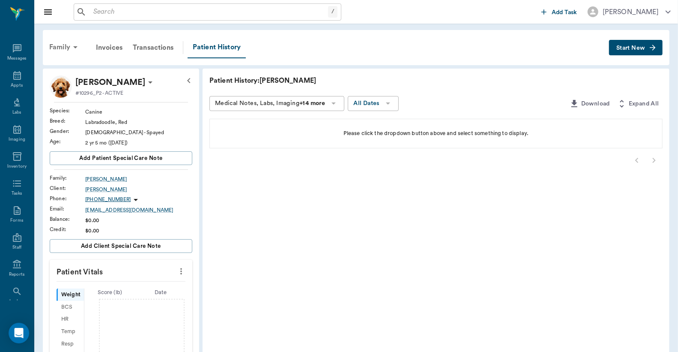
click at [63, 48] on div "Family" at bounding box center [65, 47] width 42 height 21
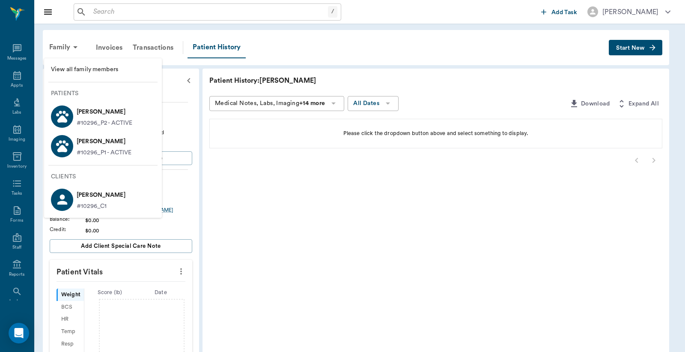
click at [74, 70] on span "View all family members" at bounding box center [103, 69] width 104 height 9
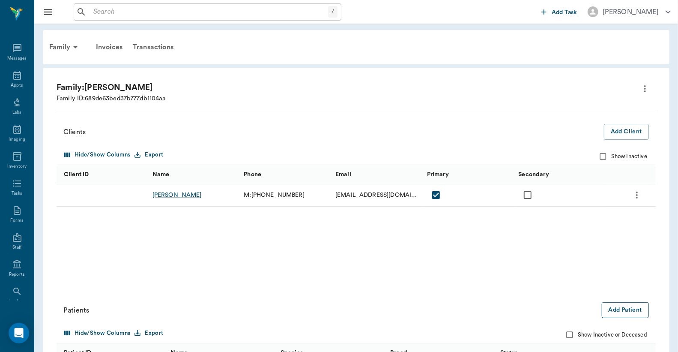
click at [633, 310] on button "Add Patient" at bounding box center [625, 310] width 47 height 16
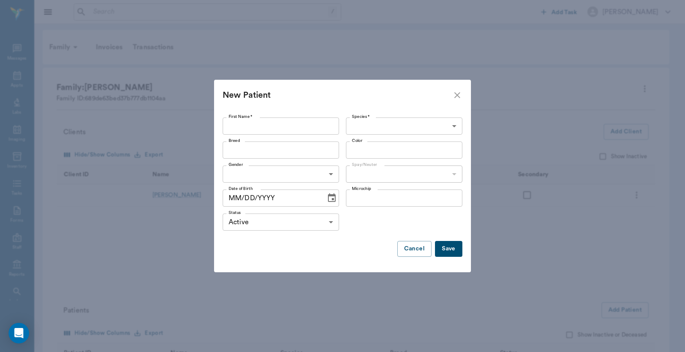
click at [271, 128] on input "First Name *" at bounding box center [281, 125] width 116 height 17
type input "Gator"
click at [455, 126] on body "/ ​ Add Task Dr. Bert Ellsworth Nectar Messages Appts Labs Imaging Inventory Ta…" at bounding box center [342, 241] width 685 height 483
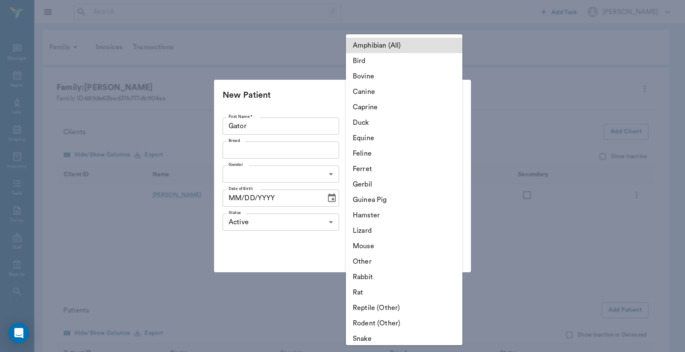
click at [398, 95] on li "Canine" at bounding box center [404, 91] width 116 height 15
type input "Canine"
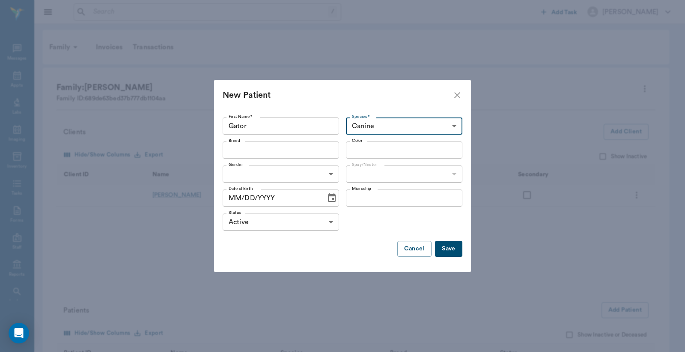
click at [331, 152] on div "Breed" at bounding box center [281, 149] width 116 height 17
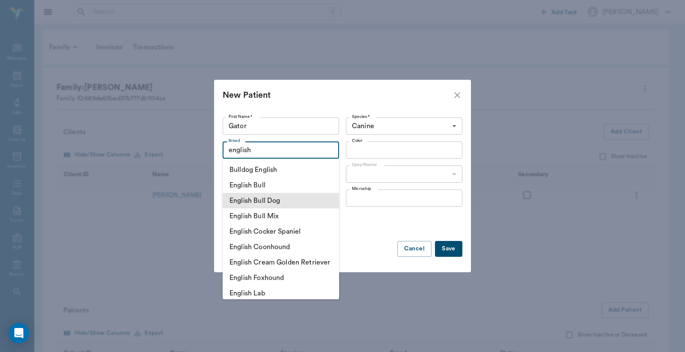
click at [271, 196] on li "English Bull Dog" at bounding box center [281, 200] width 116 height 15
type input "English Bull Dog"
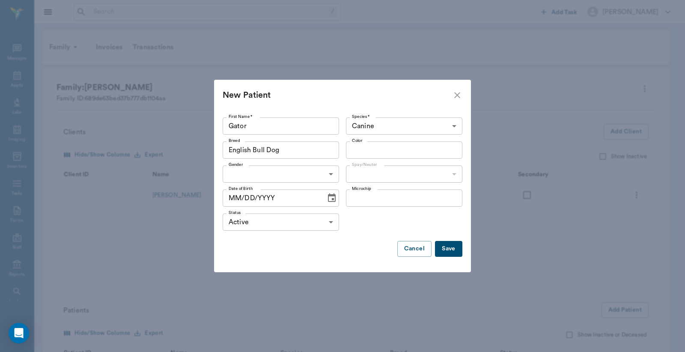
click at [442, 150] on input "Color" at bounding box center [397, 150] width 97 height 12
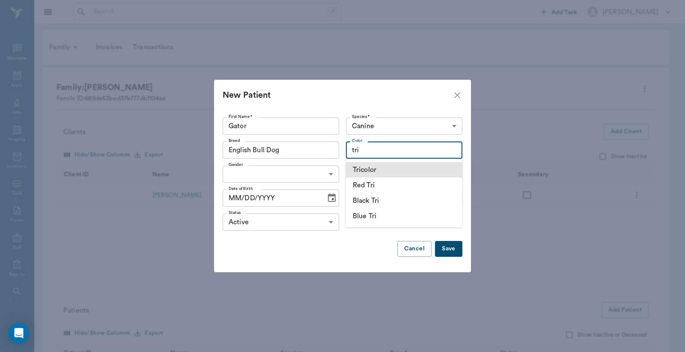
click at [401, 170] on li "Tricolor" at bounding box center [404, 169] width 116 height 15
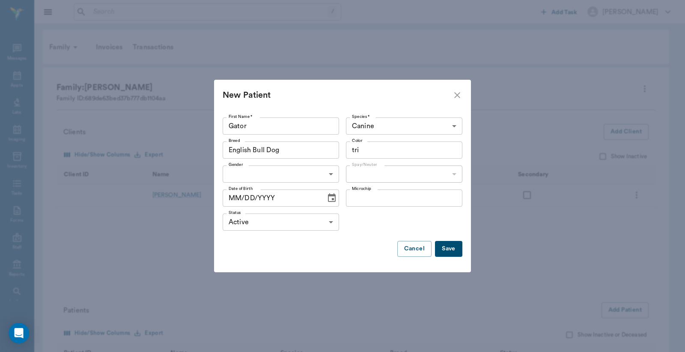
type input "Tricolor"
click at [325, 170] on body "/ ​ Add Task Dr. Bert Ellsworth Nectar Messages Appts Labs Imaging Inventory Ta…" at bounding box center [342, 241] width 685 height 483
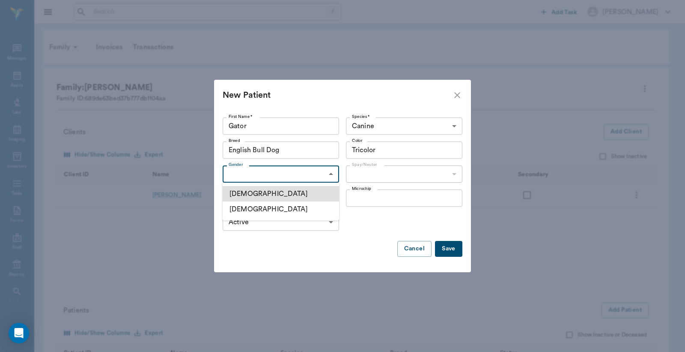
click at [284, 196] on li "Male" at bounding box center [281, 193] width 116 height 15
type input "MALE"
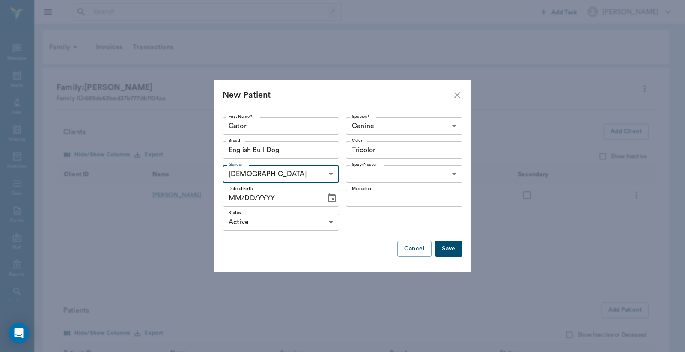
click at [450, 176] on body "/ ​ Add Task Dr. Bert Ellsworth Nectar Messages Appts Labs Imaging Inventory Ta…" at bounding box center [342, 241] width 685 height 483
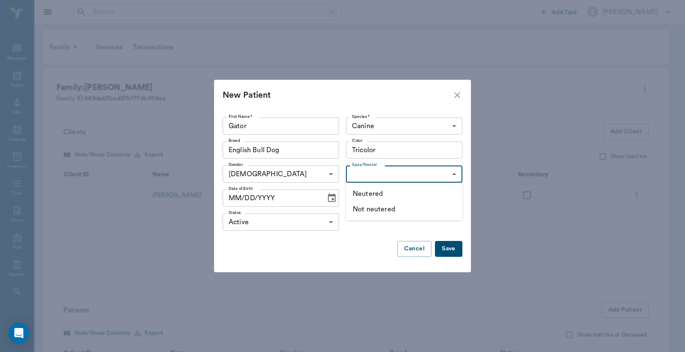
click at [420, 209] on li "Not neutered" at bounding box center [404, 208] width 116 height 15
type input "false"
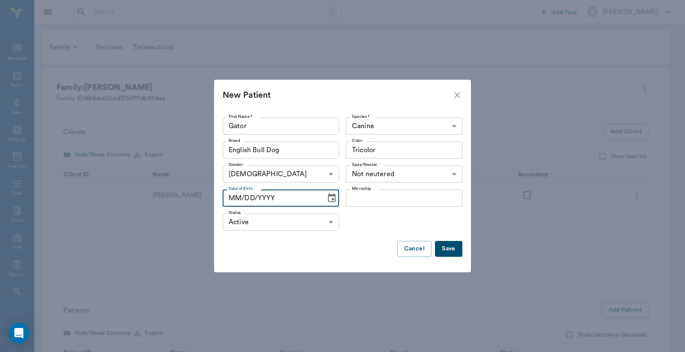
click at [233, 197] on input "MM/DD/YYYY" at bounding box center [271, 197] width 97 height 17
click at [330, 200] on icon "Choose date" at bounding box center [332, 198] width 10 height 10
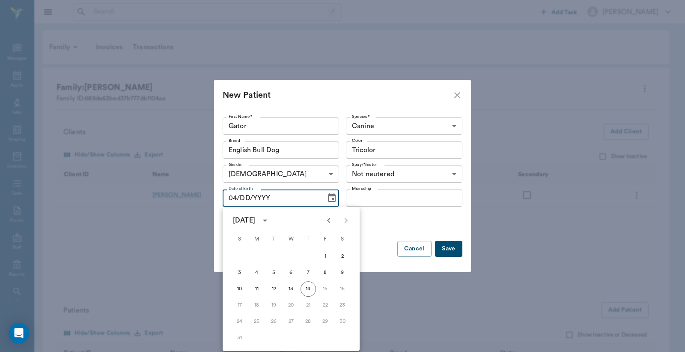
click at [270, 218] on icon "calendar view is open, switch to year view" at bounding box center [265, 220] width 10 height 10
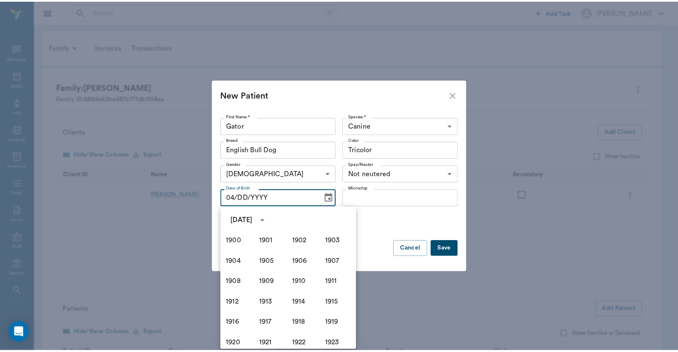
scroll to position [587, 0]
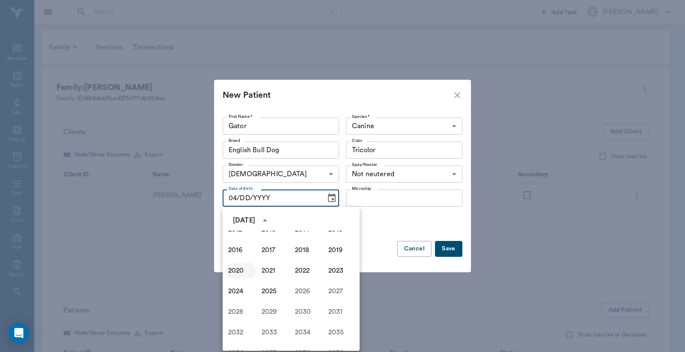
click at [227, 264] on button "2020" at bounding box center [241, 269] width 31 height 15
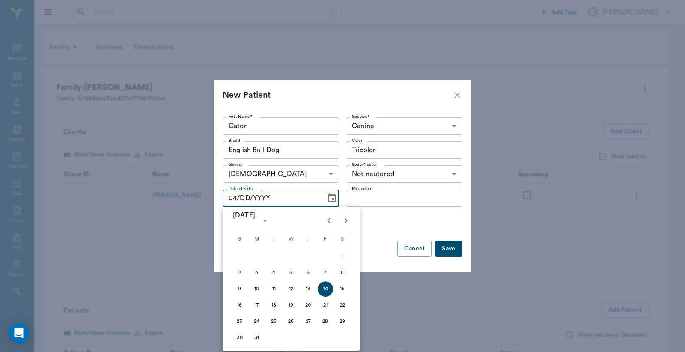
type input "08/14/2020"
click at [328, 291] on button "14" at bounding box center [325, 288] width 15 height 15
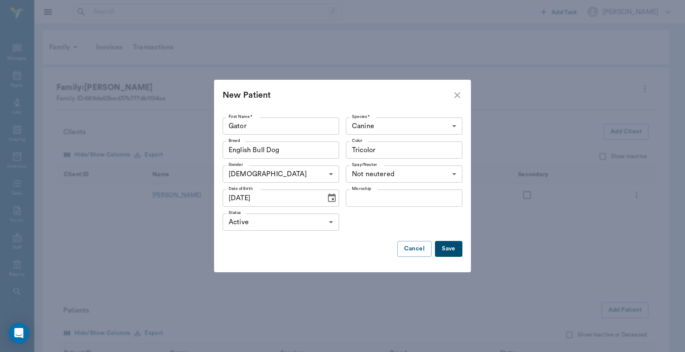
click at [450, 249] on button "Save" at bounding box center [448, 249] width 27 height 16
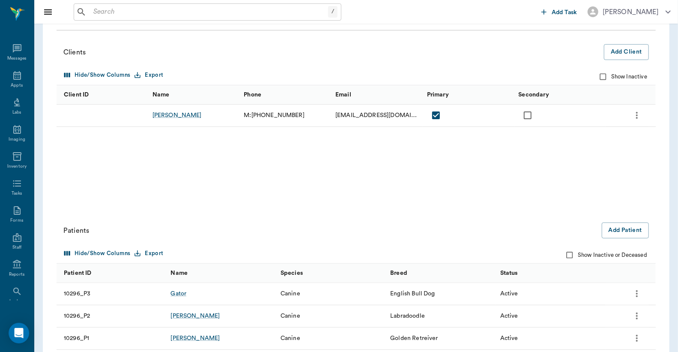
scroll to position [131, 0]
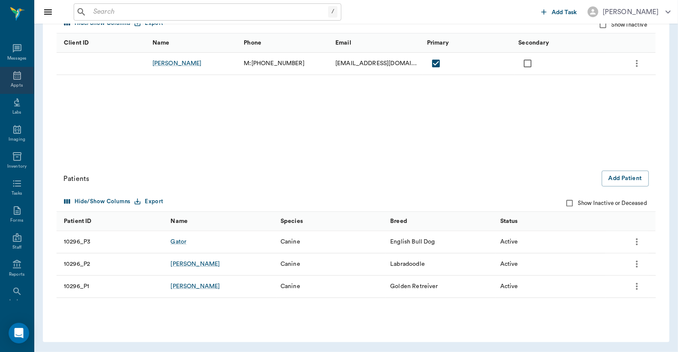
click at [10, 81] on div "Appts" at bounding box center [17, 80] width 34 height 27
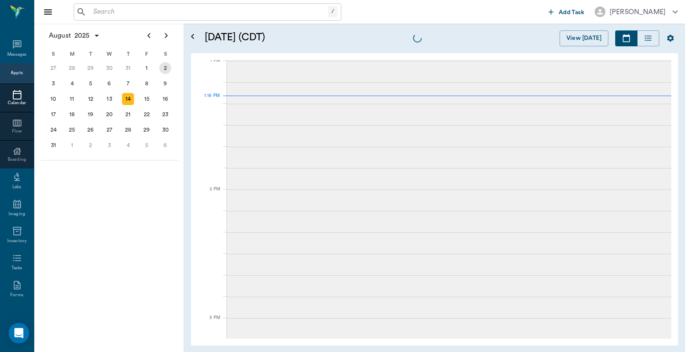
scroll to position [644, 0]
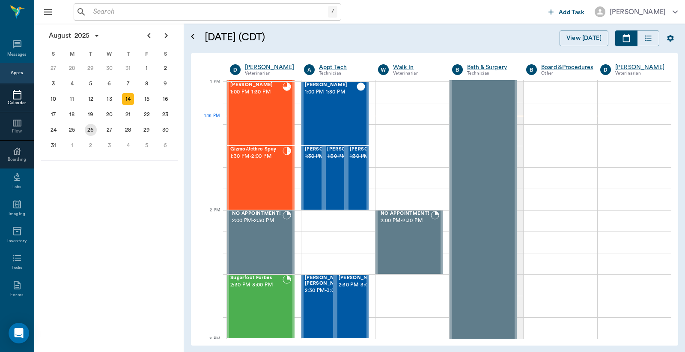
click at [92, 127] on div "26" at bounding box center [91, 130] width 12 height 12
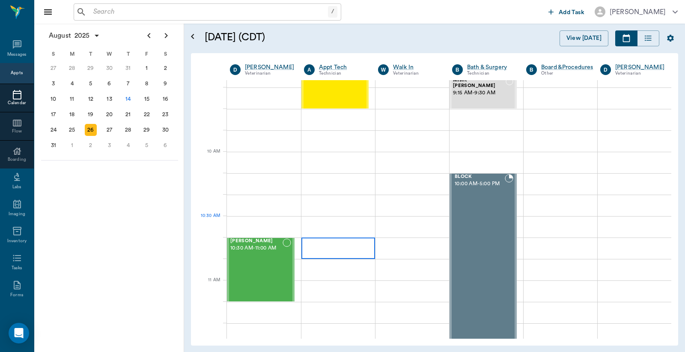
scroll to position [190, 0]
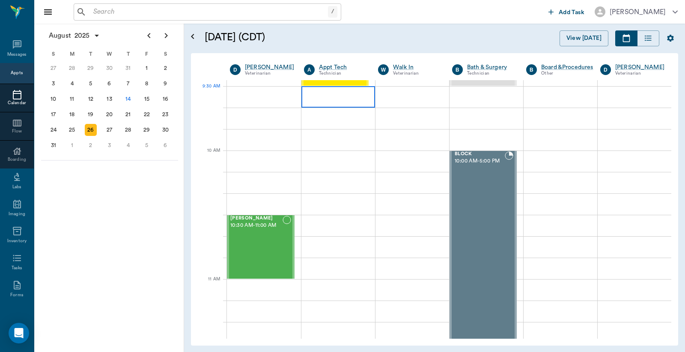
click at [322, 100] on div at bounding box center [338, 96] width 74 height 21
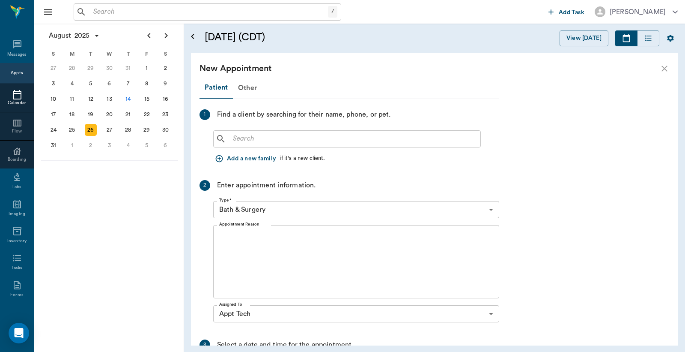
click at [365, 139] on input "text" at bounding box center [354, 139] width 248 height 12
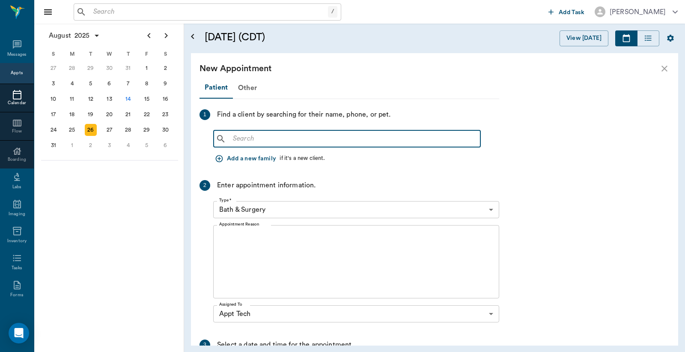
click at [662, 69] on icon "close" at bounding box center [664, 68] width 10 height 10
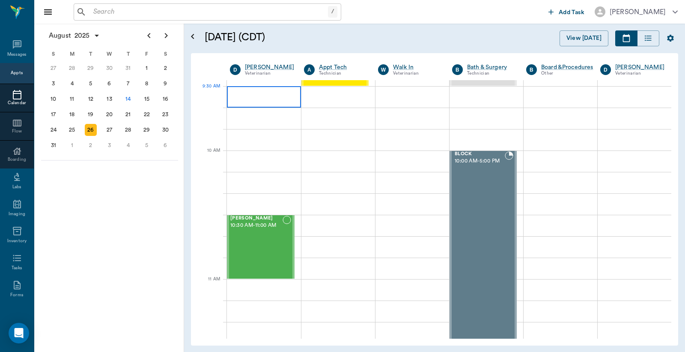
click at [255, 100] on div at bounding box center [264, 96] width 74 height 21
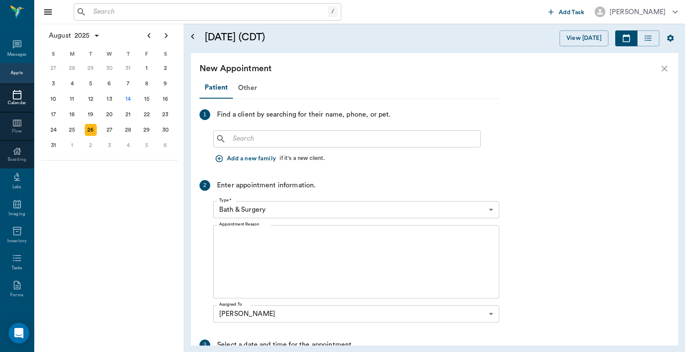
click at [669, 72] on icon "close" at bounding box center [664, 68] width 10 height 10
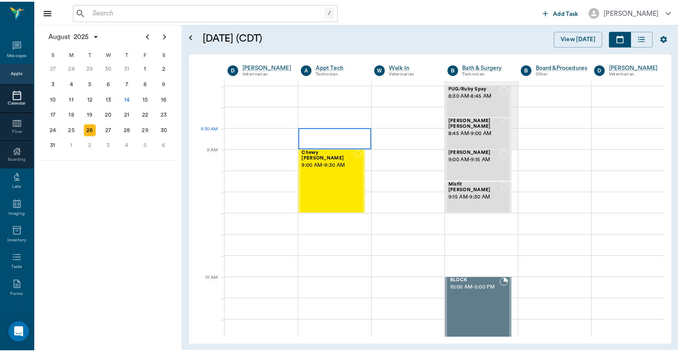
scroll to position [0, 0]
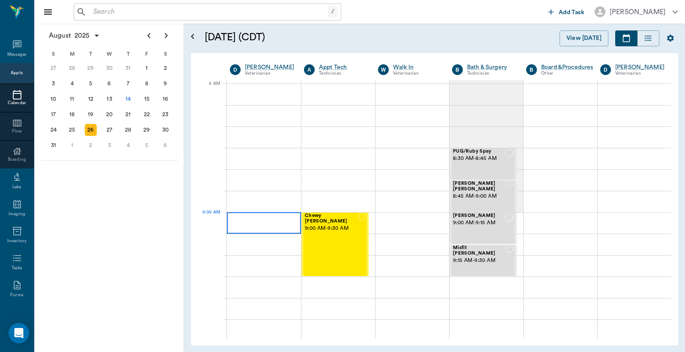
click at [265, 214] on div at bounding box center [264, 222] width 74 height 21
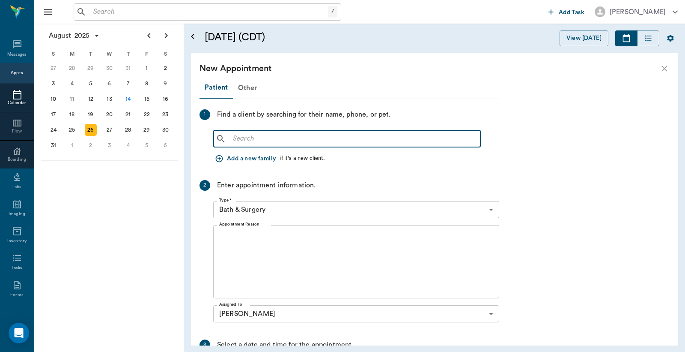
click at [378, 138] on input "text" at bounding box center [354, 139] width 248 height 12
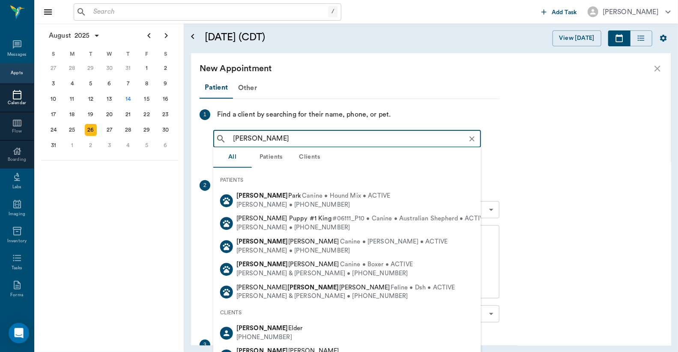
type input "bradd"
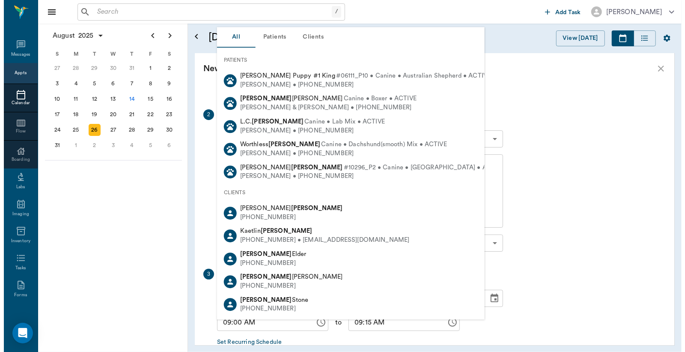
scroll to position [120, 0]
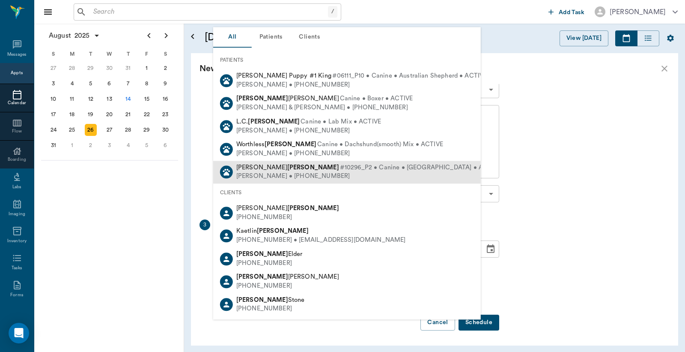
click at [287, 164] on b "Braddock" at bounding box center [313, 167] width 52 height 6
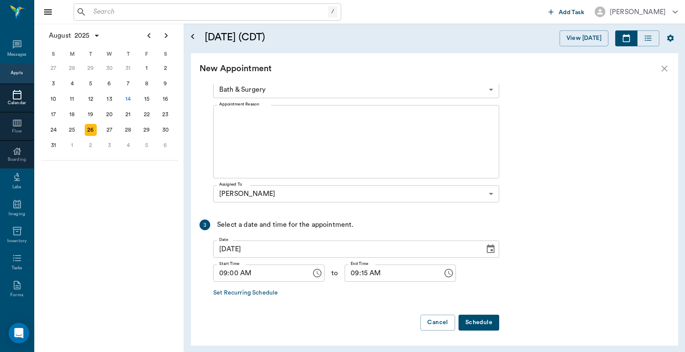
scroll to position [0, 0]
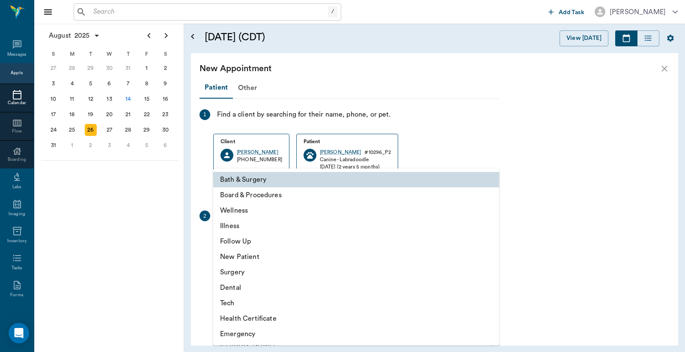
click at [489, 238] on body "/ ​ Add Task Dr. Bert Ellsworth Nectar Messages Appts Calendar Flow Boarding La…" at bounding box center [342, 176] width 685 height 352
click at [271, 211] on li "Wellness" at bounding box center [356, 210] width 286 height 15
type input "65d2be4f46e3a538d89b8c14"
type input "09:30 AM"
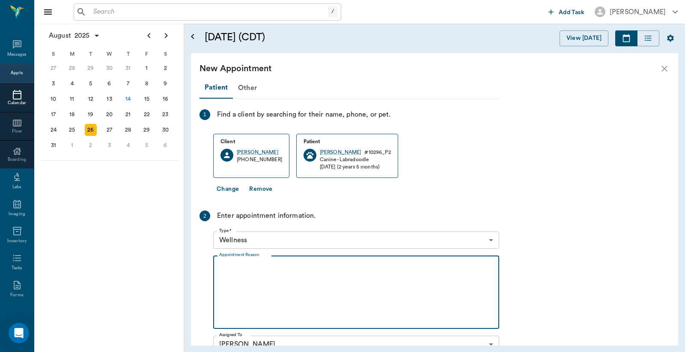
click at [293, 283] on textarea "Appointment Reason" at bounding box center [356, 291] width 274 height 59
drag, startPoint x: 260, startPoint y: 267, endPoint x: 191, endPoint y: 267, distance: 69.4
click at [191, 267] on div "Patient Other 1 Find a client by searching for their name, phone, or pet. Clien…" at bounding box center [434, 214] width 487 height 261
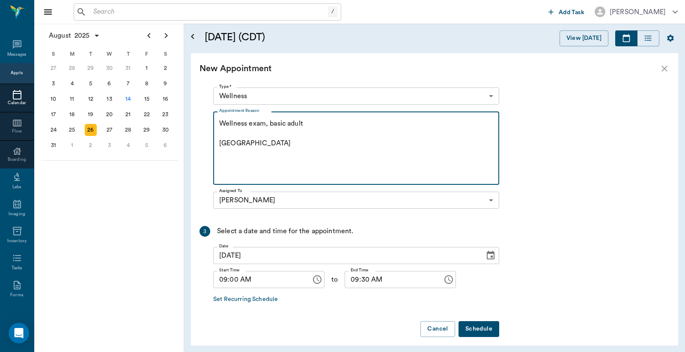
scroll to position [150, 0]
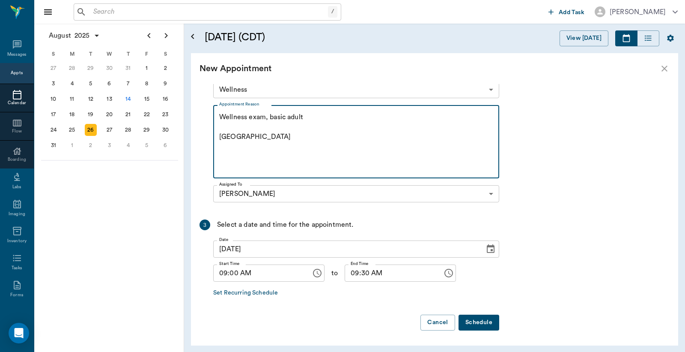
type textarea "Wellness exam, basic adult Caryn"
click at [471, 322] on button "Schedule" at bounding box center [479, 322] width 41 height 16
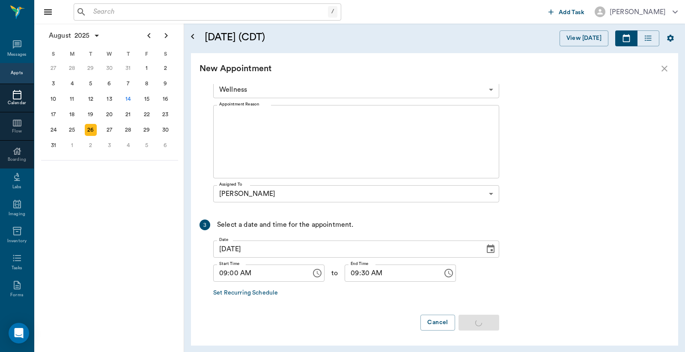
scroll to position [0, 0]
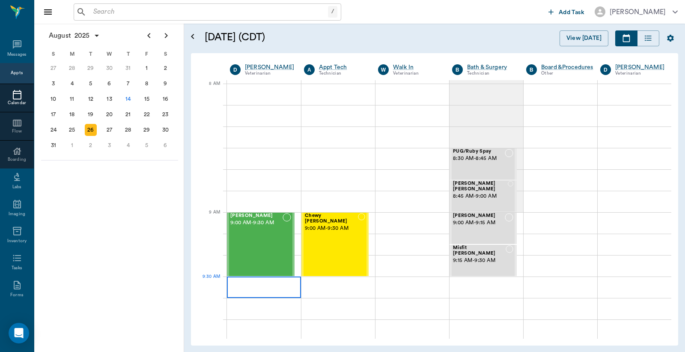
click at [275, 285] on div at bounding box center [264, 286] width 74 height 21
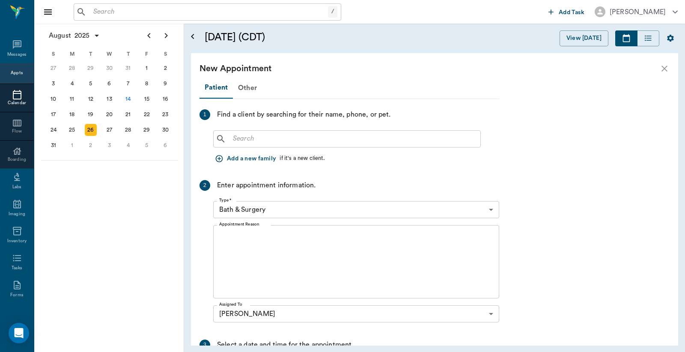
click at [271, 135] on input "text" at bounding box center [354, 139] width 248 height 12
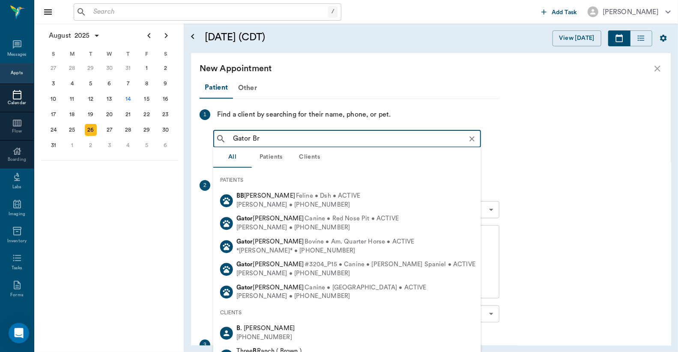
type input "Gator Bra"
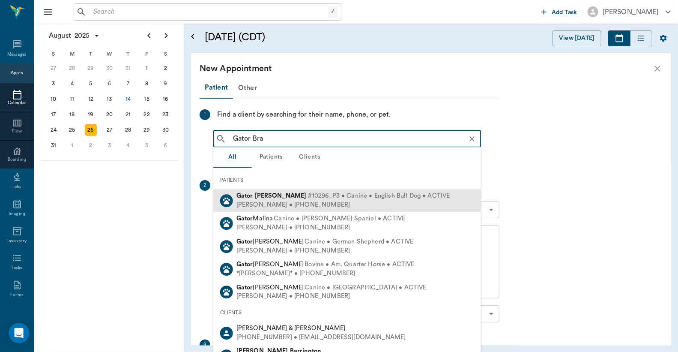
click at [281, 200] on div "Kaetlin Braddock • (945) 240-1235" at bounding box center [343, 204] width 214 height 9
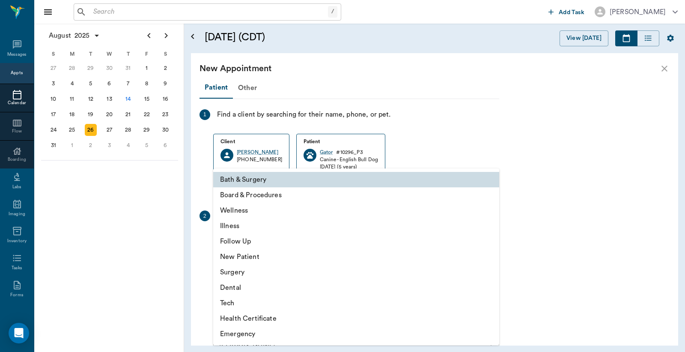
click at [485, 240] on body "/ ​ Add Task Dr. Bert Ellsworth Nectar Messages Appts Calendar Flow Boarding La…" at bounding box center [342, 176] width 685 height 352
click at [272, 208] on li "Wellness" at bounding box center [356, 210] width 286 height 15
type input "65d2be4f46e3a538d89b8c14"
type input "10:00 AM"
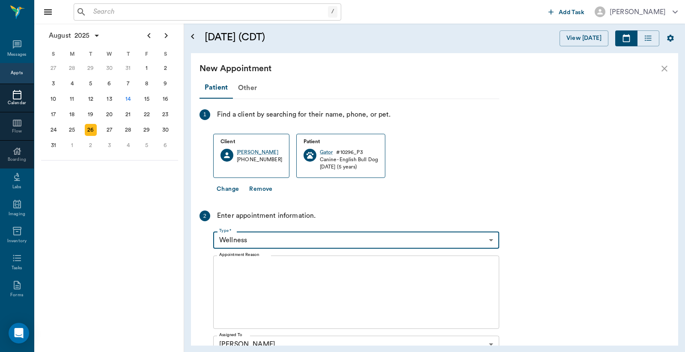
click at [310, 280] on textarea "Appointment Reason" at bounding box center [356, 291] width 274 height 59
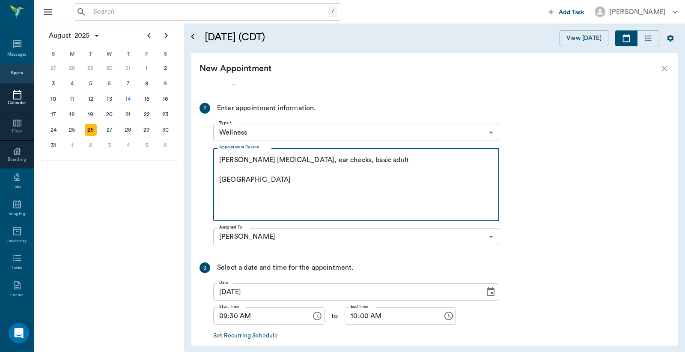
scroll to position [150, 0]
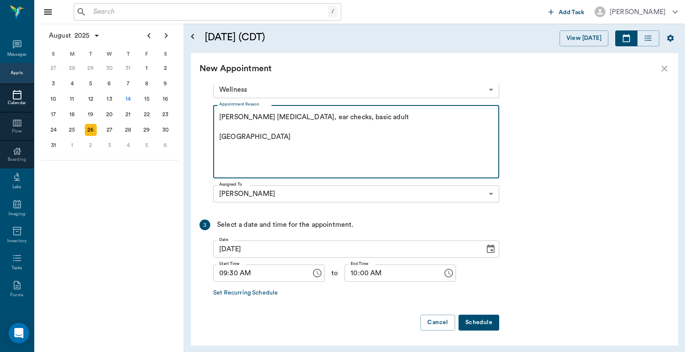
type textarea "Cronic Dry eye, ear checks, basic adult Caryn"
click at [489, 322] on button "Schedule" at bounding box center [479, 322] width 41 height 16
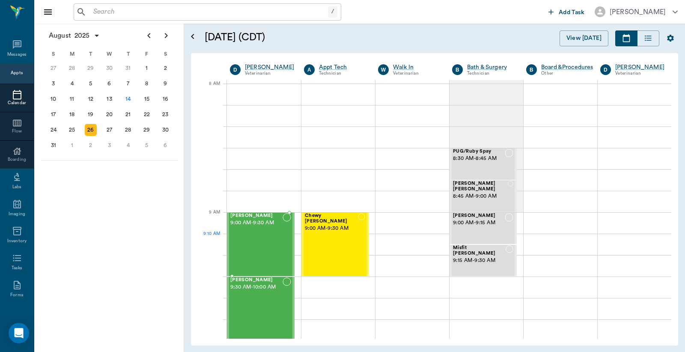
click at [241, 238] on div "Dixie Braddock 9:00 AM - 9:30 AM" at bounding box center [256, 244] width 52 height 63
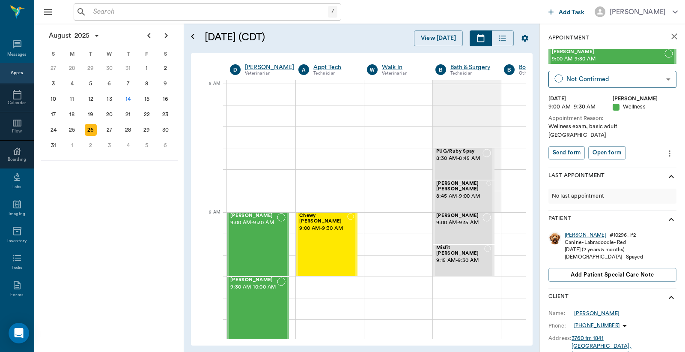
click at [665, 148] on icon "more" at bounding box center [669, 153] width 9 height 10
click at [632, 160] on span "Edit appointment" at bounding box center [626, 159] width 72 height 9
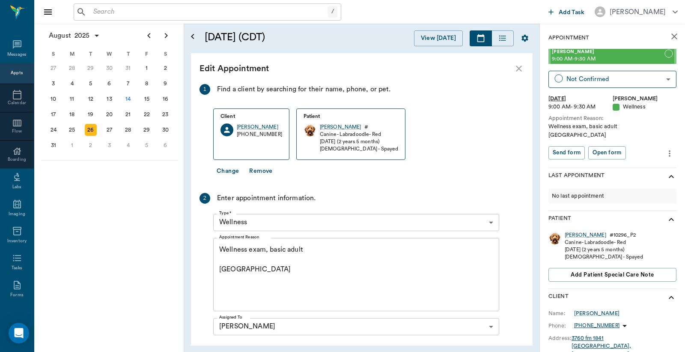
click at [269, 248] on textarea "Wellness exam, basic adult Caryn" at bounding box center [356, 274] width 274 height 59
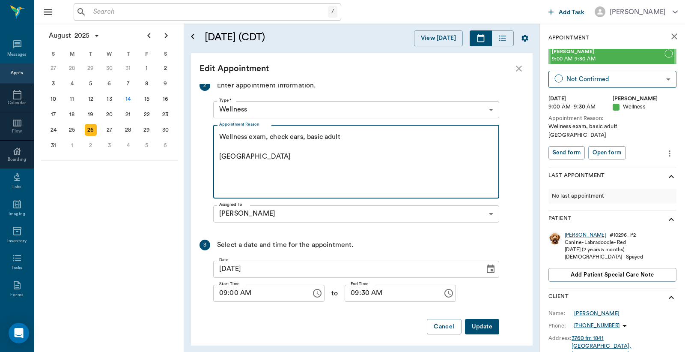
scroll to position [117, 0]
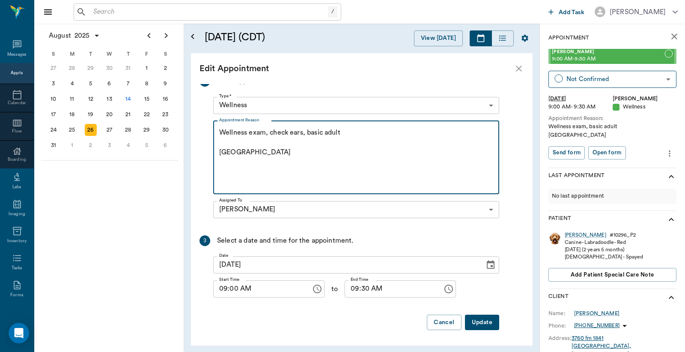
type textarea "Wellness exam, check ears, basic adult Caryn"
click at [477, 325] on button "Update" at bounding box center [482, 322] width 34 height 16
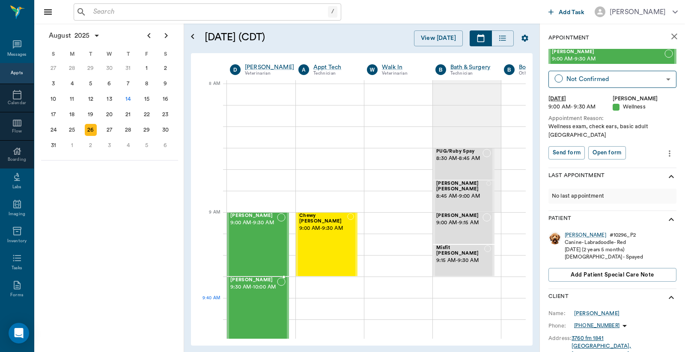
click at [250, 301] on div "Gator Braddock 9:30 AM - 10:00 AM" at bounding box center [253, 308] width 47 height 63
click at [669, 39] on icon "close" at bounding box center [674, 36] width 10 height 10
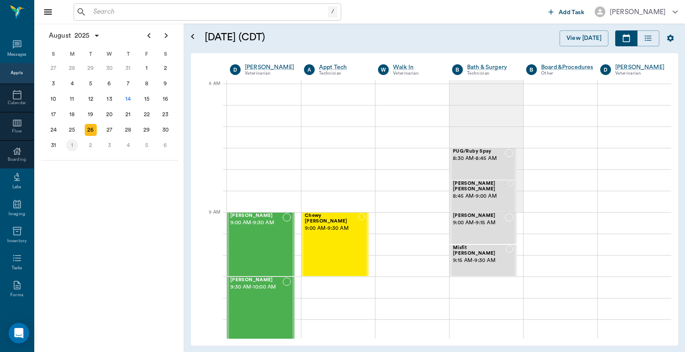
click at [69, 143] on div "1" at bounding box center [72, 145] width 12 height 12
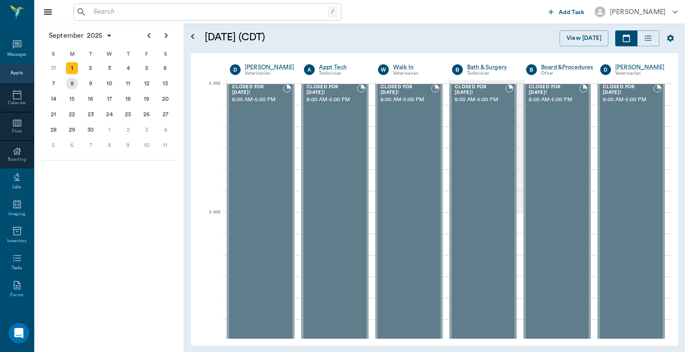
click at [74, 85] on div "8" at bounding box center [72, 84] width 12 height 12
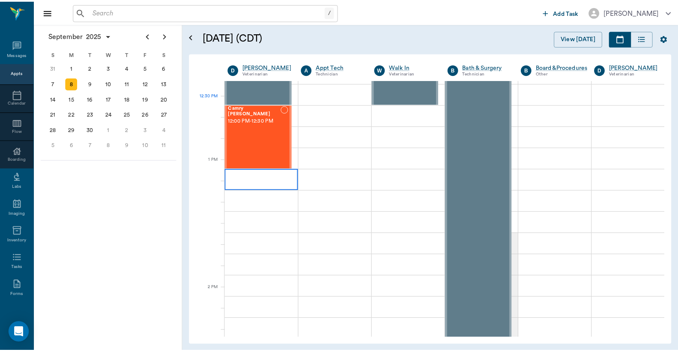
scroll to position [571, 0]
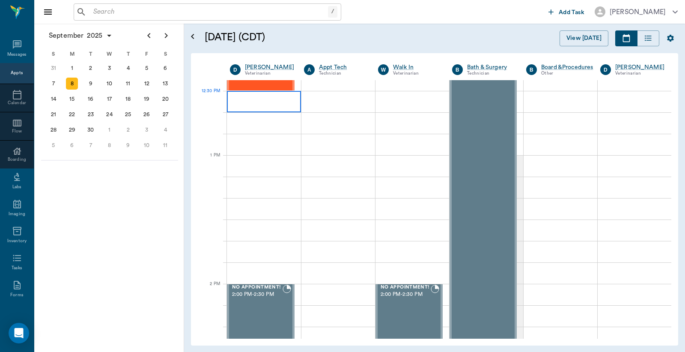
click at [236, 103] on div at bounding box center [264, 101] width 74 height 21
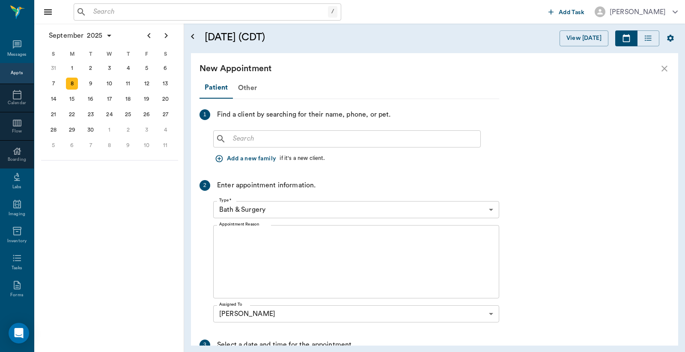
click at [307, 127] on div "​" at bounding box center [356, 137] width 286 height 21
click at [301, 134] on input "text" at bounding box center [354, 139] width 248 height 12
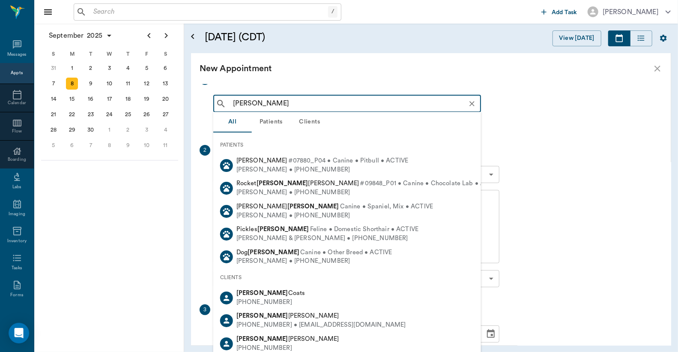
scroll to position [0, 0]
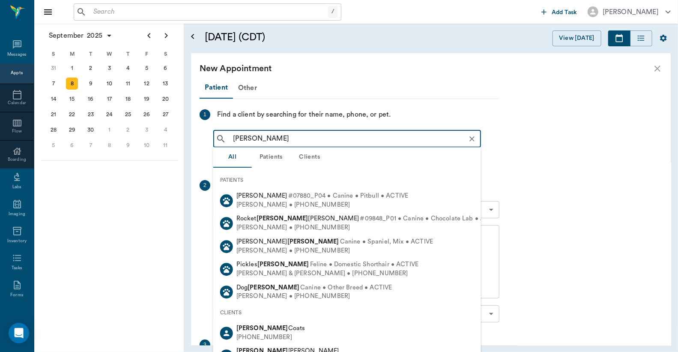
click at [294, 134] on input "Rickey Allen" at bounding box center [354, 139] width 249 height 12
drag, startPoint x: 293, startPoint y: 135, endPoint x: 216, endPoint y: 142, distance: 77.4
click at [216, 142] on div "Rickey Allen ​" at bounding box center [347, 138] width 268 height 17
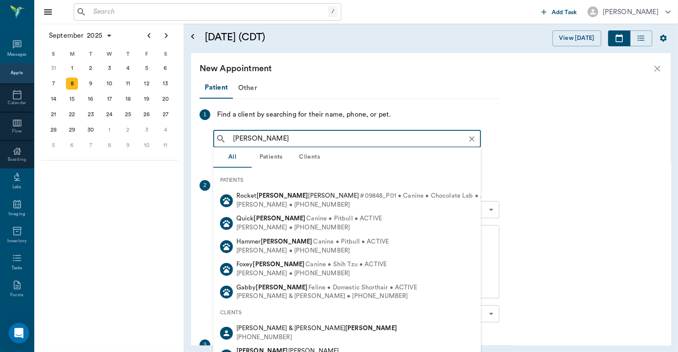
click at [253, 137] on input "Sharon Allen" at bounding box center [354, 139] width 249 height 12
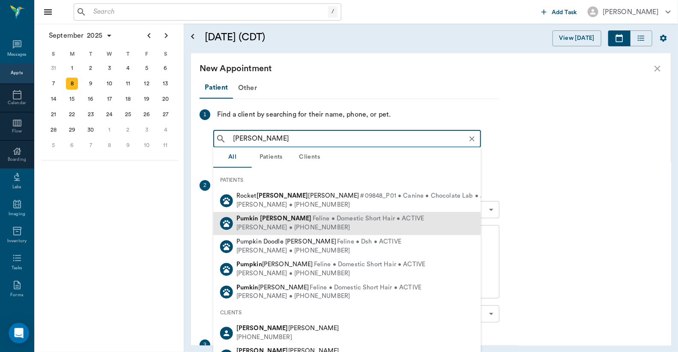
click at [258, 217] on span "Pumkin Allen" at bounding box center [273, 218] width 75 height 6
type input "Pum Allen"
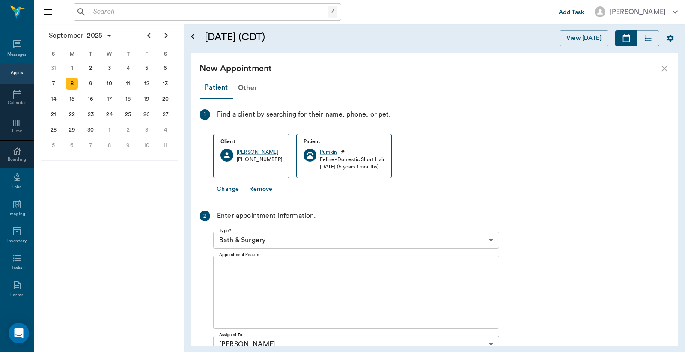
click at [317, 236] on body "/ ​ Add Task Dr. Bert Ellsworth Nectar Messages Appts Calendar Flow Boarding La…" at bounding box center [342, 176] width 685 height 352
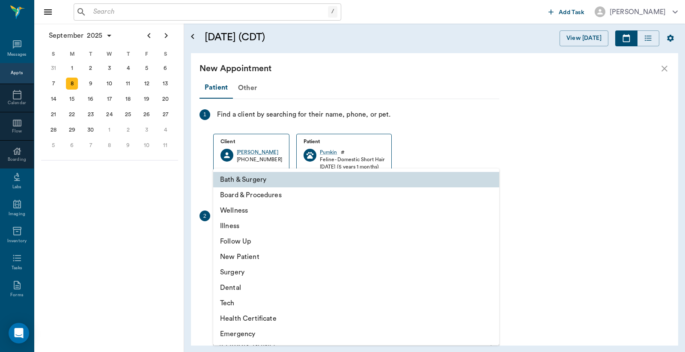
click at [233, 274] on li "Surgery" at bounding box center [356, 271] width 286 height 15
type input "65d2be4f46e3a538d89b8c18"
type input "01:00 PM"
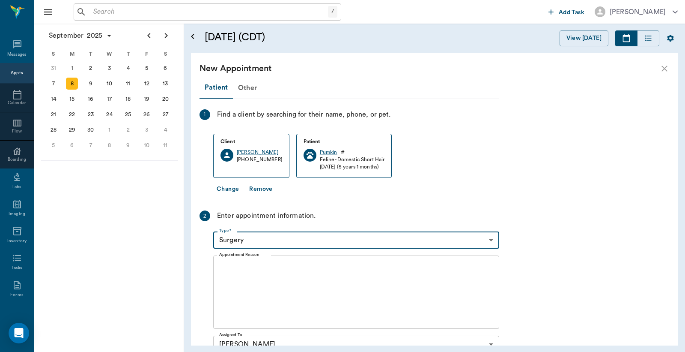
click at [254, 284] on textarea "Appointment Reason" at bounding box center [356, 291] width 274 height 59
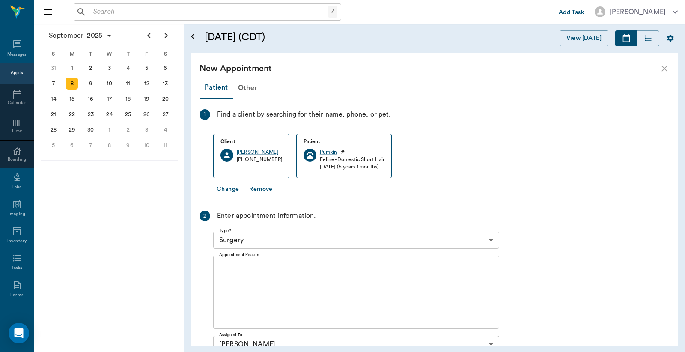
click at [228, 191] on button "Change" at bounding box center [227, 189] width 29 height 16
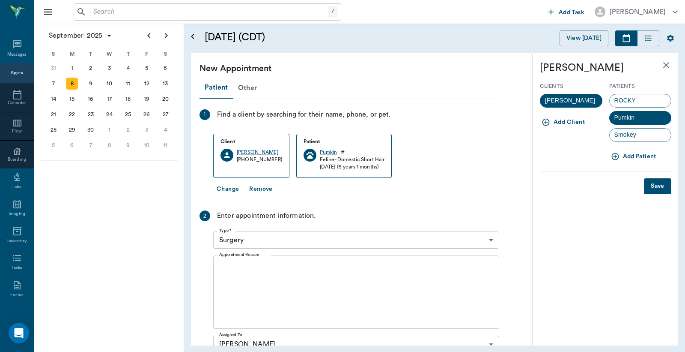
click at [613, 155] on icon "button" at bounding box center [615, 156] width 9 height 9
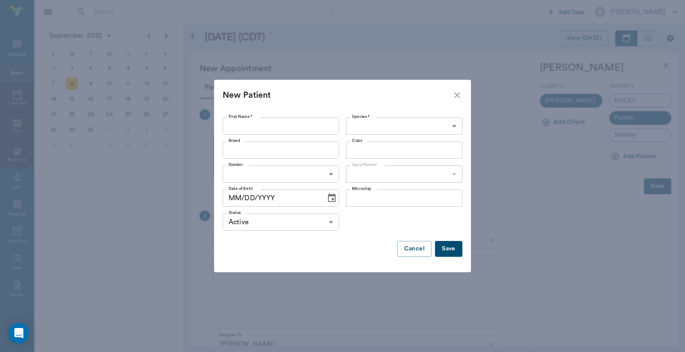
click at [273, 123] on input "First Name *" at bounding box center [281, 125] width 116 height 17
type input "Tuck"
click at [370, 126] on body "/ ​ Add Task Dr. Bert Ellsworth Nectar Messages Appts Calendar Flow Boarding La…" at bounding box center [342, 176] width 685 height 352
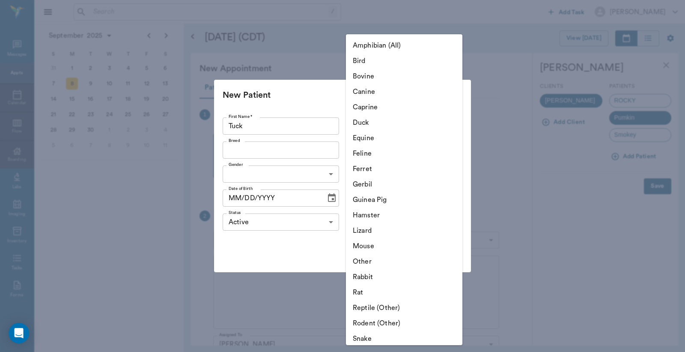
click at [371, 155] on li "Feline" at bounding box center [404, 153] width 116 height 15
type input "Feline"
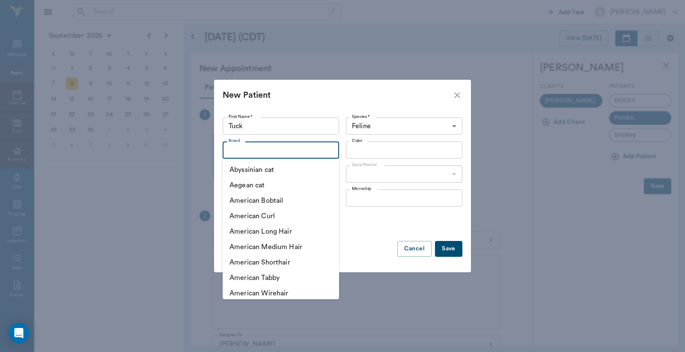
click at [294, 148] on input "Breed" at bounding box center [273, 150] width 97 height 12
click at [276, 260] on li "American Shorthair" at bounding box center [281, 261] width 116 height 15
type input "American Shorthair"
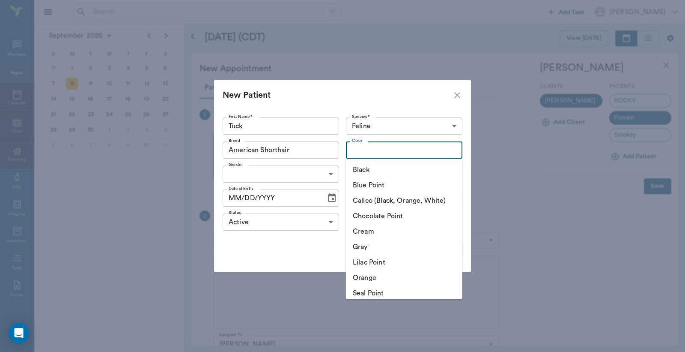
click at [358, 152] on input "Color" at bounding box center [397, 150] width 97 height 12
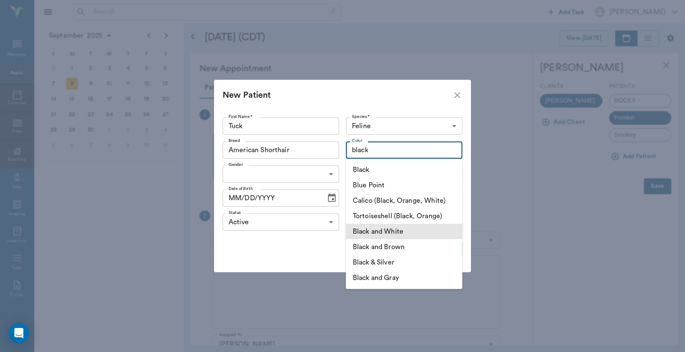
click at [409, 230] on li "Black and White" at bounding box center [404, 231] width 116 height 15
type input "Black and White"
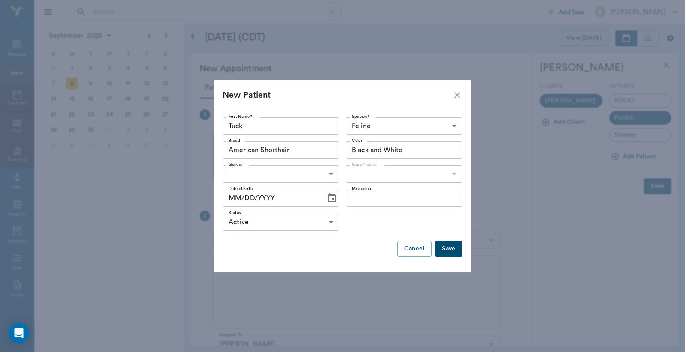
click at [272, 179] on body "/ ​ Add Task Dr. Bert Ellsworth Nectar Messages Appts Calendar Flow Boarding La…" at bounding box center [342, 176] width 685 height 352
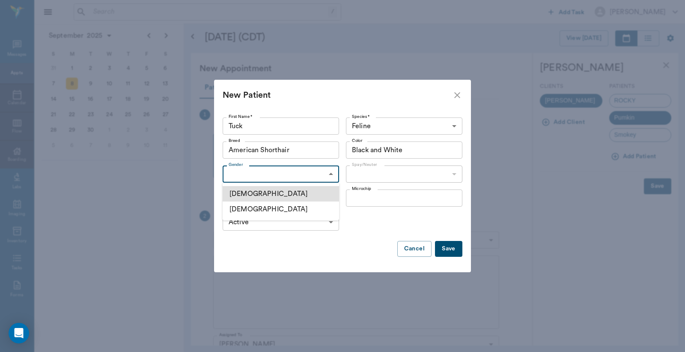
click at [265, 195] on li "Male" at bounding box center [281, 193] width 116 height 15
type input "MALE"
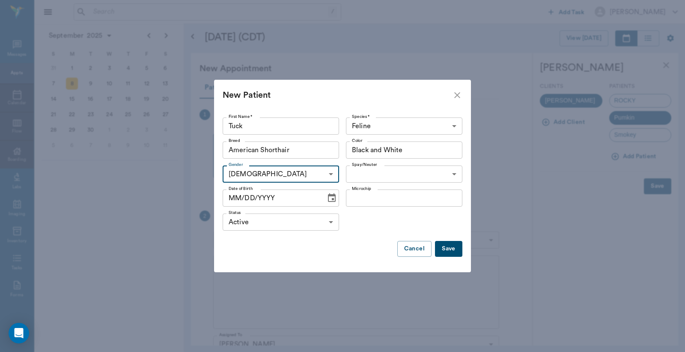
click at [379, 172] on body "/ ​ Add Task Dr. Bert Ellsworth Nectar Messages Appts Calendar Flow Boarding La…" at bounding box center [342, 176] width 685 height 352
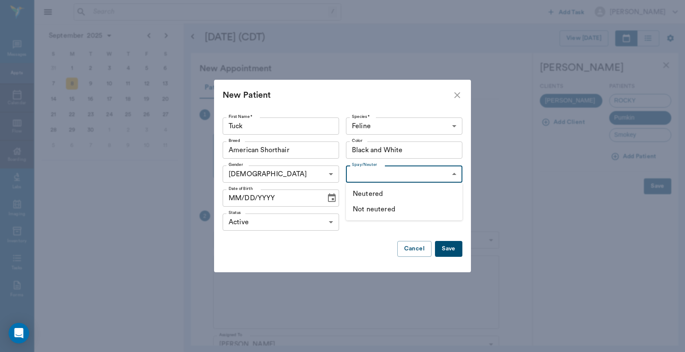
click at [367, 208] on li "Not neutered" at bounding box center [404, 208] width 116 height 15
type input "false"
click at [327, 197] on icon "Choose date" at bounding box center [332, 198] width 10 height 10
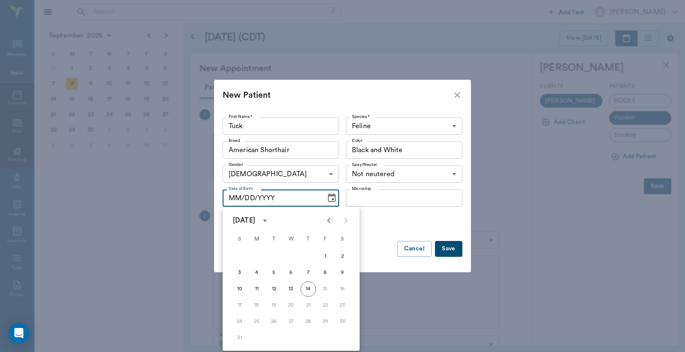
click at [270, 219] on icon "calendar view is open, switch to year view" at bounding box center [265, 220] width 10 height 10
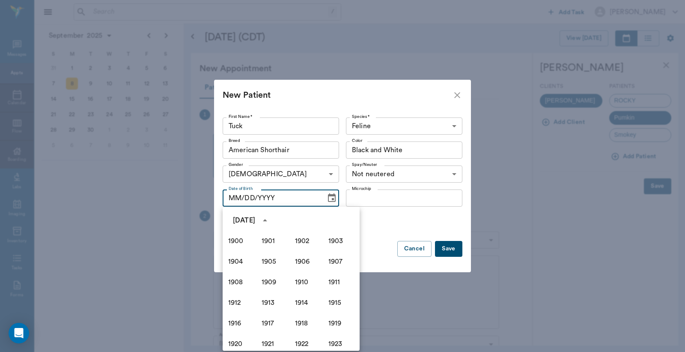
scroll to position [587, 0]
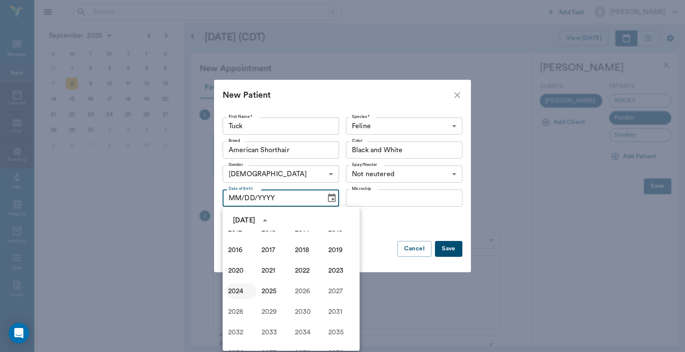
click at [239, 294] on button "2024" at bounding box center [241, 290] width 31 height 15
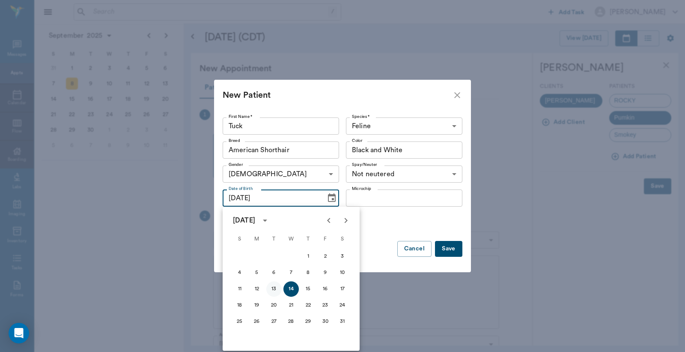
click at [273, 287] on button "13" at bounding box center [273, 288] width 15 height 15
type input "08/13/2024"
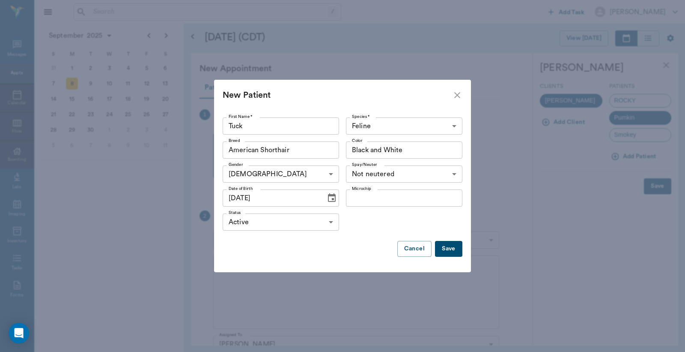
click at [441, 251] on button "Save" at bounding box center [448, 249] width 27 height 16
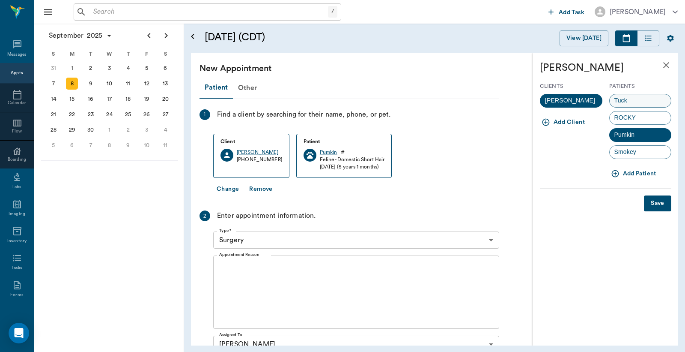
click at [631, 101] on span "Tuck" at bounding box center [621, 100] width 22 height 9
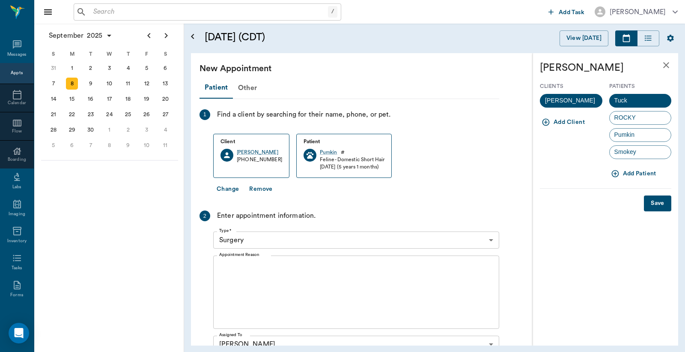
click at [656, 201] on button "Save" at bounding box center [657, 203] width 27 height 16
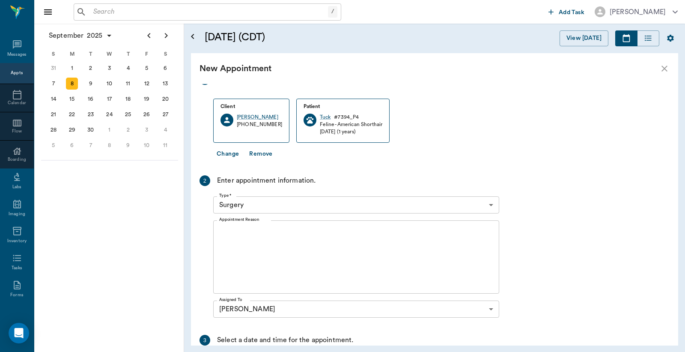
scroll to position [63, 0]
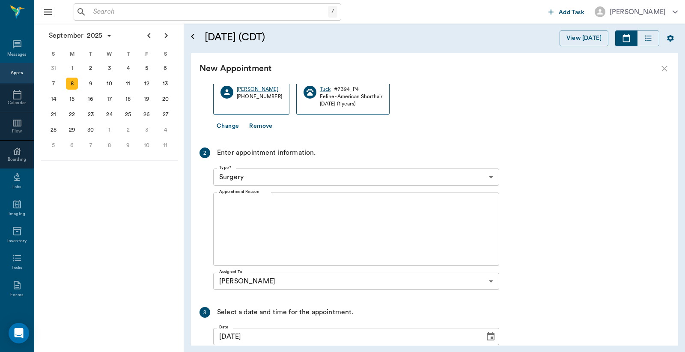
click at [262, 224] on textarea "Appointment Reason" at bounding box center [356, 229] width 274 height 59
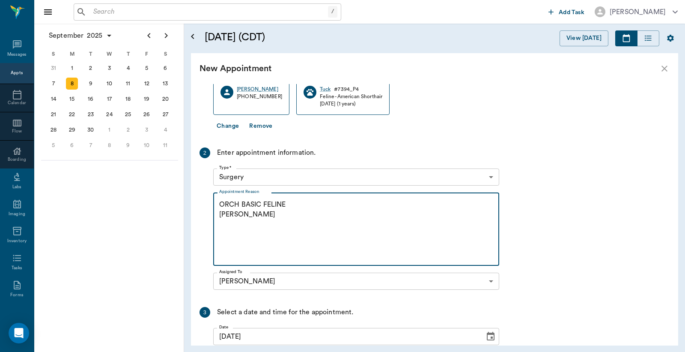
scroll to position [150, 0]
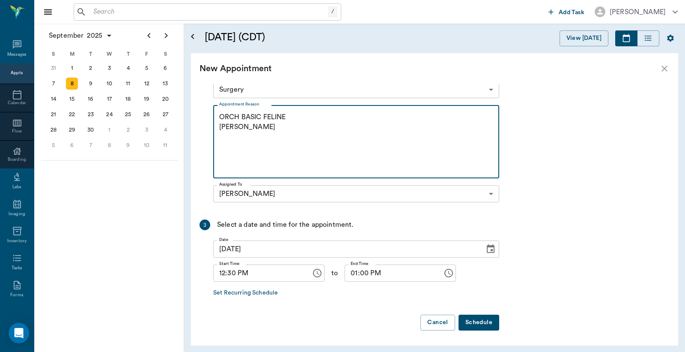
type textarea "ORCH BASIC FELINE LORY"
click at [475, 322] on button "Schedule" at bounding box center [479, 322] width 41 height 16
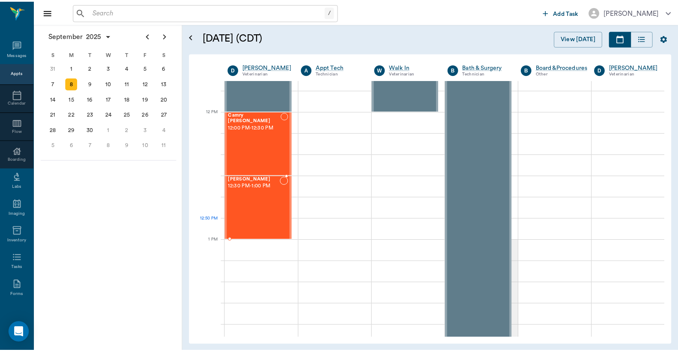
scroll to position [507, 0]
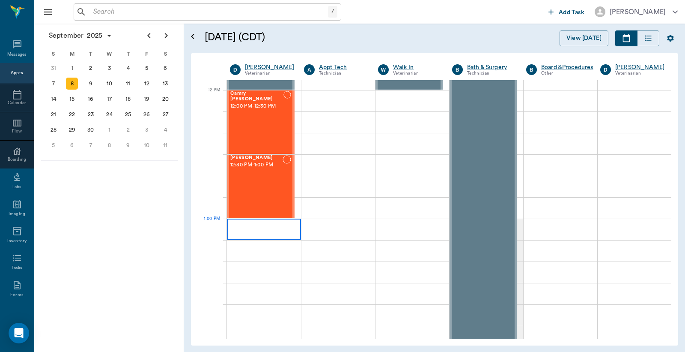
click at [280, 233] on div at bounding box center [264, 228] width 74 height 21
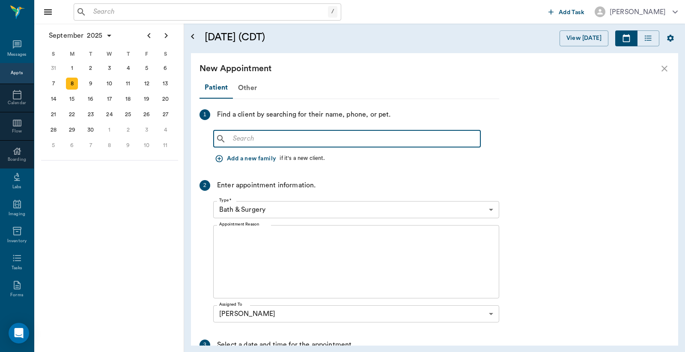
click at [268, 139] on input "text" at bounding box center [354, 139] width 248 height 12
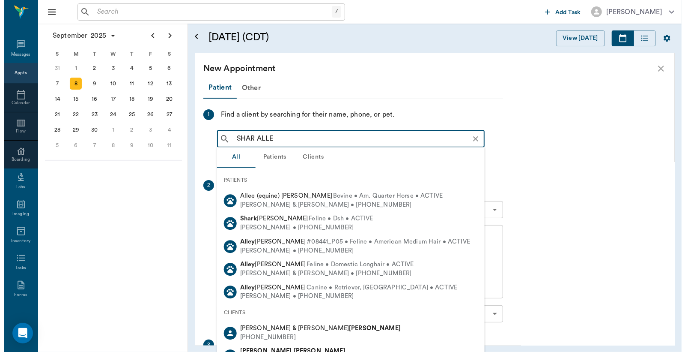
scroll to position [63, 0]
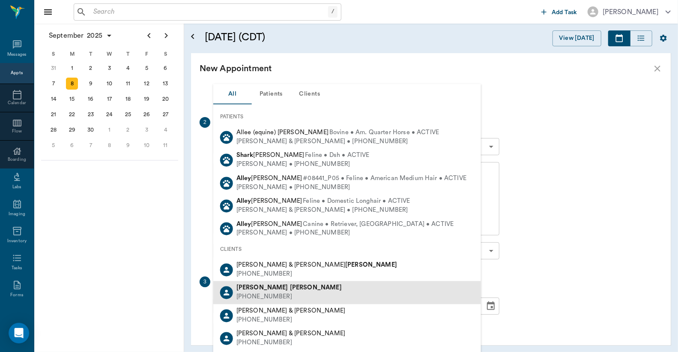
click at [277, 295] on div "(903) 932-1919" at bounding box center [288, 296] width 105 height 9
type input "SHAR ALLE"
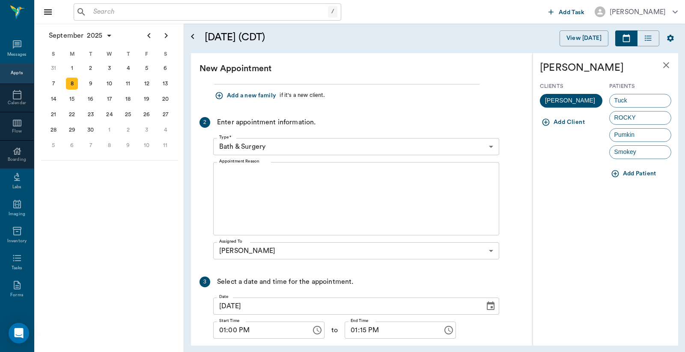
click at [613, 175] on icon "button" at bounding box center [615, 173] width 9 height 9
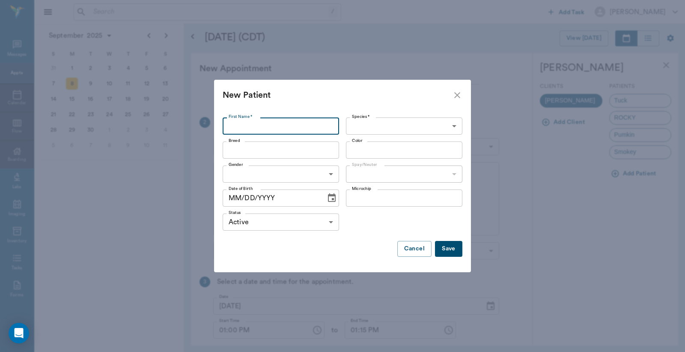
click at [322, 126] on input "First Name *" at bounding box center [281, 125] width 116 height 17
type input "Snowball"
click at [426, 123] on body "/ ​ Add Task Dr. Bert Ellsworth Nectar Messages Appts Calendar Flow Boarding La…" at bounding box center [342, 176] width 685 height 352
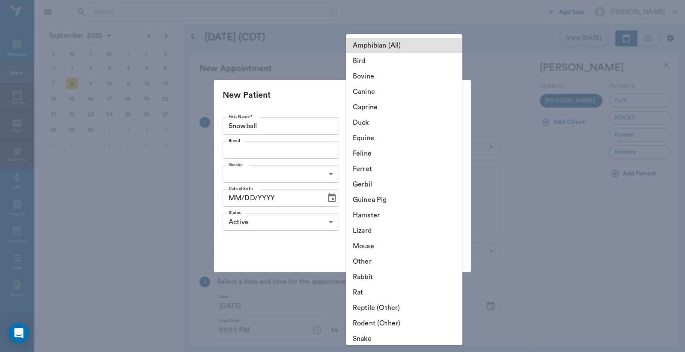
click at [382, 139] on li "Equine" at bounding box center [404, 137] width 116 height 15
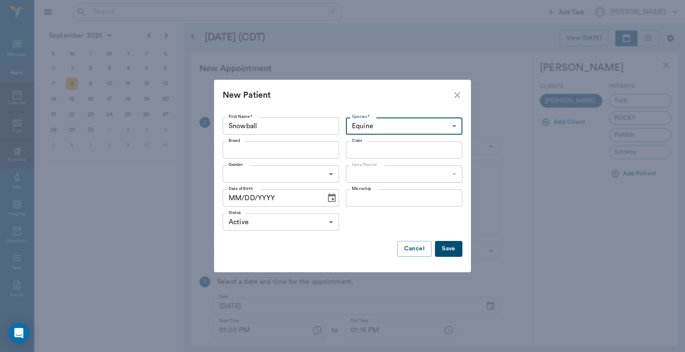
click at [382, 128] on body "/ ​ Add Task Dr. Bert Ellsworth Nectar Messages Appts Calendar Flow Boarding La…" at bounding box center [342, 176] width 685 height 352
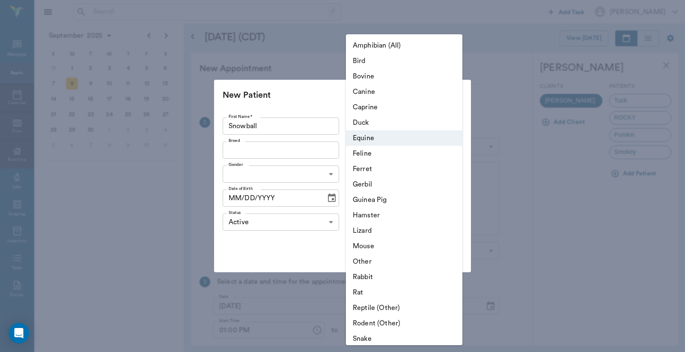
click at [371, 151] on li "Feline" at bounding box center [404, 153] width 116 height 15
type input "Feline"
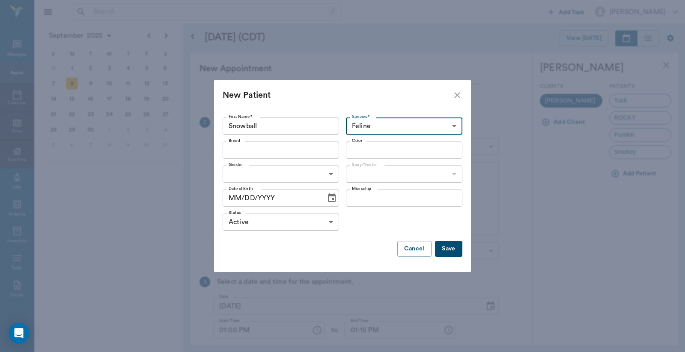
click at [314, 155] on input "Breed" at bounding box center [273, 150] width 97 height 12
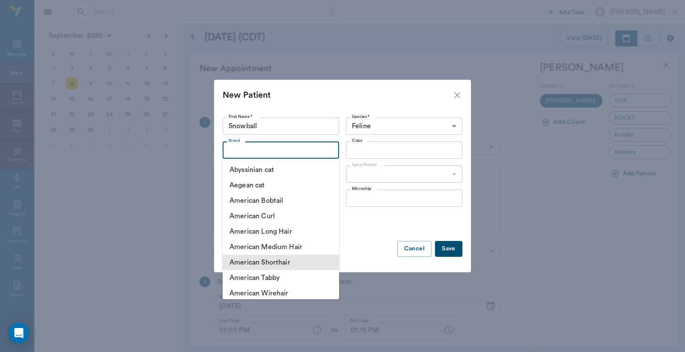
click at [289, 262] on li "American Shorthair" at bounding box center [281, 261] width 116 height 15
type input "American Shorthair"
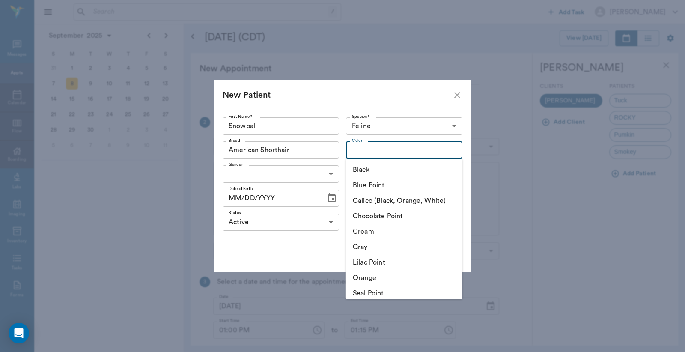
click at [385, 152] on input "Color" at bounding box center [397, 150] width 97 height 12
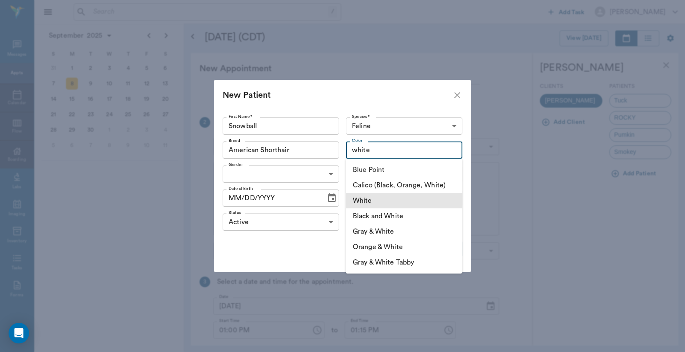
click at [365, 195] on li "White" at bounding box center [404, 200] width 116 height 15
type input "White"
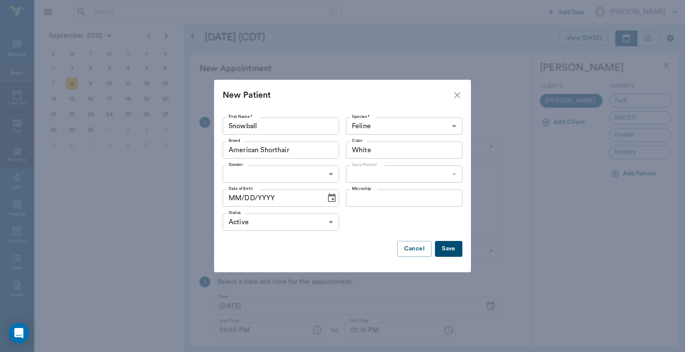
click at [331, 176] on body "/ ​ Add Task Dr. Bert Ellsworth Nectar Messages Appts Calendar Flow Boarding La…" at bounding box center [342, 176] width 685 height 352
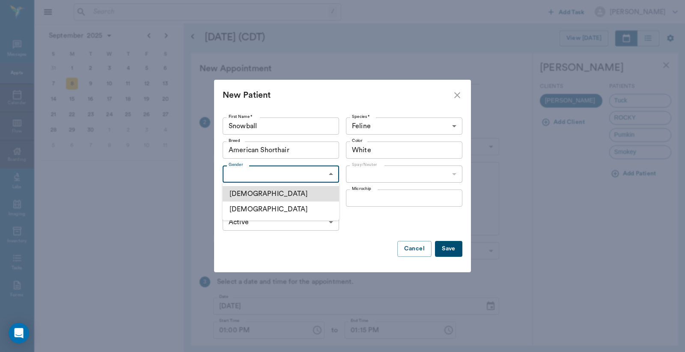
click at [250, 191] on li "Male" at bounding box center [281, 193] width 116 height 15
type input "MALE"
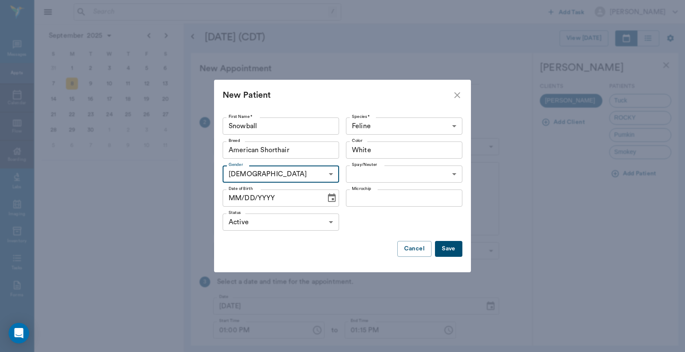
click at [377, 177] on body "/ ​ Add Task Dr. Bert Ellsworth Nectar Messages Appts Calendar Flow Boarding La…" at bounding box center [342, 176] width 685 height 352
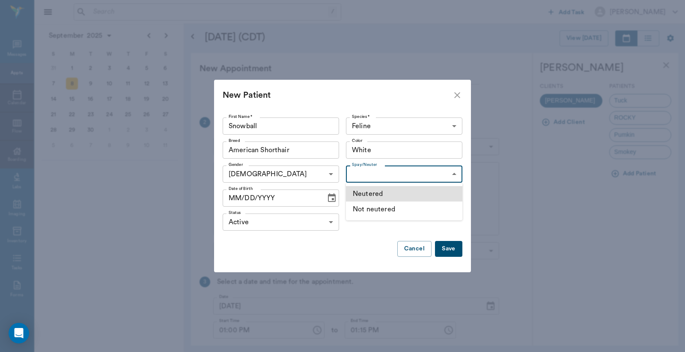
click at [365, 206] on li "Not neutered" at bounding box center [404, 208] width 116 height 15
type input "false"
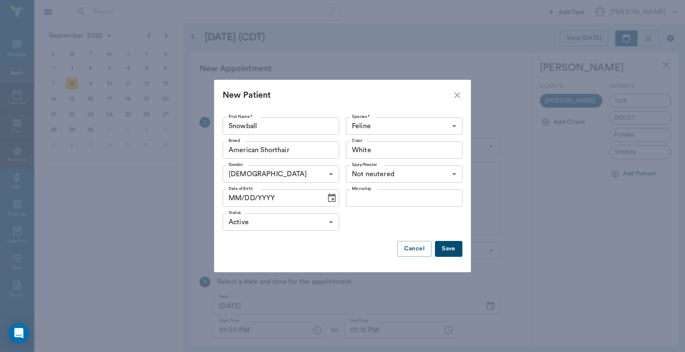
click at [331, 198] on icon "Choose date" at bounding box center [332, 197] width 8 height 9
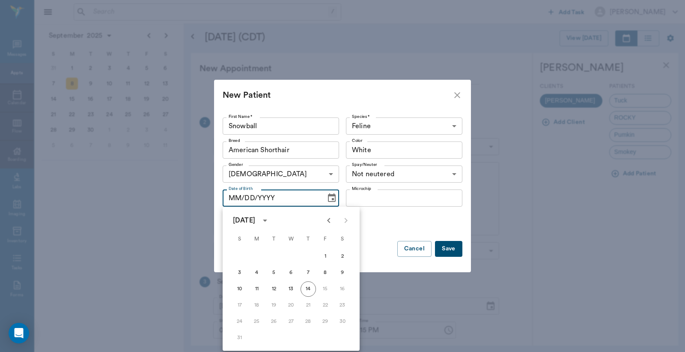
click at [270, 221] on icon "calendar view is open, switch to year view" at bounding box center [265, 220] width 10 height 10
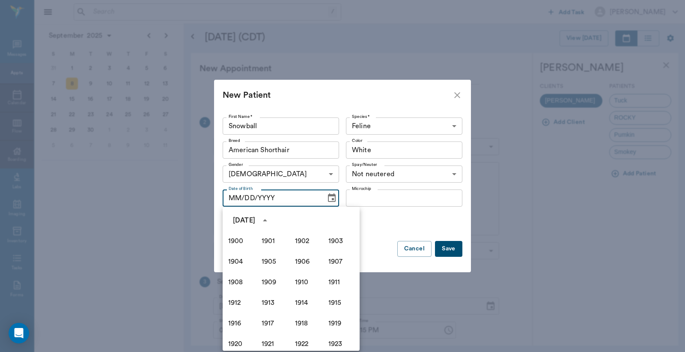
scroll to position [587, 0]
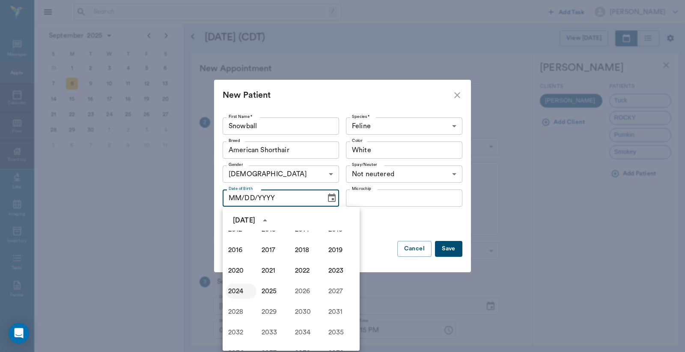
click at [237, 291] on button "2024" at bounding box center [241, 290] width 31 height 15
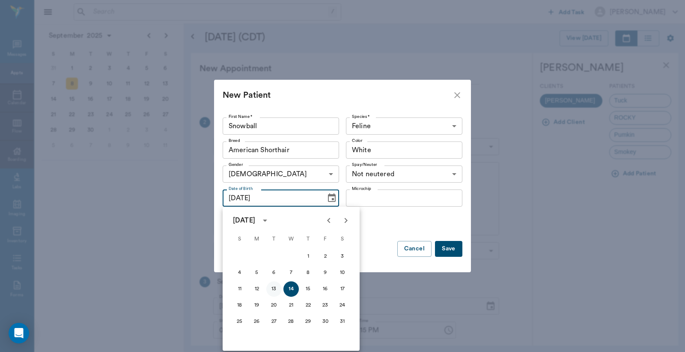
click at [273, 286] on button "13" at bounding box center [273, 288] width 15 height 15
type input "08/13/2024"
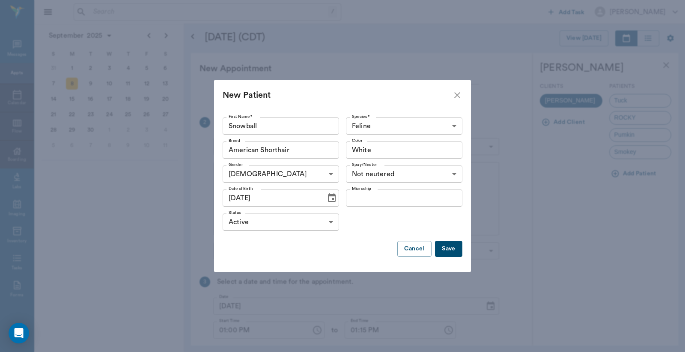
click at [449, 248] on button "Save" at bounding box center [448, 249] width 27 height 16
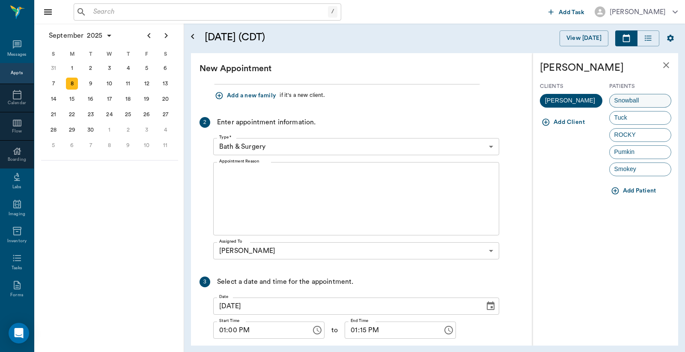
click at [627, 99] on span "Snowball" at bounding box center [627, 100] width 34 height 9
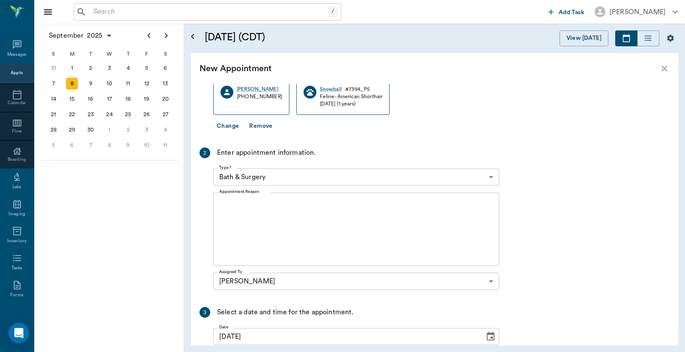
click at [265, 172] on body "/ ​ Add Task Dr. Bert Ellsworth Nectar Messages Appts Calendar Flow Boarding La…" at bounding box center [342, 176] width 685 height 352
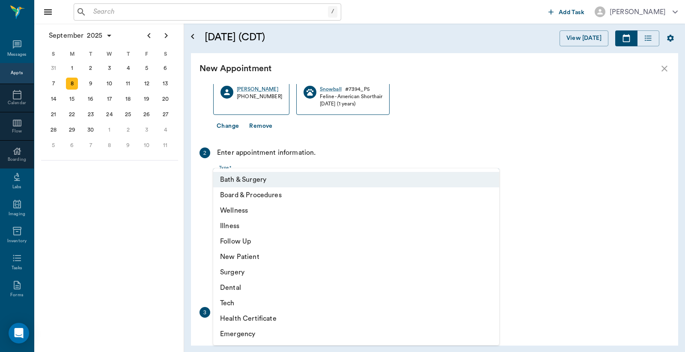
click at [234, 267] on li "Surgery" at bounding box center [356, 271] width 286 height 15
type input "65d2be4f46e3a538d89b8c18"
type input "01:30 PM"
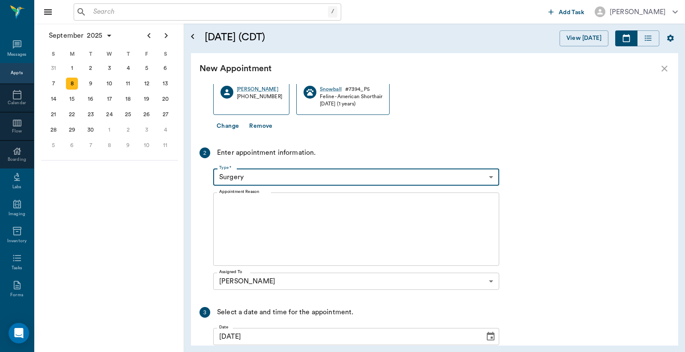
click at [271, 207] on textarea "Appointment Reason" at bounding box center [356, 229] width 274 height 59
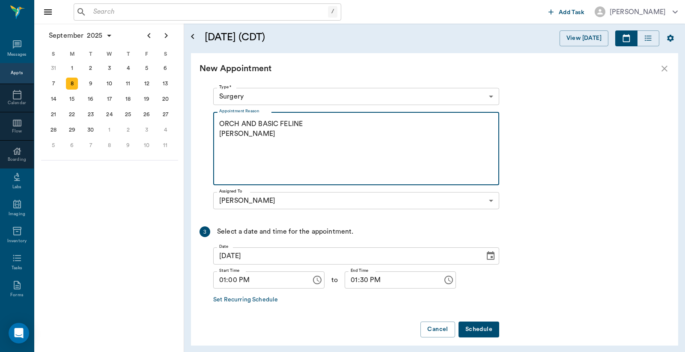
scroll to position [150, 0]
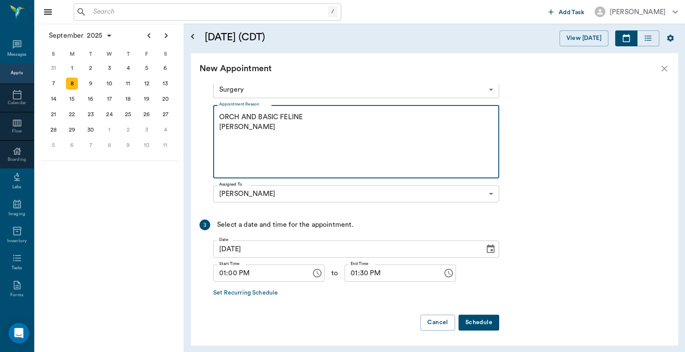
type textarea "ORCH AND BASIC FELINE LORY"
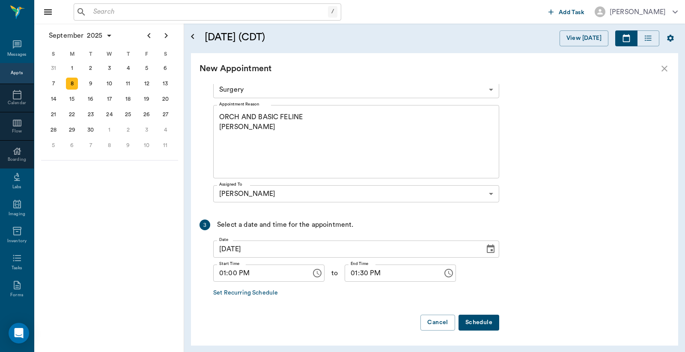
click at [477, 322] on button "Schedule" at bounding box center [479, 322] width 41 height 16
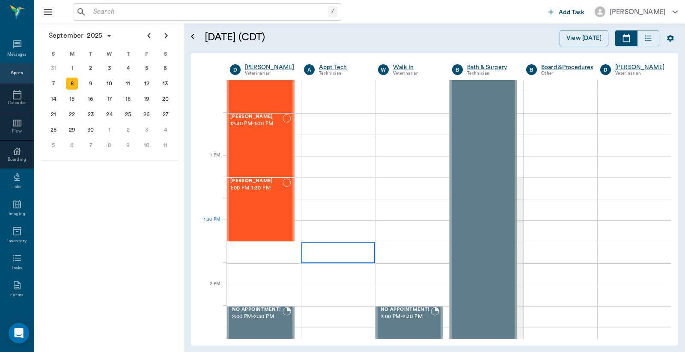
scroll to position [571, 0]
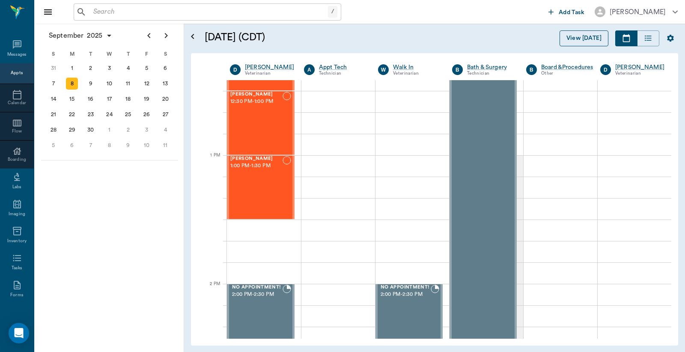
click at [590, 36] on button "View [DATE]" at bounding box center [584, 38] width 49 height 16
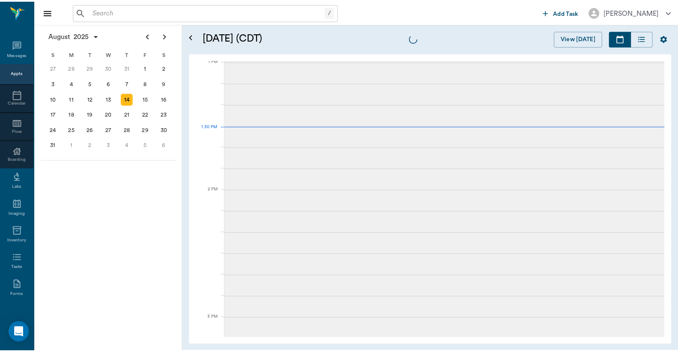
scroll to position [644, 0]
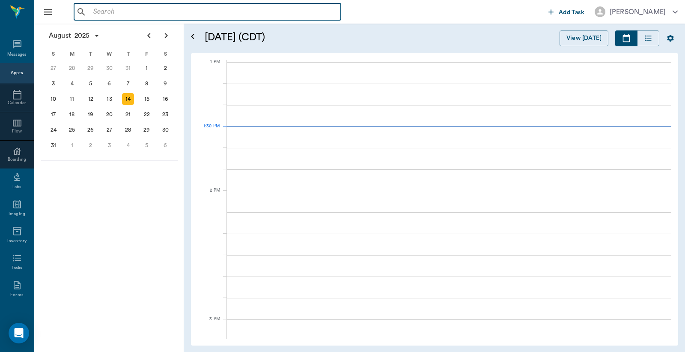
click at [134, 10] on input "text" at bounding box center [214, 12] width 248 height 12
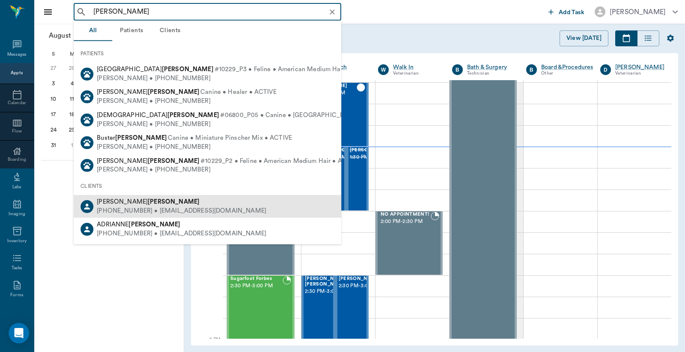
click at [148, 200] on b "[PERSON_NAME]" at bounding box center [174, 201] width 52 height 6
type input "[PERSON_NAME]"
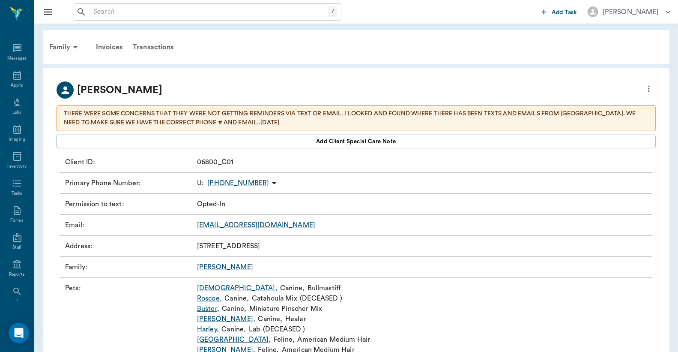
scroll to position [36, 0]
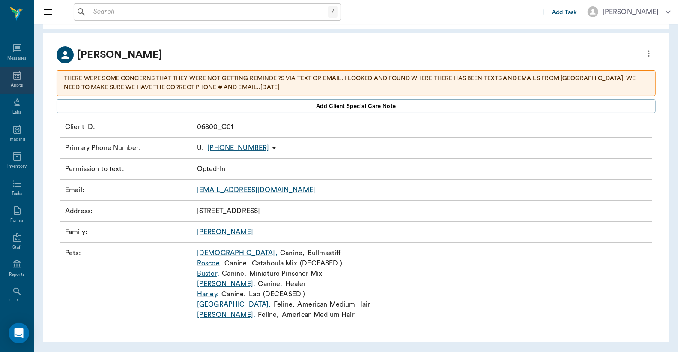
click at [15, 79] on icon at bounding box center [17, 75] width 8 height 9
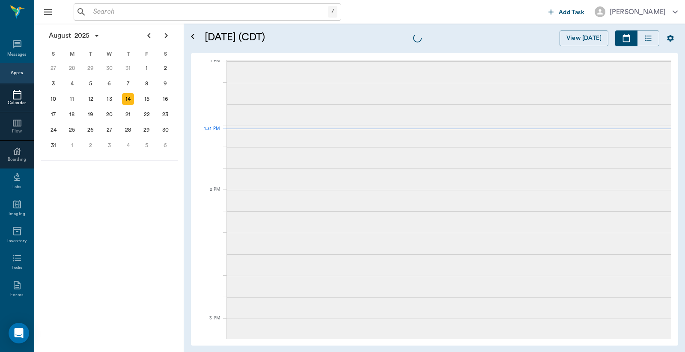
scroll to position [643, 0]
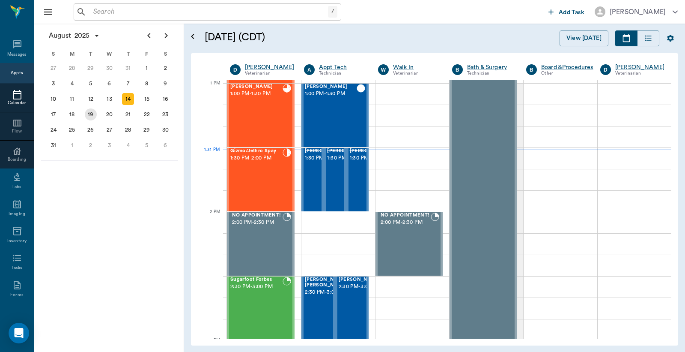
click at [94, 113] on div "19" at bounding box center [91, 114] width 12 height 12
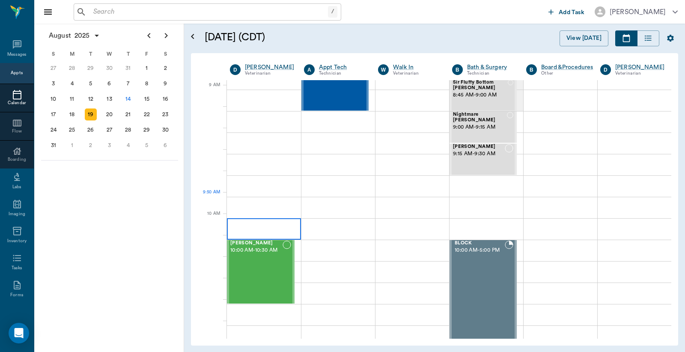
scroll to position [127, 0]
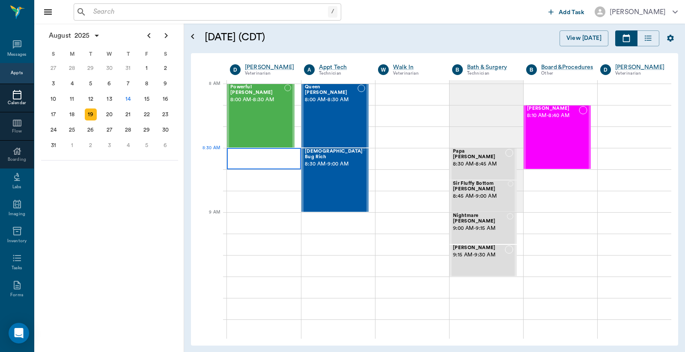
click at [282, 161] on div at bounding box center [264, 158] width 74 height 21
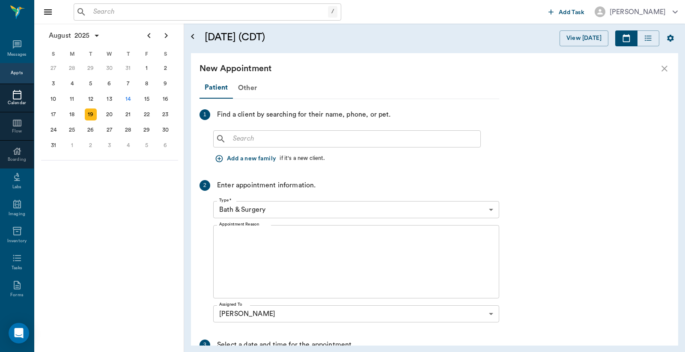
click at [471, 137] on input "text" at bounding box center [354, 139] width 248 height 12
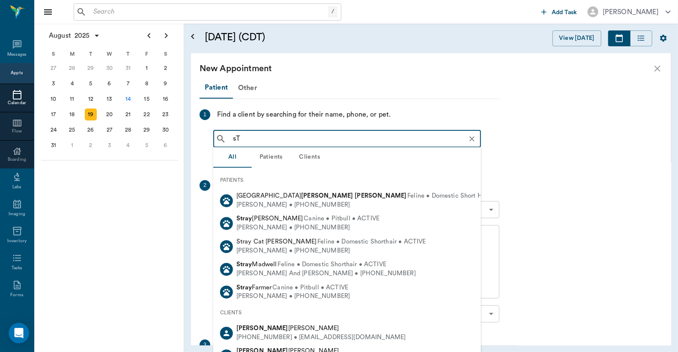
type input "s"
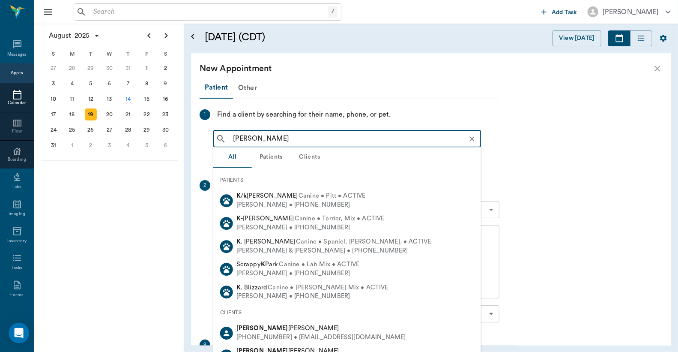
type input "[PERSON_NAME]"
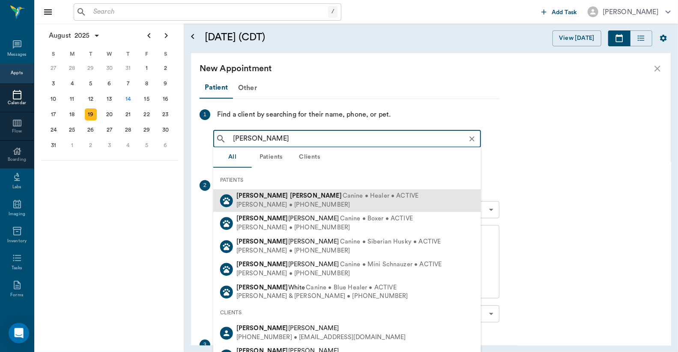
click at [273, 201] on div "[PERSON_NAME] • [PHONE_NUMBER]" at bounding box center [327, 204] width 182 height 9
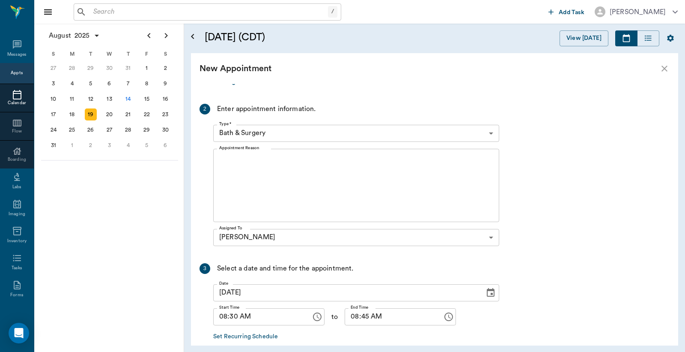
scroll to position [149, 0]
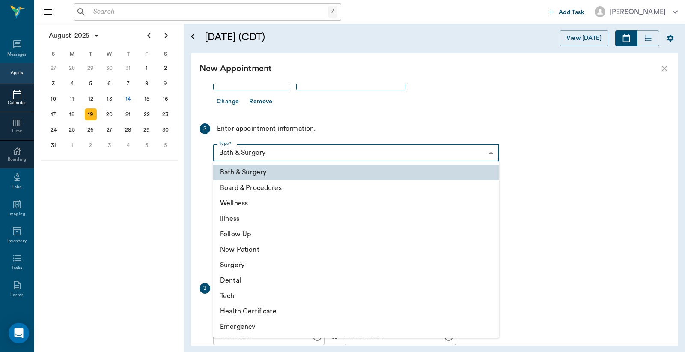
click at [490, 152] on body "/ ​ Add Task [PERSON_NAME] Nectar Messages Appts Calendar Flow Boarding Labs Im…" at bounding box center [342, 176] width 685 height 352
click at [239, 206] on li "Wellness" at bounding box center [356, 202] width 286 height 15
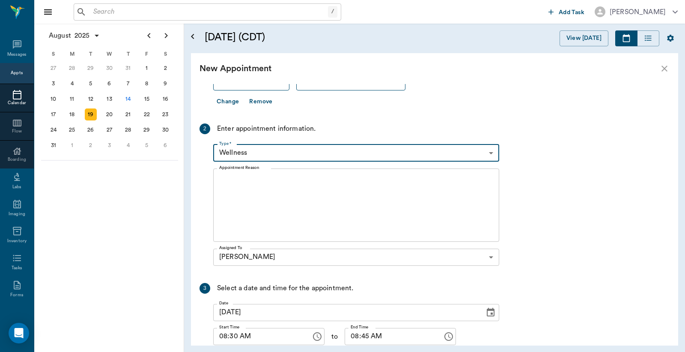
type input "65d2be4f46e3a538d89b8c14"
type input "09:00 AM"
click at [249, 190] on textarea "Appointment Reason" at bounding box center [356, 204] width 274 height 59
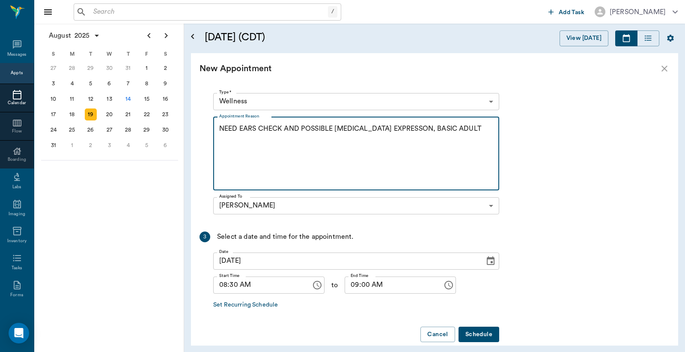
scroll to position [212, 0]
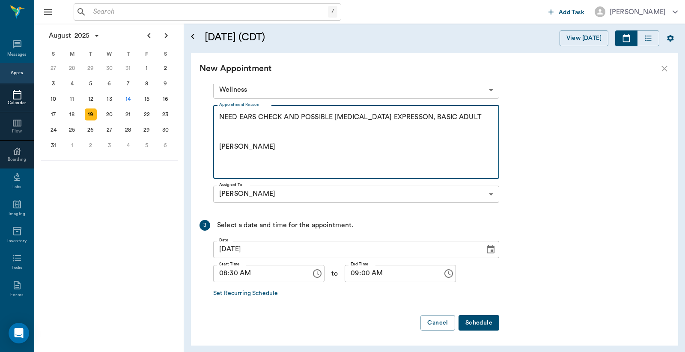
type textarea "NEED EARS CHECK AND POSSIBLE [MEDICAL_DATA] EXPRESSON, BASIC ADULT [PERSON_NAME]"
click at [478, 319] on button "Schedule" at bounding box center [479, 323] width 41 height 16
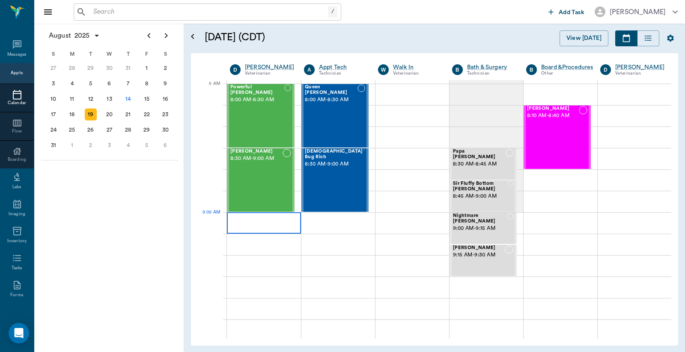
click at [259, 219] on div at bounding box center [264, 222] width 74 height 21
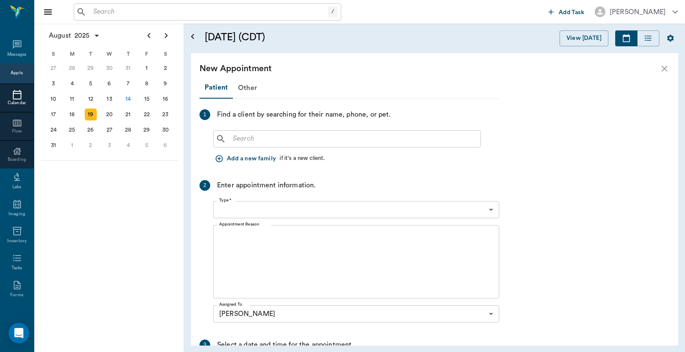
type input "[DATE]"
type input "09:00 AM"
type input "09:15 AM"
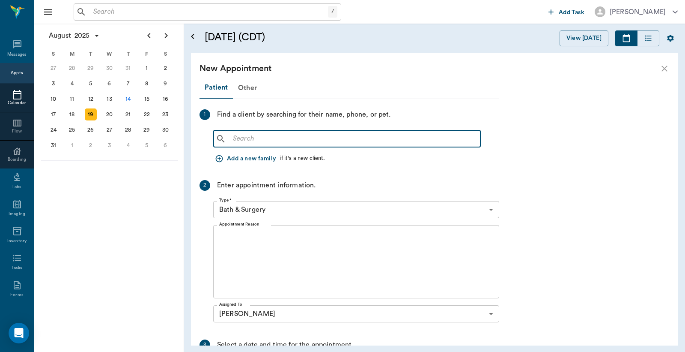
click at [297, 137] on input "text" at bounding box center [354, 139] width 248 height 12
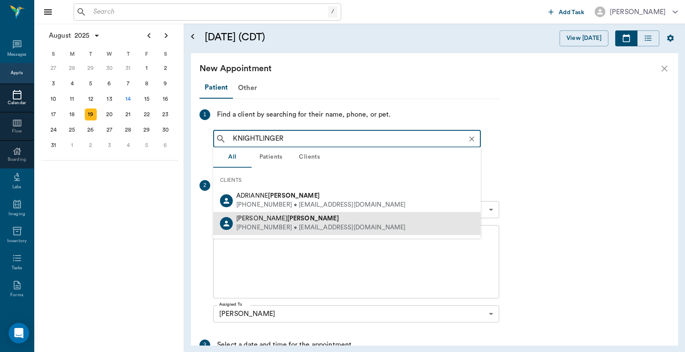
click at [307, 221] on div "[PERSON_NAME]" at bounding box center [321, 219] width 170 height 9
type input "KNIGHTLINGER"
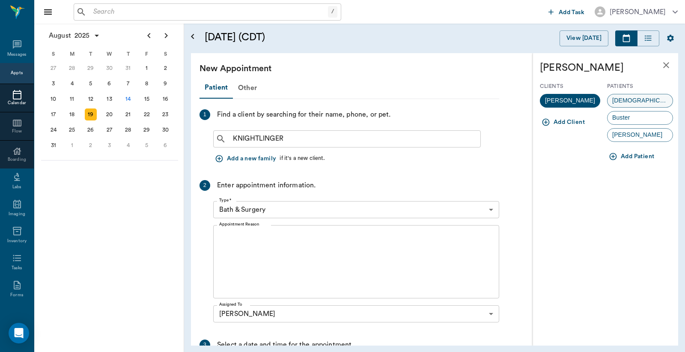
click at [641, 99] on div "[DEMOGRAPHIC_DATA]" at bounding box center [640, 101] width 66 height 14
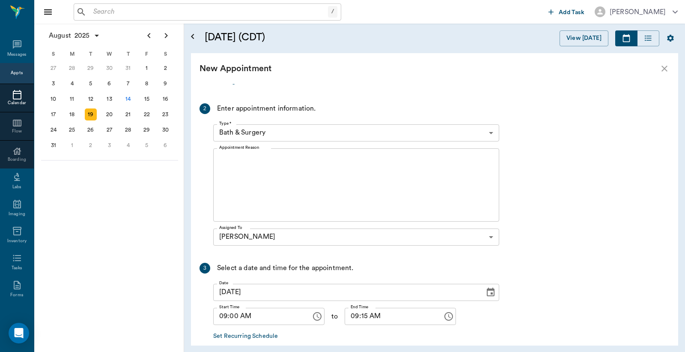
scroll to position [190, 0]
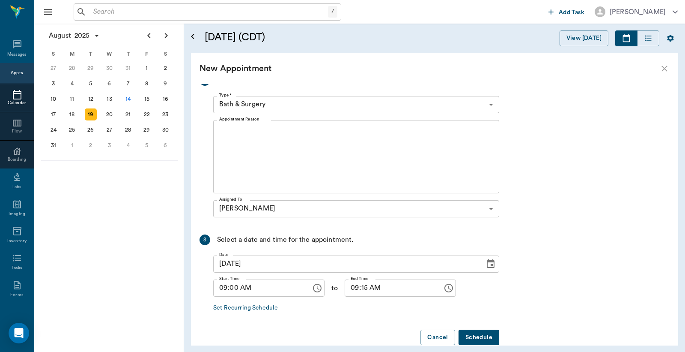
click at [493, 104] on body "/ ​ Add Task [PERSON_NAME] Nectar Messages Appts Calendar Flow Boarding Labs Im…" at bounding box center [342, 176] width 685 height 352
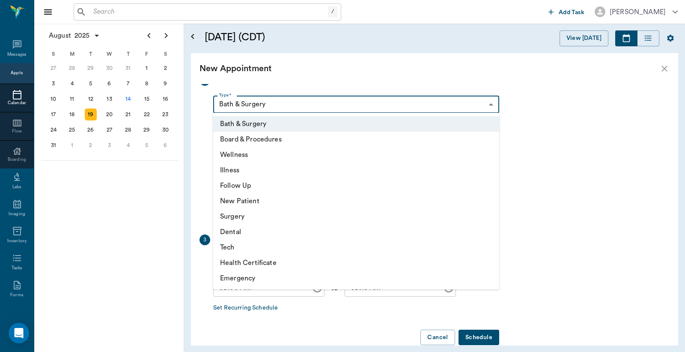
click at [249, 249] on li "Tech" at bounding box center [356, 246] width 286 height 15
type input "65d2be4f46e3a538d89b8c1a"
type input "09:30 AM"
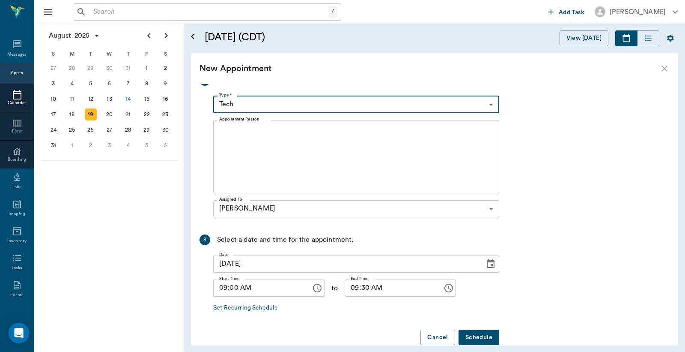
click at [278, 141] on textarea "Appointment Reason" at bounding box center [356, 156] width 274 height 59
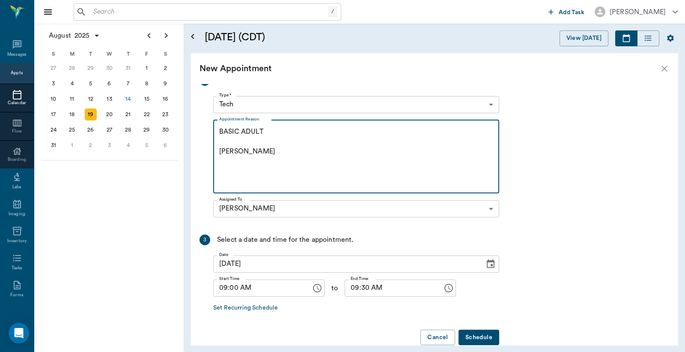
type textarea "BASIC ADULT [PERSON_NAME]"
click at [477, 105] on body "/ ​ Add Task [PERSON_NAME] Nectar Messages Appts Calendar Flow Boarding Labs Im…" at bounding box center [342, 176] width 685 height 352
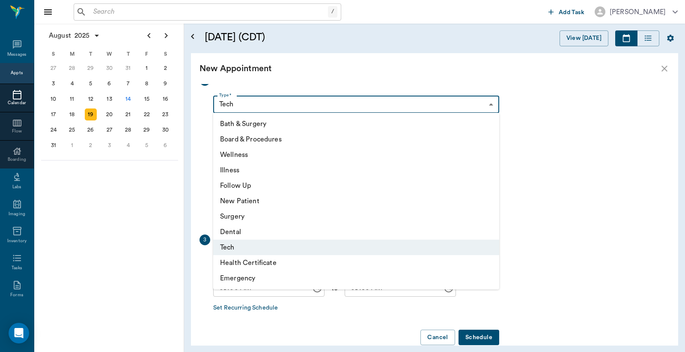
click at [266, 156] on li "Wellness" at bounding box center [356, 154] width 286 height 15
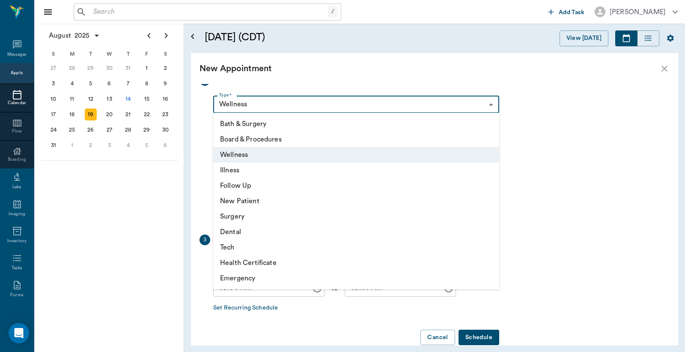
click at [489, 104] on body "/ ​ Add Task [PERSON_NAME] Nectar Messages Appts Calendar Flow Boarding Labs Im…" at bounding box center [342, 176] width 685 height 352
drag, startPoint x: 254, startPoint y: 242, endPoint x: 255, endPoint y: 249, distance: 6.5
click at [255, 243] on li "Tech" at bounding box center [356, 246] width 286 height 15
type input "65d2be4f46e3a538d89b8c1a"
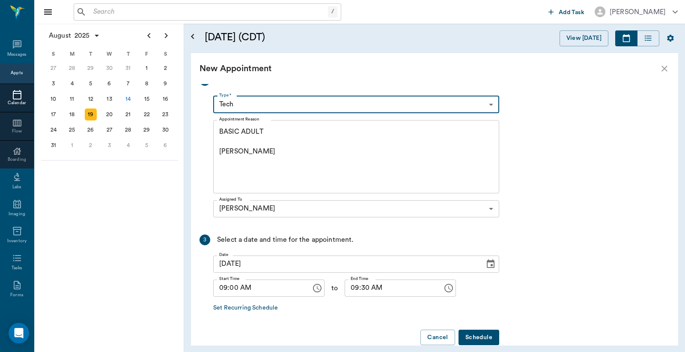
click at [664, 62] on div "New Appointment" at bounding box center [434, 68] width 487 height 31
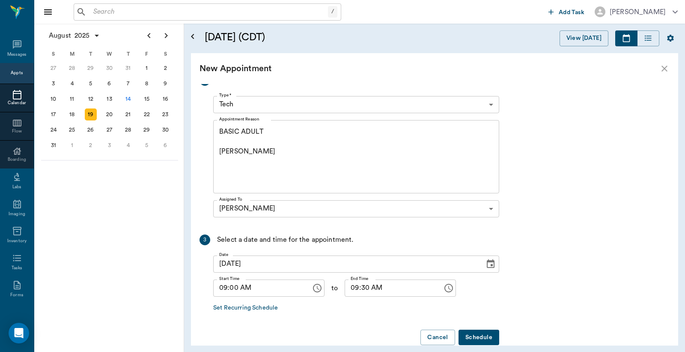
click at [665, 70] on icon "close" at bounding box center [665, 69] width 6 height 6
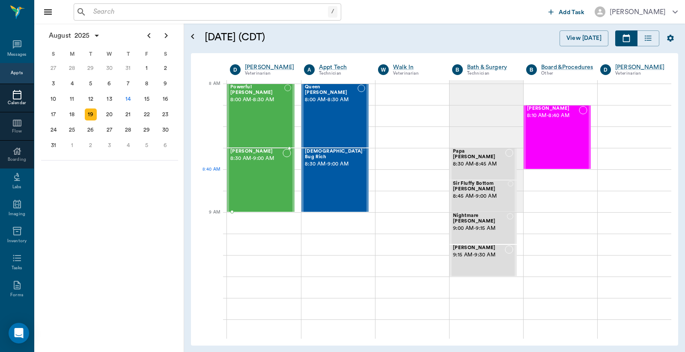
click at [263, 173] on div "[PERSON_NAME] 8:30 AM - 9:00 AM" at bounding box center [256, 180] width 52 height 63
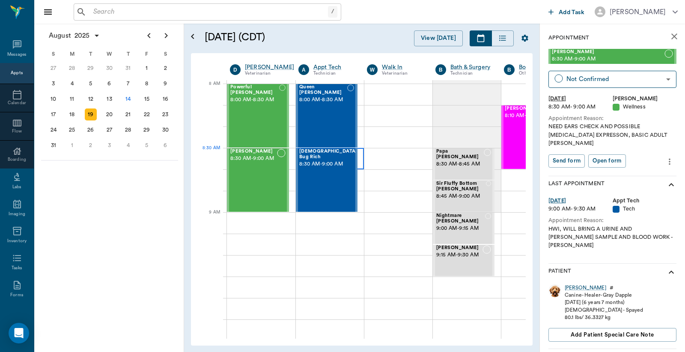
click at [359, 164] on div at bounding box center [330, 158] width 68 height 21
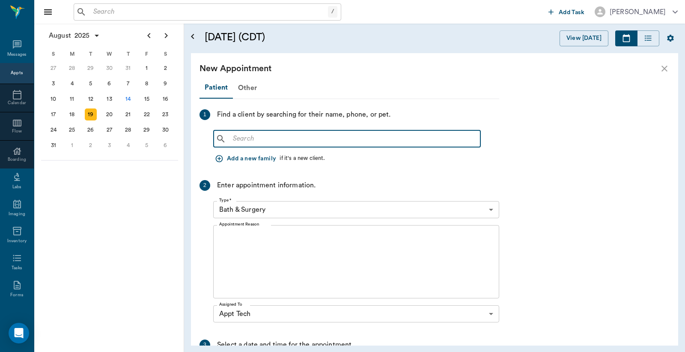
click at [431, 139] on input "text" at bounding box center [354, 139] width 248 height 12
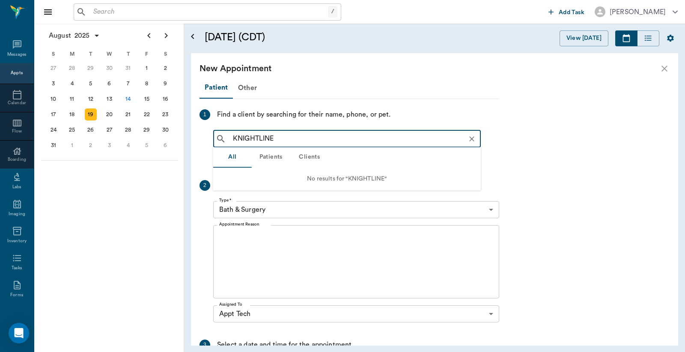
click at [302, 135] on input "KNIGHTLINE" at bounding box center [354, 139] width 249 height 12
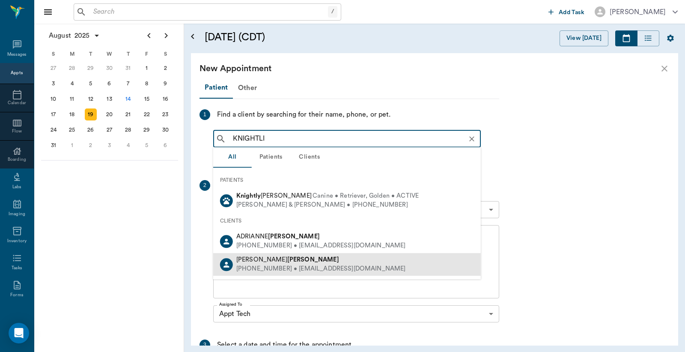
click at [305, 257] on div "[PERSON_NAME]" at bounding box center [321, 259] width 170 height 9
type input "KNIGHTLI"
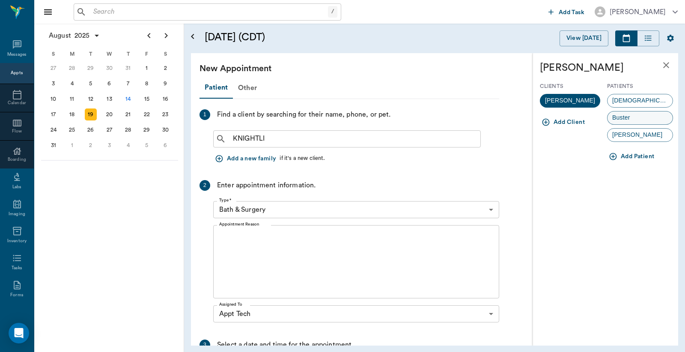
click at [638, 118] on div "Buster" at bounding box center [640, 118] width 66 height 14
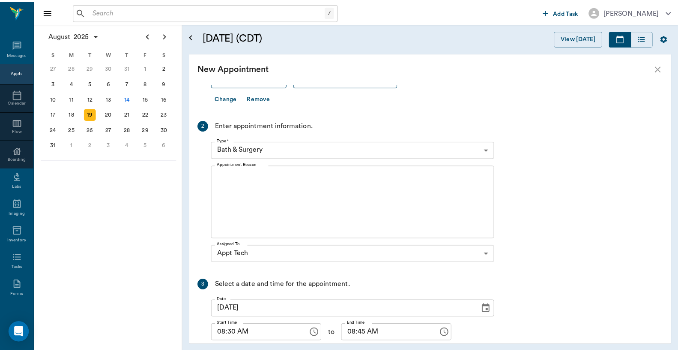
scroll to position [190, 0]
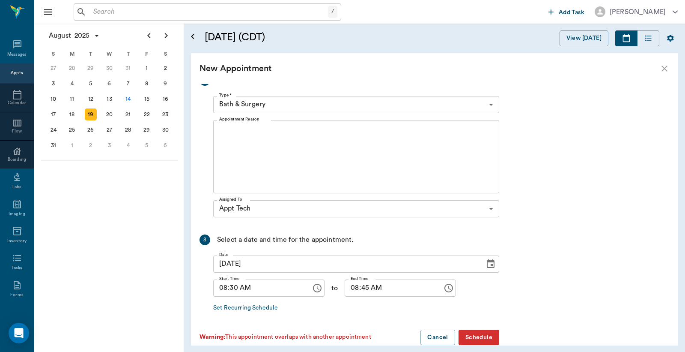
click at [494, 102] on body "/ ​ Add Task [PERSON_NAME] Nectar Messages Appts Calendar Flow Boarding Labs Im…" at bounding box center [342, 176] width 685 height 352
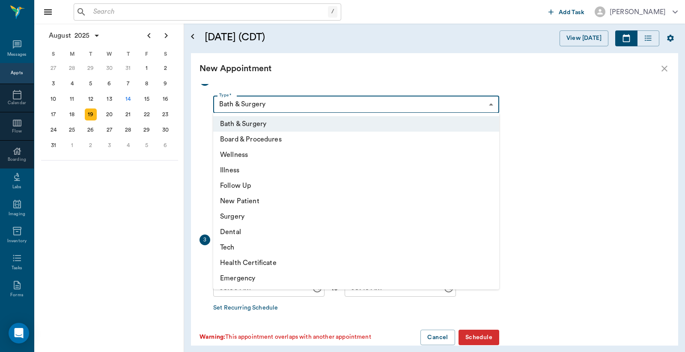
click at [264, 248] on li "Tech" at bounding box center [356, 246] width 286 height 15
type input "65d2be4f46e3a538d89b8c1a"
type input "09:00 AM"
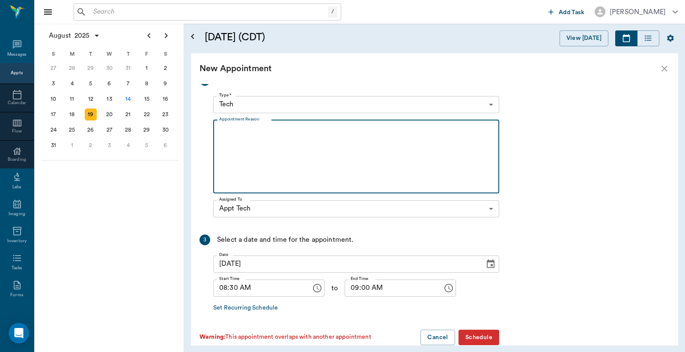
click at [324, 133] on textarea "Appointment Reason" at bounding box center [356, 156] width 274 height 59
type textarea "BASIC ADULT [PERSON_NAME]"
click at [482, 334] on button "Schedule" at bounding box center [479, 337] width 41 height 16
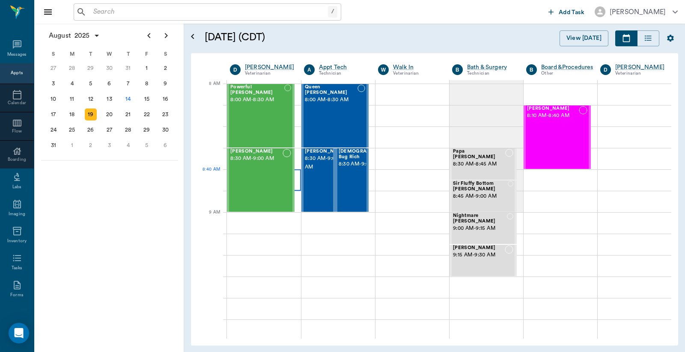
click at [294, 182] on div at bounding box center [264, 179] width 74 height 21
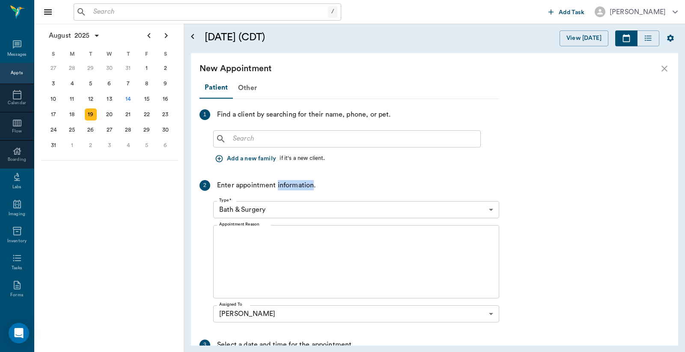
click at [294, 182] on div "Enter appointment information." at bounding box center [266, 185] width 99 height 11
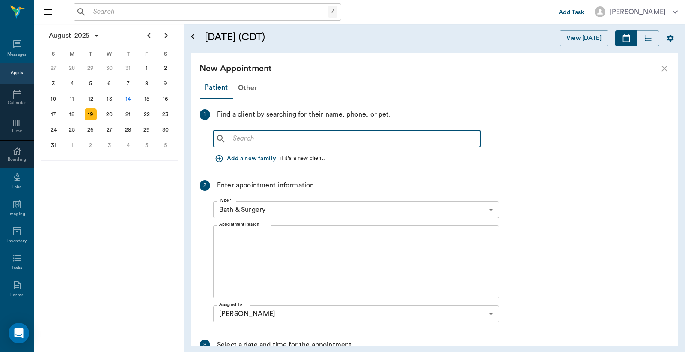
click at [365, 140] on input "text" at bounding box center [354, 139] width 248 height 12
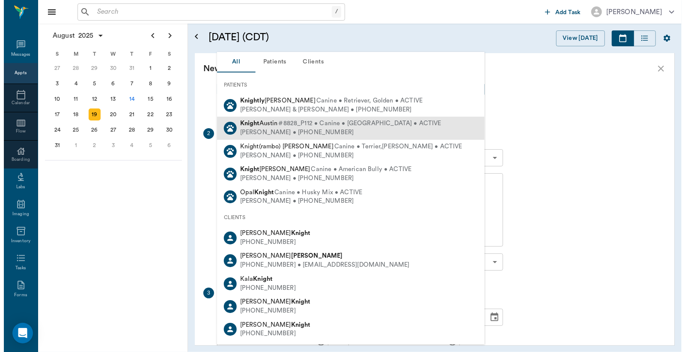
scroll to position [120, 0]
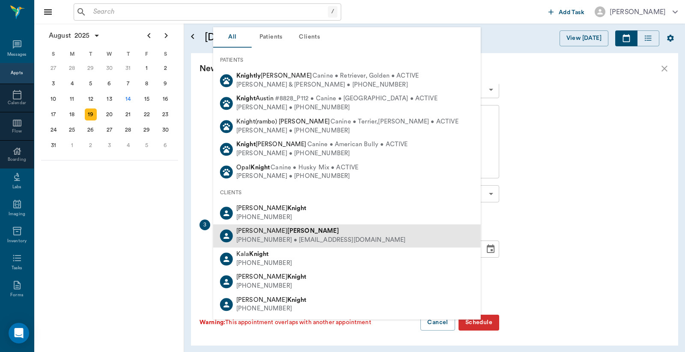
click at [297, 234] on div "[PERSON_NAME]" at bounding box center [321, 231] width 170 height 9
type input "KNIGHTL"
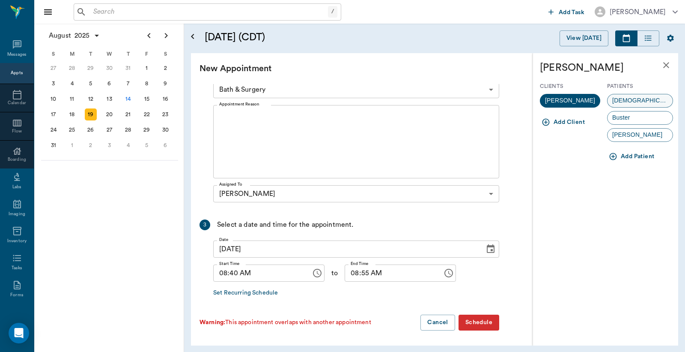
click at [631, 101] on span "[DEMOGRAPHIC_DATA]" at bounding box center [640, 100] width 65 height 9
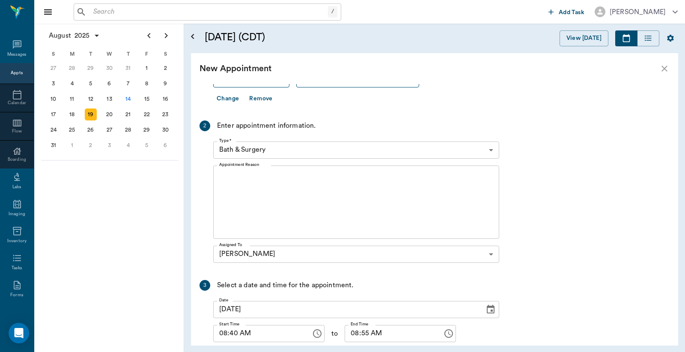
scroll to position [78, 0]
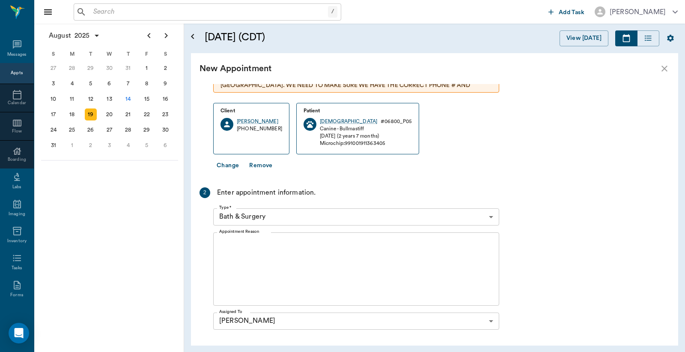
click at [488, 217] on body "/ ​ Add Task [PERSON_NAME] Nectar Messages Appts Calendar Flow Boarding Labs Im…" at bounding box center [342, 176] width 685 height 352
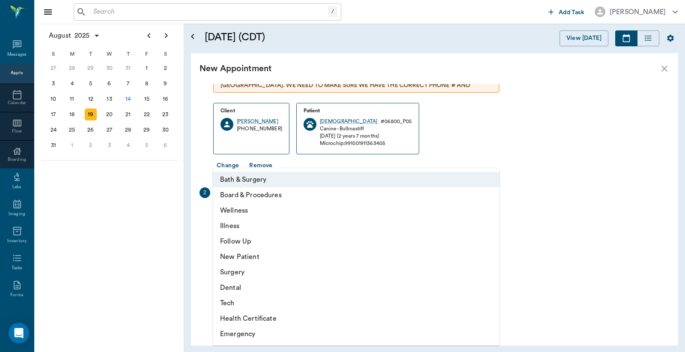
click at [259, 303] on li "Tech" at bounding box center [356, 302] width 286 height 15
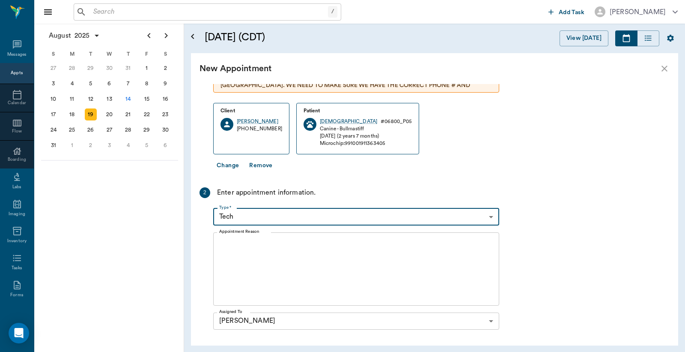
type input "65d2be4f46e3a538d89b8c1a"
type input "09:10 AM"
click at [321, 249] on textarea "Appointment Reason" at bounding box center [356, 268] width 274 height 59
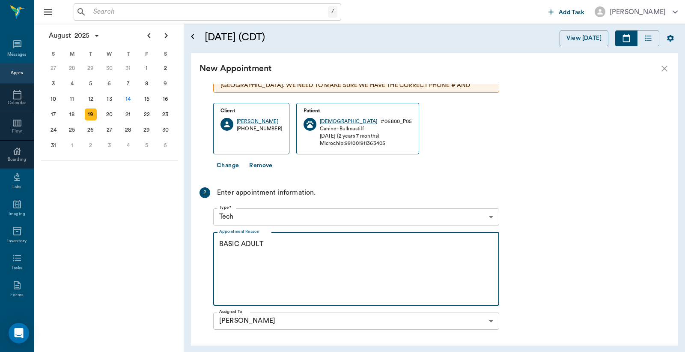
scroll to position [205, 0]
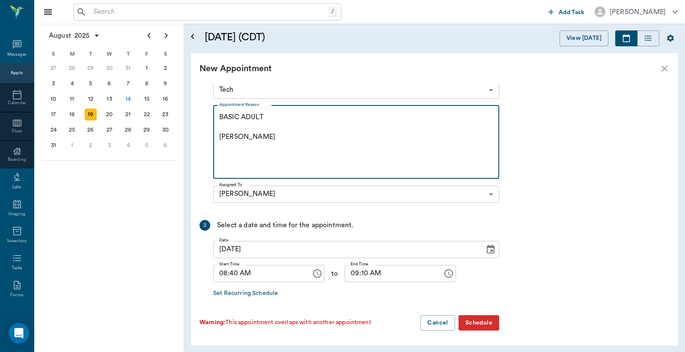
type textarea "BASIC ADULT [PERSON_NAME]"
click at [489, 328] on button "Schedule" at bounding box center [479, 323] width 41 height 16
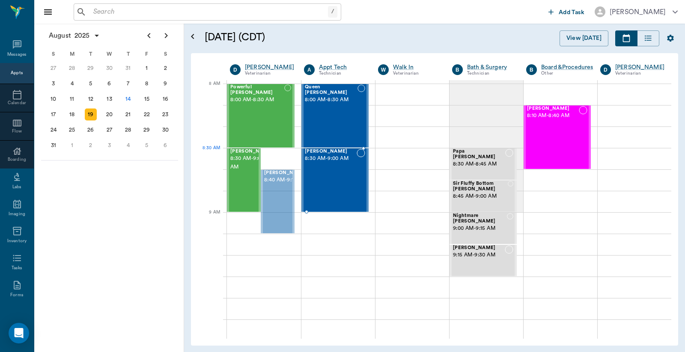
drag, startPoint x: 279, startPoint y: 173, endPoint x: 310, endPoint y: 156, distance: 35.1
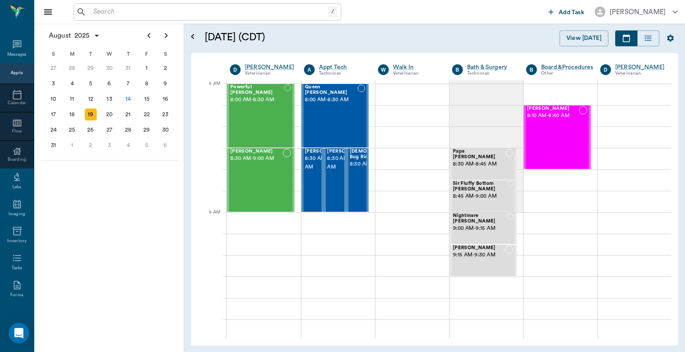
click at [142, 11] on input "text" at bounding box center [209, 12] width 238 height 12
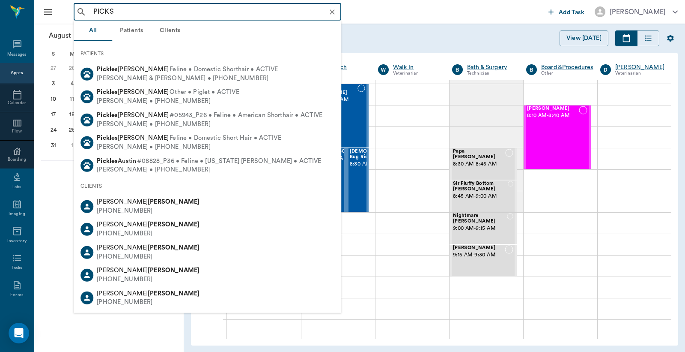
drag, startPoint x: 142, startPoint y: 11, endPoint x: 23, endPoint y: 14, distance: 119.1
click at [23, 14] on div "PICKS ​ Add Task [PERSON_NAME] Nectar Messages Appts Calendar Flow Boarding Lab…" at bounding box center [342, 176] width 685 height 352
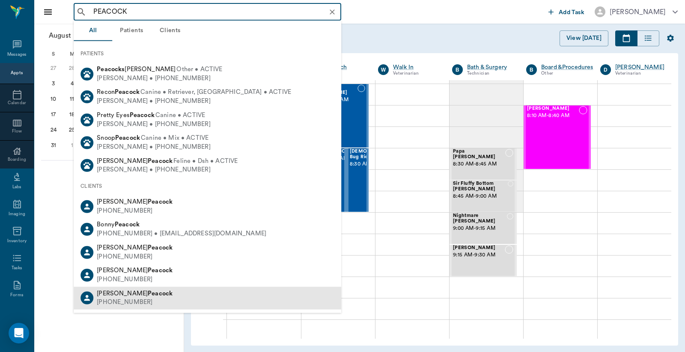
click at [136, 300] on div "[PHONE_NUMBER]" at bounding box center [135, 302] width 76 height 9
type input "PEACOCK"
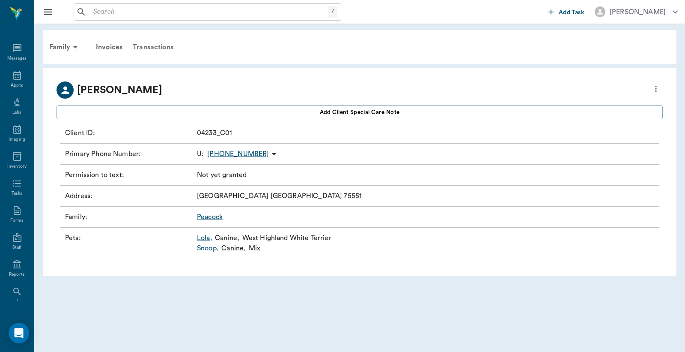
drag, startPoint x: 162, startPoint y: 49, endPoint x: 147, endPoint y: 49, distance: 14.6
click at [161, 49] on div "Transactions" at bounding box center [153, 47] width 51 height 21
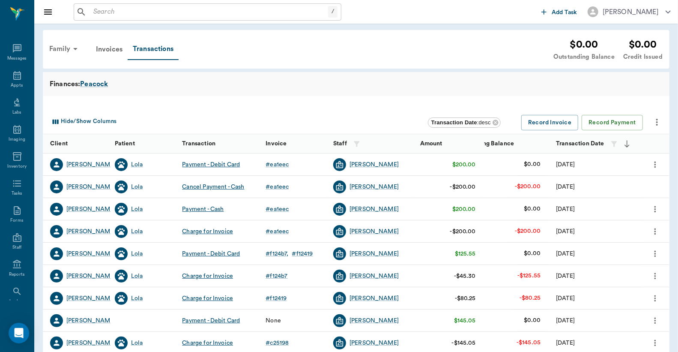
click at [56, 48] on div "Family" at bounding box center [65, 49] width 42 height 21
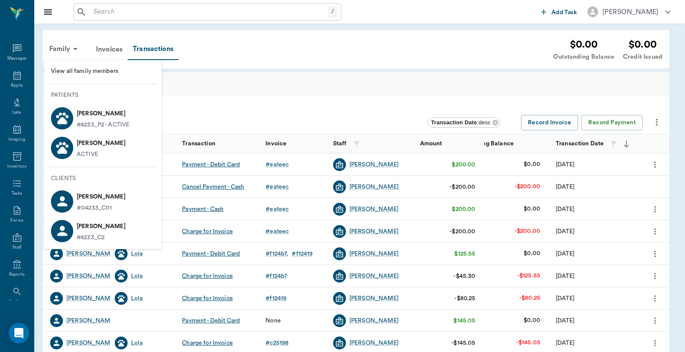
click at [82, 75] on span "View all family members" at bounding box center [103, 71] width 104 height 9
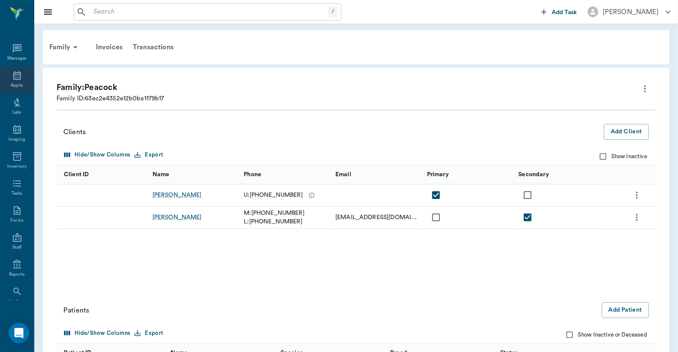
click at [16, 78] on icon at bounding box center [17, 75] width 10 height 10
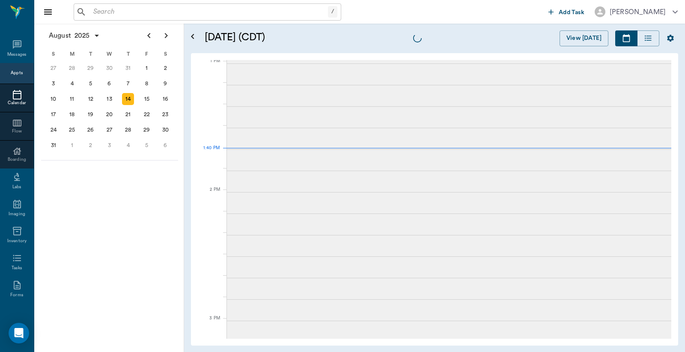
scroll to position [644, 0]
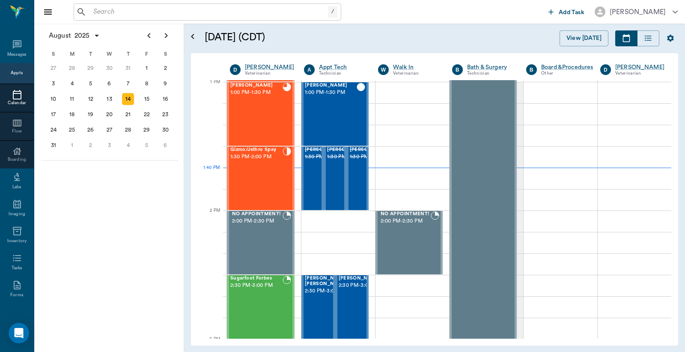
click at [154, 12] on input "text" at bounding box center [209, 12] width 238 height 12
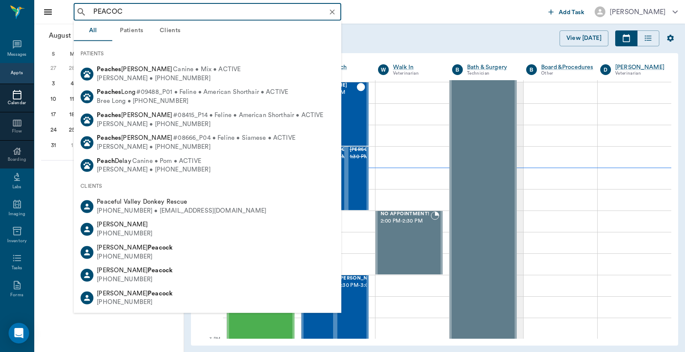
type input "PEACOCK"
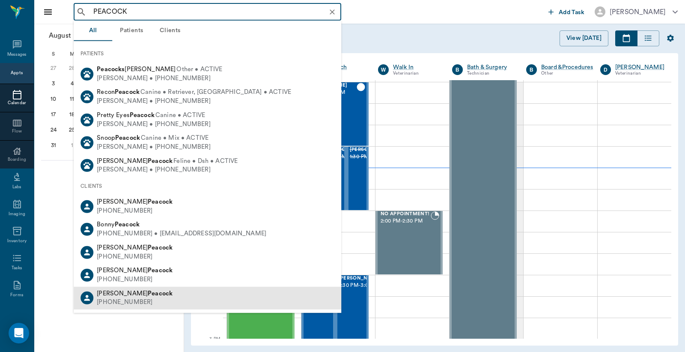
click at [139, 298] on div "[PHONE_NUMBER]" at bounding box center [135, 302] width 76 height 9
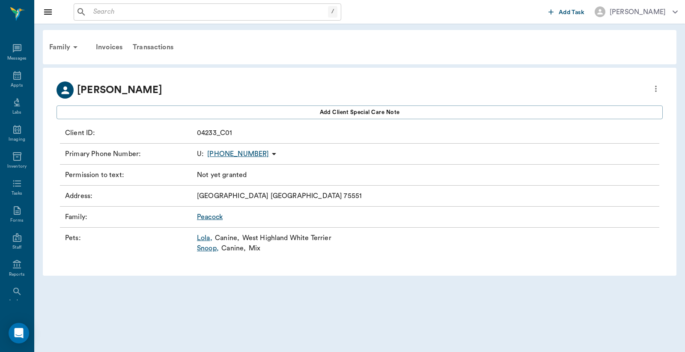
click at [206, 239] on link "Lola ," at bounding box center [204, 238] width 15 height 10
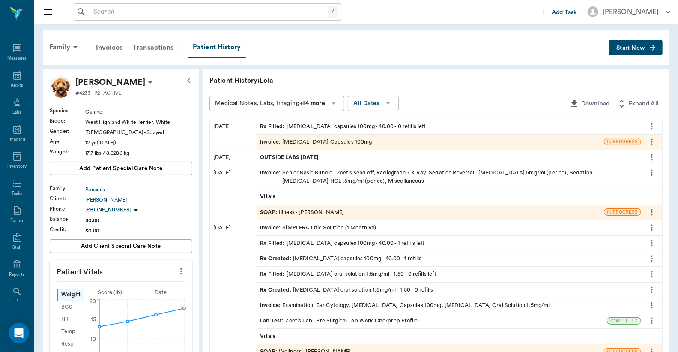
click at [572, 144] on div "Invoice : [MEDICAL_DATA] Capsules 100mg" at bounding box center [429, 141] width 347 height 15
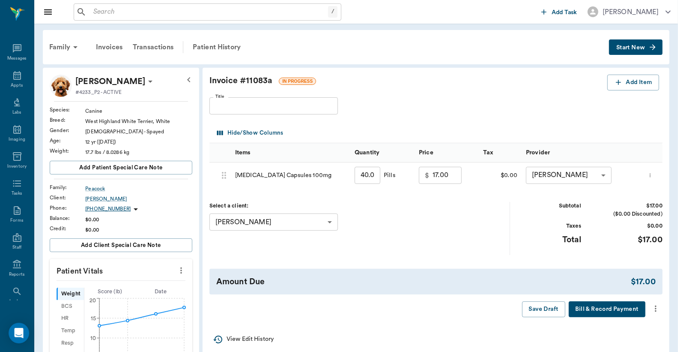
click at [624, 310] on button "Bill & Record Payment" at bounding box center [607, 309] width 77 height 16
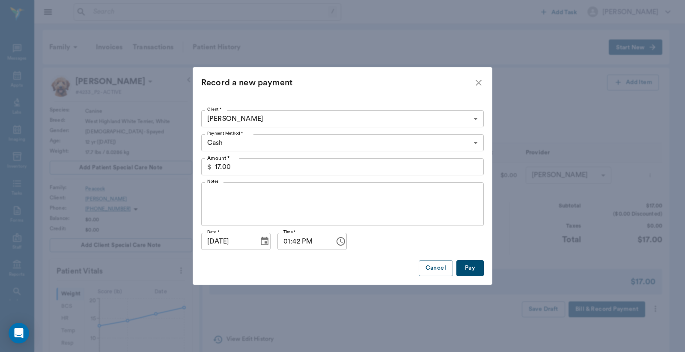
click at [478, 143] on body "/ ​ Add Task [PERSON_NAME] Nectar Messages Appts Labs Imaging Inventory Tasks F…" at bounding box center [342, 314] width 685 height 628
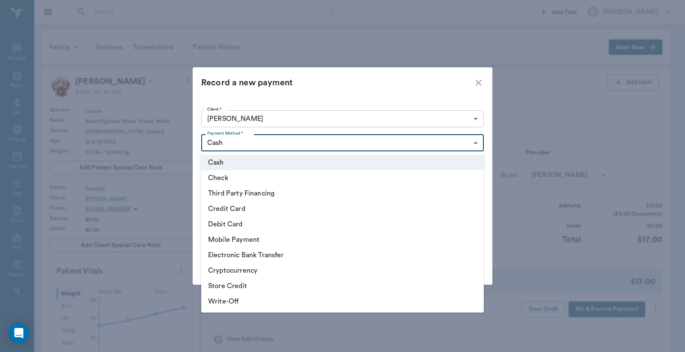
click at [249, 225] on li "Debit Card" at bounding box center [342, 223] width 283 height 15
type input "DEBIT_CARD"
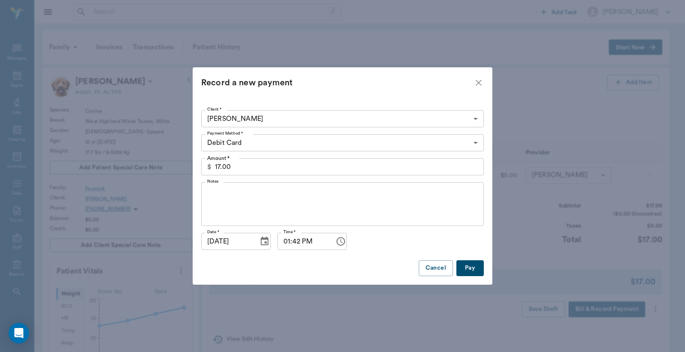
click at [466, 268] on button "Pay" at bounding box center [469, 268] width 27 height 16
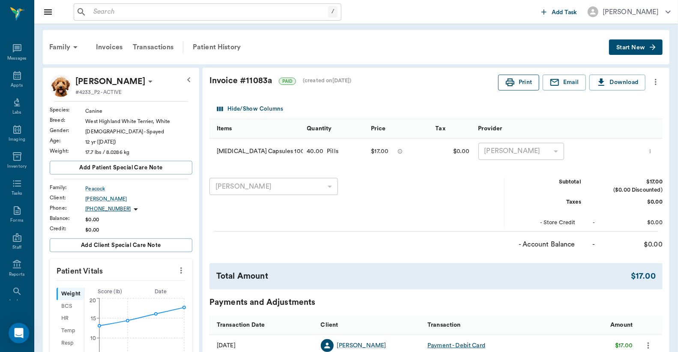
click at [503, 82] on button "Print" at bounding box center [518, 83] width 41 height 16
click at [12, 83] on div "Appts" at bounding box center [17, 85] width 12 height 6
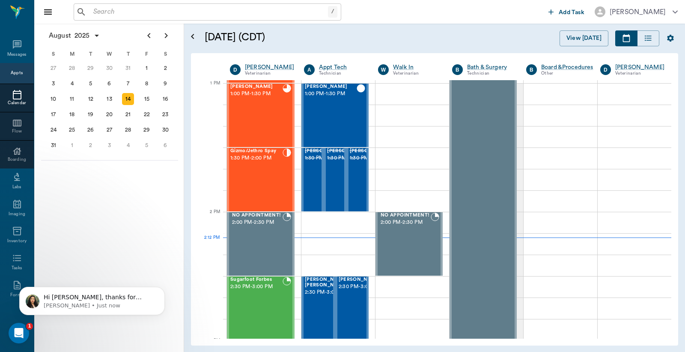
click at [20, 335] on icon "Open Intercom Messenger" at bounding box center [19, 333] width 14 height 14
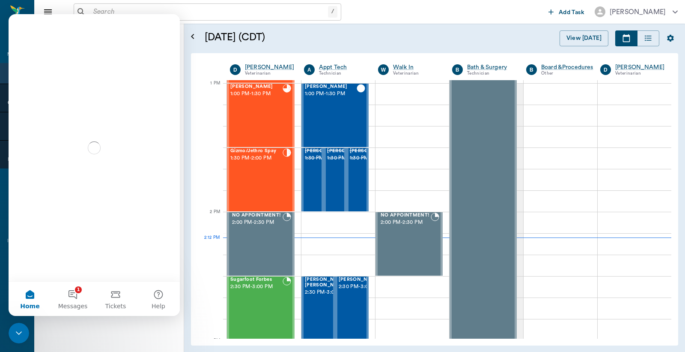
click at [20, 335] on icon "Close Intercom Messenger" at bounding box center [19, 333] width 10 height 10
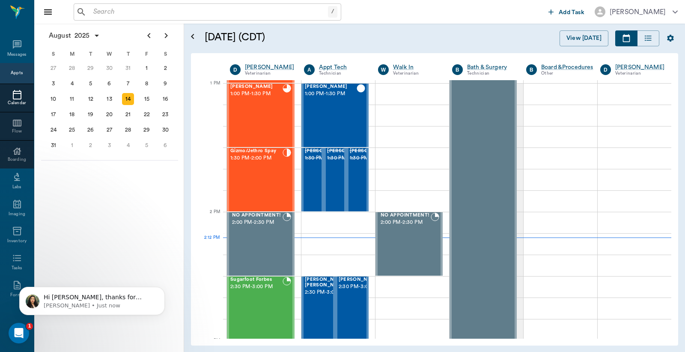
click at [20, 335] on icon "Open Intercom Messenger" at bounding box center [19, 333] width 14 height 14
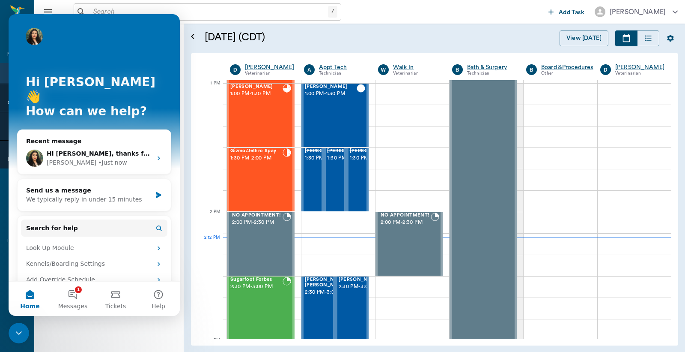
click at [20, 335] on icon "Close Intercom Messenger" at bounding box center [19, 333] width 10 height 10
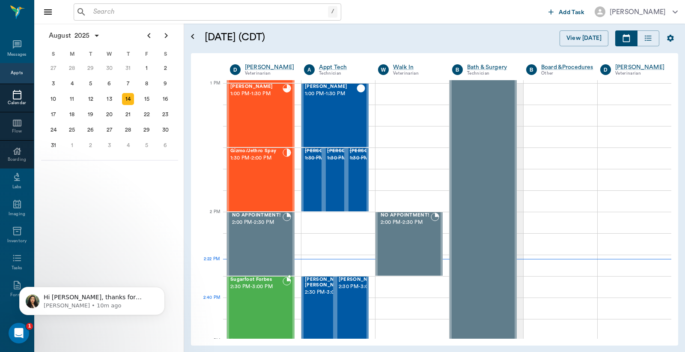
click at [250, 302] on div "Sugarfoot Forbes 2:30 PM - 3:00 PM" at bounding box center [256, 308] width 52 height 63
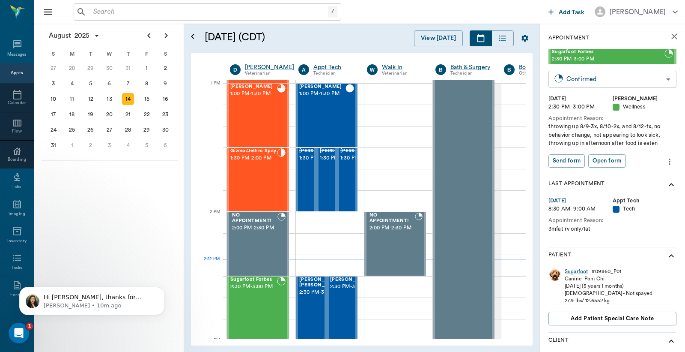
click at [601, 77] on body "/ ​ Add Task [PERSON_NAME] Nectar Messages Appts Calendar Flow Boarding Labs Im…" at bounding box center [342, 176] width 685 height 352
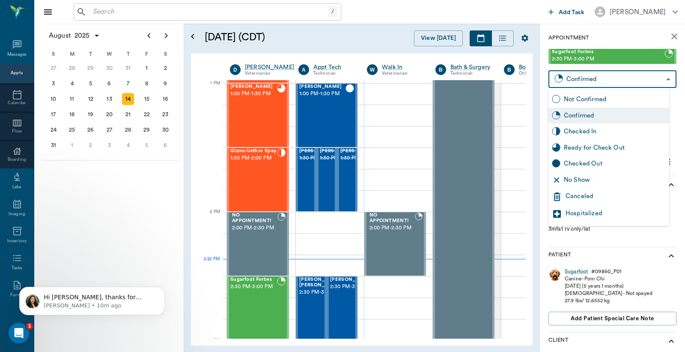
click at [583, 130] on div "Checked In" at bounding box center [615, 131] width 102 height 9
type input "CHECKED_IN"
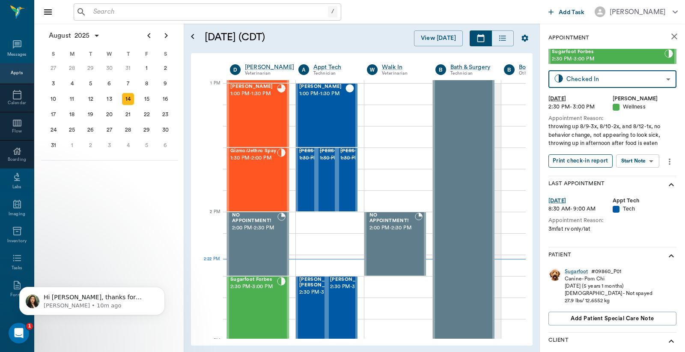
click at [581, 164] on button "Print check-in report" at bounding box center [581, 160] width 64 height 13
